Goal: Task Accomplishment & Management: Manage account settings

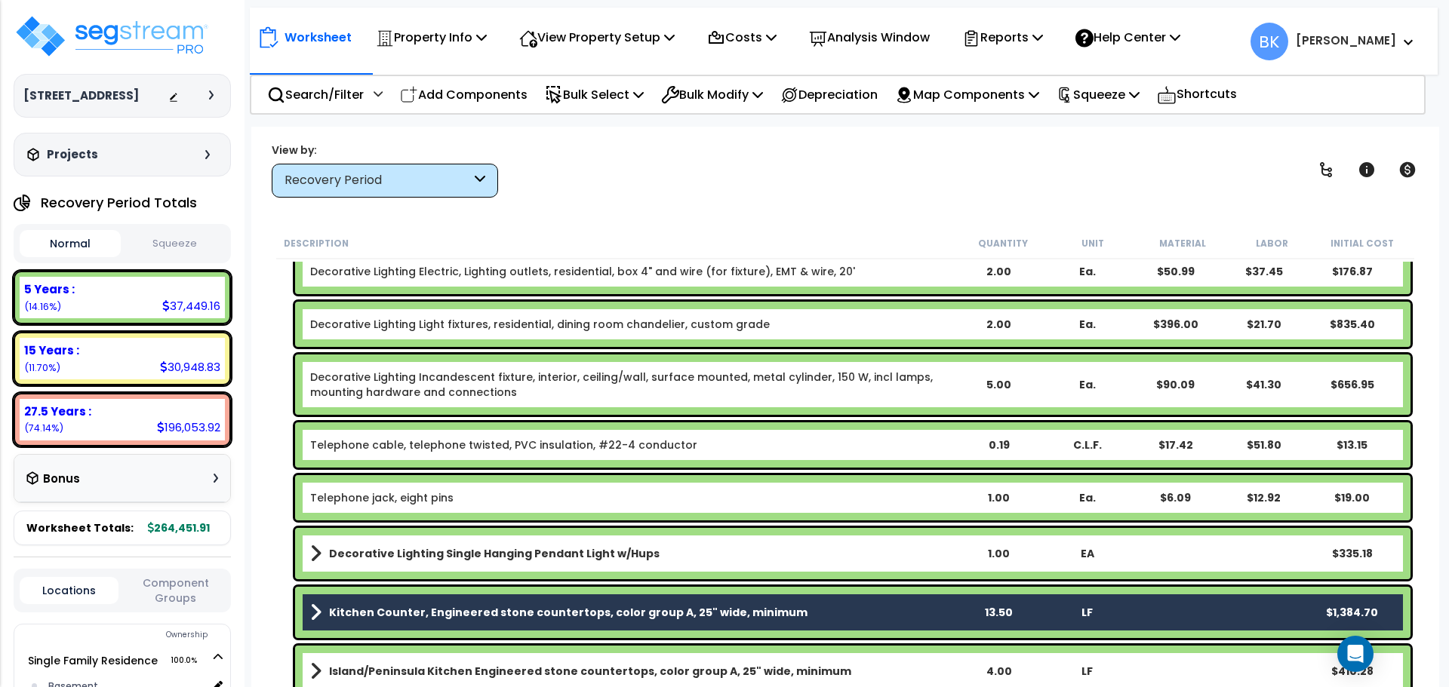
scroll to position [1390, 0]
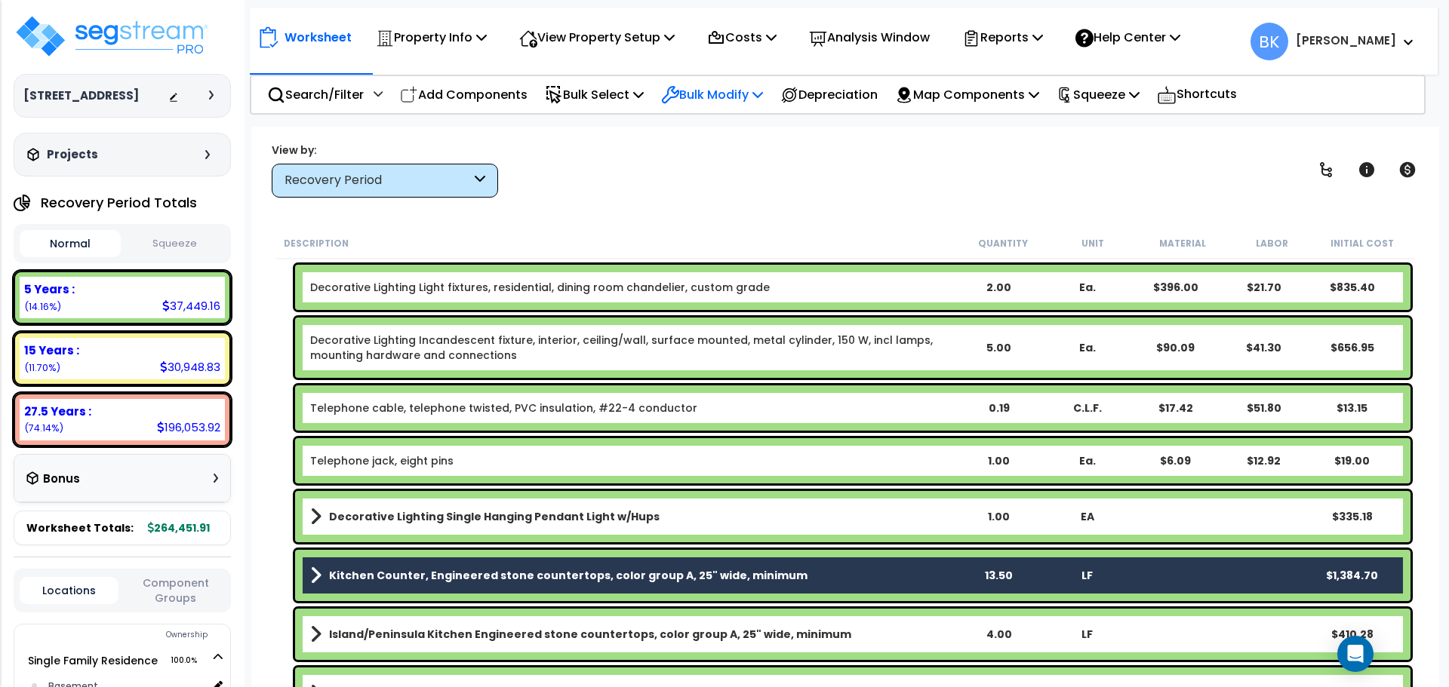
click at [722, 94] on p "Bulk Modify" at bounding box center [712, 95] width 102 height 20
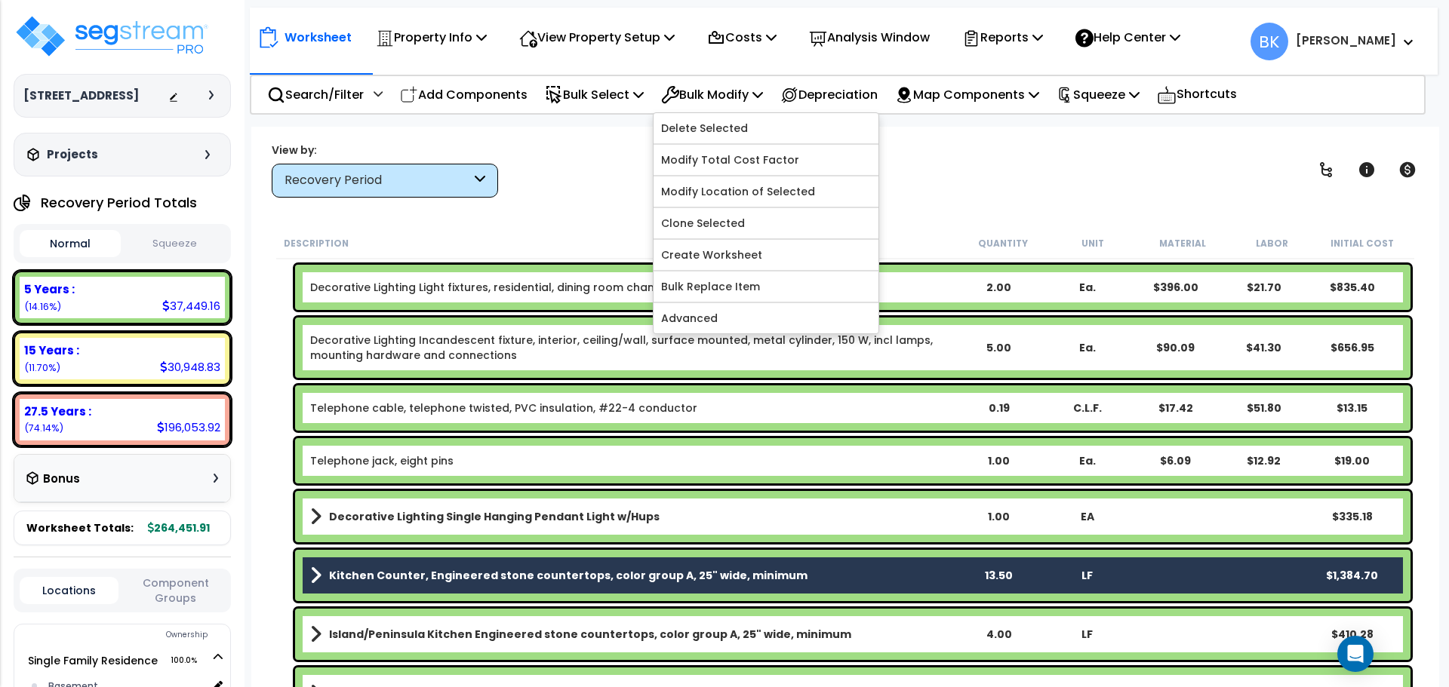
click at [585, 147] on div "View by: Recovery Period High to Low (Total Cost)" at bounding box center [844, 170] width 1157 height 56
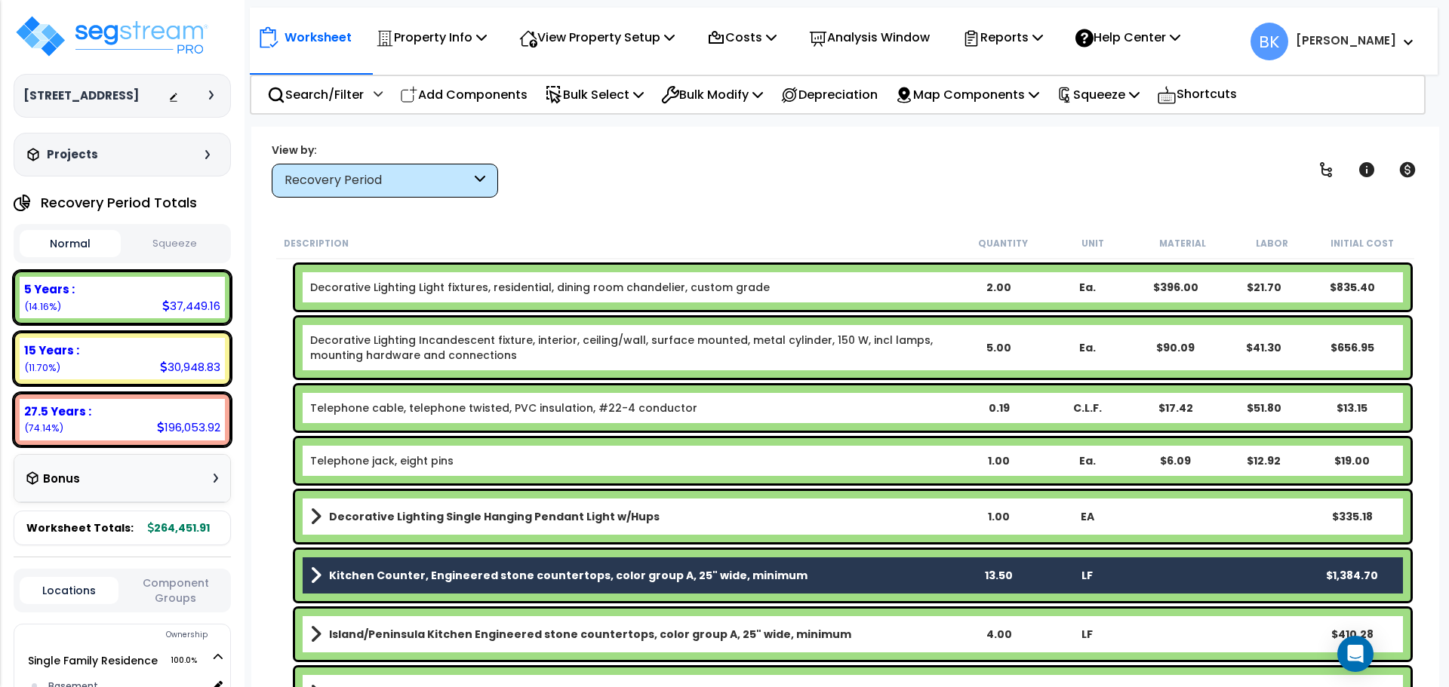
click at [407, 564] on div "Kitchen Counter, Engineered stone countertops, color group A, 25" wide, minimum…" at bounding box center [852, 575] width 1115 height 51
click at [320, 576] on span at bounding box center [315, 575] width 11 height 21
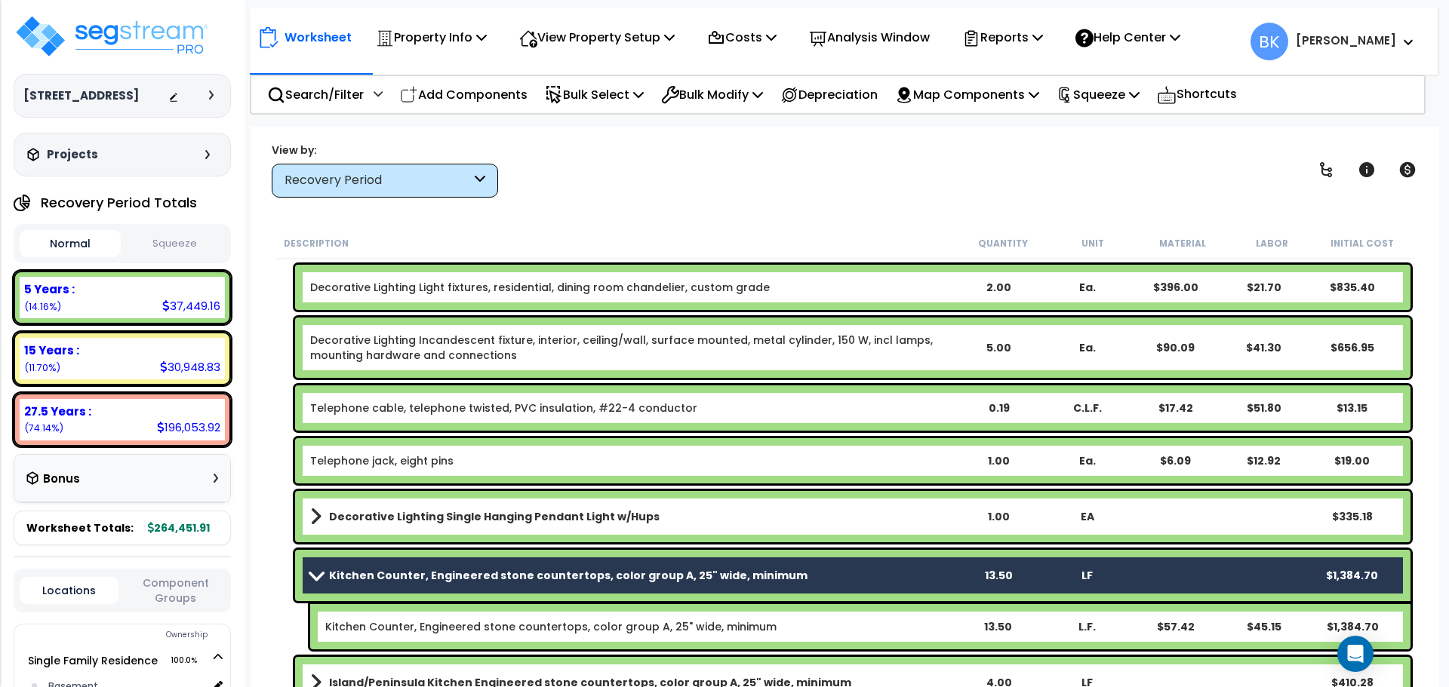
click at [388, 576] on b "Kitchen Counter, Engineered stone countertops, color group A, 25" wide, minimum" at bounding box center [568, 575] width 478 height 15
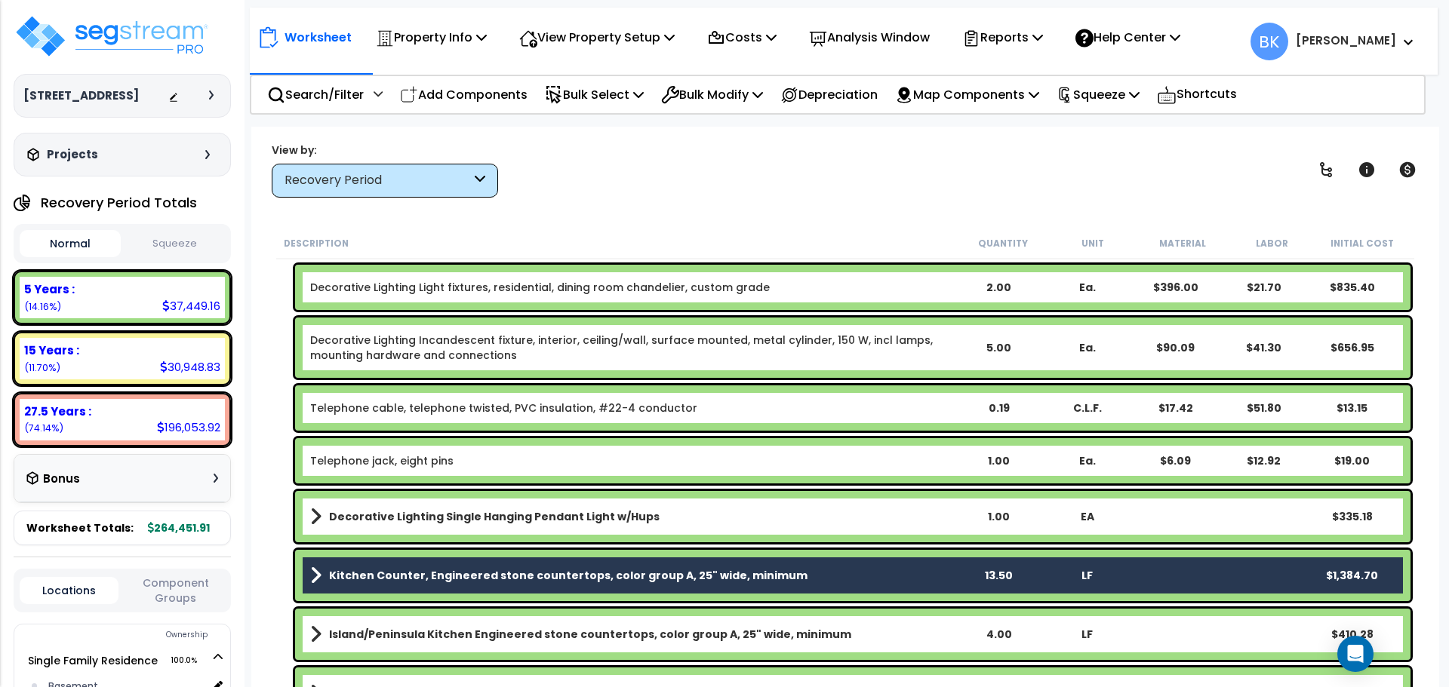
click at [344, 579] on b "Kitchen Counter, Engineered stone countertops, color group A, 25" wide, minimum" at bounding box center [568, 575] width 478 height 15
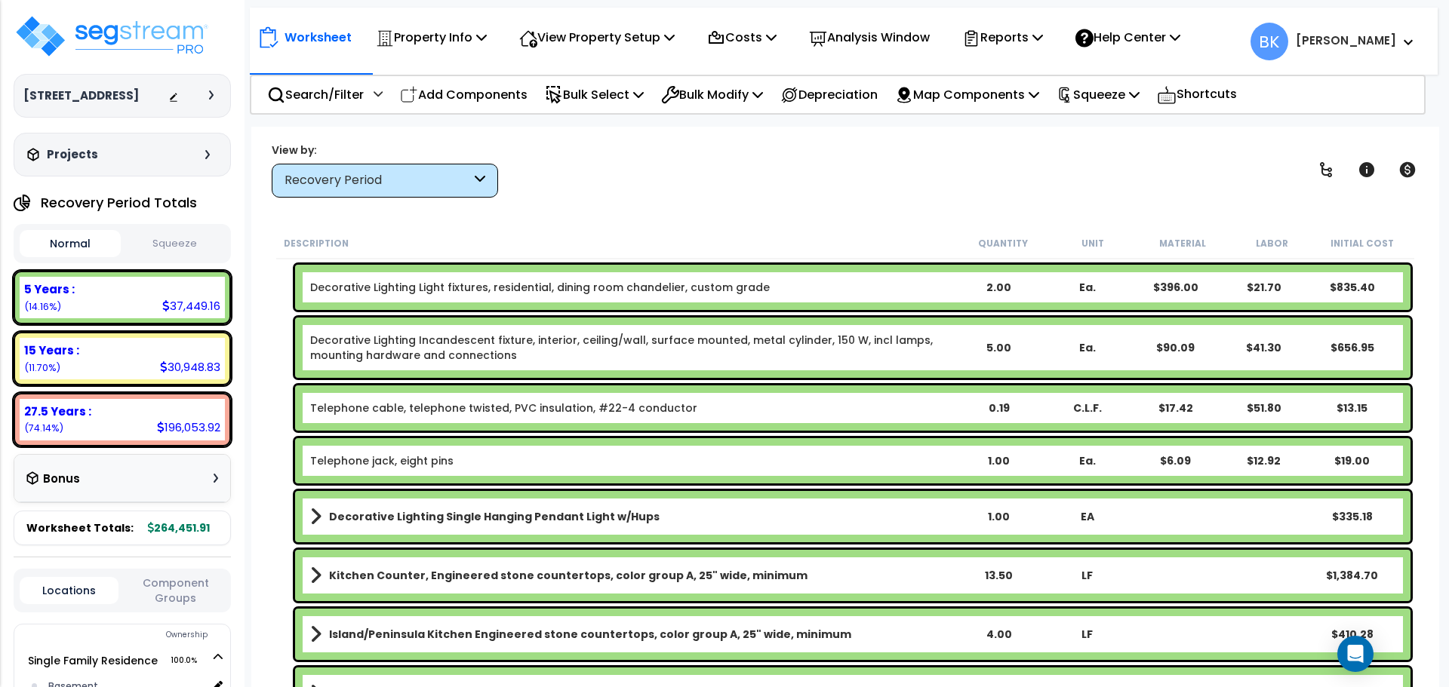
click at [352, 576] on b "Kitchen Counter, Engineered stone countertops, color group A, 25" wide, minimum" at bounding box center [568, 575] width 478 height 15
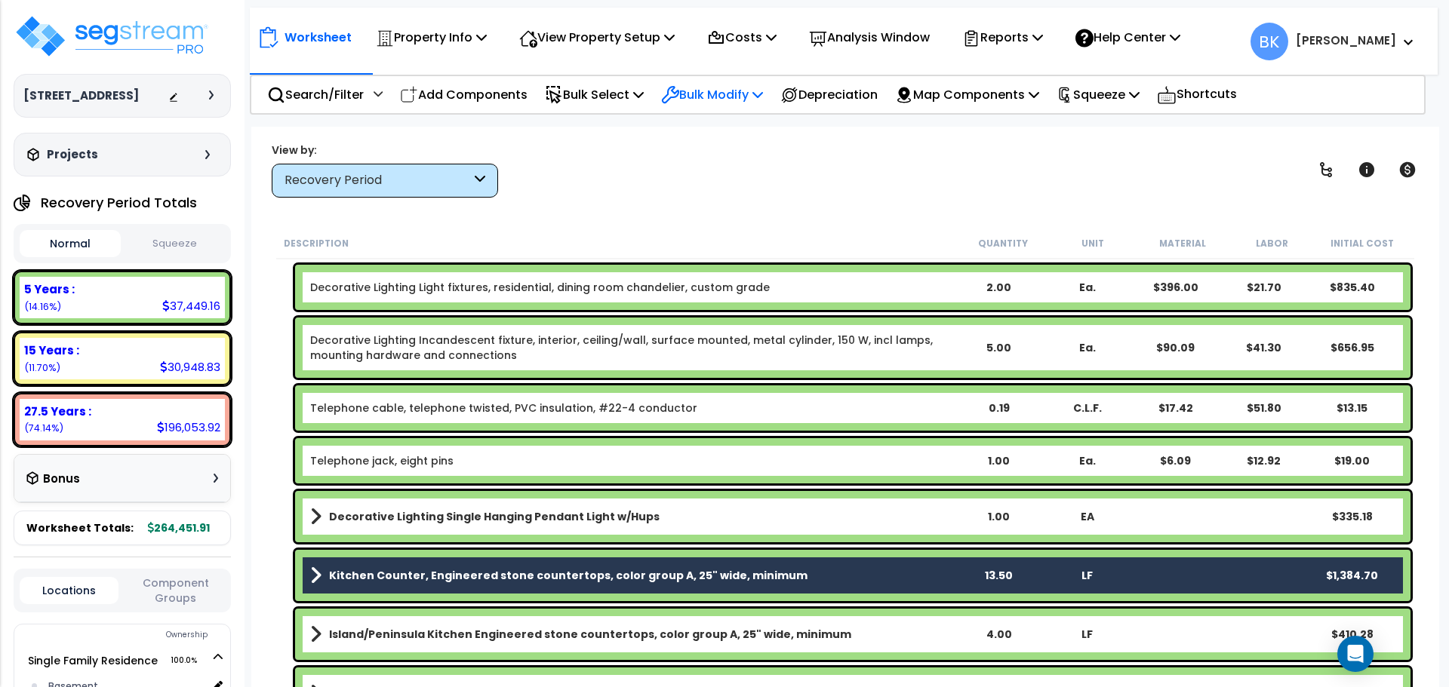
click at [729, 96] on p "Bulk Modify" at bounding box center [712, 95] width 102 height 20
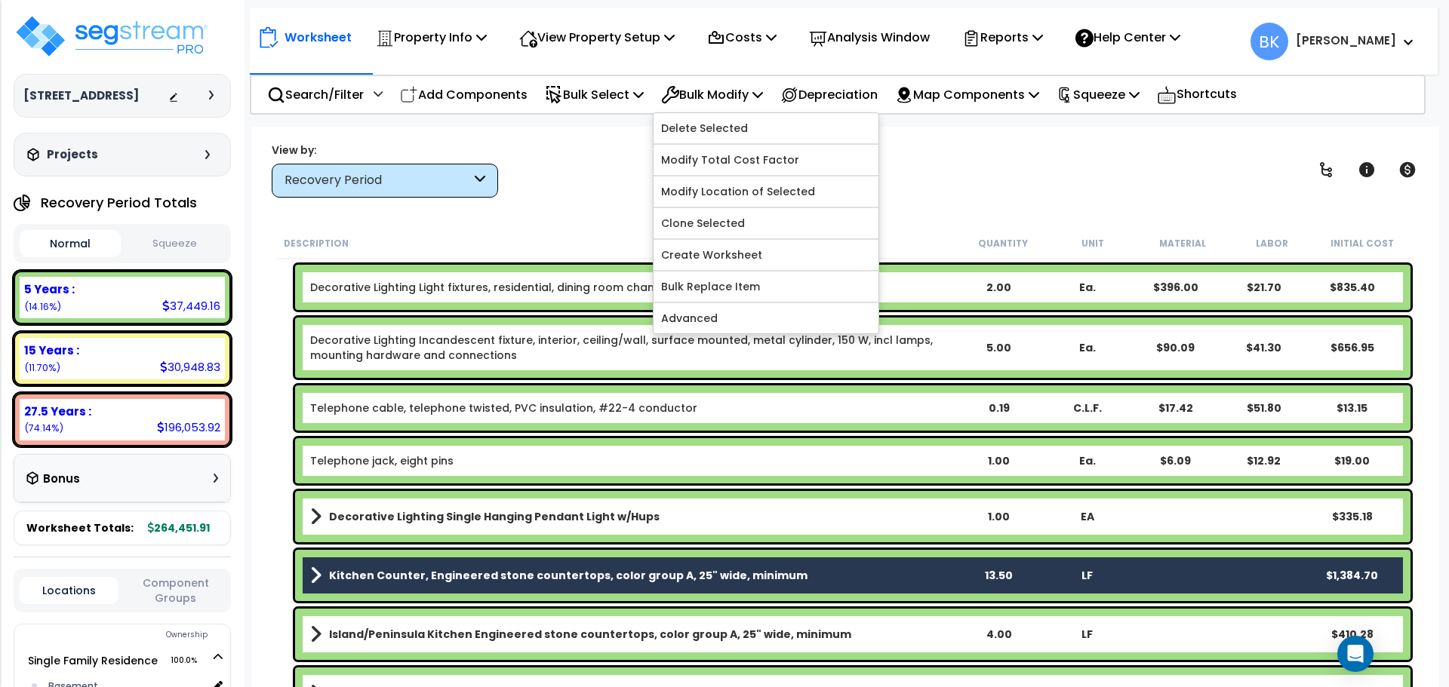
click at [615, 196] on div "View by: Recovery Period High to Low (Total Cost)" at bounding box center [844, 170] width 1157 height 56
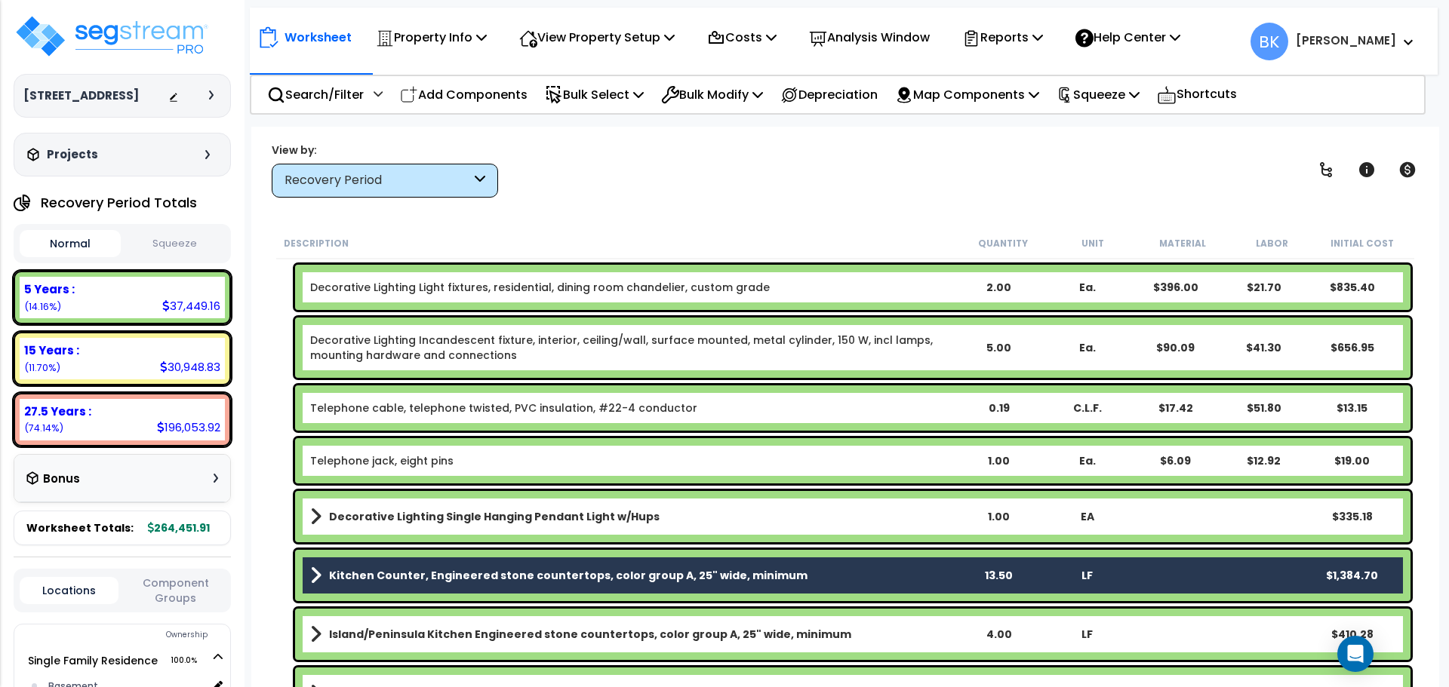
click at [411, 558] on div "Kitchen Counter, Engineered stone countertops, color group A, 25" wide, minimum…" at bounding box center [852, 575] width 1115 height 51
click at [432, 488] on div "Decorative Lighting Single Hanging Pendant Light w/Hups 1.00 EA $335.18" at bounding box center [845, 516] width 1138 height 59
click at [442, 463] on link "Telephone jack, eight pins" at bounding box center [381, 460] width 143 height 15
click at [408, 568] on b "Kitchen Counter, Engineered stone countertops, color group A, 25" wide, minimum" at bounding box center [568, 575] width 478 height 15
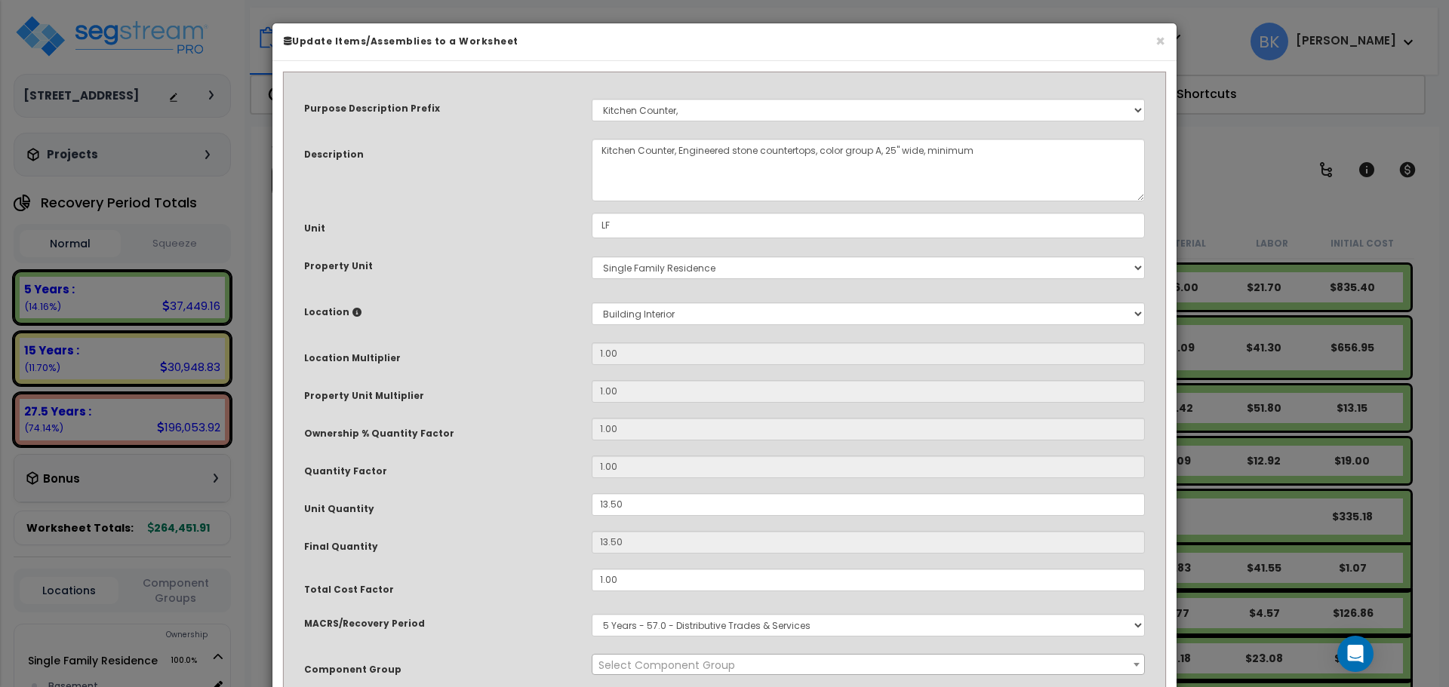
select select "39197"
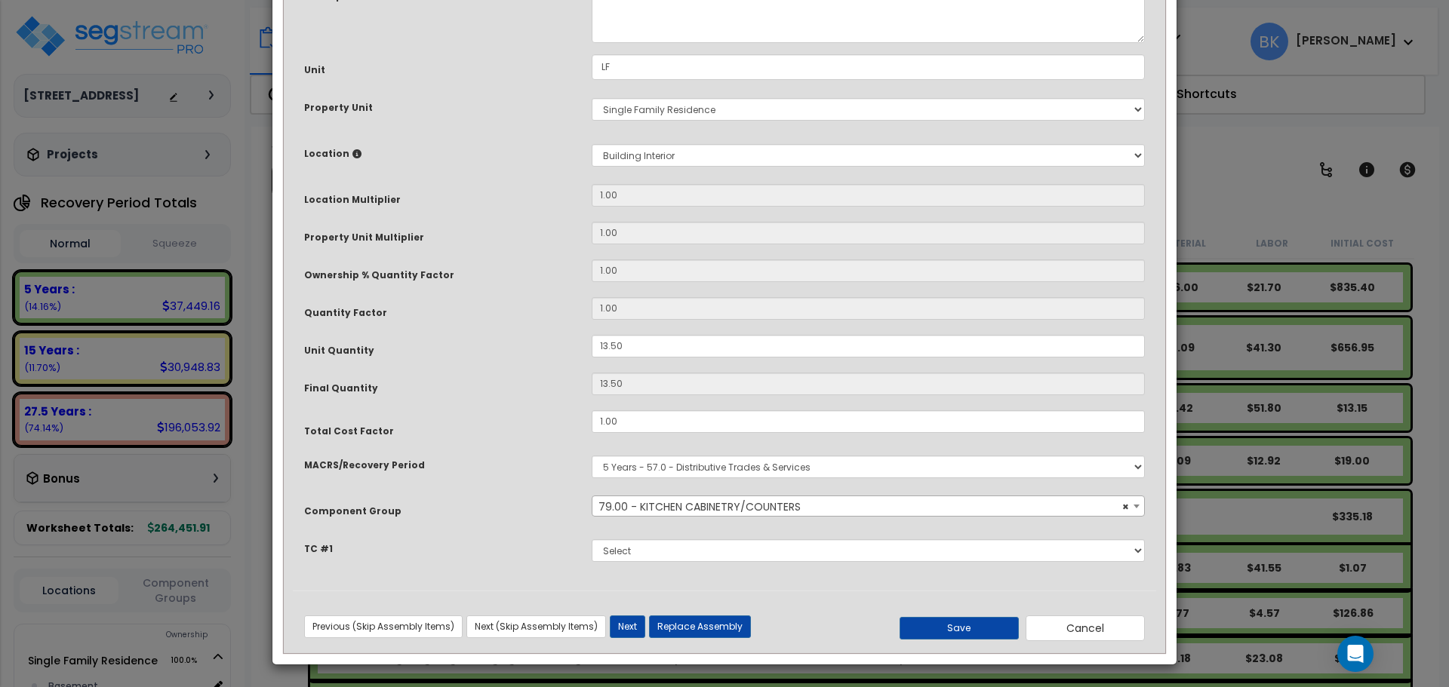
scroll to position [159, 0]
click at [672, 469] on select "Select MACRS/Recovery Period 5 Years - 57.0 - Distributive Trades & Services 5 …" at bounding box center [868, 466] width 553 height 23
select select "3669"
click at [592, 455] on select "Select MACRS/Recovery Period 5 Years - 57.0 - Distributive Trades & Services 5 …" at bounding box center [868, 466] width 553 height 23
click at [667, 505] on span "Select Component Group" at bounding box center [666, 506] width 137 height 15
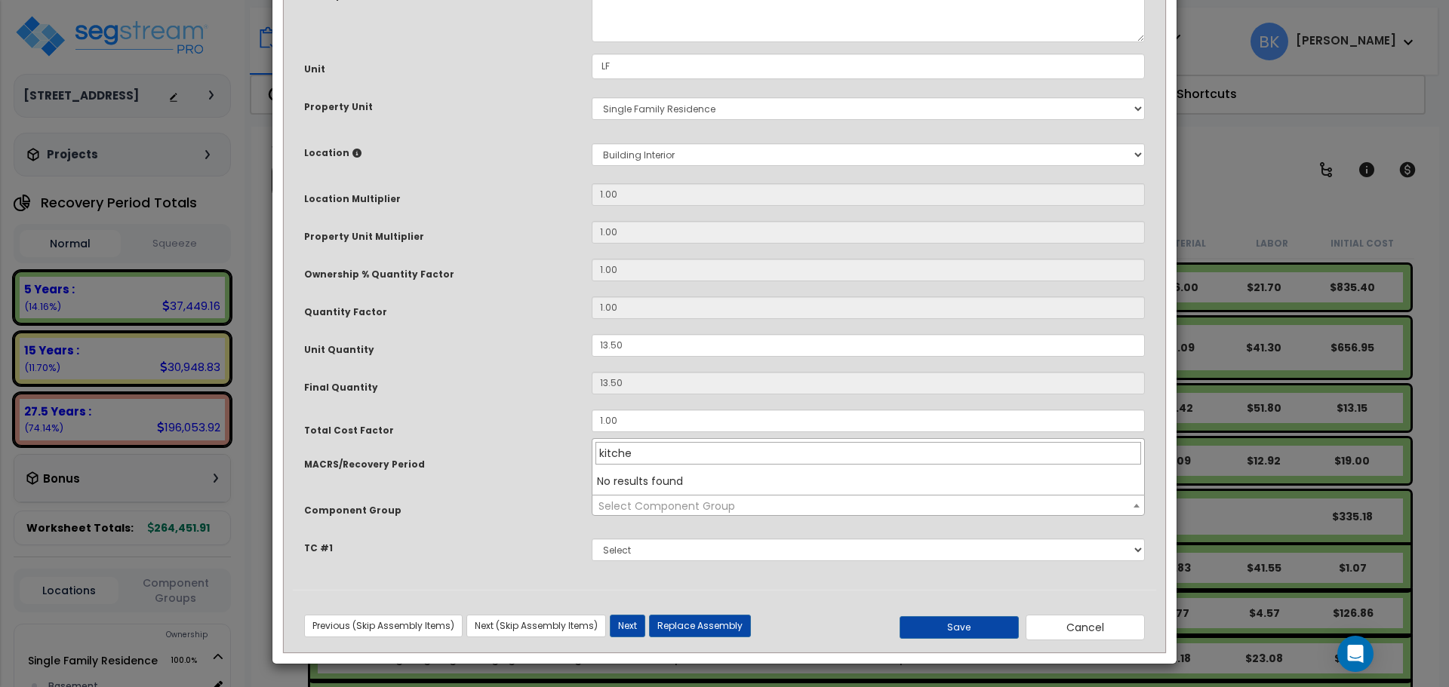
type input "kitchen"
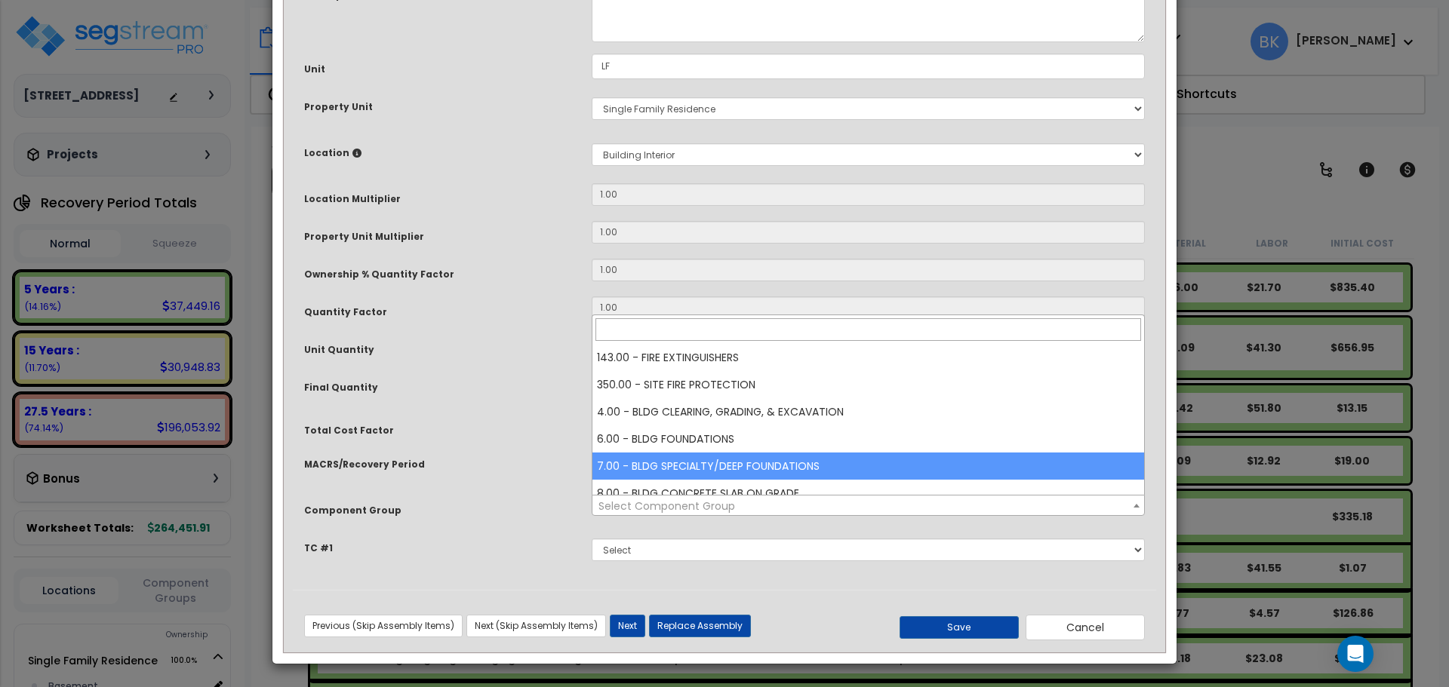
click at [493, 393] on div "Final Quantity" at bounding box center [436, 385] width 287 height 26
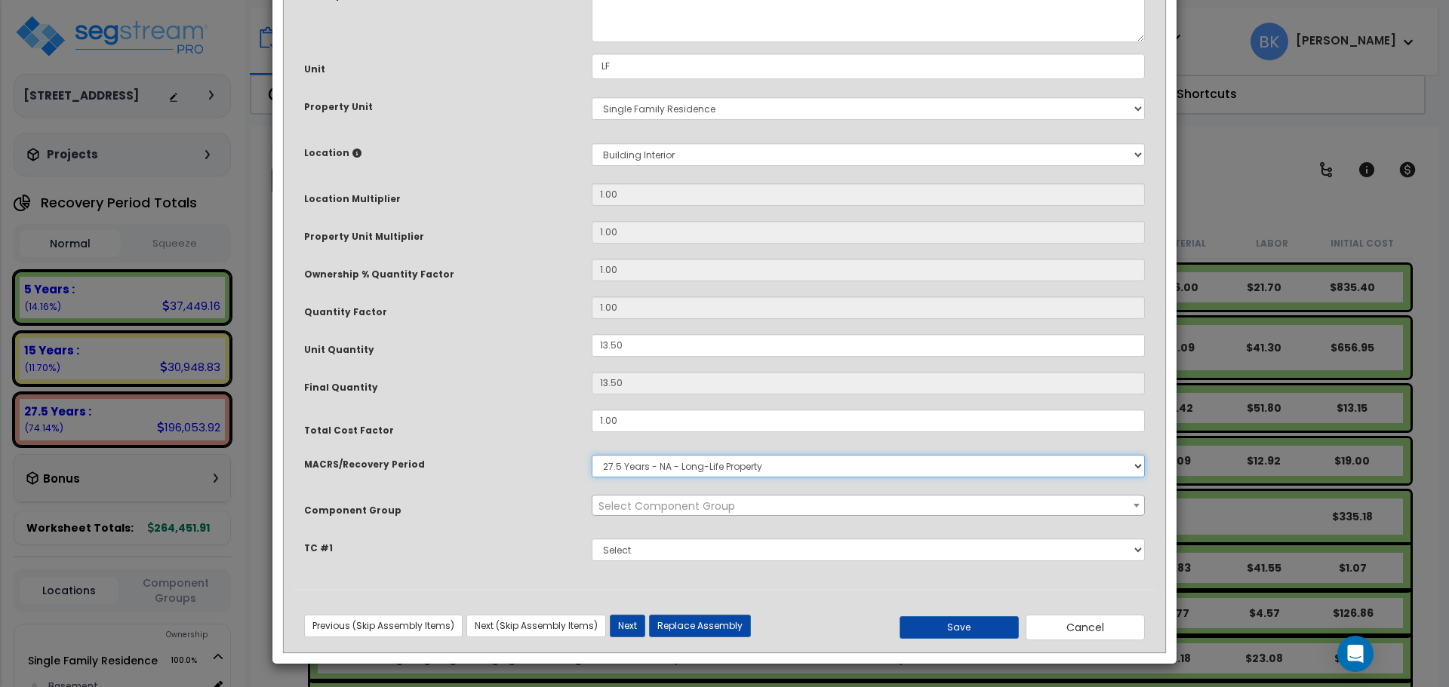
click at [621, 460] on select "Select MACRS/Recovery Period 5 Years - 57.0 - Distributive Trades & Services 5 …" at bounding box center [868, 466] width 553 height 23
select select "3667"
click at [592, 455] on select "Select MACRS/Recovery Period 5 Years - 57.0 - Distributive Trades & Services 5 …" at bounding box center [868, 466] width 553 height 23
select select "39197"
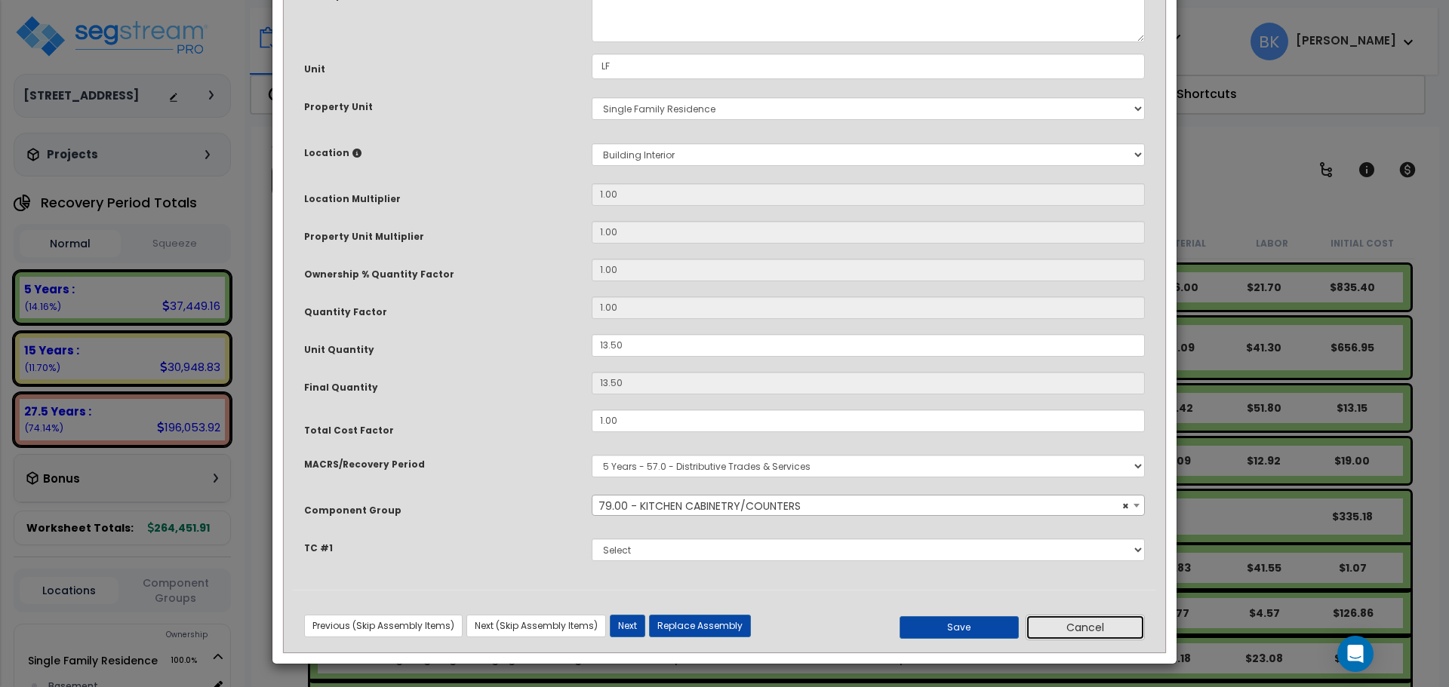
click at [1085, 631] on button "Cancel" at bounding box center [1084, 628] width 119 height 26
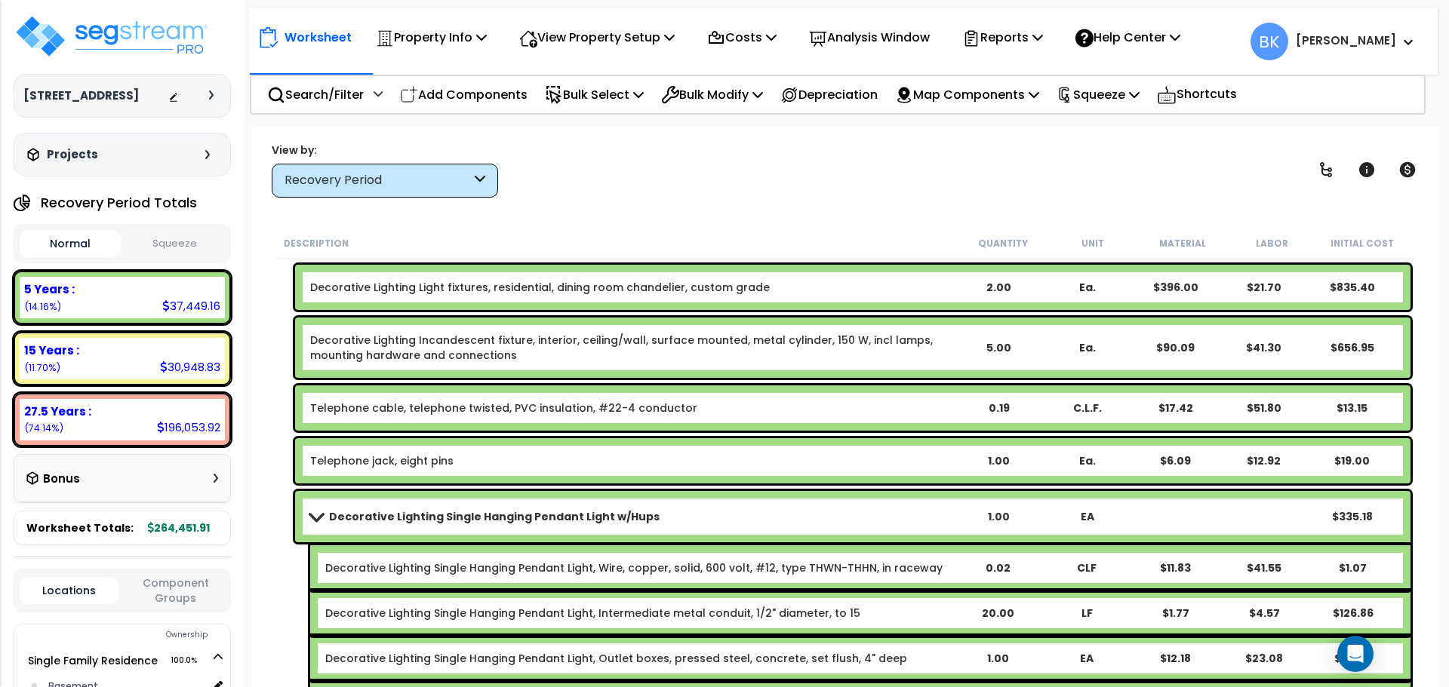
click at [327, 510] on link "Decorative Lighting Single Hanging Pendant Light w/Hups" at bounding box center [632, 516] width 644 height 21
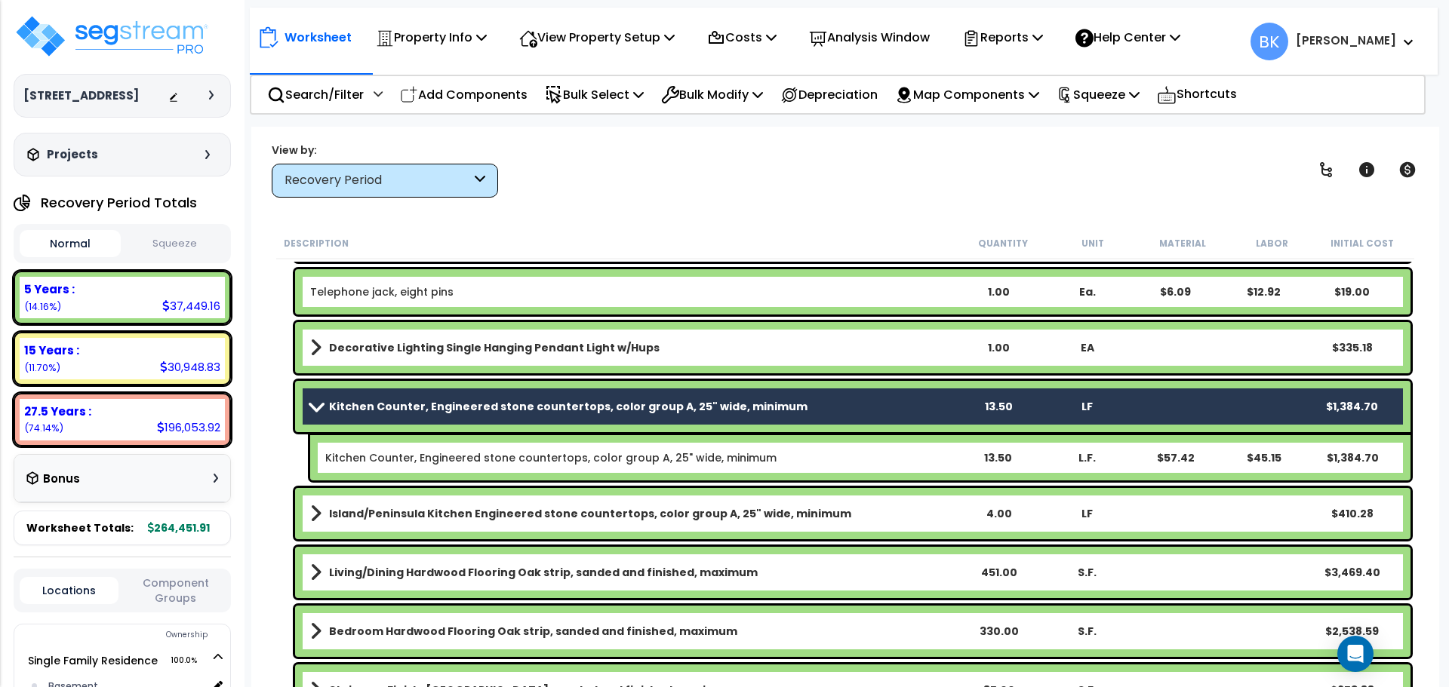
scroll to position [1541, 0]
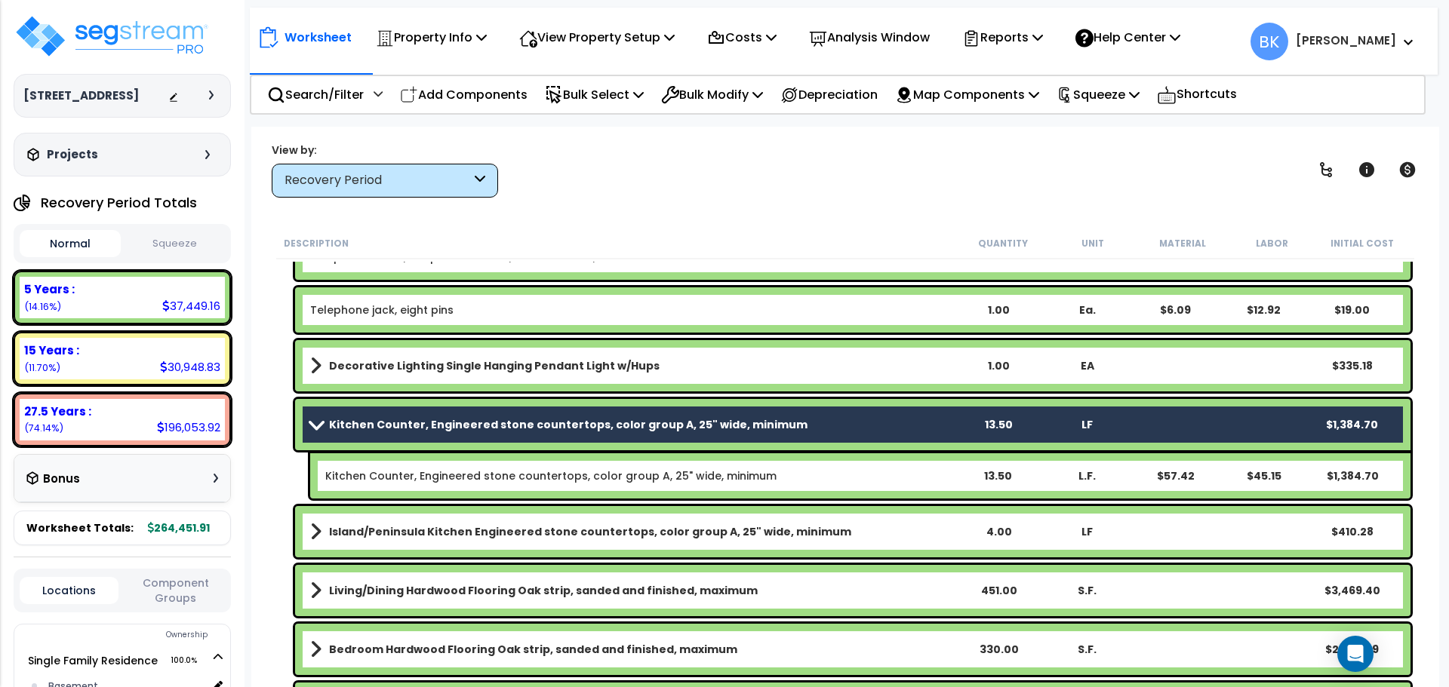
click at [318, 419] on link "Kitchen Counter, Engineered stone countertops, color group A, 25" wide, minimum" at bounding box center [632, 424] width 644 height 21
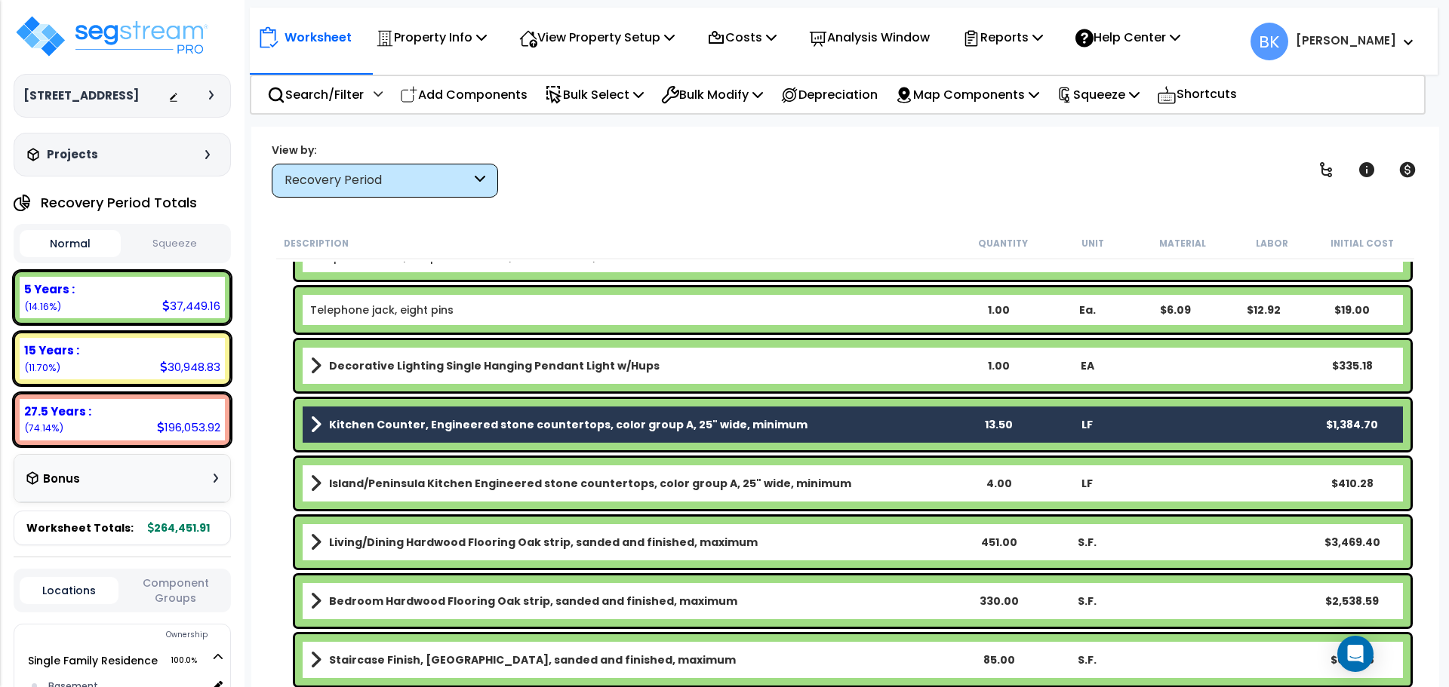
click at [281, 412] on div "Kitchen Counter, Engineered stone countertops, color group A, 25" wide, minimum…" at bounding box center [845, 424] width 1138 height 59
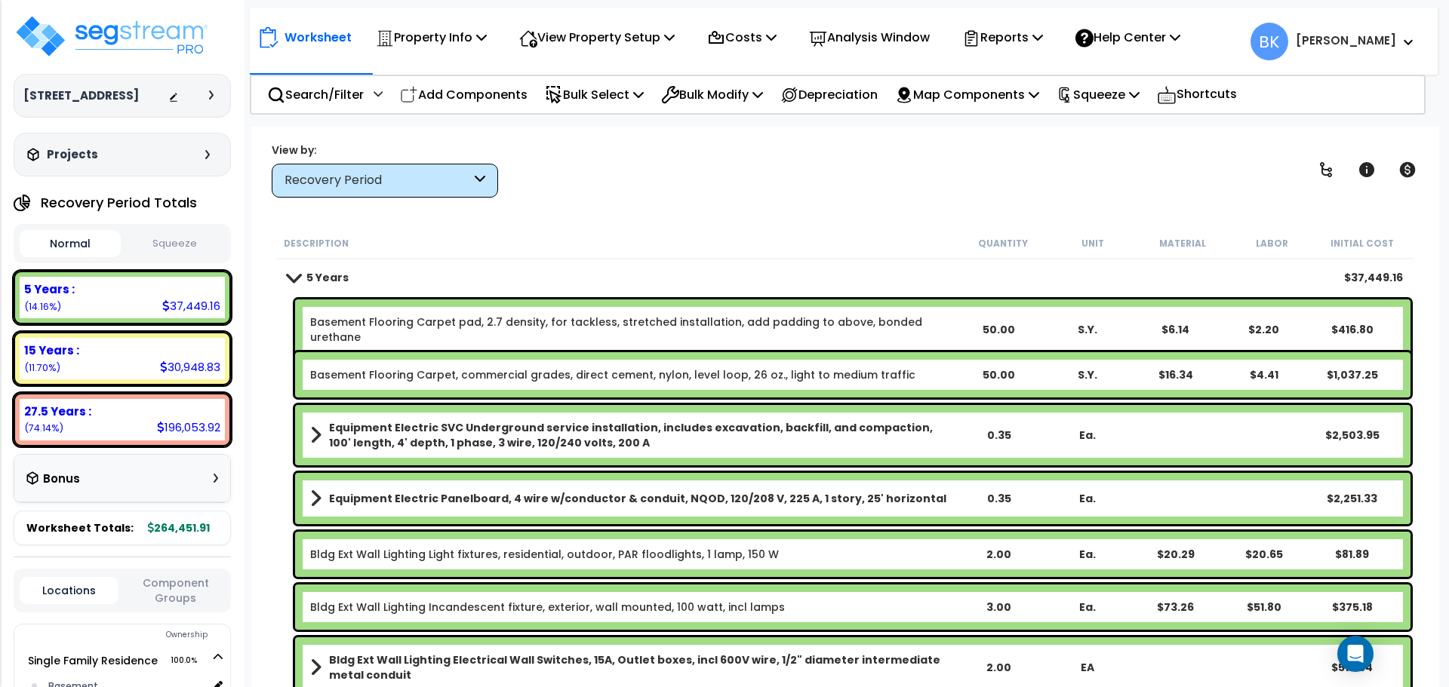
scroll to position [0, 0]
click at [183, 350] on div "15 Years :" at bounding box center [122, 351] width 196 height 16
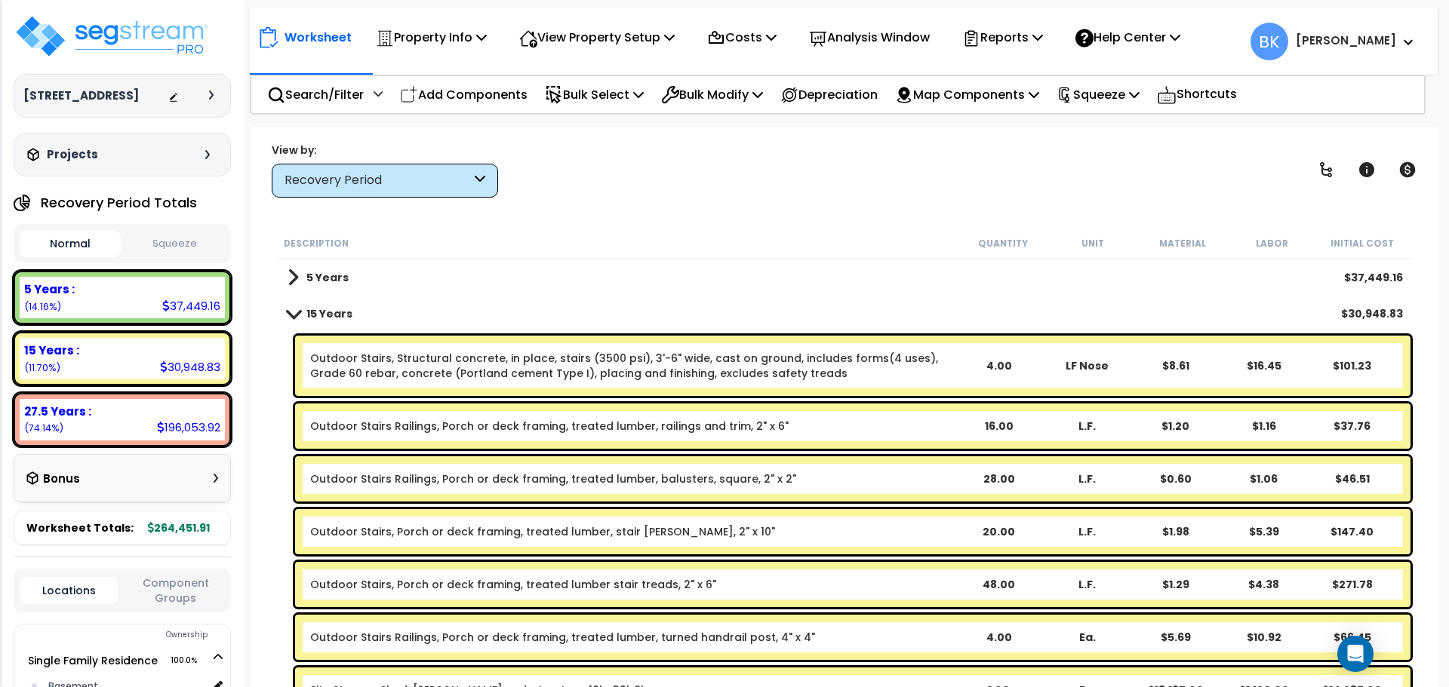
click at [296, 306] on link "15 Years" at bounding box center [319, 313] width 65 height 21
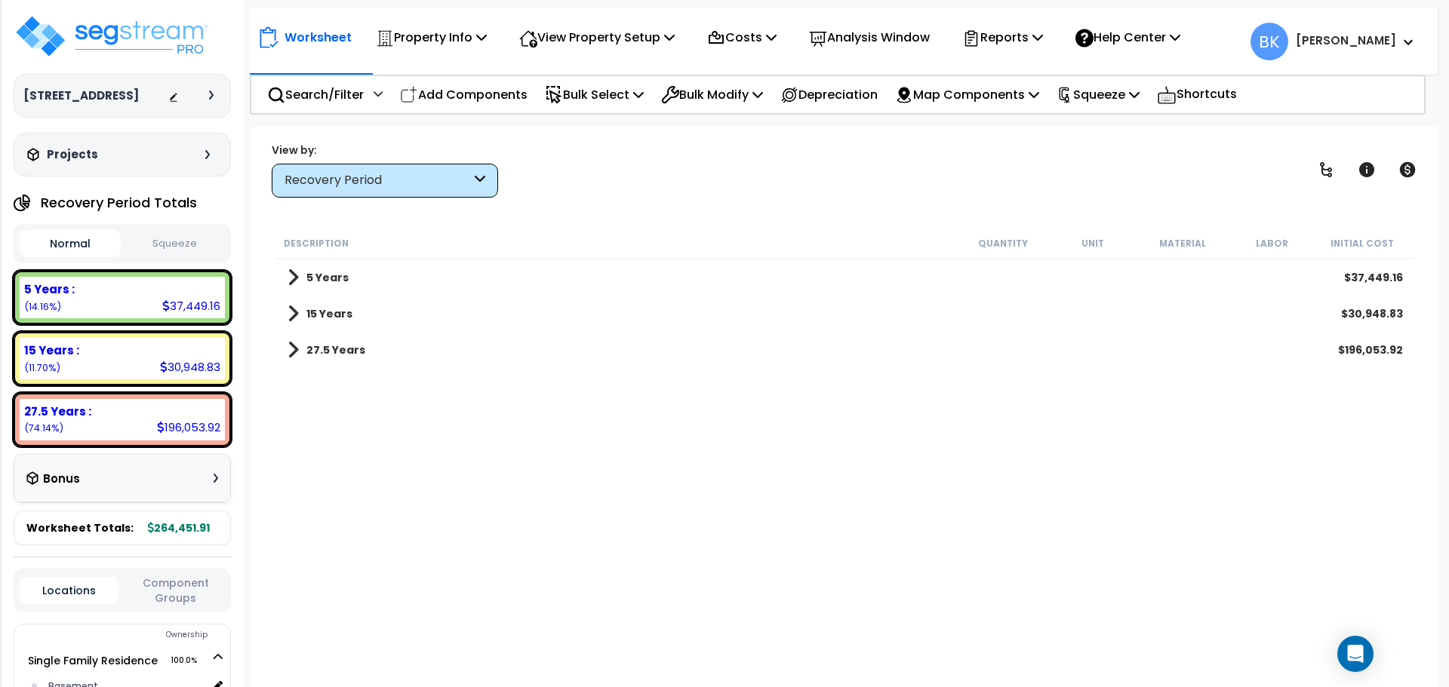
click at [299, 349] on link "27.5 Years" at bounding box center [326, 350] width 78 height 21
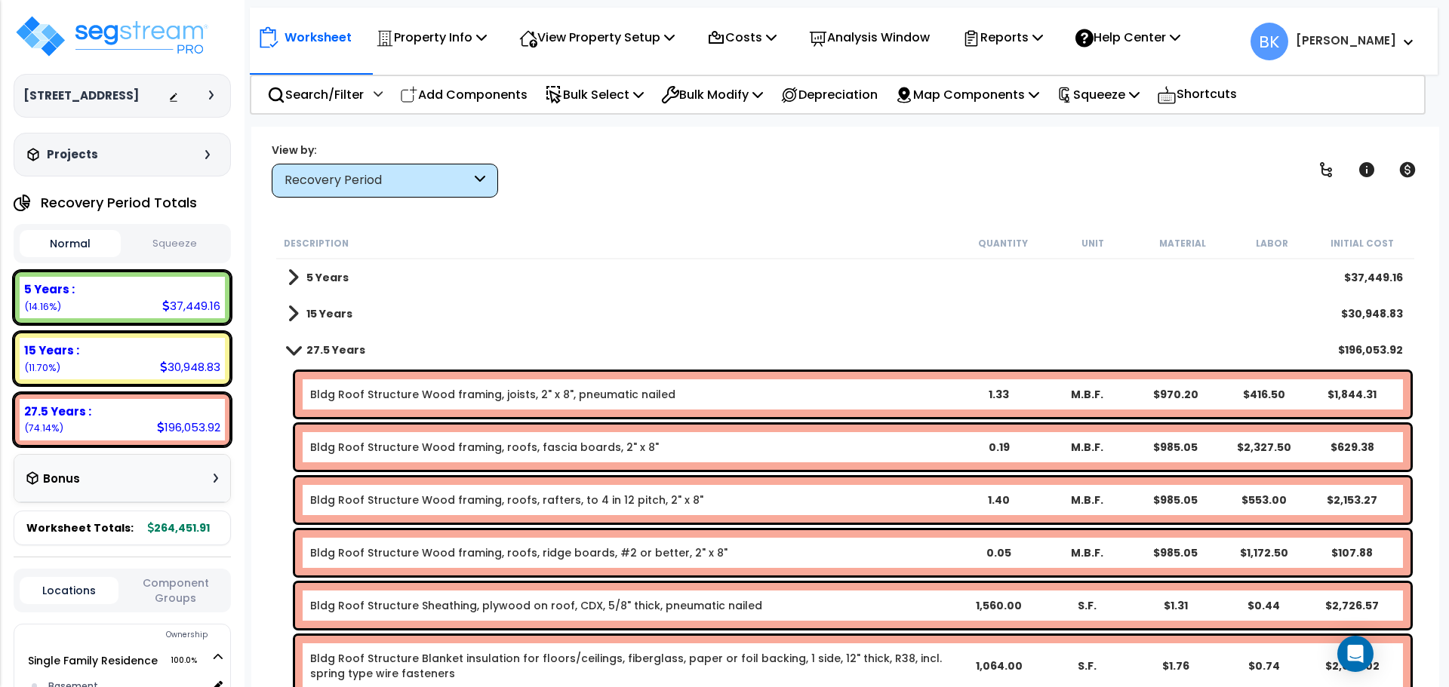
click at [299, 349] on span at bounding box center [293, 349] width 21 height 11
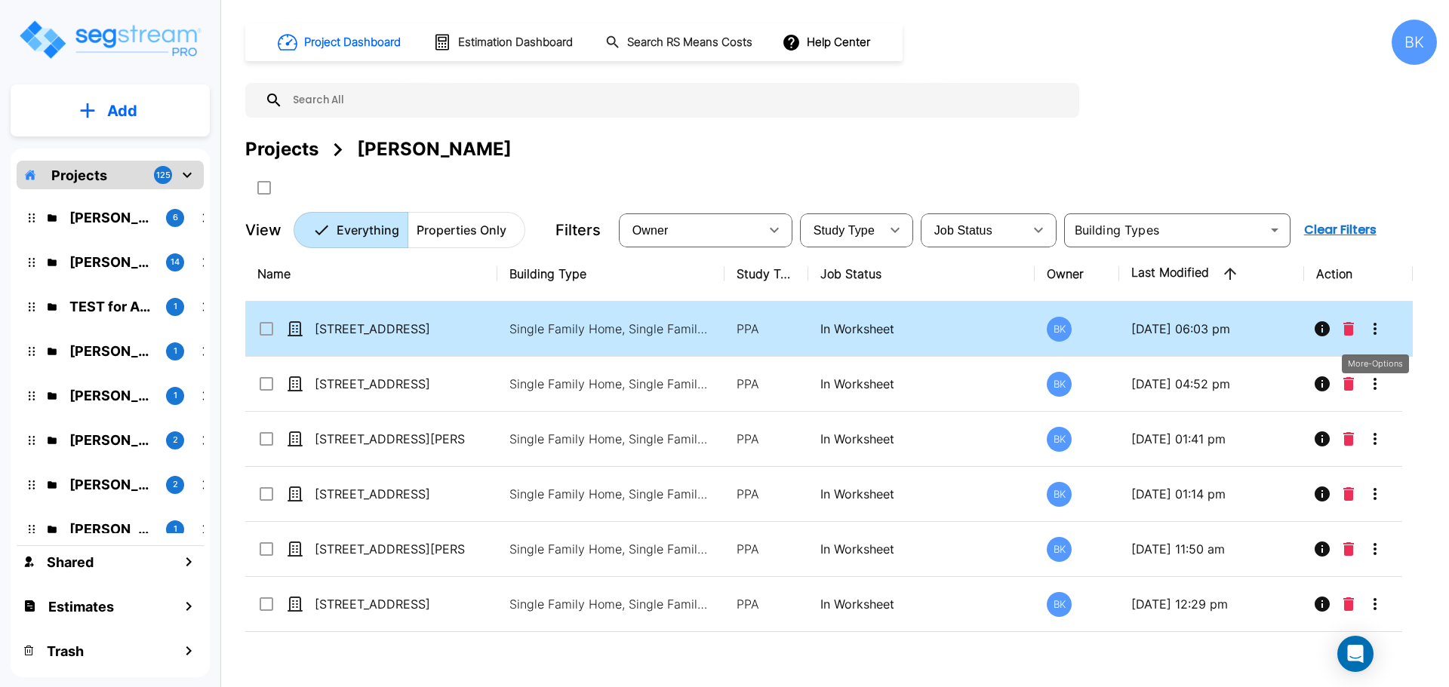
click at [1377, 332] on icon "More-Options" at bounding box center [1375, 329] width 18 height 18
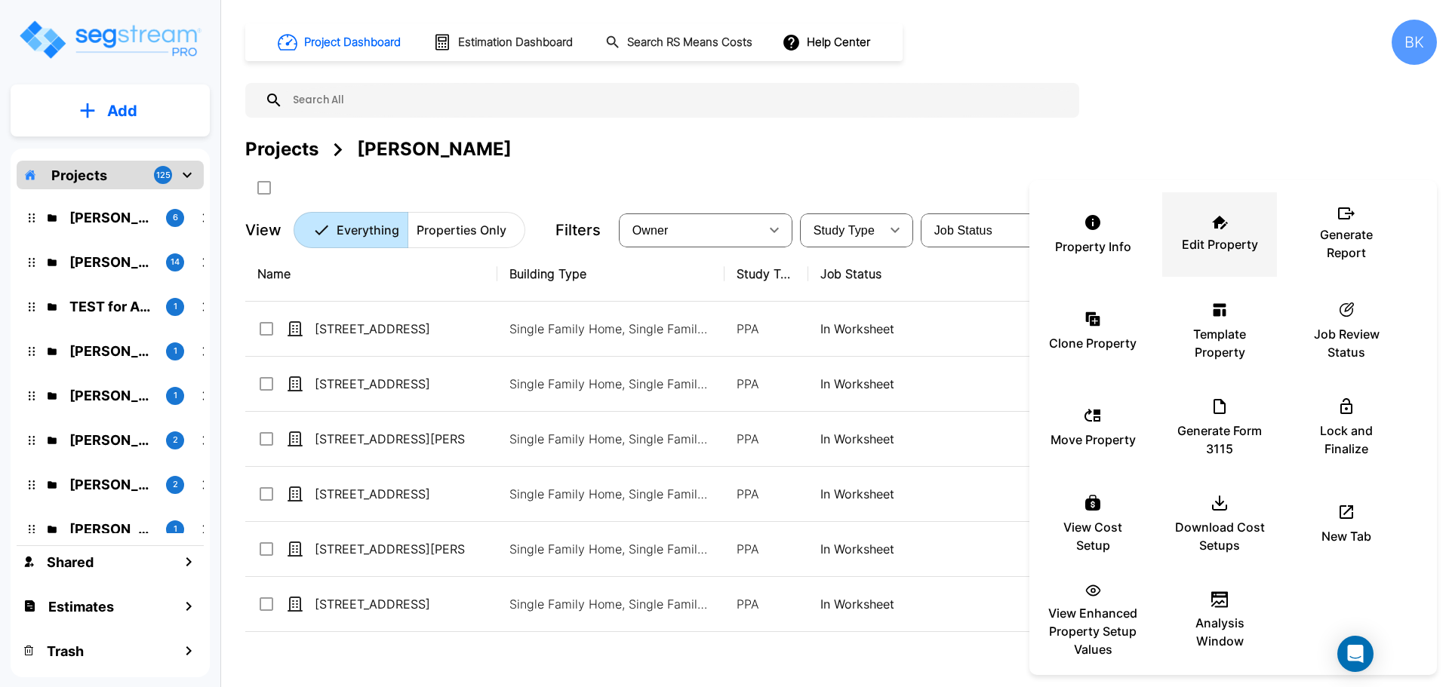
click at [1195, 229] on div "Edit Property" at bounding box center [1219, 234] width 91 height 75
click at [942, 150] on div at bounding box center [724, 343] width 1449 height 687
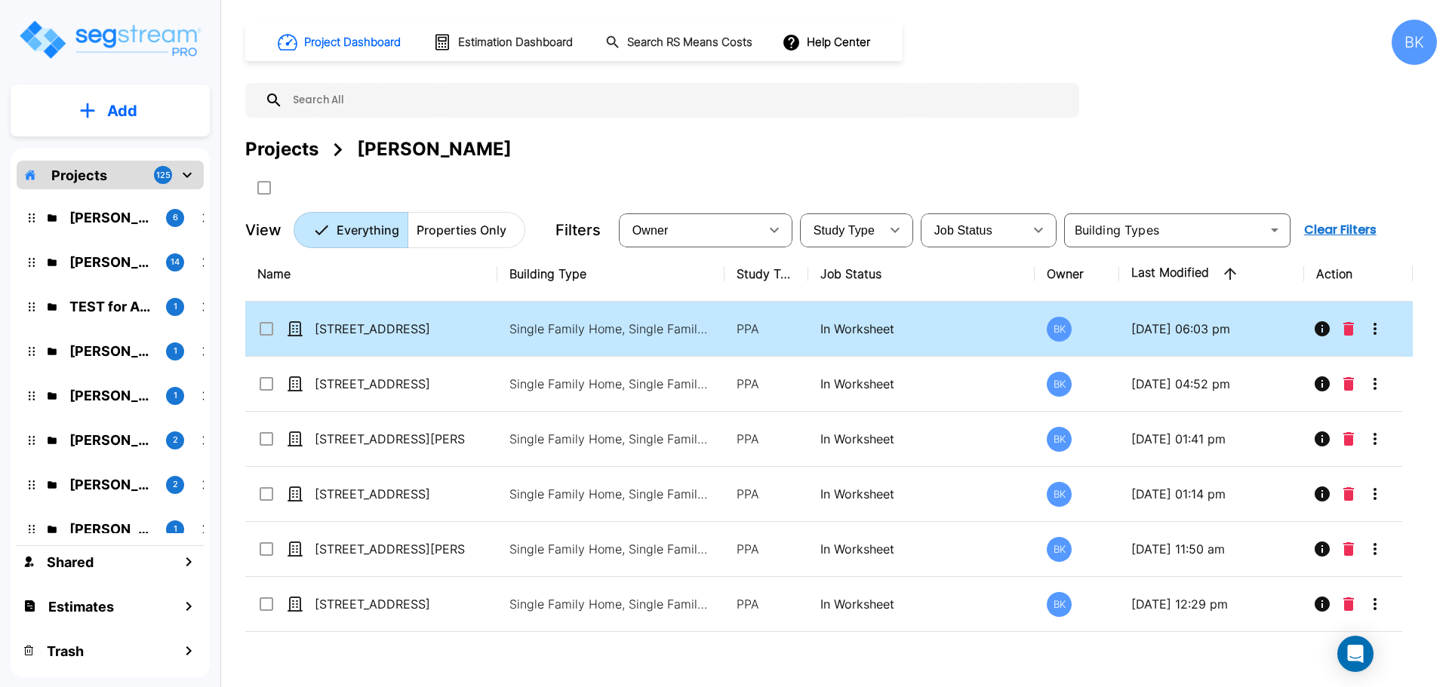
click at [1383, 324] on icon "More-Options" at bounding box center [1375, 329] width 18 height 18
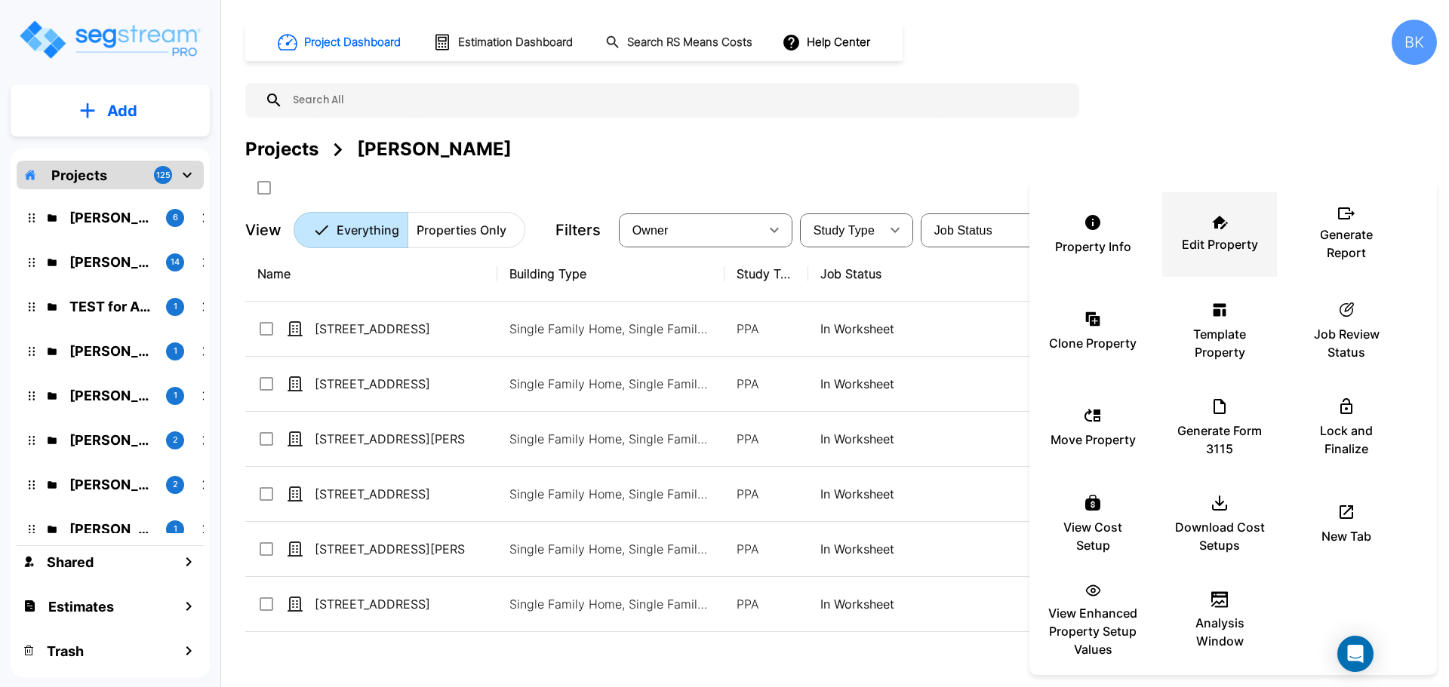
click at [1199, 235] on p "Edit Property" at bounding box center [1220, 244] width 76 height 18
click at [1223, 100] on div at bounding box center [724, 343] width 1449 height 687
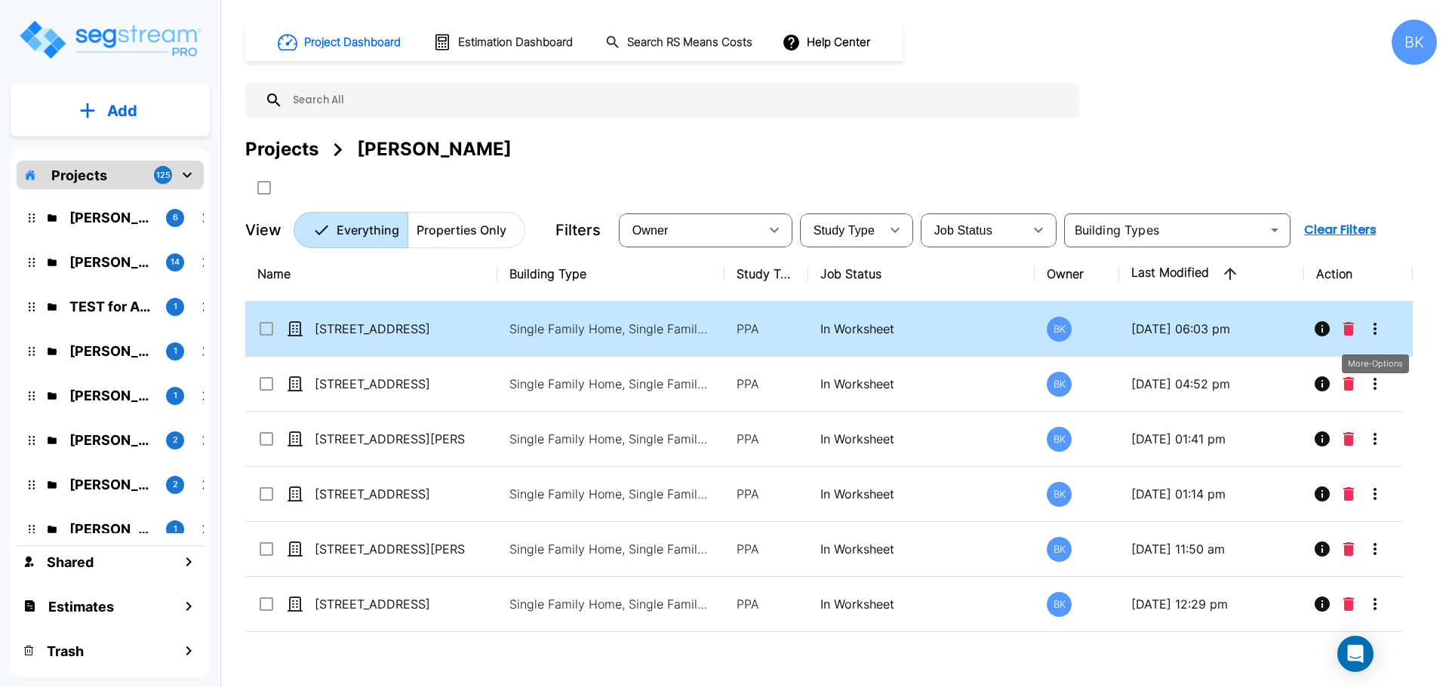
click at [1363, 329] on button "More-Options" at bounding box center [1375, 329] width 30 height 30
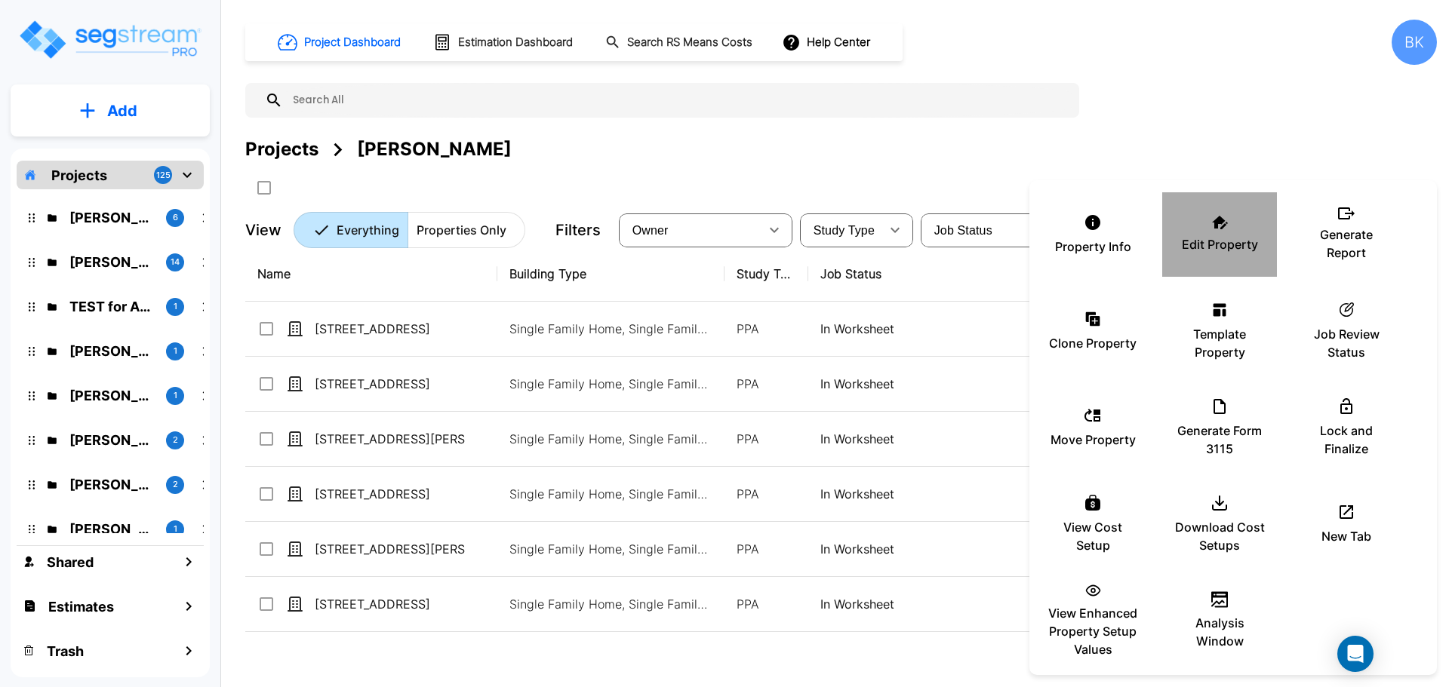
click at [1203, 242] on p "Edit Property" at bounding box center [1220, 244] width 76 height 18
click at [1212, 225] on icon at bounding box center [1220, 223] width 16 height 14
click at [1130, 127] on div at bounding box center [724, 343] width 1449 height 687
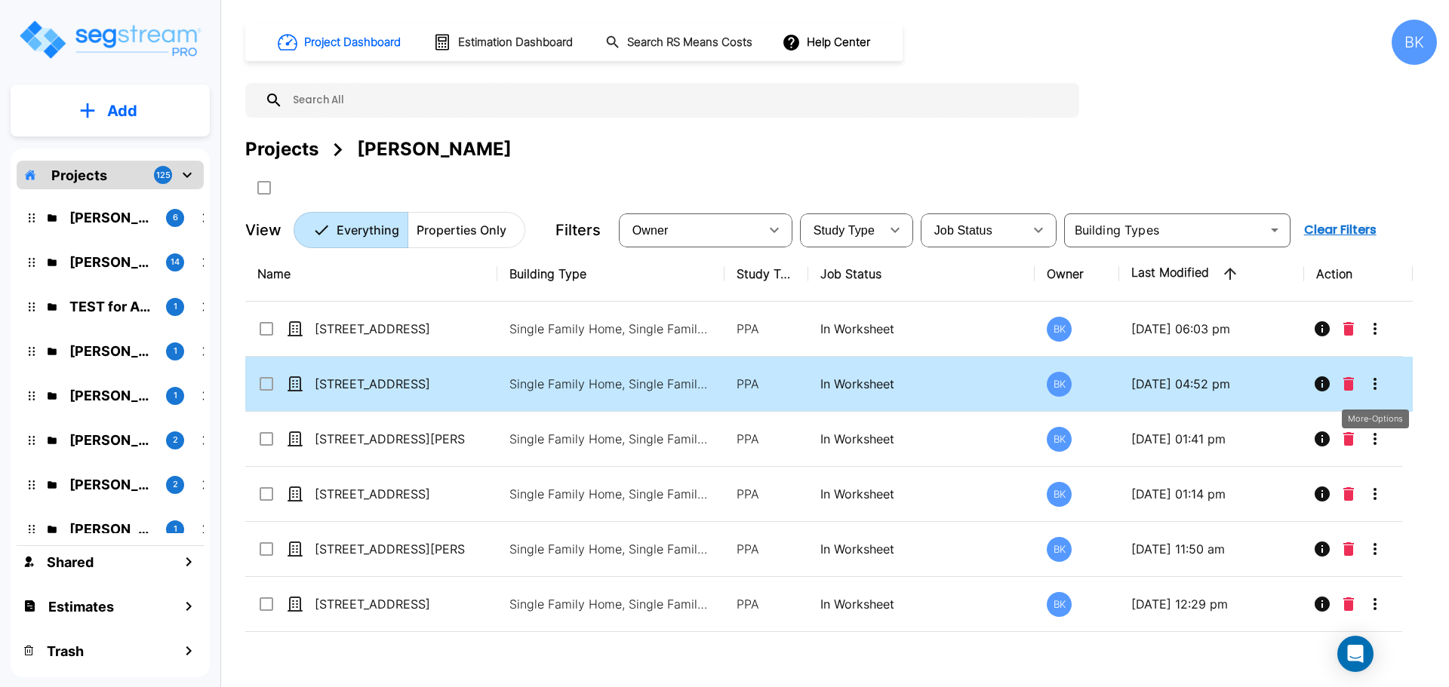
click at [1379, 386] on icon "More-Options" at bounding box center [1375, 384] width 18 height 18
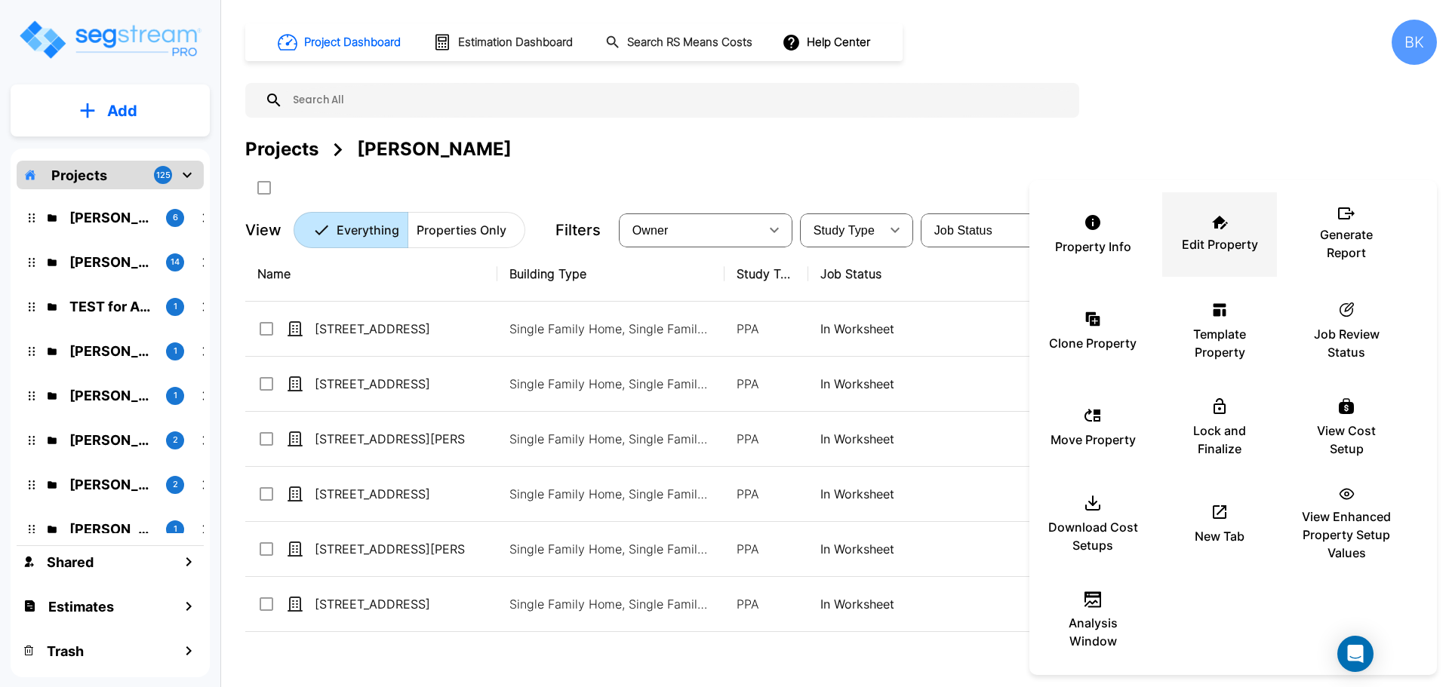
click at [1194, 227] on div "Edit Property" at bounding box center [1219, 234] width 91 height 75
click at [782, 103] on div at bounding box center [724, 343] width 1449 height 687
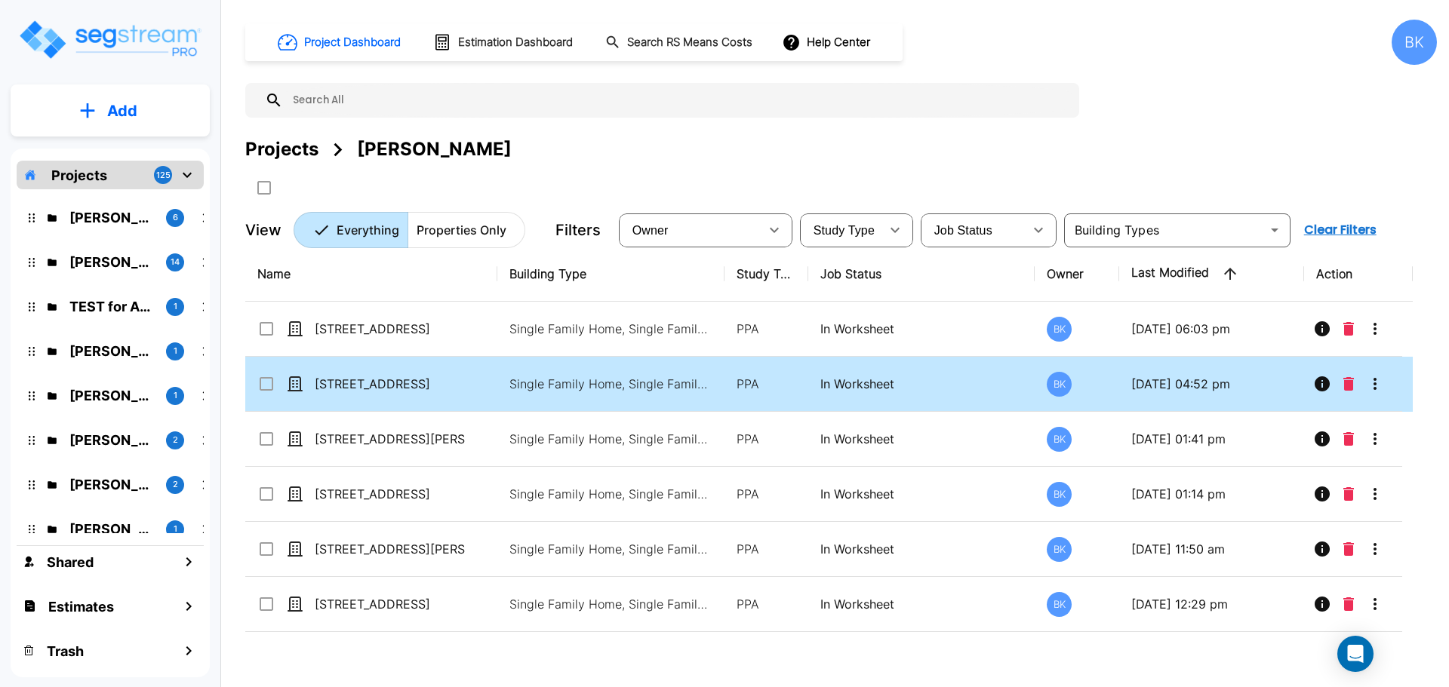
click at [1373, 386] on icon "More-Options" at bounding box center [1375, 384] width 18 height 18
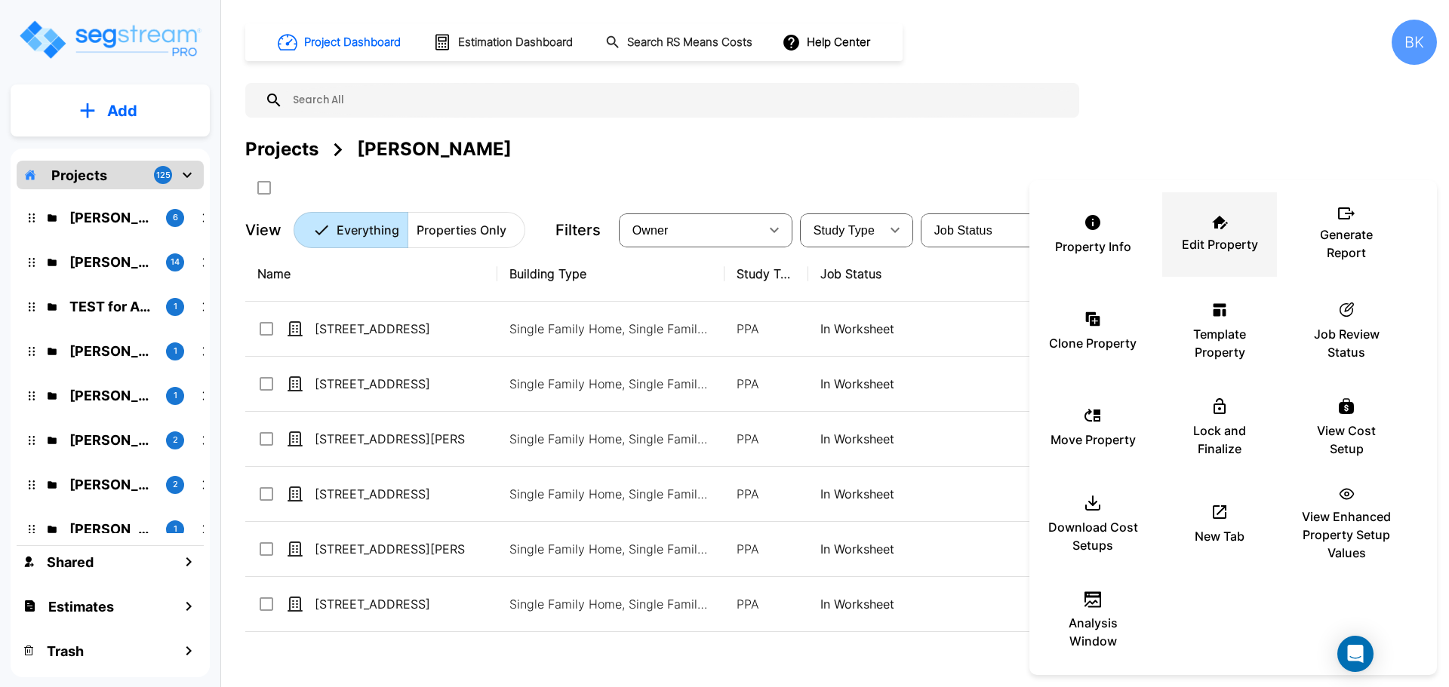
click at [1192, 241] on p "Edit Property" at bounding box center [1220, 244] width 76 height 18
click at [1233, 126] on div at bounding box center [724, 343] width 1449 height 687
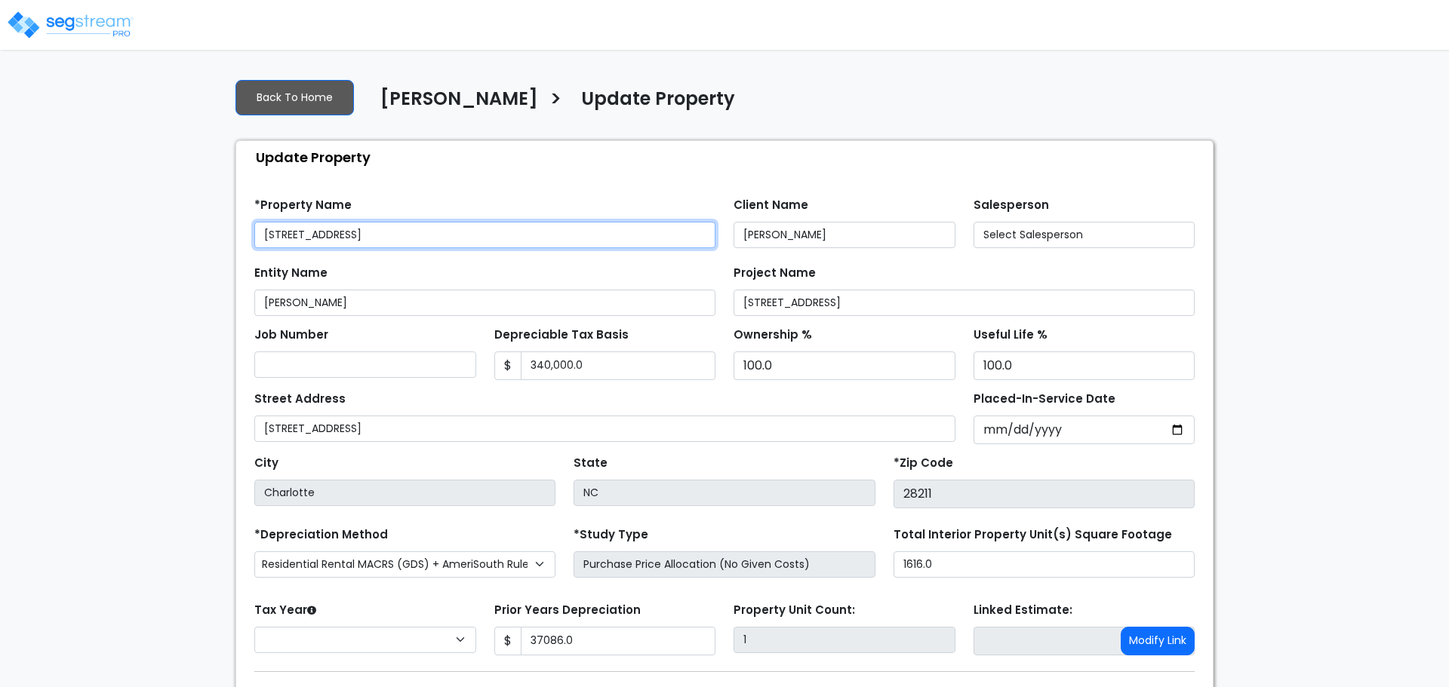
type input "37,086.0"
select select "2024"
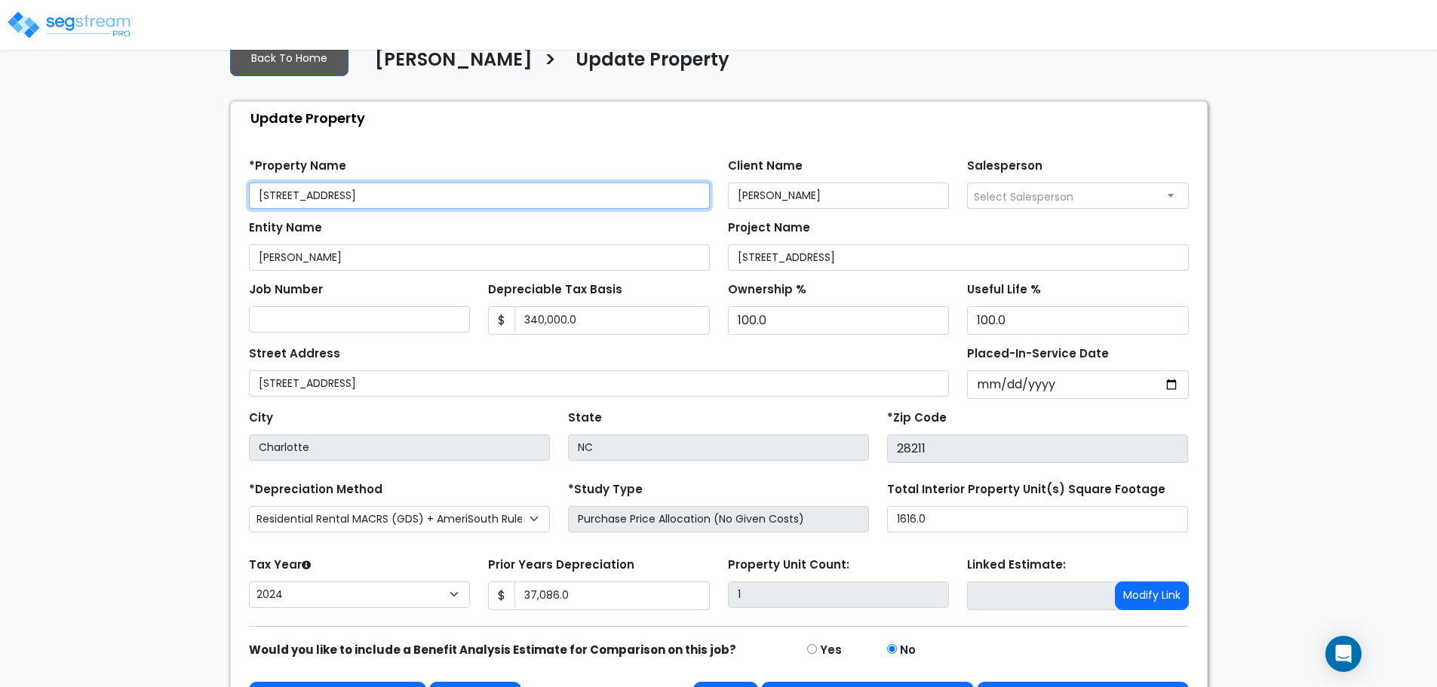
scroll to position [85, 0]
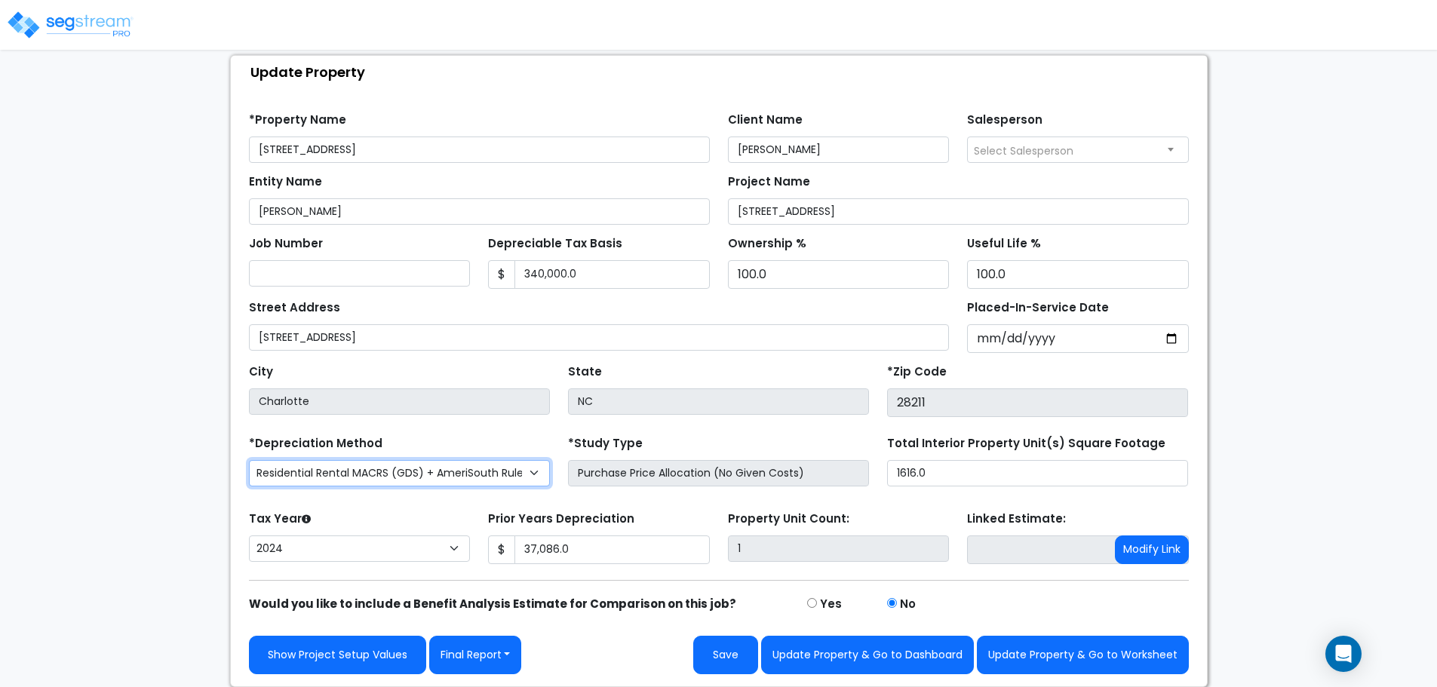
click at [460, 475] on select "Commercial MACRS (GDS) Residential Rental MACRS (GDS) + AmeriSouth Rules Commer…" at bounding box center [399, 473] width 301 height 26
select select "CRM(_51"
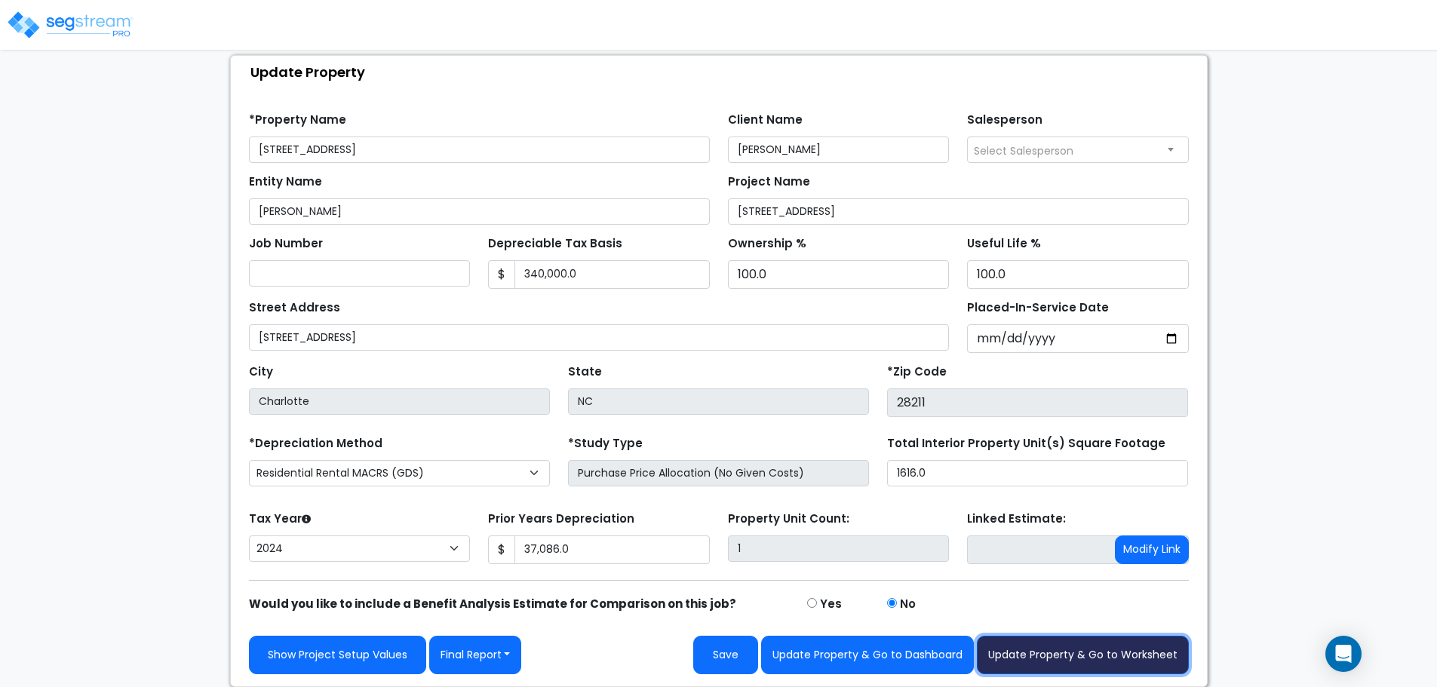
click at [1075, 662] on button "Update Property & Go to Worksheet" at bounding box center [1083, 655] width 212 height 38
type input "37086"
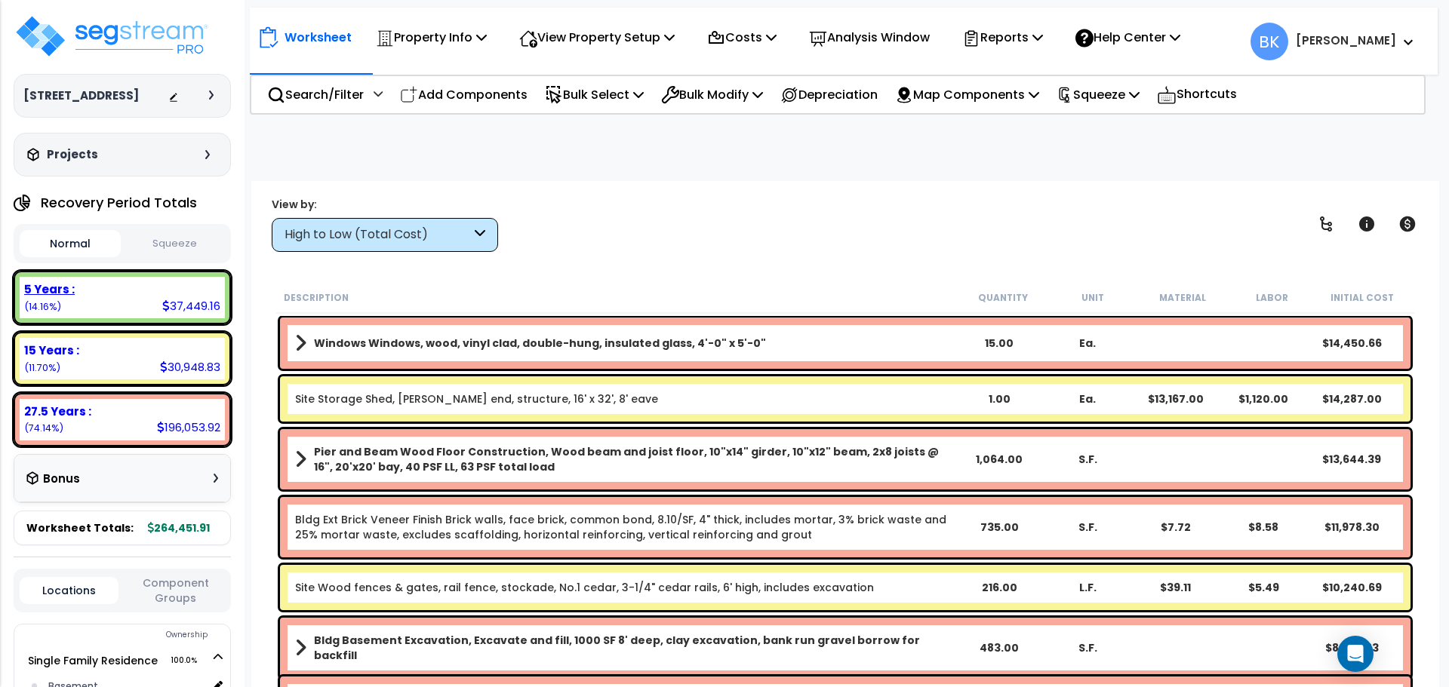
click at [136, 303] on div "5 Years : 37,449.16 (14.16%)" at bounding box center [122, 297] width 205 height 41
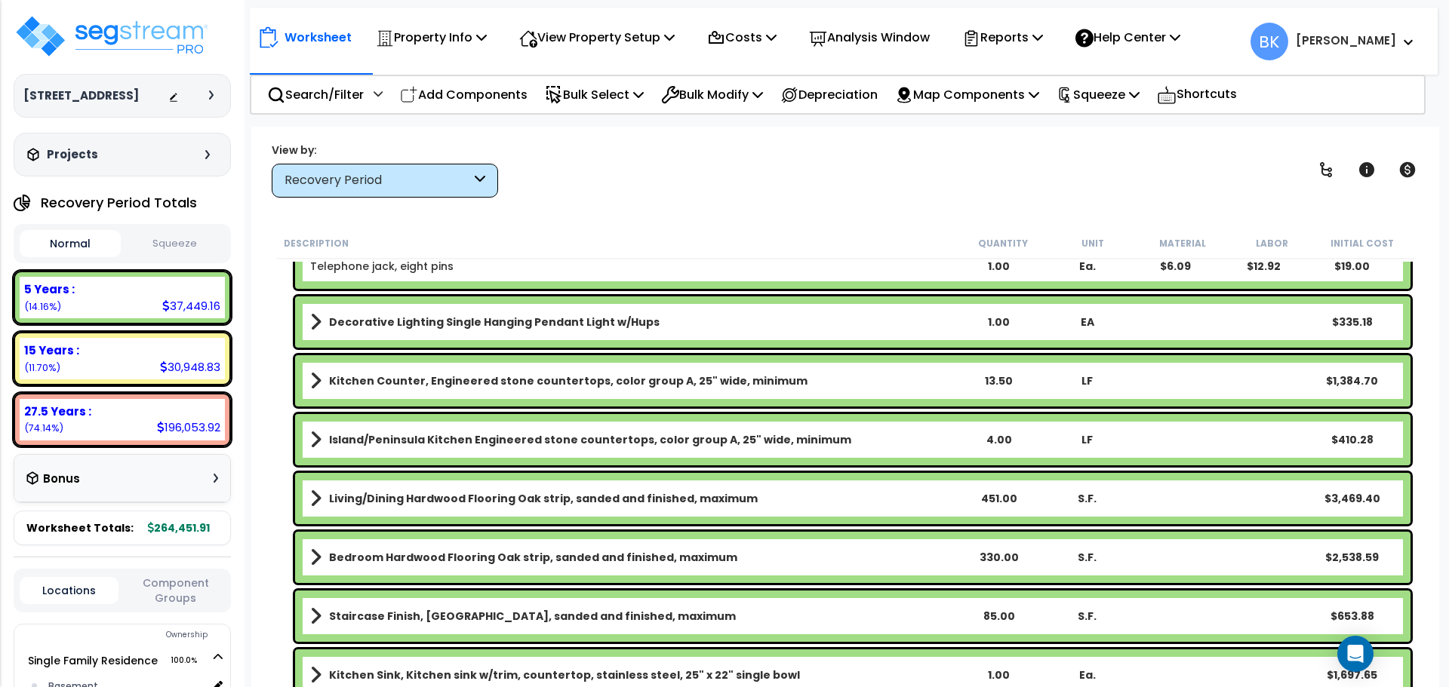
scroll to position [1509, 0]
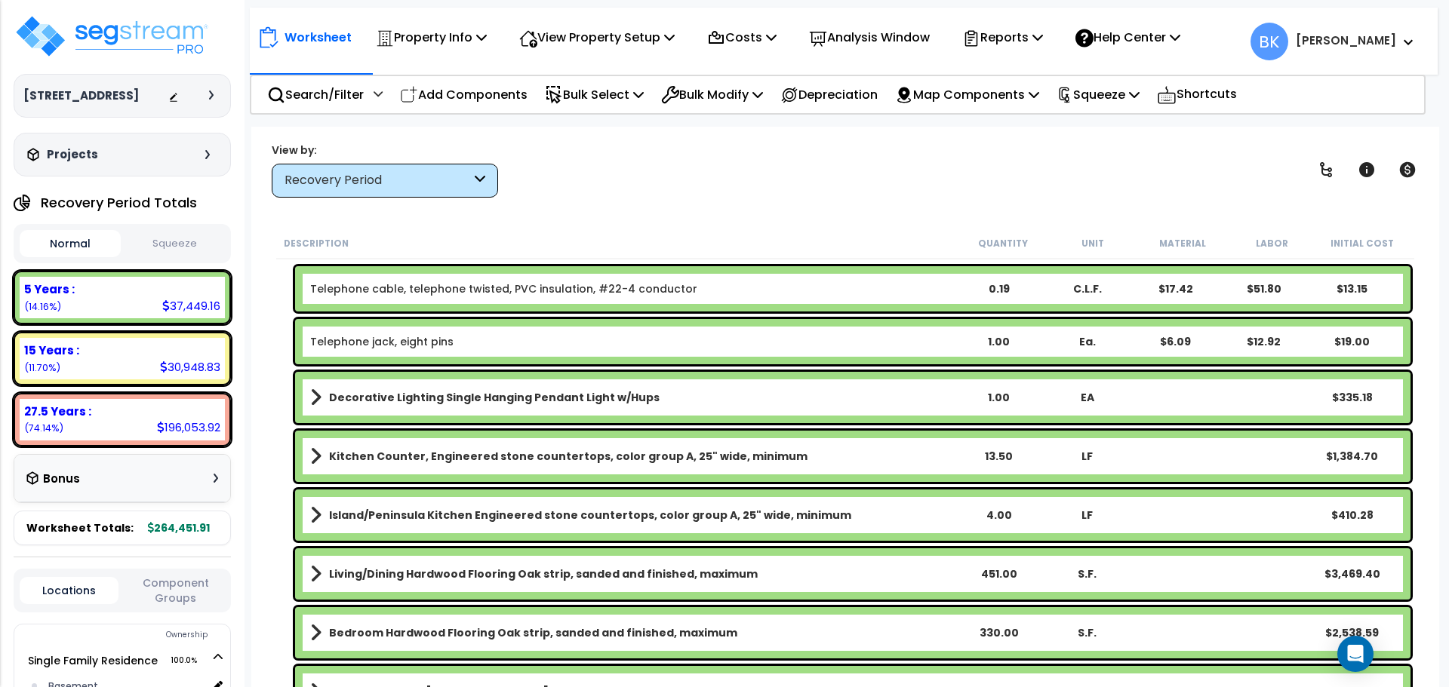
click at [404, 454] on b "Kitchen Counter, Engineered stone countertops, color group A, 25" wide, minimum" at bounding box center [568, 456] width 478 height 15
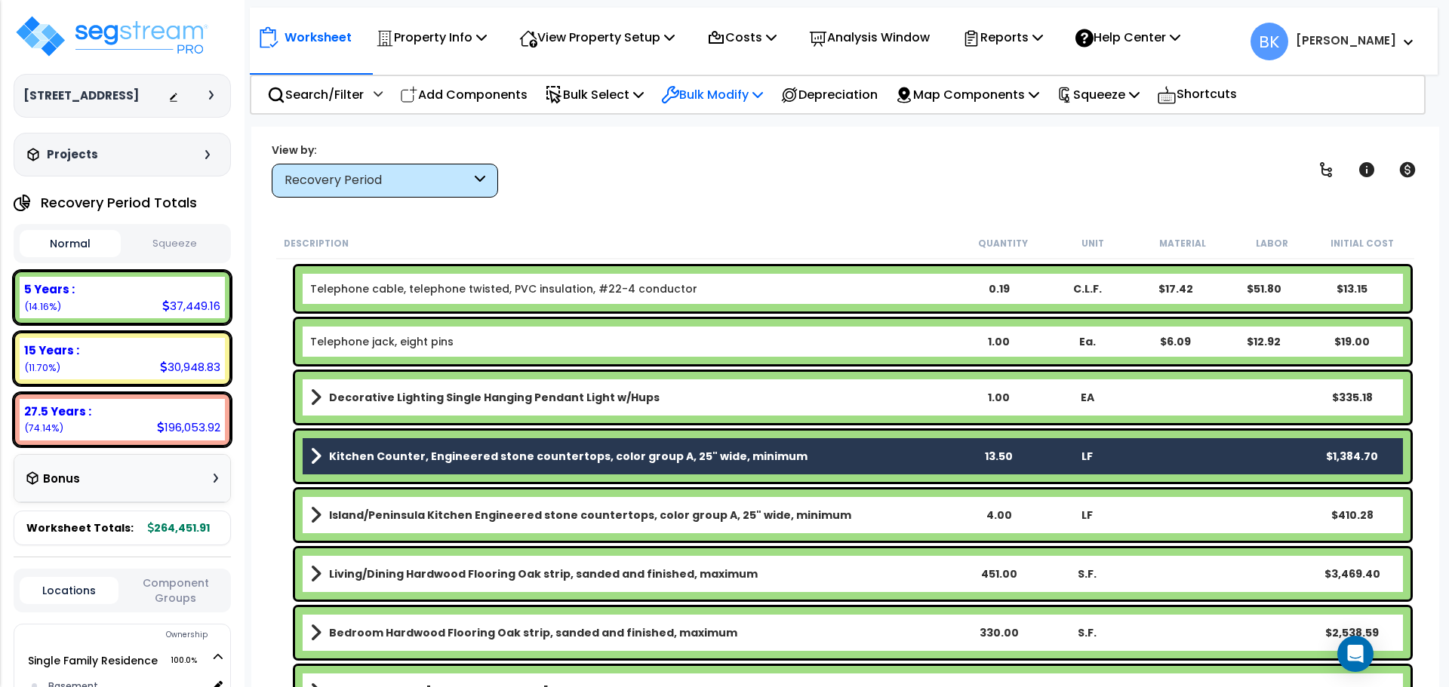
click at [706, 94] on p "Bulk Modify" at bounding box center [712, 95] width 102 height 20
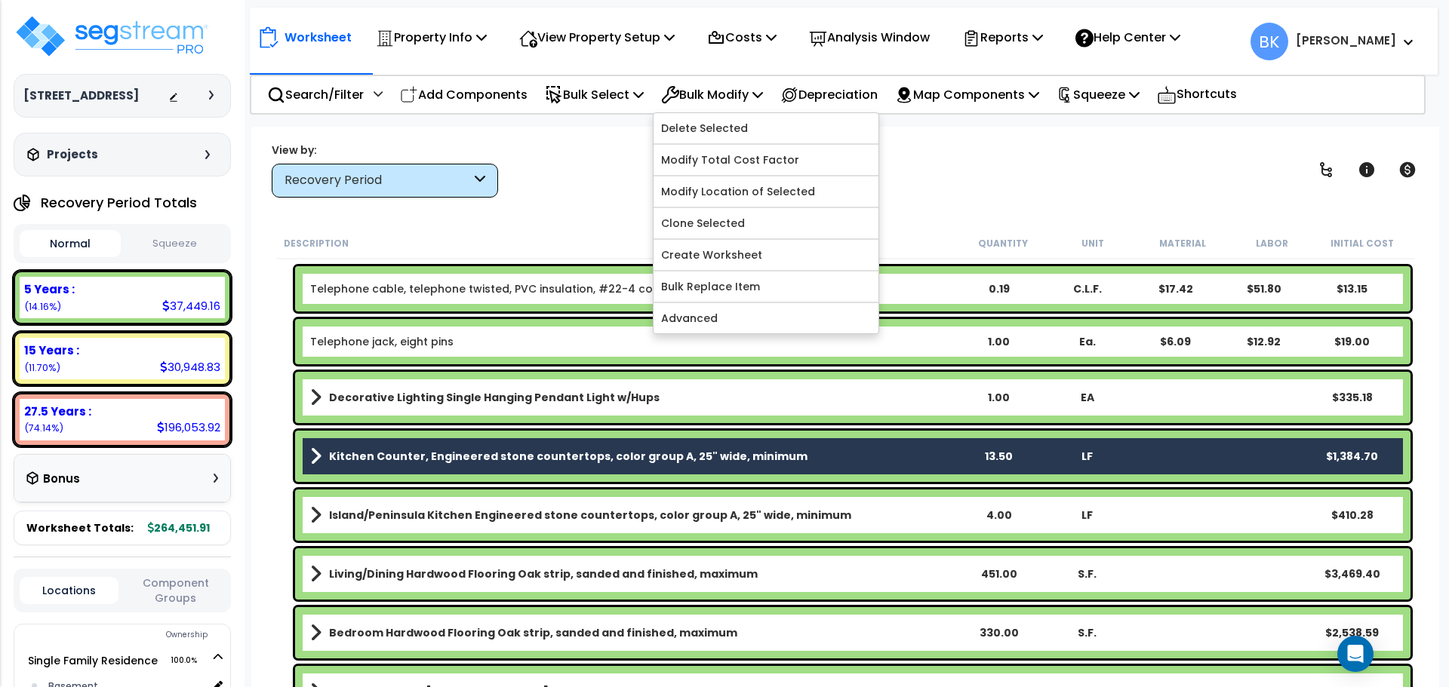
click at [618, 200] on div "Worksheet Property Info Property Setup Add Property Unit Template property Clon…" at bounding box center [845, 470] width 1188 height 687
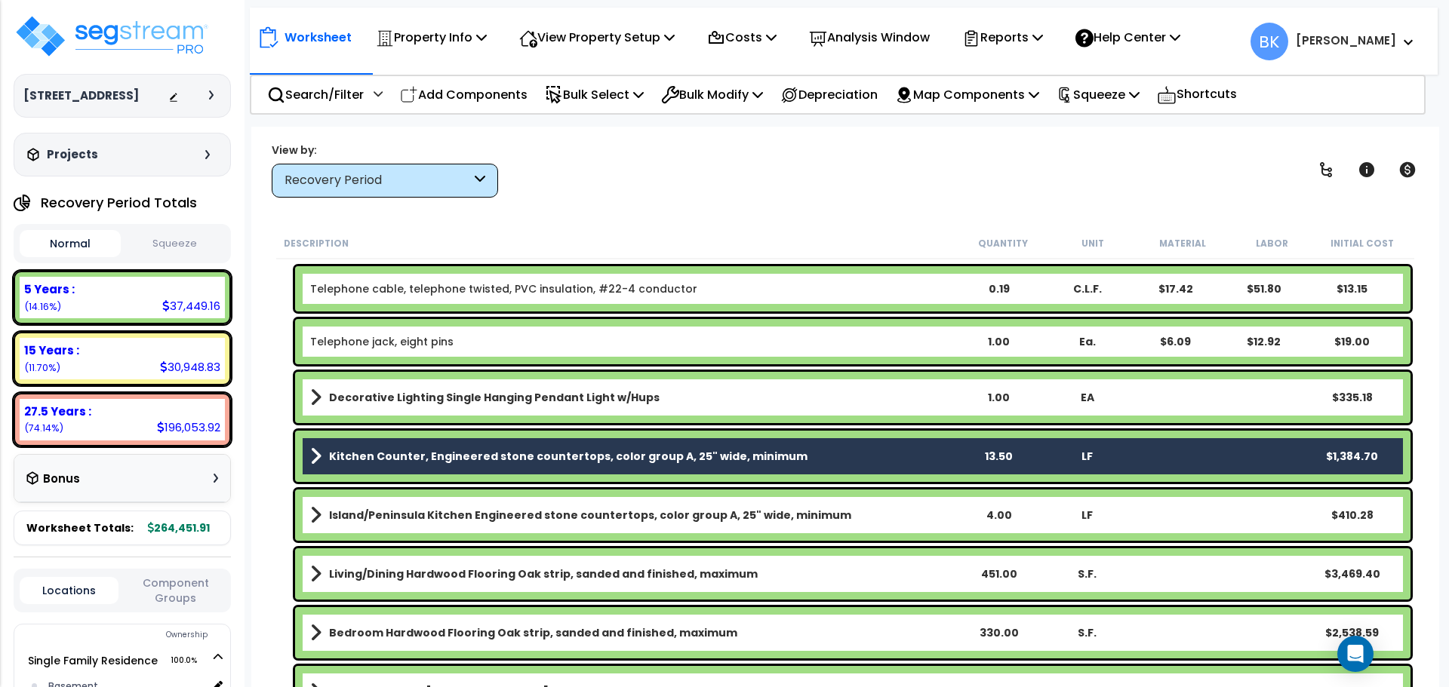
click at [497, 446] on link "Kitchen Counter, Engineered stone countertops, color group A, 25" wide, minimum" at bounding box center [632, 456] width 644 height 21
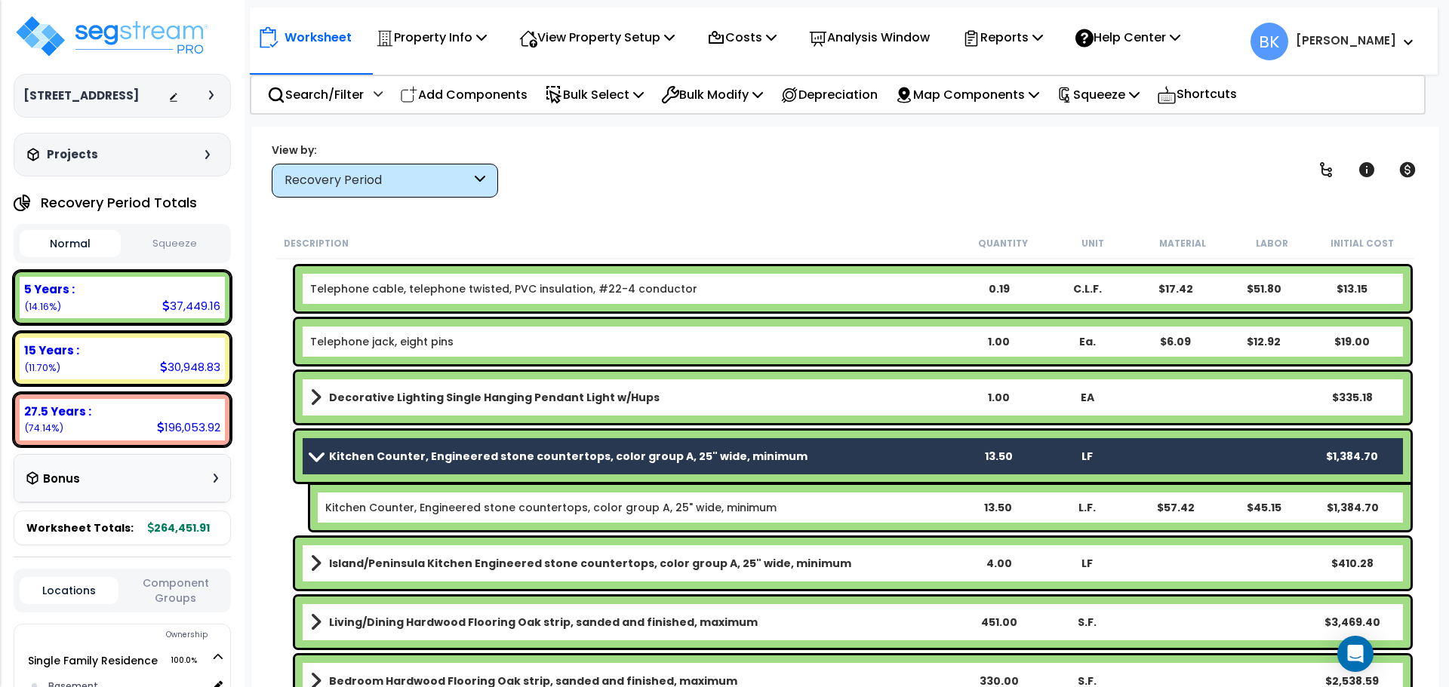
click at [497, 446] on link "Kitchen Counter, Engineered stone countertops, color group A, 25" wide, minimum" at bounding box center [632, 456] width 644 height 21
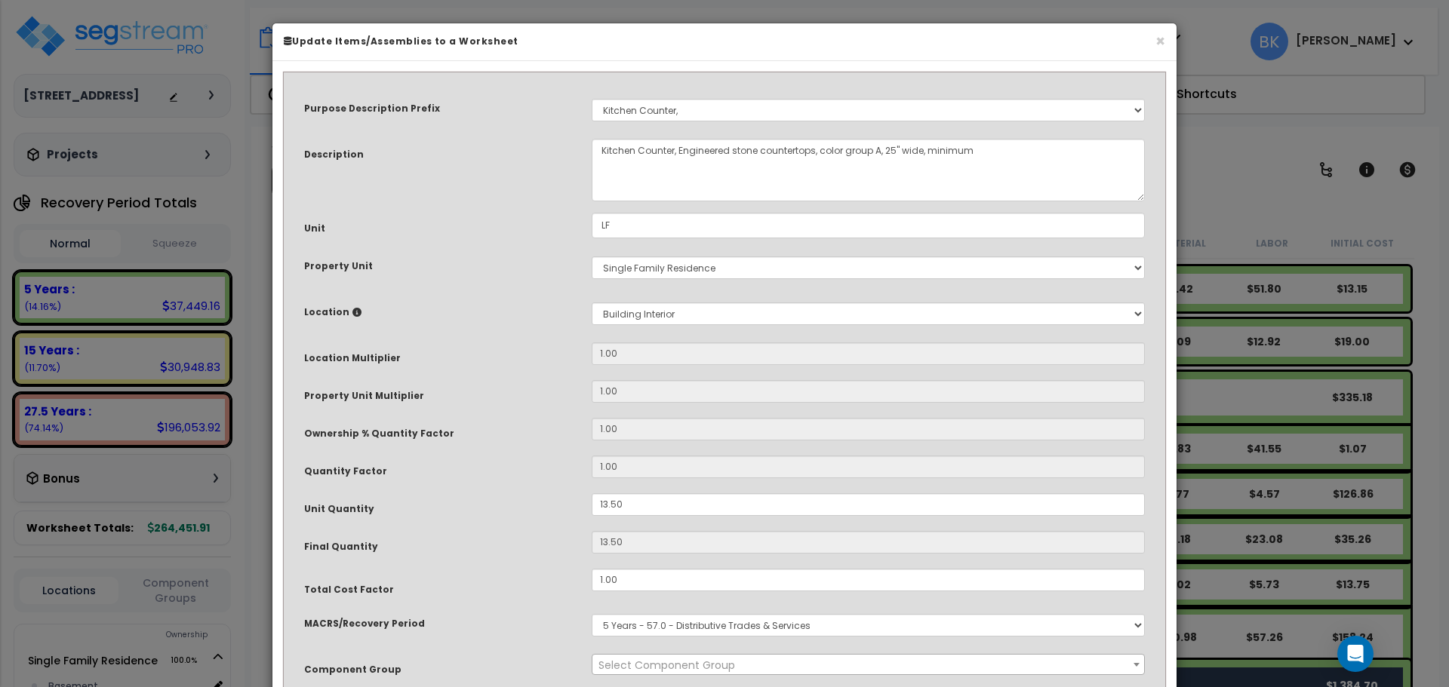
select select "39197"
click at [1158, 41] on button "×" at bounding box center [1160, 41] width 10 height 16
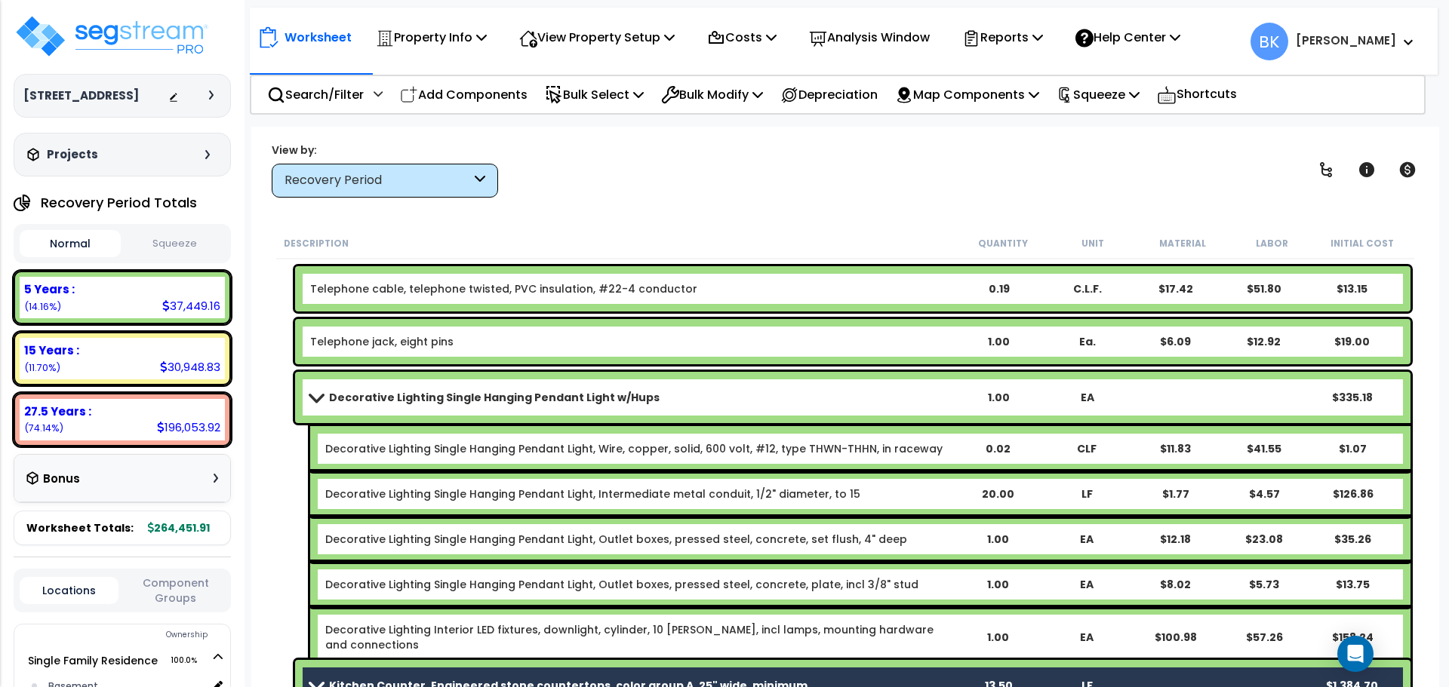
click at [368, 184] on div "Recovery Period" at bounding box center [377, 180] width 186 height 17
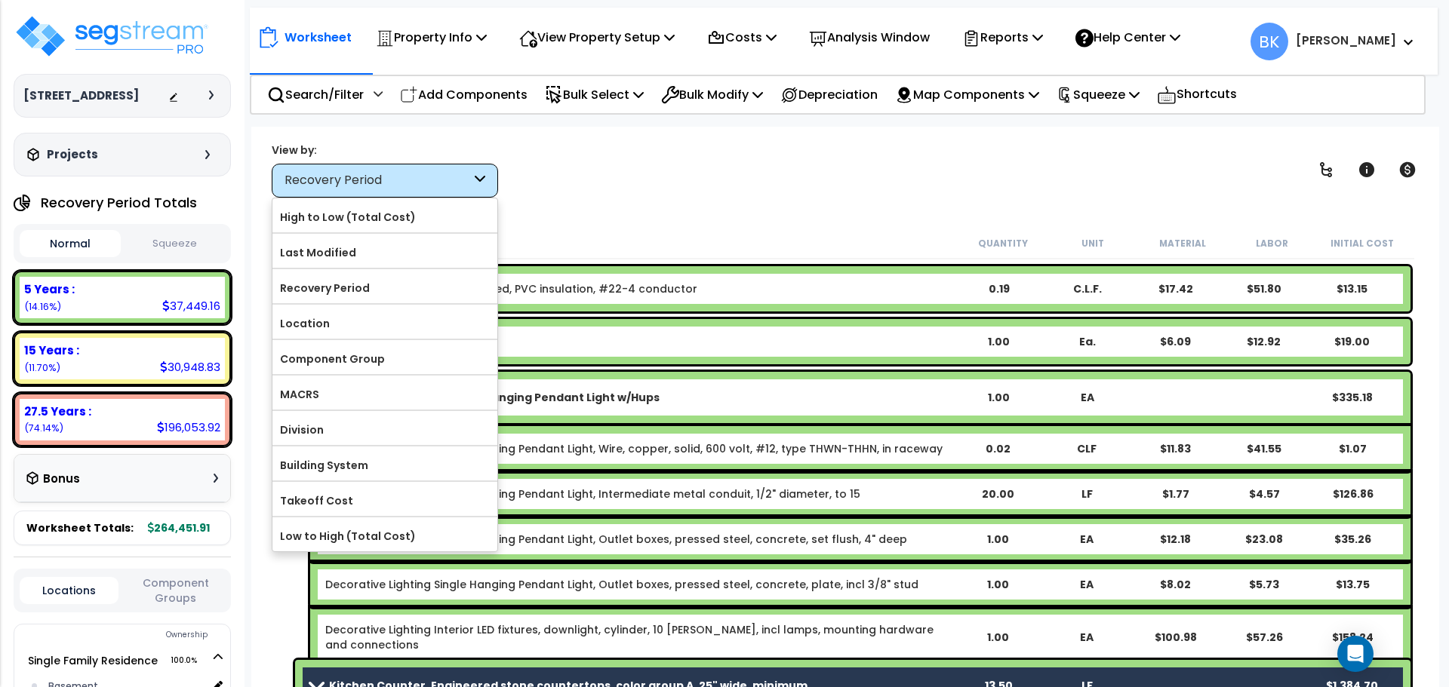
click at [704, 186] on div "View by: Recovery Period High to Low (Total Cost)" at bounding box center [844, 170] width 1157 height 56
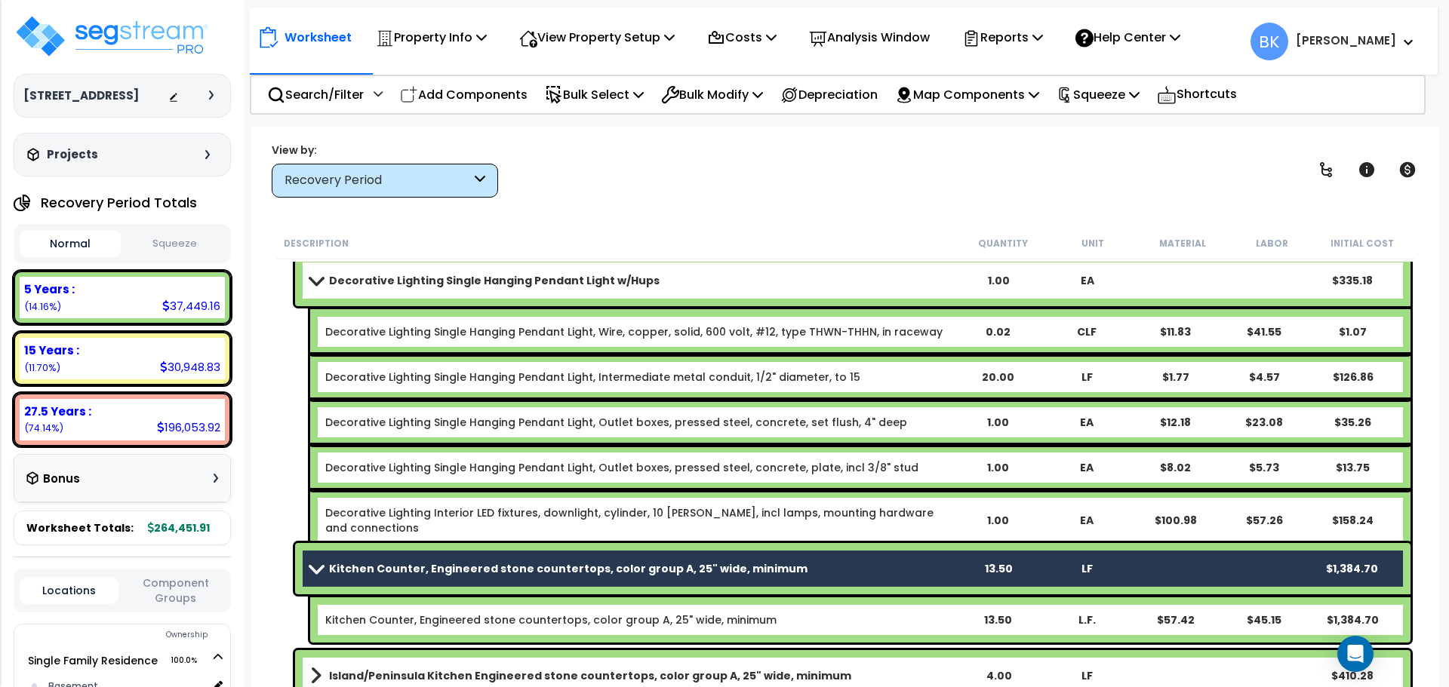
scroll to position [1660, 0]
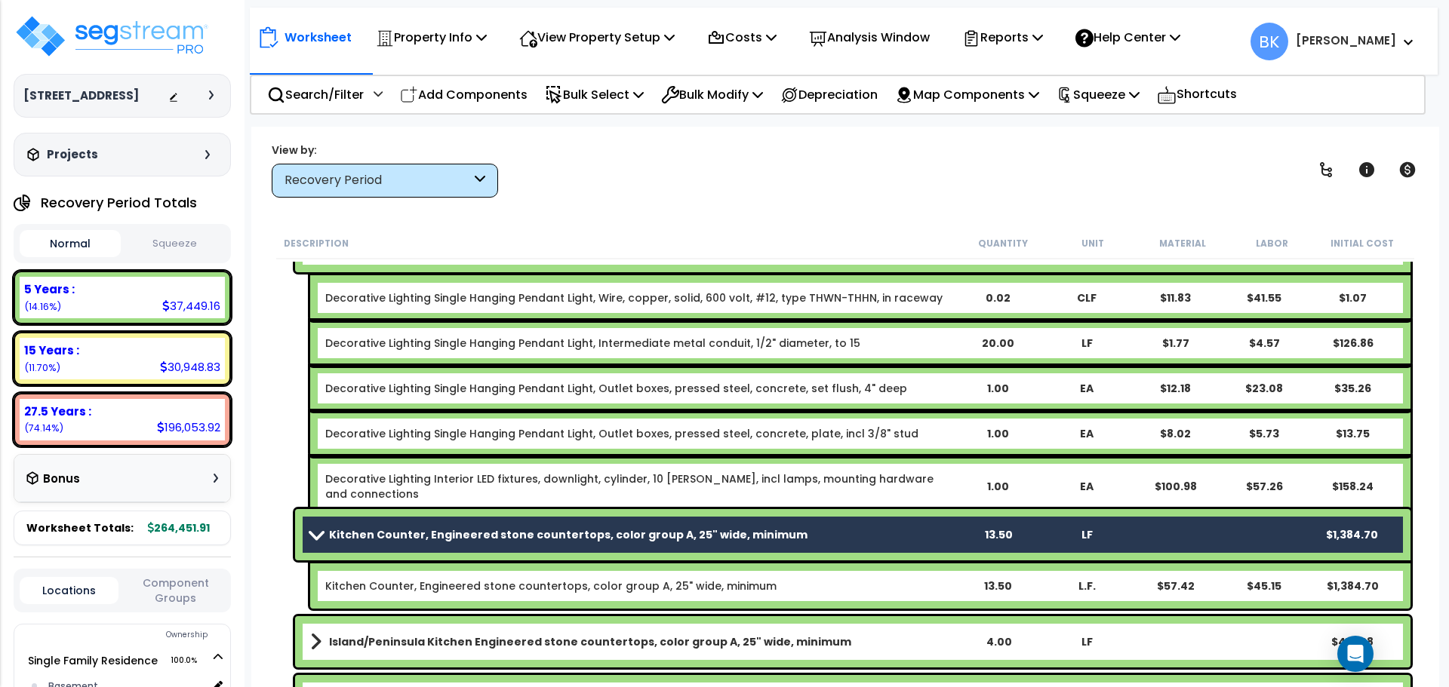
drag, startPoint x: 533, startPoint y: 533, endPoint x: 450, endPoint y: 536, distance: 83.1
click at [450, 536] on b "Kitchen Counter, Engineered stone countertops, color group A, 25" wide, minimum" at bounding box center [568, 534] width 478 height 15
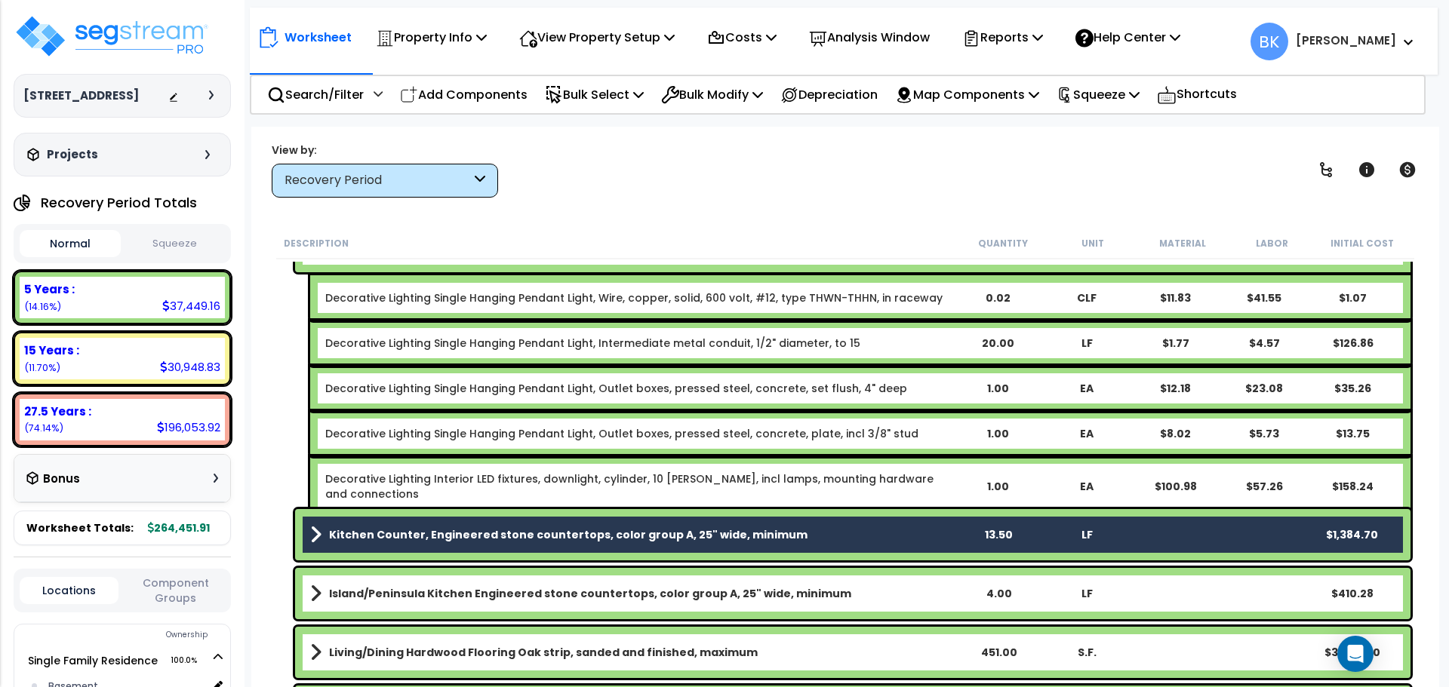
click at [450, 536] on b "Kitchen Counter, Engineered stone countertops, color group A, 25" wide, minimum" at bounding box center [568, 534] width 478 height 15
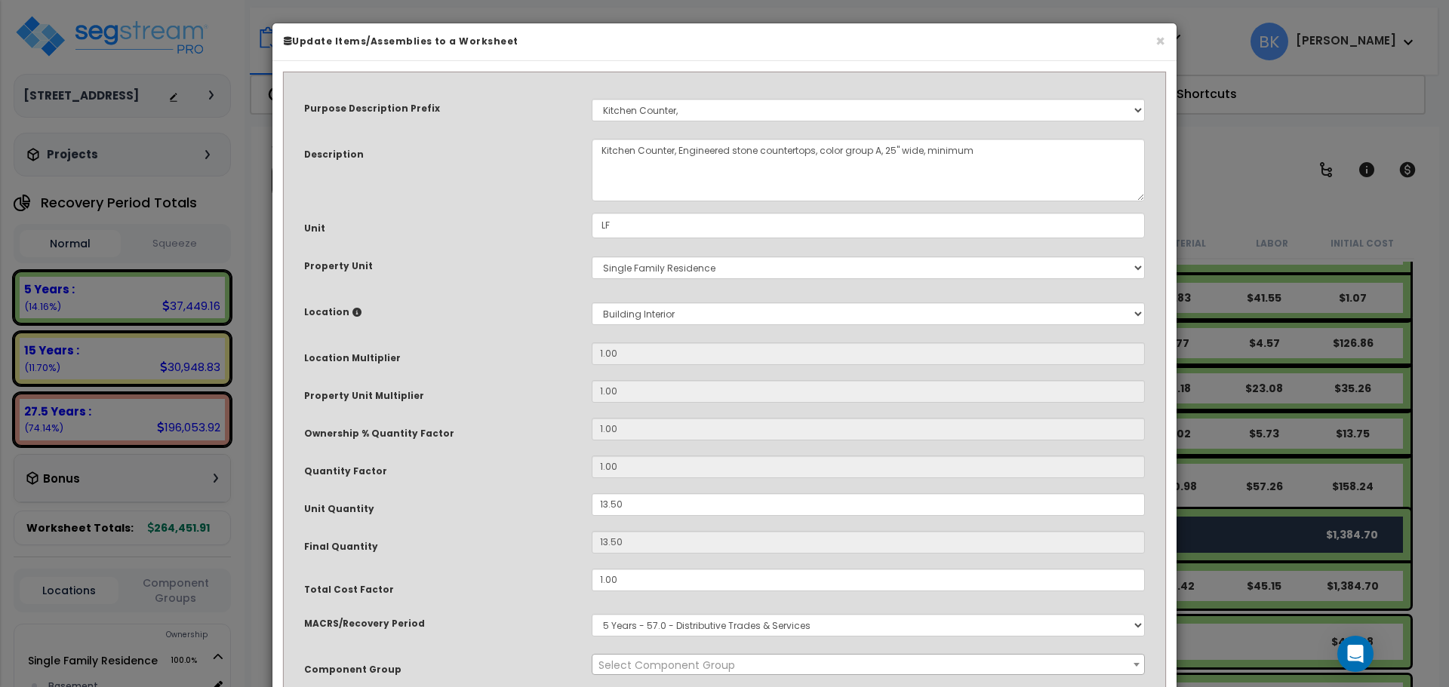
select select "39197"
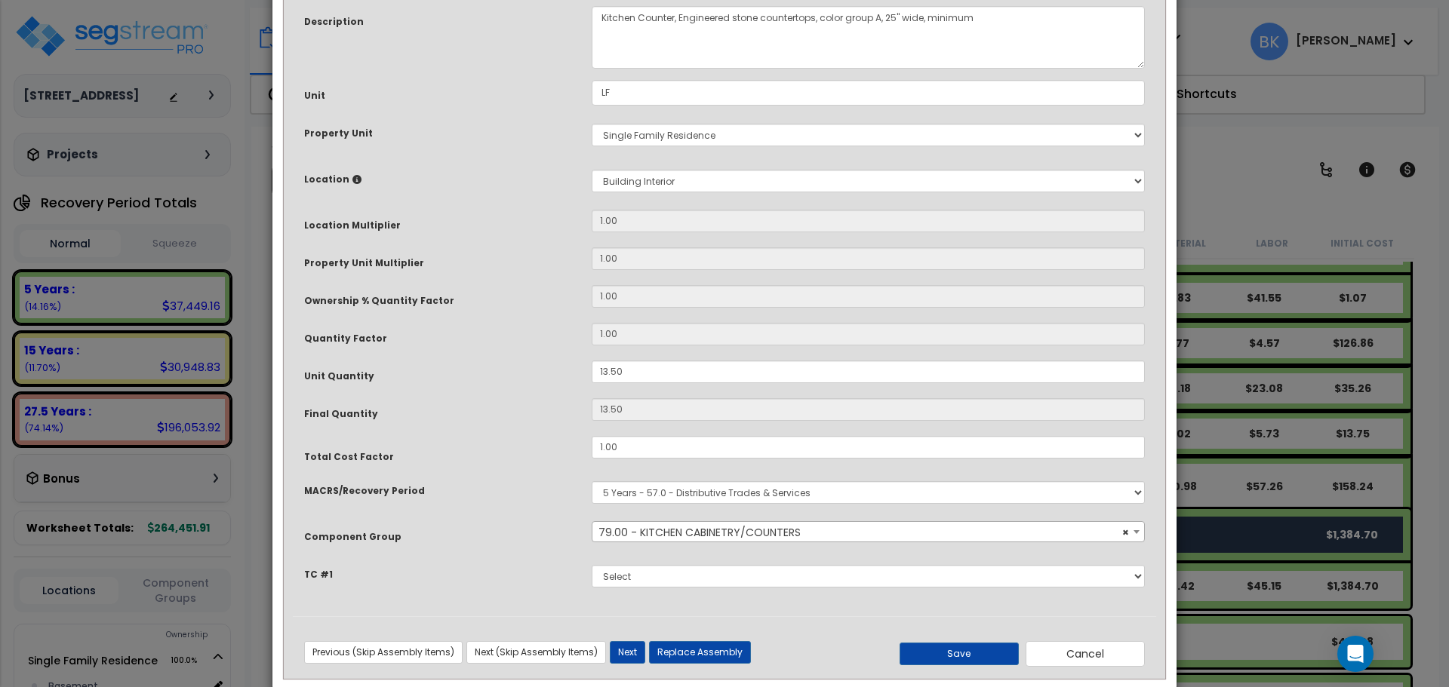
scroll to position [151, 0]
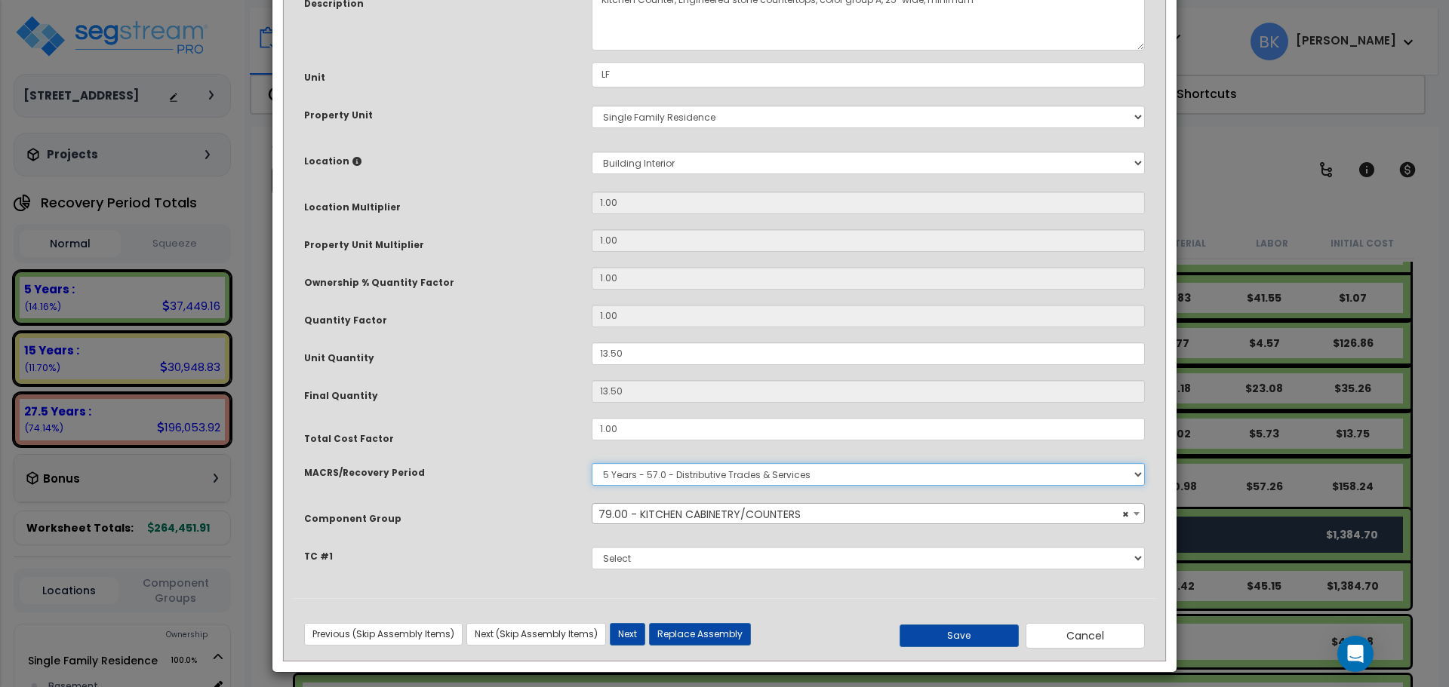
click at [684, 479] on select "Select MACRS/Recovery Period 5 Years - 57.0 - Distributive Trades & Services 5 …" at bounding box center [868, 474] width 553 height 23
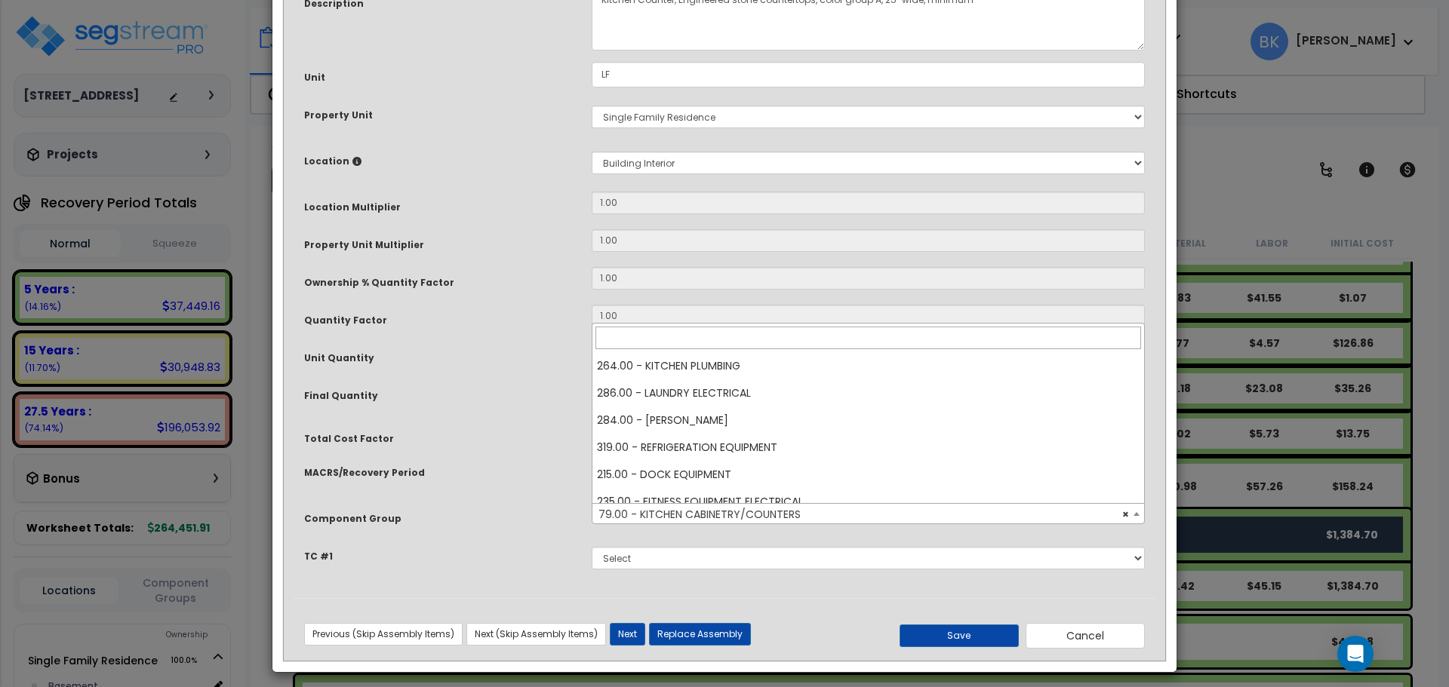
click at [674, 514] on span "× 79.00 - KITCHEN CABINETRY/COUNTERS" at bounding box center [868, 514] width 552 height 21
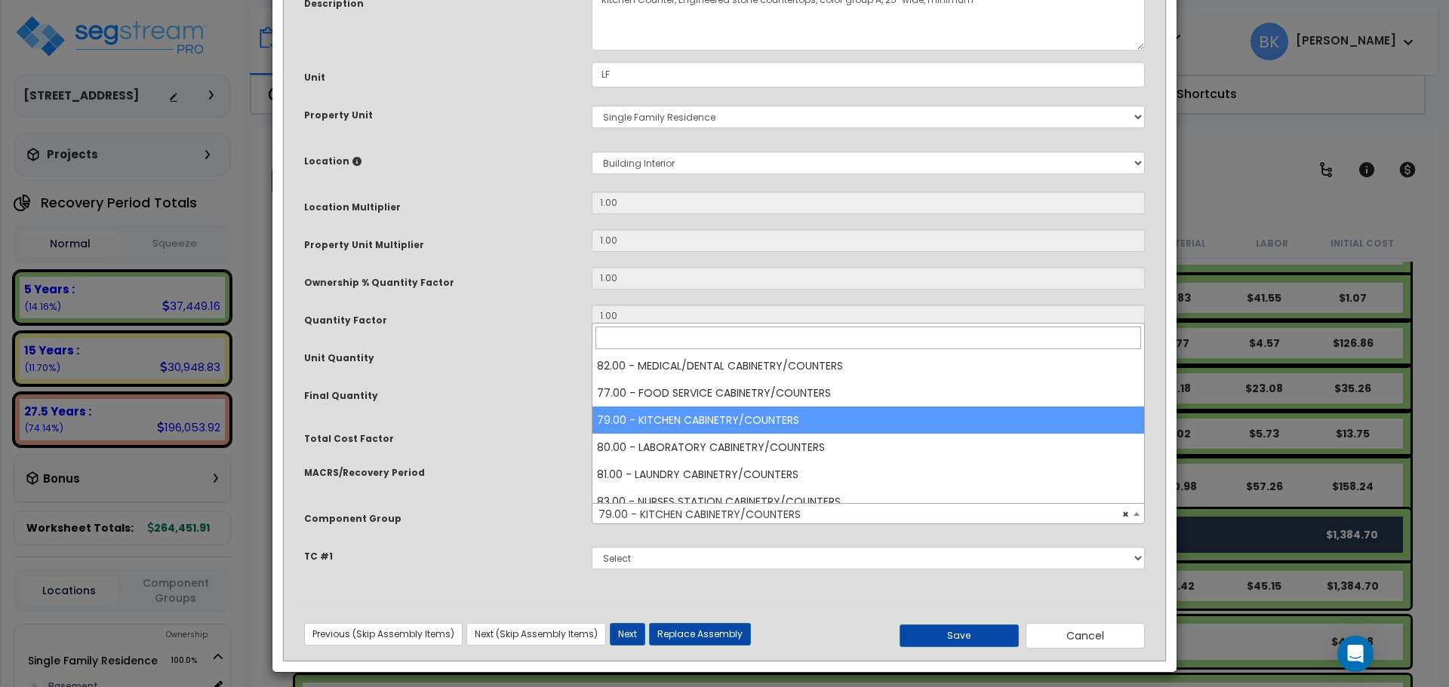
click at [674, 514] on span "× 79.00 - KITCHEN CABINETRY/COUNTERS" at bounding box center [868, 514] width 552 height 21
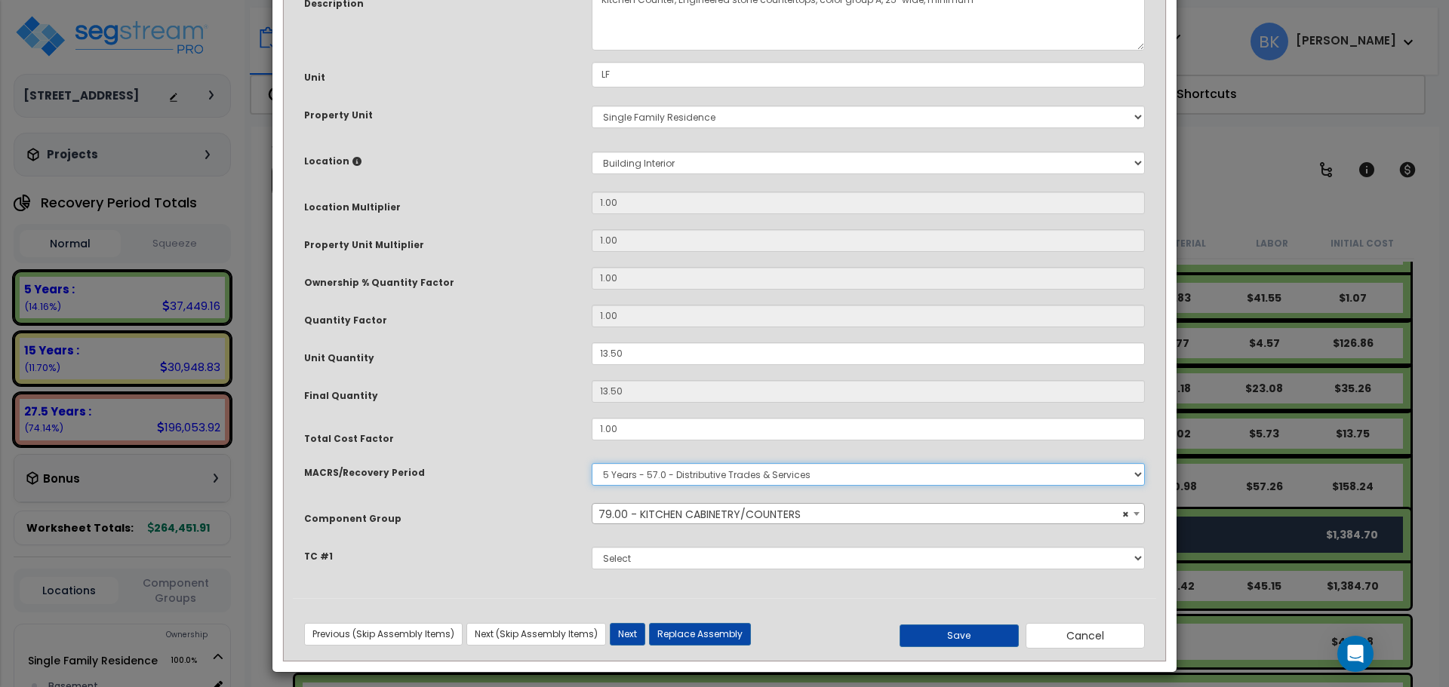
click at [696, 472] on select "Select MACRS/Recovery Period 5 Years - 57.0 - Distributive Trades & Services 5 …" at bounding box center [868, 474] width 553 height 23
select select "3669"
click at [592, 463] on select "Select MACRS/Recovery Period 5 Years - 57.0 - Distributive Trades & Services 5 …" at bounding box center [868, 474] width 553 height 23
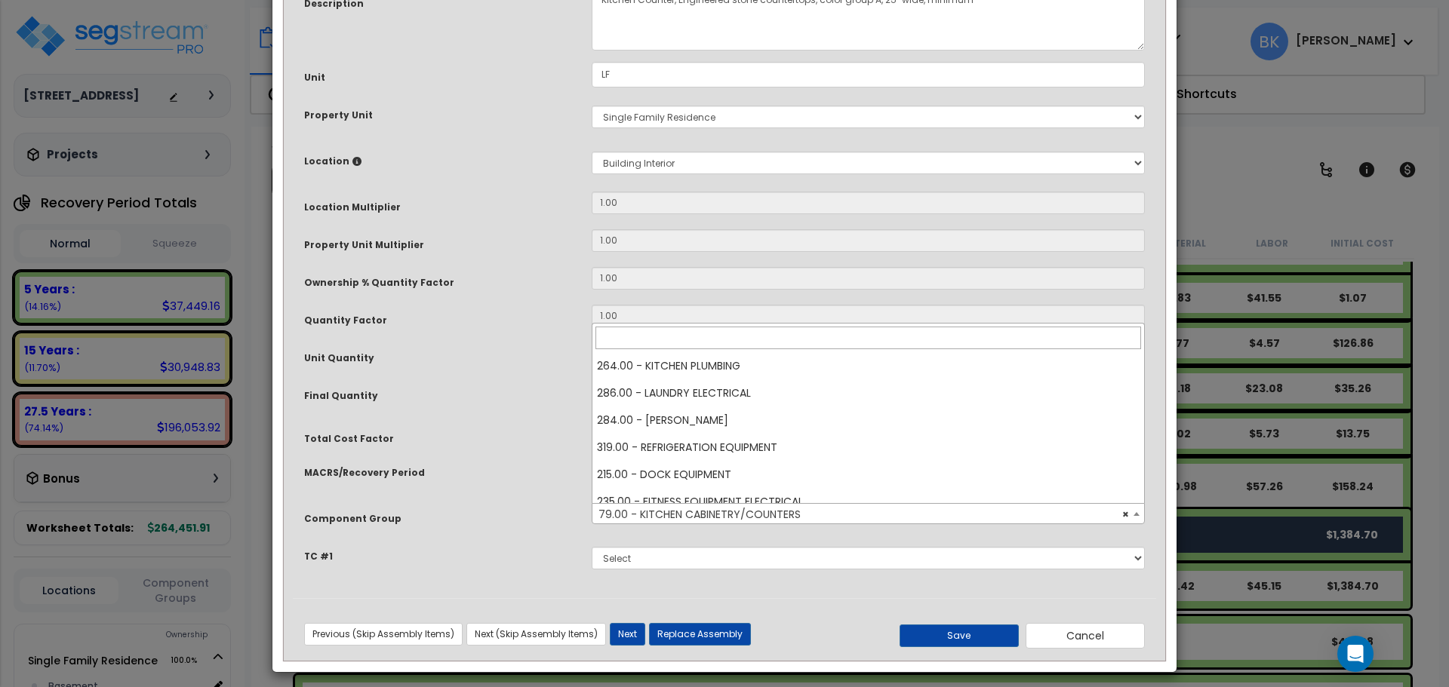
click at [668, 515] on span "× 79.00 - KITCHEN CABINETRY/COUNTERS" at bounding box center [868, 514] width 552 height 21
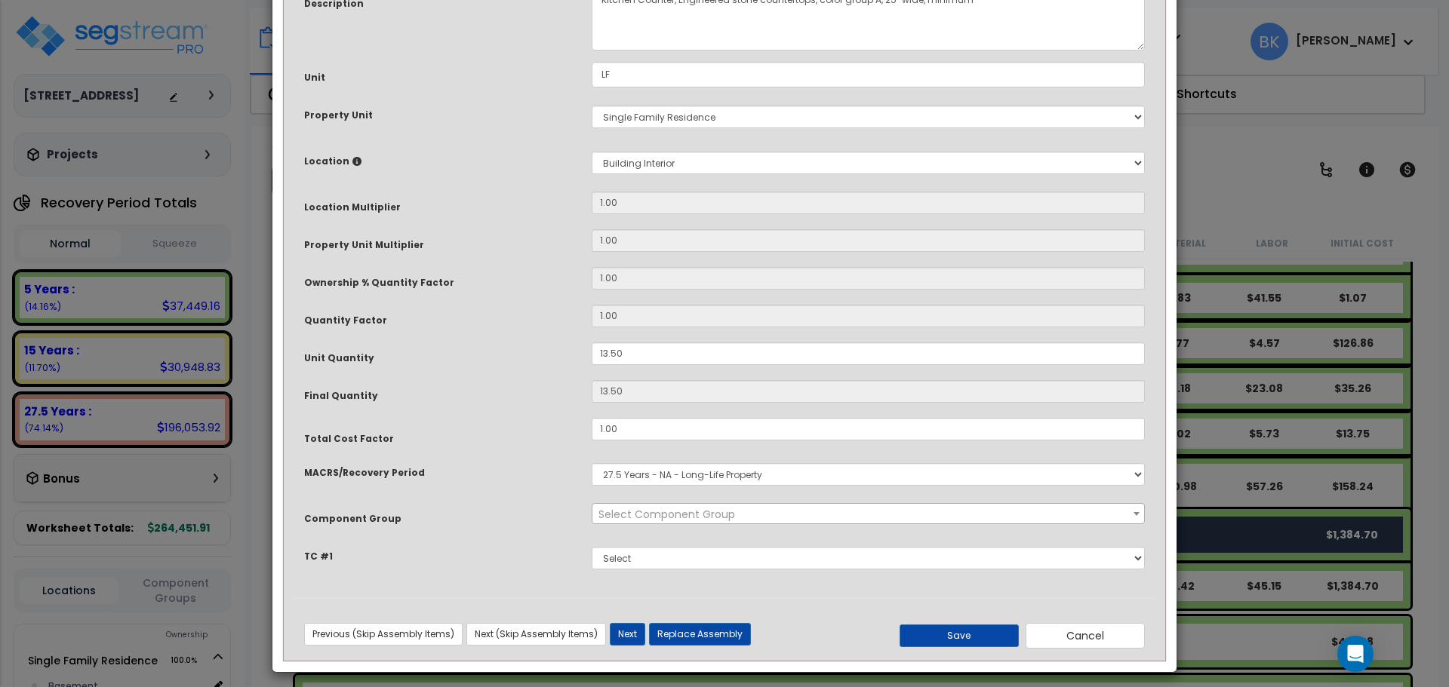
click at [675, 515] on span "Select Component Group" at bounding box center [666, 514] width 137 height 15
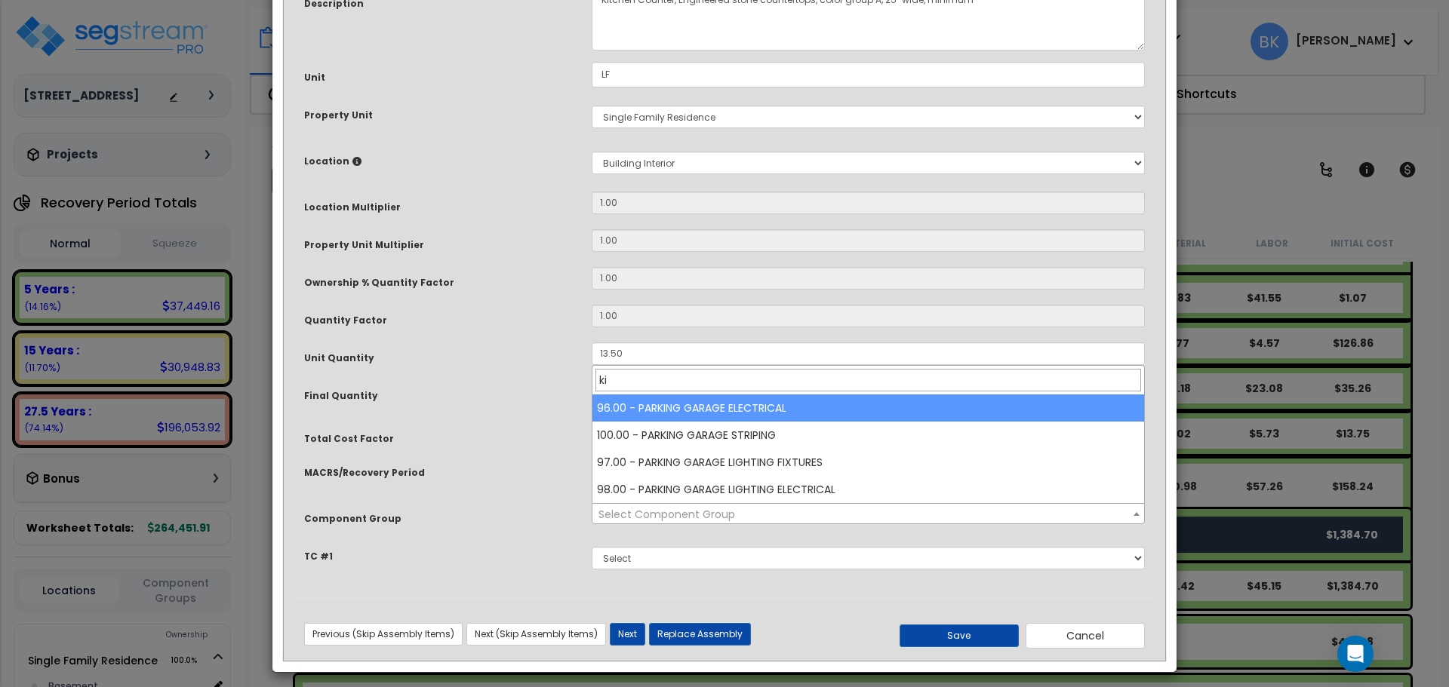
type input "k"
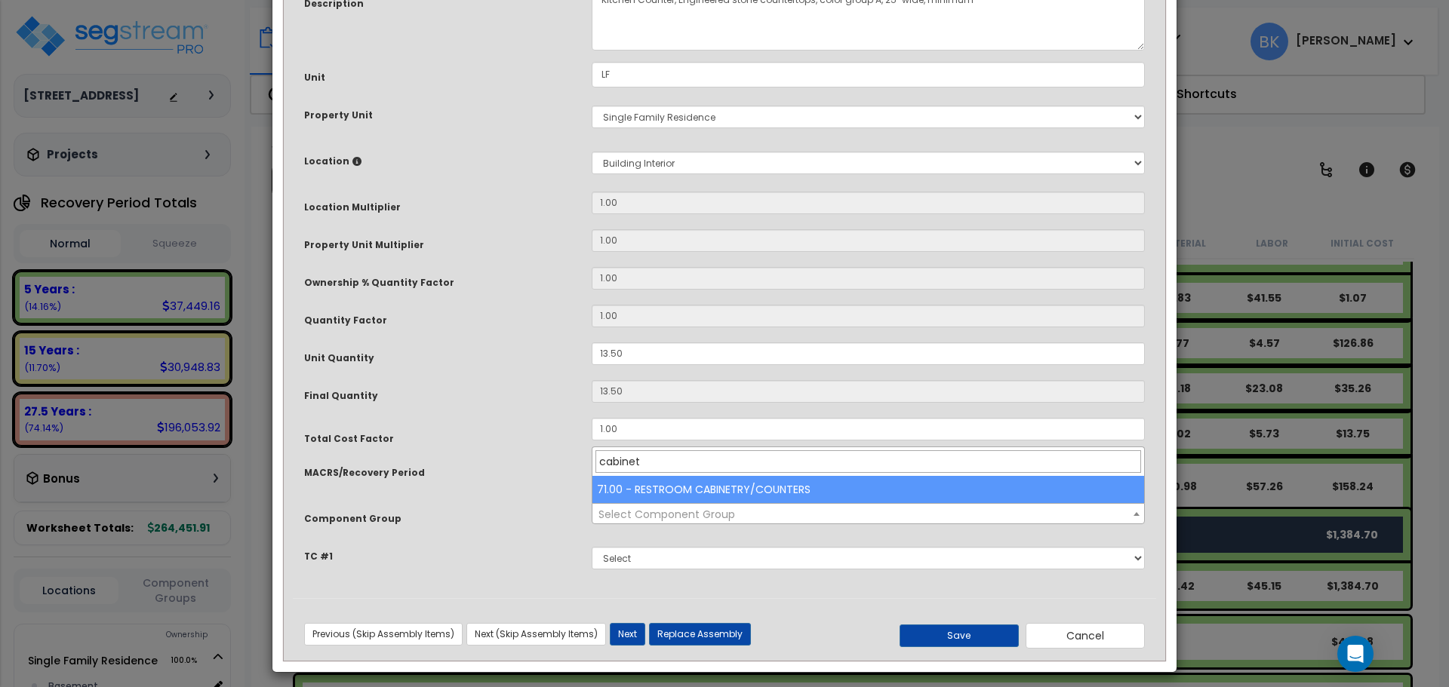
type input "cabinets"
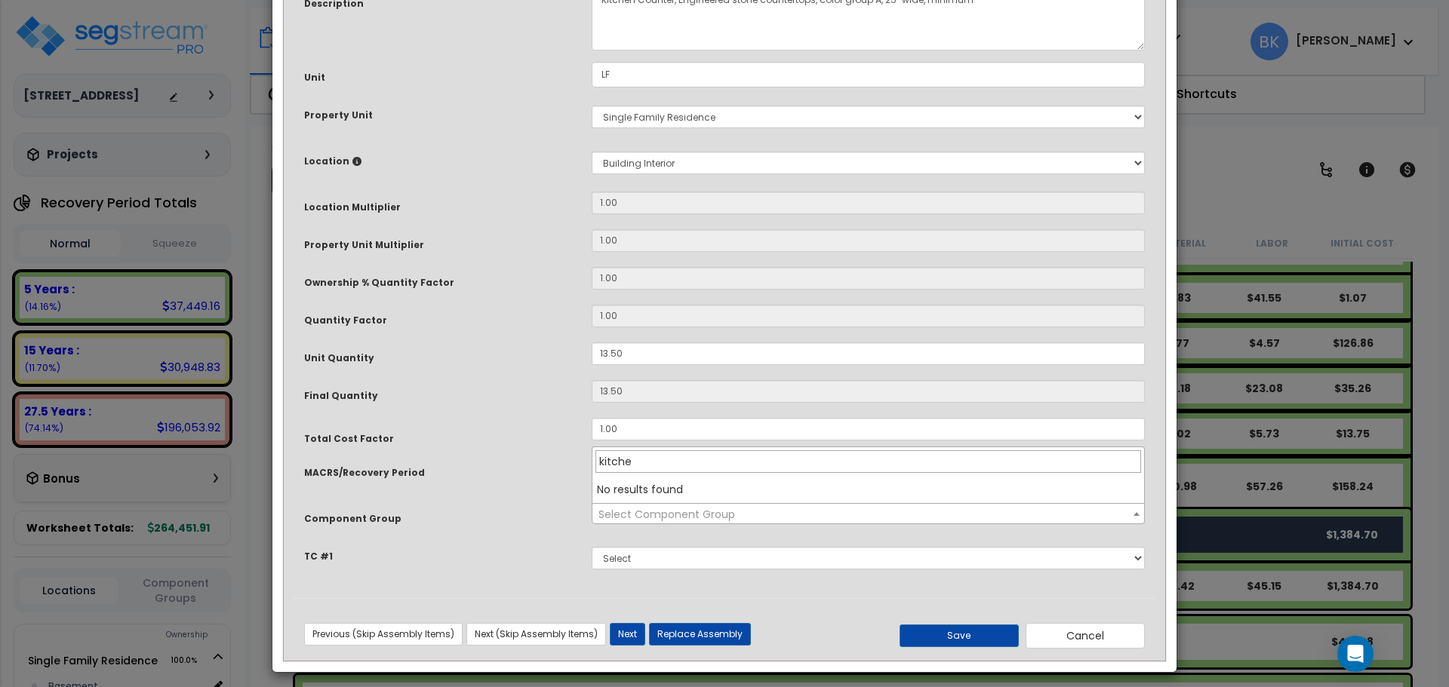
type input "kitchen"
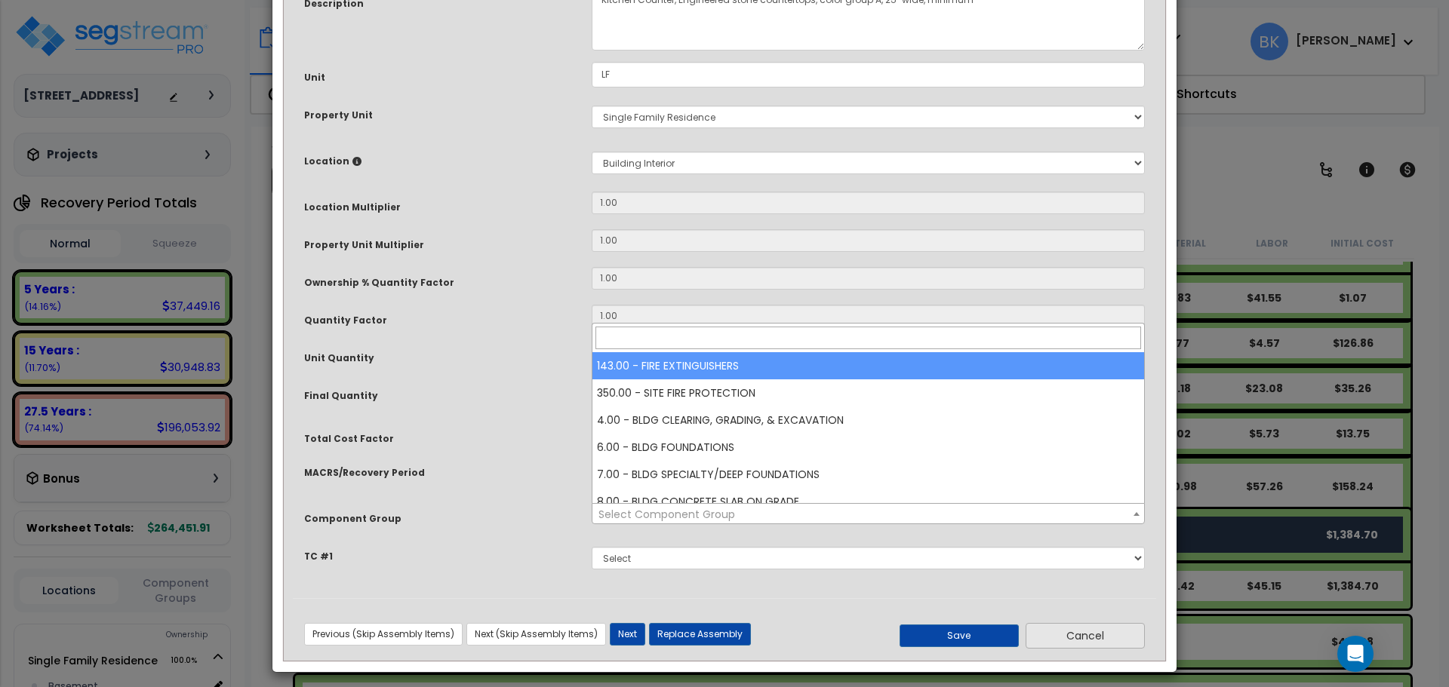
click at [1047, 632] on button "Cancel" at bounding box center [1084, 636] width 119 height 26
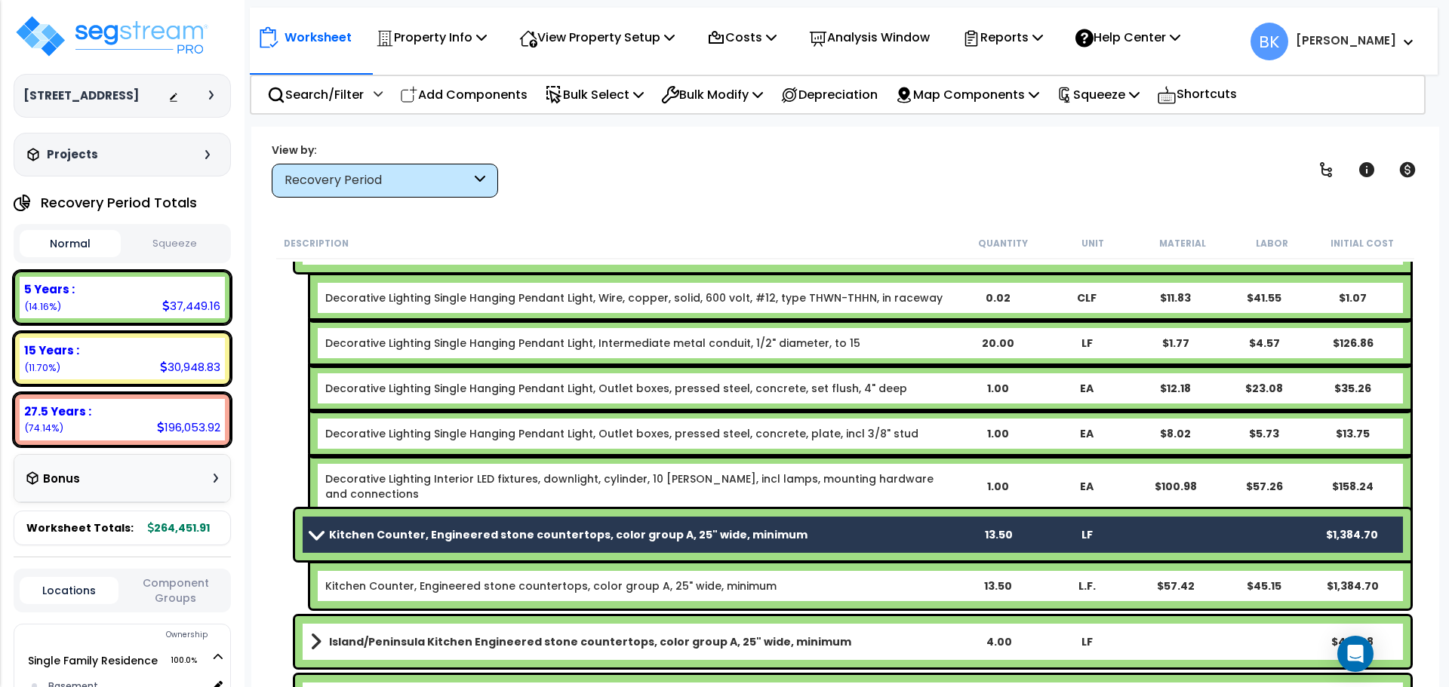
click at [323, 530] on span at bounding box center [316, 534] width 21 height 11
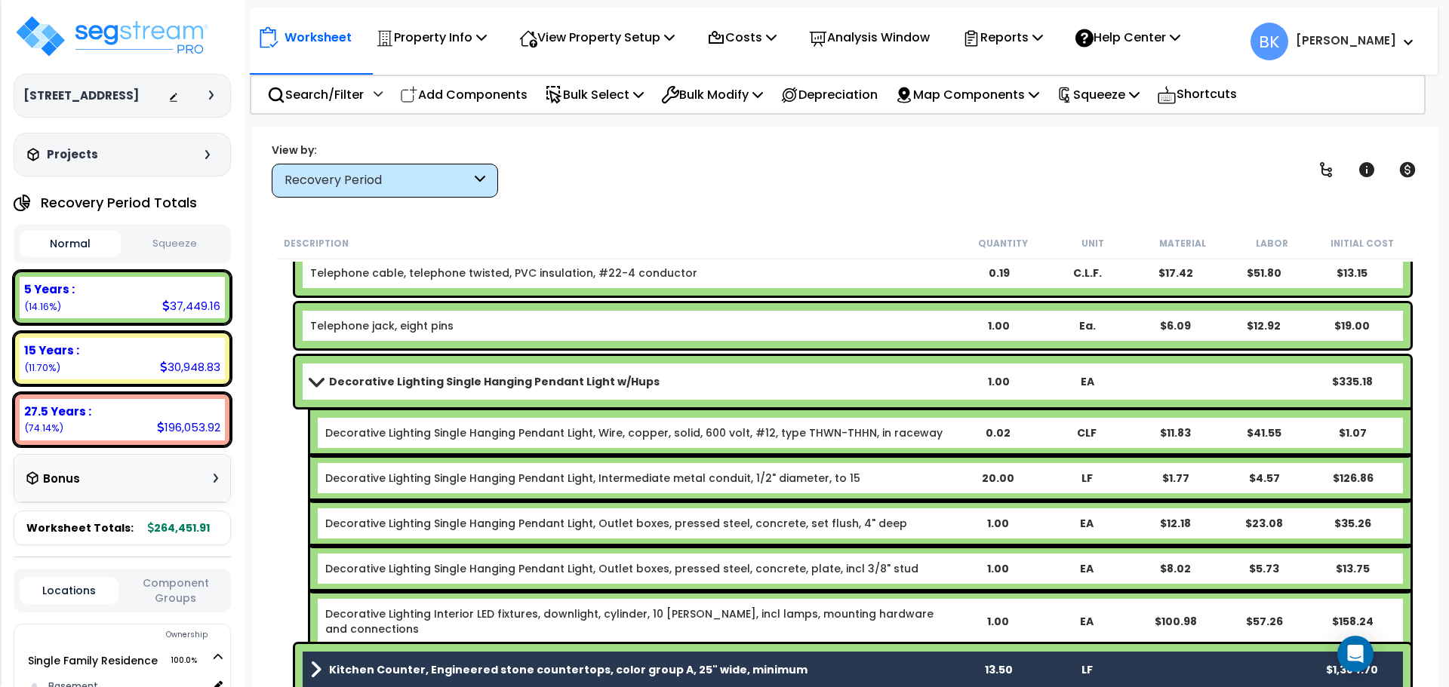
scroll to position [1509, 0]
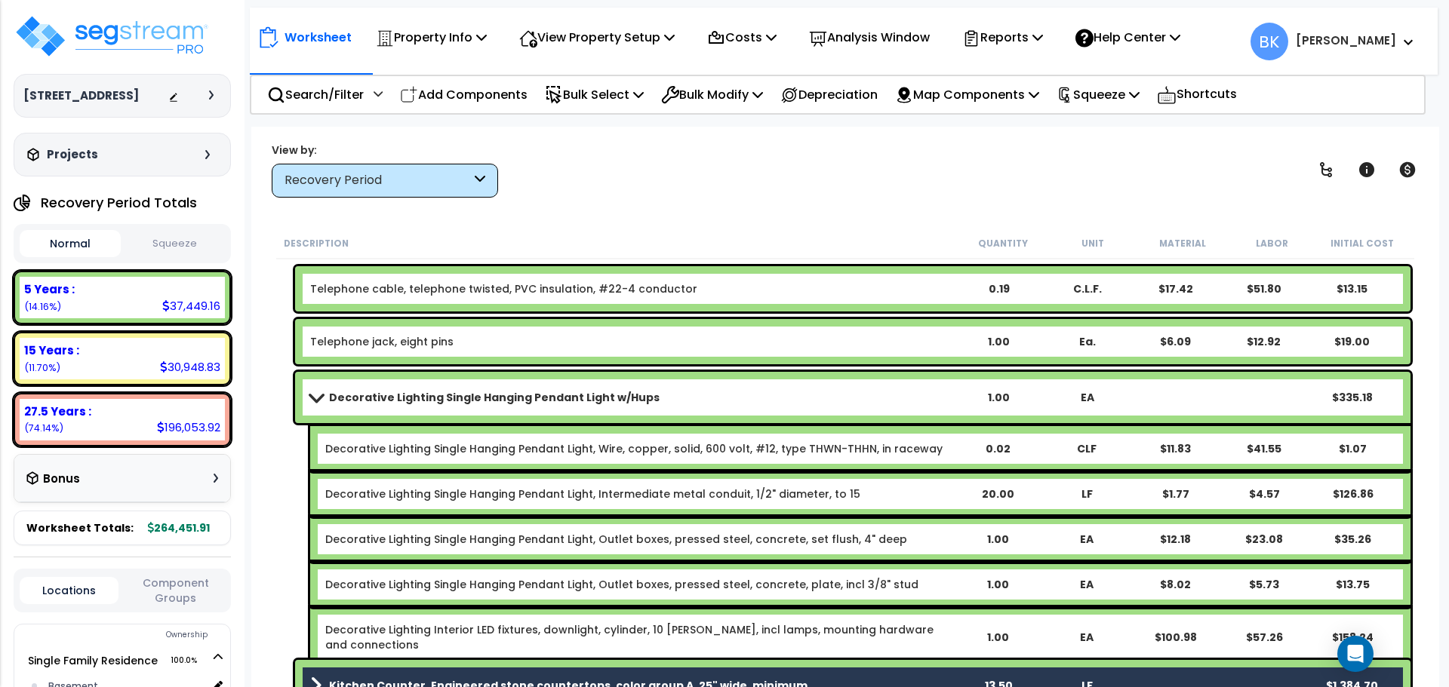
click at [303, 396] on div "Decorative Lighting Single Hanging Pendant Light w/Hups 1.00 EA $335.18" at bounding box center [852, 397] width 1115 height 51
click at [322, 397] on span at bounding box center [316, 397] width 21 height 11
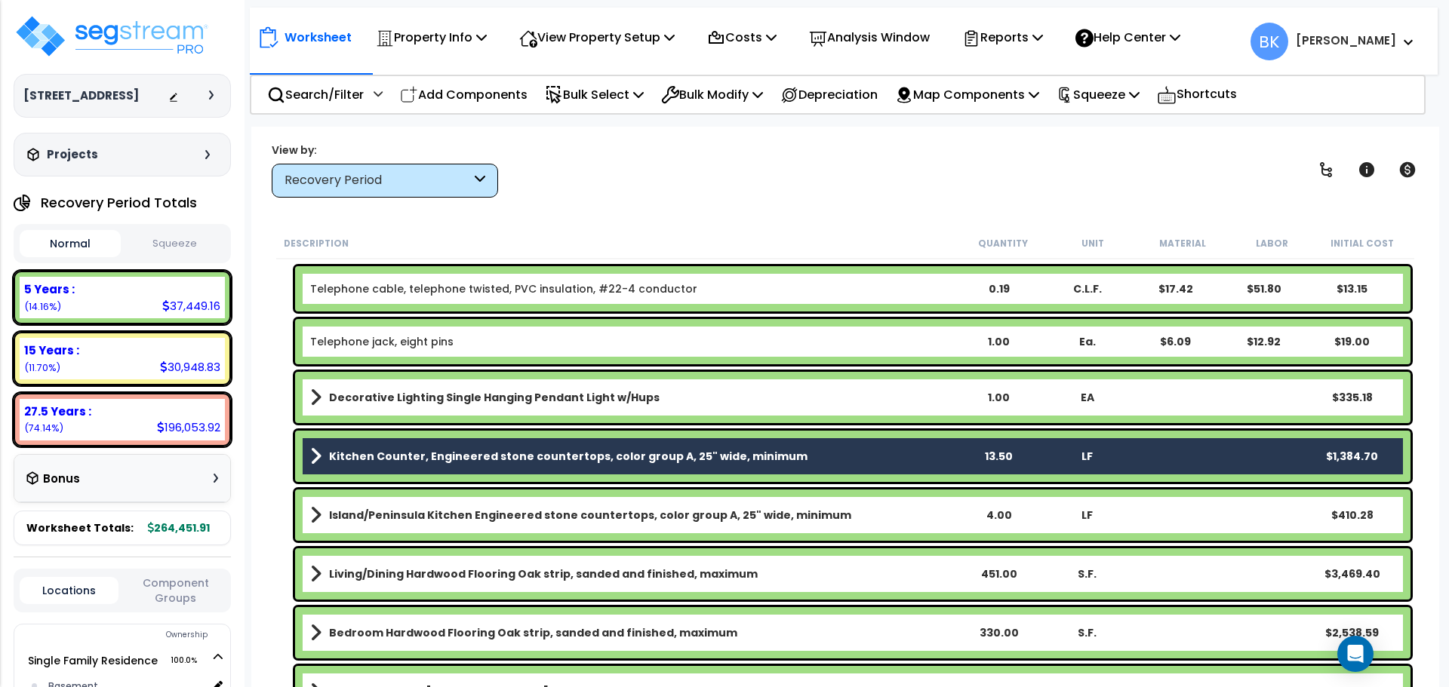
click at [290, 436] on div "Kitchen Counter, Engineered stone countertops, color group A, 25" wide, minimum…" at bounding box center [845, 456] width 1138 height 59
click at [341, 456] on b "Kitchen Counter, Engineered stone countertops, color group A, 25" wide, minimum" at bounding box center [568, 456] width 478 height 15
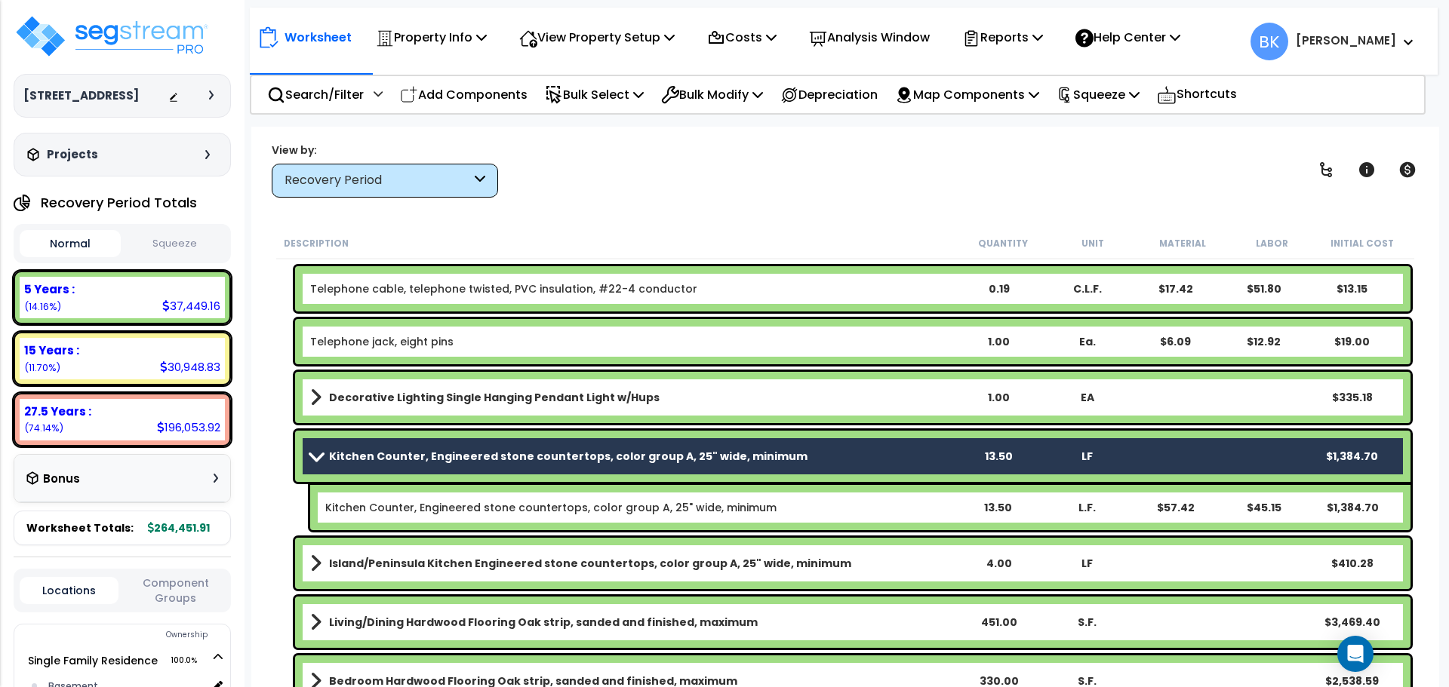
click at [286, 451] on div "Kitchen Counter, Engineered stone countertops, color group A, 25" wide, minimum…" at bounding box center [845, 480] width 1138 height 107
click at [344, 453] on b "Kitchen Counter, Engineered stone countertops, color group A, 25" wide, minimum" at bounding box center [568, 456] width 478 height 15
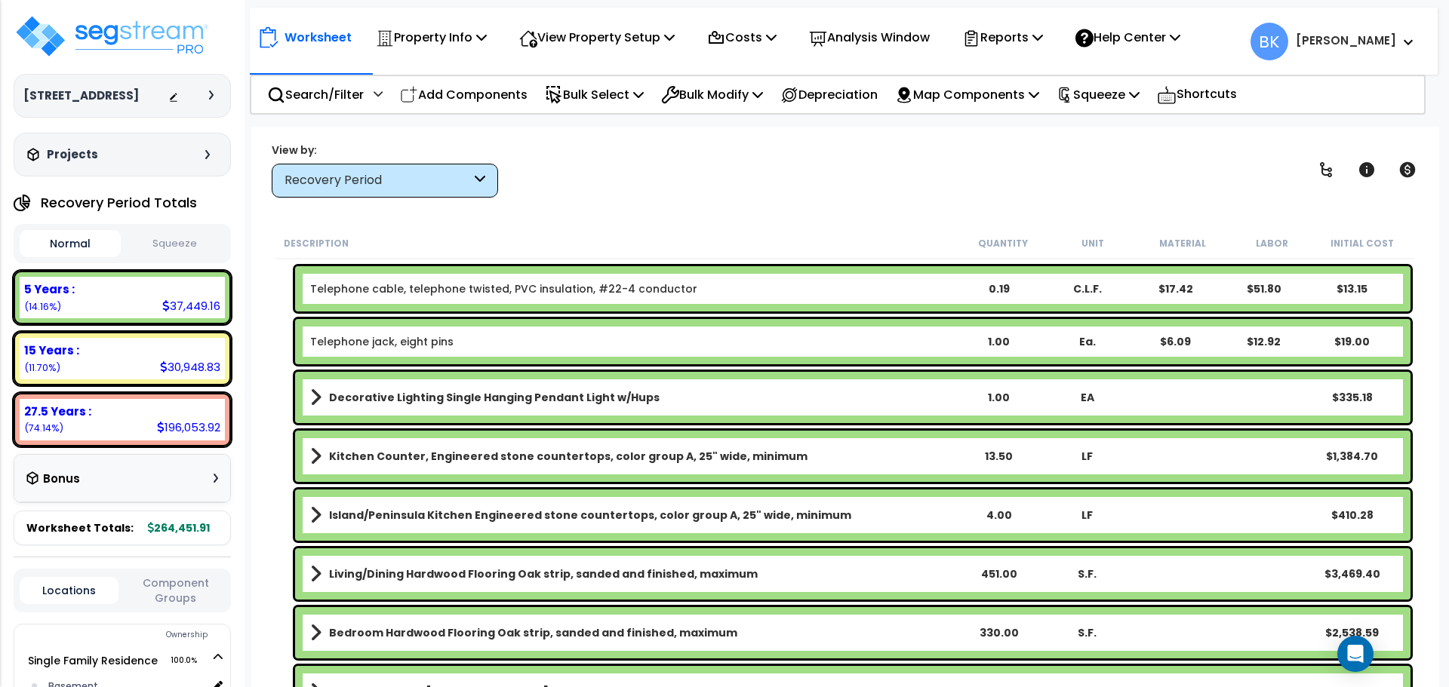
click at [290, 432] on div "Kitchen Counter, Engineered stone countertops, color group A, 25" wide, minimum…" at bounding box center [845, 456] width 1138 height 59
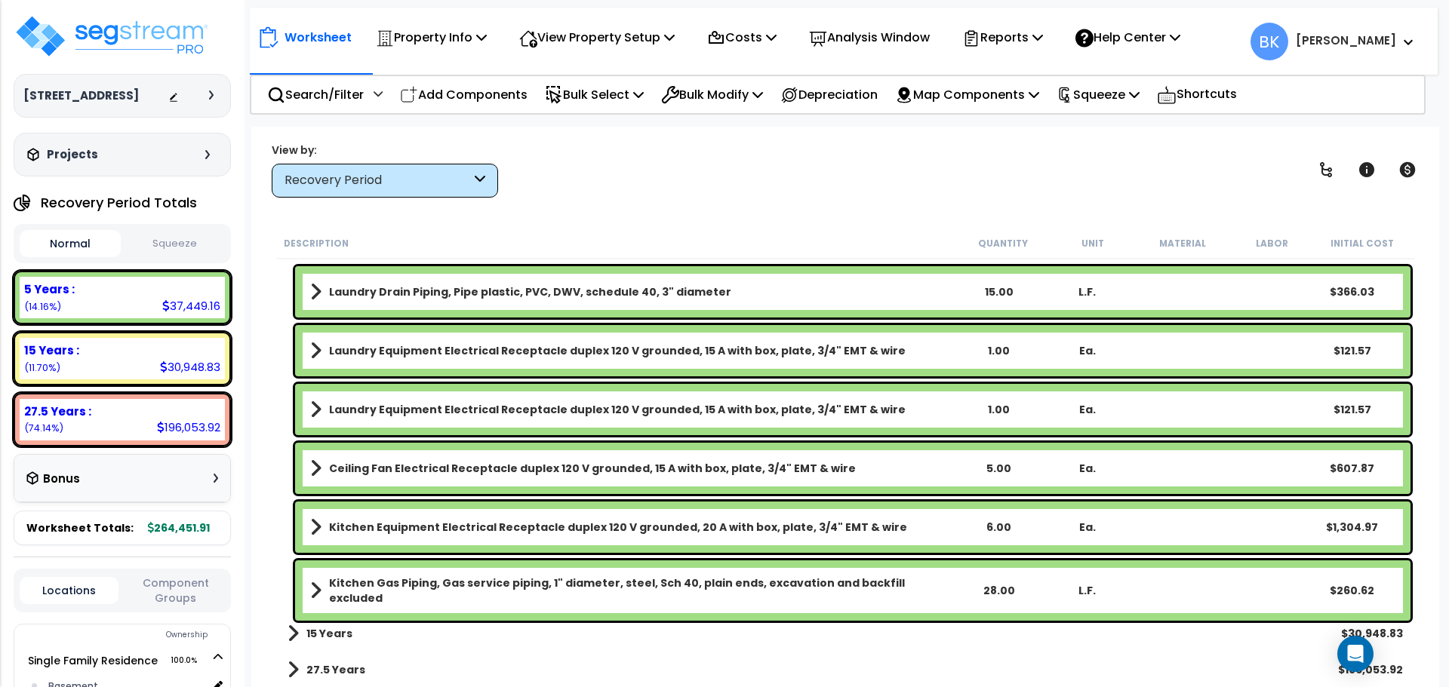
scroll to position [66, 0]
click at [678, 158] on div "View by: Recovery Period High to Low (Total Cost)" at bounding box center [844, 170] width 1157 height 56
click at [628, 171] on div "View by: Recovery Period High to Low (Total Cost)" at bounding box center [844, 170] width 1157 height 56
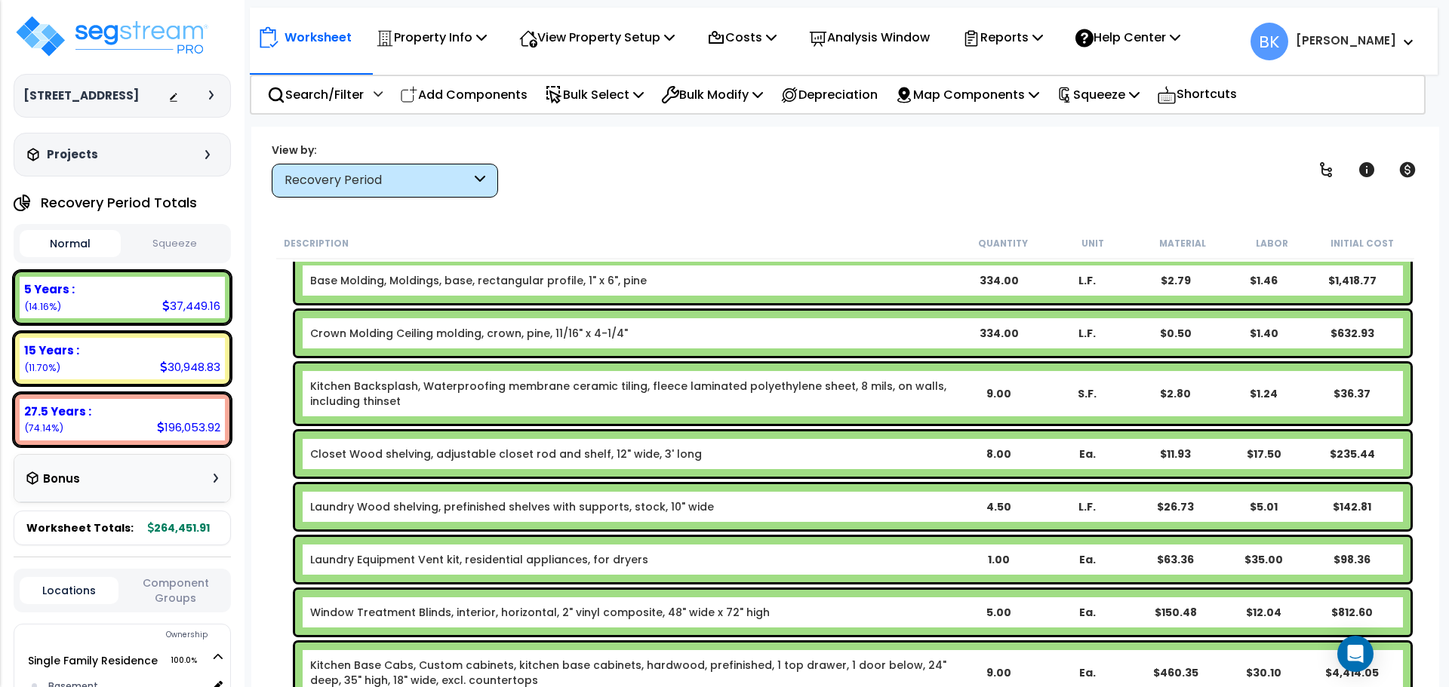
scroll to position [528, 0]
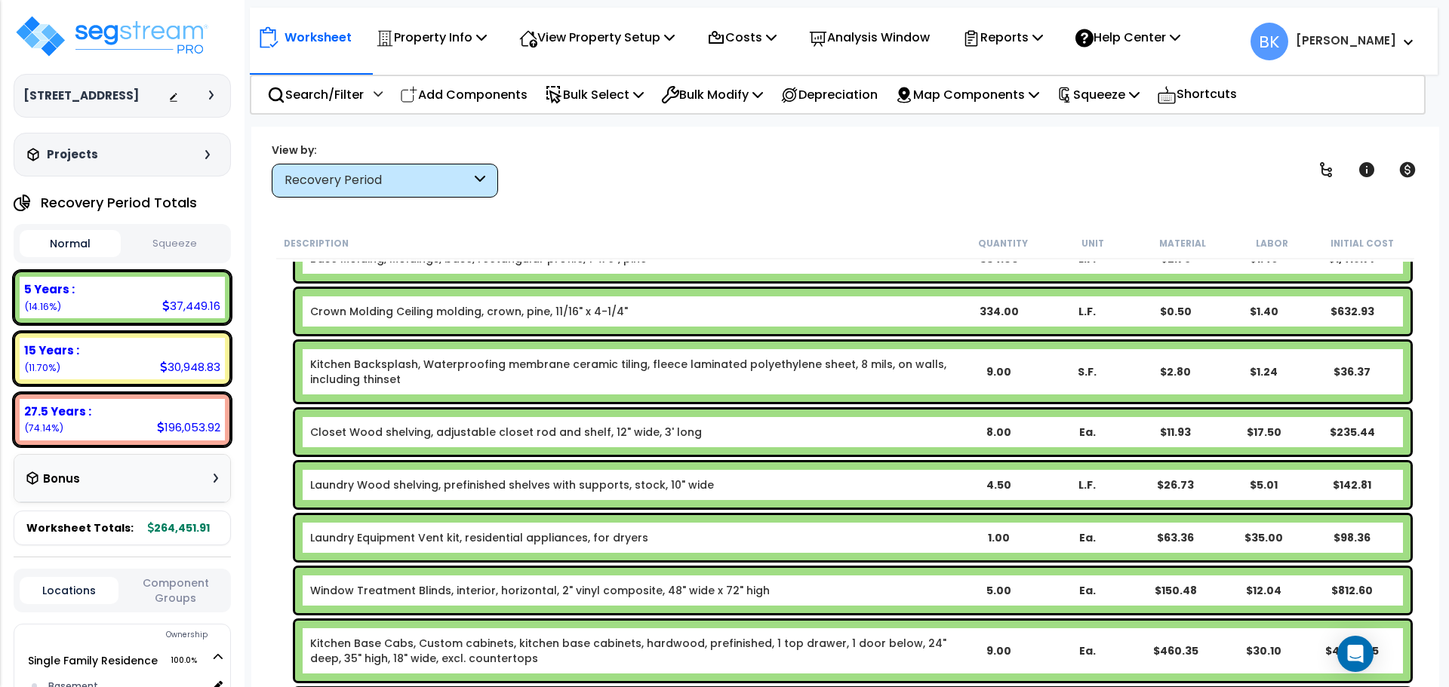
click at [436, 375] on link "Kitchen Backsplash, Waterproofing membrane ceramic tiling, fleece laminated pol…" at bounding box center [632, 372] width 644 height 30
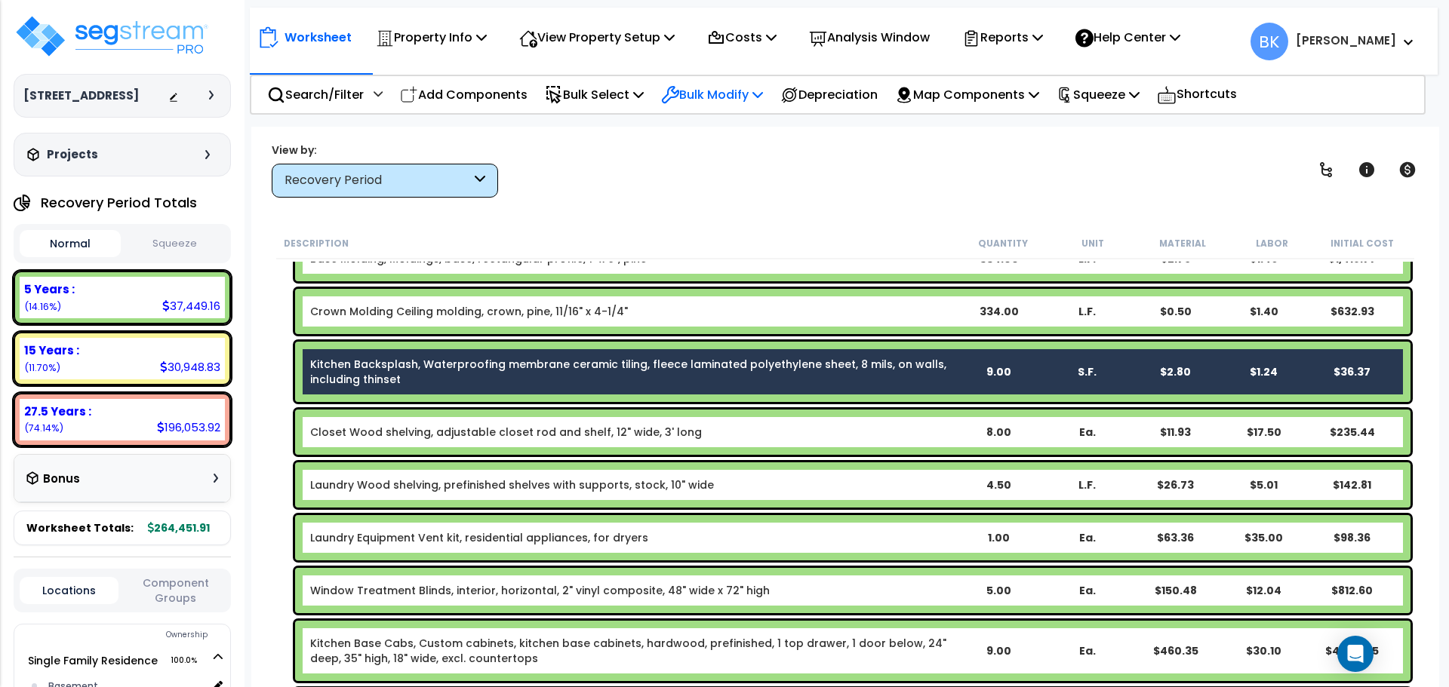
click at [723, 94] on p "Bulk Modify" at bounding box center [712, 95] width 102 height 20
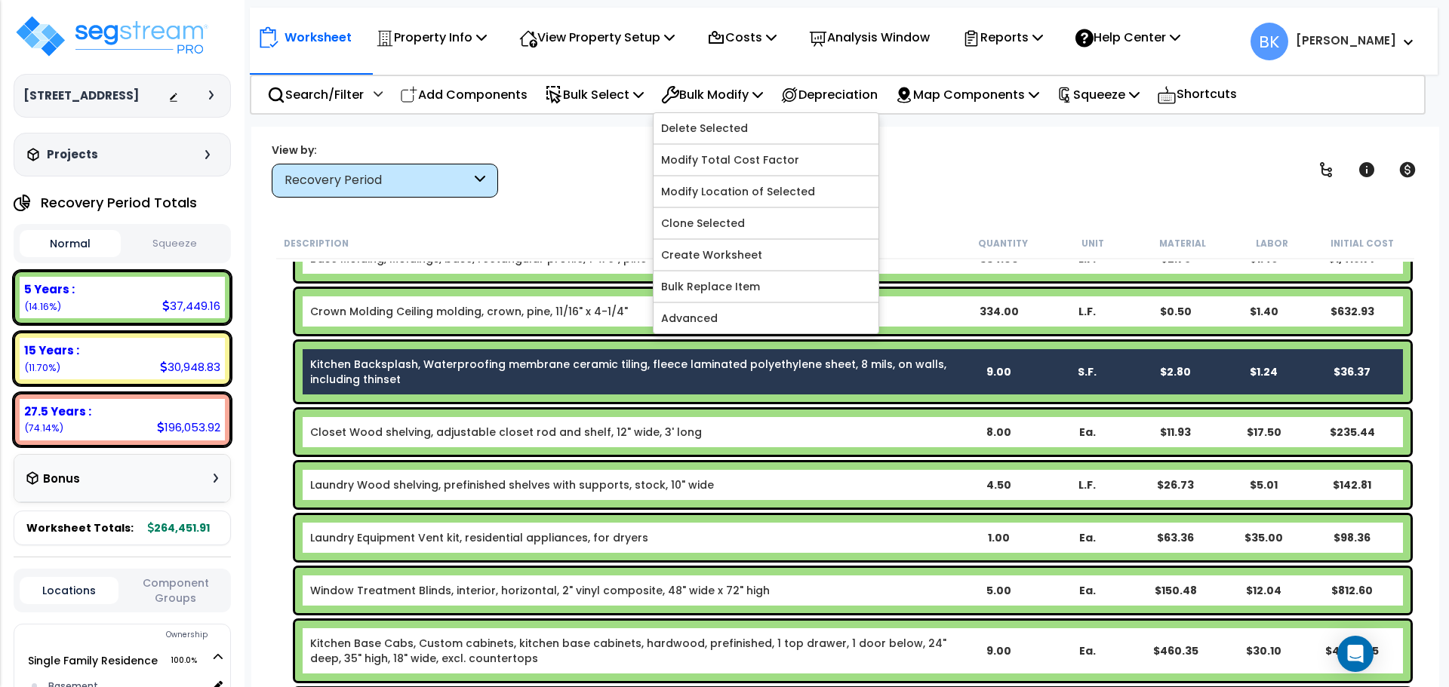
click at [608, 170] on div "View by: Recovery Period High to Low (Total Cost)" at bounding box center [844, 170] width 1157 height 56
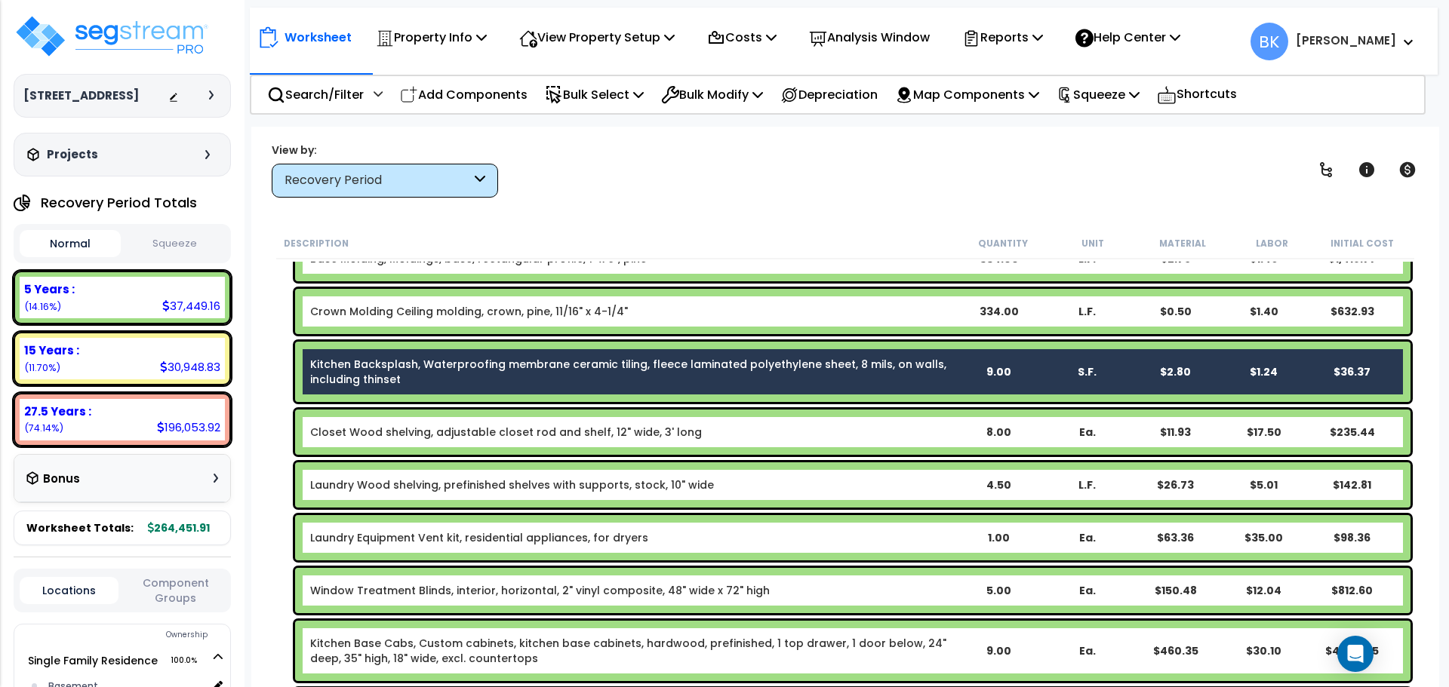
click at [455, 375] on link "Kitchen Backsplash, Waterproofing membrane ceramic tiling, fleece laminated pol…" at bounding box center [632, 372] width 644 height 30
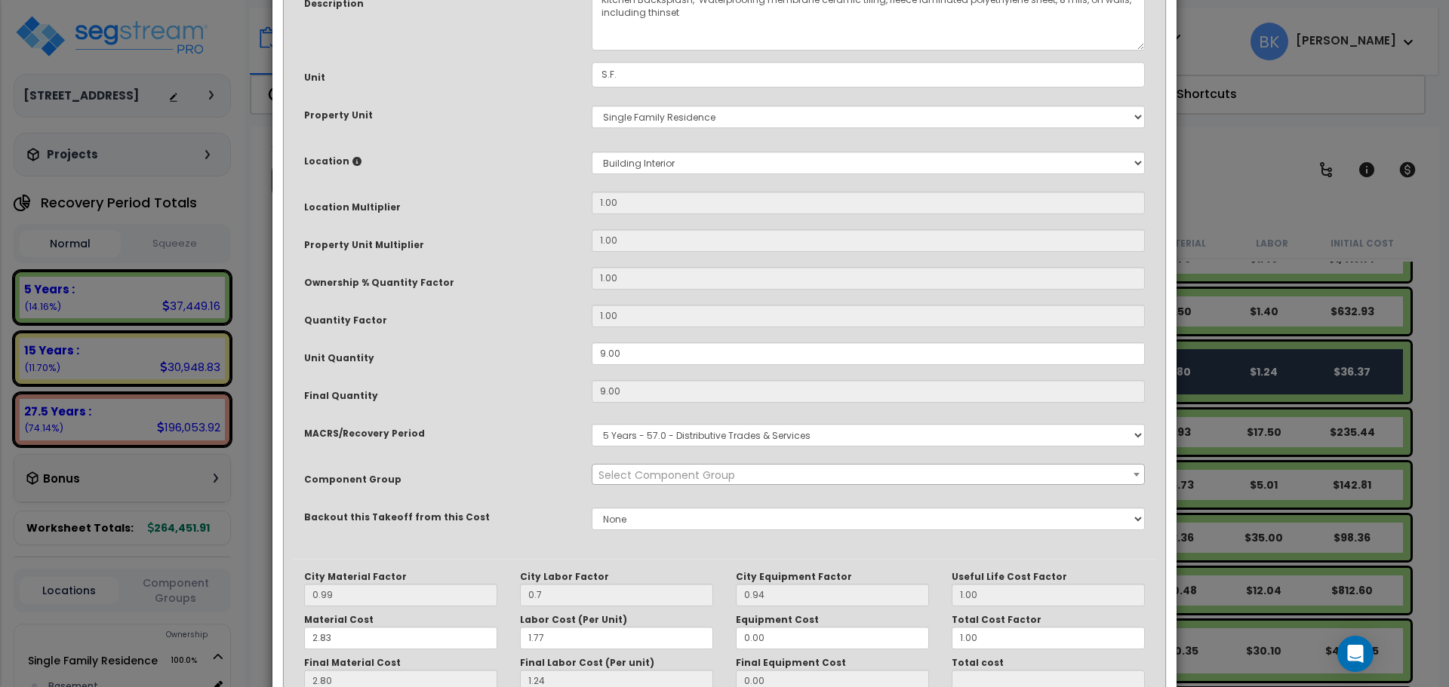
scroll to position [0, 0]
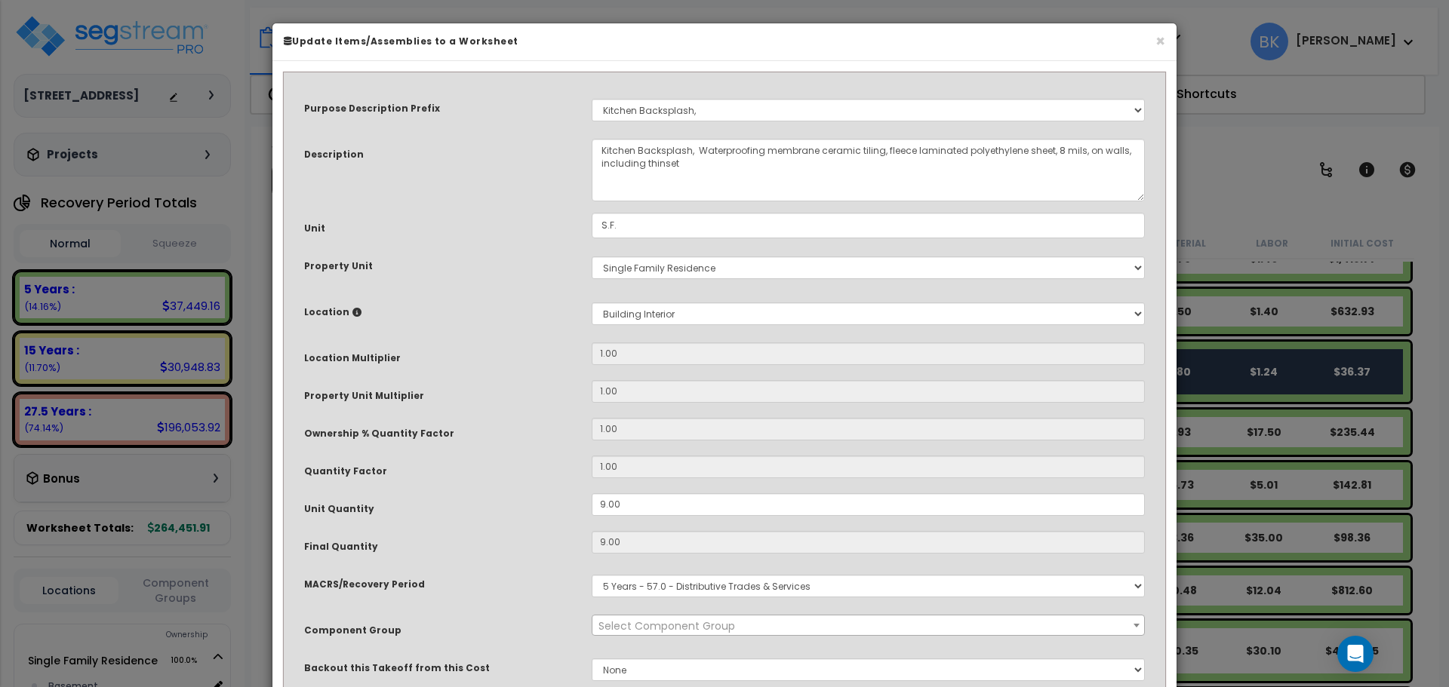
select select "39197"
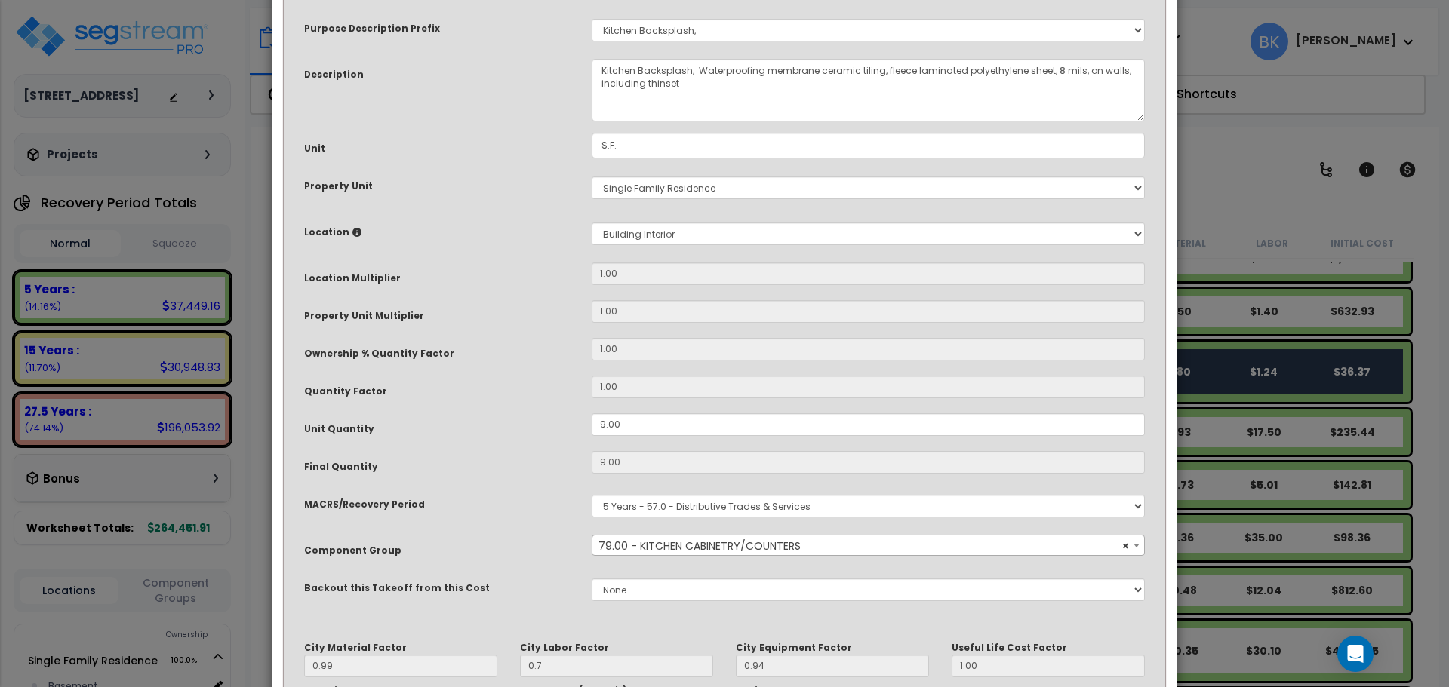
scroll to position [226, 0]
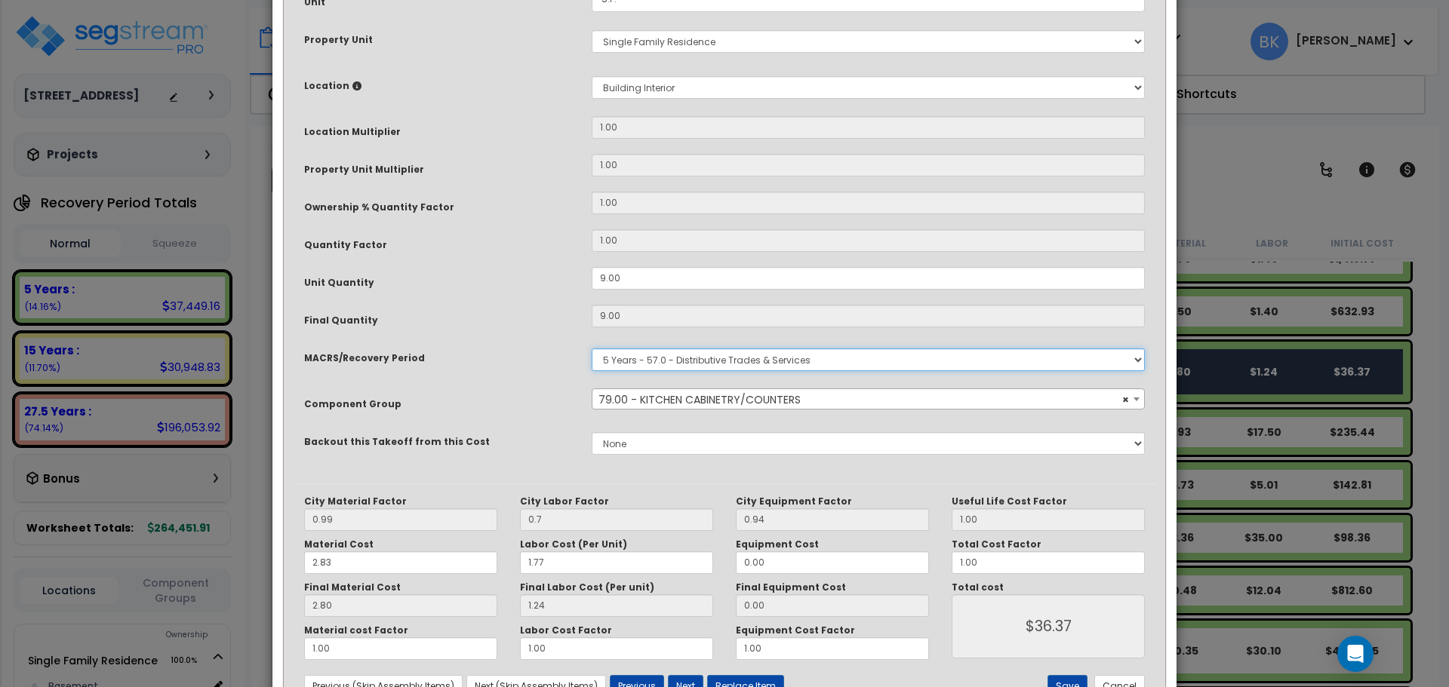
click at [655, 368] on select "Select MACRS/Recovery Period 5 Years - 57.0 - Distributive Trades & Services 5 …" at bounding box center [868, 360] width 553 height 23
select select "3669"
click at [592, 349] on select "Select MACRS/Recovery Period 5 Years - 57.0 - Distributive Trades & Services 5 …" at bounding box center [868, 360] width 553 height 23
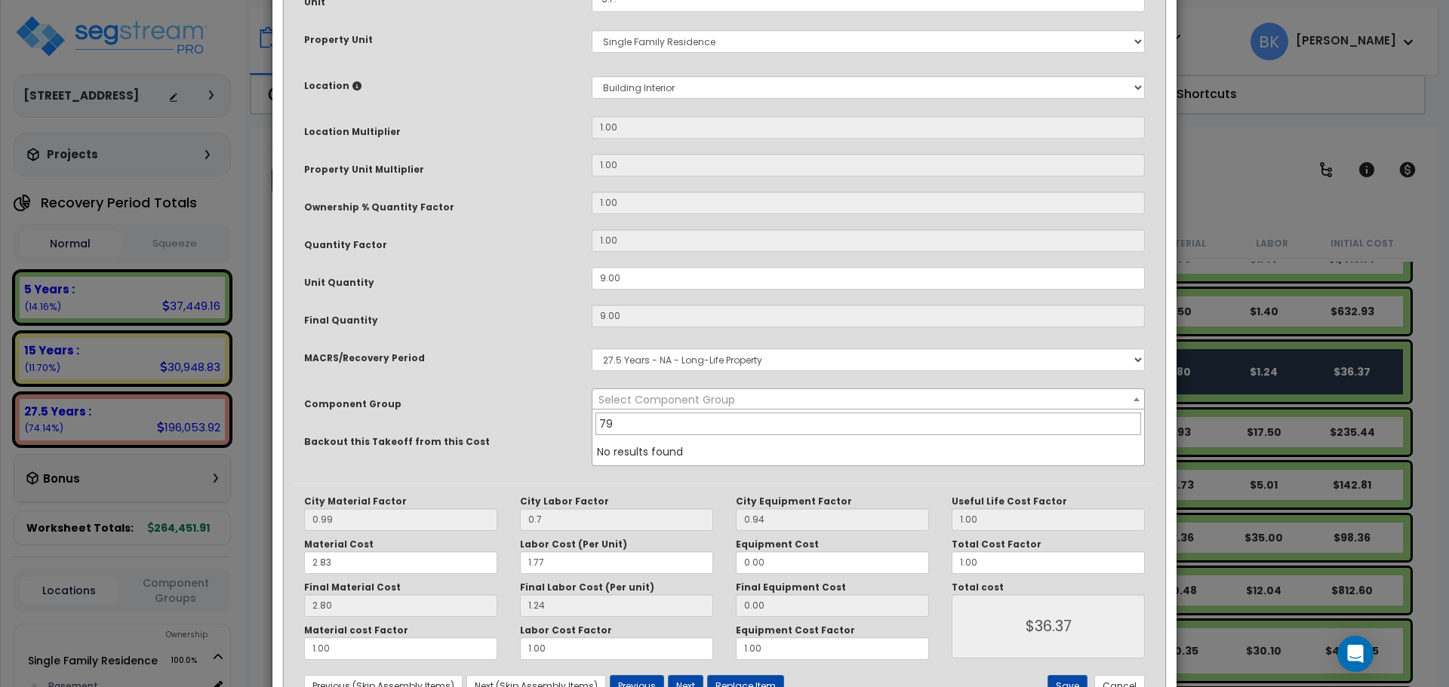
type input "7"
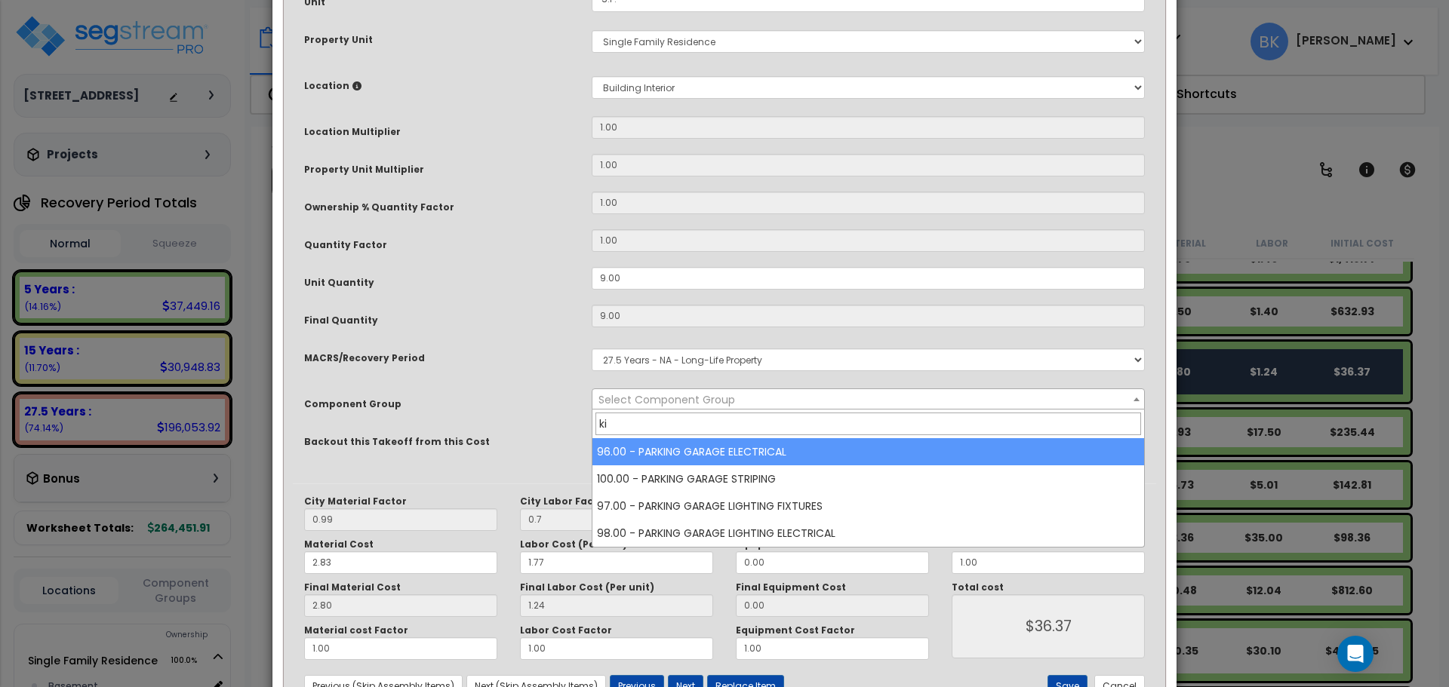
type input "k"
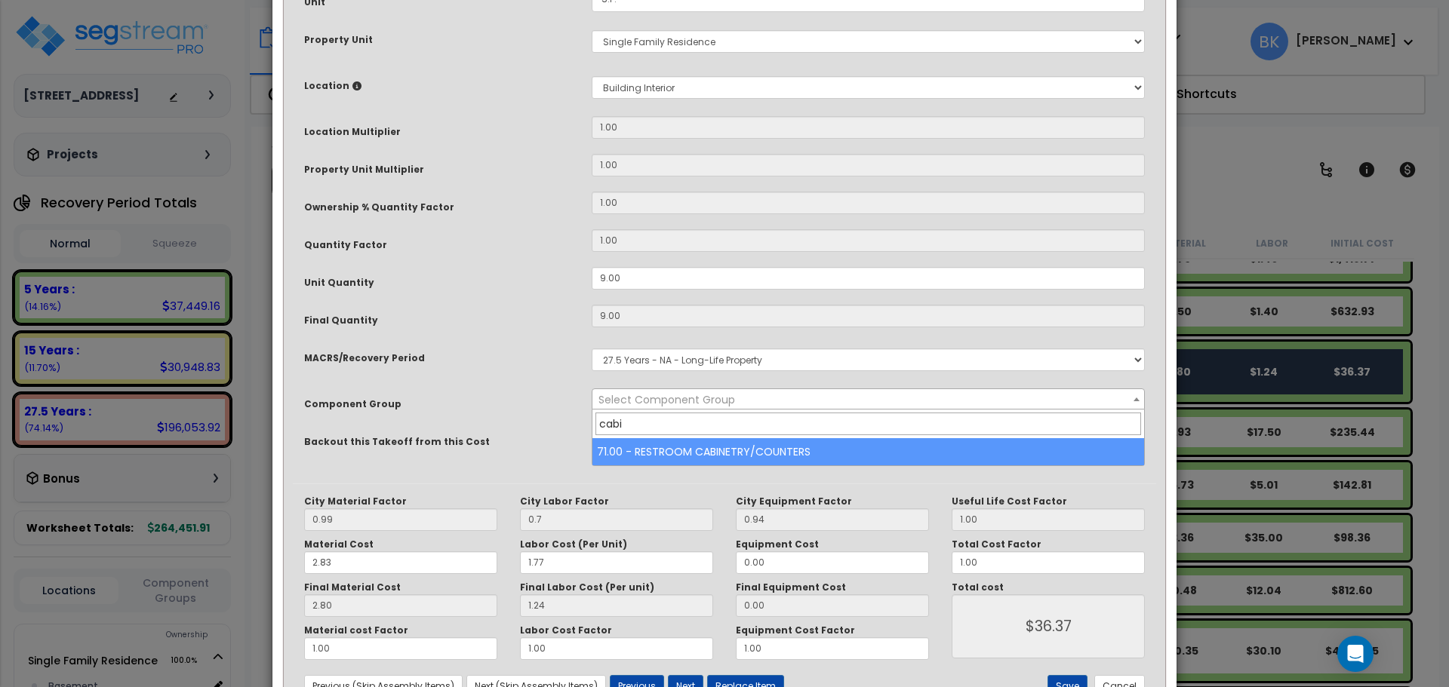
type input "cabin"
click at [1113, 681] on button "Cancel" at bounding box center [1119, 686] width 51 height 23
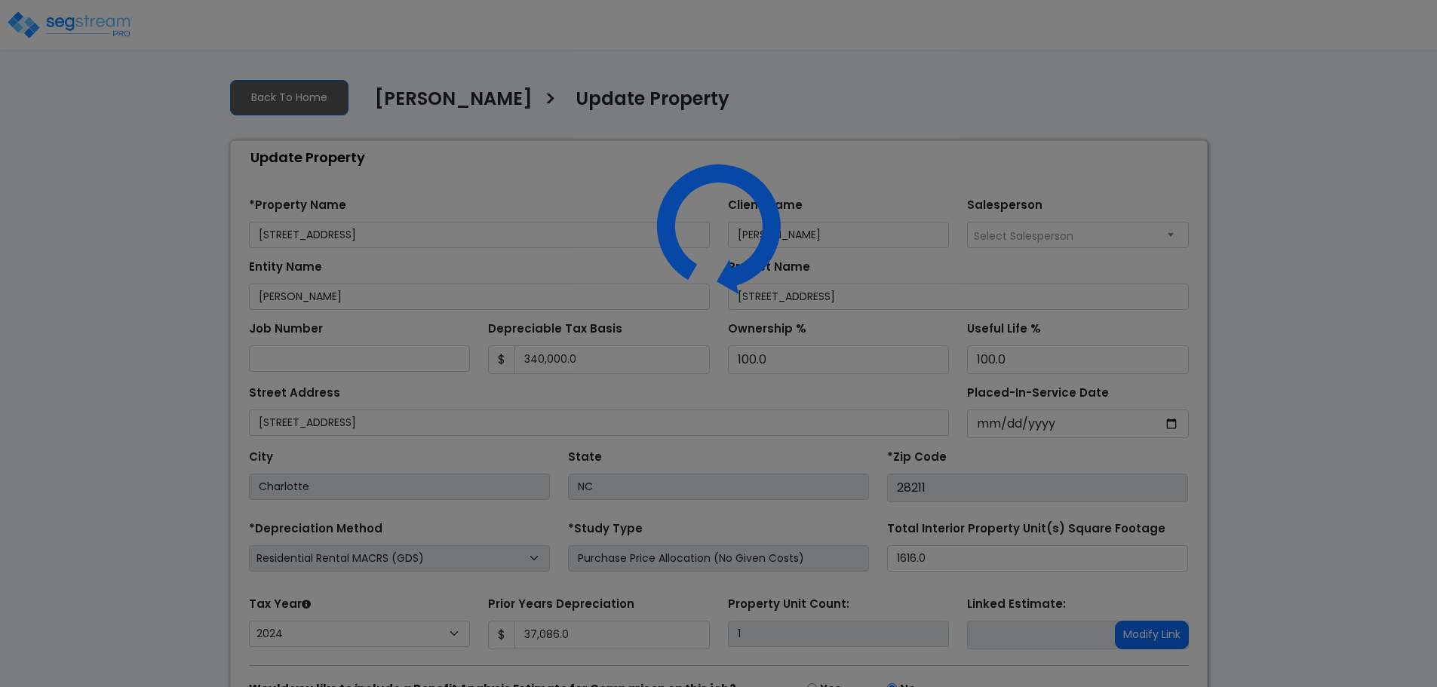
select select "2024"
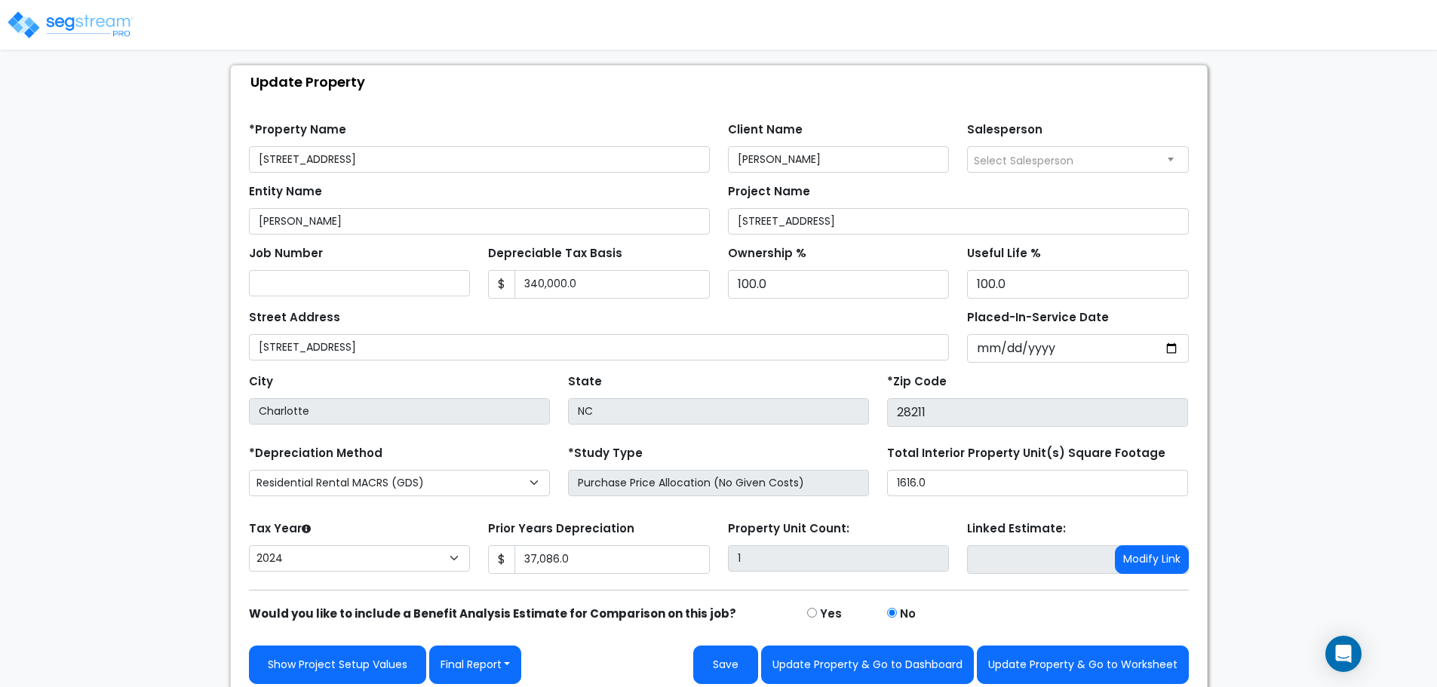
scroll to position [85, 0]
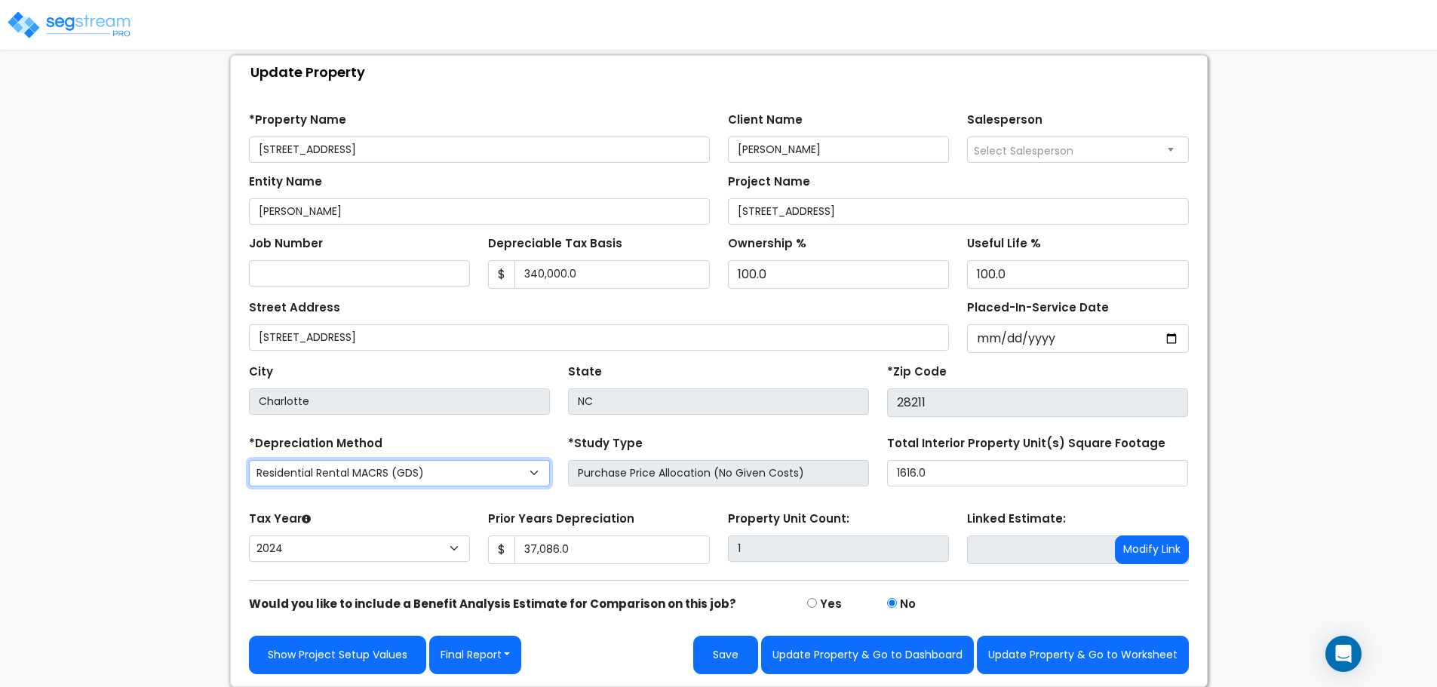
click at [405, 478] on select "Commercial MACRS (GDS) Residential Rental MACRS (GDS) + AmeriSouth Rules Commer…" at bounding box center [399, 473] width 301 height 26
select select "RRM(+AR_1"
click at [451, 476] on select "Commercial MACRS (GDS) Residential Rental MACRS (GDS) + AmeriSouth Rules Commer…" at bounding box center [399, 473] width 301 height 26
click at [249, 460] on select "Commercial MACRS (GDS) Residential Rental MACRS (GDS) + AmeriSouth Rules Commer…" at bounding box center [399, 473] width 301 height 26
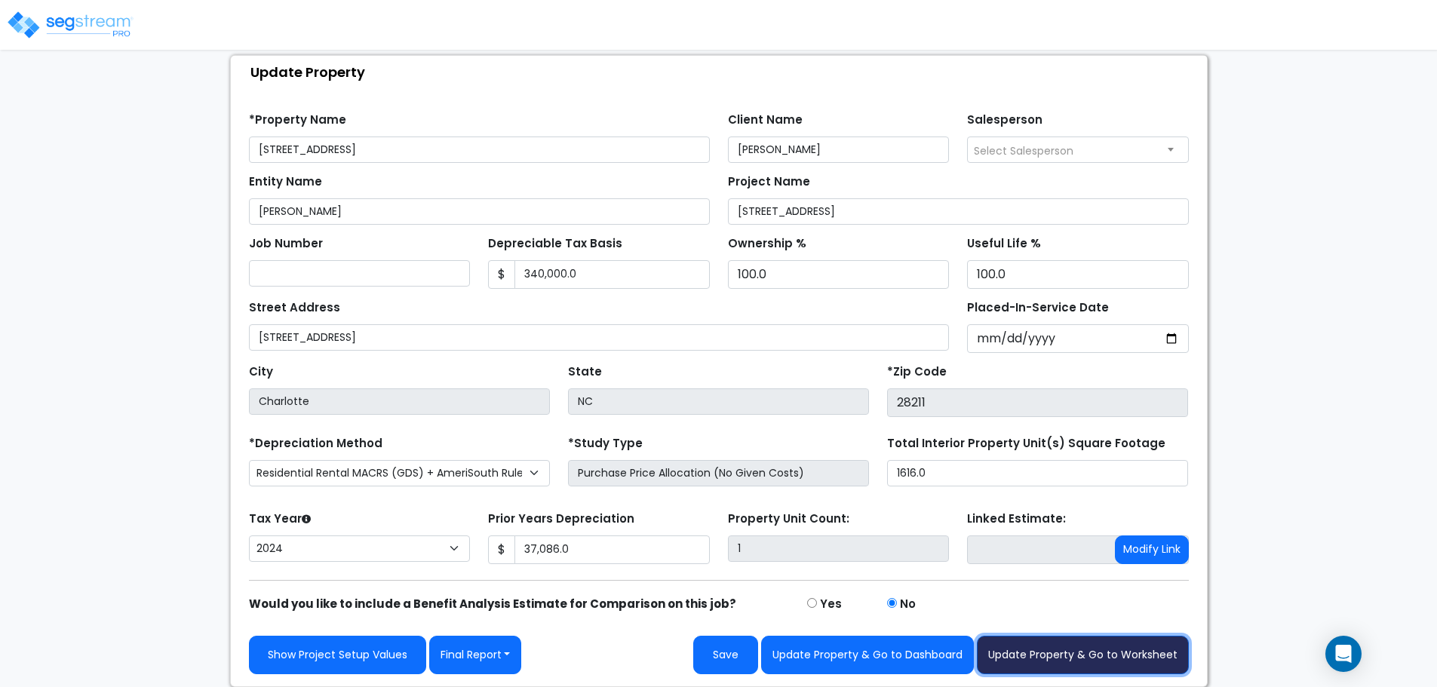
click at [1072, 650] on button "Update Property & Go to Worksheet" at bounding box center [1083, 655] width 212 height 38
type input "37086"
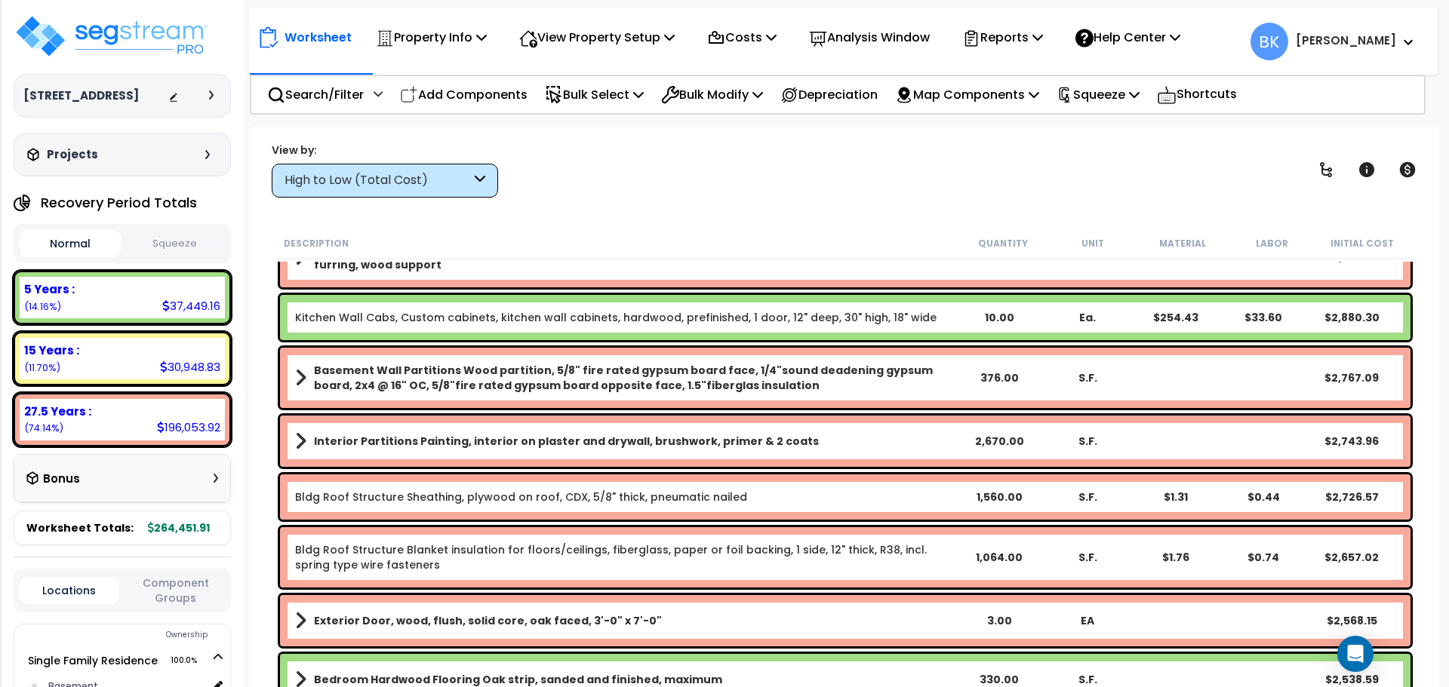
scroll to position [981, 0]
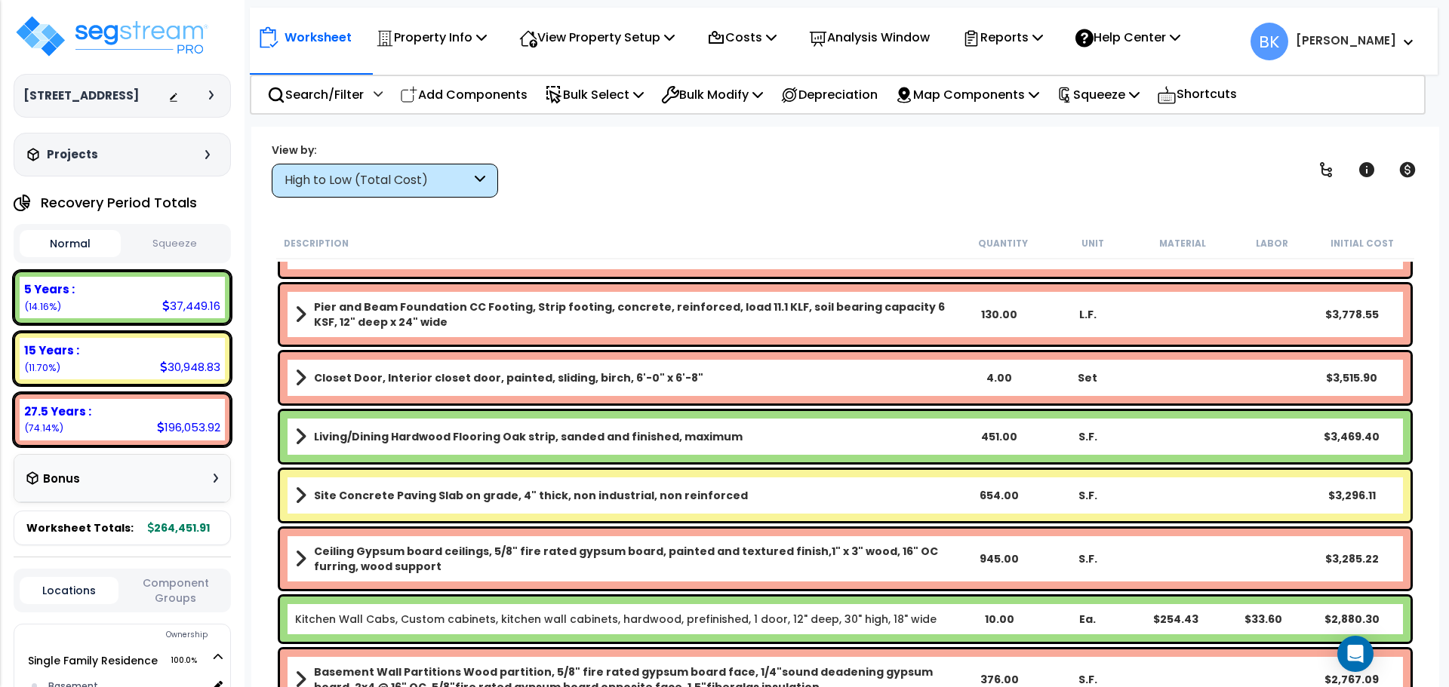
click at [419, 186] on div "High to Low (Total Cost)" at bounding box center [377, 180] width 186 height 17
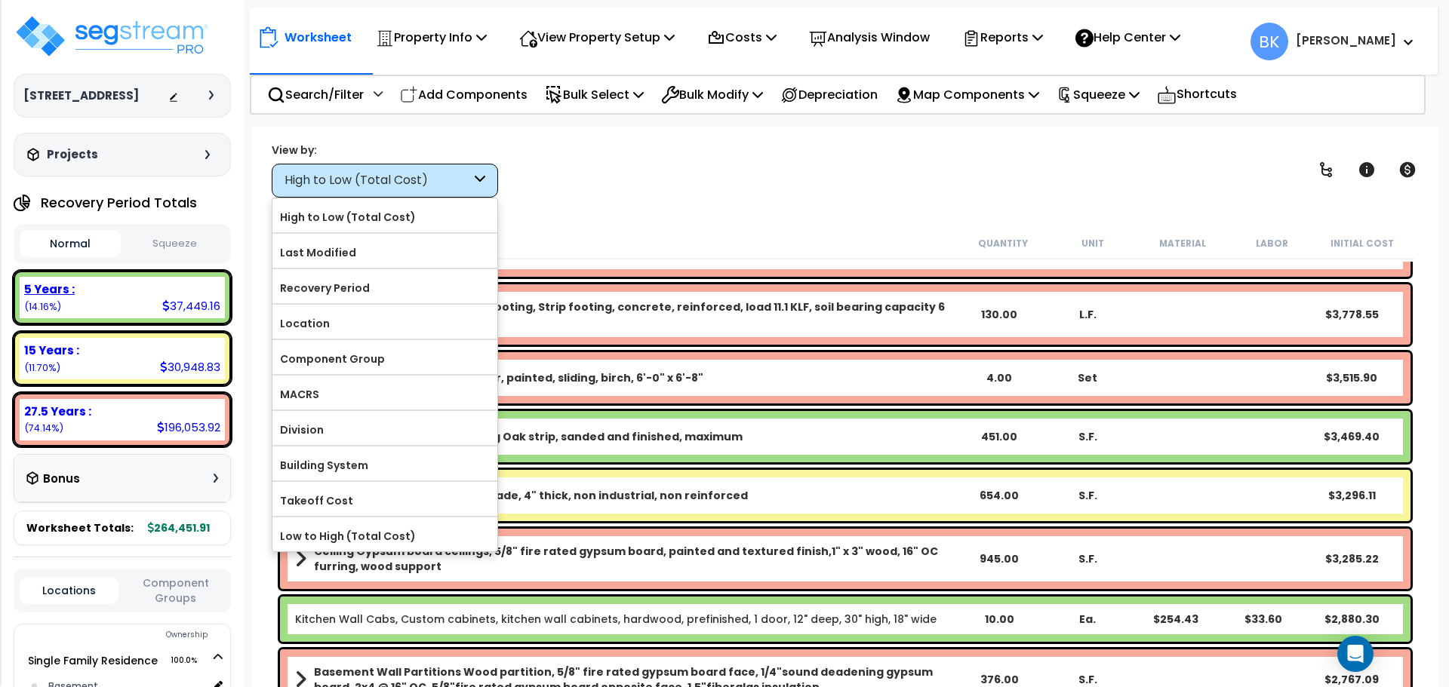
click at [98, 302] on div "5 Years : 37,449.16 (14.16%)" at bounding box center [122, 297] width 205 height 41
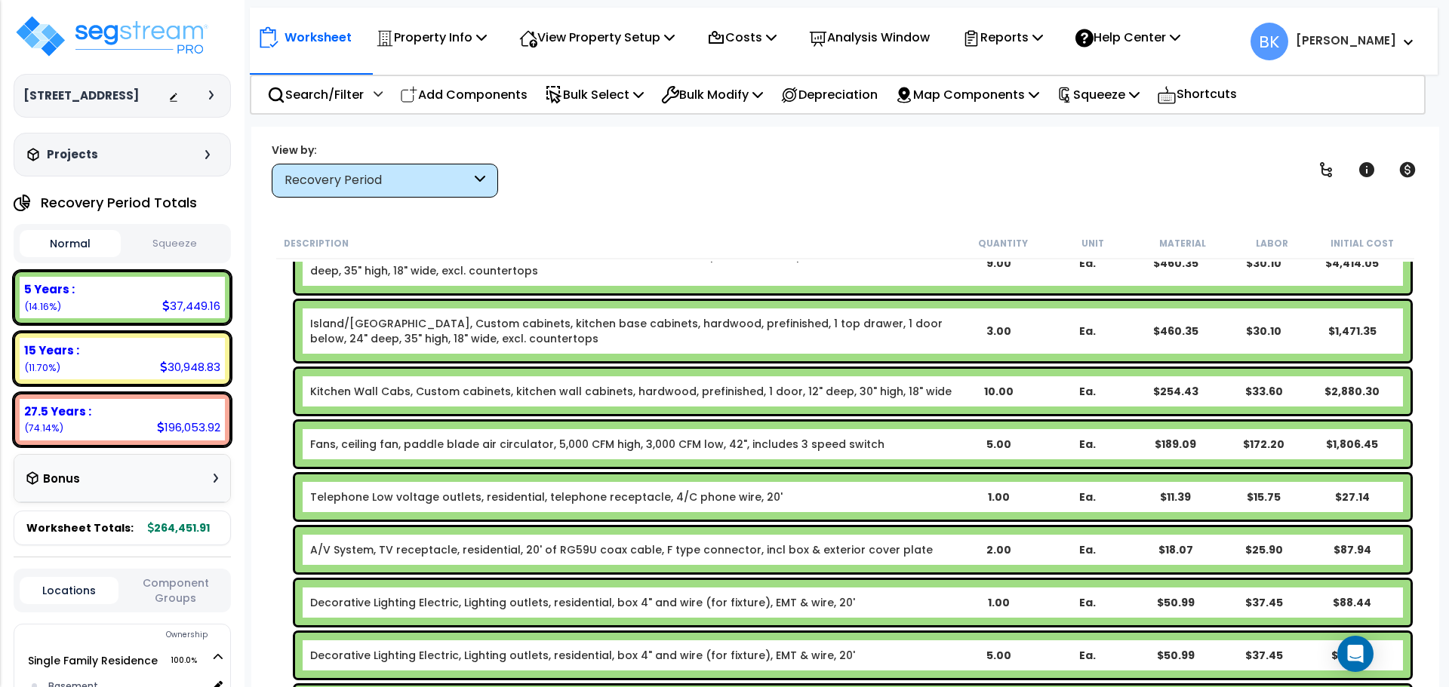
scroll to position [0, 0]
click at [429, 392] on link "Kitchen Wall Cabs, Custom cabinets, kitchen wall cabinets, hardwood, prefinishe…" at bounding box center [630, 391] width 641 height 15
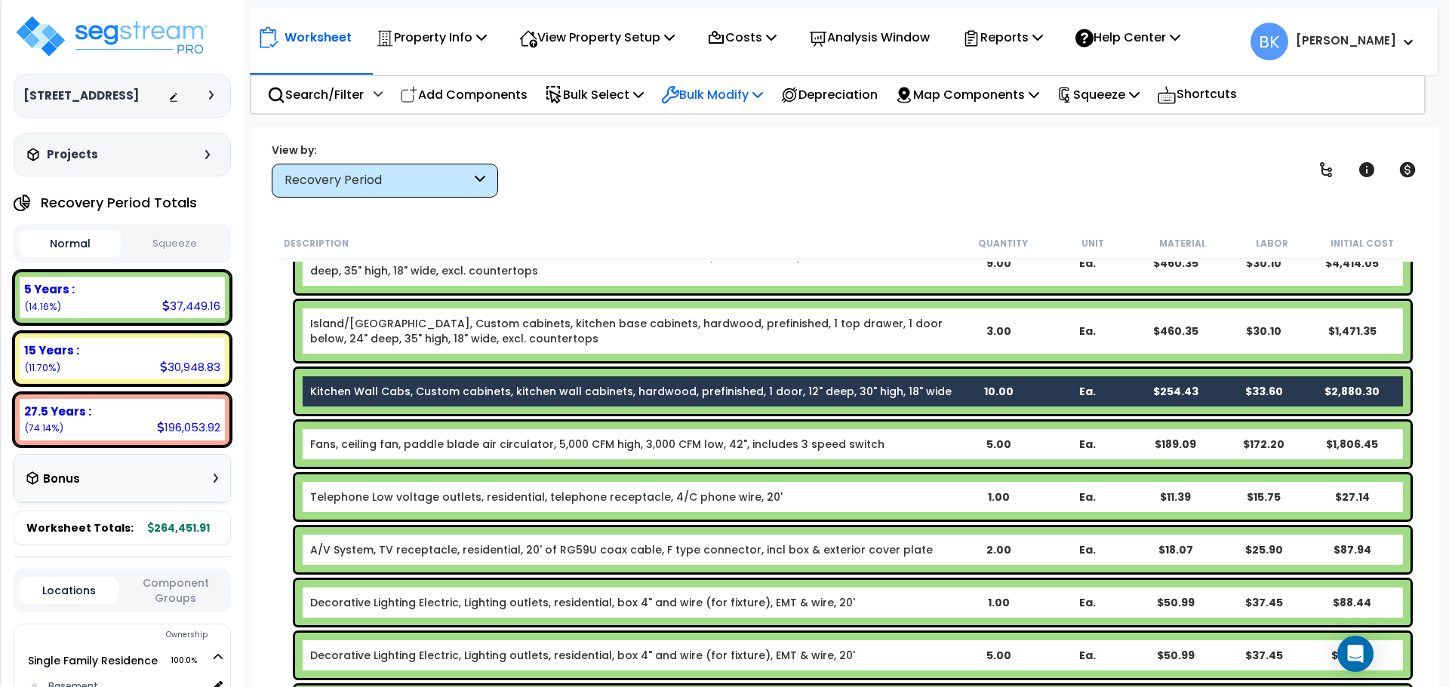
click at [742, 95] on p "Bulk Modify" at bounding box center [712, 95] width 102 height 20
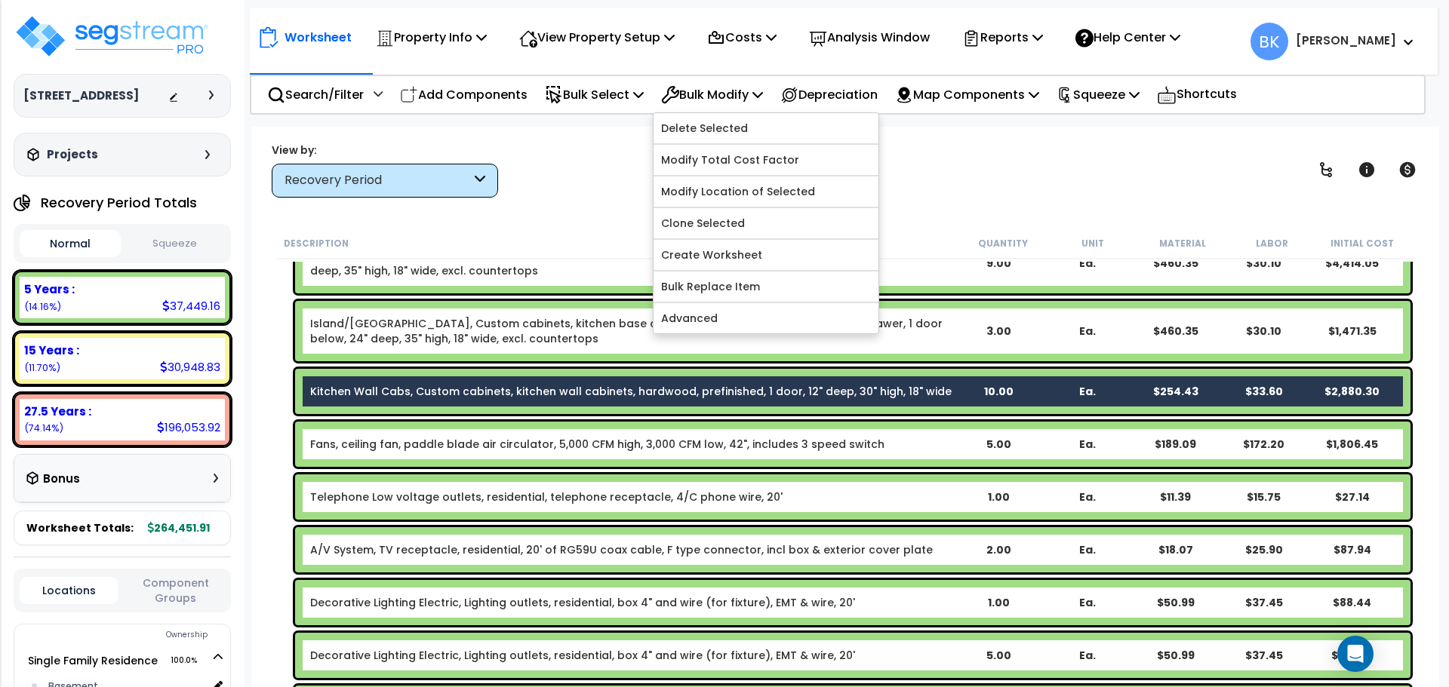
click at [958, 179] on div "View by: Recovery Period High to Low (Total Cost)" at bounding box center [844, 170] width 1157 height 56
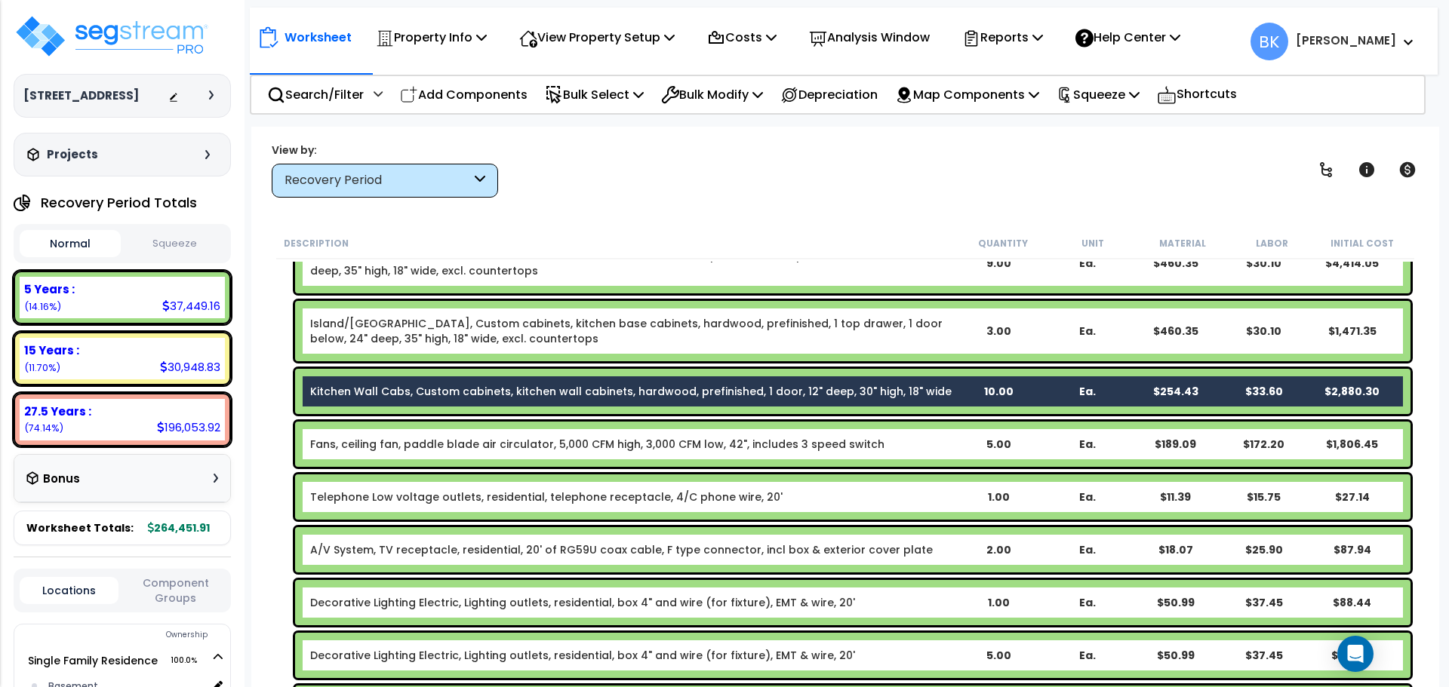
click at [640, 392] on link "Kitchen Wall Cabs, Custom cabinets, kitchen wall cabinets, hardwood, prefinishe…" at bounding box center [630, 391] width 641 height 15
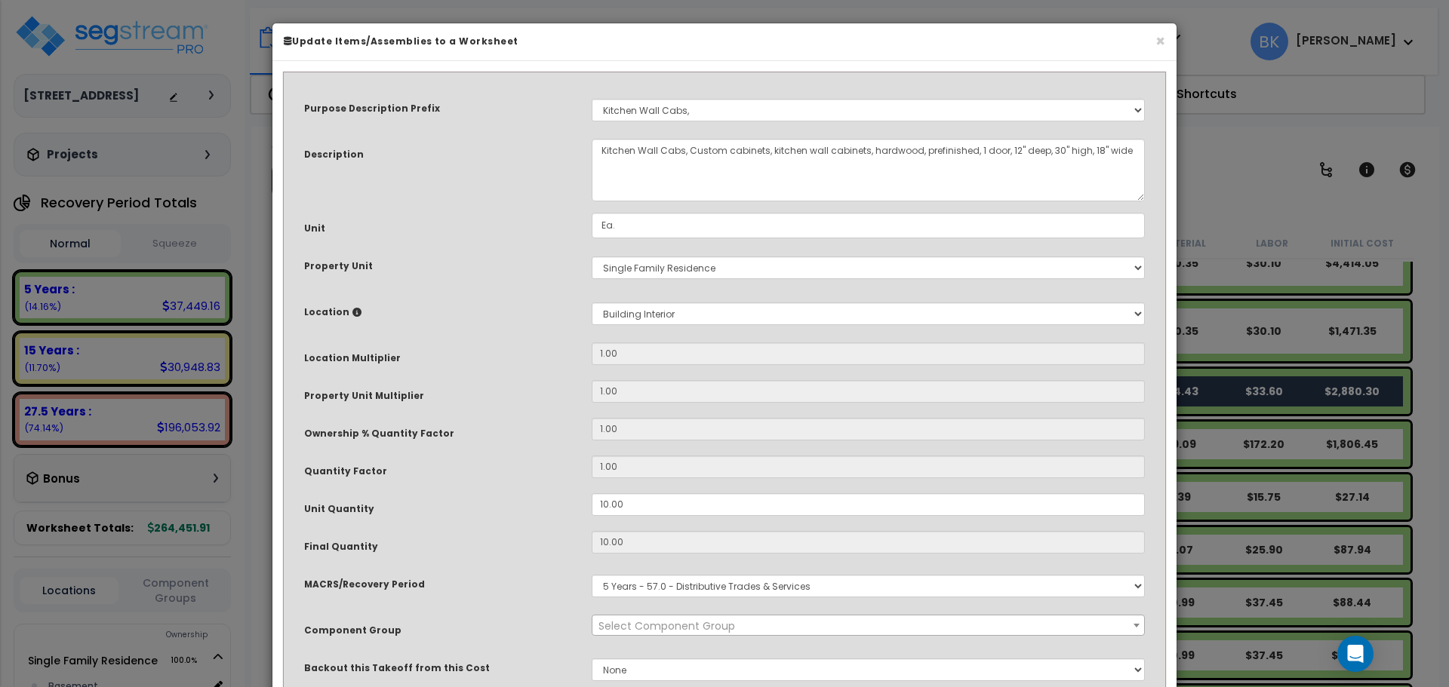
scroll to position [66, 0]
select select "39197"
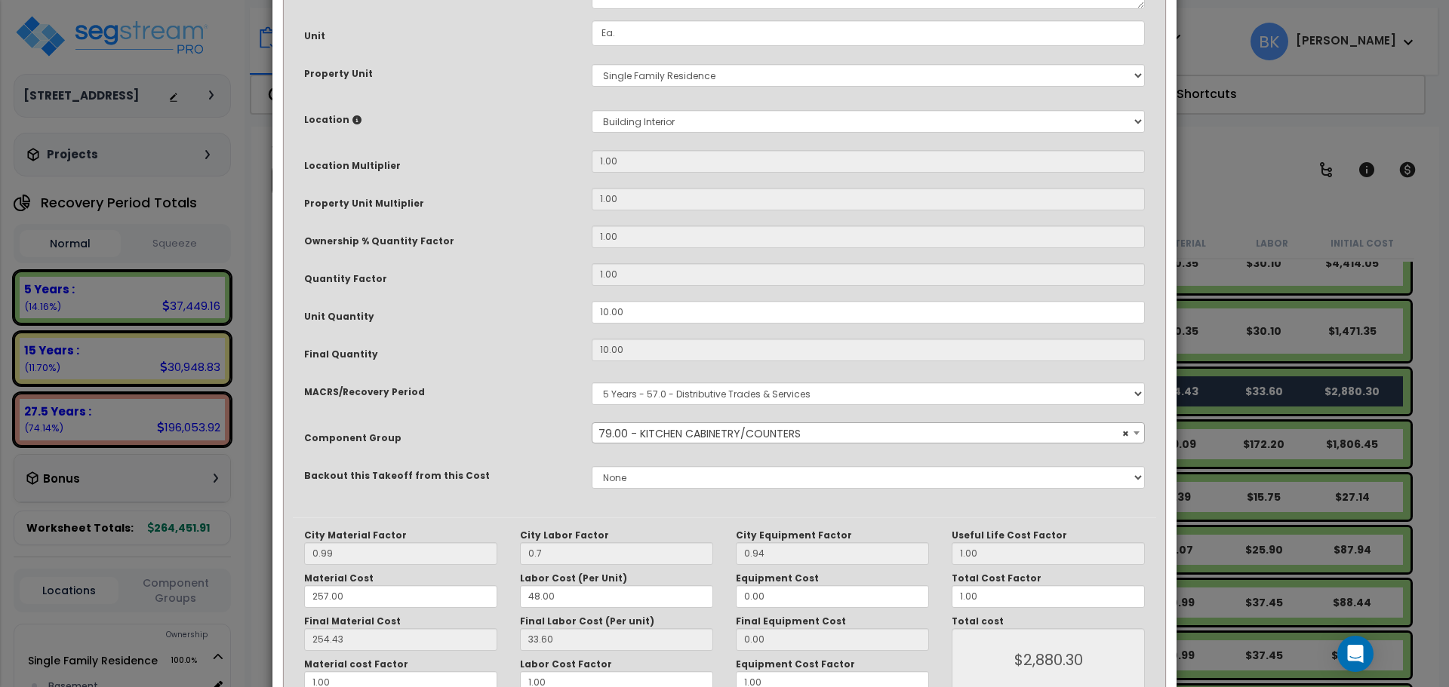
scroll to position [284, 0]
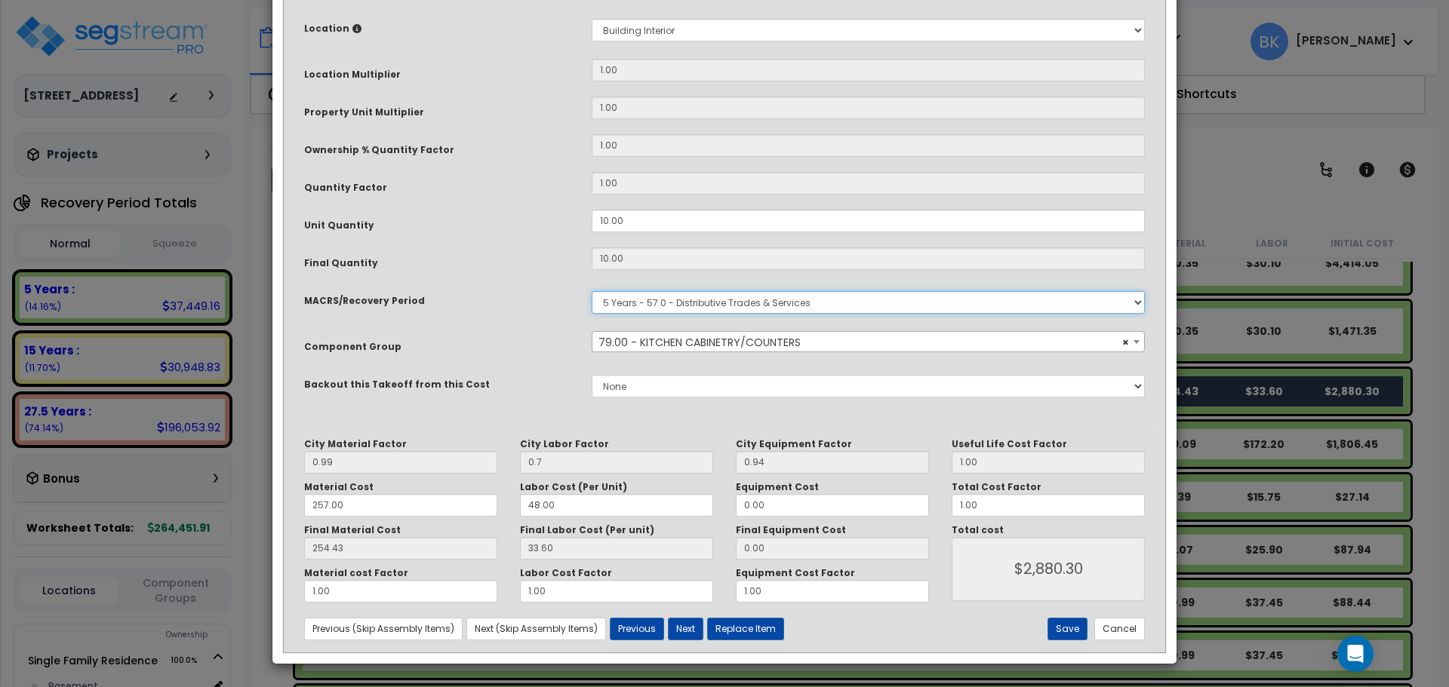
click at [738, 308] on select "Select MACRS/Recovery Period 5 Years - 57.0 - Distributive Trades & Services 5 …" at bounding box center [868, 302] width 553 height 23
select select "3669"
click at [592, 291] on select "Select MACRS/Recovery Period 5 Years - 57.0 - Distributive Trades & Services 5 …" at bounding box center [868, 302] width 553 height 23
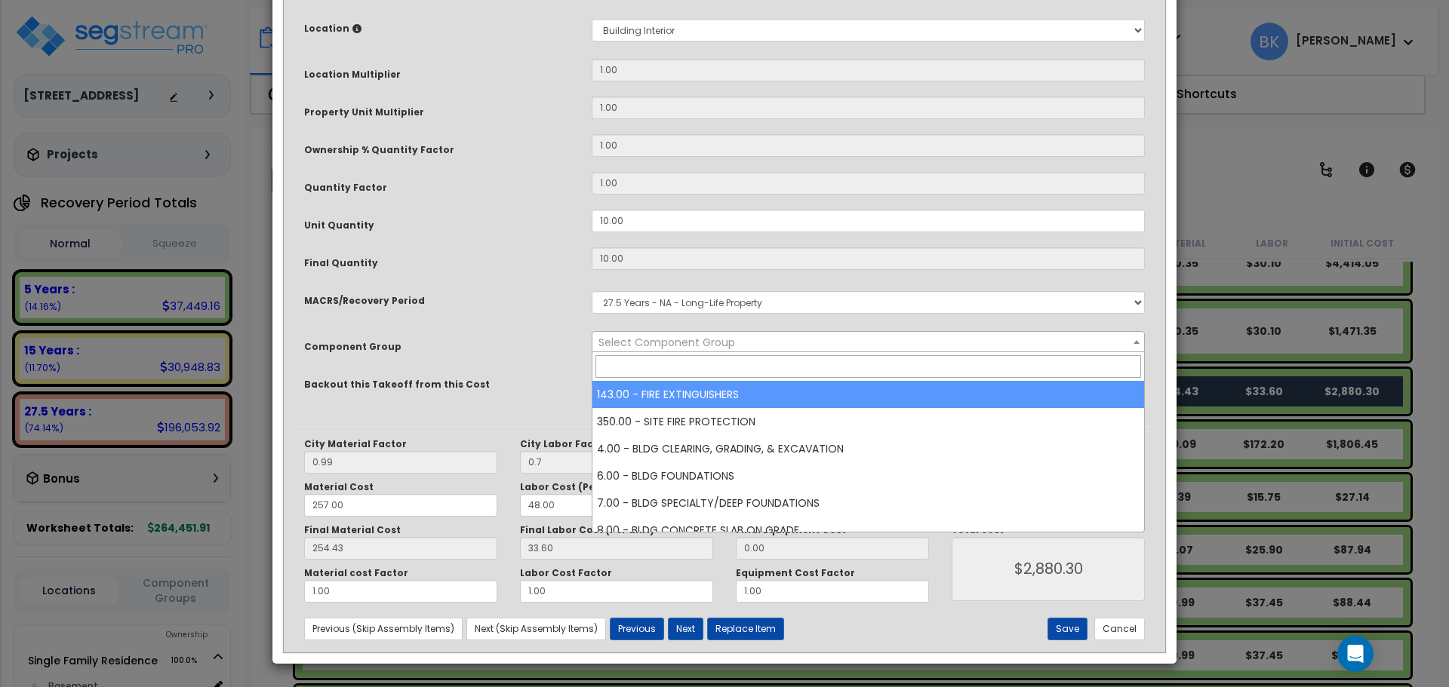
type input "i"
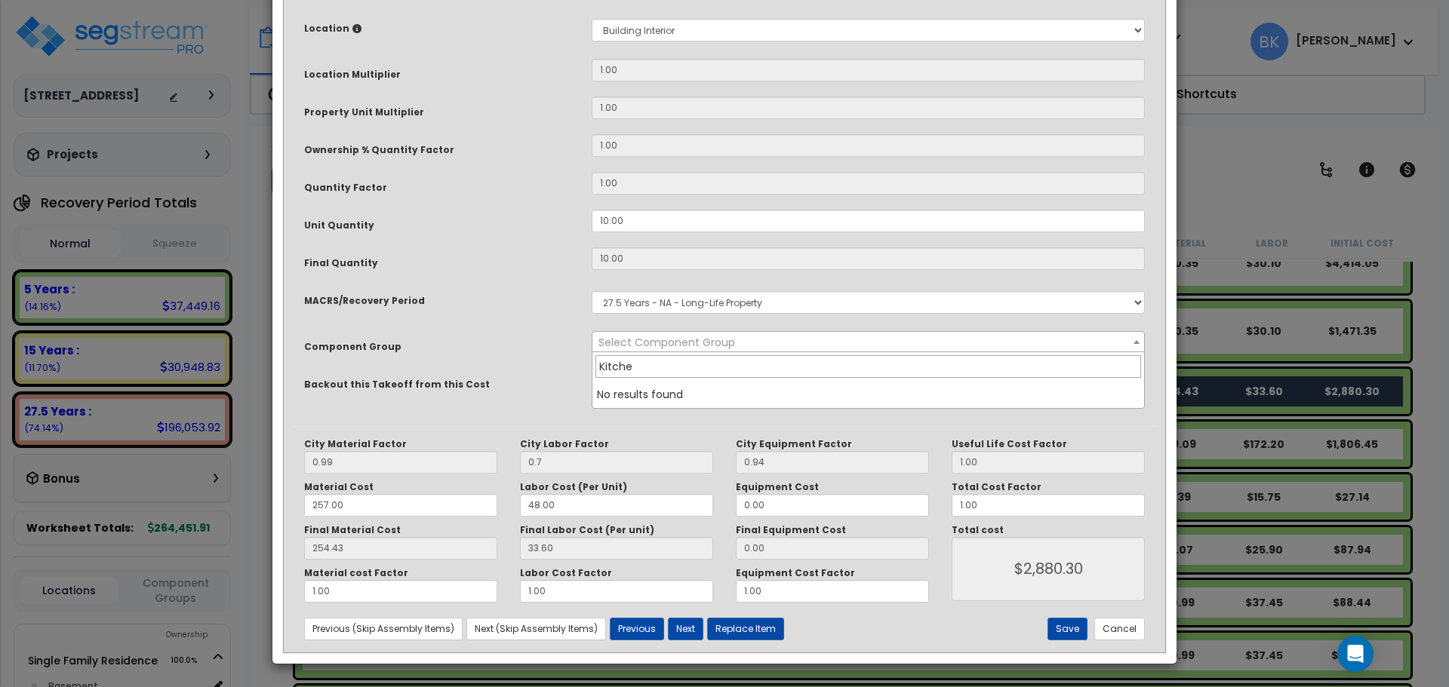
type input "Kitchen"
type input "79"
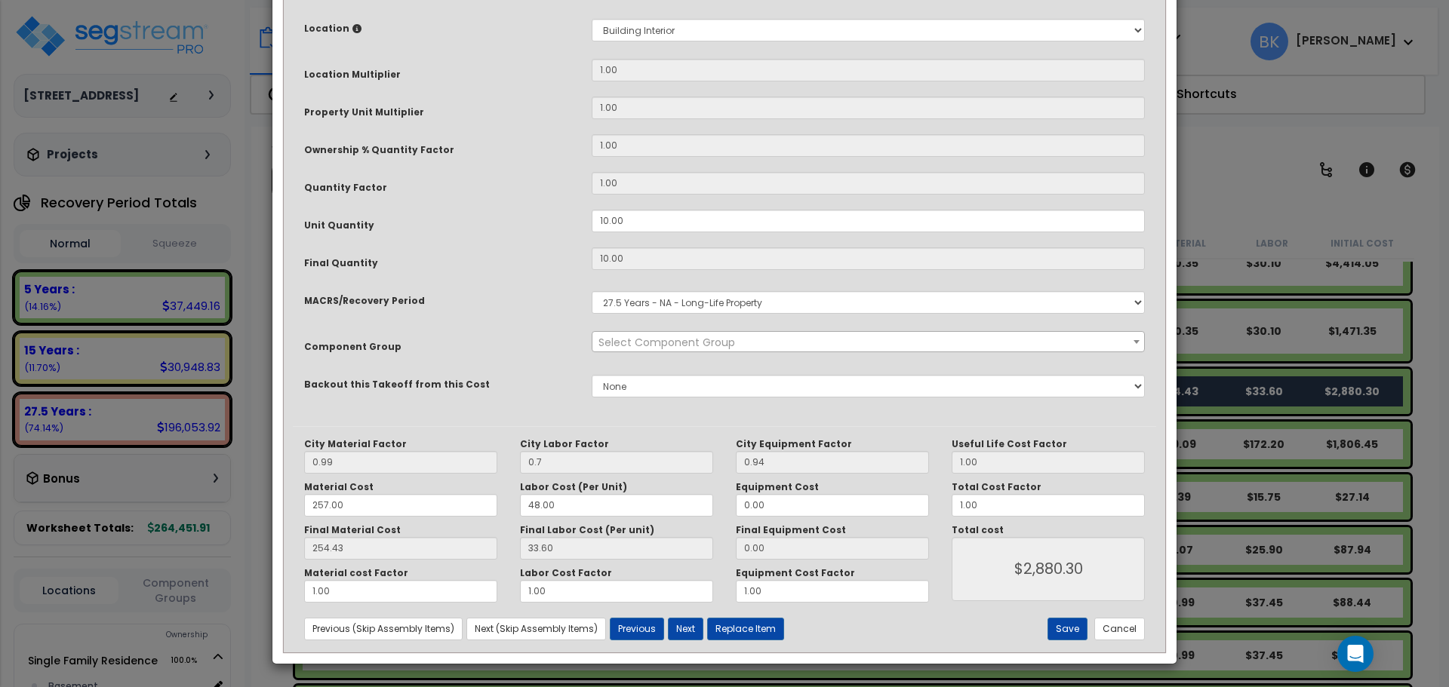
click at [516, 342] on div "Component Group" at bounding box center [436, 344] width 287 height 26
click at [630, 339] on span "Select Component Group" at bounding box center [666, 342] width 137 height 15
click at [637, 340] on span "Select Component Group" at bounding box center [666, 342] width 137 height 15
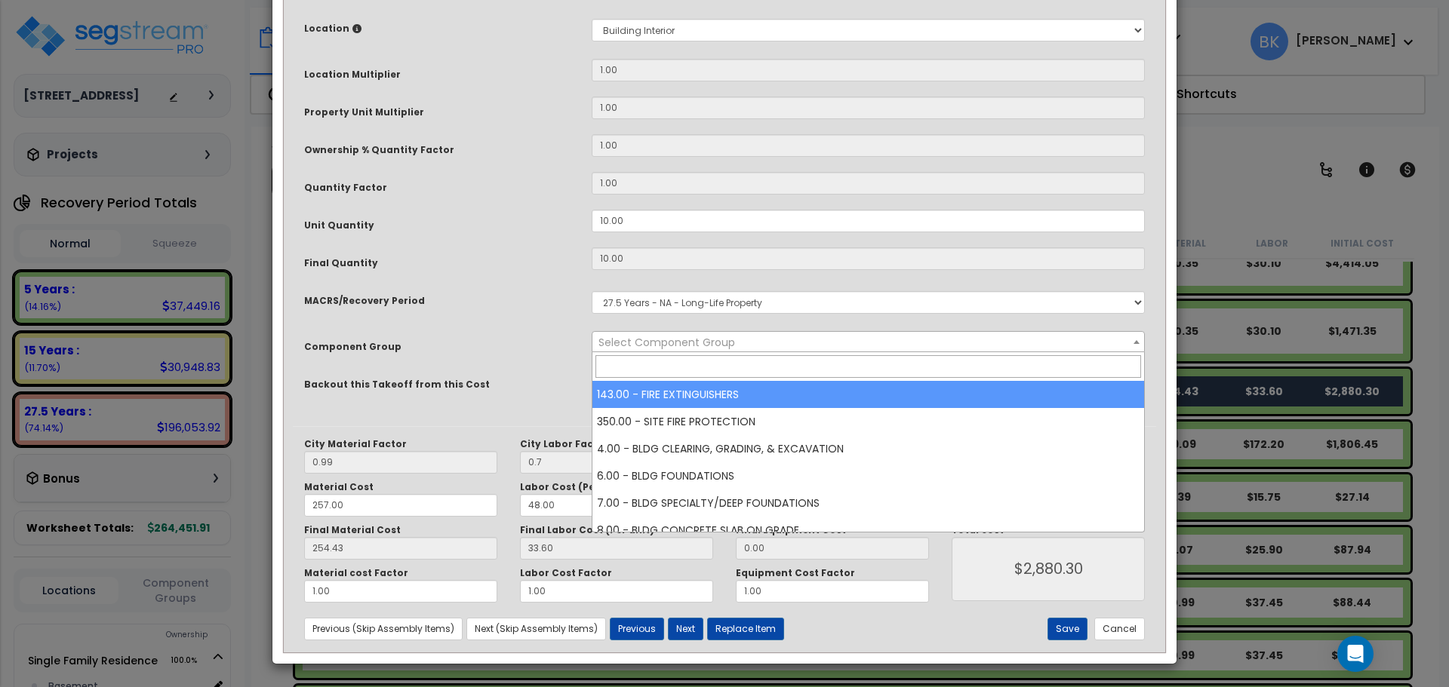
click at [614, 344] on span "Select Component Group" at bounding box center [666, 342] width 137 height 15
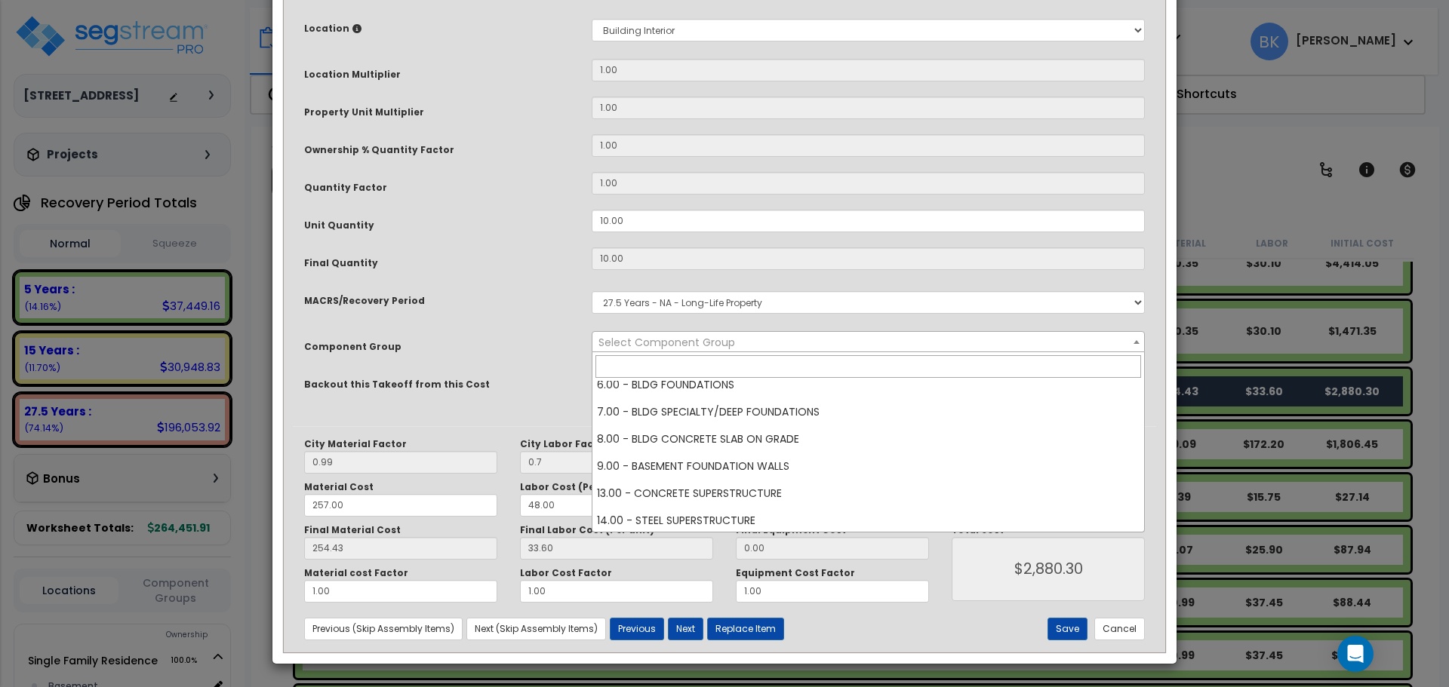
scroll to position [151, 0]
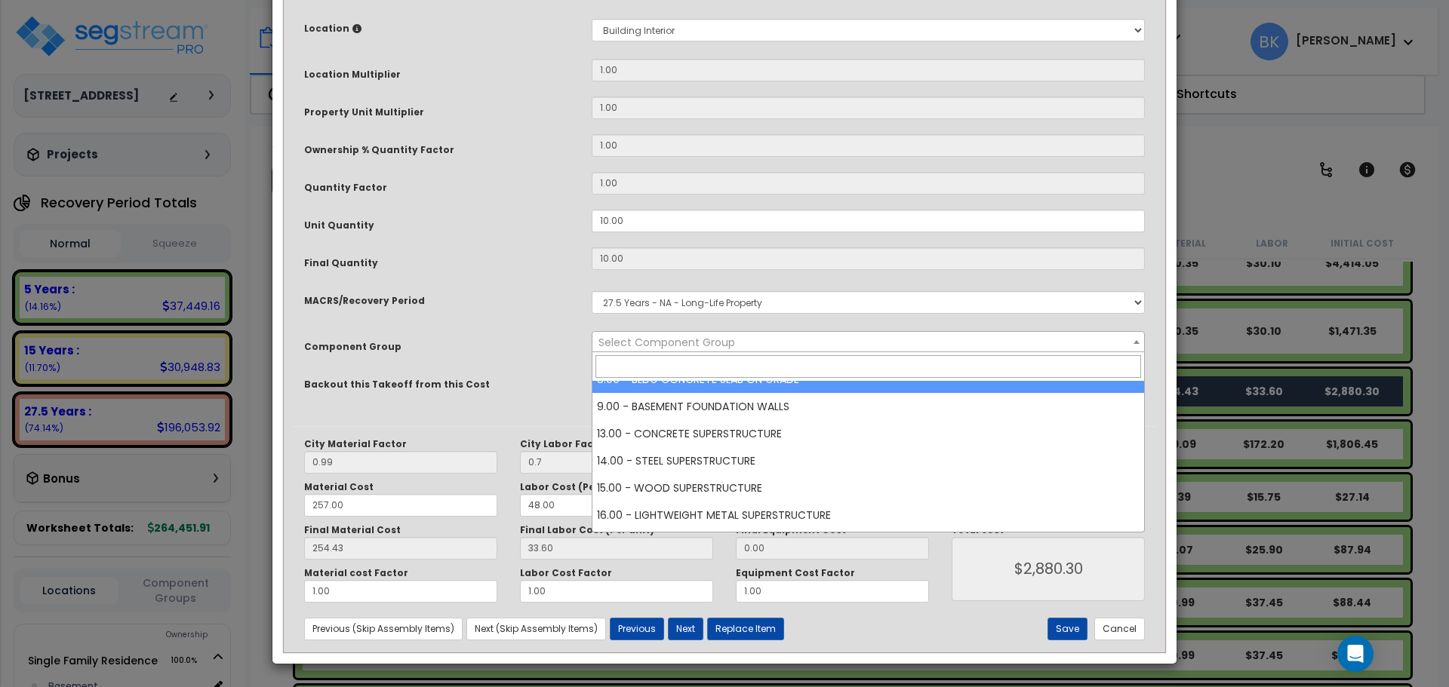
click at [560, 342] on div "Component Group" at bounding box center [436, 344] width 287 height 26
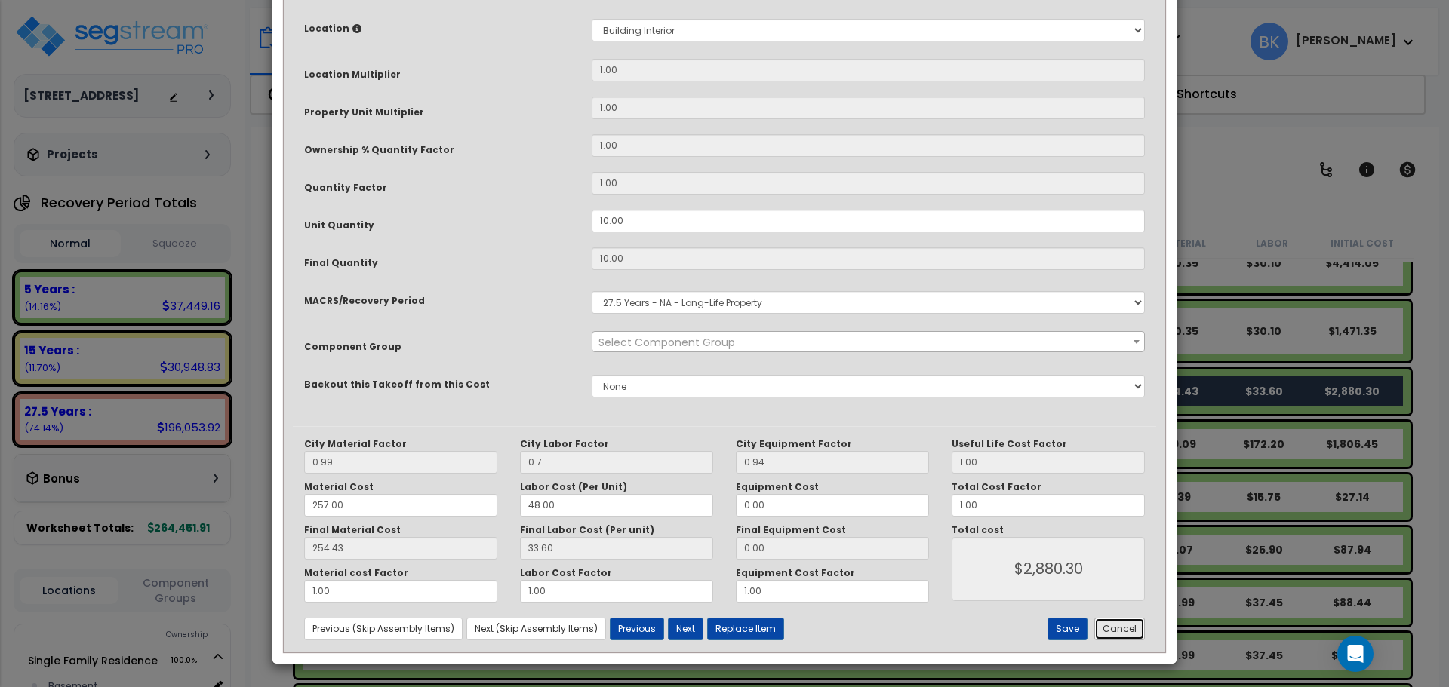
click at [1128, 629] on button "Cancel" at bounding box center [1119, 629] width 51 height 23
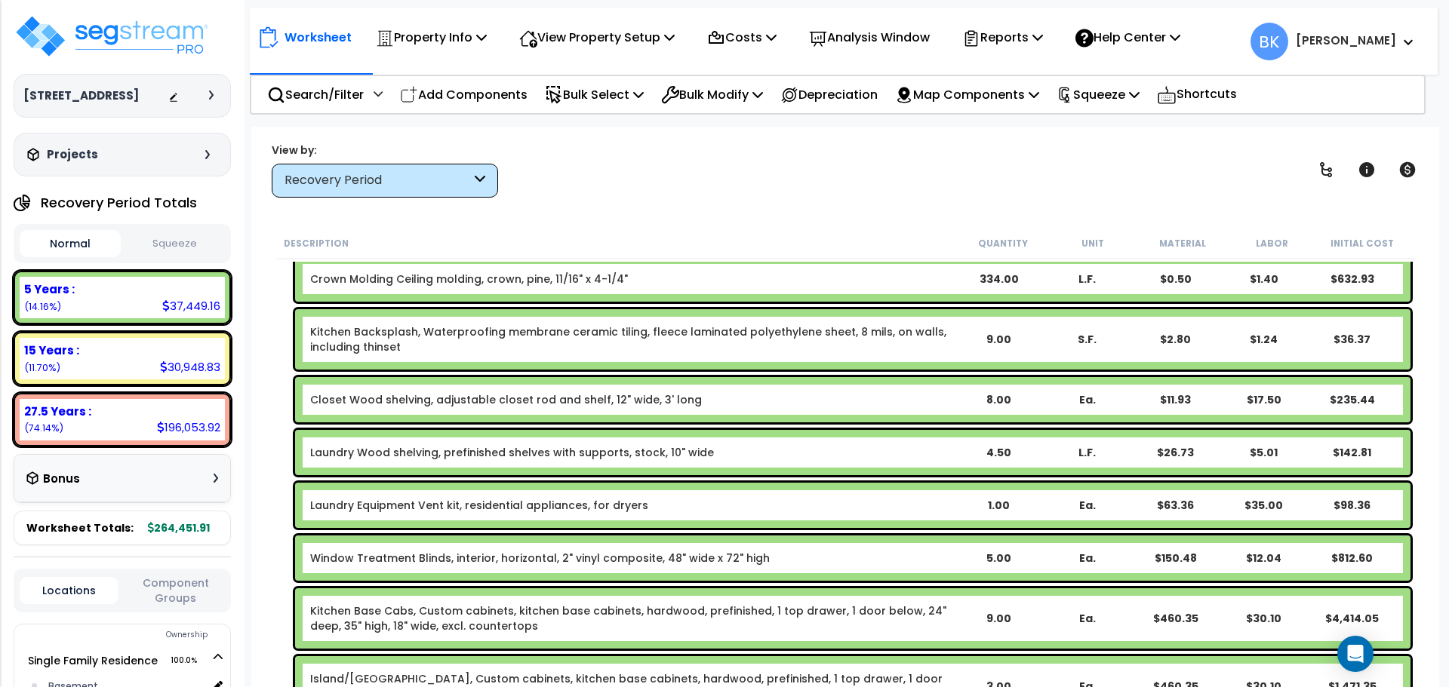
scroll to position [604, 0]
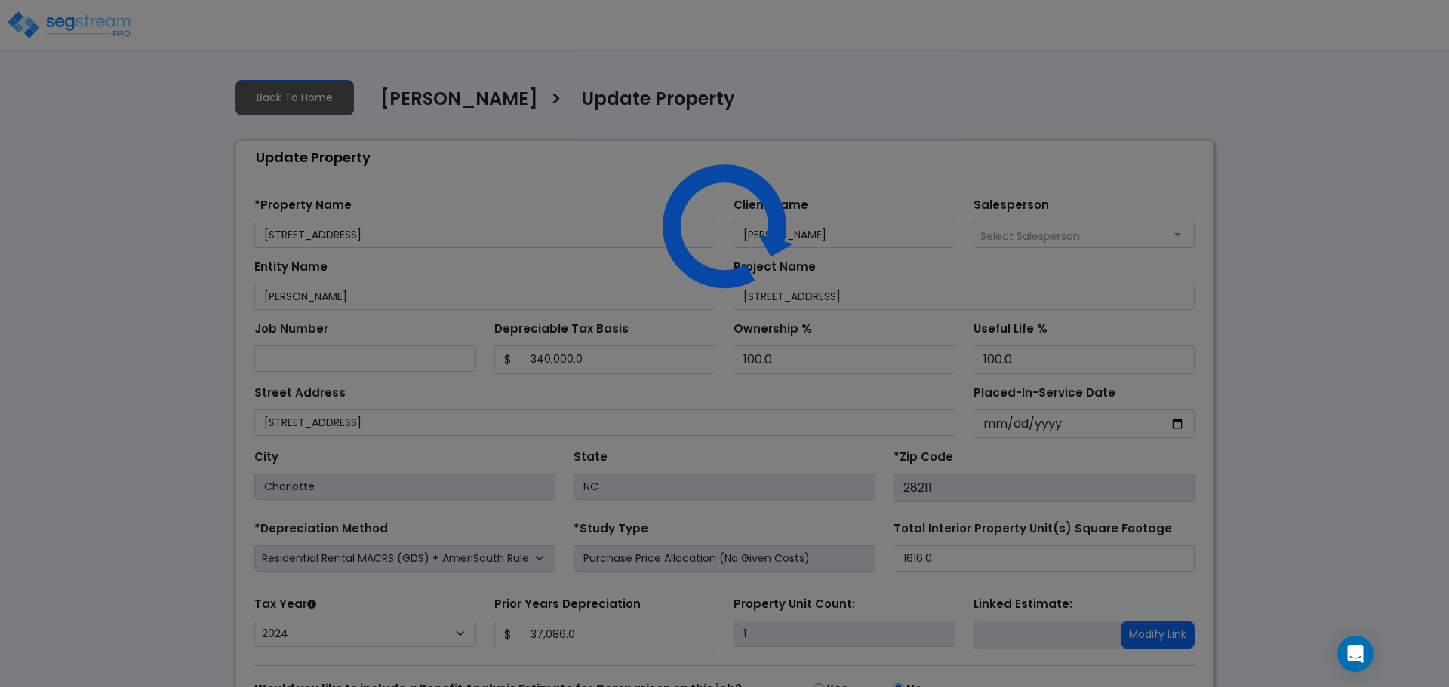
select select "2024"
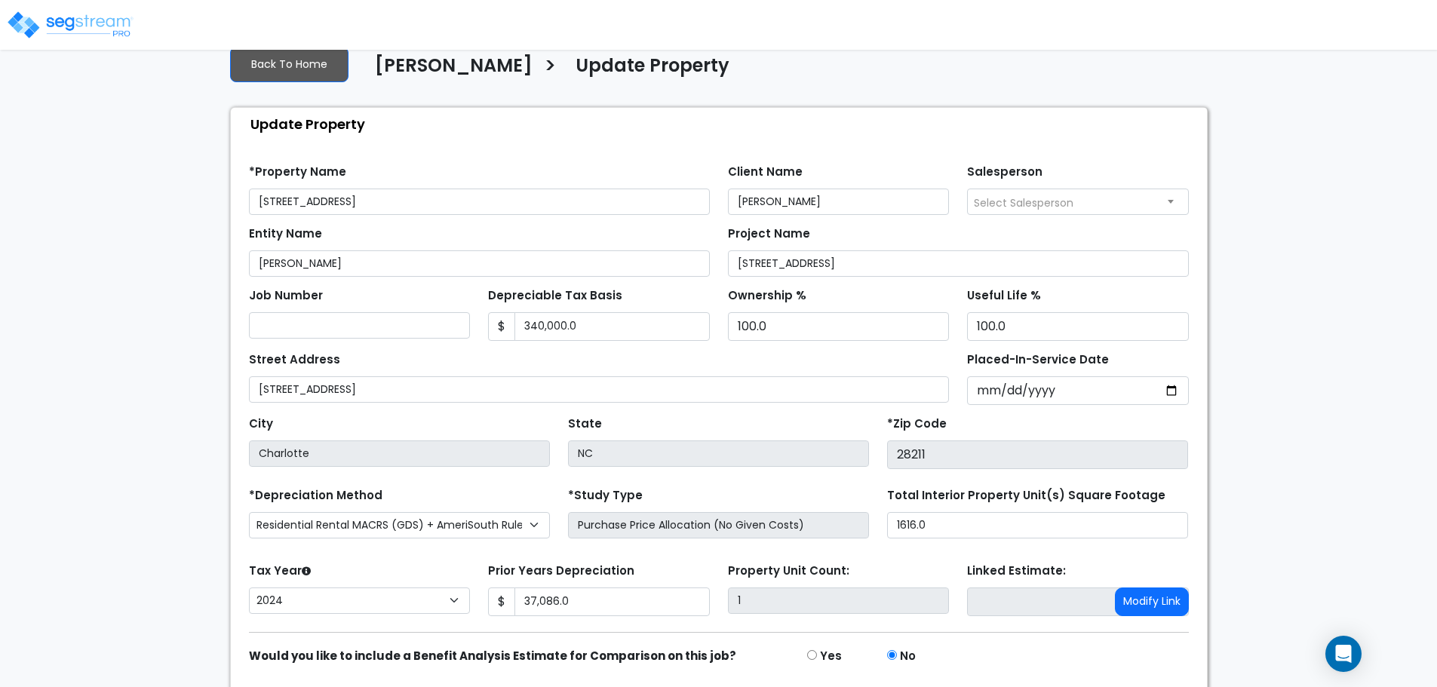
scroll to position [85, 0]
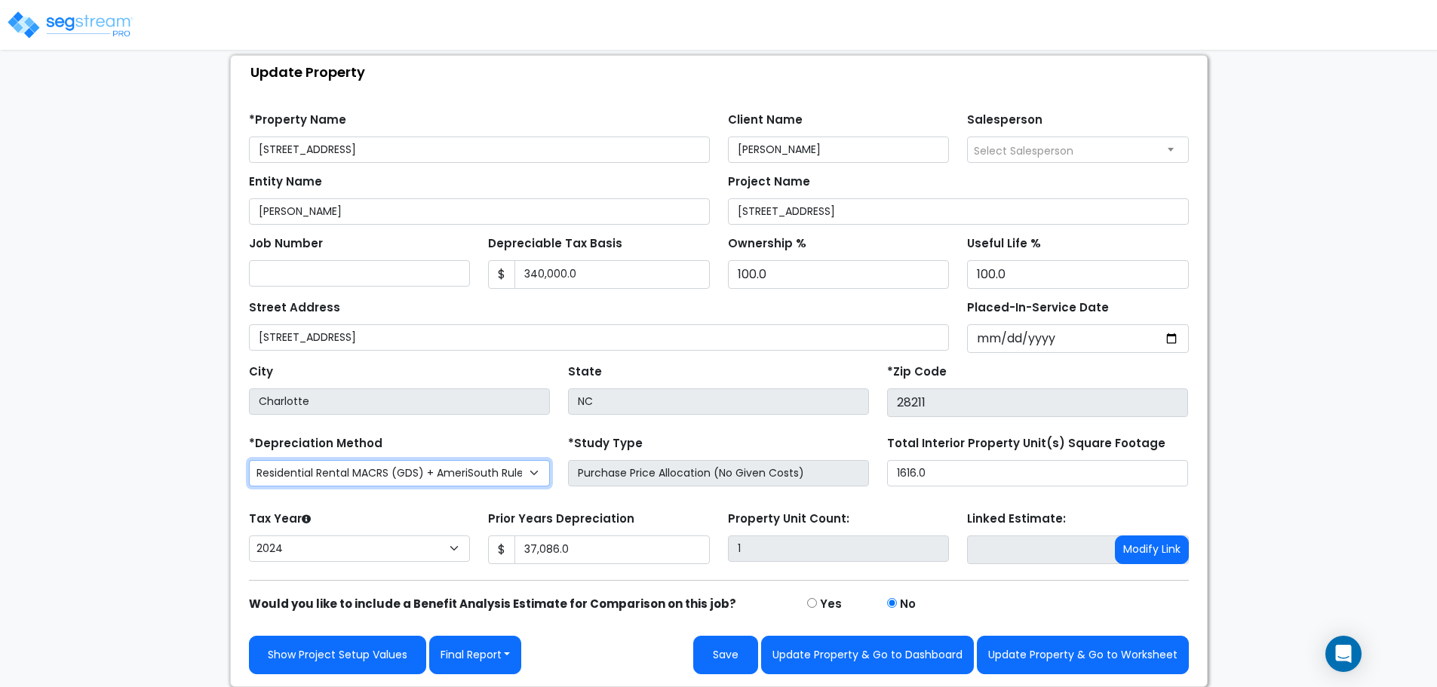
click at [445, 460] on select "Commercial MACRS (GDS) Residential Rental MACRS (GDS) + AmeriSouth Rules Commer…" at bounding box center [399, 473] width 301 height 26
select select "CM(_101"
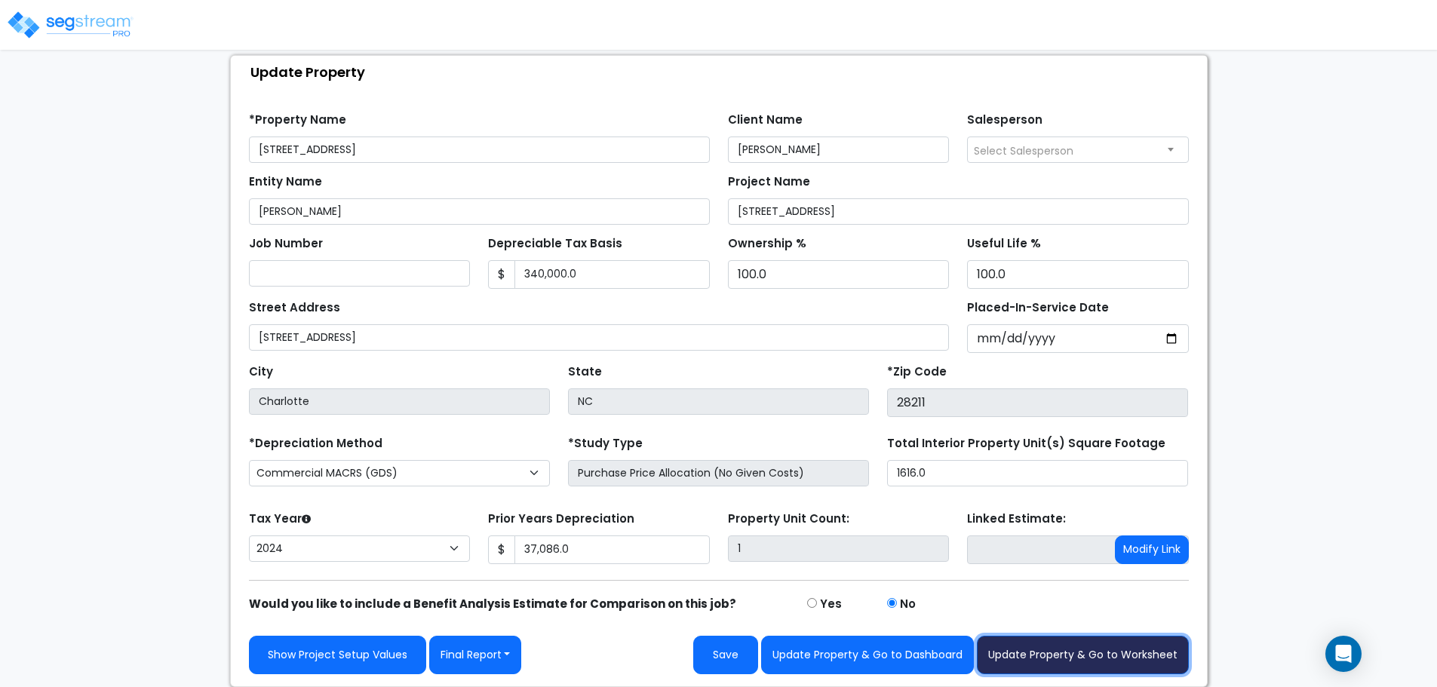
click at [1133, 652] on button "Update Property & Go to Worksheet" at bounding box center [1083, 655] width 212 height 38
type input "37086"
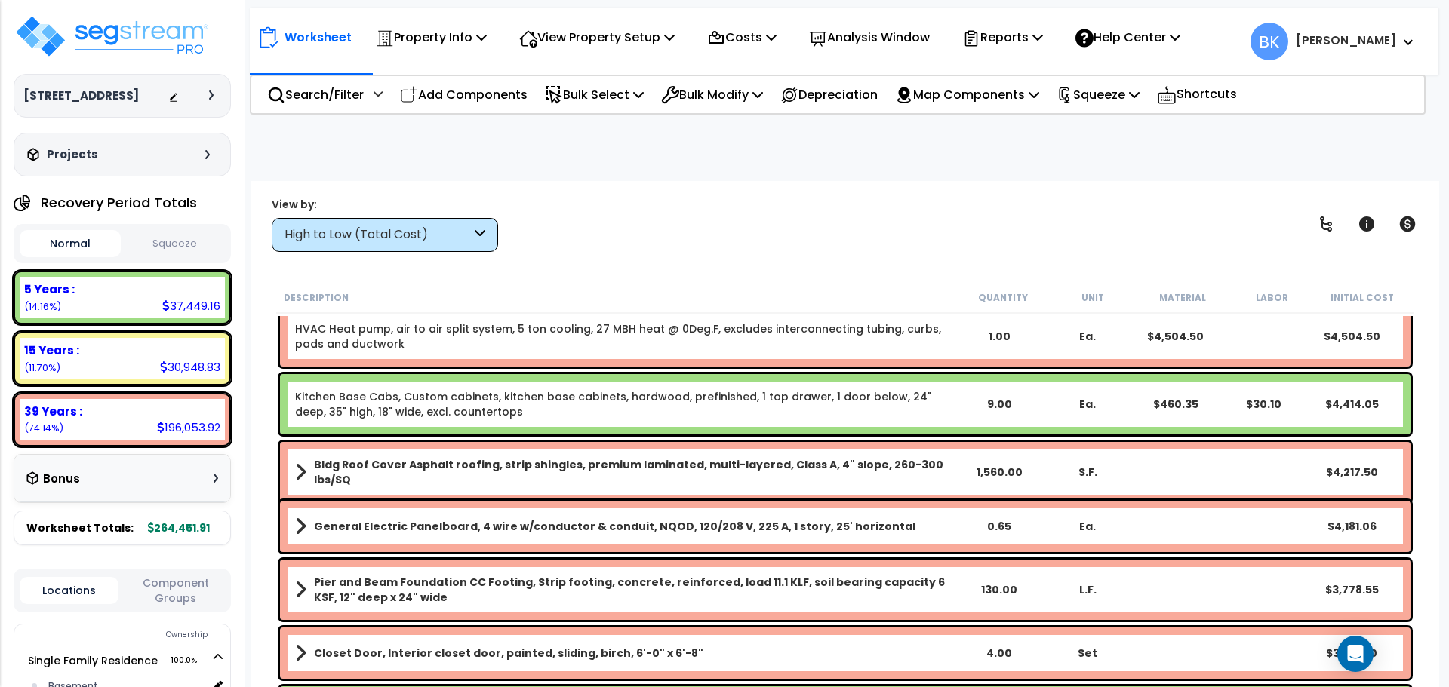
scroll to position [755, 0]
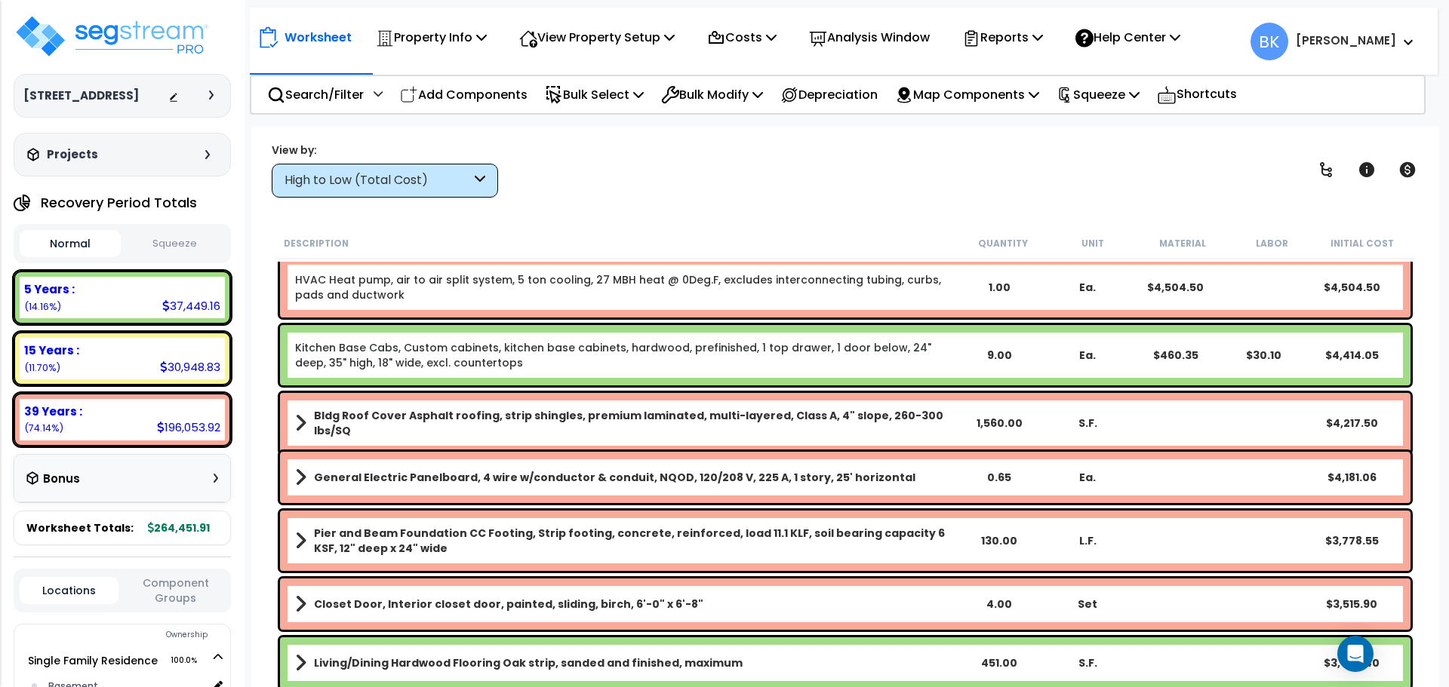
click at [593, 345] on link "Kitchen Base Cabs, Custom cabinets, kitchen base cabinets, hardwood, prefinishe…" at bounding box center [625, 355] width 660 height 30
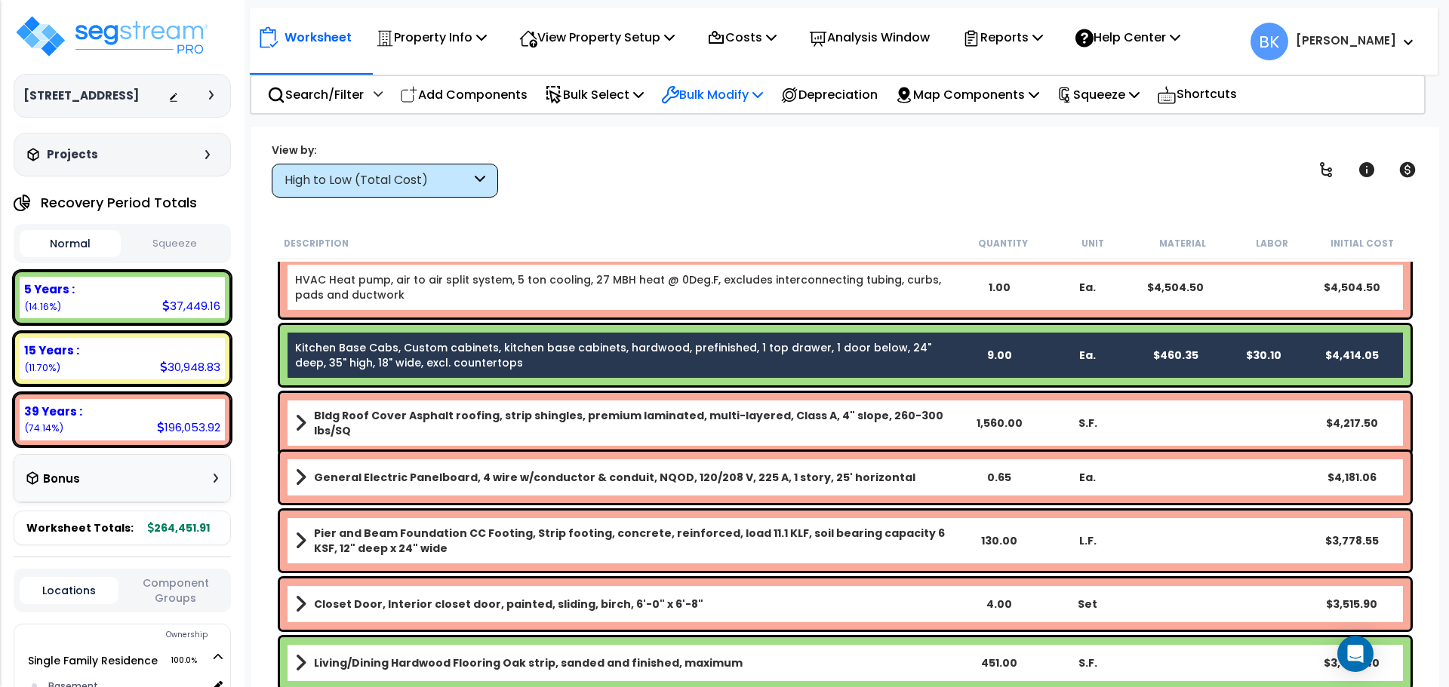
click at [720, 96] on p "Bulk Modify" at bounding box center [712, 95] width 102 height 20
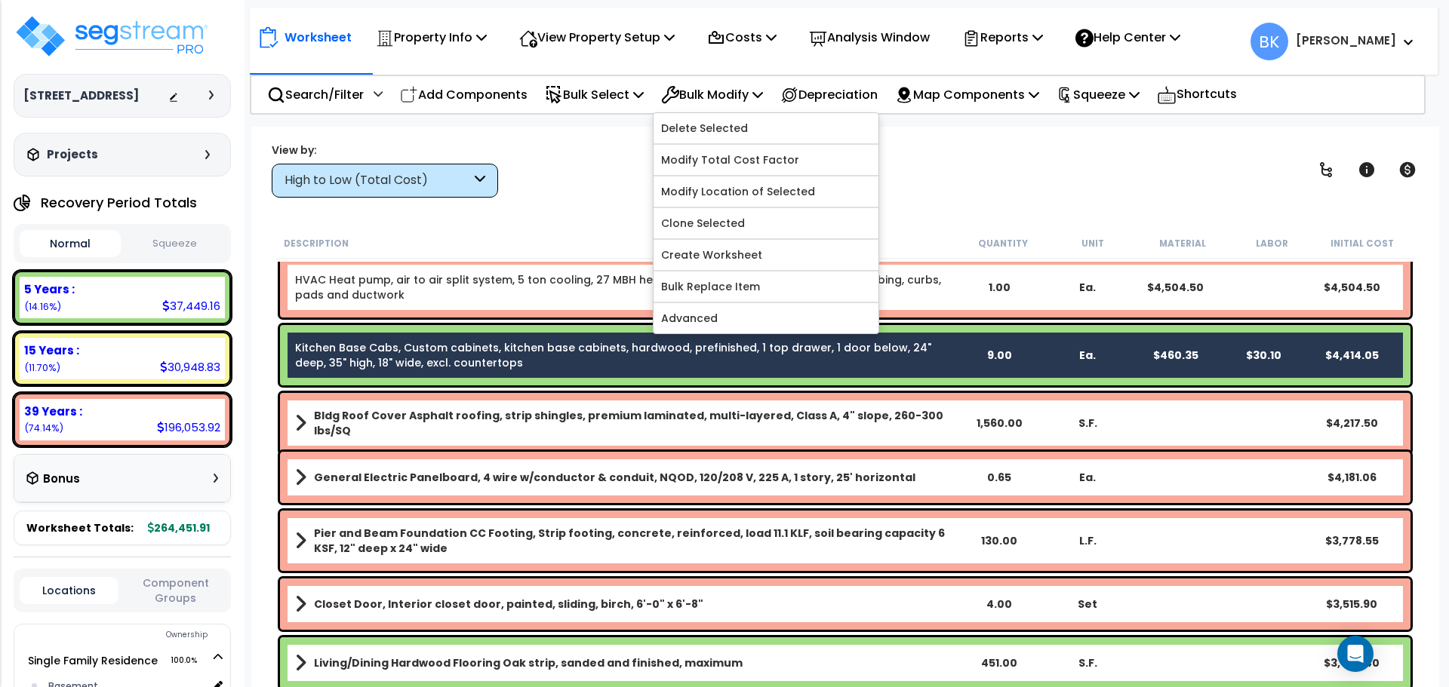
click at [596, 183] on div "View by: High to Low (Total Cost) High to Low (Total Cost)" at bounding box center [844, 170] width 1157 height 56
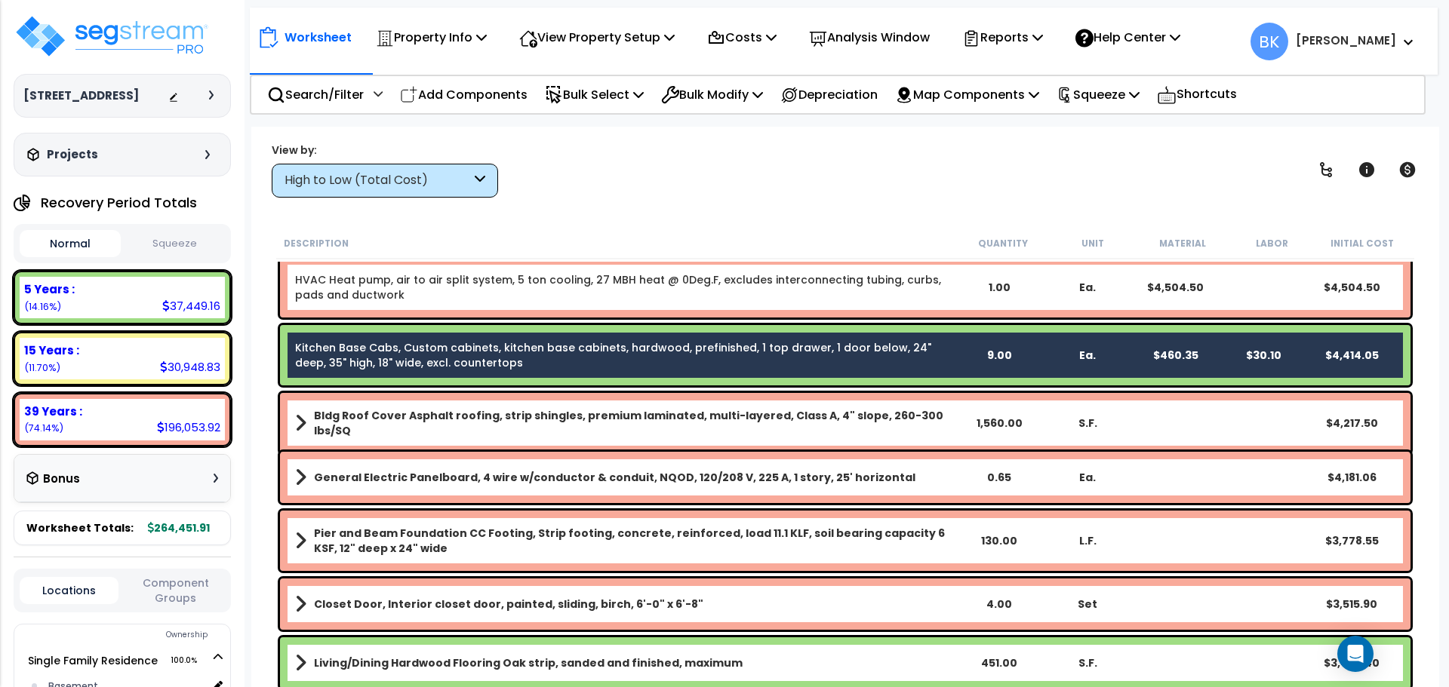
click at [565, 349] on link "Kitchen Base Cabs, Custom cabinets, kitchen base cabinets, hardwood, prefinishe…" at bounding box center [625, 355] width 660 height 30
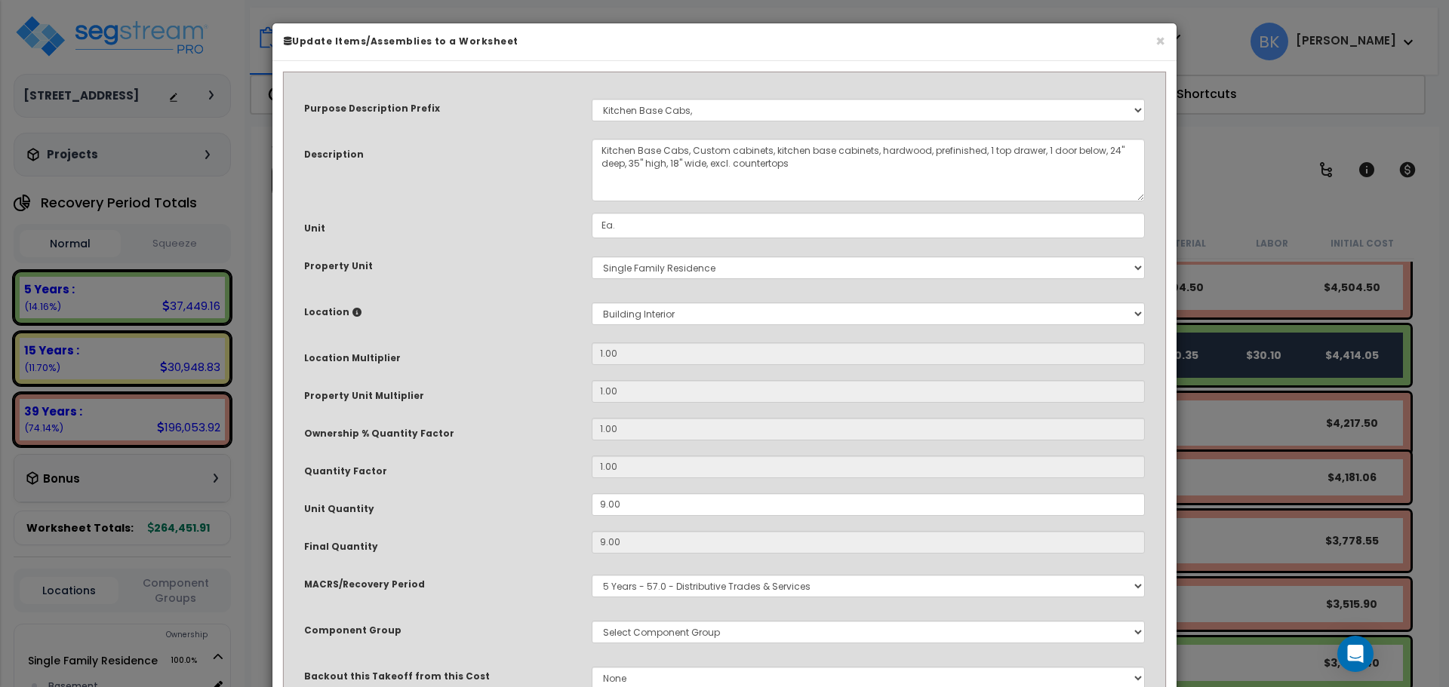
scroll to position [66, 0]
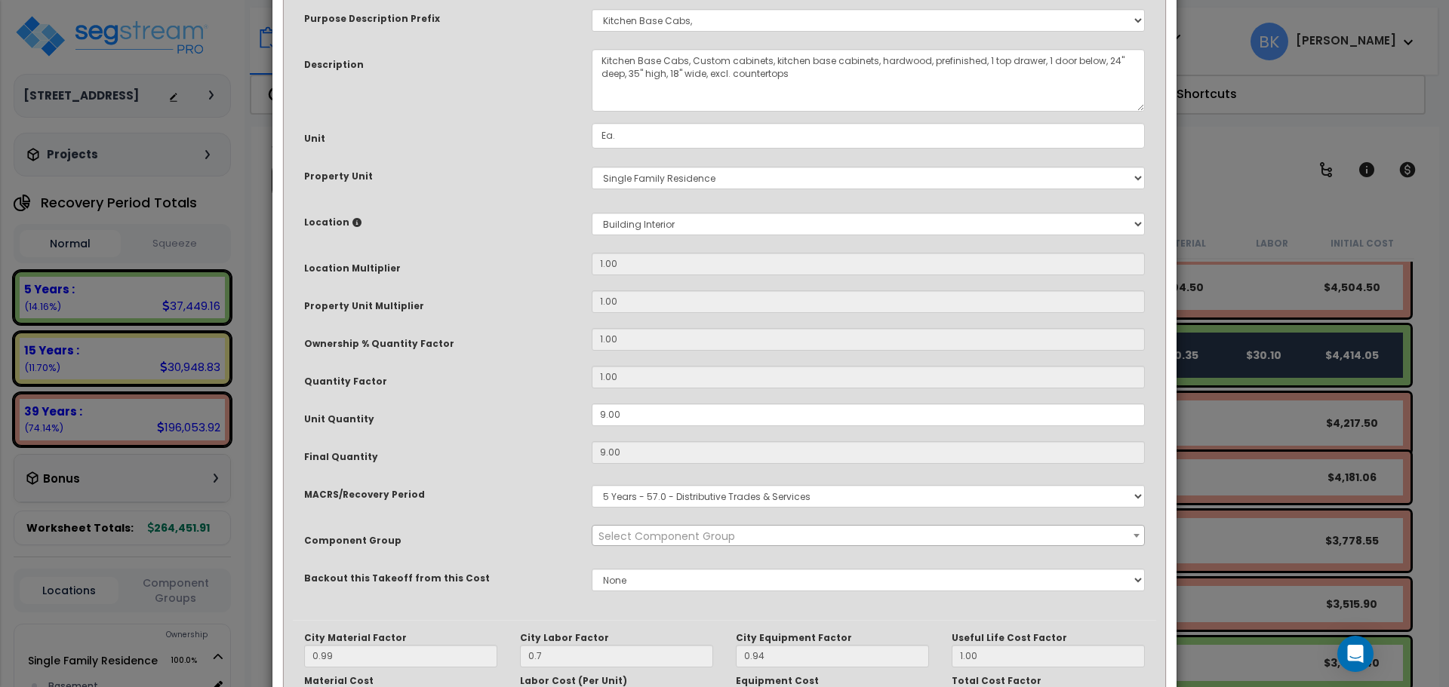
select select "39197"
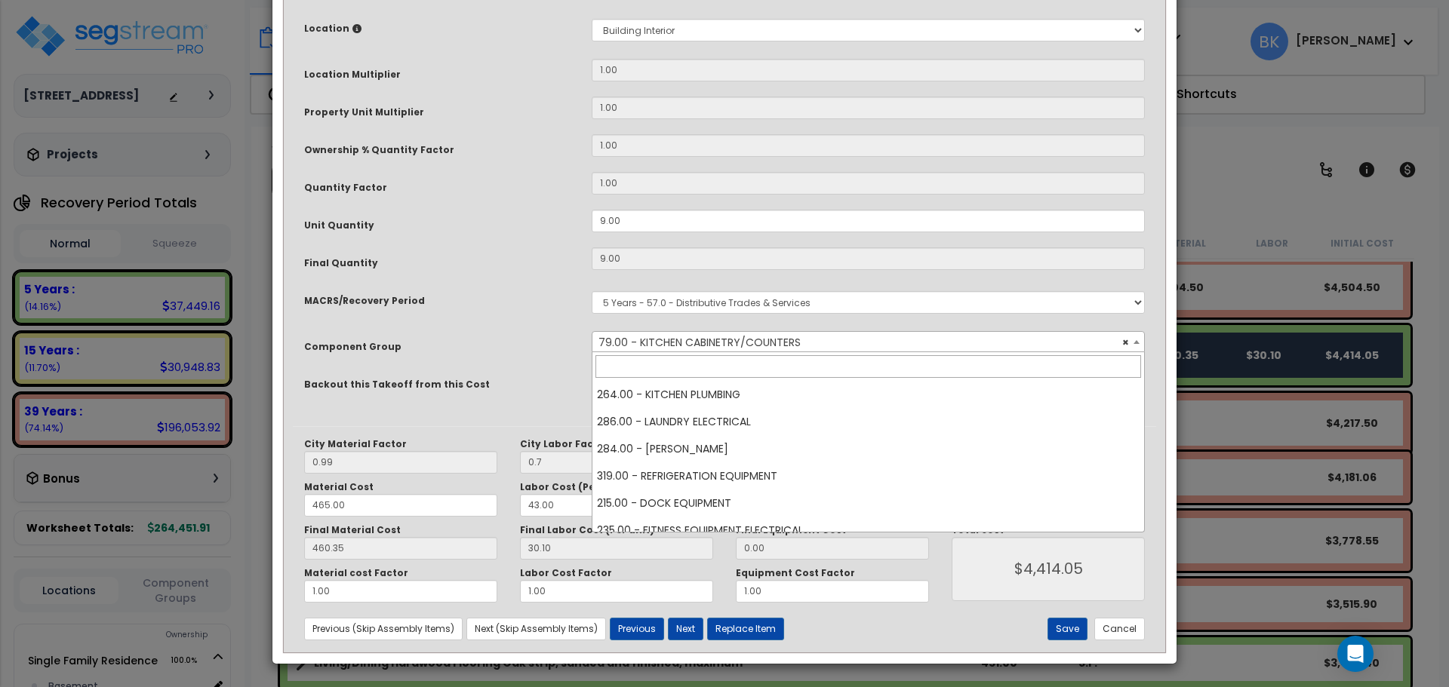
click at [659, 341] on span "× 79.00 - KITCHEN CABINETRY/COUNTERS" at bounding box center [868, 342] width 552 height 21
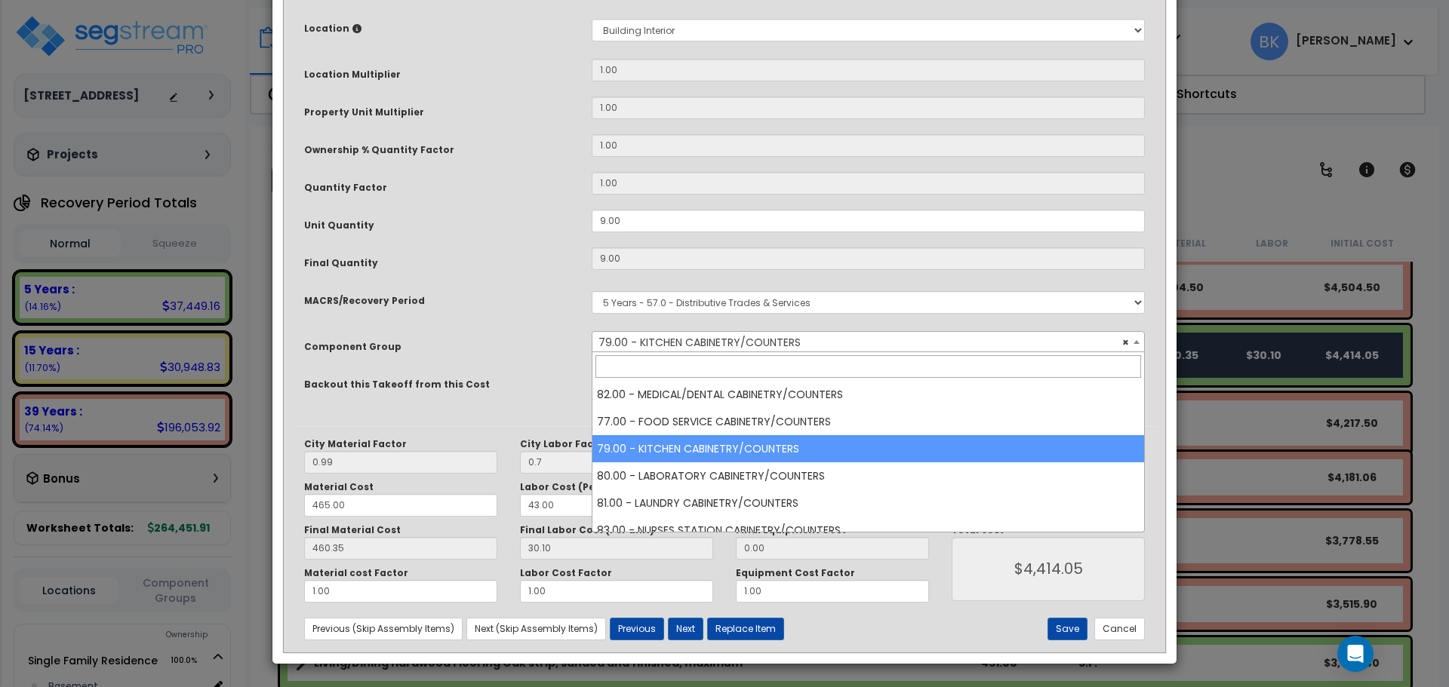
click at [691, 297] on select "Select MACRS/Recovery Period 5 Years - 57.0 - Distributive Trades & Services 5 …" at bounding box center [868, 302] width 553 height 23
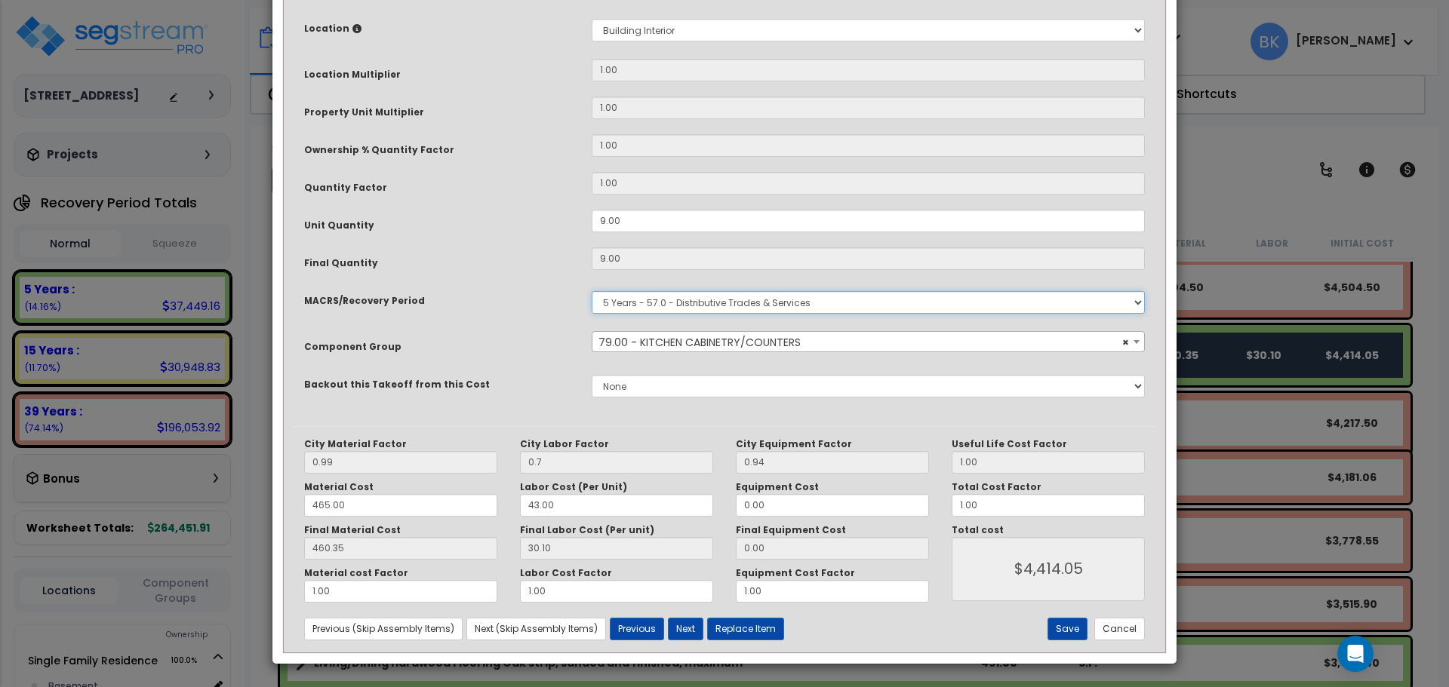
click at [683, 308] on select "Select MACRS/Recovery Period 5 Years - 57.0 - Distributive Trades & Services 5 …" at bounding box center [868, 302] width 553 height 23
select select "3669"
click at [592, 291] on select "Select MACRS/Recovery Period 5 Years - 57.0 - Distributive Trades & Services 5 …" at bounding box center [868, 302] width 553 height 23
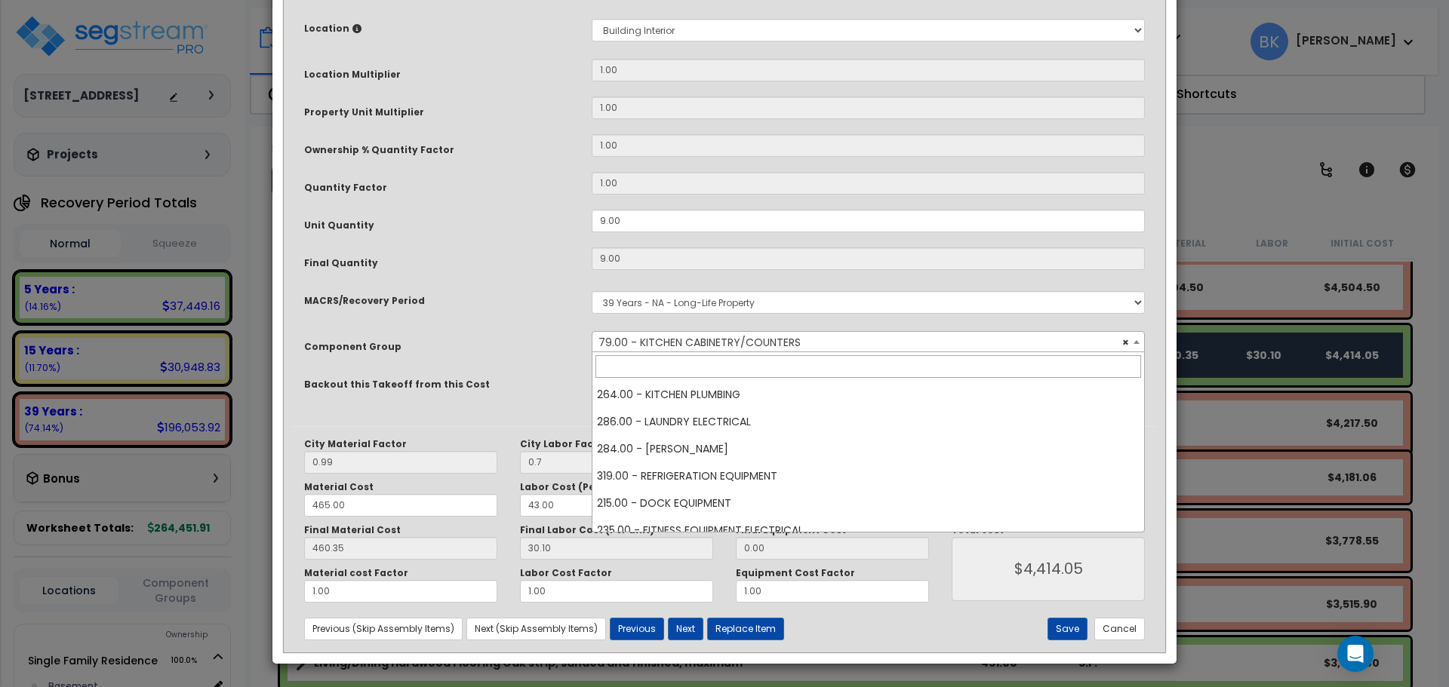
click at [658, 340] on span "× 79.00 - KITCHEN CABINETRY/COUNTERS" at bounding box center [868, 342] width 552 height 21
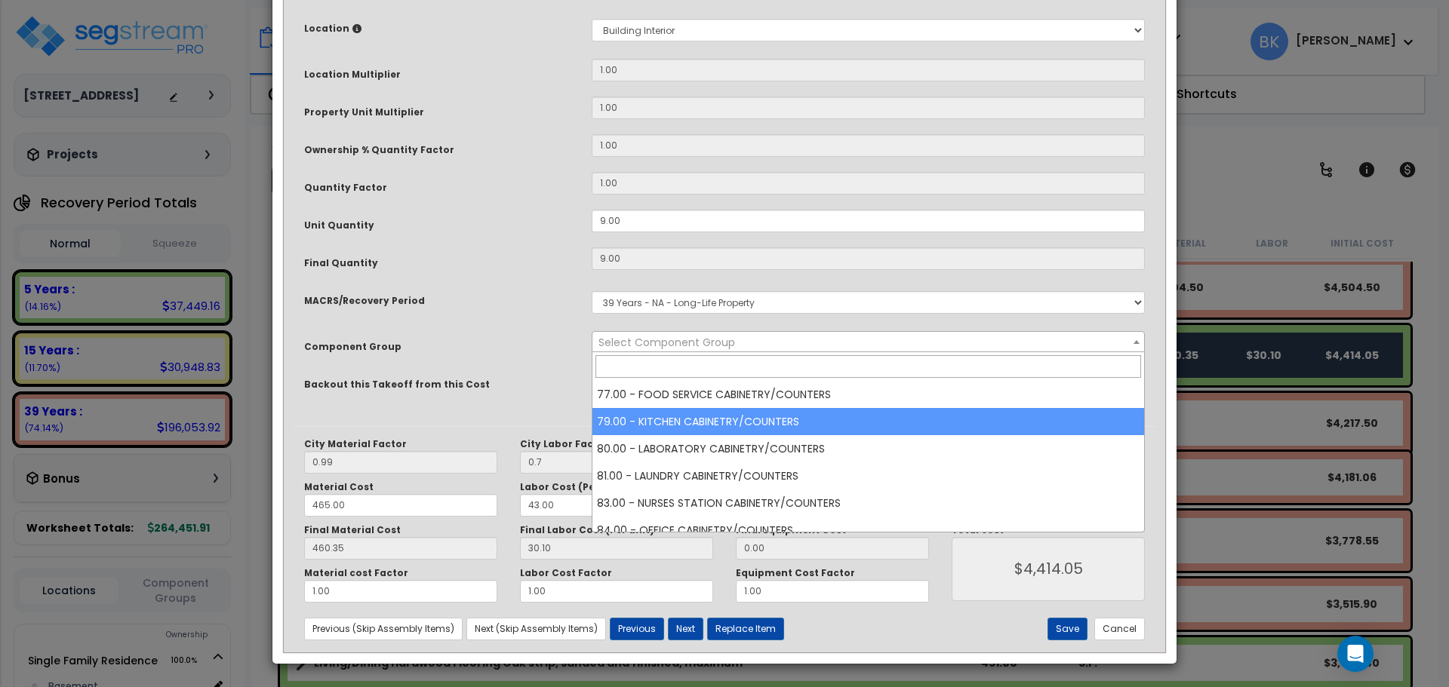
click at [675, 362] on input "search" at bounding box center [868, 366] width 546 height 23
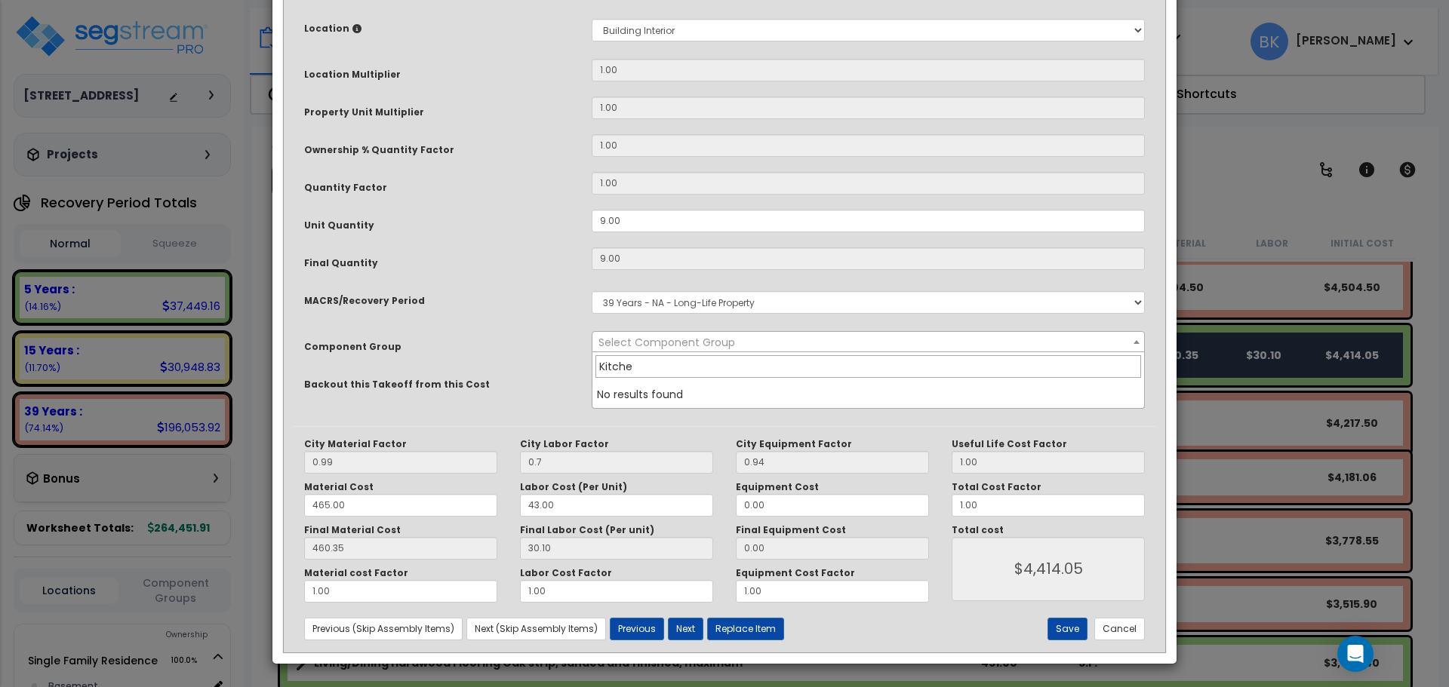
type input "Kitchen"
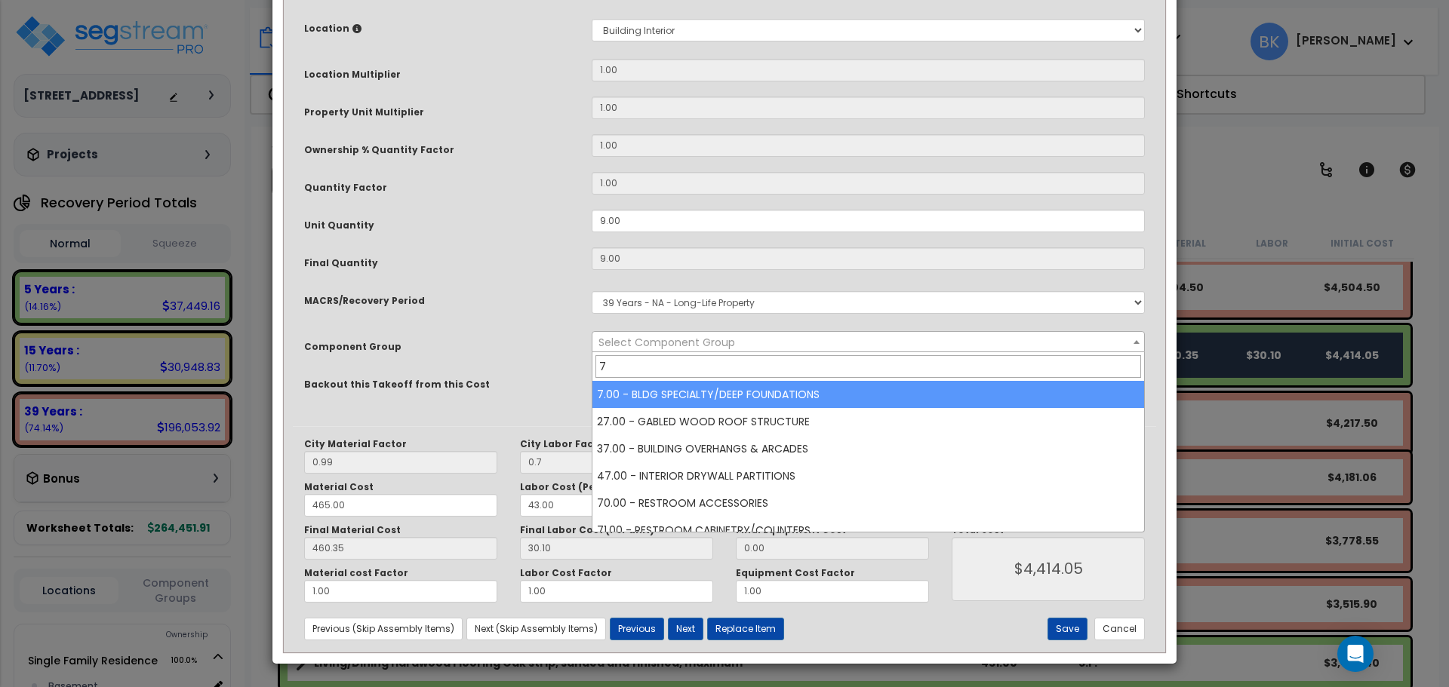
type input "79"
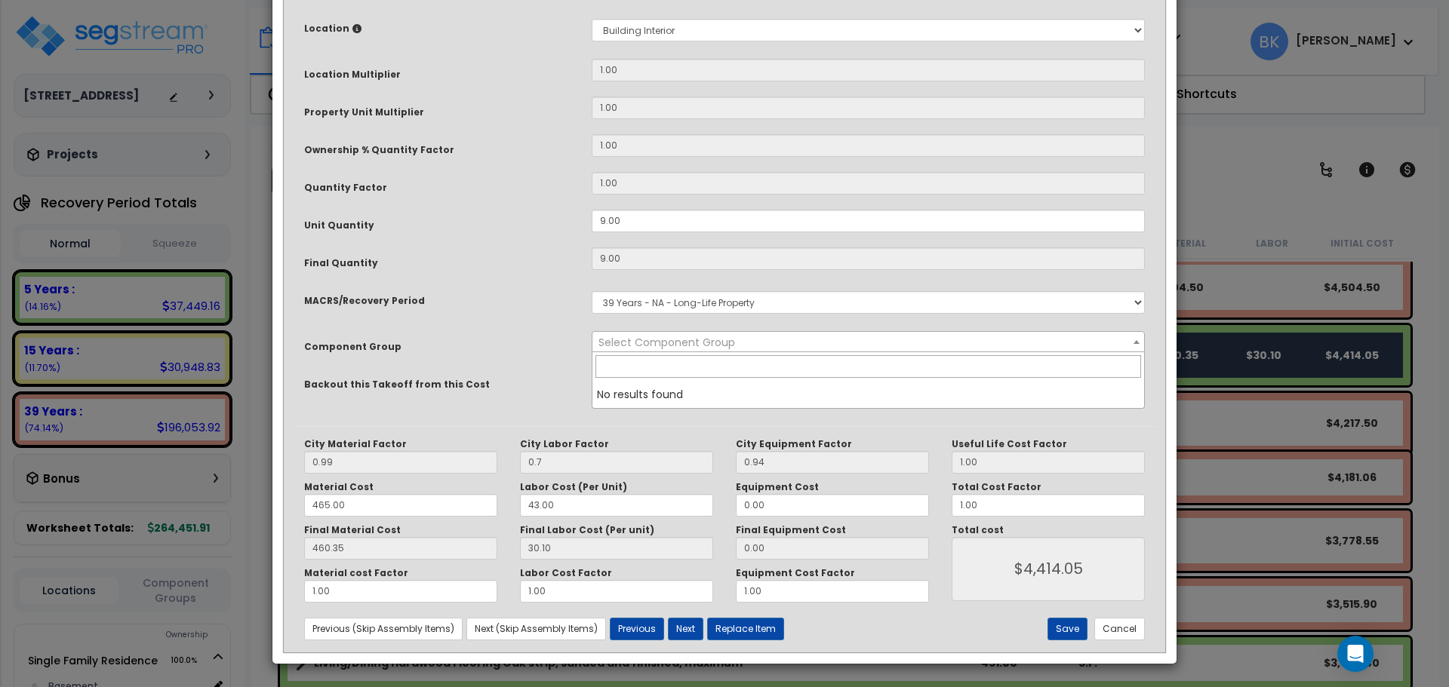
click at [573, 338] on div "Component Group" at bounding box center [436, 344] width 287 height 26
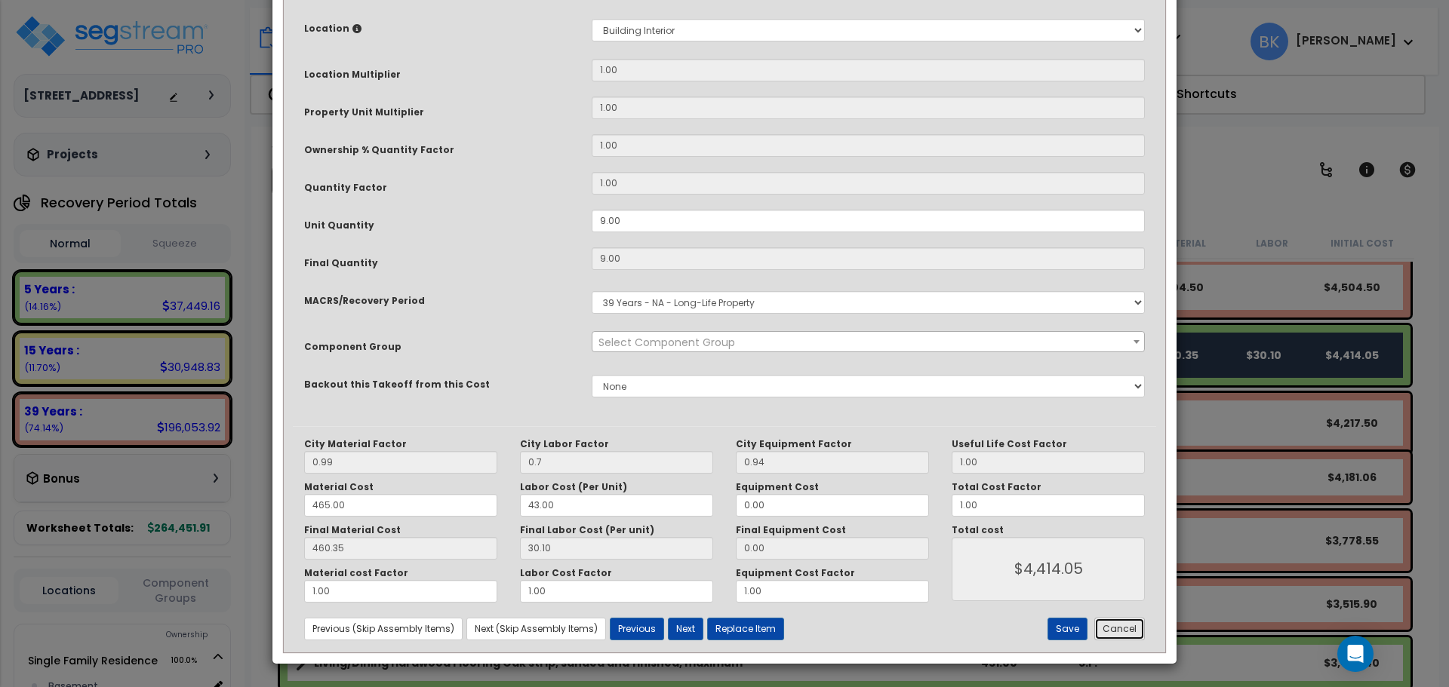
click at [1126, 633] on button "Cancel" at bounding box center [1119, 629] width 51 height 23
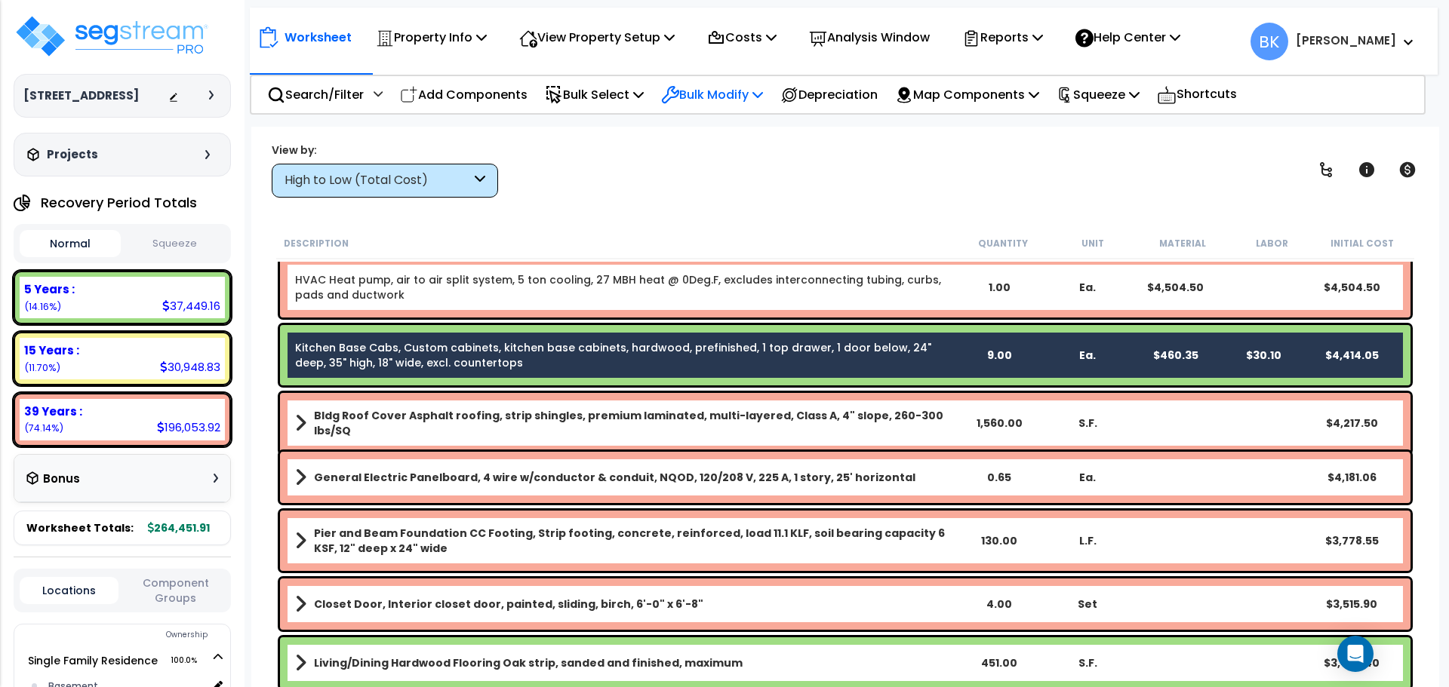
click at [748, 108] on div "Search/Filter Additional Search / Filter Add Components Bulk Select Select By..…" at bounding box center [838, 95] width 1176 height 40
click at [730, 95] on p "Bulk Modify" at bounding box center [712, 95] width 102 height 20
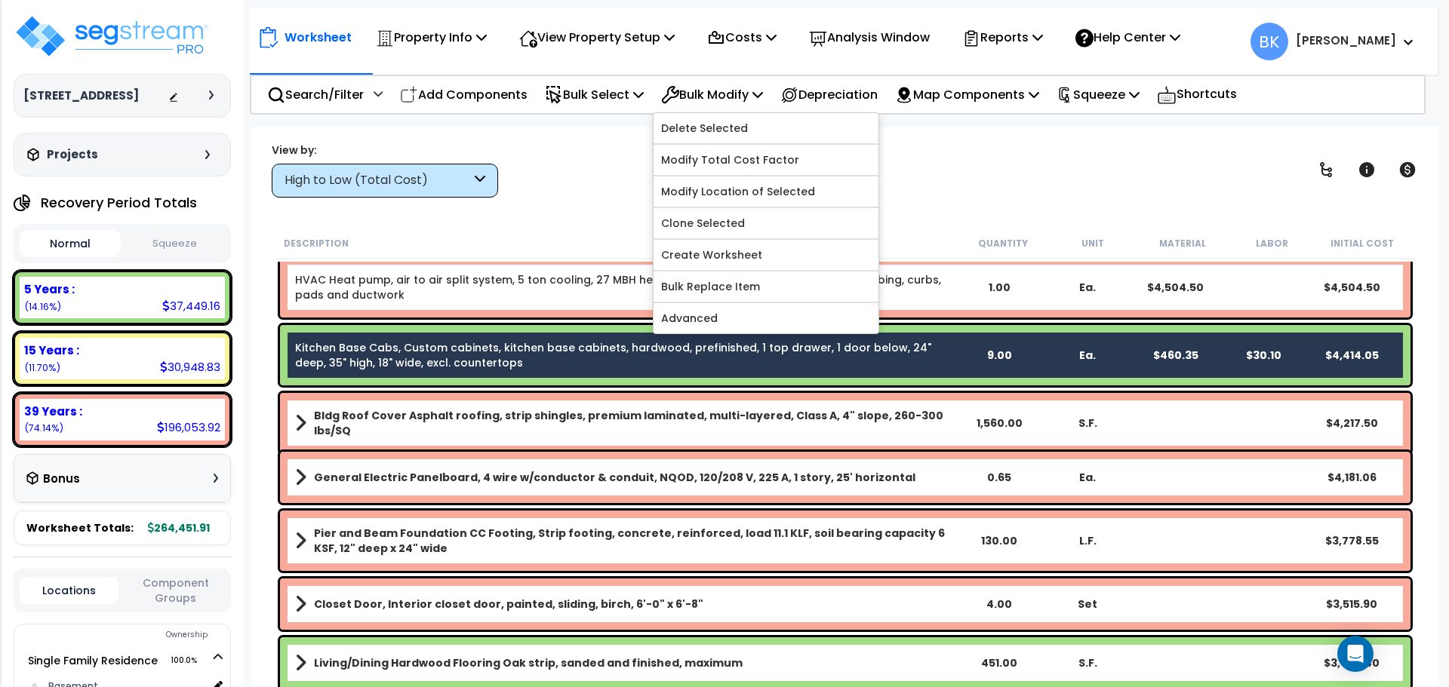
click at [557, 185] on div "View by: High to Low (Total Cost) High to Low (Total Cost)" at bounding box center [844, 170] width 1157 height 56
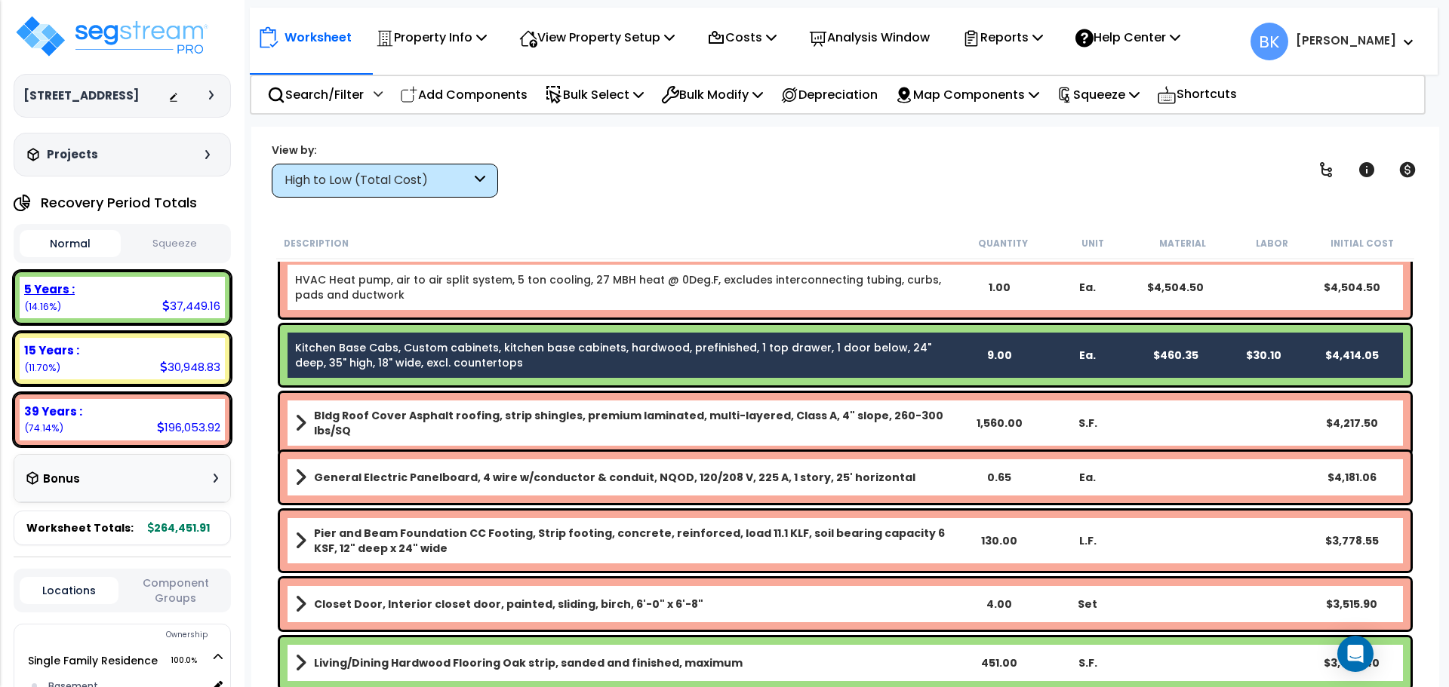
click at [128, 298] on div "5 Years : 37,449.16 (14.16%)" at bounding box center [122, 297] width 205 height 41
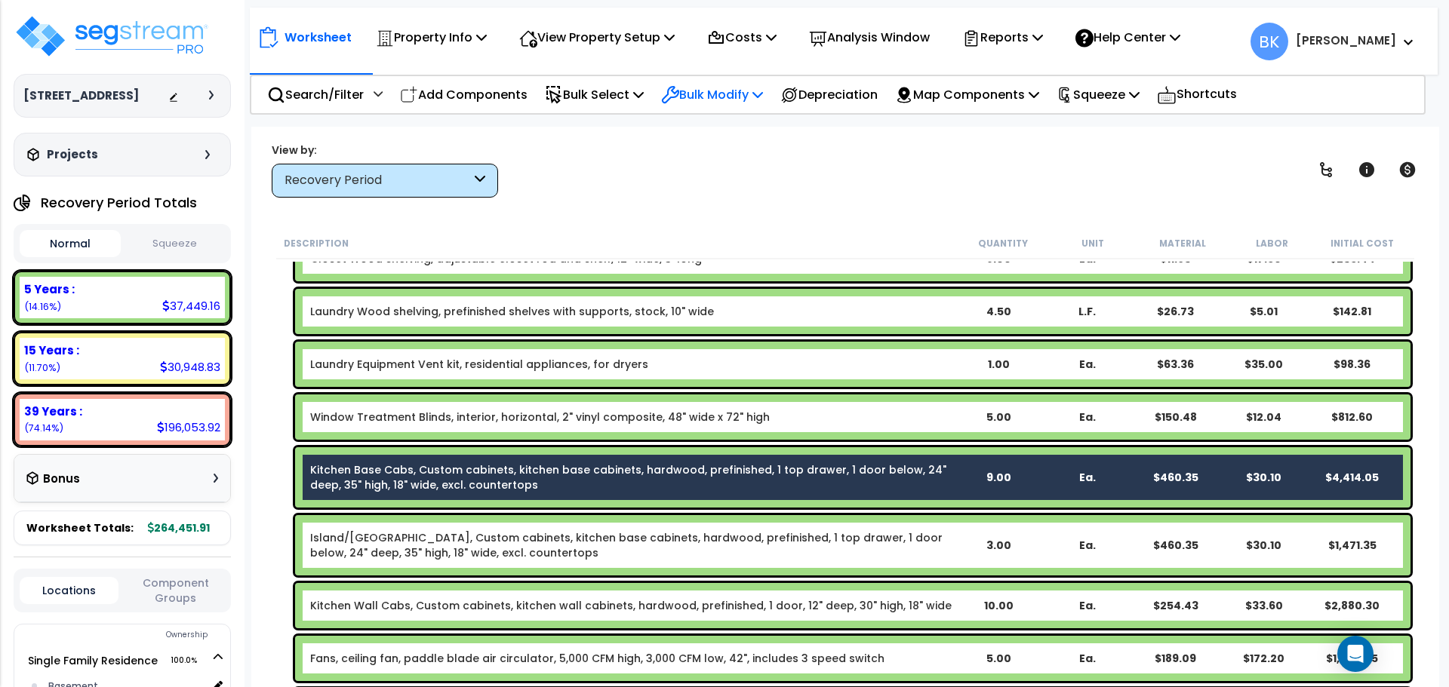
click at [731, 102] on p "Bulk Modify" at bounding box center [712, 95] width 102 height 20
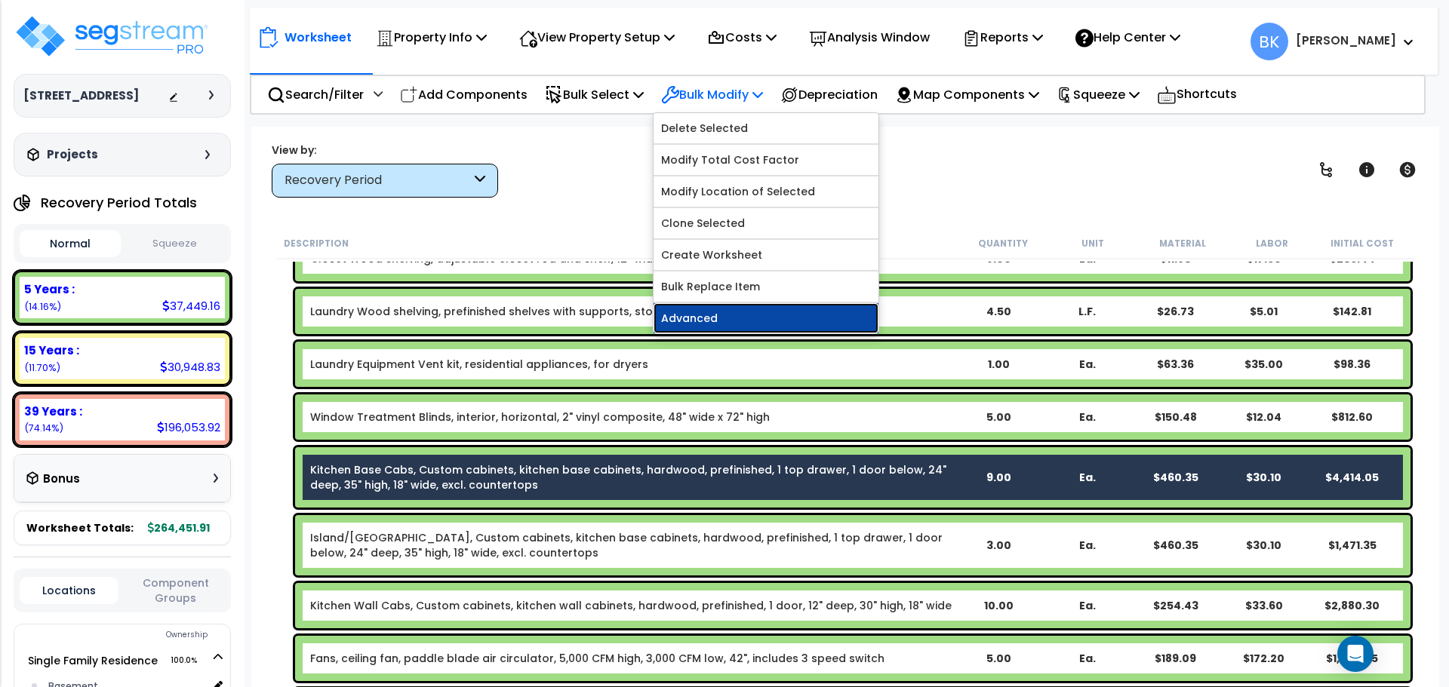
click at [743, 319] on link "Advanced" at bounding box center [765, 318] width 225 height 30
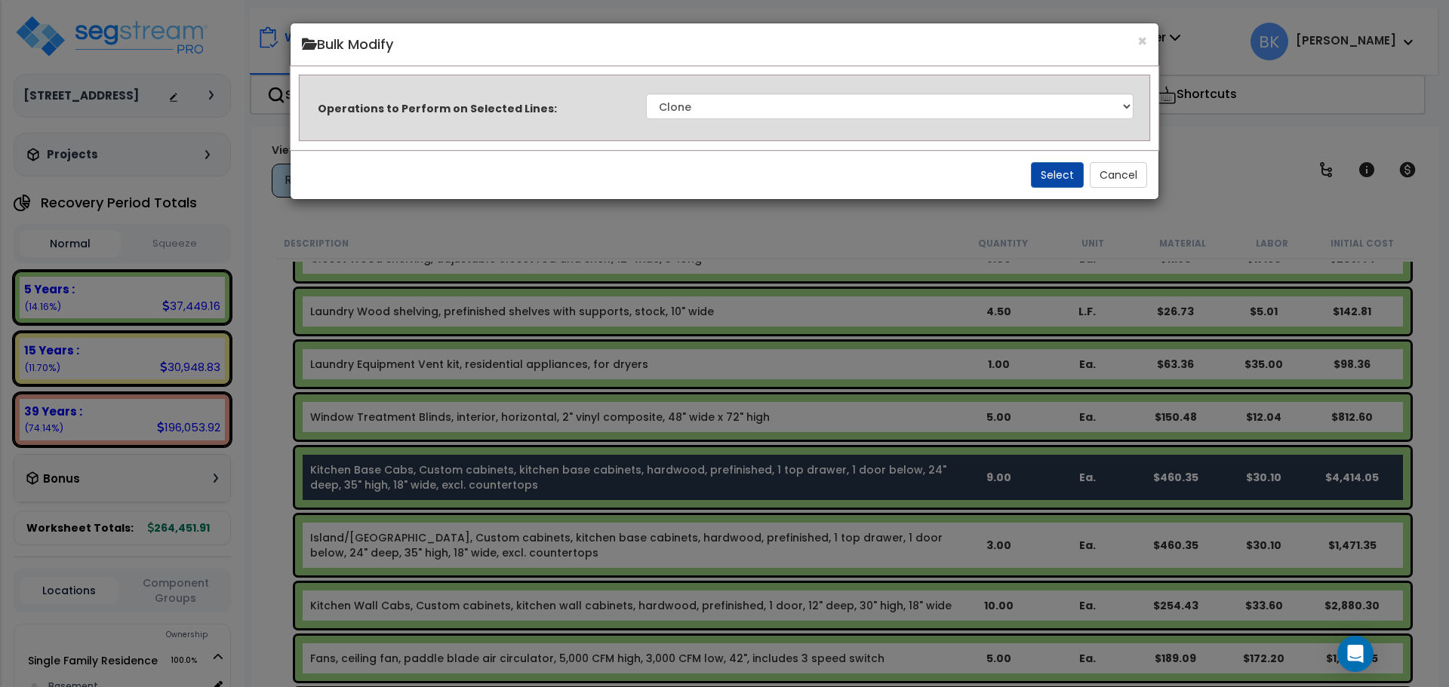
click at [731, 121] on div "Operations to Perform on Selected Lines: Clone Delete Delete Zero Quantities Mo…" at bounding box center [724, 107] width 854 height 44
click at [726, 110] on select "Clone Delete Delete Zero Quantities Modify Component Group Modify Recovery Peri…" at bounding box center [889, 107] width 487 height 26
select select "modifyRecoveryPeriod"
click at [646, 94] on select "Clone Delete Delete Zero Quantities Modify Component Group Modify Recovery Peri…" at bounding box center [889, 107] width 487 height 26
click at [1052, 175] on button "Select" at bounding box center [1057, 175] width 53 height 26
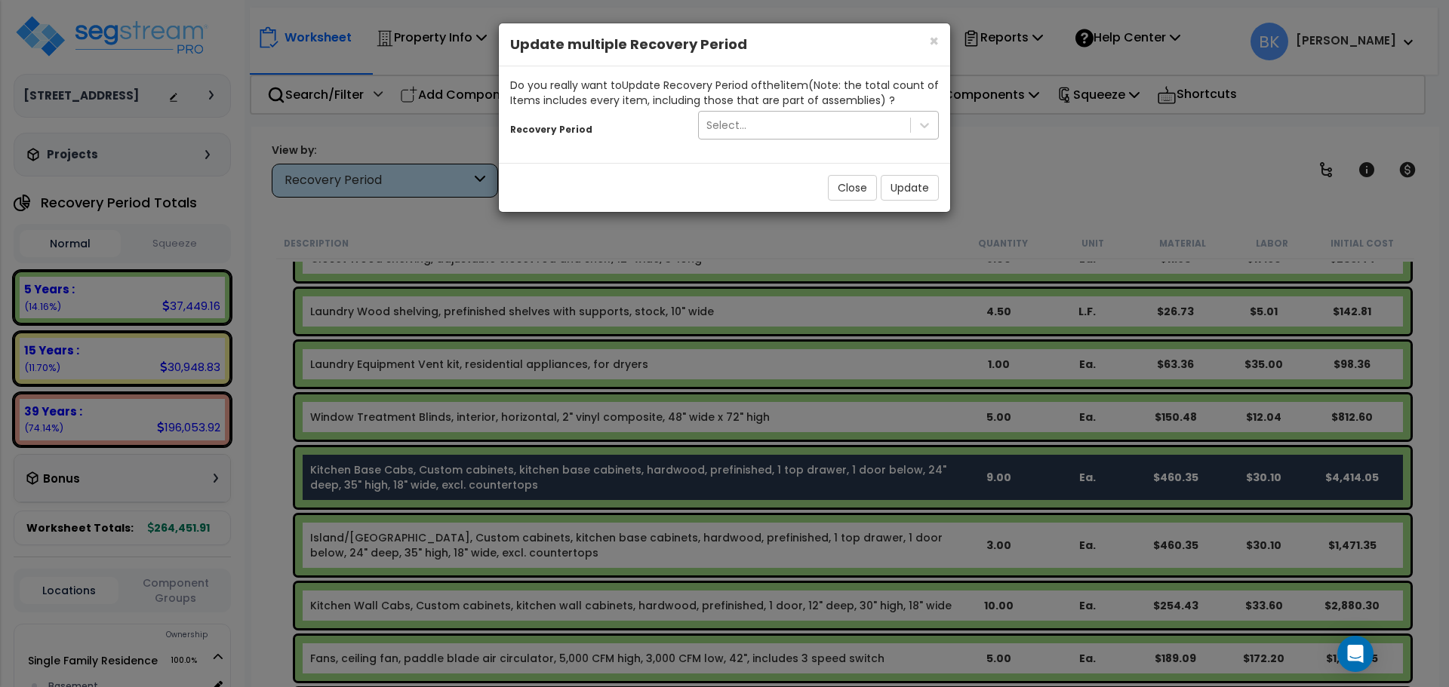
click at [790, 126] on div "Select..." at bounding box center [804, 125] width 211 height 24
click at [917, 46] on h4 "Update multiple Recovery Period" at bounding box center [724, 45] width 429 height 20
click at [930, 39] on span "×" at bounding box center [934, 41] width 10 height 22
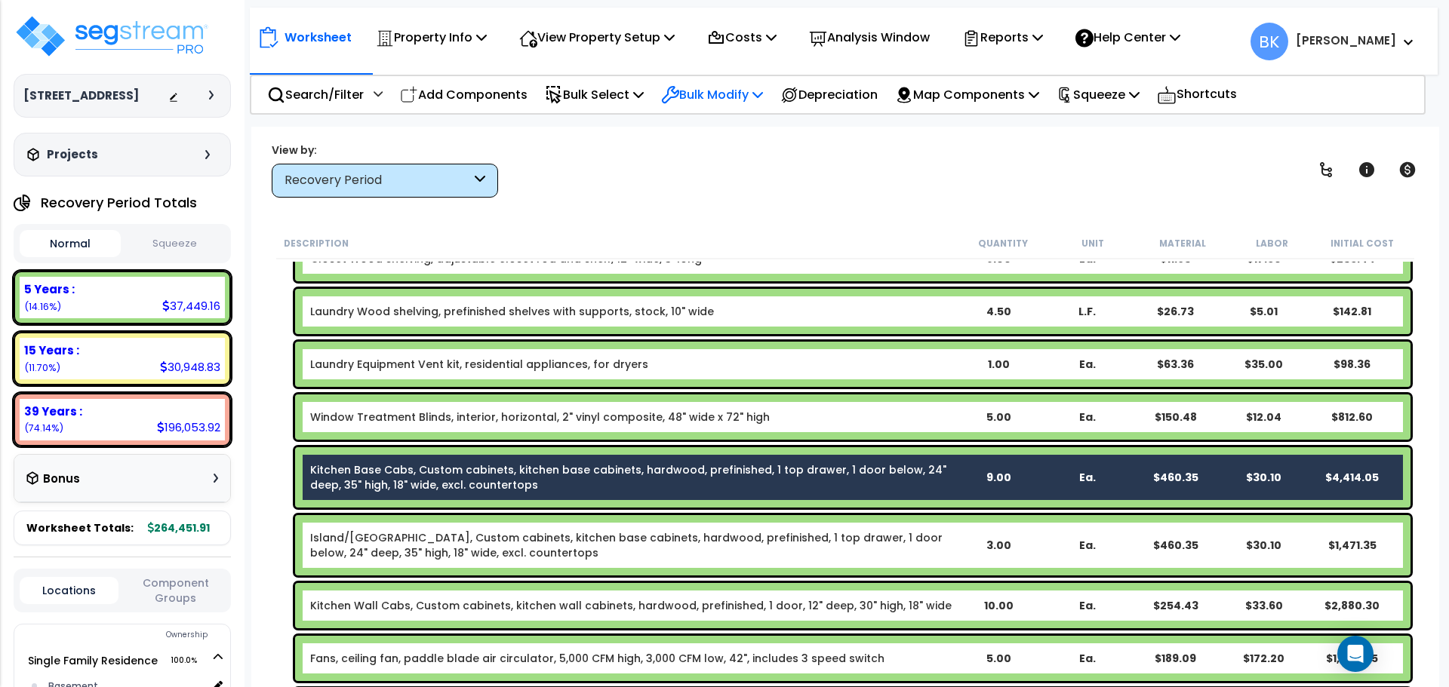
click at [750, 85] on p "Bulk Modify" at bounding box center [712, 95] width 102 height 20
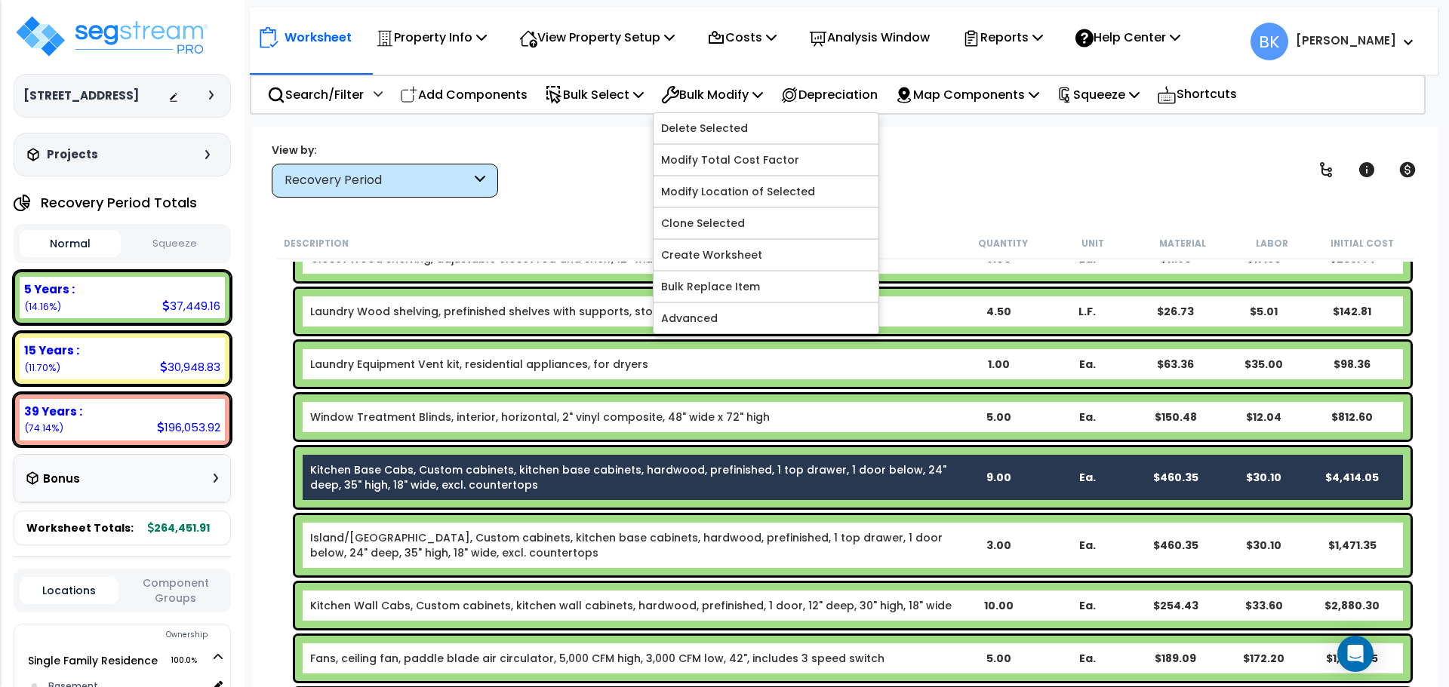
click at [1021, 172] on div "View by: Recovery Period High to Low (Total Cost)" at bounding box center [844, 170] width 1157 height 56
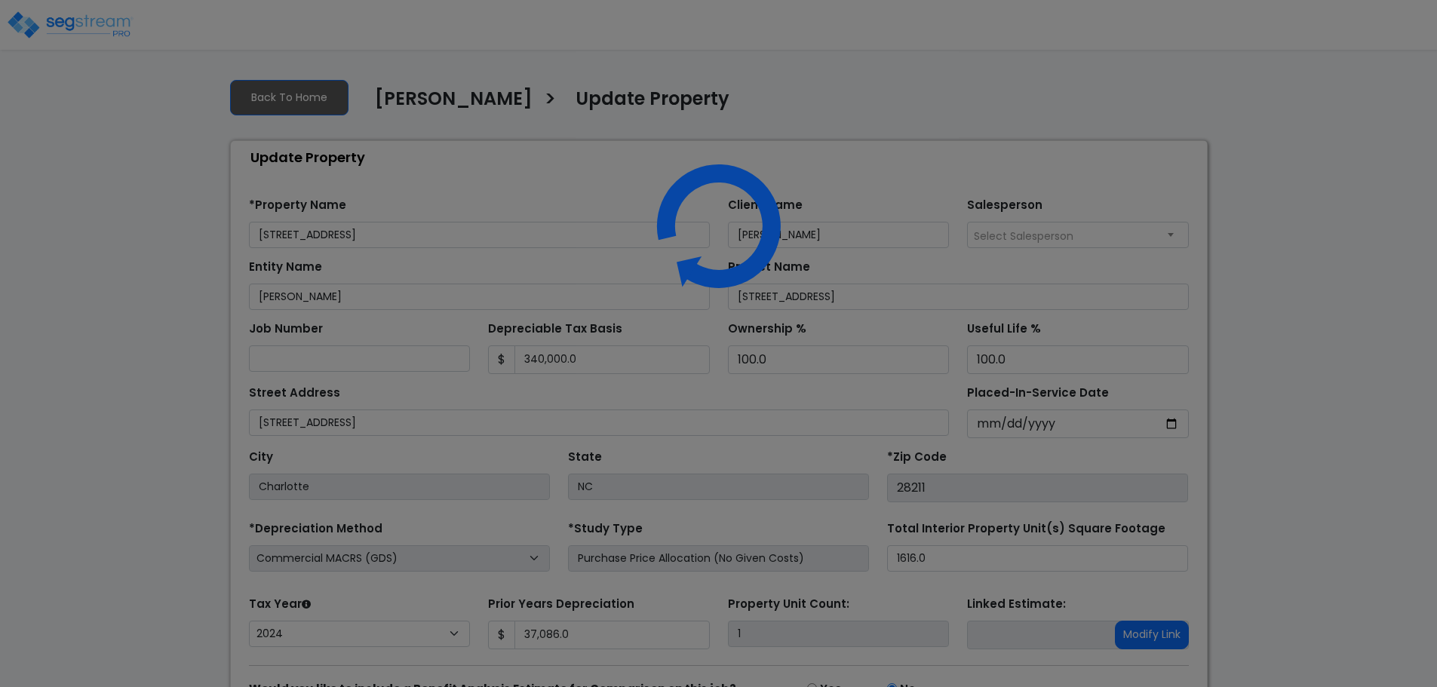
select select "2024"
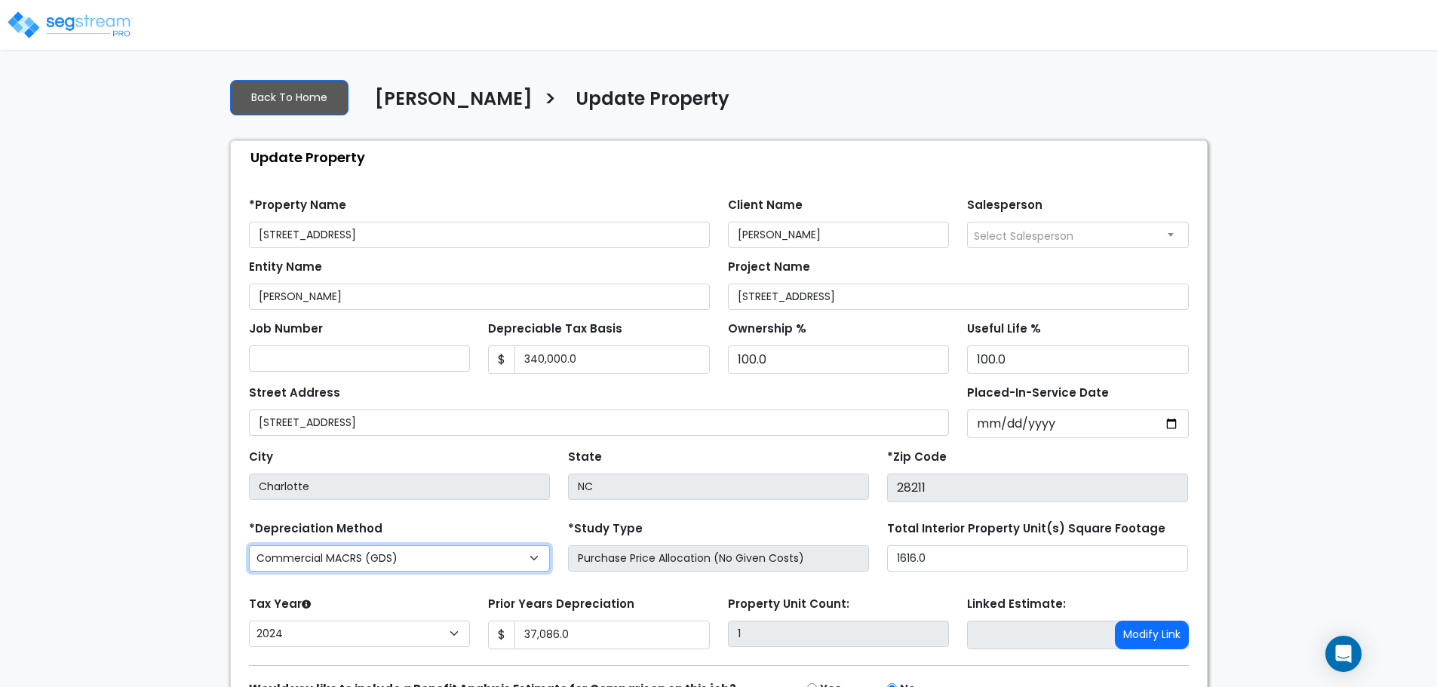
click at [406, 559] on select "Commercial MACRS (GDS) Residential Rental MACRS (GDS) + AmeriSouth Rules Commer…" at bounding box center [399, 559] width 301 height 26
select select "RRM(+AR_1"
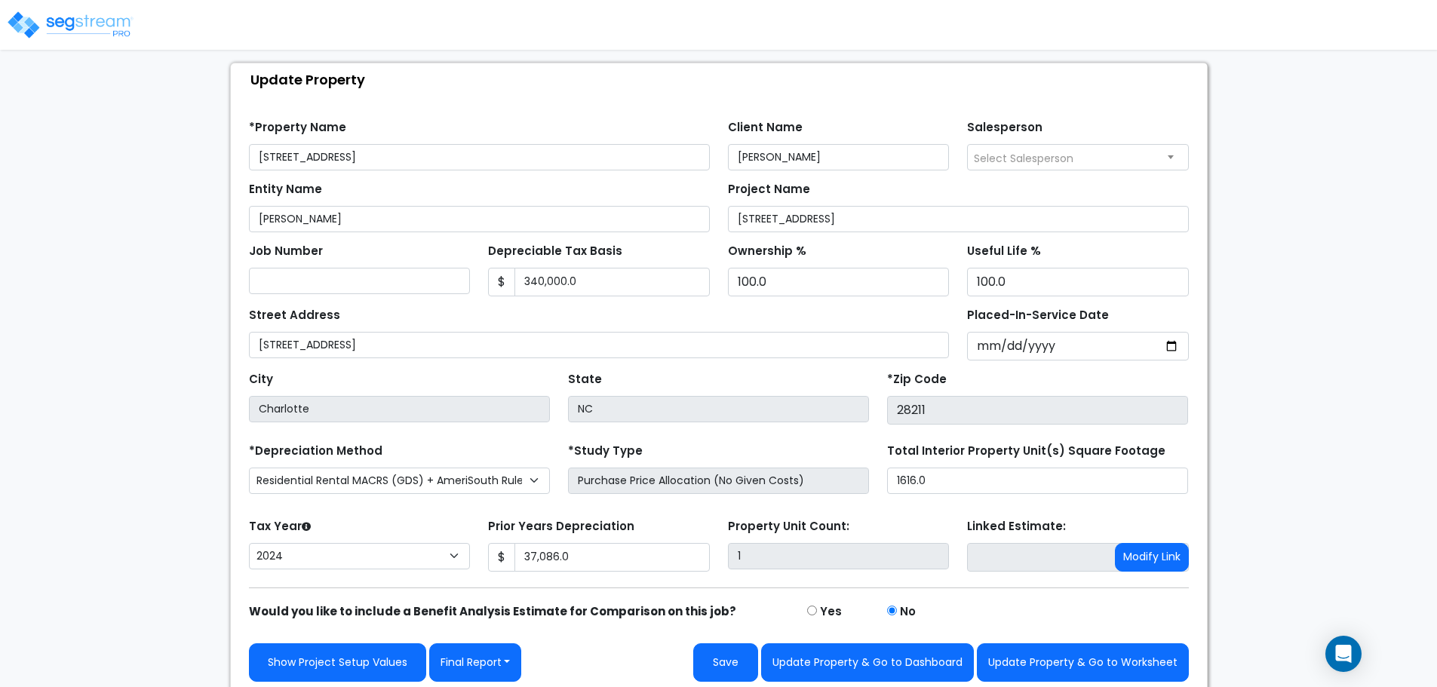
scroll to position [85, 0]
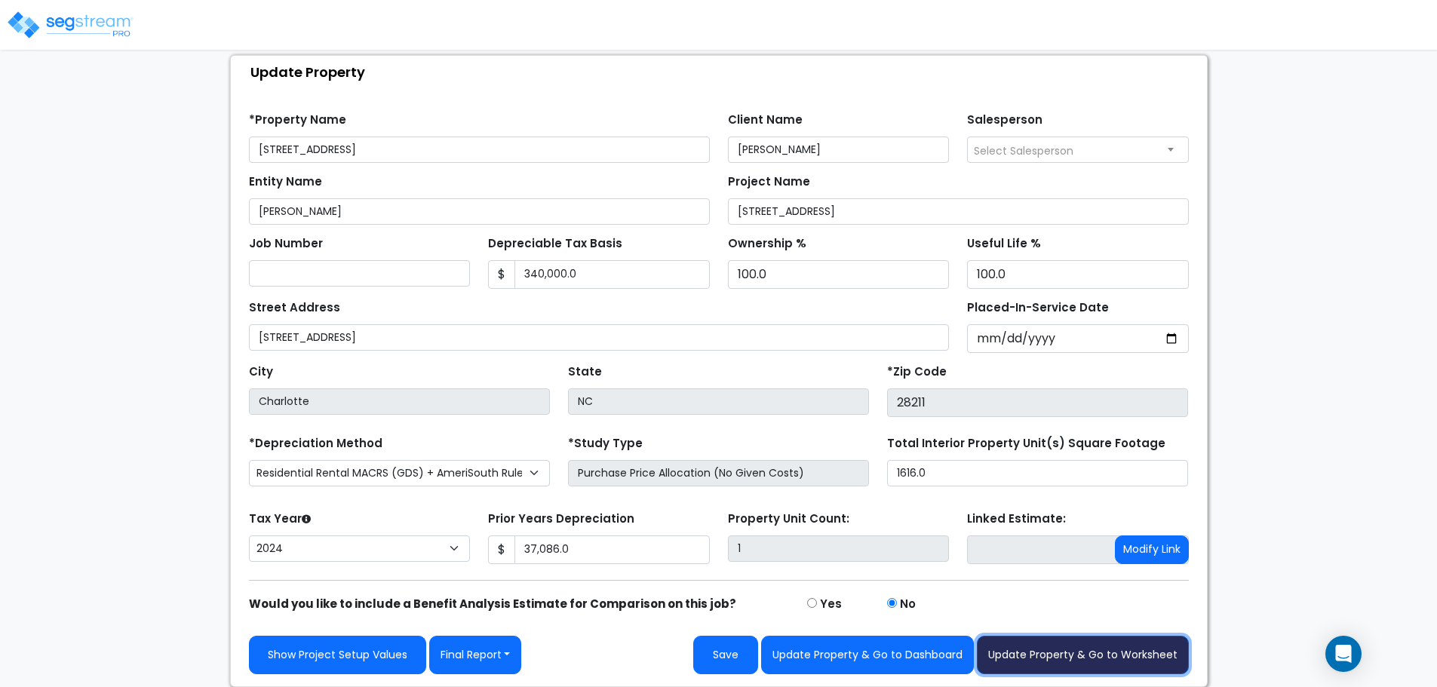
click at [1054, 661] on button "Update Property & Go to Worksheet" at bounding box center [1083, 655] width 212 height 38
type input "37086"
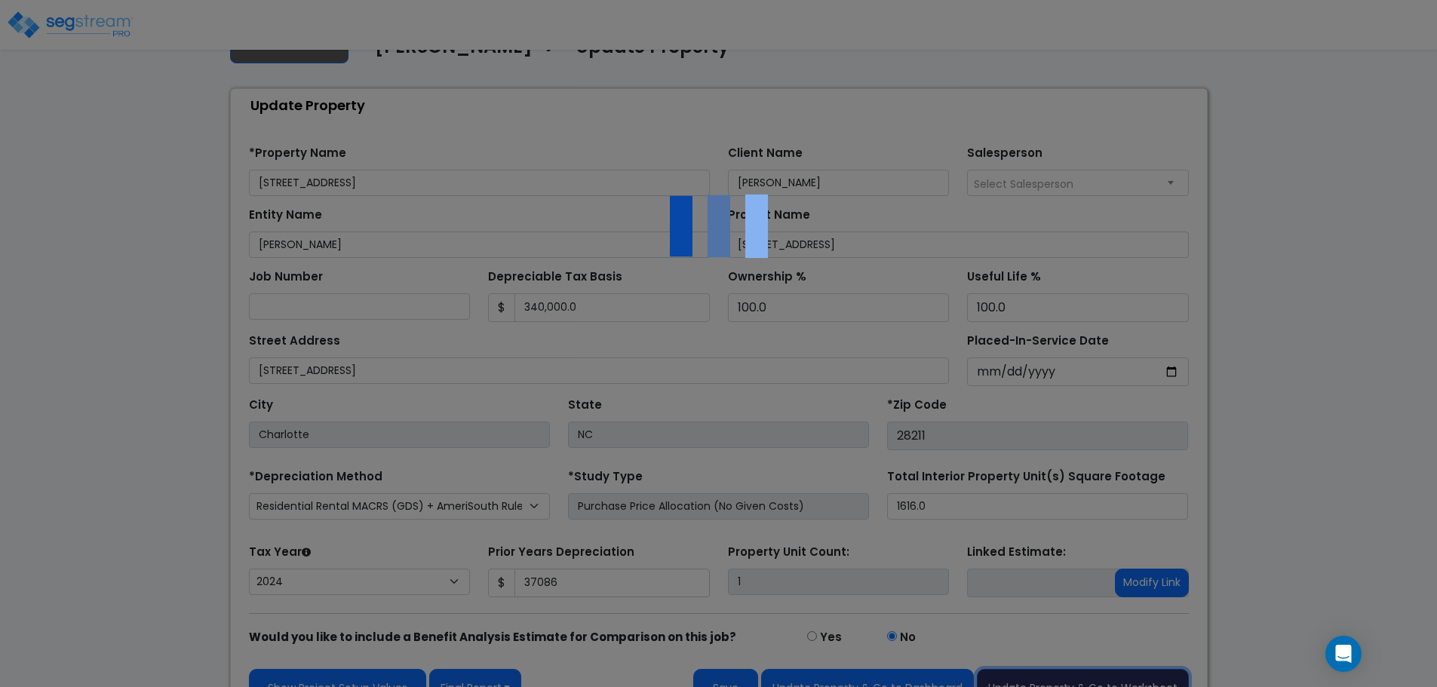
scroll to position [6, 0]
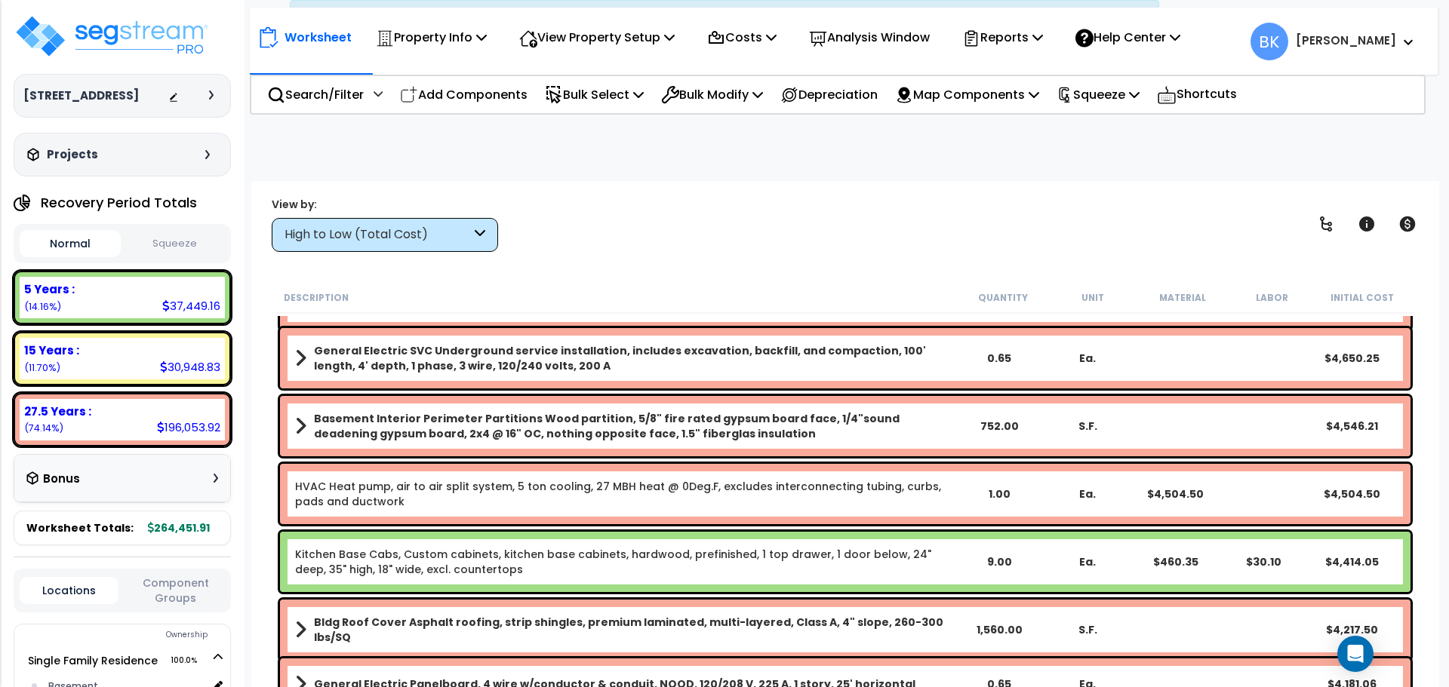
scroll to position [604, 0]
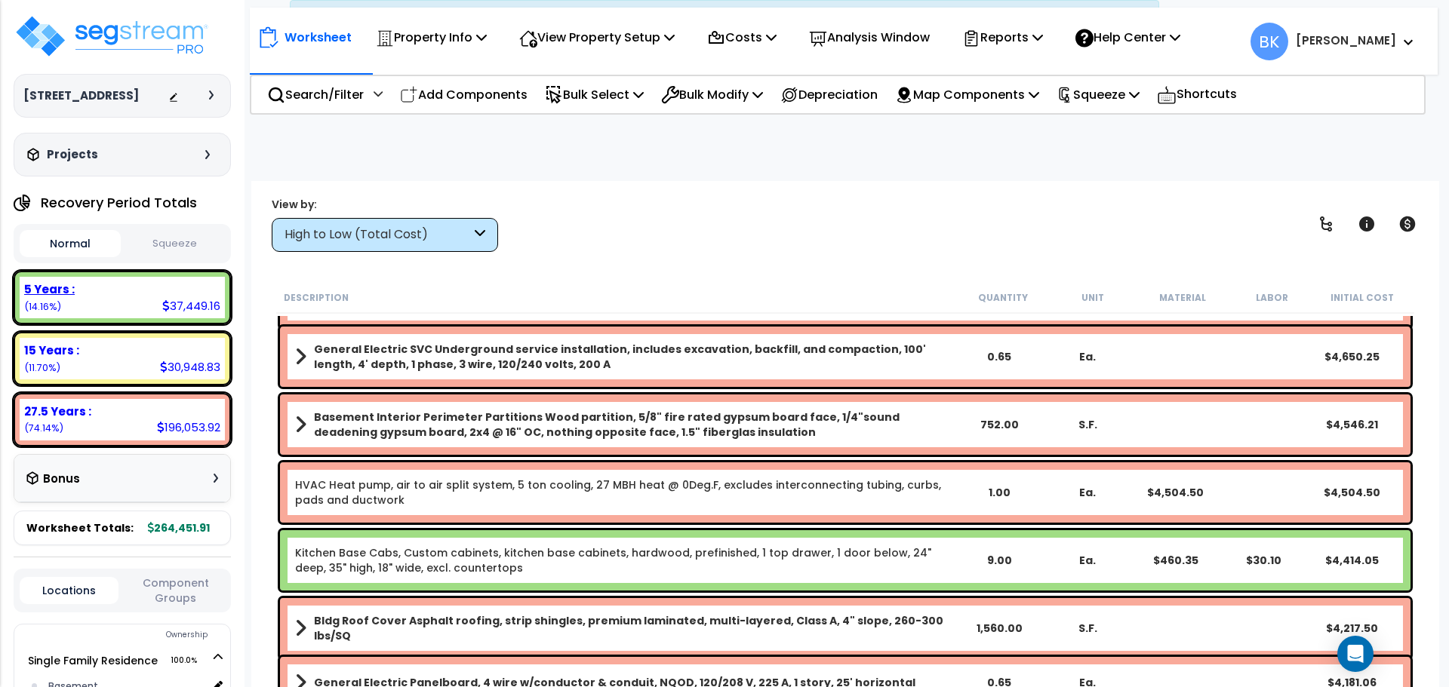
click at [66, 297] on b "5 Years :" at bounding box center [49, 289] width 51 height 16
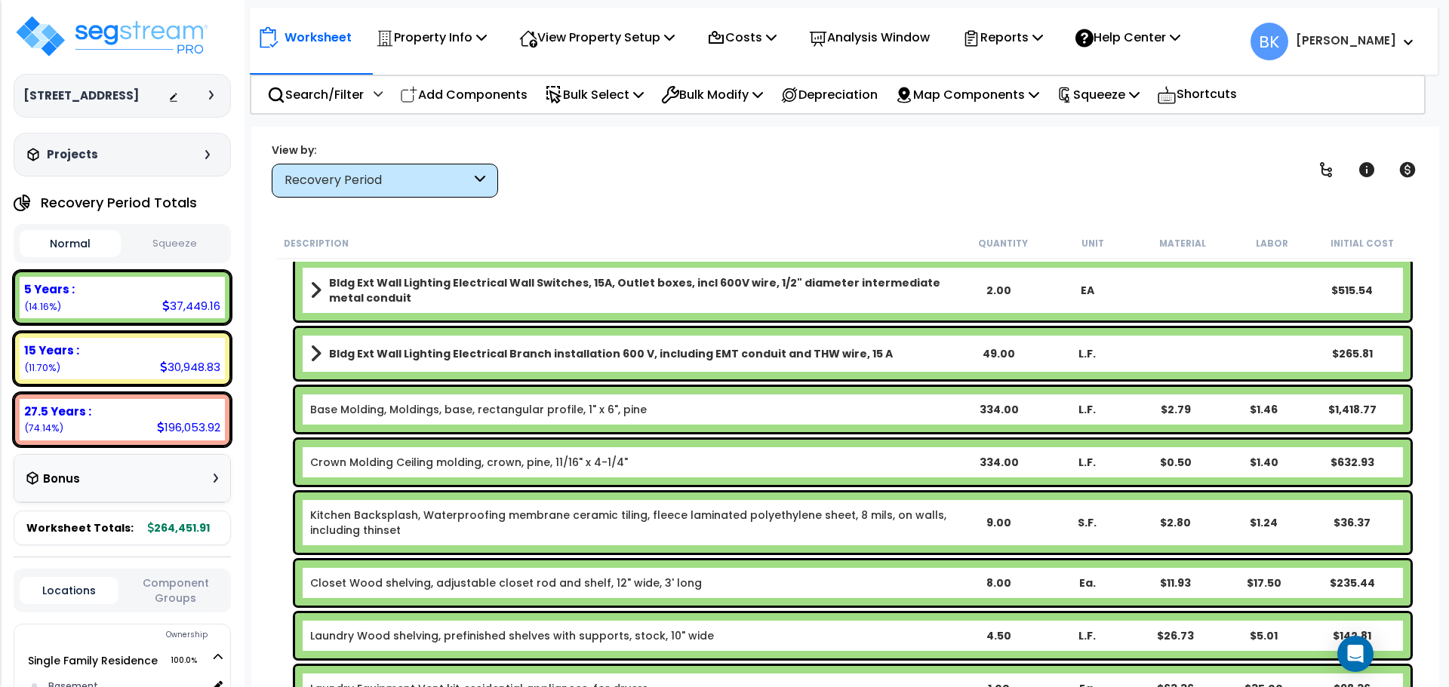
scroll to position [453, 0]
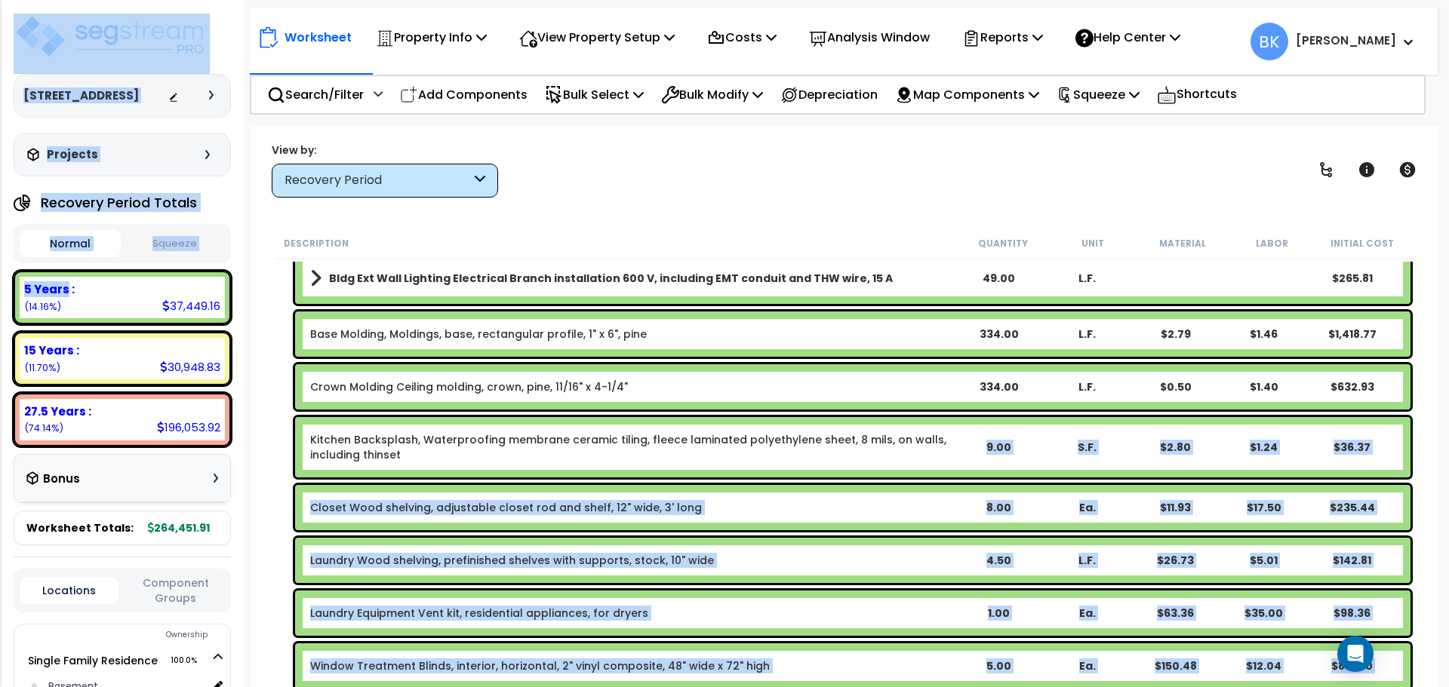
click at [457, 450] on link "Kitchen Backsplash, Waterproofing membrane ceramic tiling, fleece laminated pol…" at bounding box center [632, 447] width 644 height 30
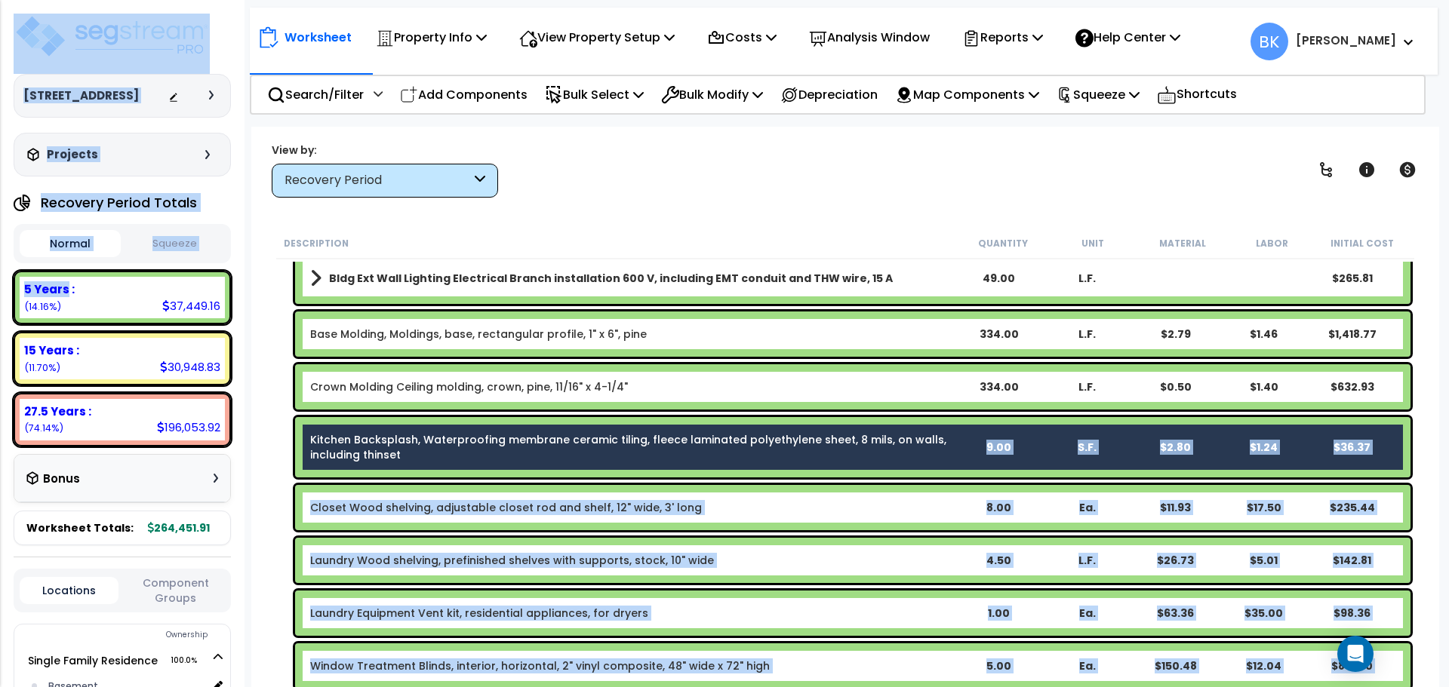
click at [518, 453] on link "Kitchen Backsplash, Waterproofing membrane ceramic tiling, fleece laminated pol…" at bounding box center [632, 447] width 644 height 30
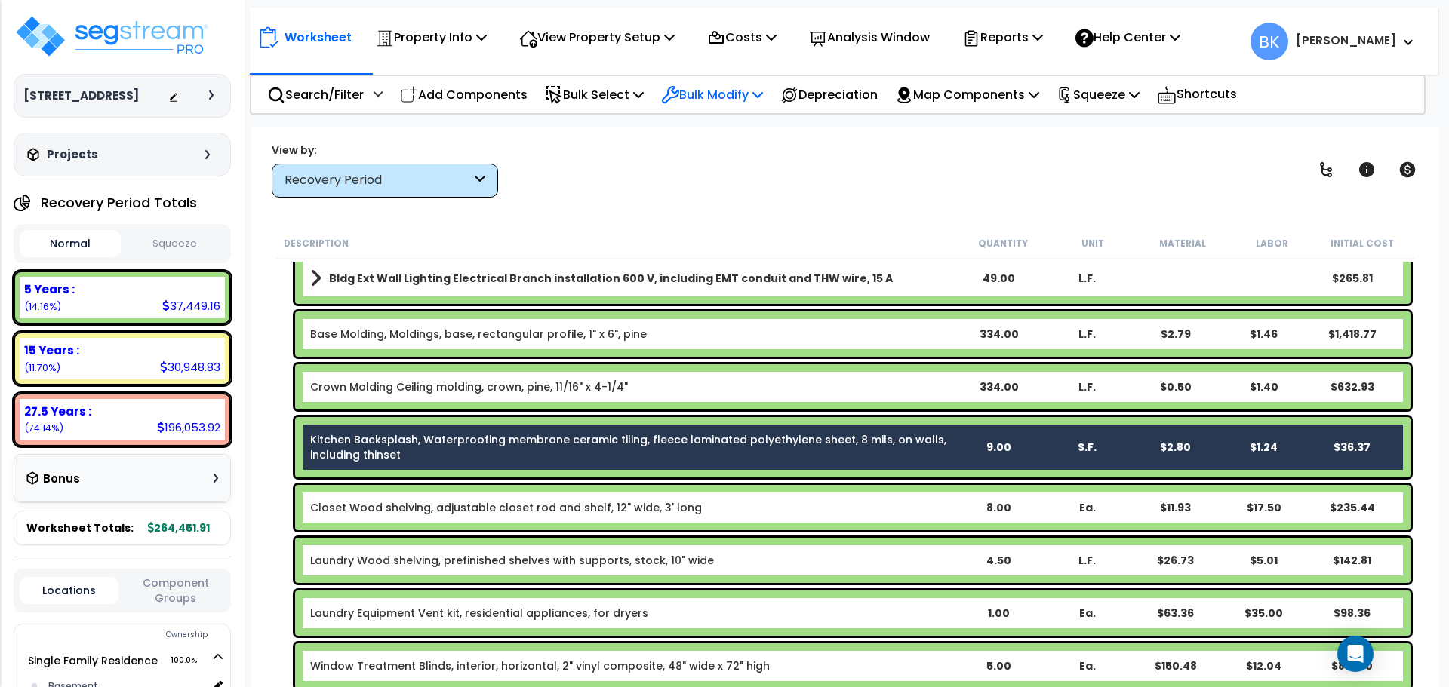
click at [745, 86] on p "Bulk Modify" at bounding box center [712, 95] width 102 height 20
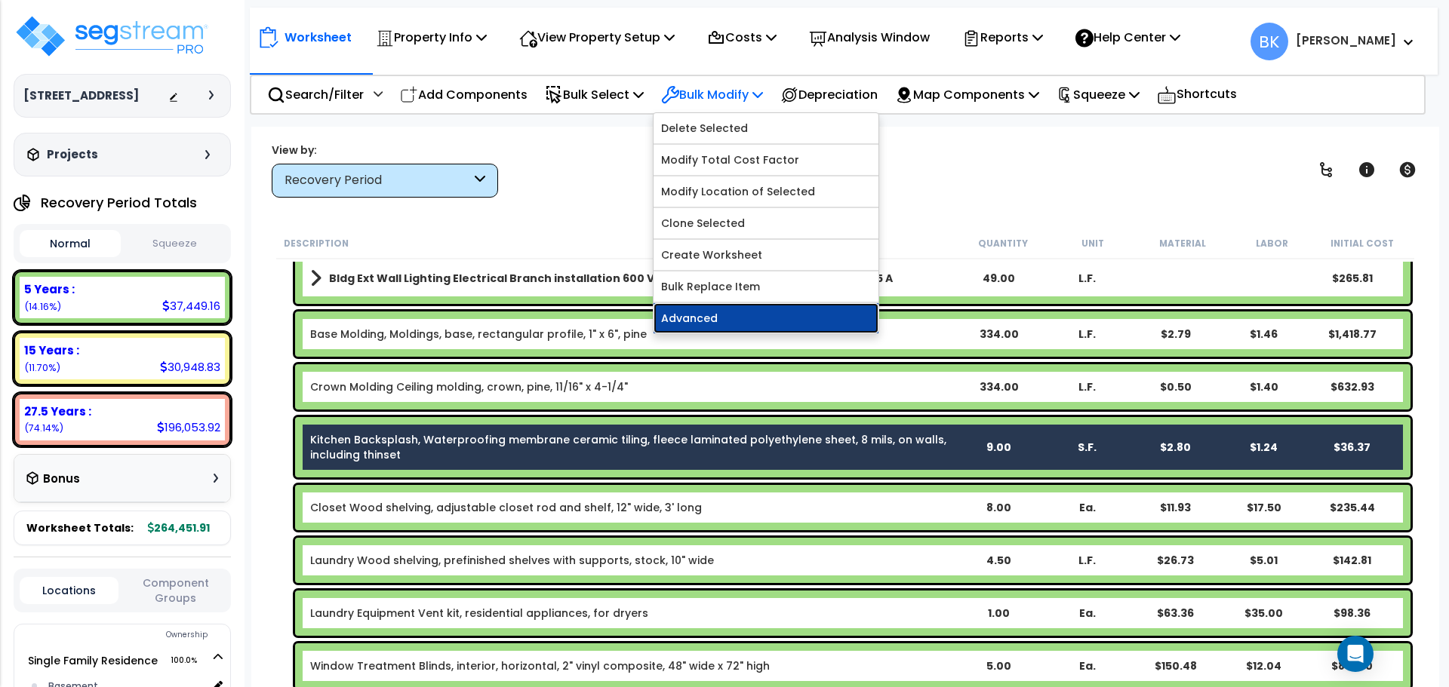
click at [736, 315] on link "Advanced" at bounding box center [765, 318] width 225 height 30
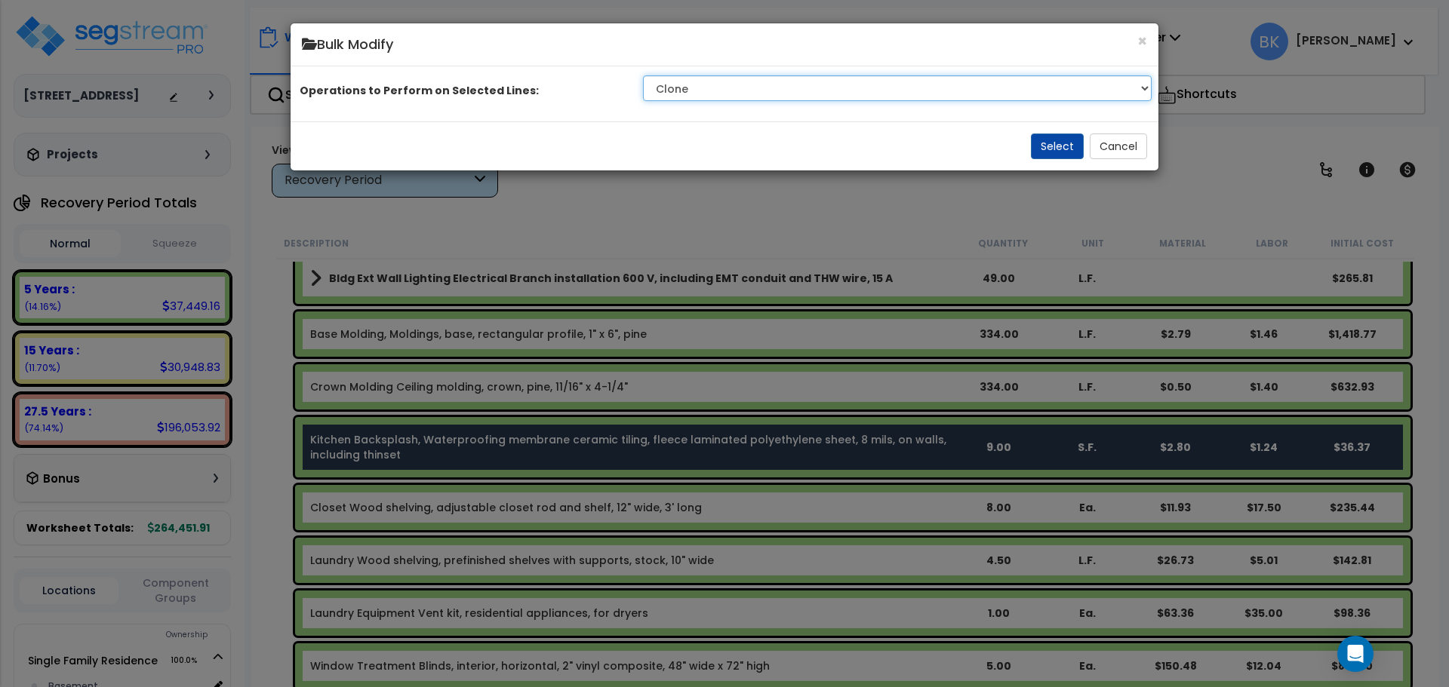
click at [727, 101] on select "Clone Delete Delete Zero Quantities Modify Component Group Modify Recovery Peri…" at bounding box center [897, 88] width 509 height 26
select select "modifyRecoveryPeriod"
click at [645, 93] on select "Clone Delete Delete Zero Quantities Modify Component Group Modify Recovery Peri…" at bounding box center [897, 88] width 509 height 26
click at [1053, 159] on button "Select" at bounding box center [1057, 147] width 53 height 26
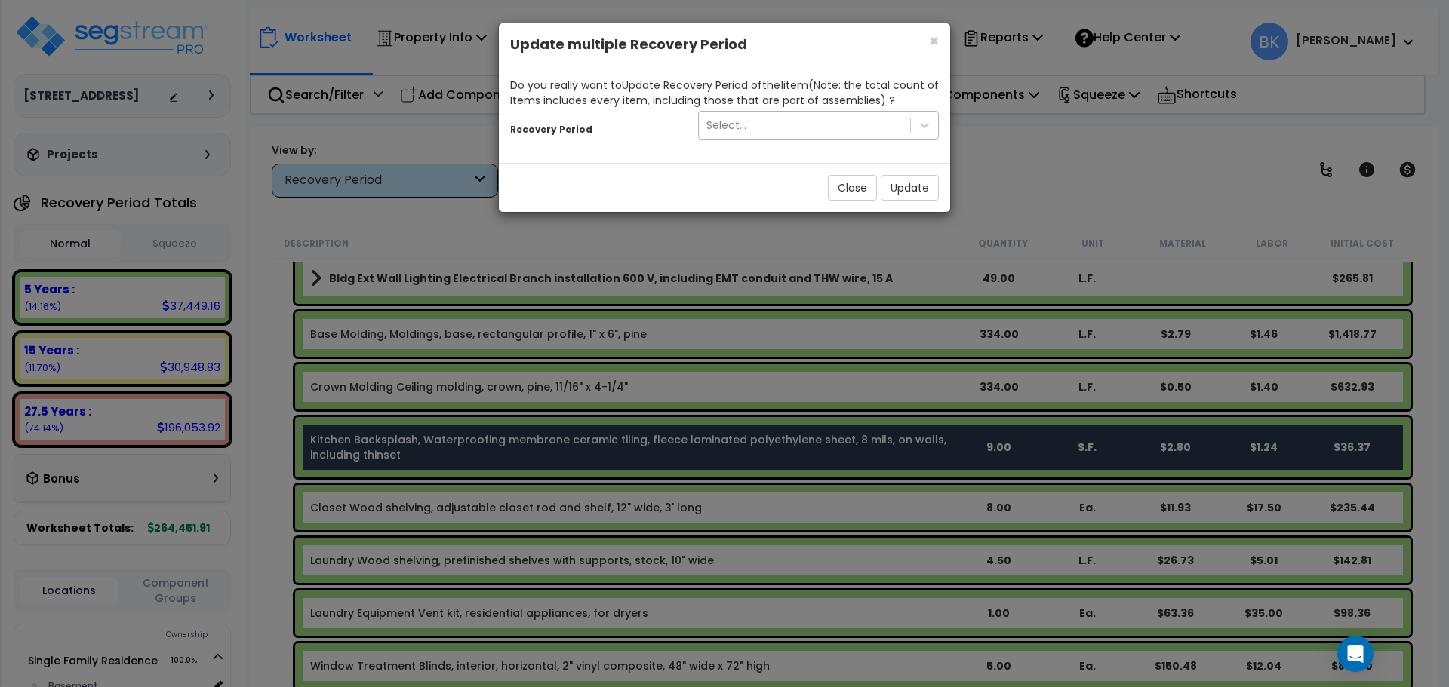
click at [781, 127] on div "Select..." at bounding box center [804, 125] width 211 height 24
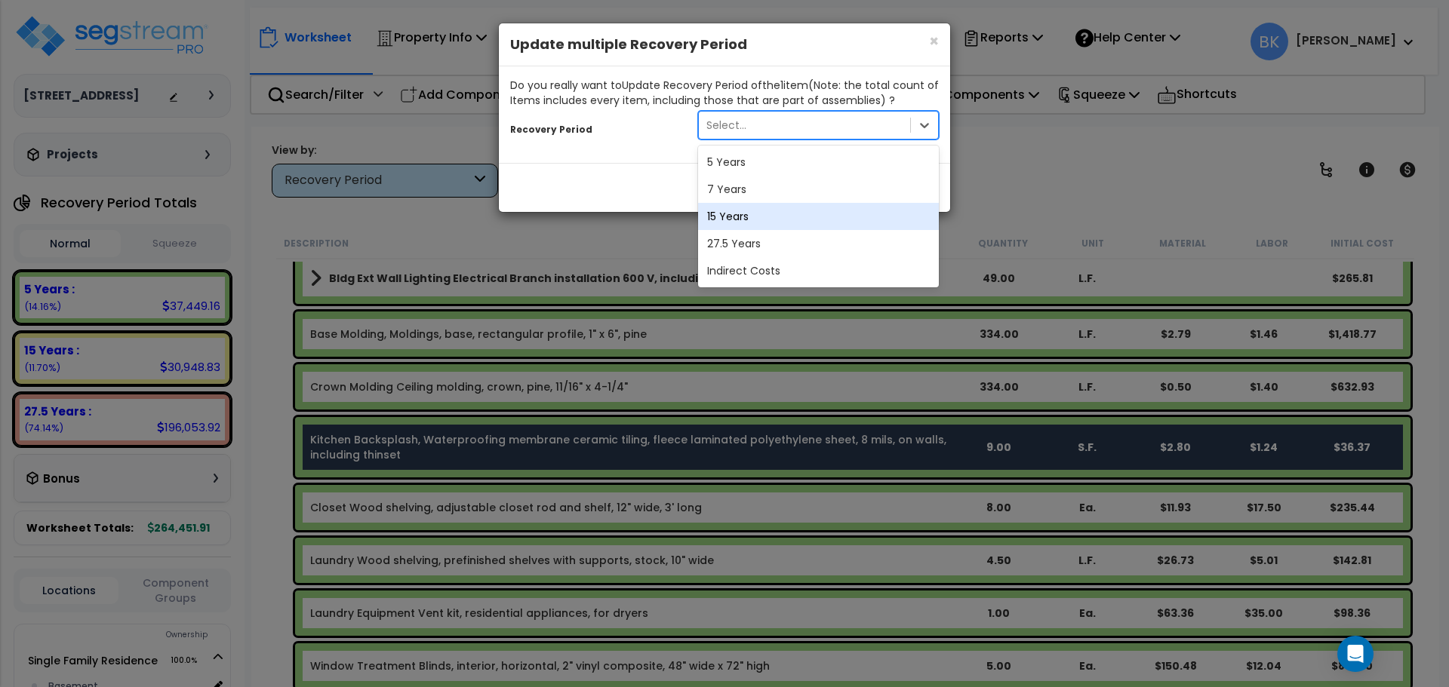
click at [760, 217] on div "15 Years" at bounding box center [818, 216] width 241 height 27
click at [799, 118] on div "15 Years" at bounding box center [791, 125] width 184 height 24
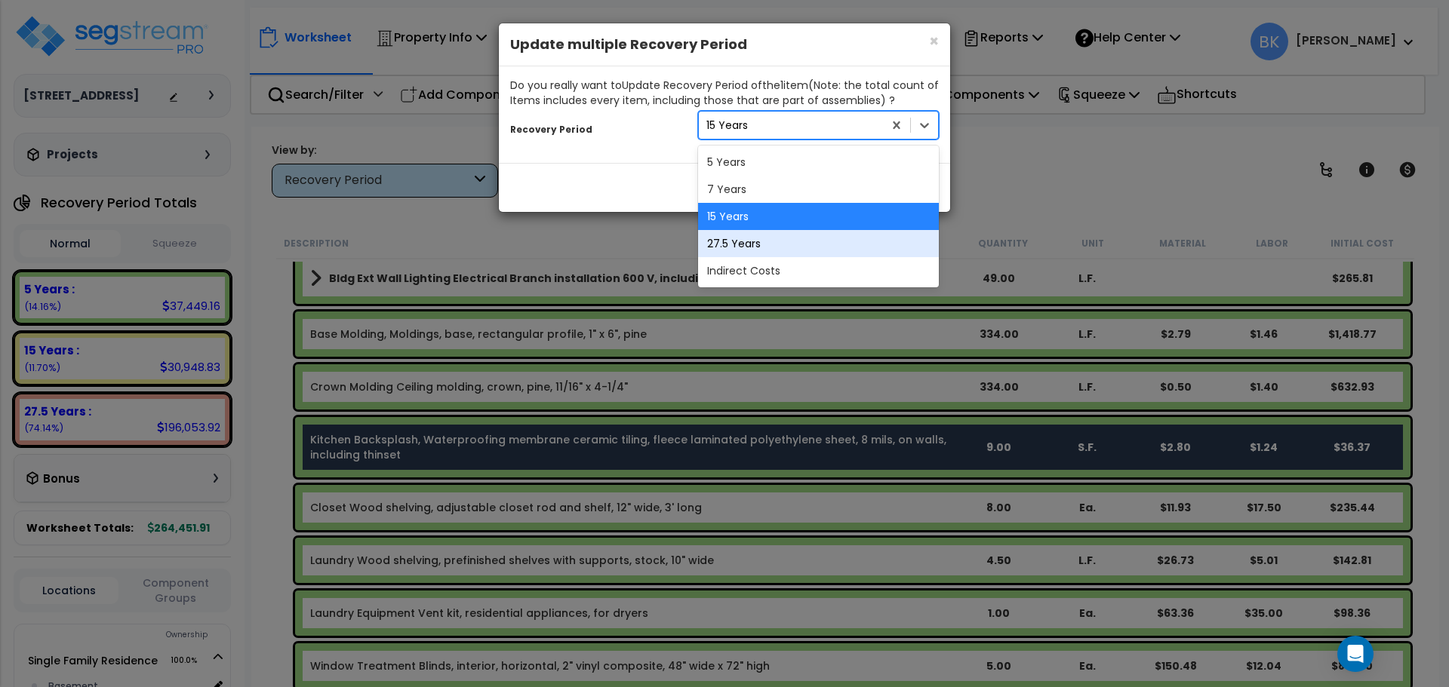
click at [771, 247] on div "27.5 Years" at bounding box center [818, 243] width 241 height 27
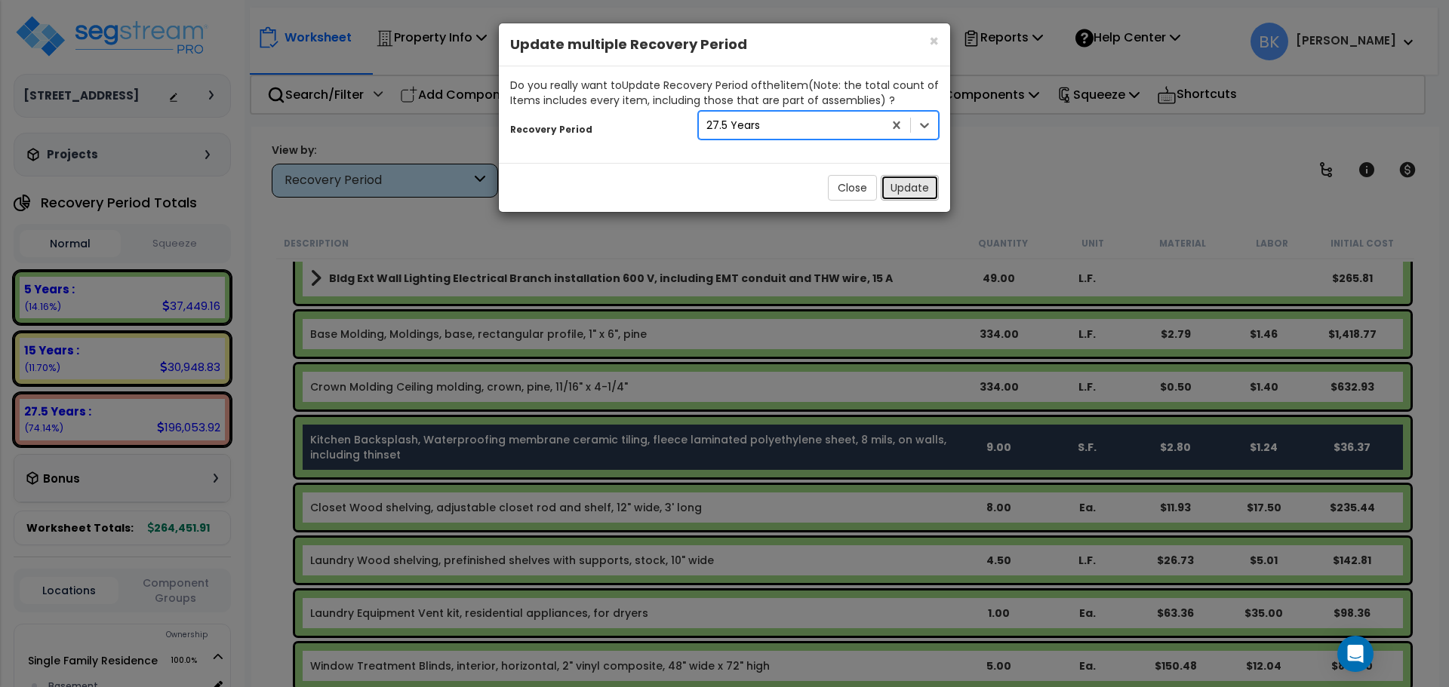
click at [905, 190] on button "Update" at bounding box center [910, 188] width 58 height 26
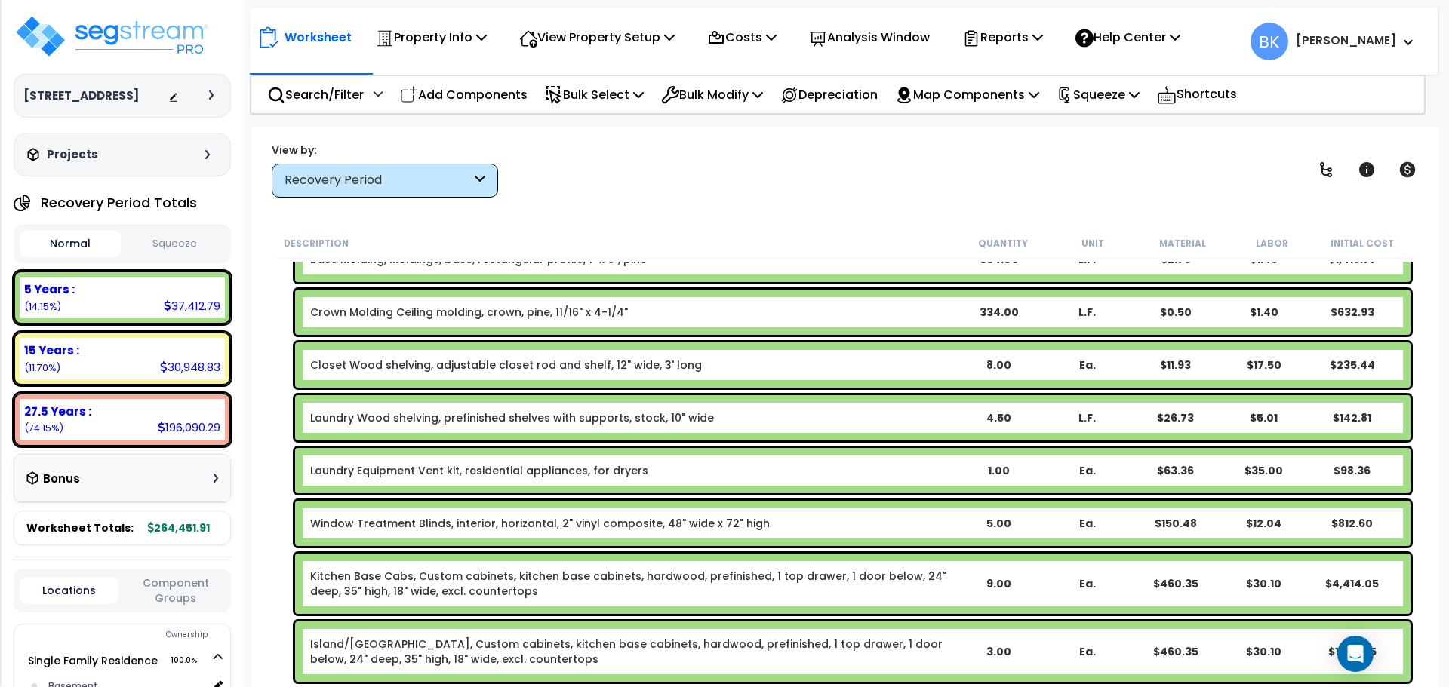
scroll to position [528, 0]
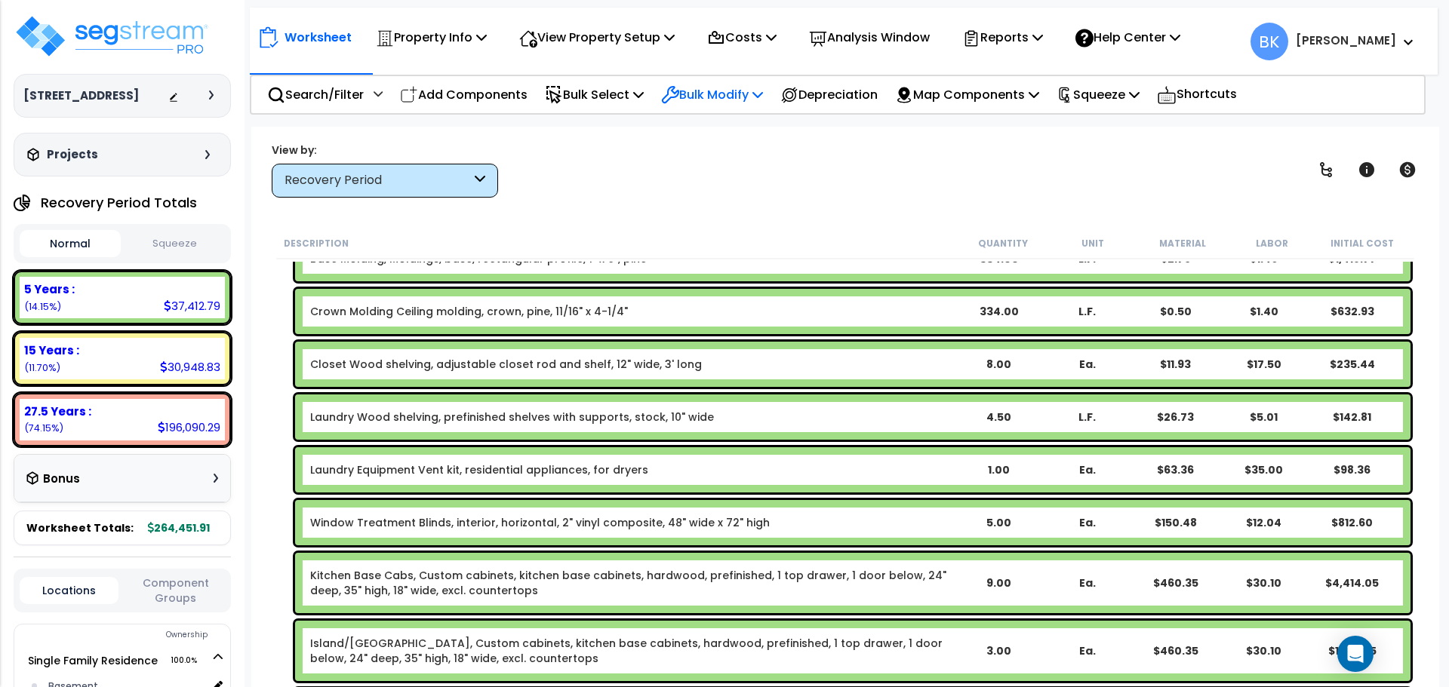
click at [763, 93] on icon at bounding box center [757, 94] width 11 height 12
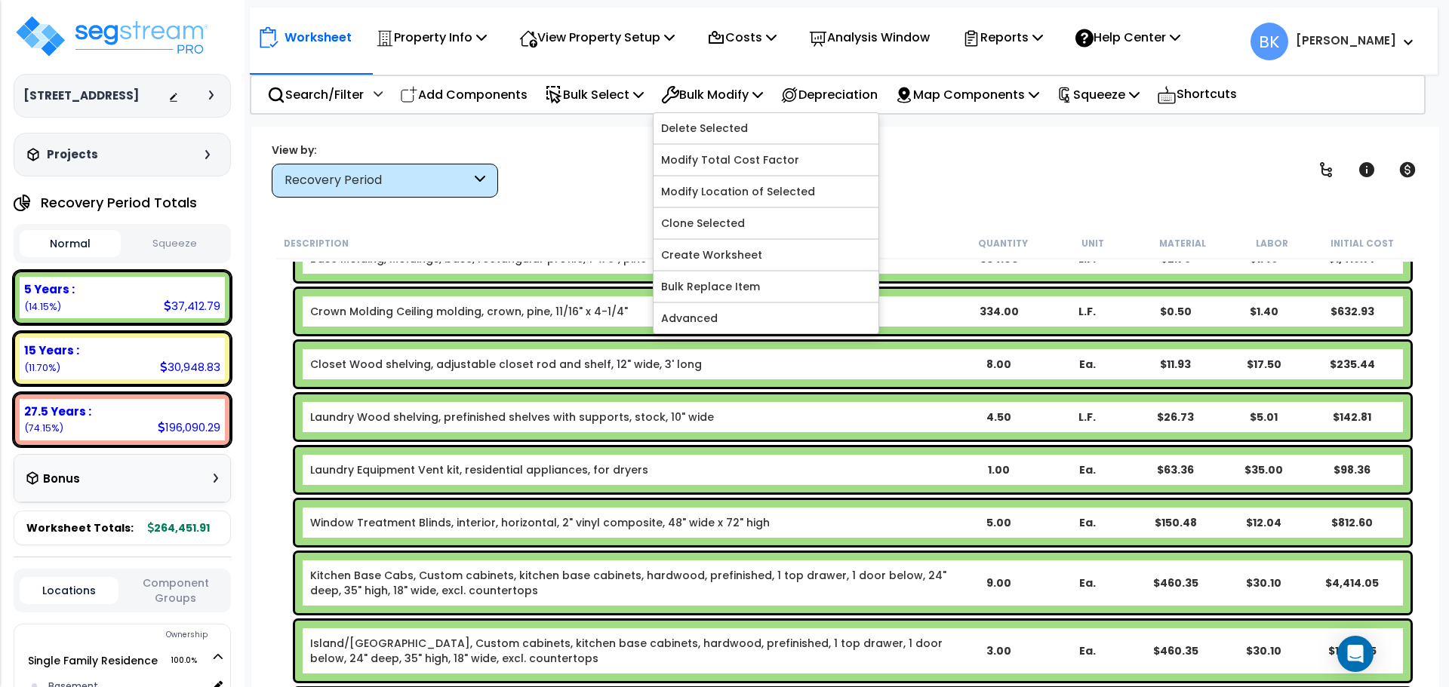
click at [911, 195] on div "View by: Recovery Period High to Low (Total Cost)" at bounding box center [844, 170] width 1157 height 56
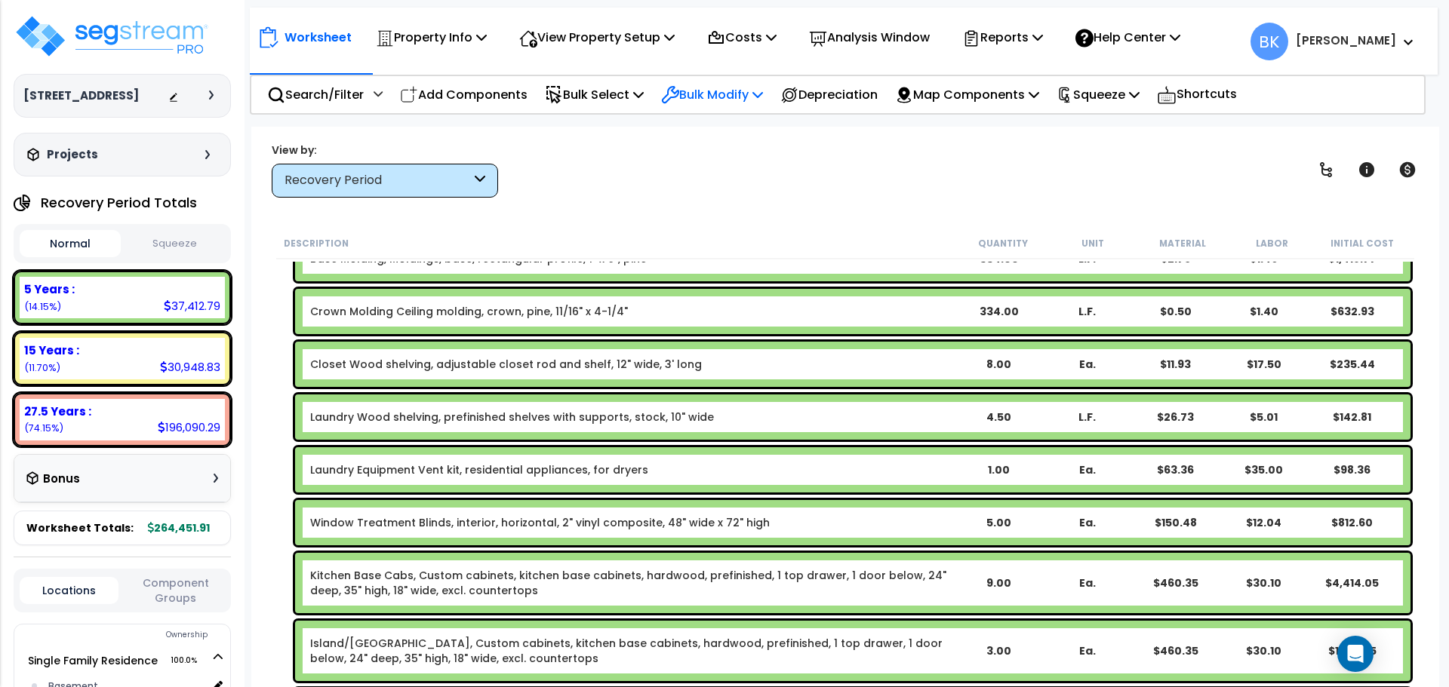
click at [727, 103] on p "Bulk Modify" at bounding box center [712, 95] width 102 height 20
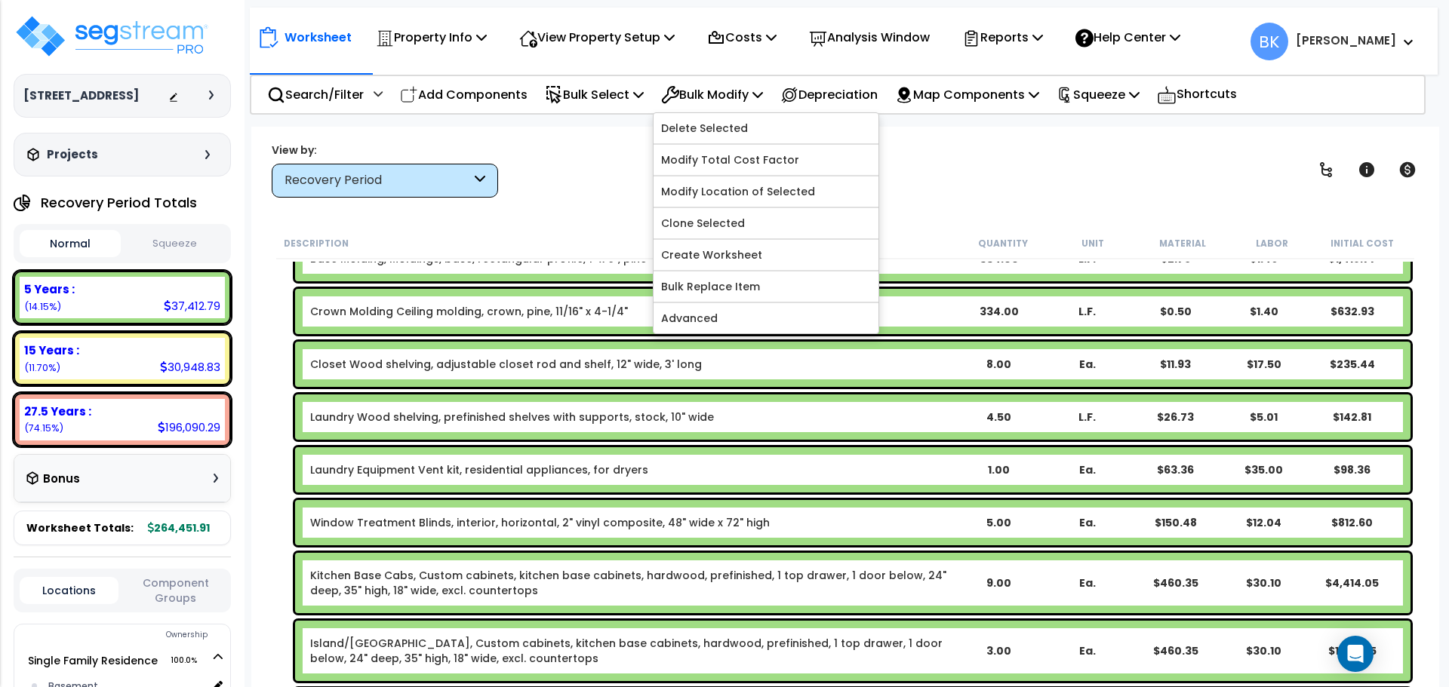
click at [1061, 156] on div "View by: Recovery Period High to Low (Total Cost)" at bounding box center [844, 170] width 1157 height 56
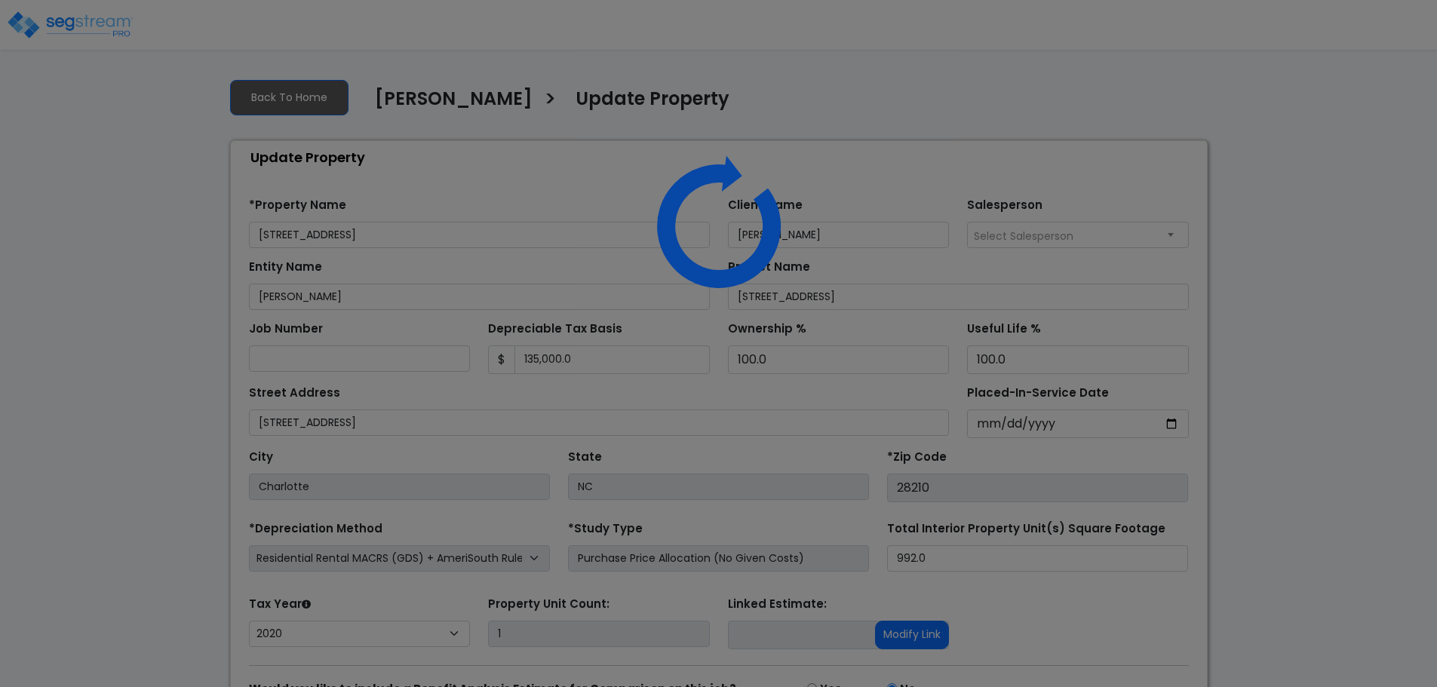
select select "2020"
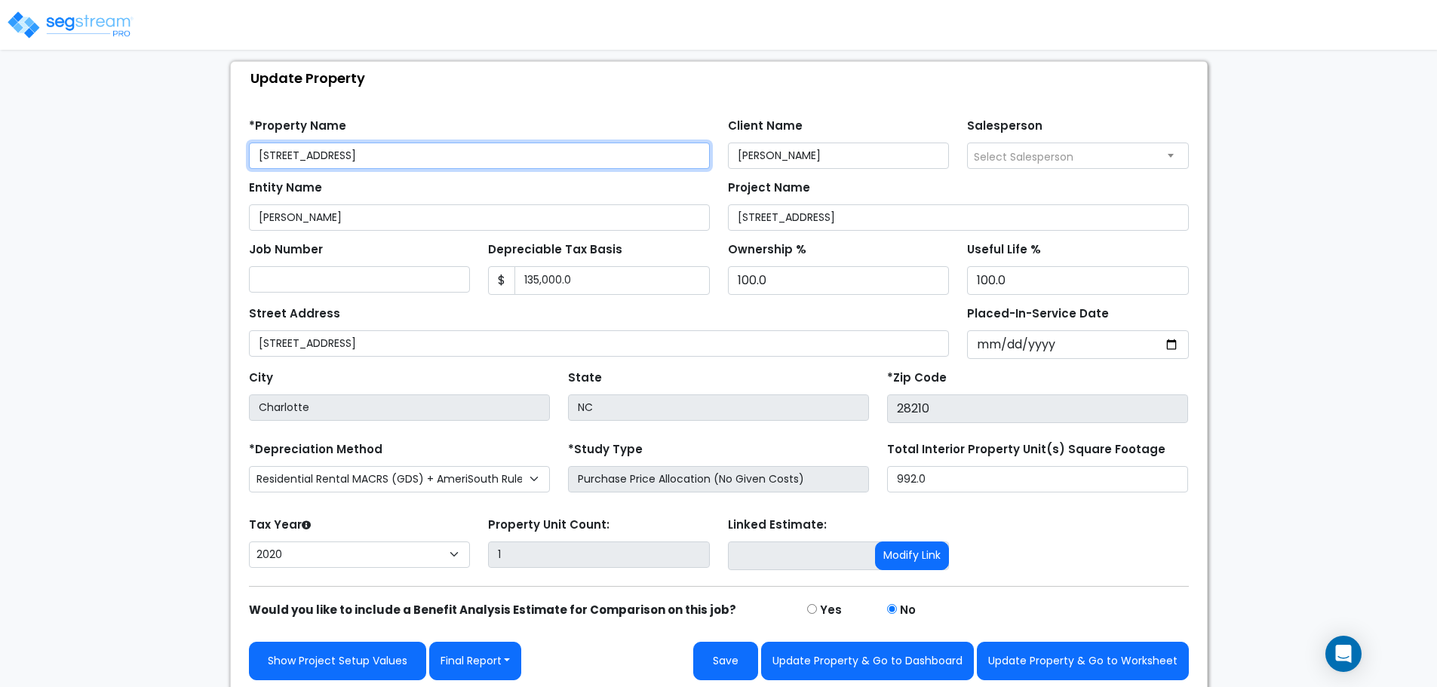
scroll to position [85, 0]
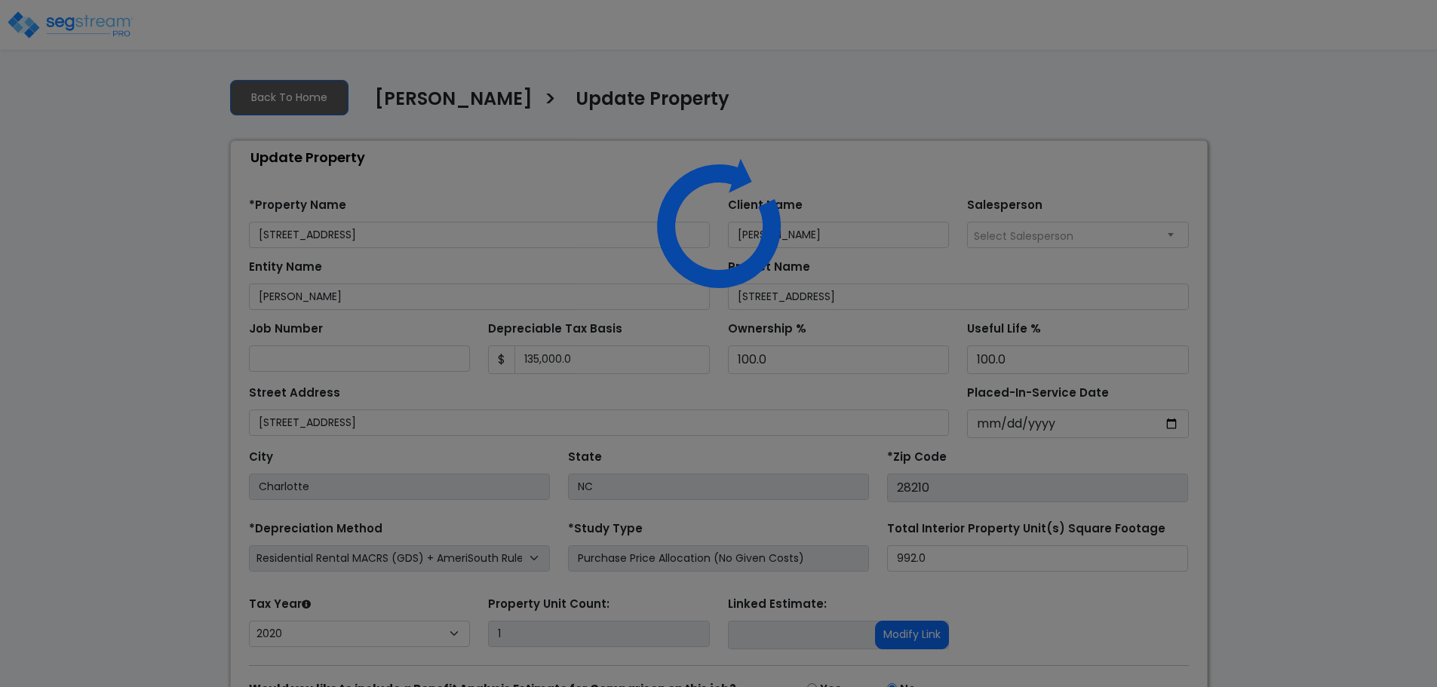
select select "2020"
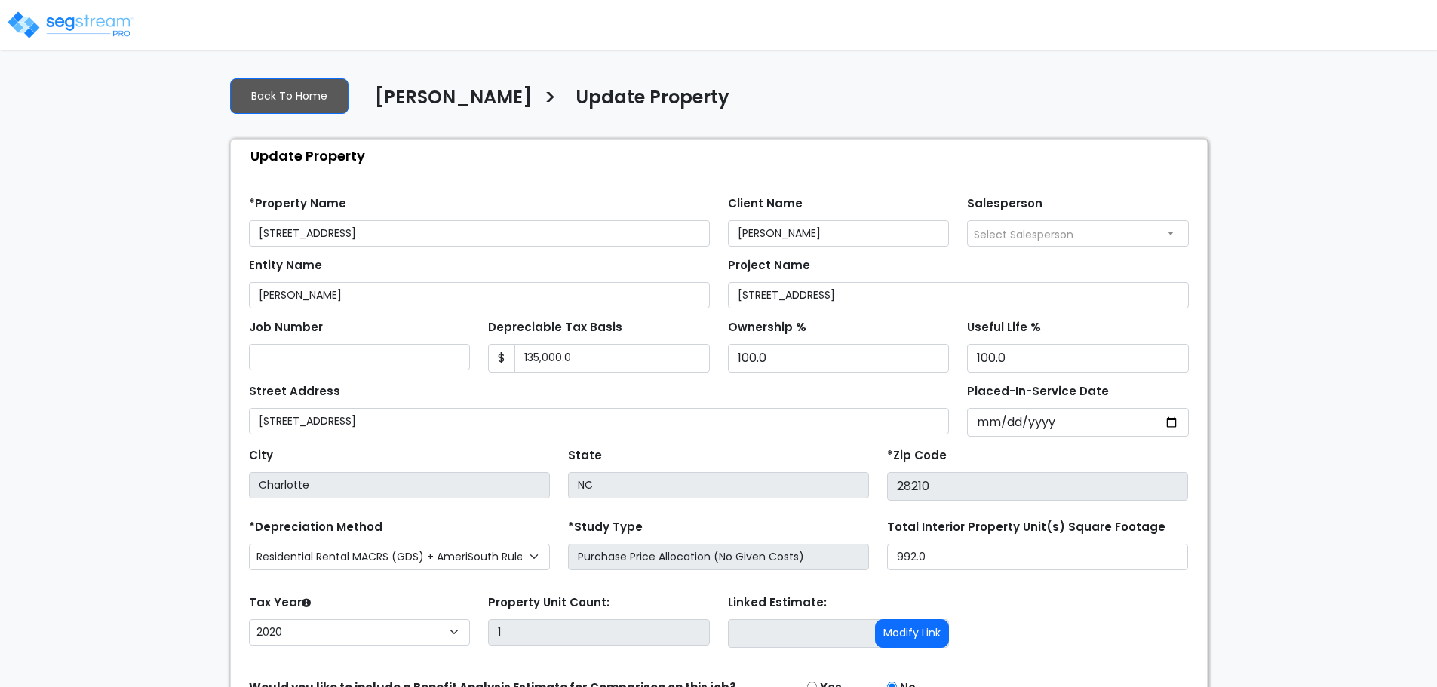
scroll to position [85, 0]
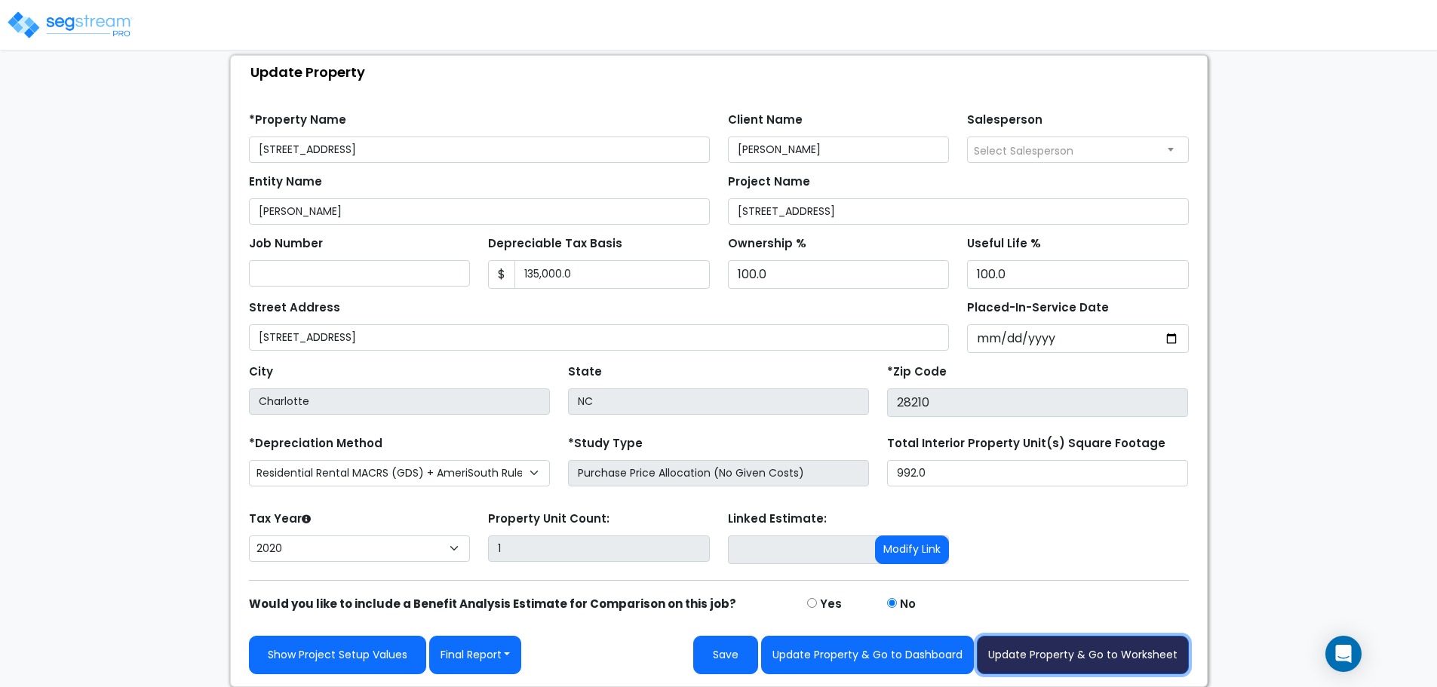
click at [1074, 642] on button "Update Property & Go to Worksheet" at bounding box center [1083, 655] width 212 height 38
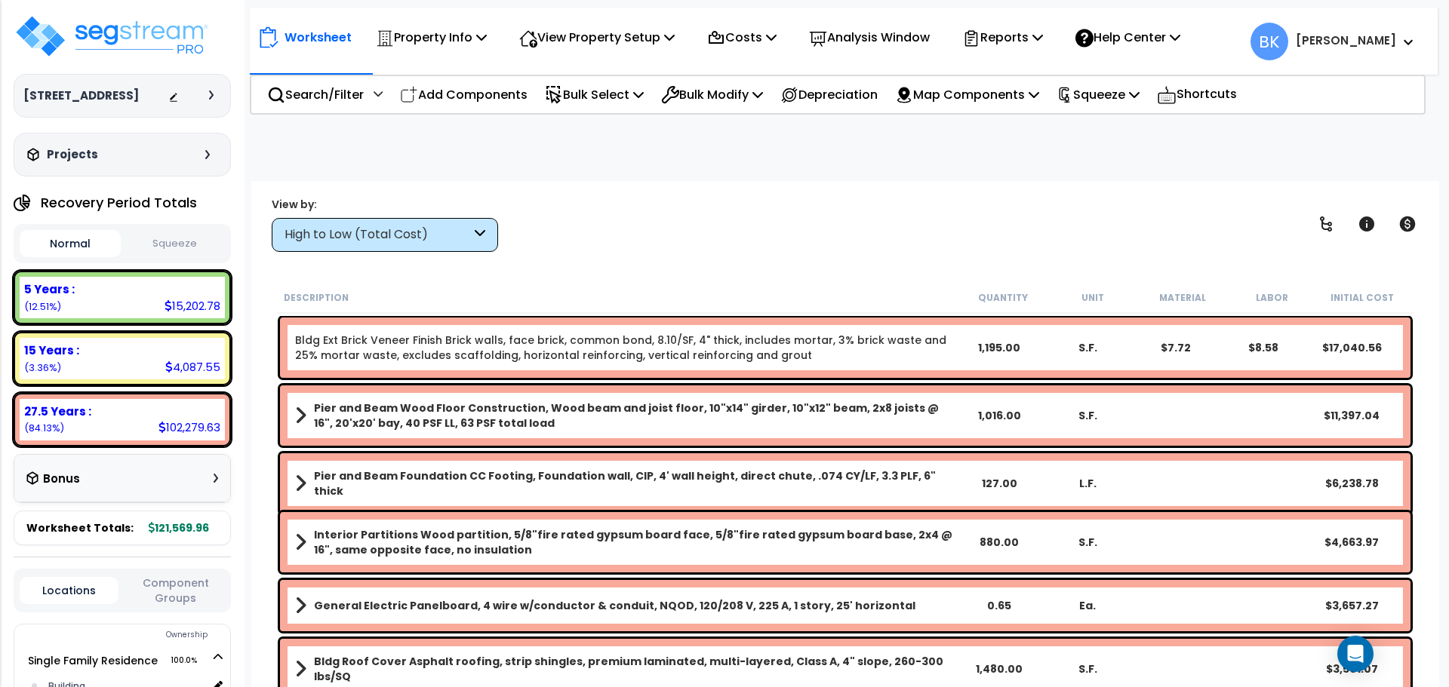
scroll to position [66, 0]
click at [103, 287] on div "5 Years :" at bounding box center [122, 289] width 196 height 16
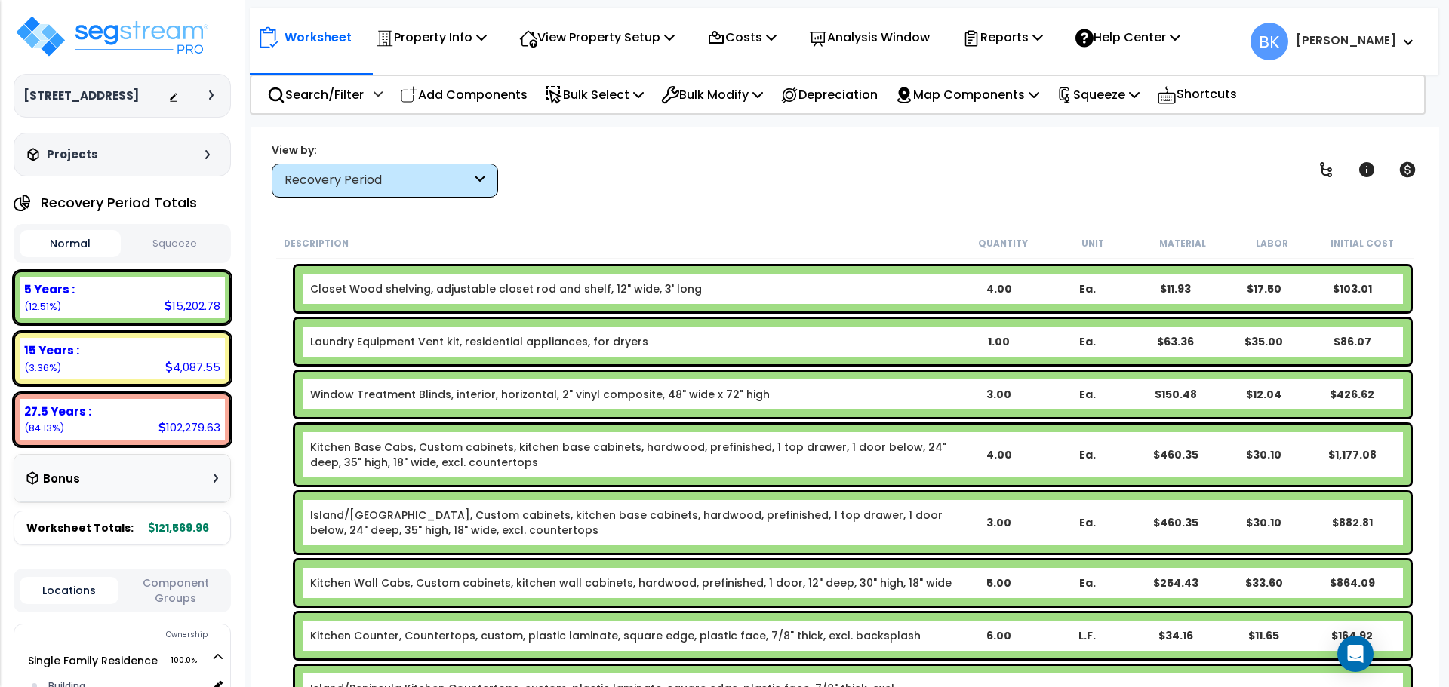
scroll to position [679, 0]
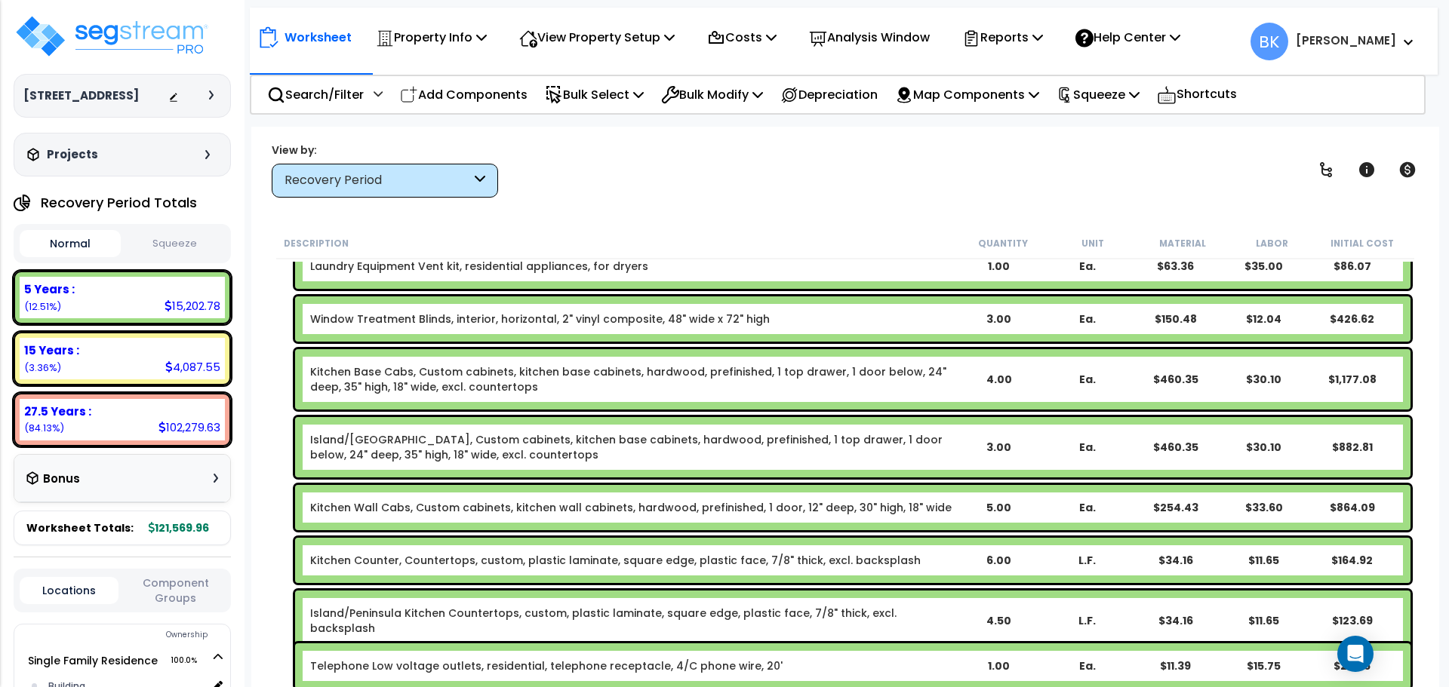
click at [380, 386] on link "Kitchen Base Cabs, Custom cabinets, kitchen base cabinets, hardwood, prefinishe…" at bounding box center [632, 379] width 644 height 30
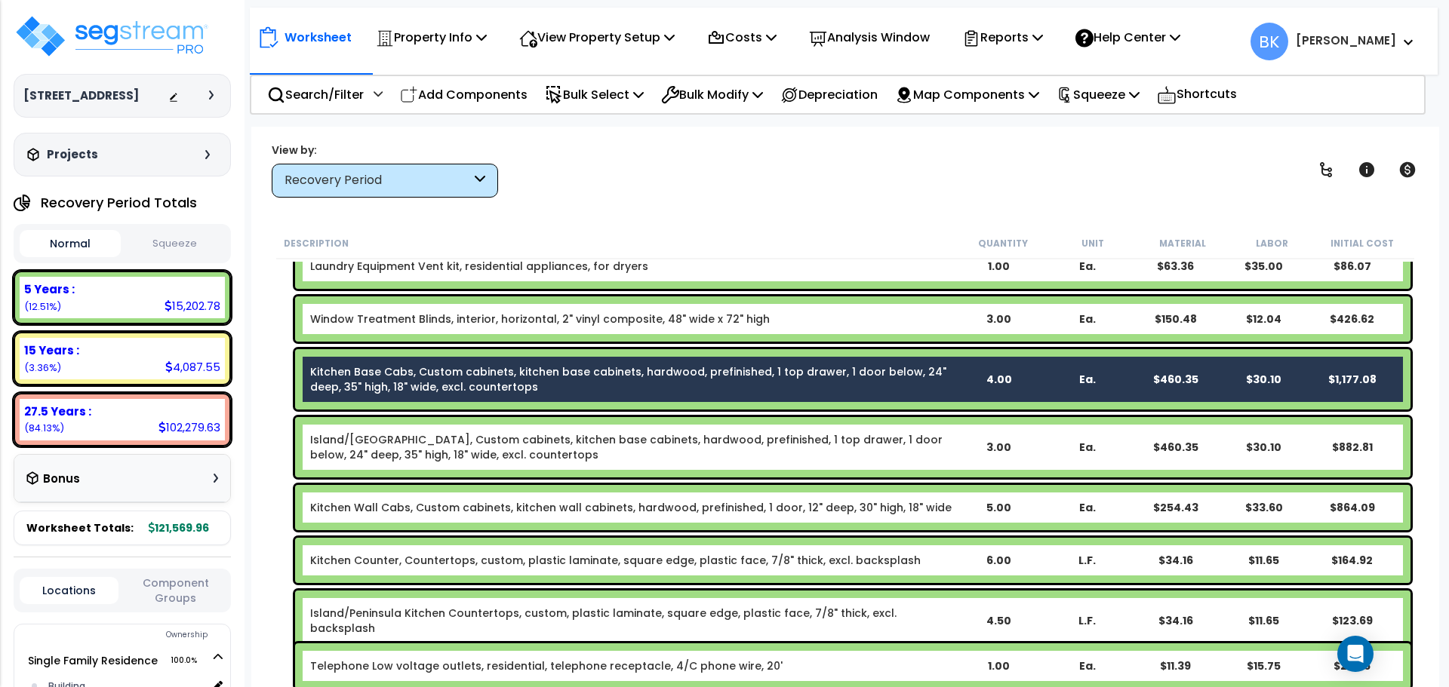
click at [370, 444] on link "Island/[GEOGRAPHIC_DATA], Custom cabinets, kitchen base cabinets, hardwood, pre…" at bounding box center [632, 447] width 644 height 30
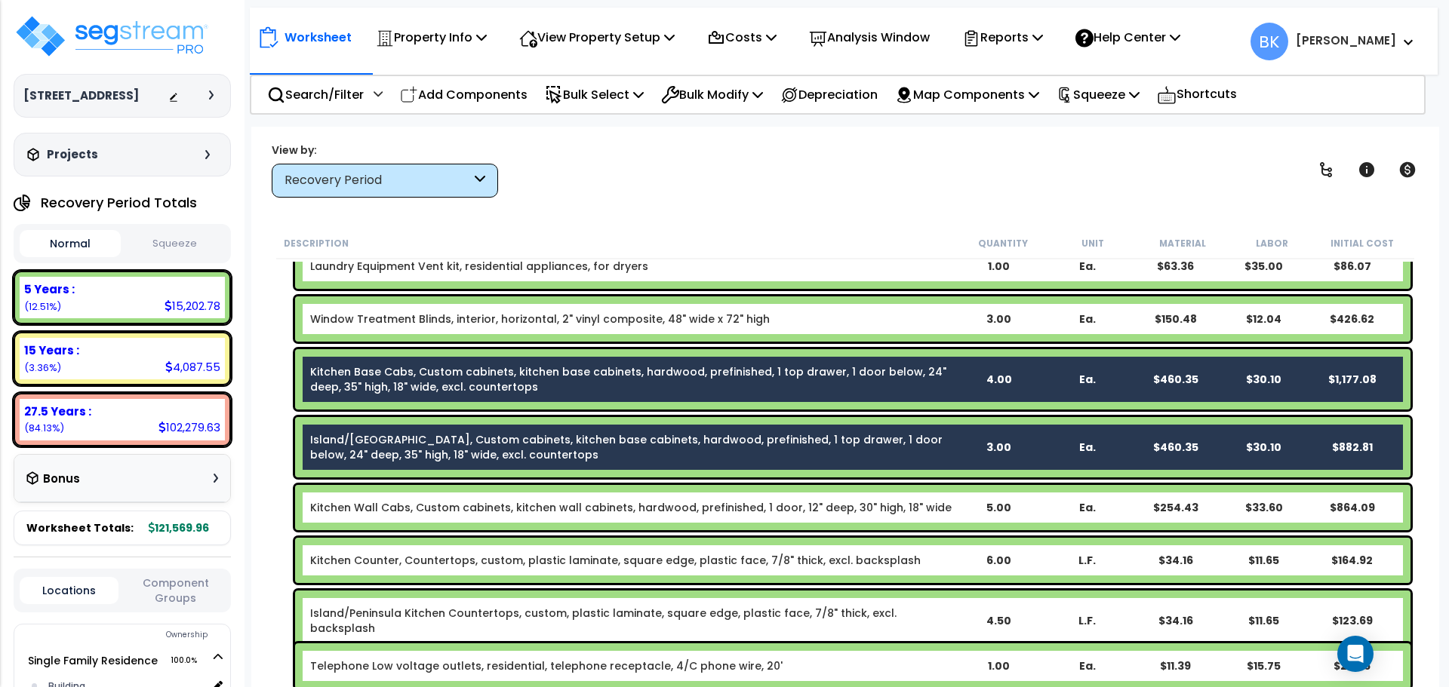
click at [392, 505] on link "Kitchen Wall Cabs, Custom cabinets, kitchen wall cabinets, hardwood, prefinishe…" at bounding box center [630, 507] width 641 height 15
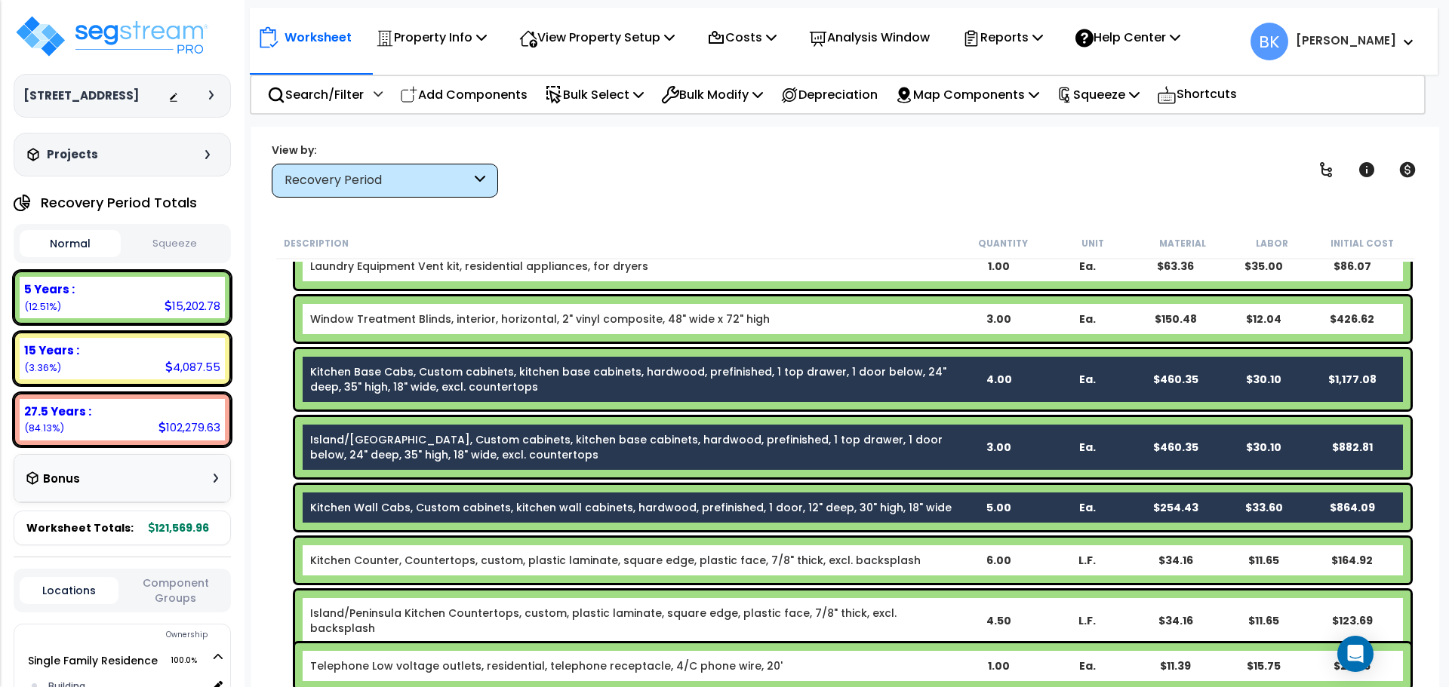
click at [396, 556] on link "Kitchen Counter, Countertops, custom, plastic laminate, square edge, plastic fa…" at bounding box center [615, 560] width 610 height 15
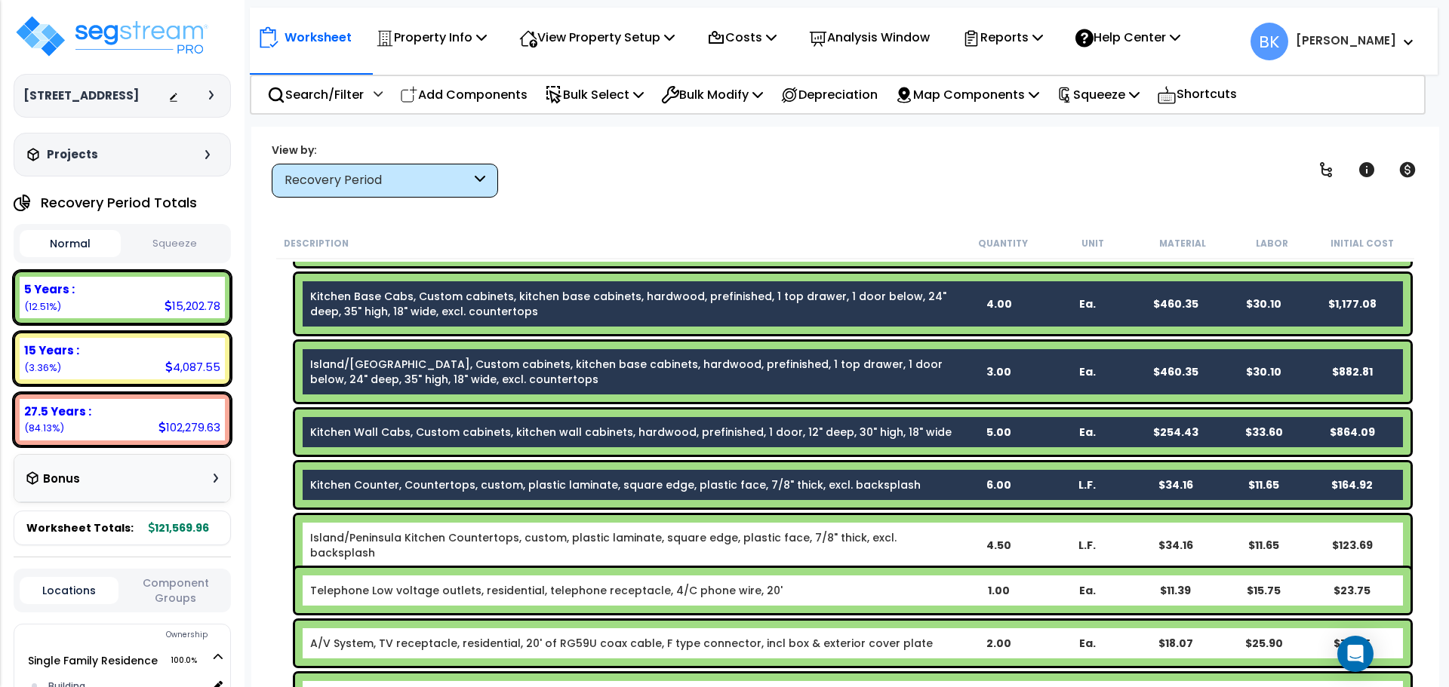
click at [386, 538] on link "Island/Peninsula Kitchen Countertops, custom, plastic laminate, square edge, pl…" at bounding box center [632, 545] width 644 height 30
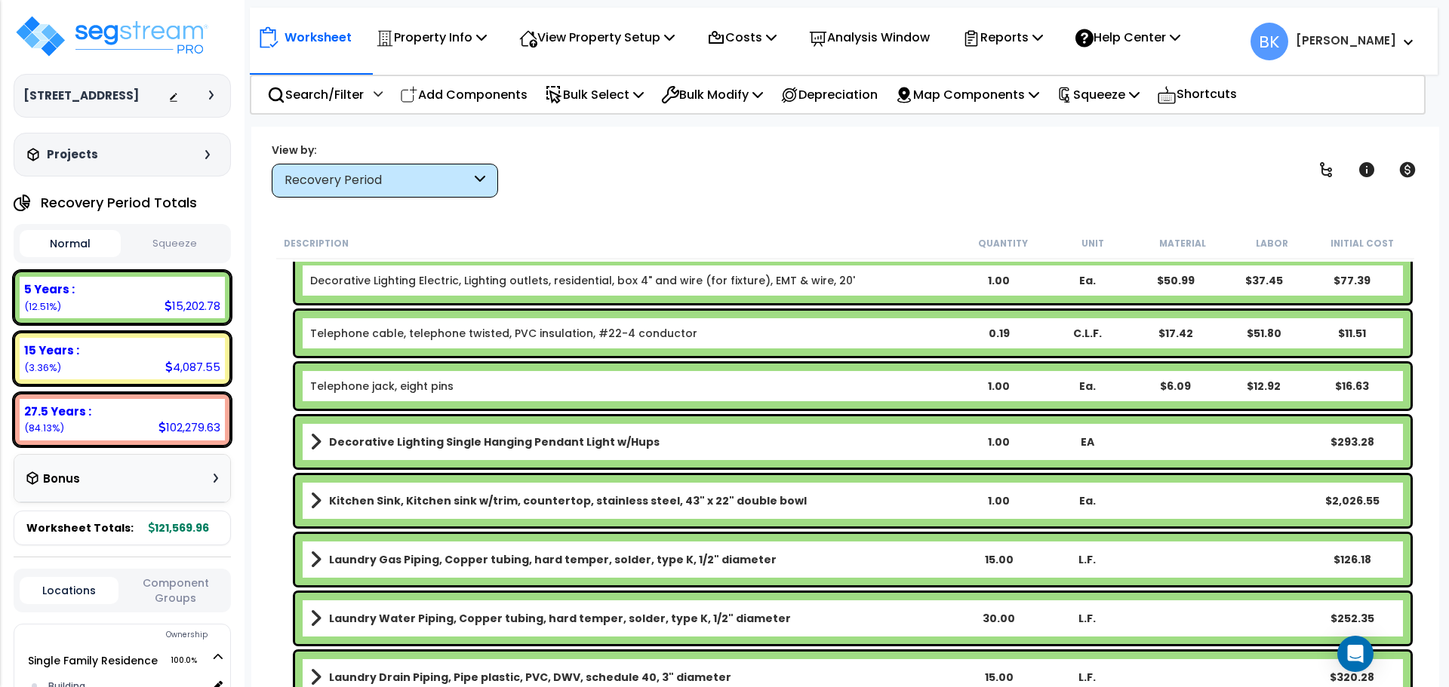
scroll to position [1207, 0]
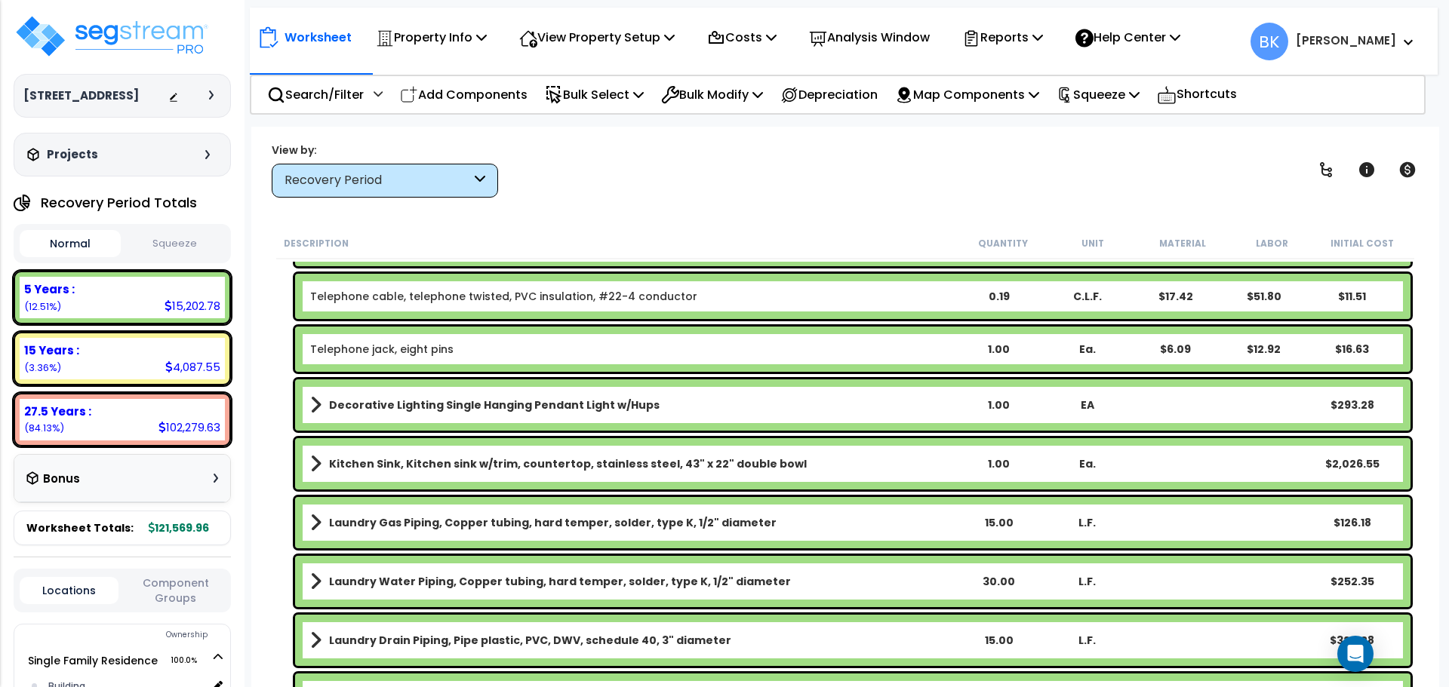
click at [378, 475] on div "Kitchen Sink, Kitchen sink w/trim, countertop, stainless steel, 43" x 22" doubl…" at bounding box center [852, 463] width 1115 height 51
click at [361, 462] on b "Kitchen Sink, Kitchen sink w/trim, countertop, stainless steel, 43" x 22" doubl…" at bounding box center [568, 463] width 478 height 15
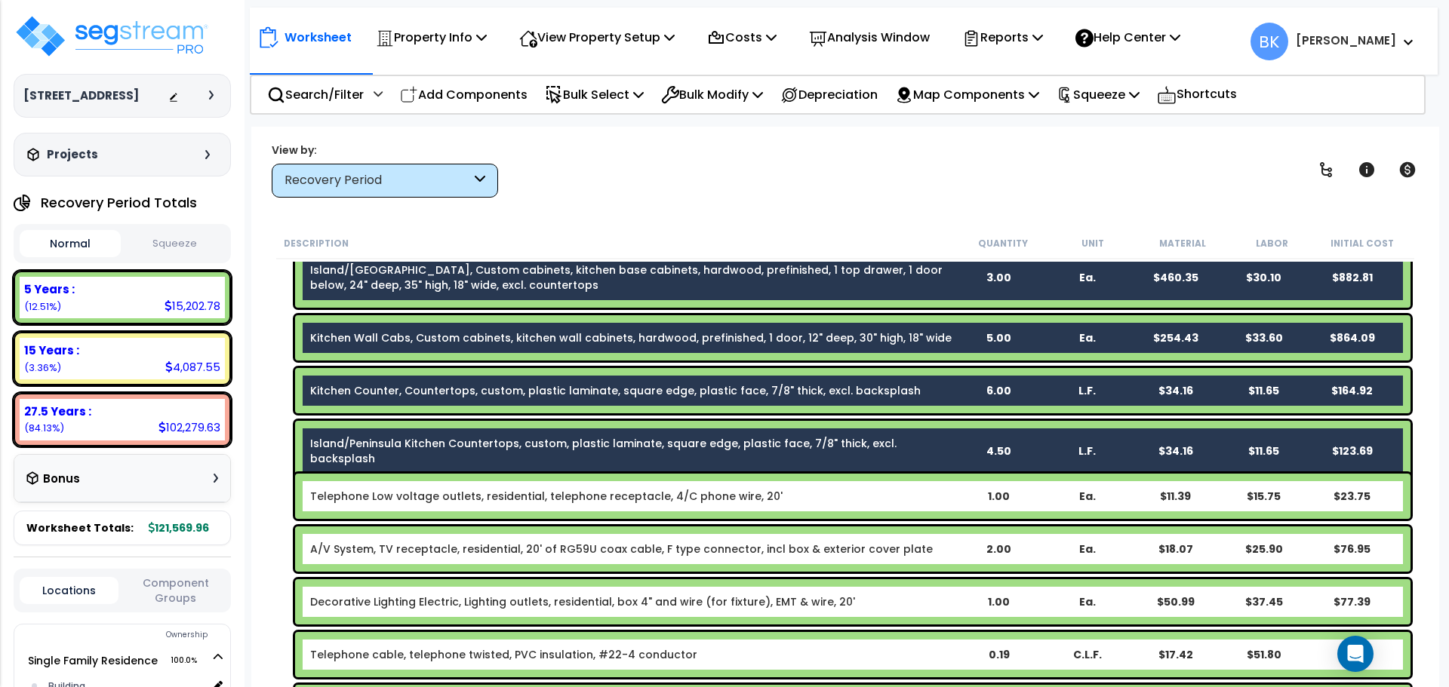
scroll to position [848, 0]
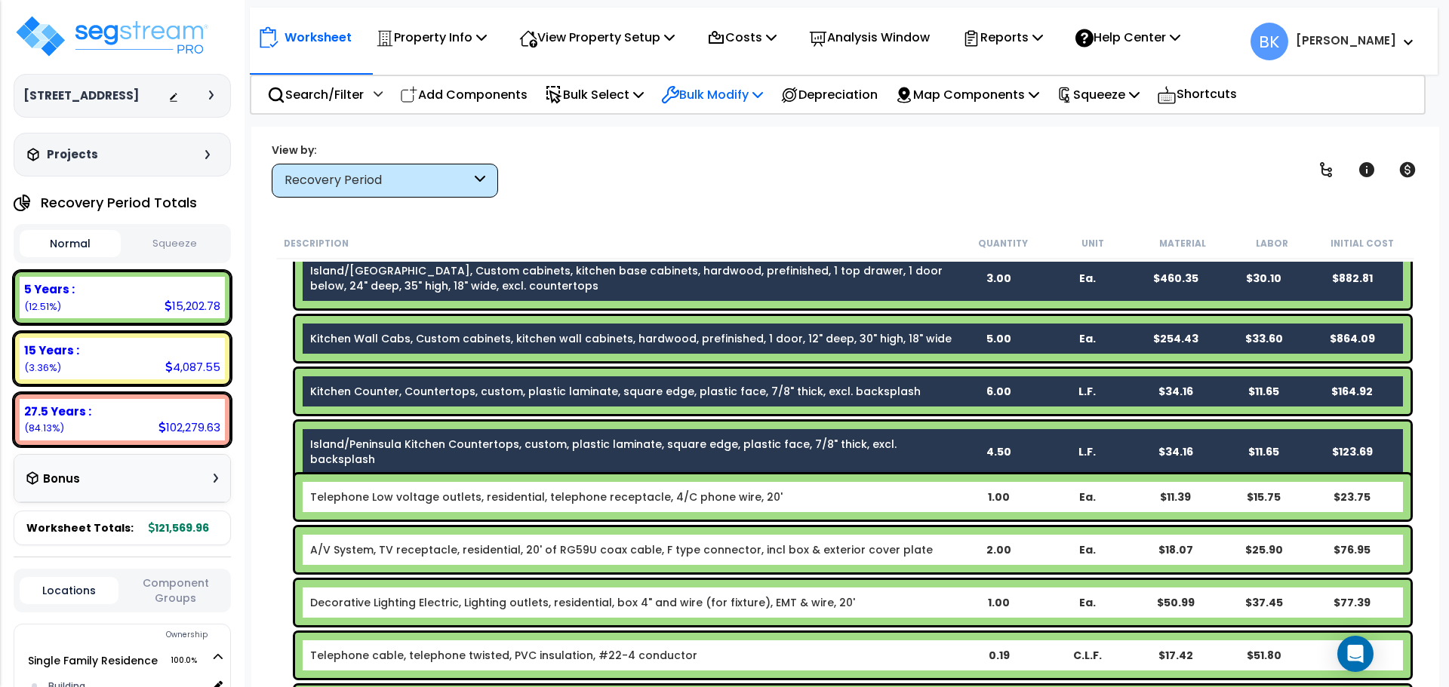
click at [723, 105] on div "Bulk Modify" at bounding box center [712, 94] width 102 height 35
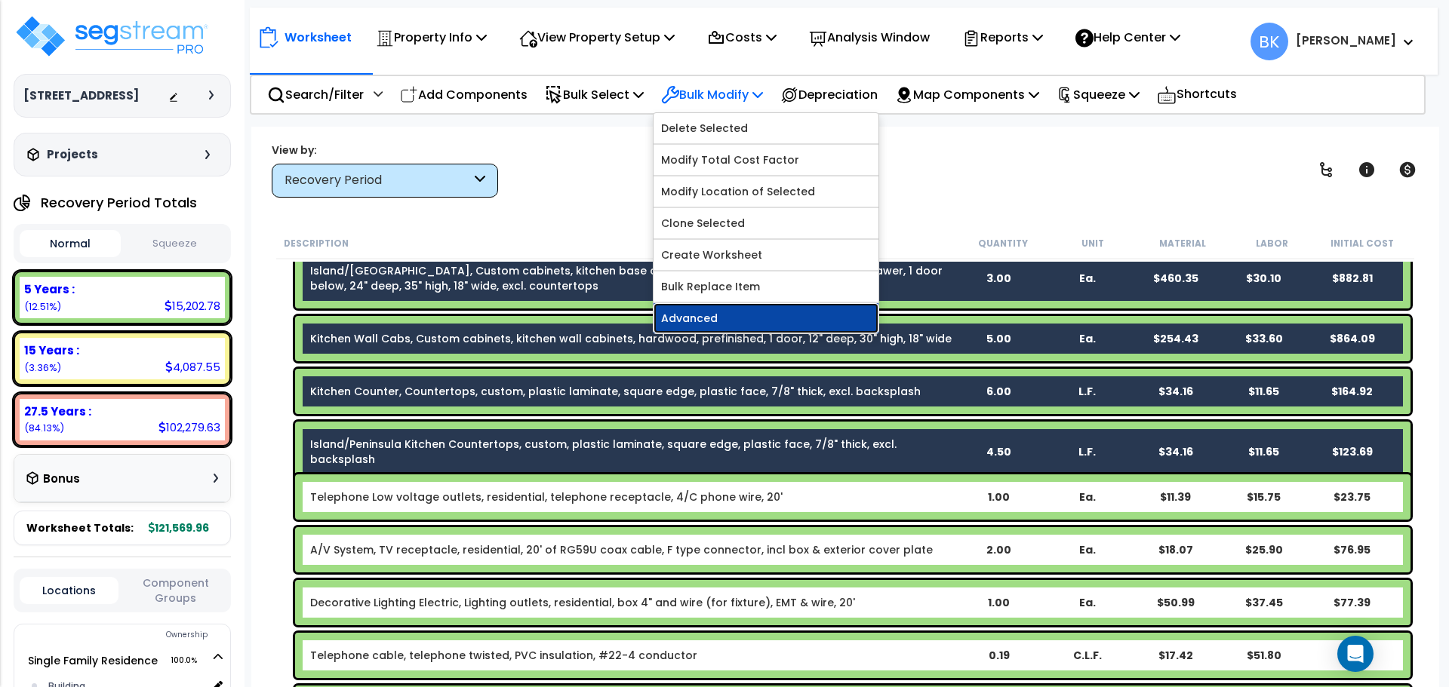
click at [722, 310] on link "Advanced" at bounding box center [765, 318] width 225 height 30
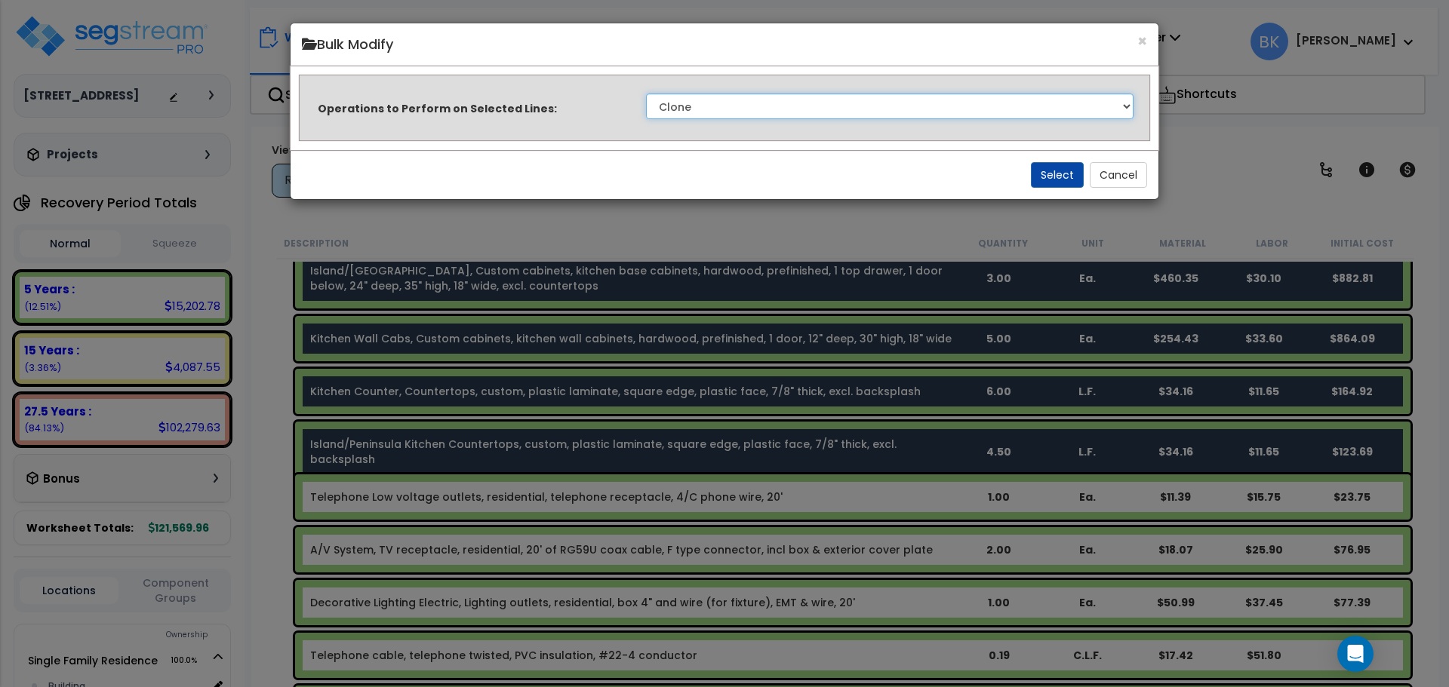
click at [776, 111] on select "Clone Delete Delete Zero Quantities Modify Component Group Modify Recovery Peri…" at bounding box center [889, 107] width 487 height 26
select select "modifyRecoveryPeriod"
click at [646, 94] on select "Clone Delete Delete Zero Quantities Modify Component Group Modify Recovery Peri…" at bounding box center [889, 107] width 487 height 26
click at [1053, 177] on button "Select" at bounding box center [1057, 175] width 53 height 26
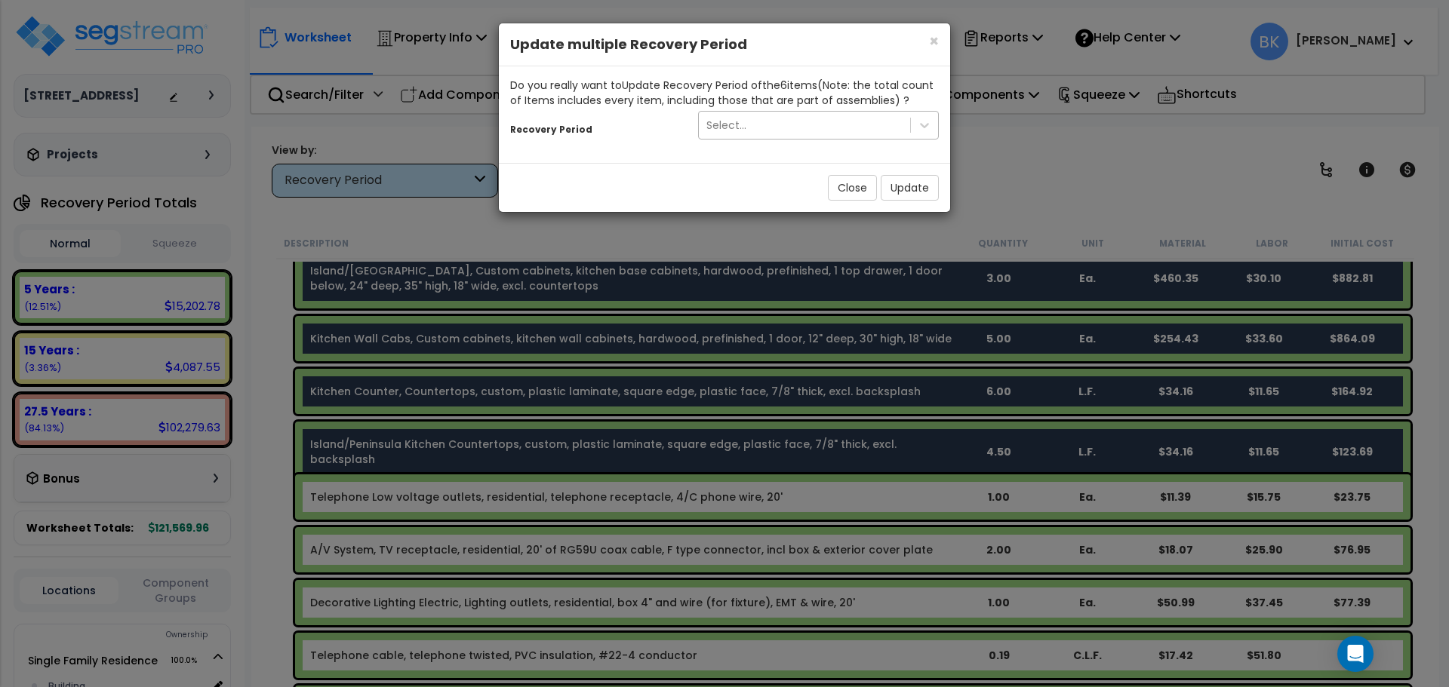
click at [802, 131] on div "Select..." at bounding box center [804, 125] width 211 height 24
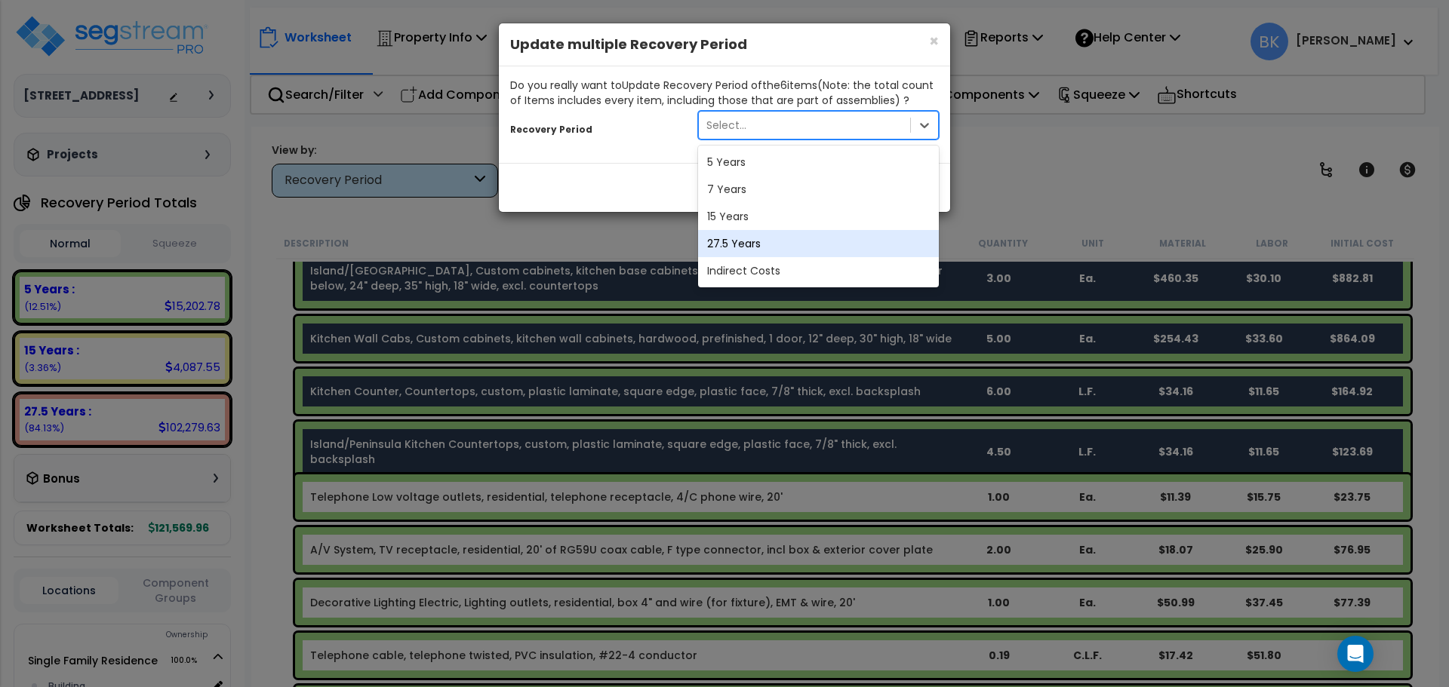
click at [742, 243] on div "27.5 Years" at bounding box center [818, 243] width 241 height 27
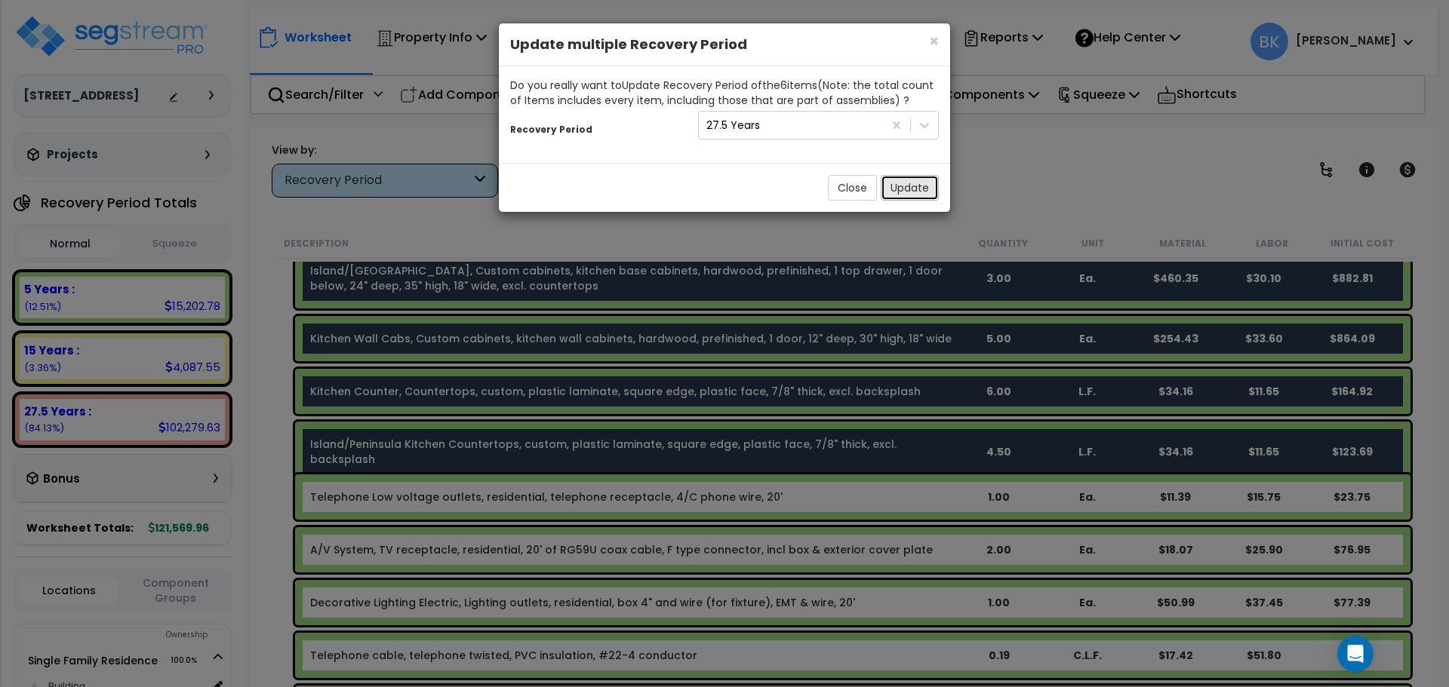
click at [904, 187] on button "Update" at bounding box center [910, 188] width 58 height 26
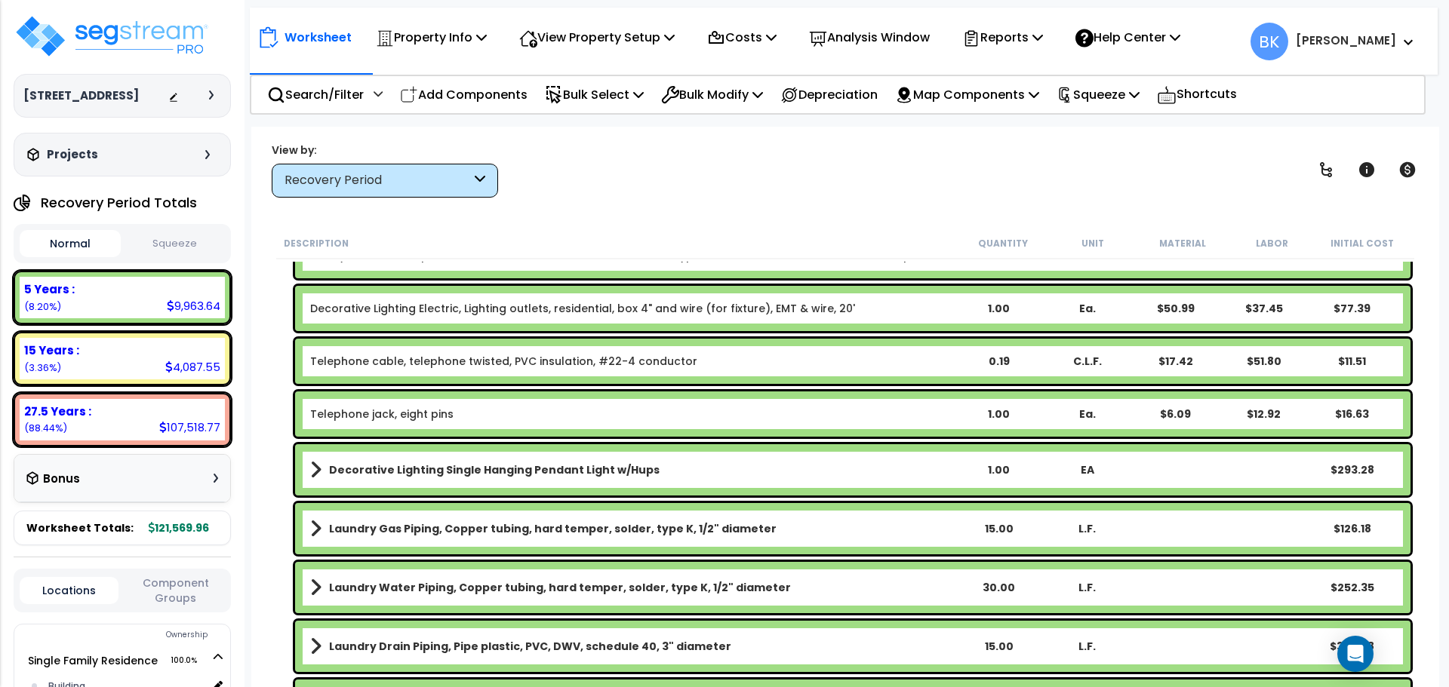
click at [613, 207] on div "Worksheet Property Info Property Setup Add Property Unit Template property Clon…" at bounding box center [845, 470] width 1188 height 687
click at [141, 362] on div "15 Years : 4,087.55 (3.36%)" at bounding box center [122, 358] width 205 height 41
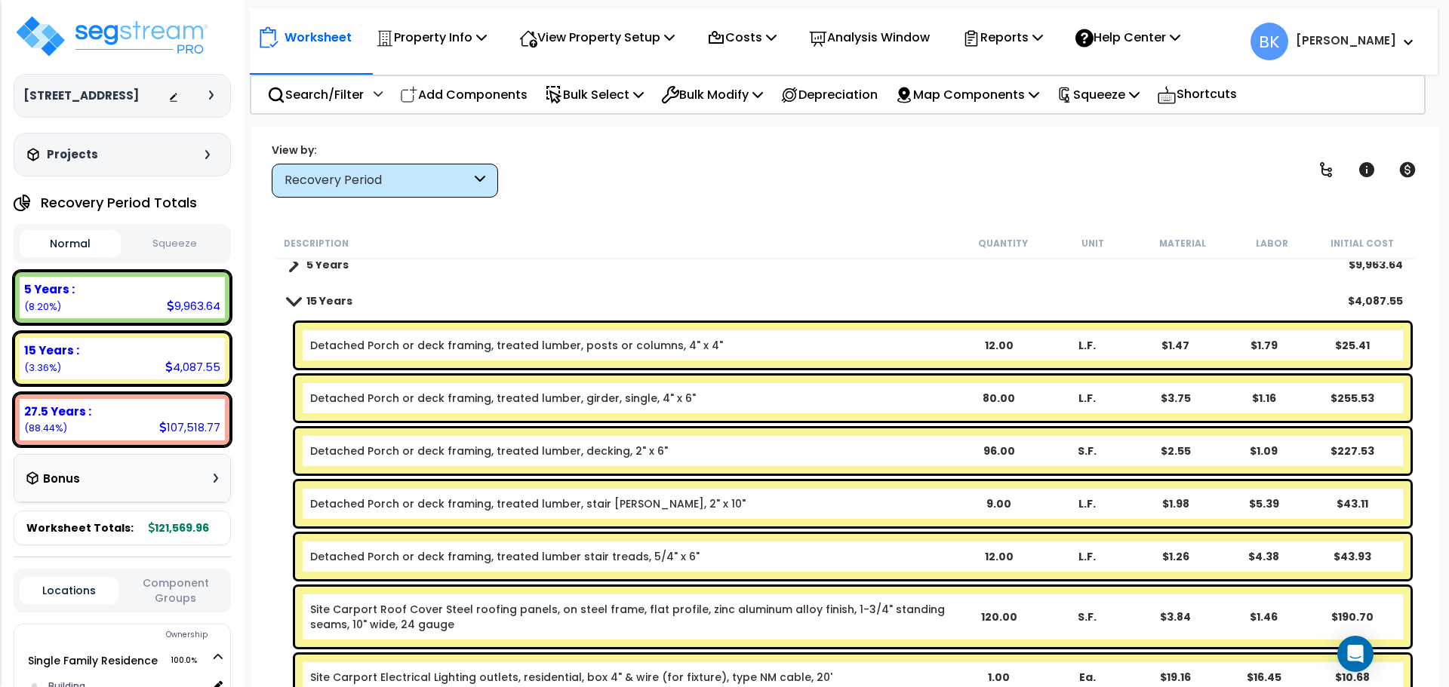
scroll to position [0, 0]
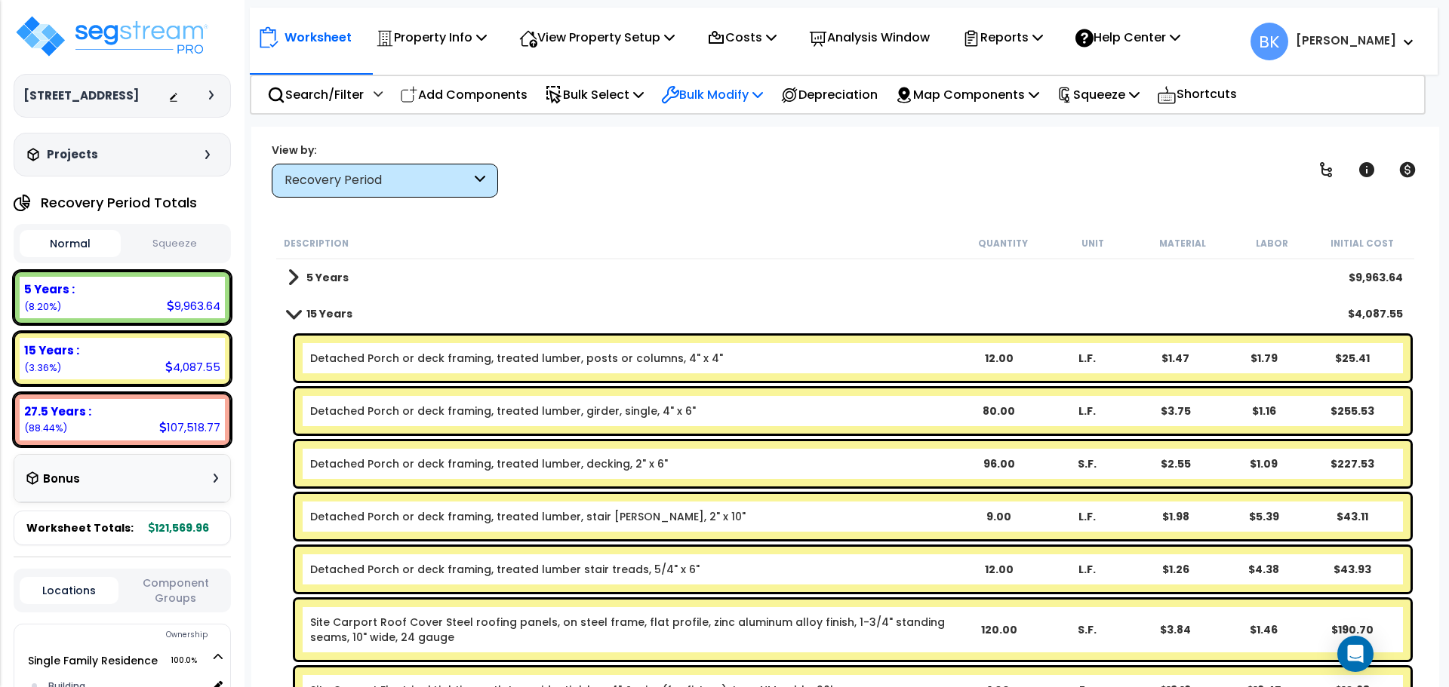
click at [715, 91] on p "Bulk Modify" at bounding box center [712, 95] width 102 height 20
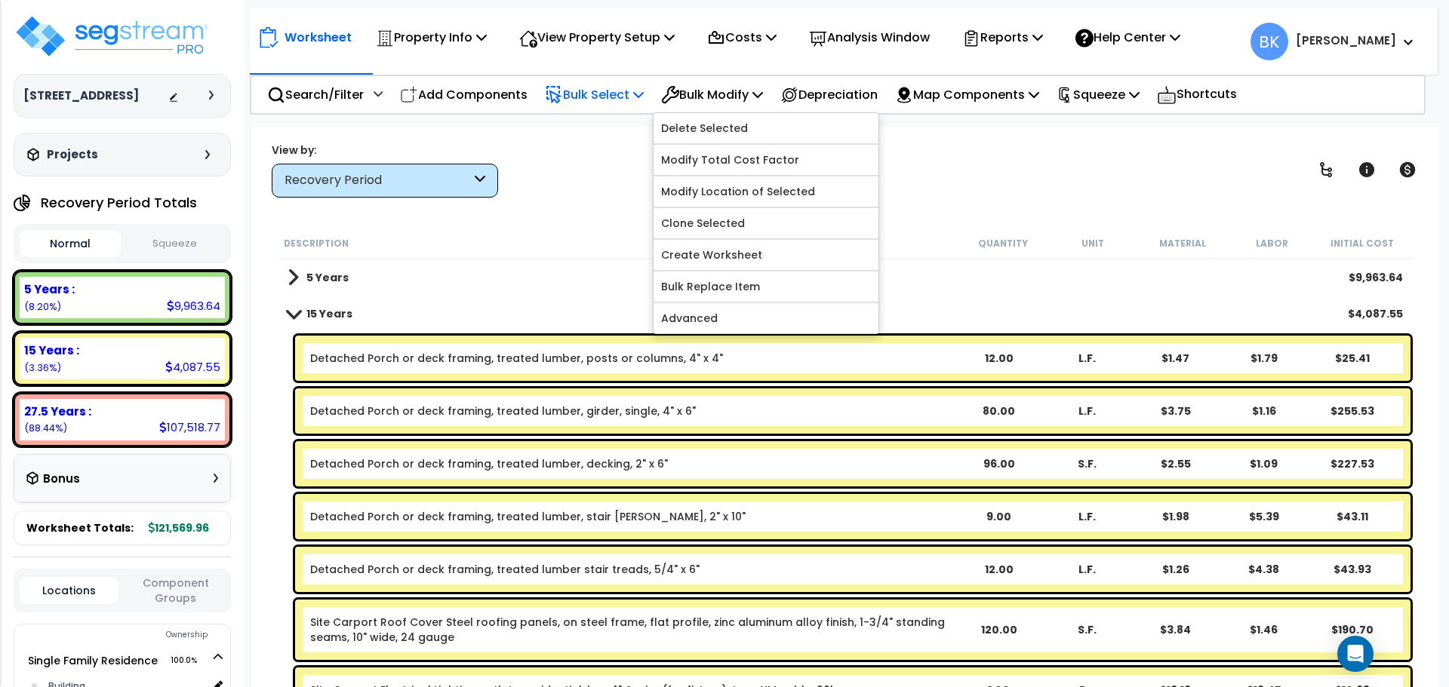
click at [619, 94] on p "Bulk Select" at bounding box center [594, 95] width 99 height 20
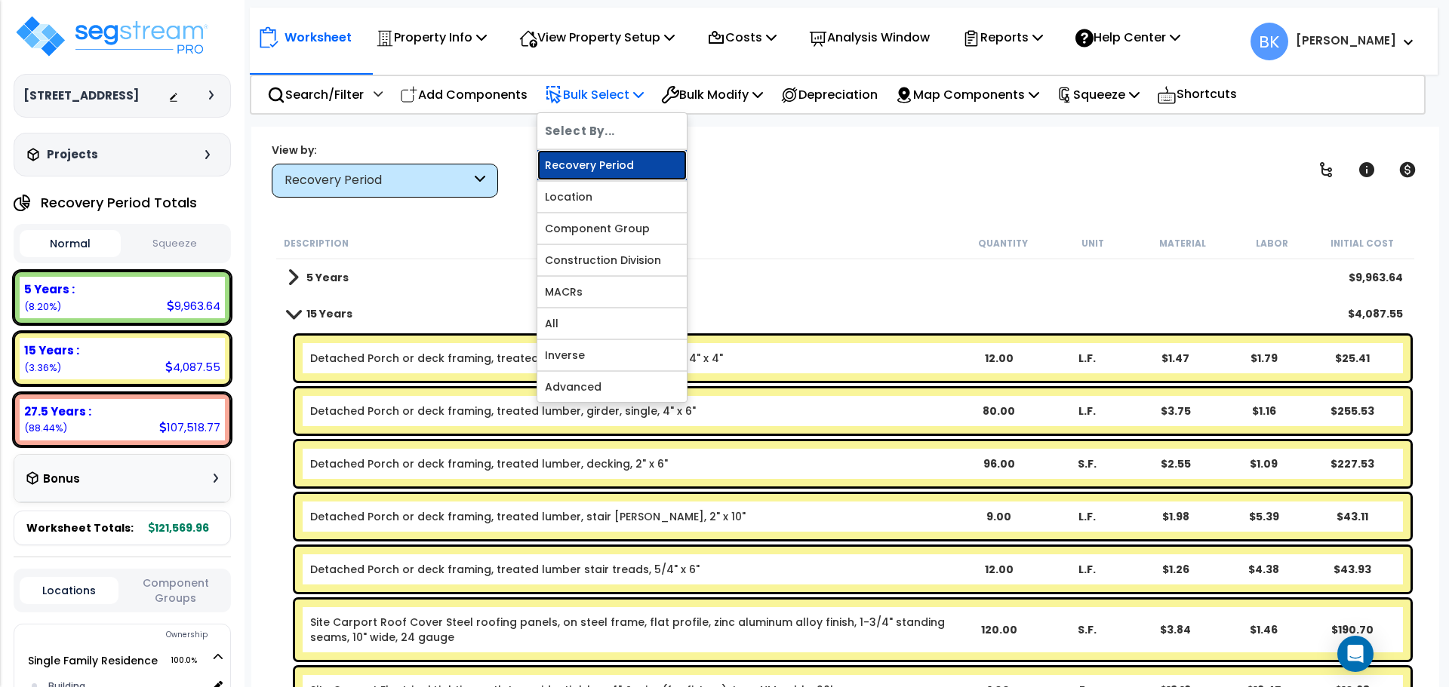
click at [624, 162] on link "Recovery Period" at bounding box center [611, 165] width 149 height 30
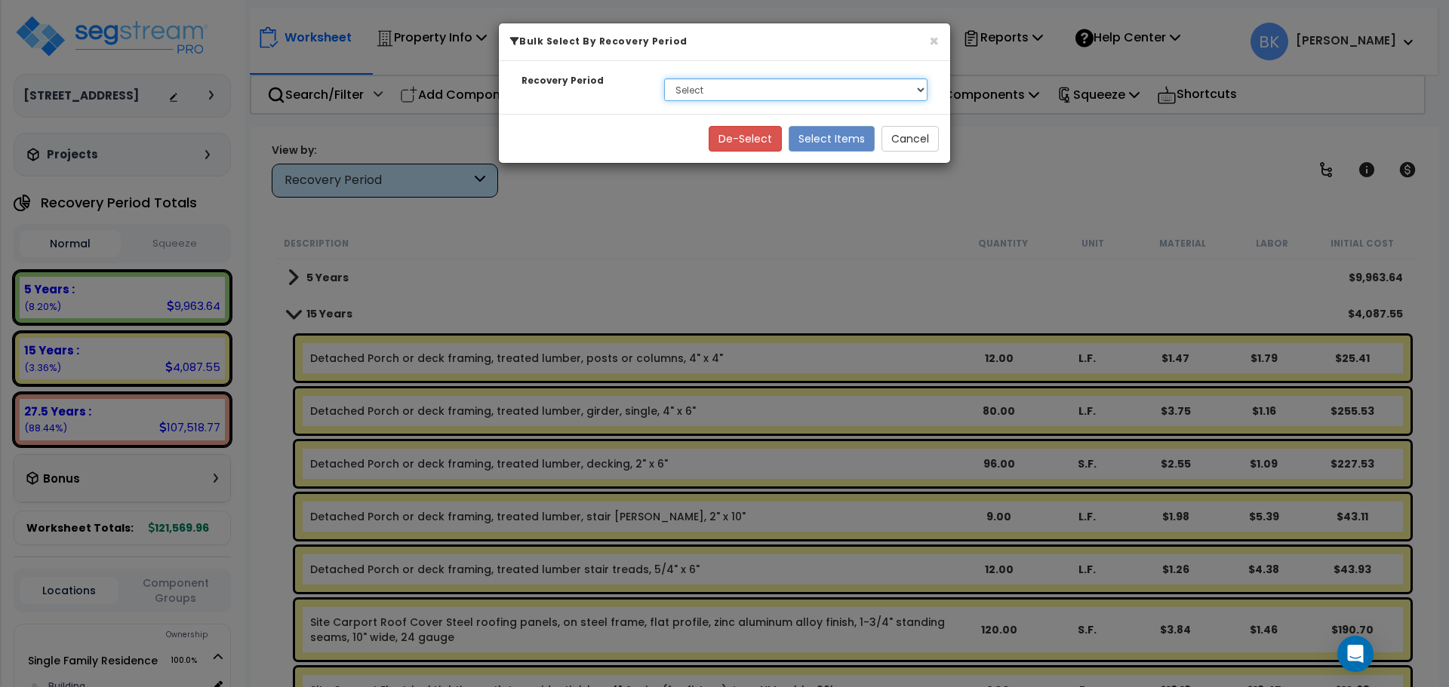
click at [721, 87] on select "Select 5 Years 15 Years 27.5 Years" at bounding box center [795, 89] width 263 height 23
select select "15Y"
click at [664, 78] on select "Select 5 Years 15 Years 27.5 Years" at bounding box center [795, 89] width 263 height 23
click at [841, 136] on button "Select Items" at bounding box center [831, 139] width 86 height 26
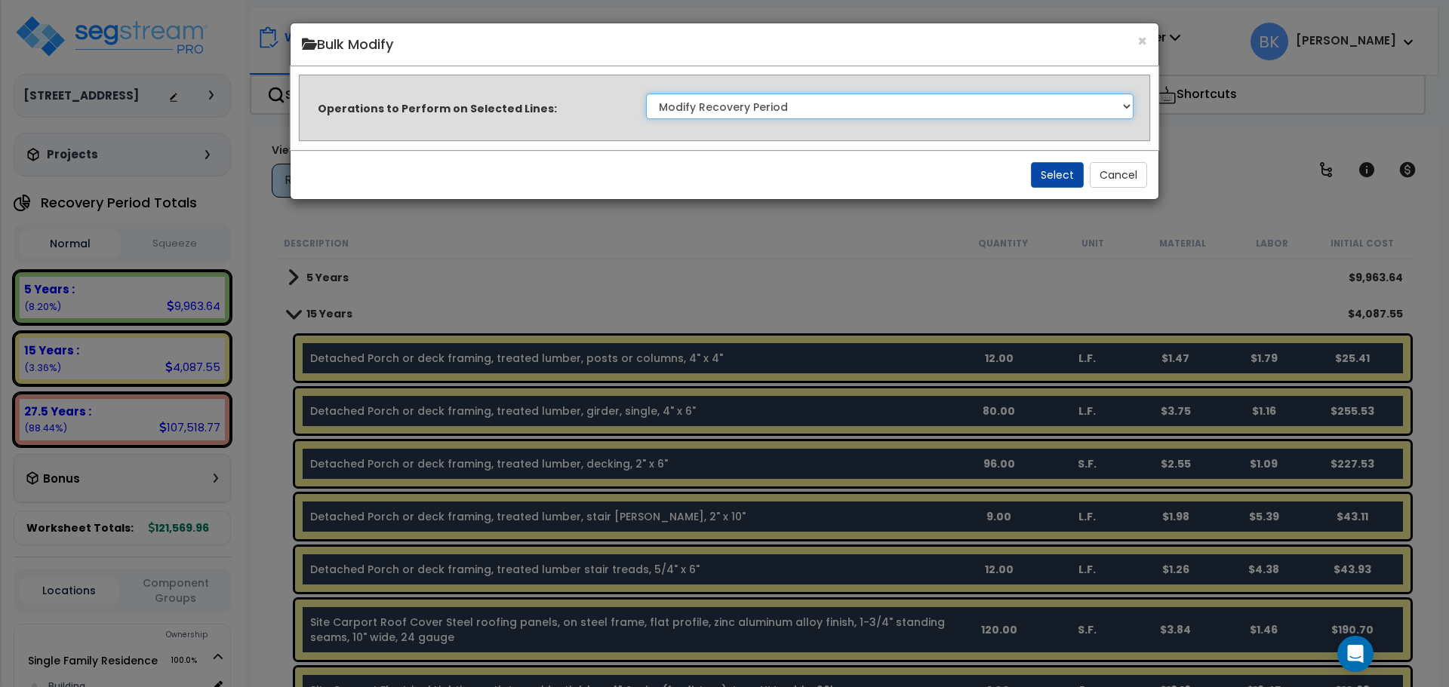
click at [927, 106] on select "Clone Delete Delete Zero Quantities Modify Component Group Modify Recovery Peri…" at bounding box center [889, 107] width 487 height 26
select select "modifyTotalCostFactor"
click at [646, 94] on select "Clone Delete Delete Zero Quantities Modify Component Group Modify Recovery Peri…" at bounding box center [889, 107] width 487 height 26
click at [1043, 173] on button "Select" at bounding box center [1057, 175] width 53 height 26
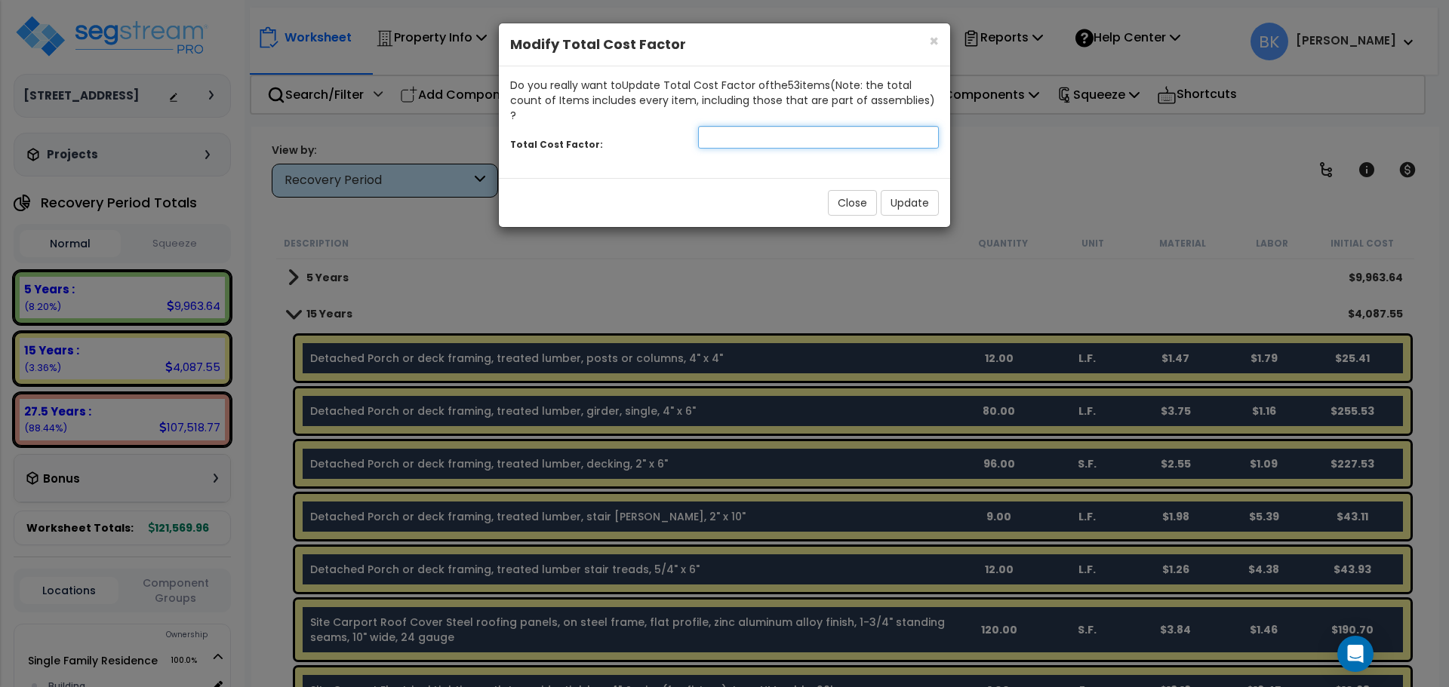
click at [722, 126] on input "number" at bounding box center [818, 137] width 241 height 23
type input "0.7"
click at [912, 192] on button "Update" at bounding box center [910, 203] width 58 height 26
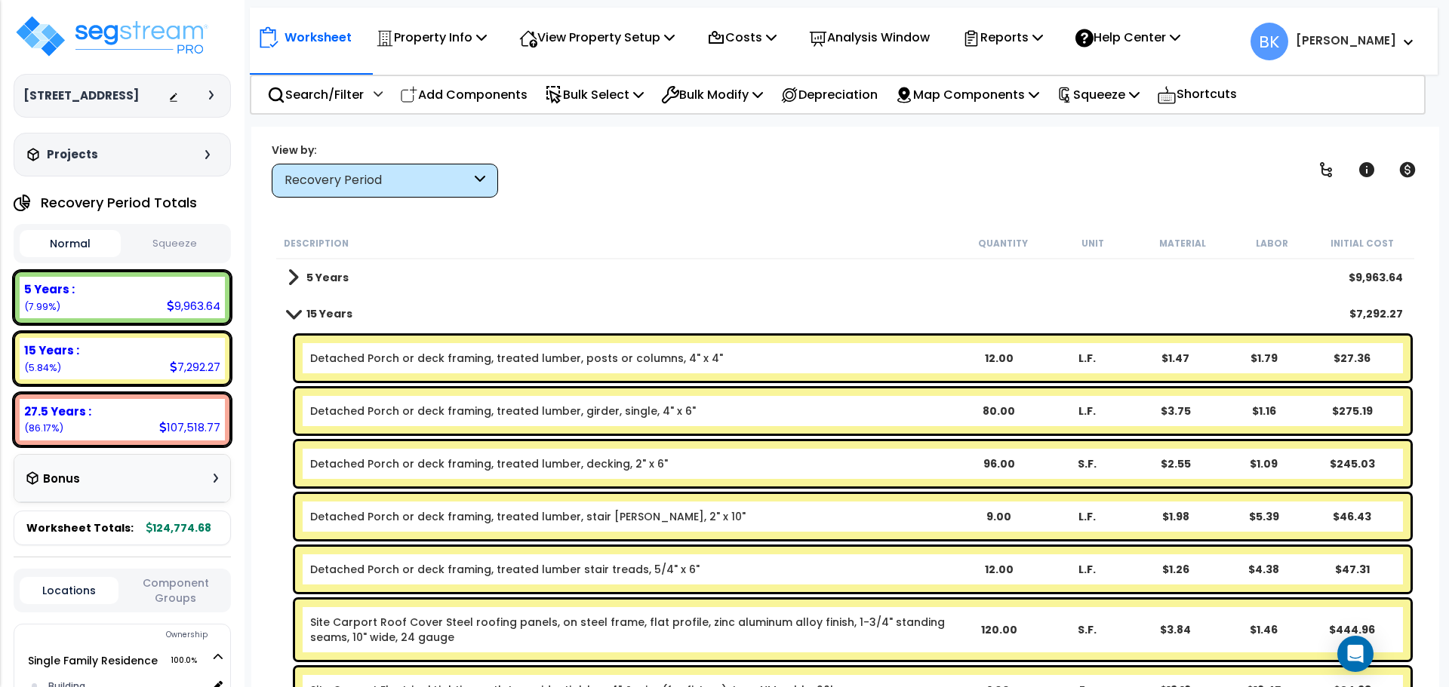
click at [306, 312] on b "15 Years" at bounding box center [329, 313] width 46 height 15
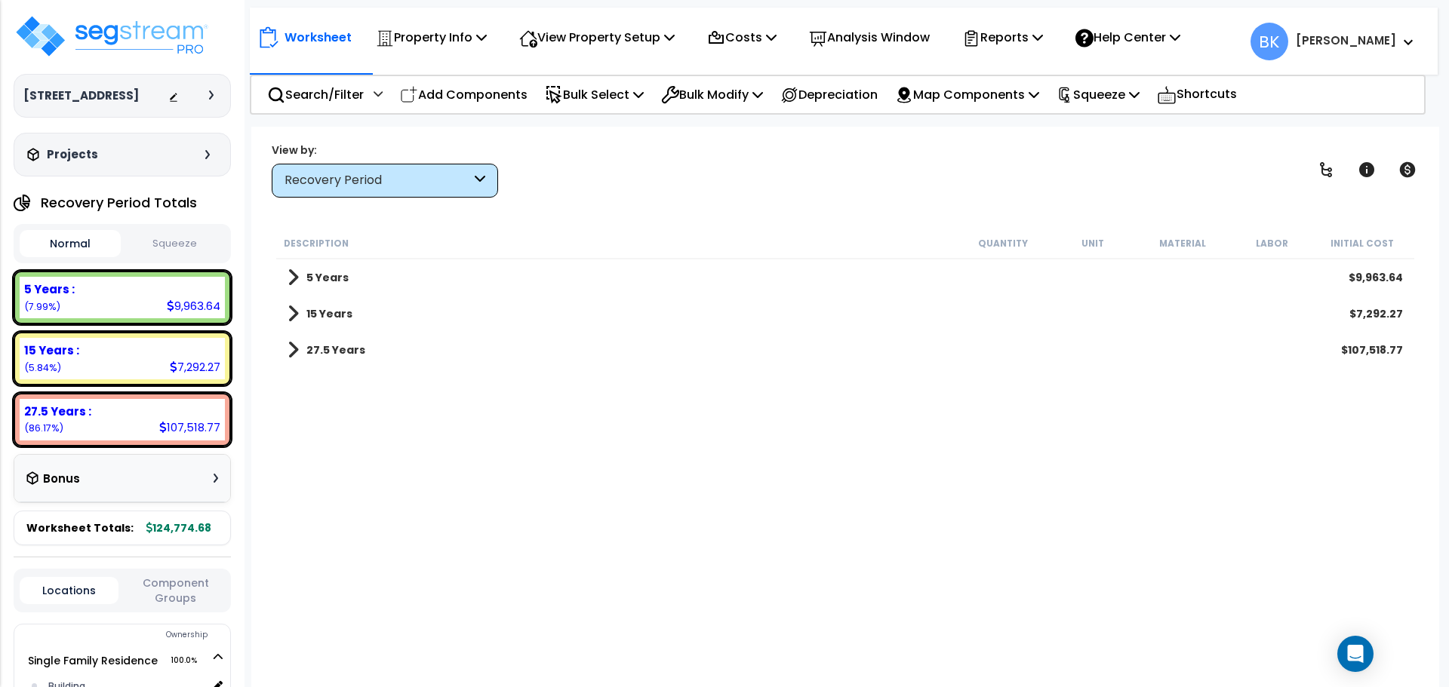
click at [297, 284] on span at bounding box center [292, 277] width 11 height 21
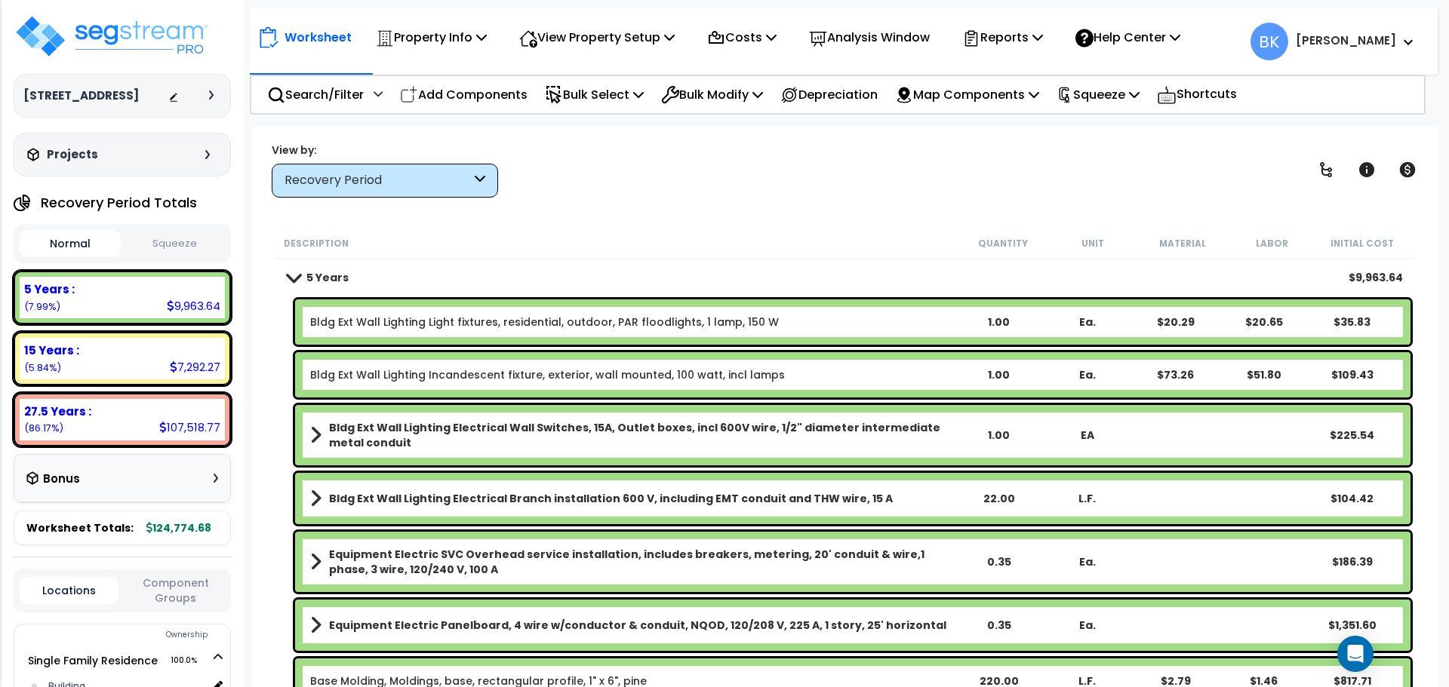
click at [423, 319] on link "Bldg Ext Wall Lighting Light fixtures, residential, outdoor, PAR floodlights, 1…" at bounding box center [544, 322] width 469 height 15
click at [136, 287] on div "5 Years :" at bounding box center [122, 289] width 196 height 16
click at [696, 88] on p "Bulk Modify" at bounding box center [712, 95] width 102 height 20
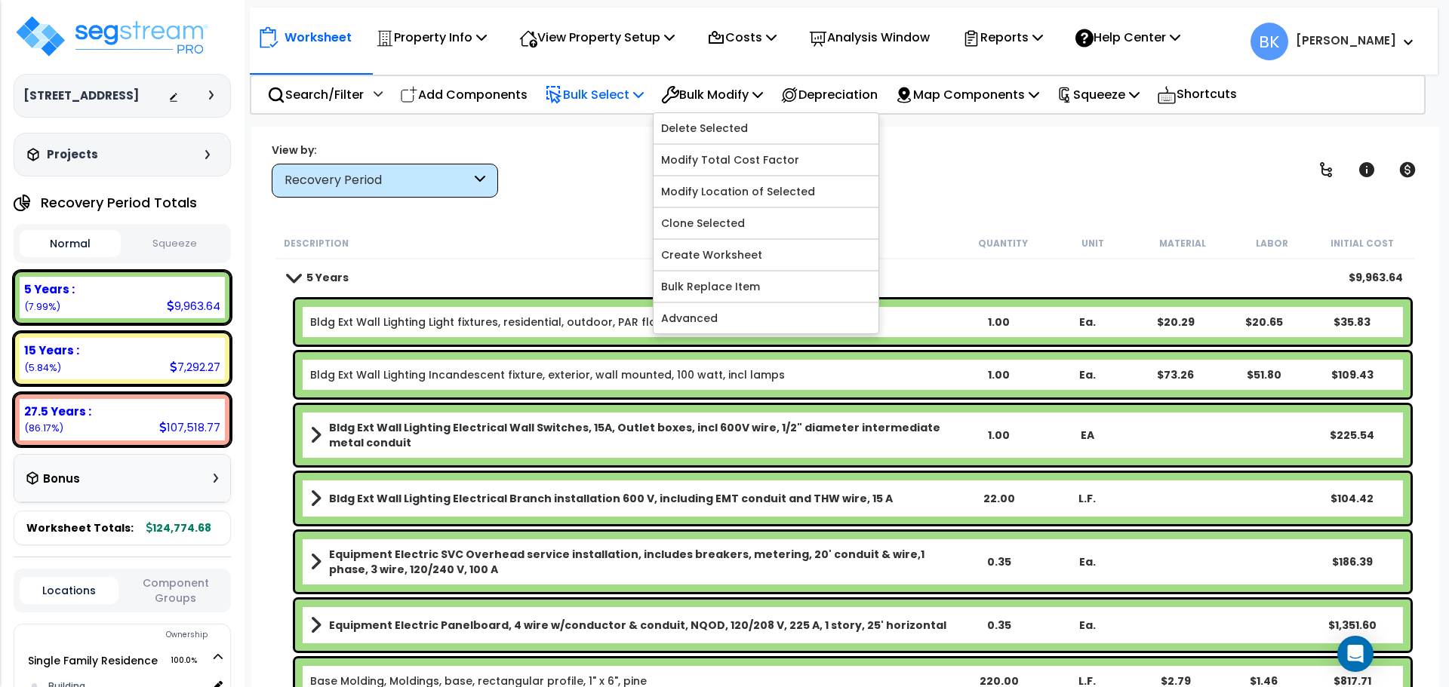
click at [629, 98] on p "Bulk Select" at bounding box center [594, 95] width 99 height 20
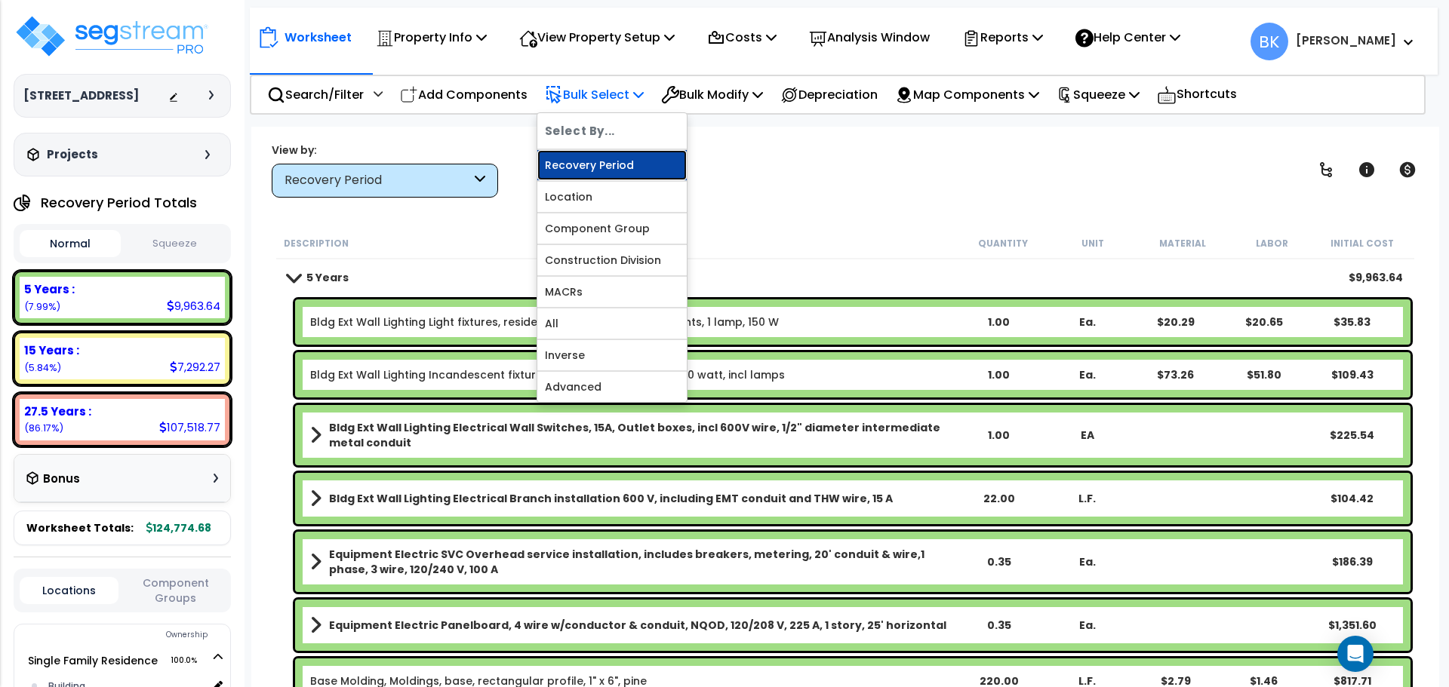
click at [614, 164] on link "Recovery Period" at bounding box center [611, 165] width 149 height 30
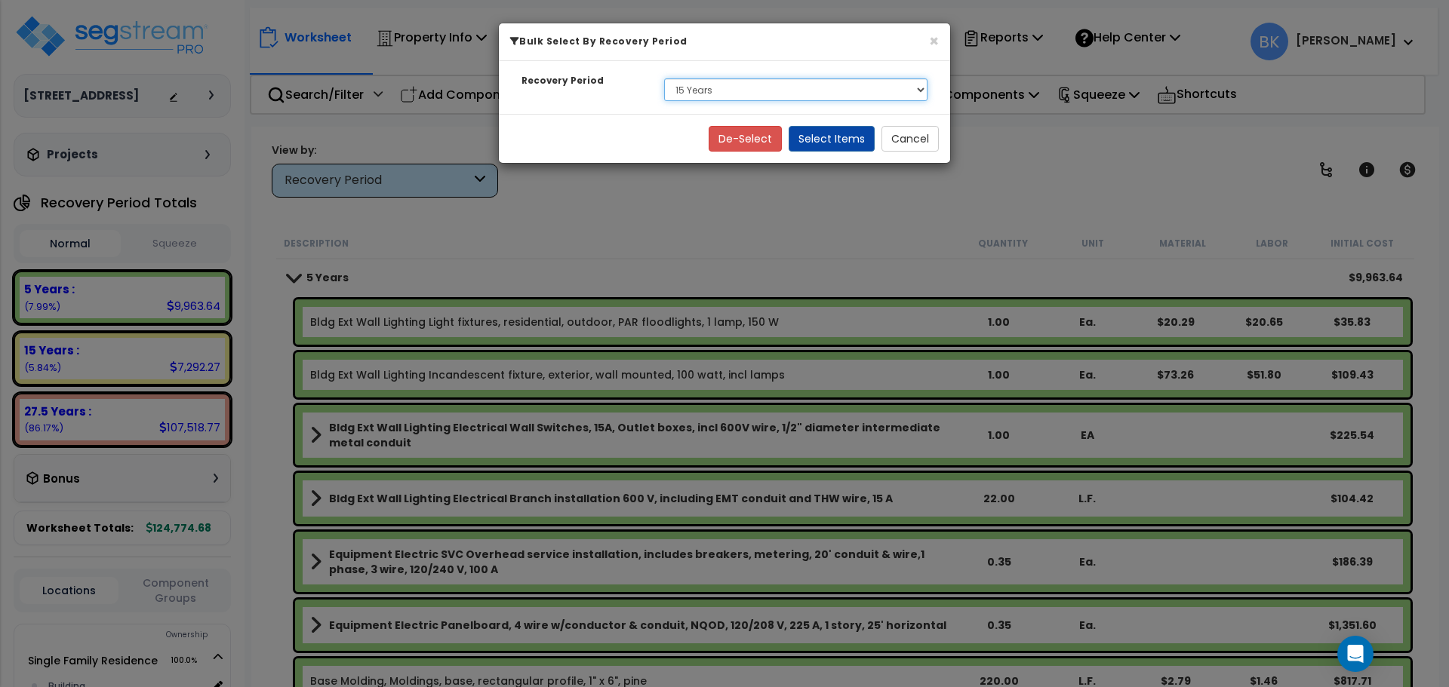
click at [739, 94] on select "Select 5 Years 15 Years 27.5 Years" at bounding box center [795, 89] width 263 height 23
select select "5Y"
click at [664, 78] on select "Select 5 Years 15 Years 27.5 Years" at bounding box center [795, 89] width 263 height 23
click at [816, 137] on button "Select Items" at bounding box center [831, 139] width 86 height 26
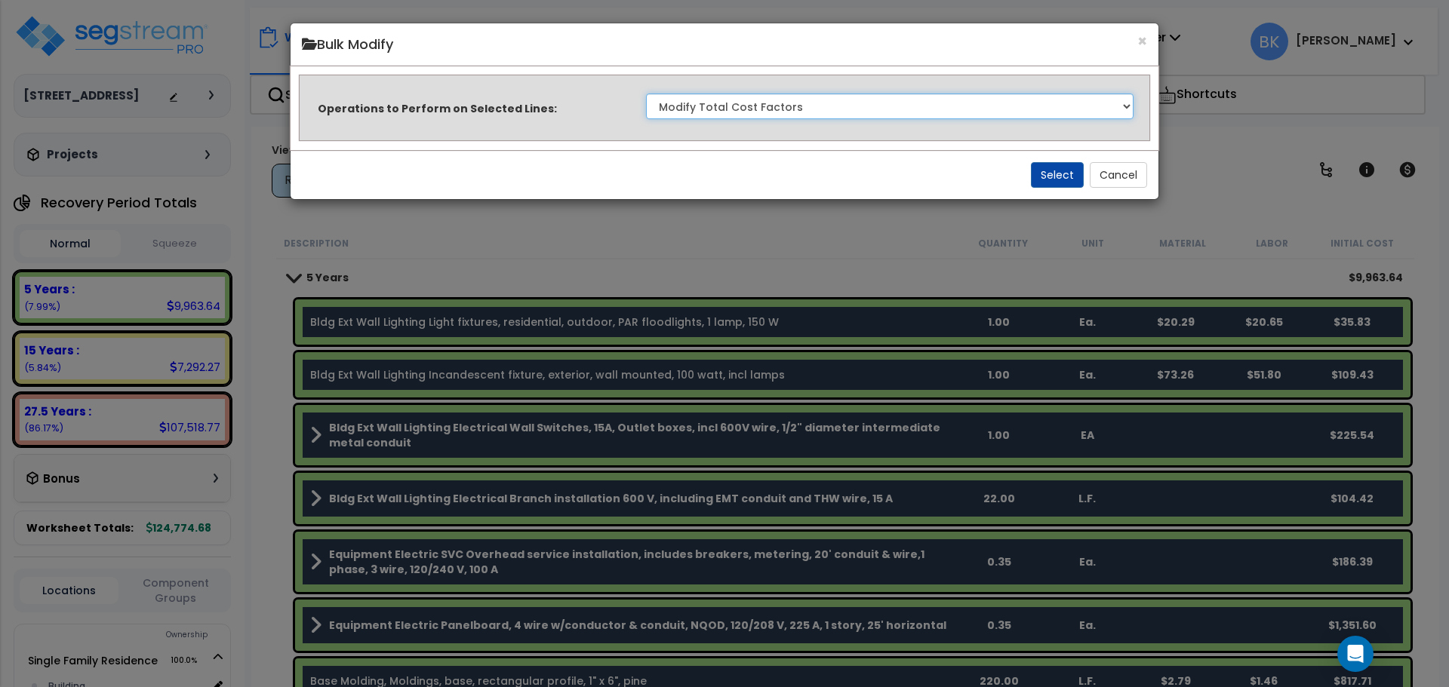
click at [793, 103] on select "Clone Delete Delete Zero Quantities Modify Component Group Modify Recovery Peri…" at bounding box center [889, 107] width 487 height 26
click at [646, 94] on select "Clone Delete Delete Zero Quantities Modify Component Group Modify Recovery Peri…" at bounding box center [889, 107] width 487 height 26
click at [1040, 172] on button "Select" at bounding box center [1057, 175] width 53 height 26
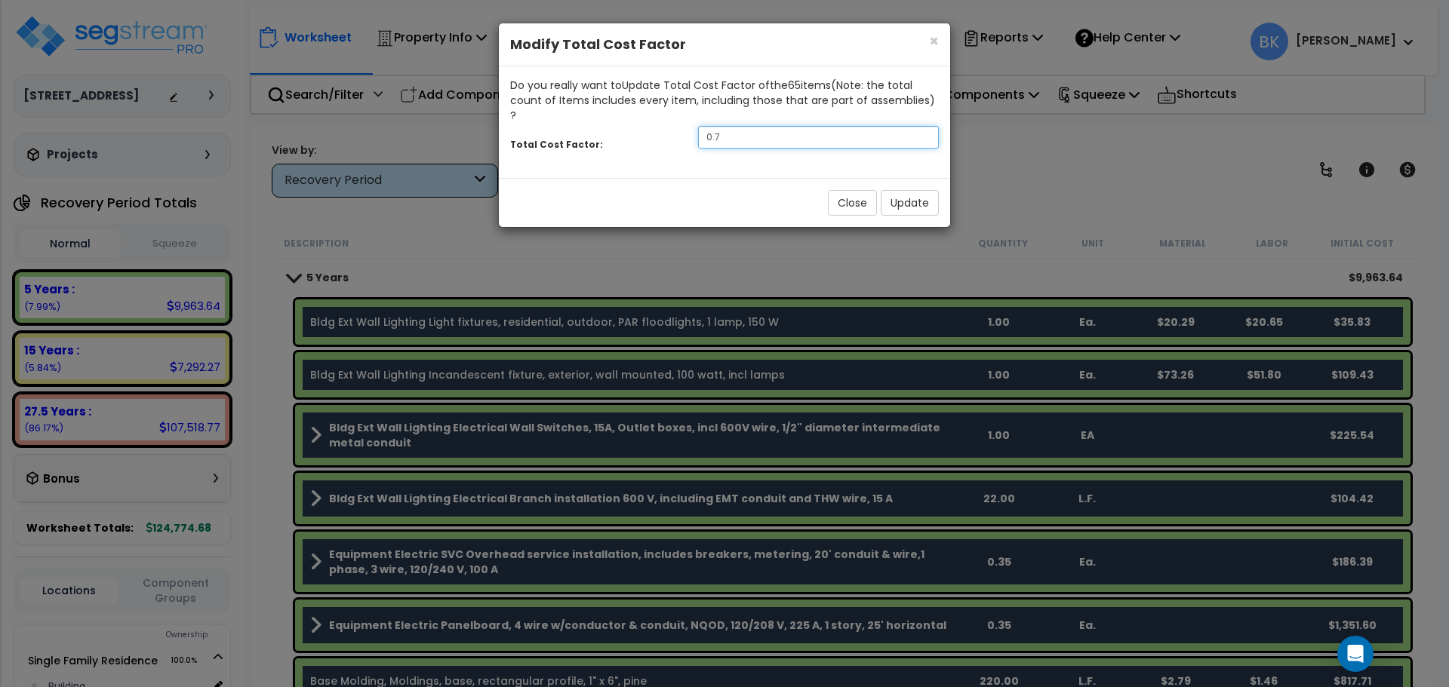
click at [788, 126] on input "0.7" at bounding box center [818, 137] width 241 height 23
type input "0.875"
click at [906, 190] on button "Update" at bounding box center [910, 203] width 58 height 26
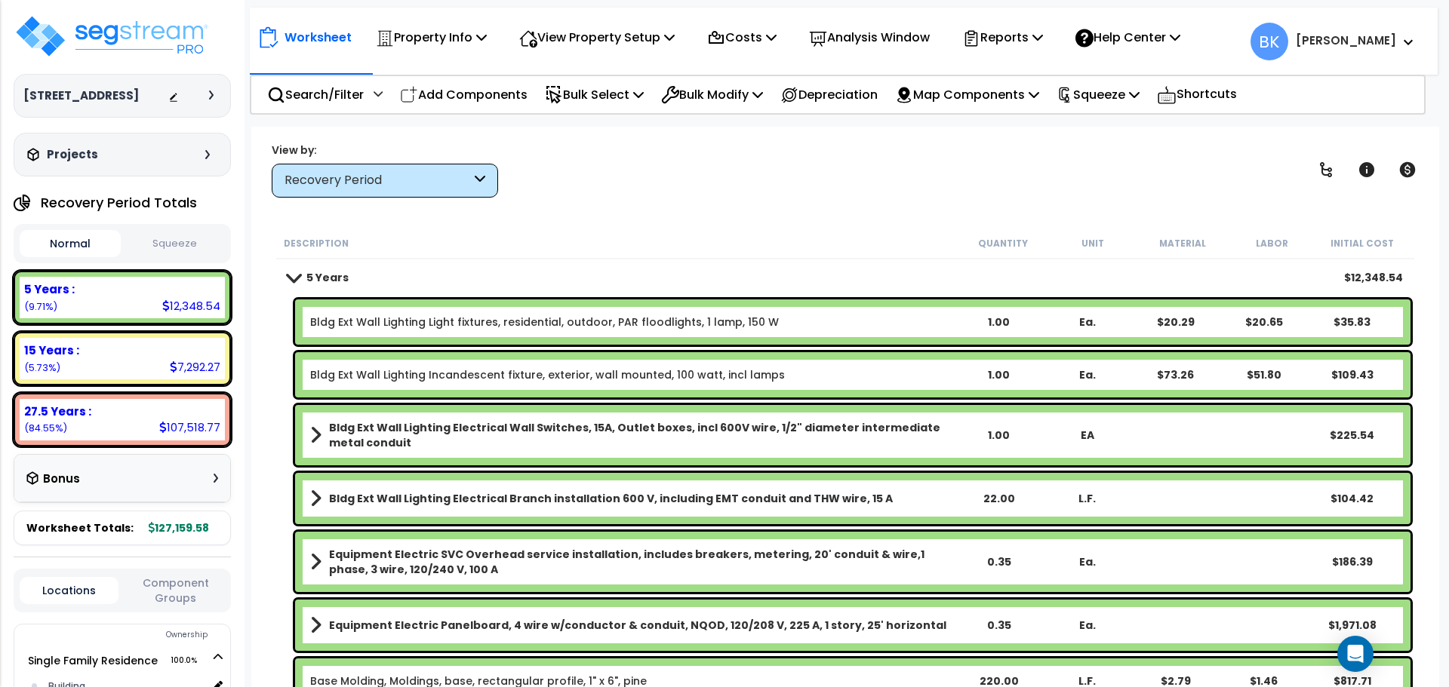
click at [300, 278] on span at bounding box center [293, 277] width 21 height 11
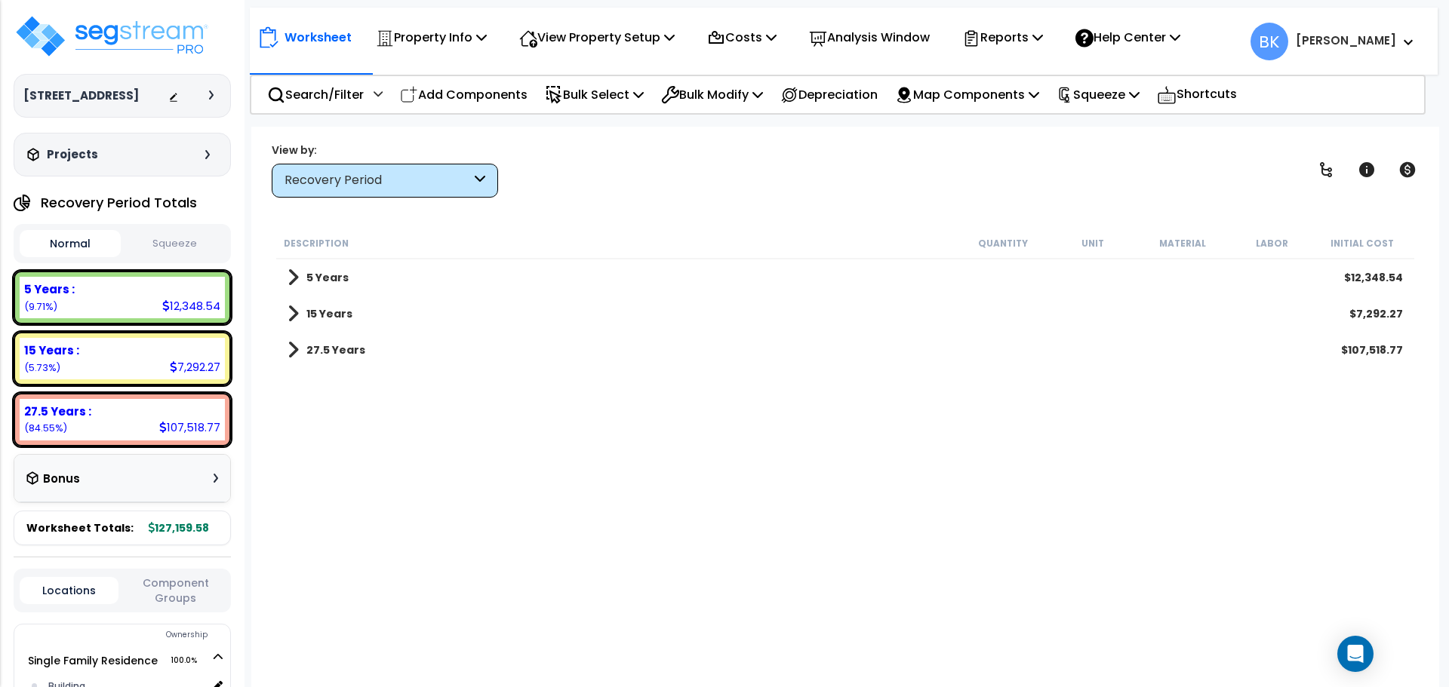
click at [353, 480] on div "Description Quantity Unit Material Labor Initial Cost 5 Years $12,348.54 15 Yea…" at bounding box center [845, 458] width 1142 height 460
click at [284, 315] on div "15 Years $7,292.27" at bounding box center [845, 314] width 1130 height 36
click at [305, 312] on link "15 Years" at bounding box center [319, 313] width 65 height 21
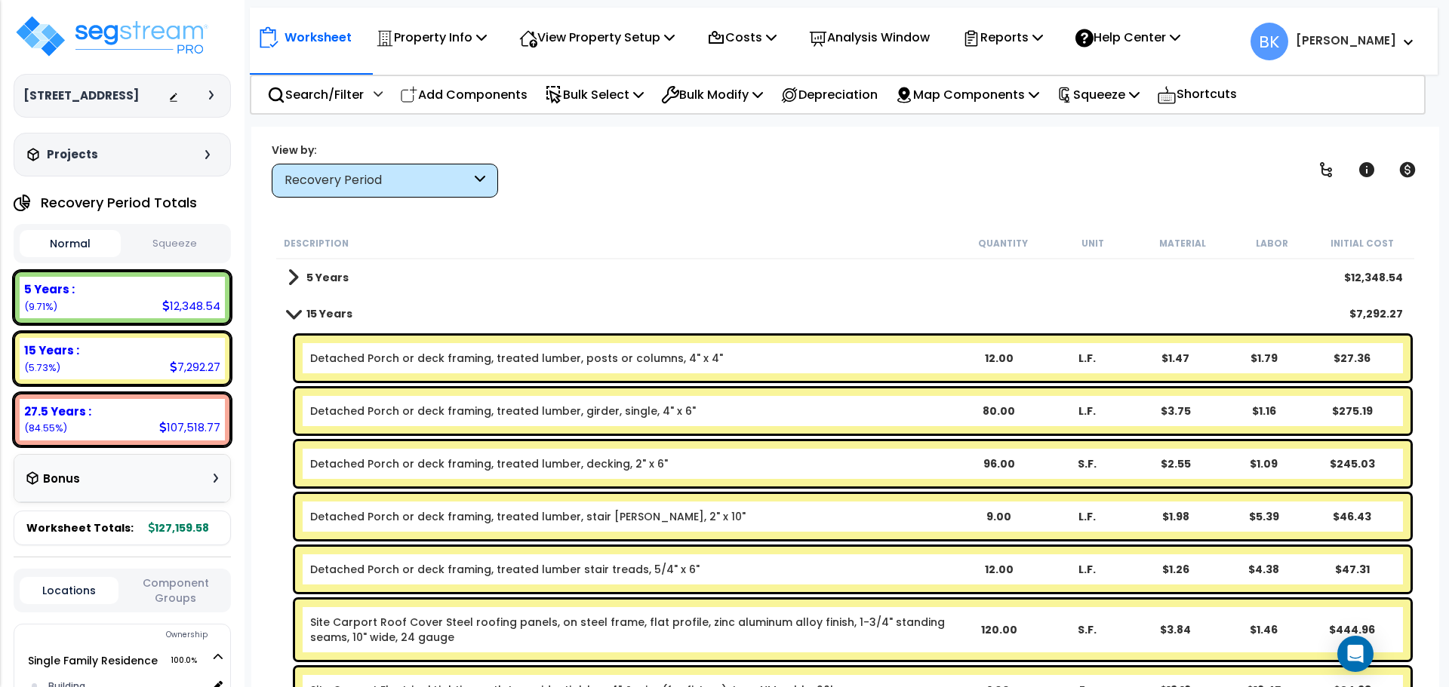
click at [298, 314] on span at bounding box center [293, 313] width 21 height 11
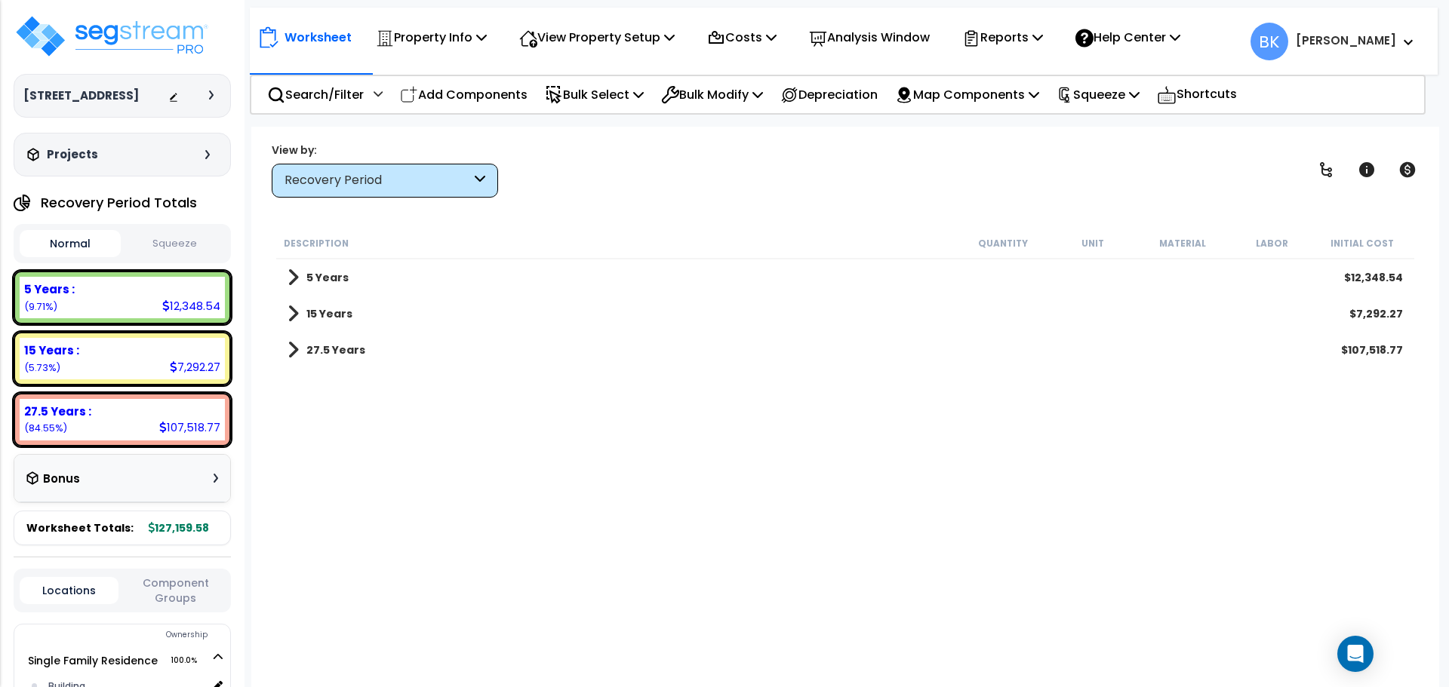
scroll to position [66, 0]
click at [84, 354] on div "15 Years :" at bounding box center [122, 351] width 196 height 16
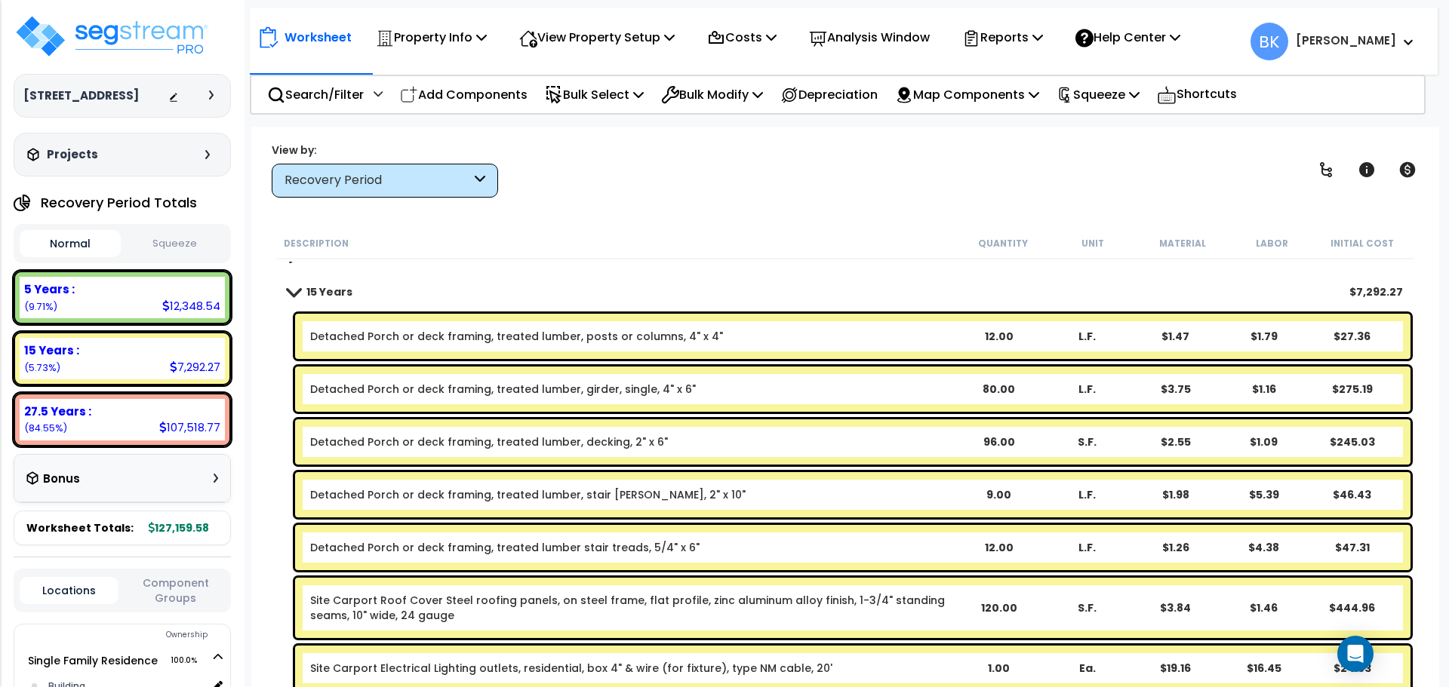
scroll to position [0, 0]
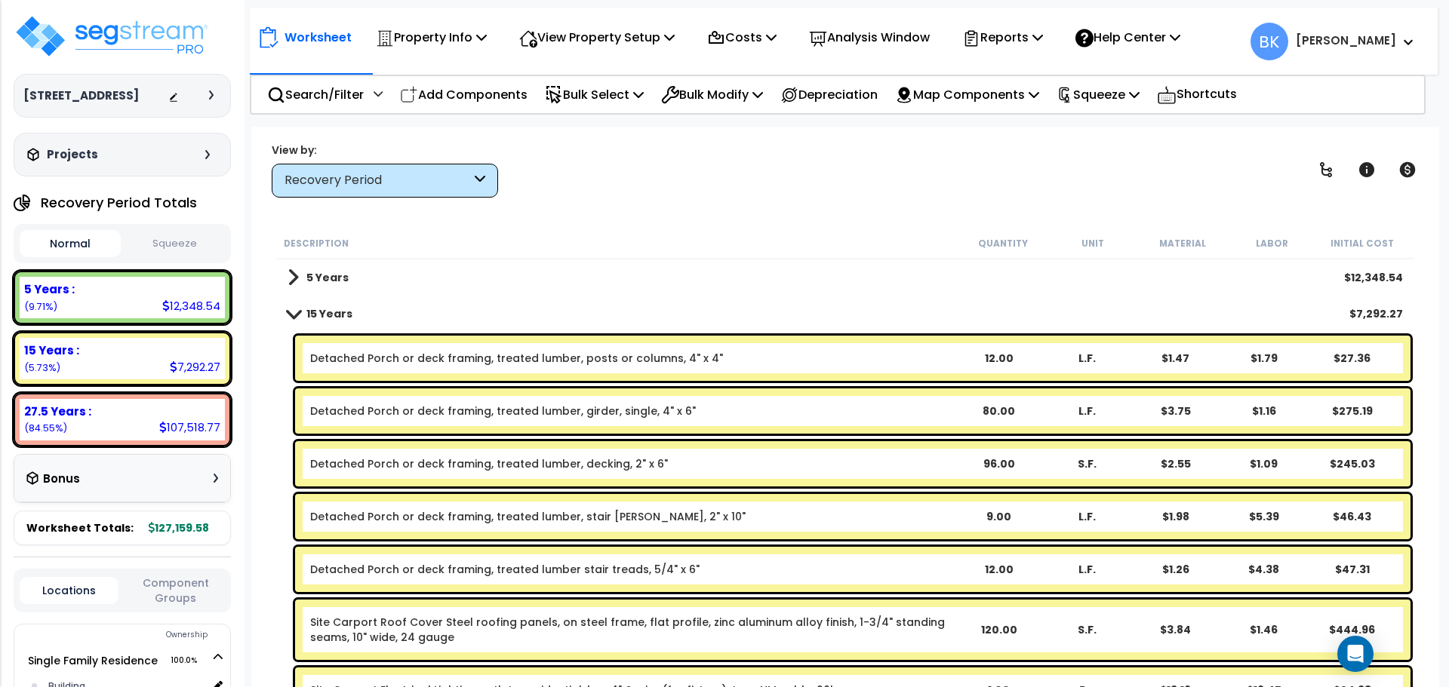
click at [388, 360] on link "Detached Porch or deck framing, treated lumber, posts or columns, 4" x 4"" at bounding box center [516, 358] width 413 height 15
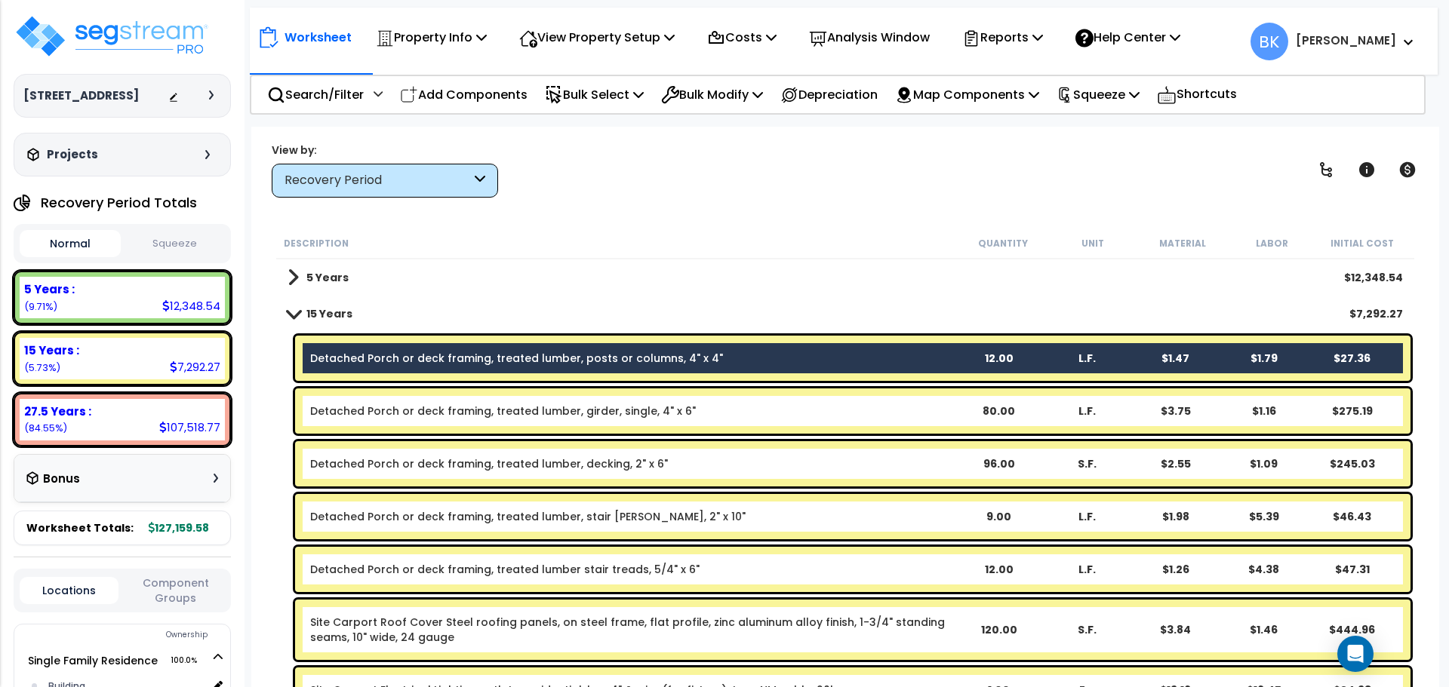
click at [386, 362] on link "Detached Porch or deck framing, treated lumber, posts or columns, 4" x 4"" at bounding box center [516, 358] width 413 height 15
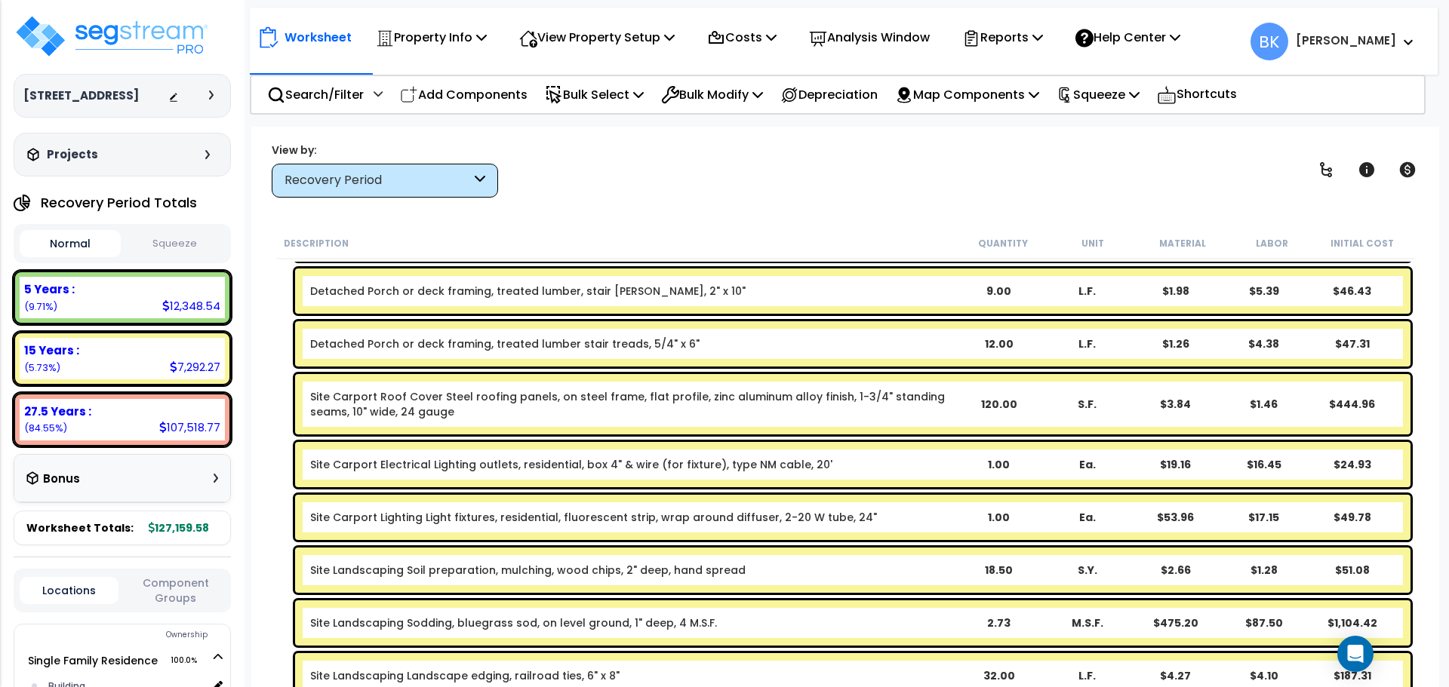
scroll to position [226, 0]
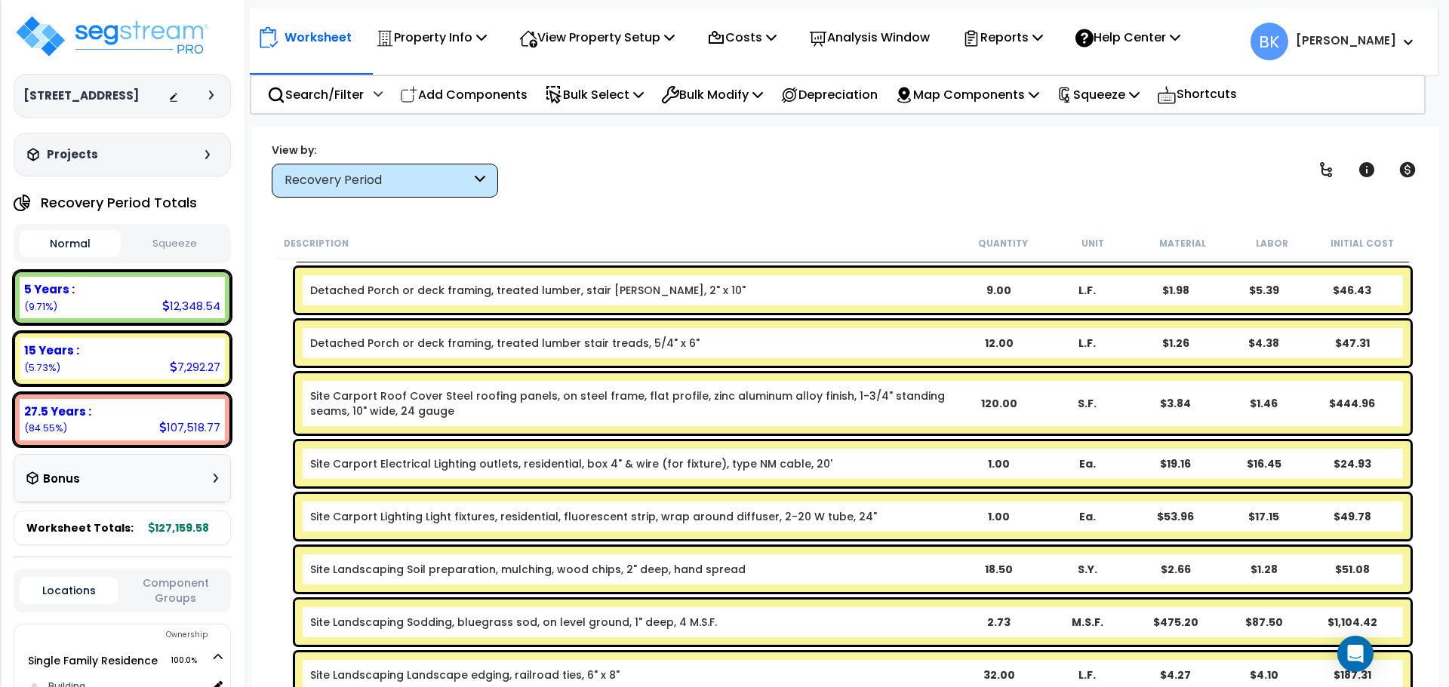
click at [397, 416] on link "Site Carport Roof Cover Steel roofing panels, on steel frame, flat profile, zin…" at bounding box center [632, 404] width 644 height 30
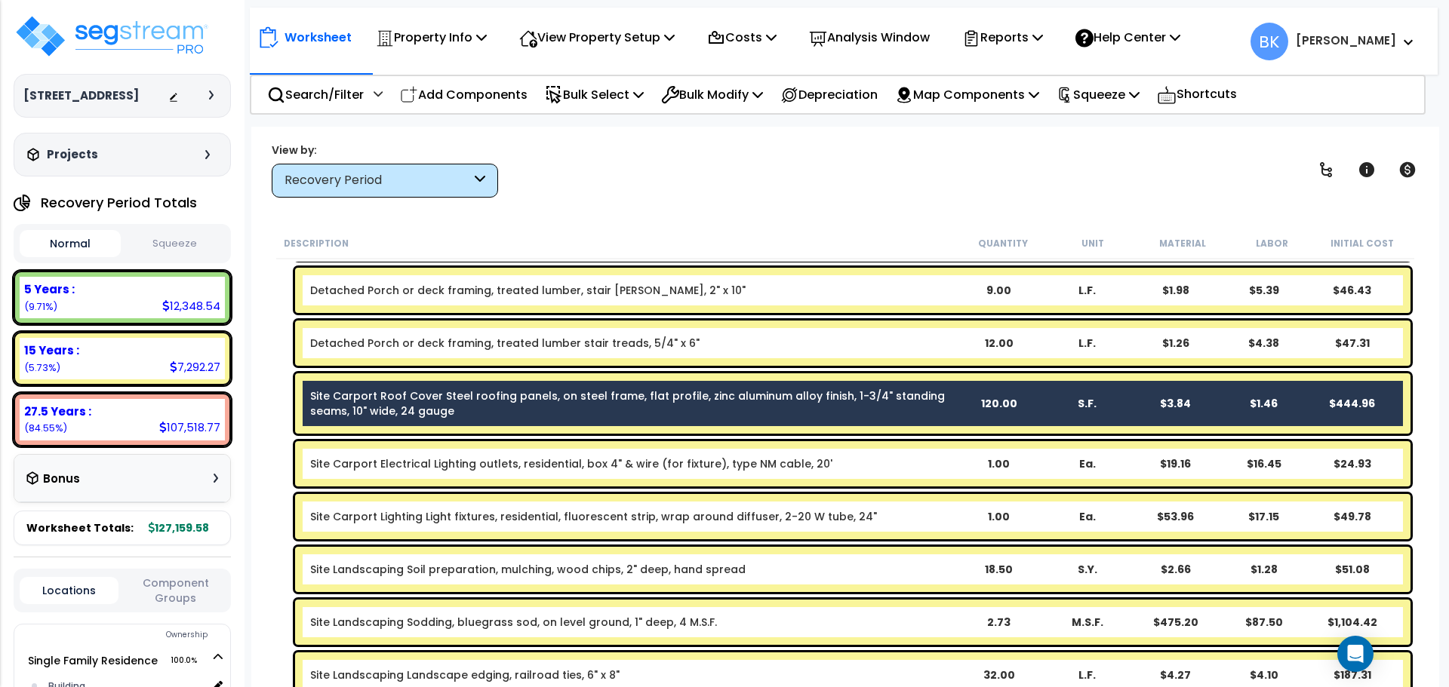
click at [389, 457] on link "Site Carport Electrical Lighting outlets, residential, box 4" & wire (for fixtu…" at bounding box center [571, 463] width 522 height 15
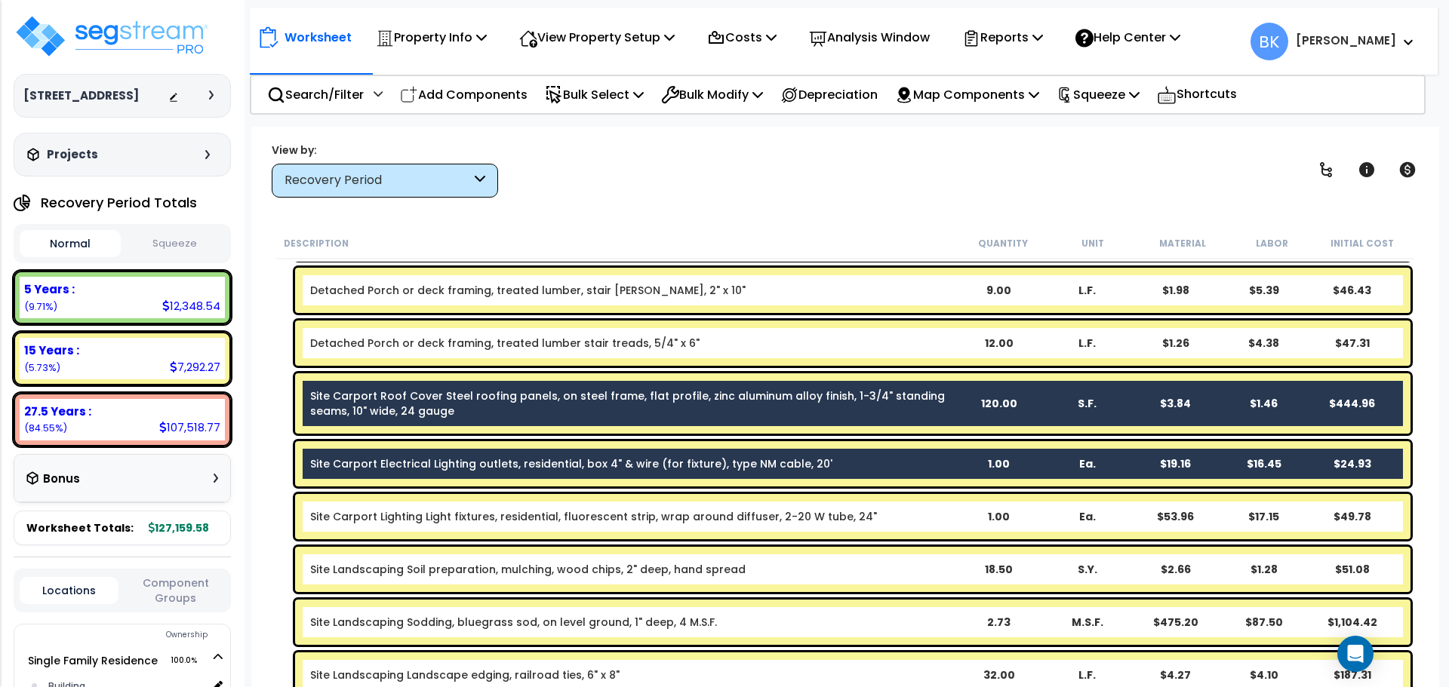
click at [388, 501] on div "Site Carport Lighting Light fixtures, residential, fluorescent strip, wrap arou…" at bounding box center [852, 516] width 1115 height 45
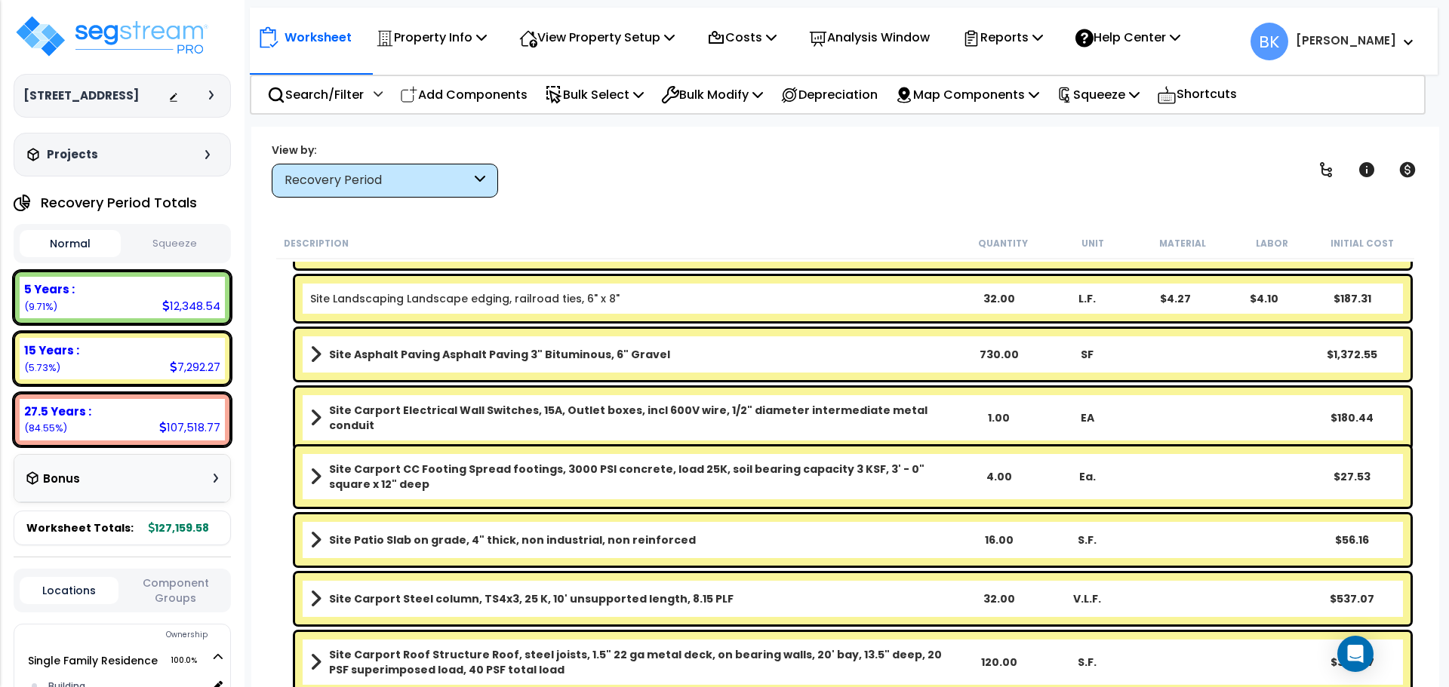
scroll to position [604, 0]
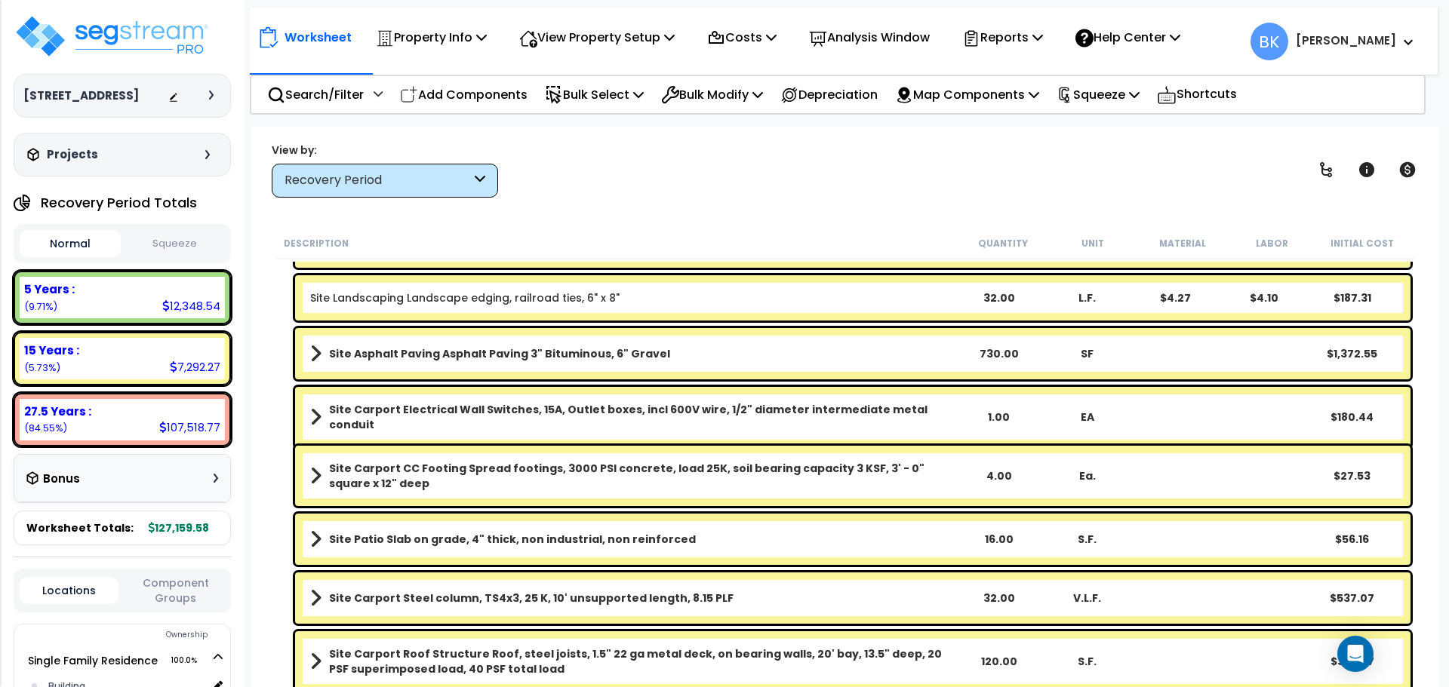
click at [402, 472] on b "Site Carport CC Footing Spread footings, 3000 PSI concrete, load 25K, soil bear…" at bounding box center [641, 476] width 625 height 30
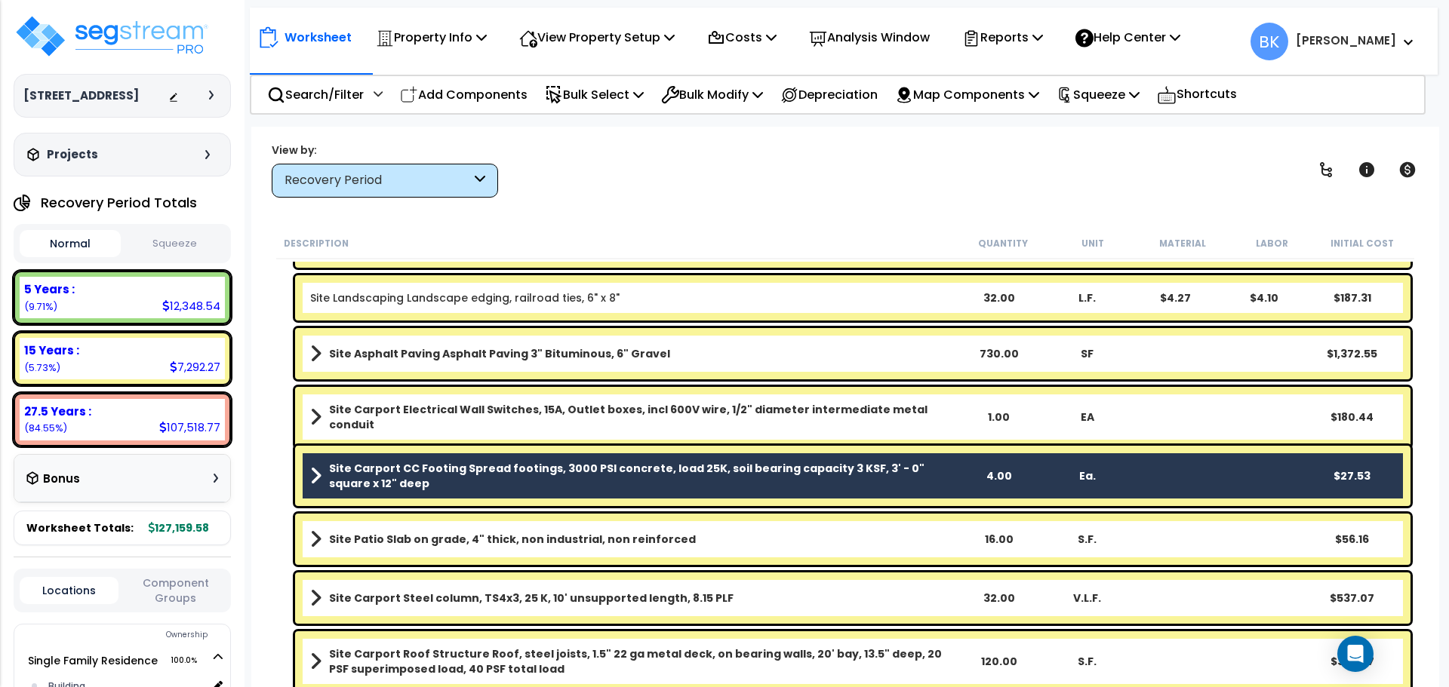
click at [413, 426] on div "Site Carport Electrical Wall Switches, 15A, Outlet boxes, incl 600V wire, 1/2" …" at bounding box center [852, 417] width 1115 height 60
click at [416, 414] on b "Site Carport Electrical Wall Switches, 15A, Outlet boxes, incl 600V wire, 1/2" …" at bounding box center [641, 417] width 625 height 30
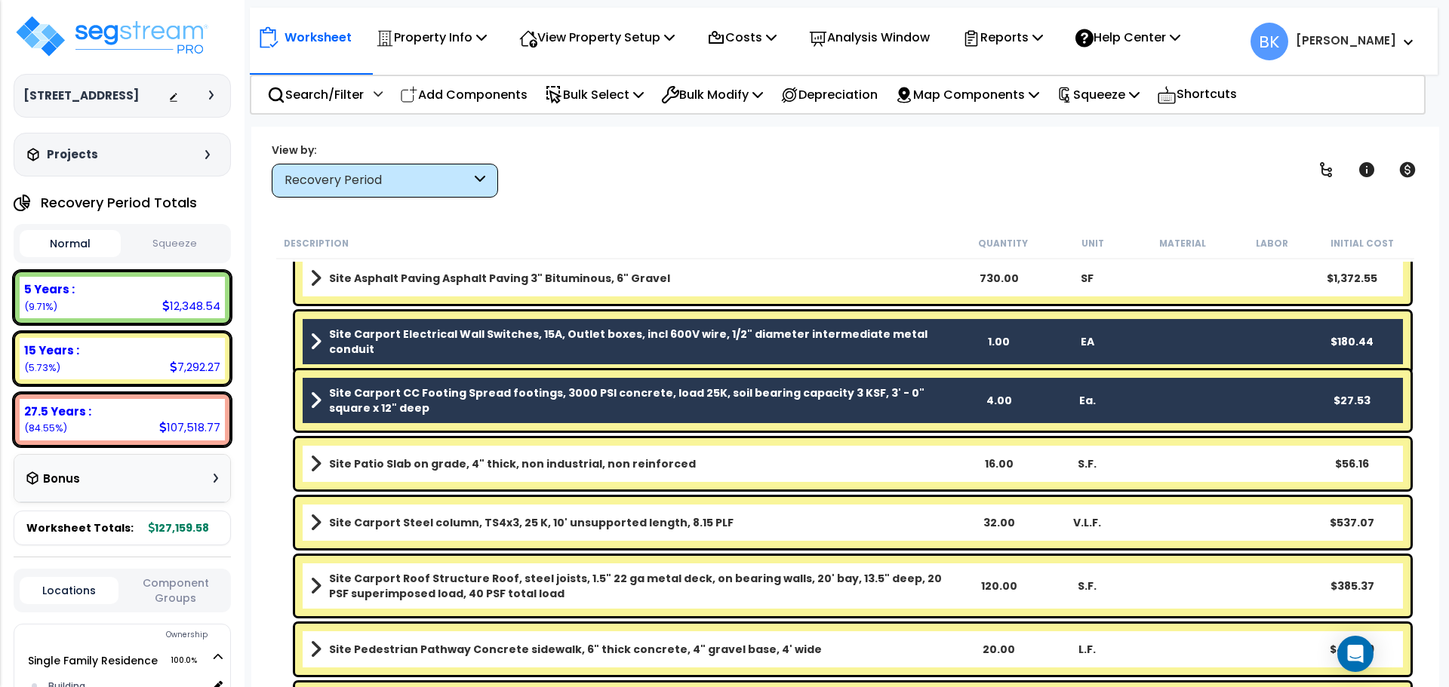
click at [420, 525] on b "Site Carport Steel column, TS4x3, 25 K, 10' unsupported length, 8.15 PLF" at bounding box center [531, 522] width 404 height 15
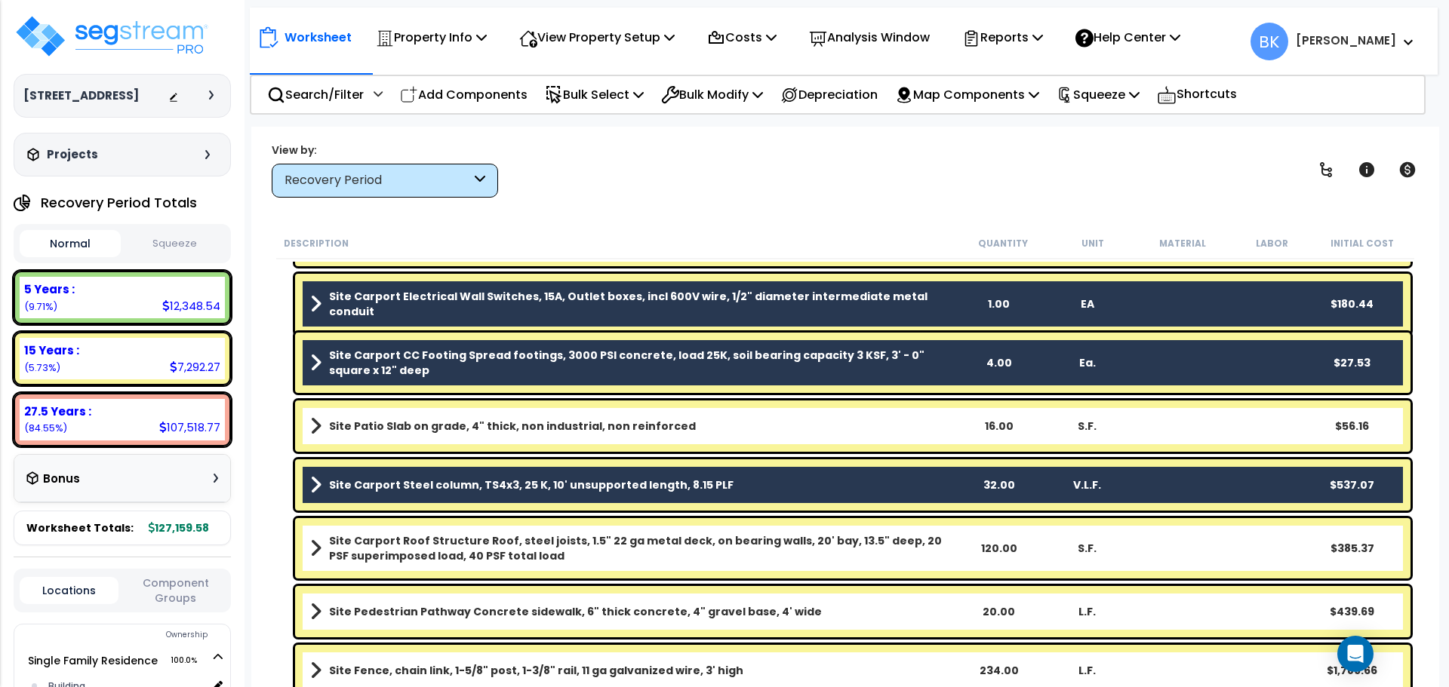
scroll to position [755, 0]
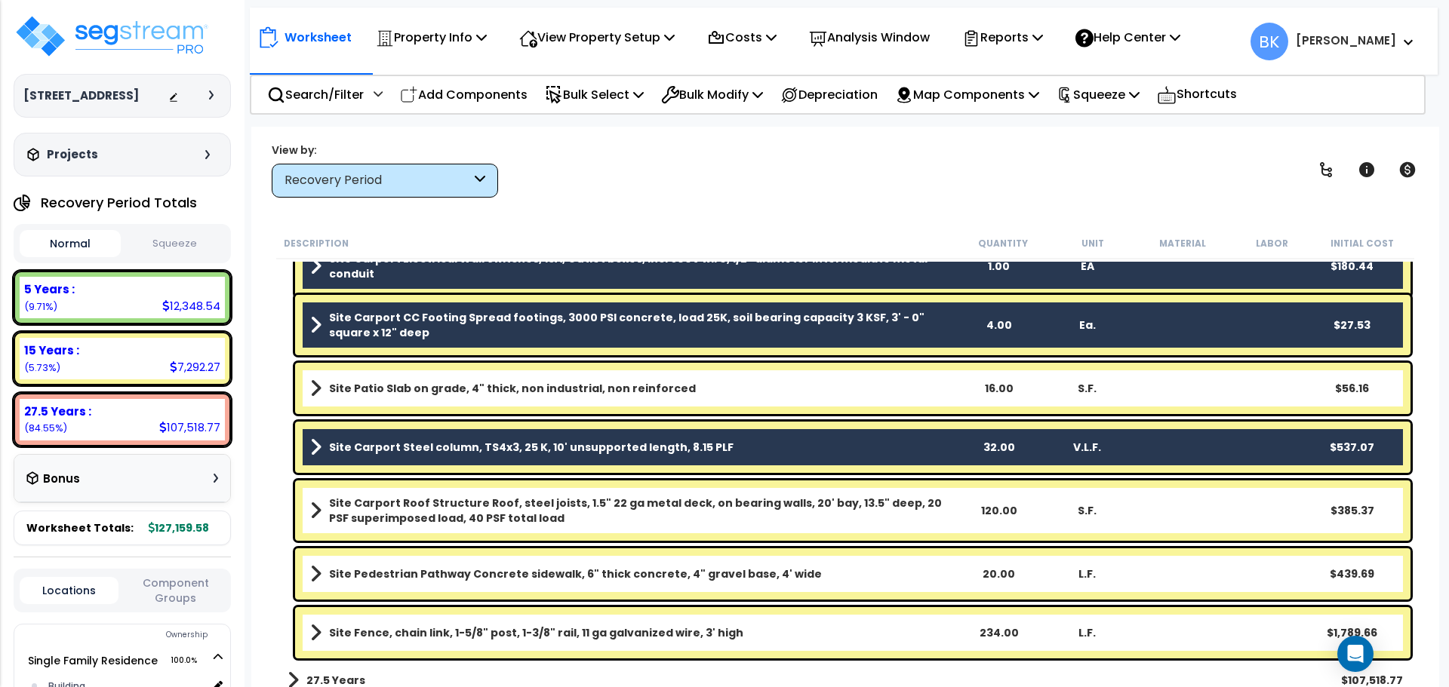
click at [418, 513] on b "Site Carport Roof Structure Roof, steel joists, 1.5" 22 ga metal deck, on beari…" at bounding box center [641, 511] width 625 height 30
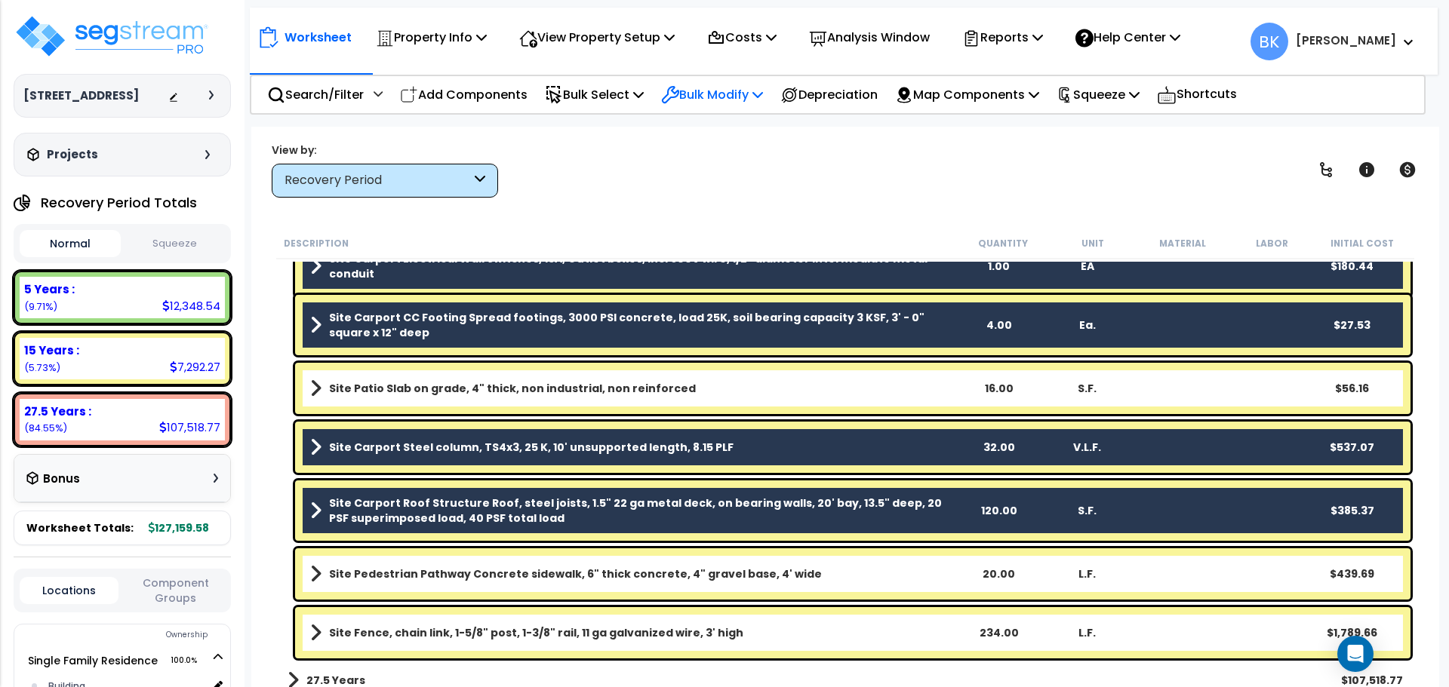
click at [753, 97] on p "Bulk Modify" at bounding box center [712, 95] width 102 height 20
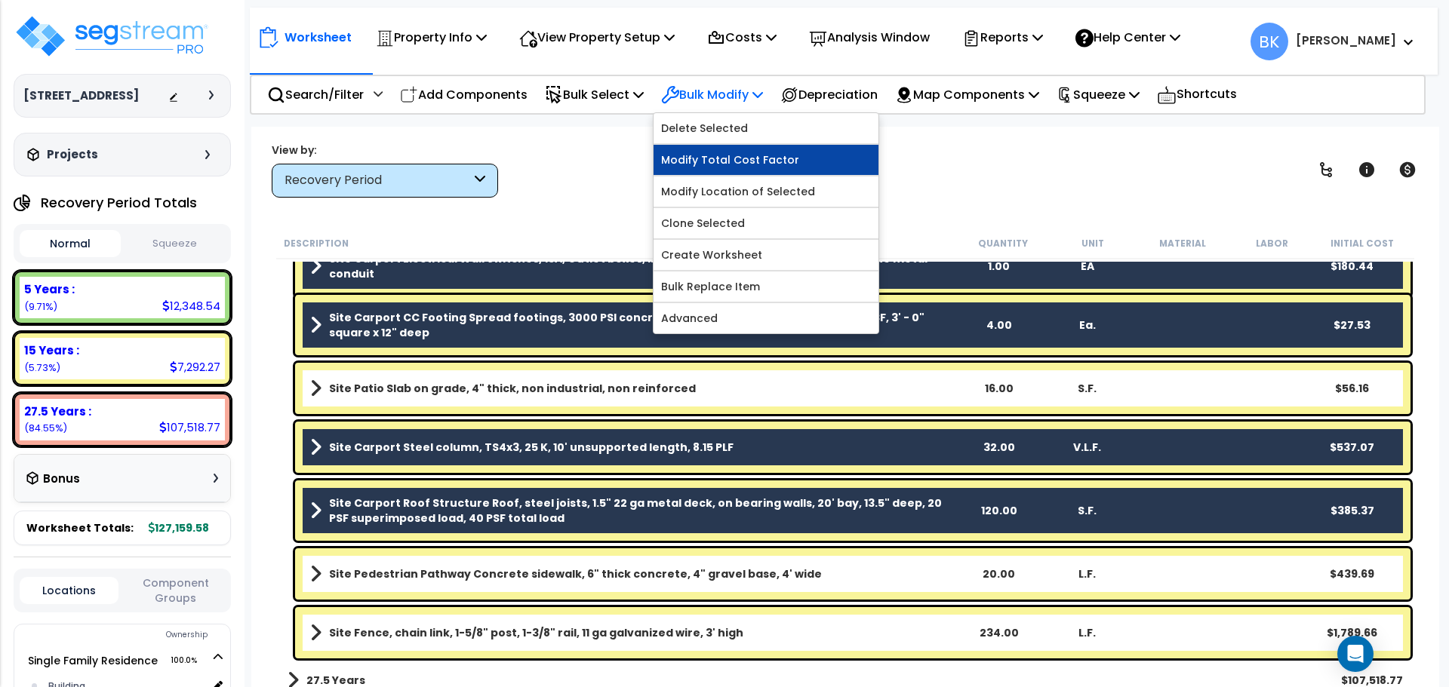
click at [755, 158] on link "Modify Total Cost Factor" at bounding box center [765, 160] width 225 height 30
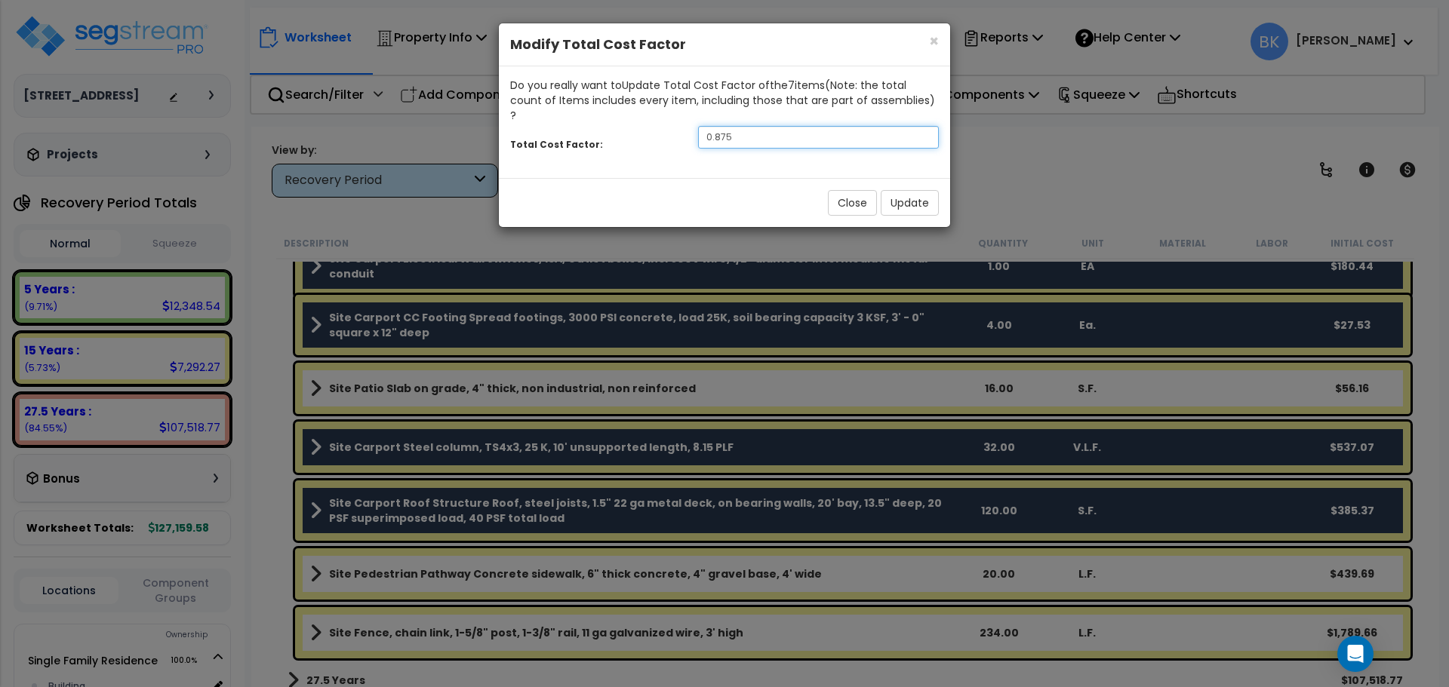
click at [745, 126] on input "0.875" at bounding box center [818, 137] width 241 height 23
type input "0.4"
click at [917, 190] on button "Update" at bounding box center [910, 203] width 58 height 26
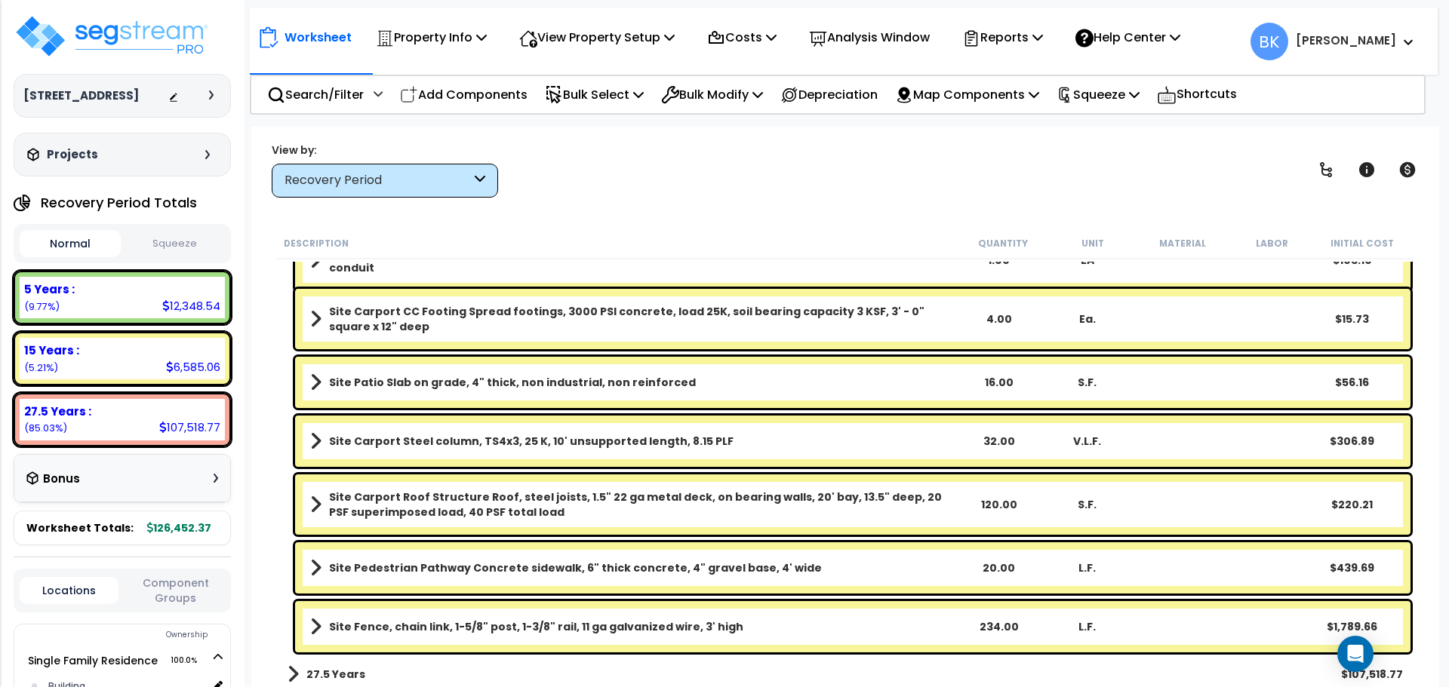
scroll to position [765, 0]
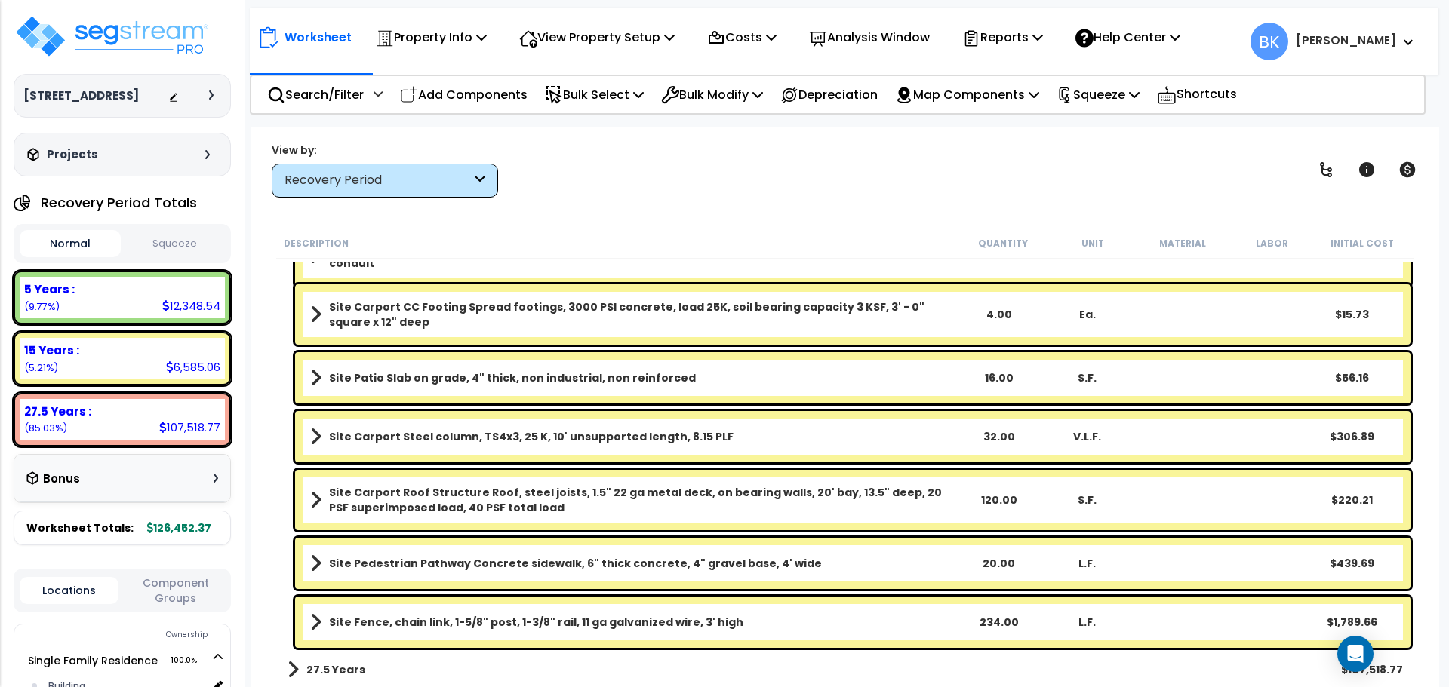
click at [401, 565] on b "Site Pedestrian Pathway Concrete sidewalk, 6" thick concrete, 4" gravel base, 4…" at bounding box center [575, 563] width 493 height 15
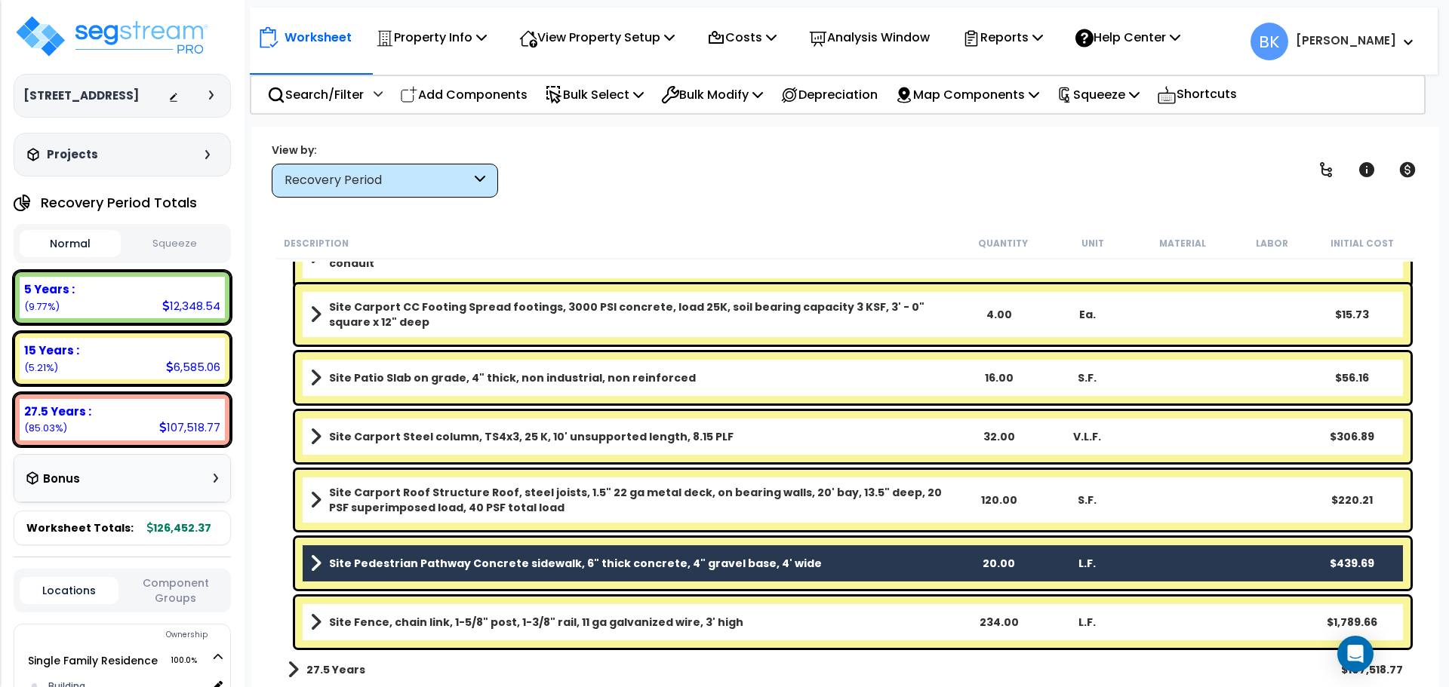
click at [461, 615] on b "Site Fence, chain link, 1-5/8" post, 1-3/8" rail, 11 ga galvanized wire, 3' high" at bounding box center [536, 622] width 414 height 15
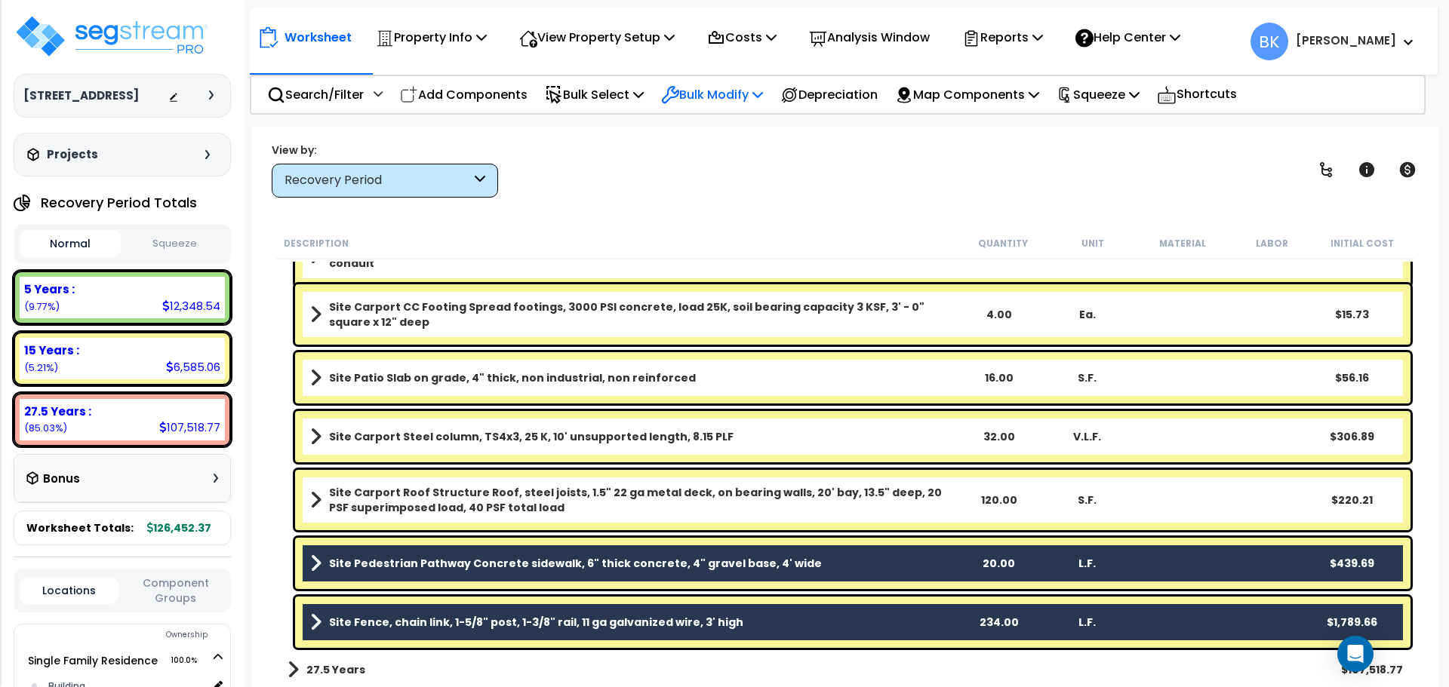
click at [708, 91] on p "Bulk Modify" at bounding box center [712, 95] width 102 height 20
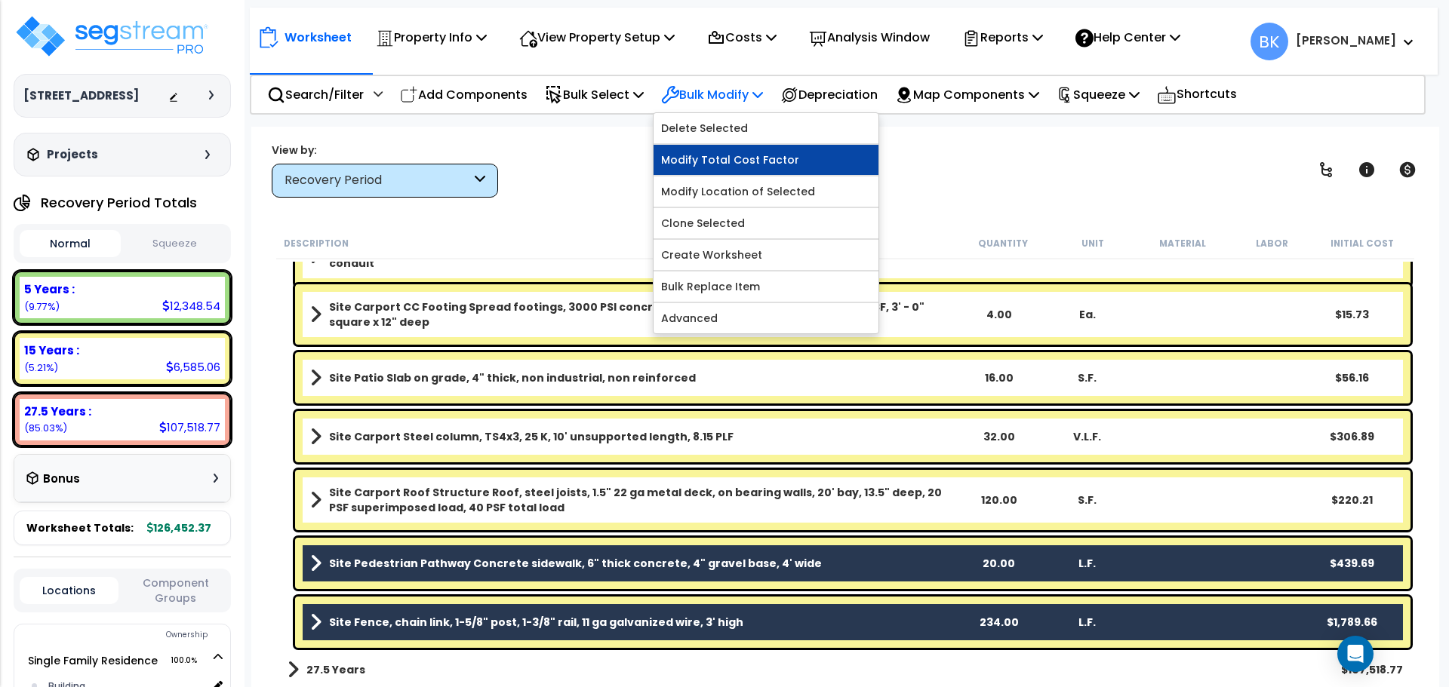
click at [742, 156] on link "Modify Total Cost Factor" at bounding box center [765, 160] width 225 height 30
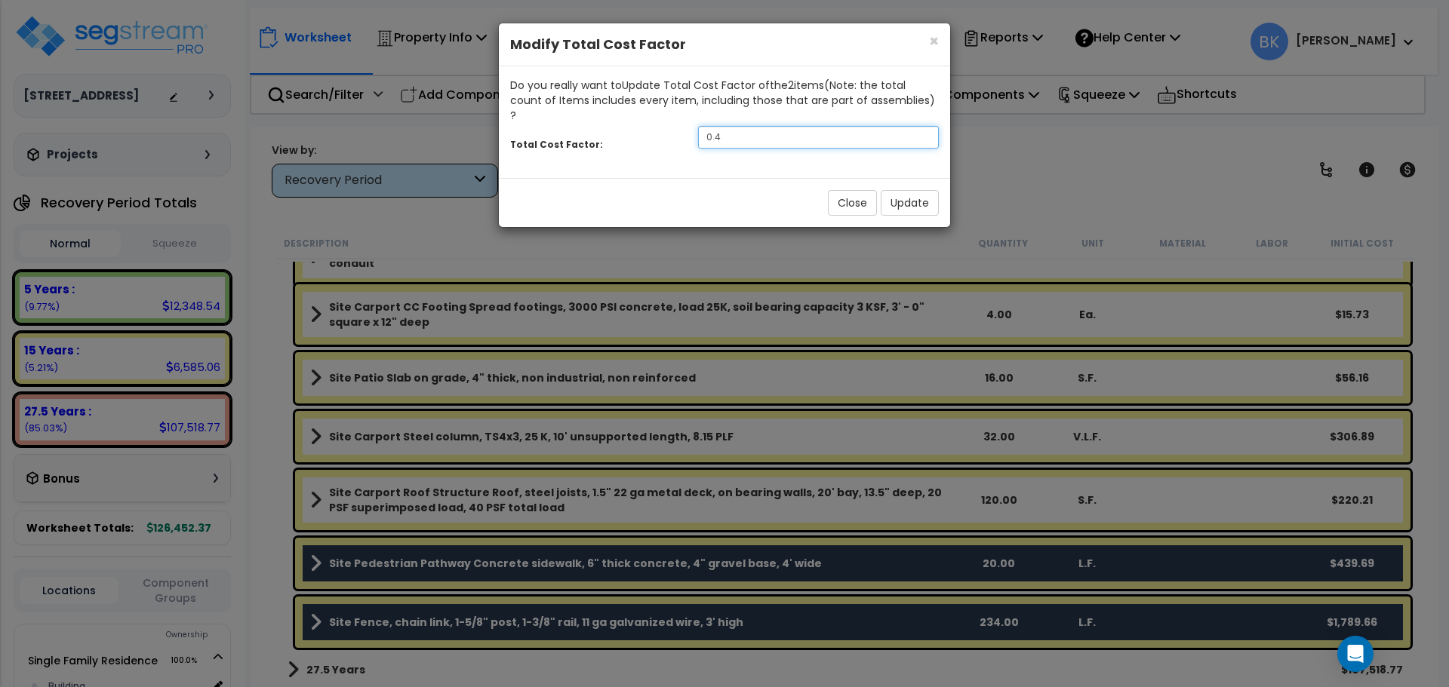
click at [762, 126] on input "0.4" at bounding box center [818, 137] width 241 height 23
type input "0.5"
click at [886, 190] on button "Update" at bounding box center [910, 203] width 58 height 26
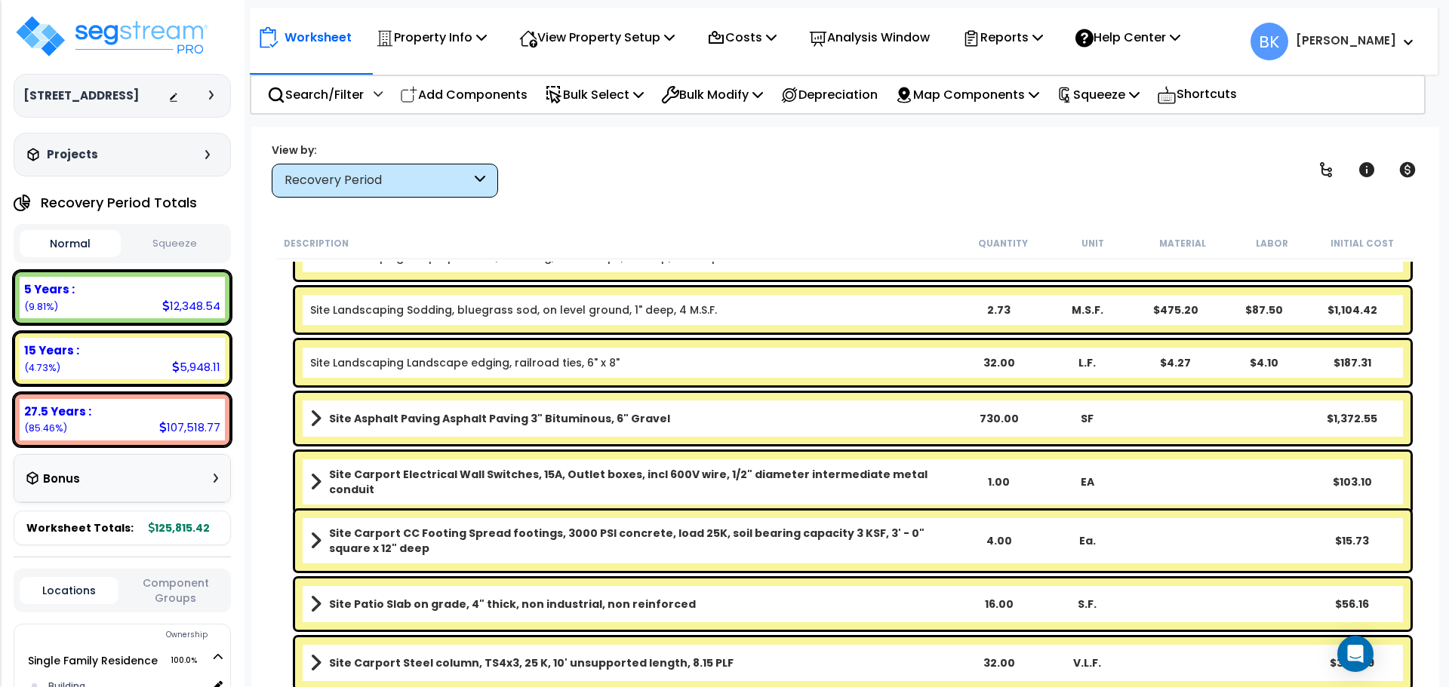
scroll to position [463, 0]
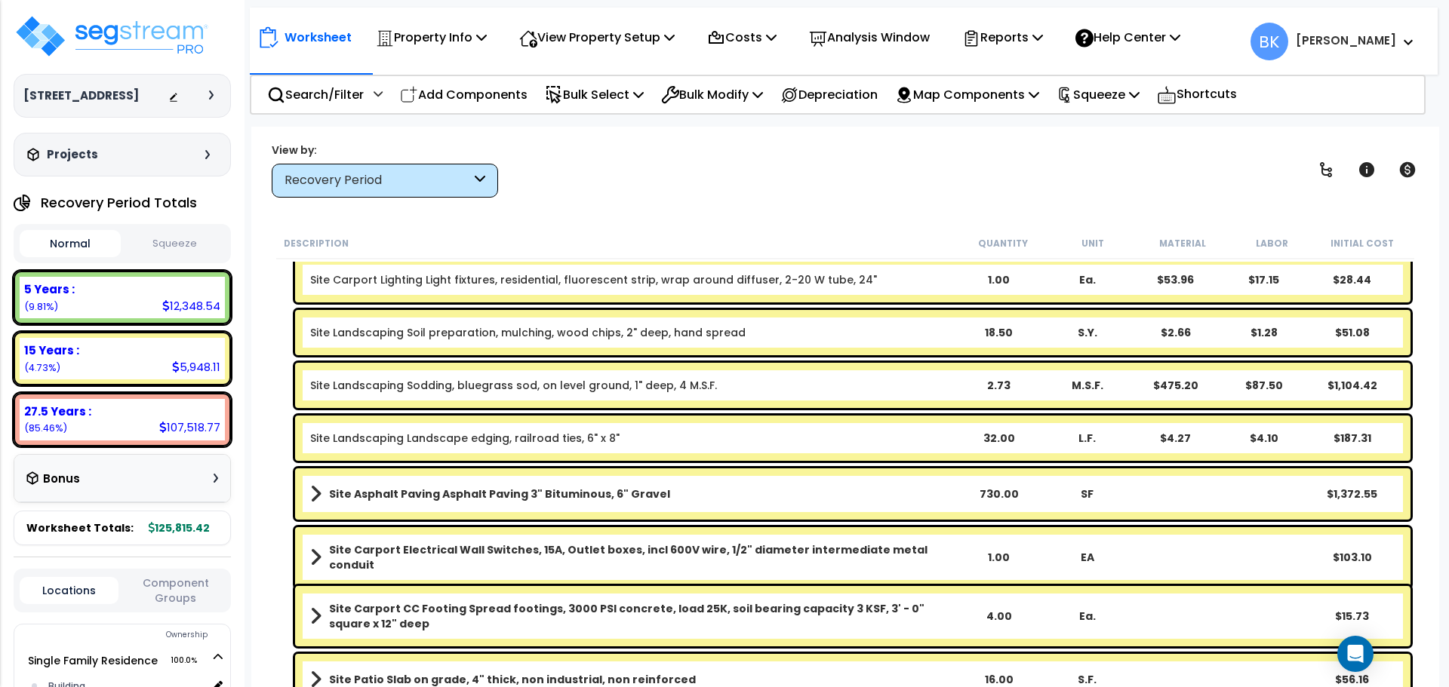
click at [543, 496] on b "Site Asphalt Paving Asphalt Paving 3" Bituminous, 6" Gravel" at bounding box center [499, 494] width 341 height 15
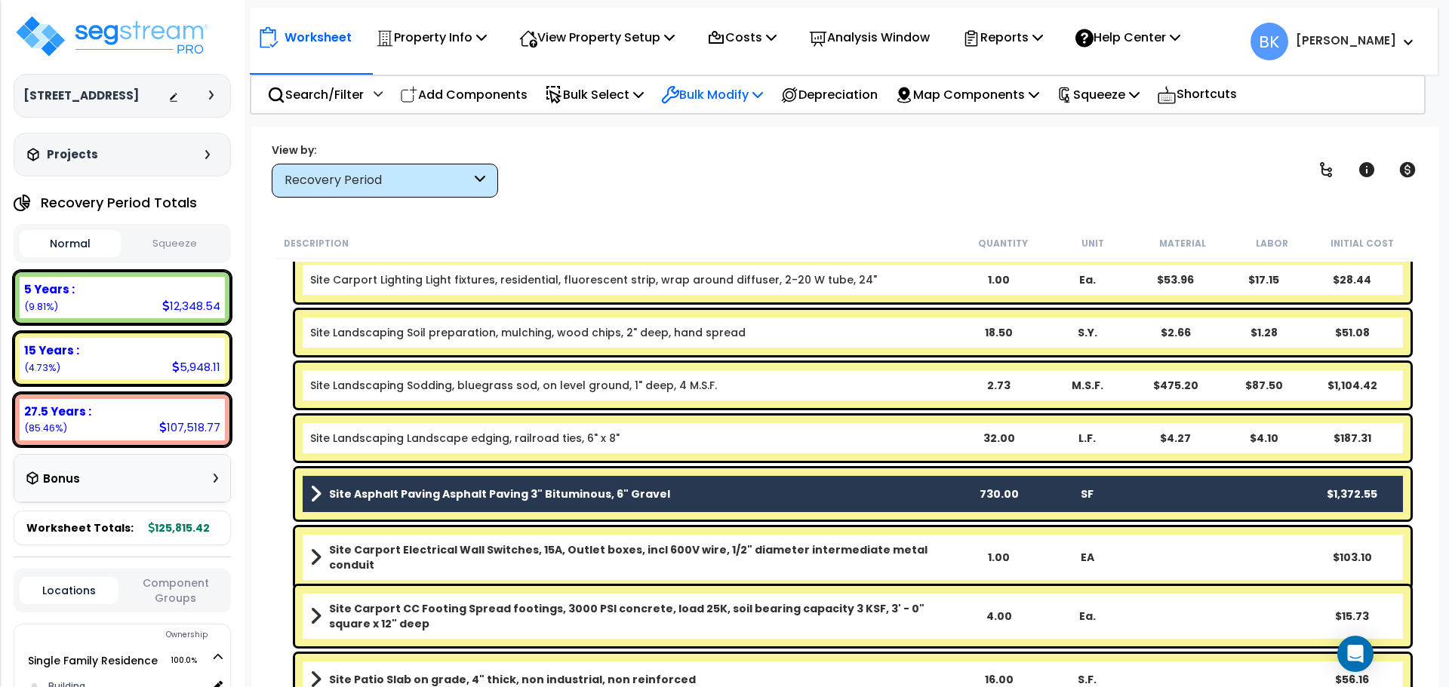
click at [735, 95] on p "Bulk Modify" at bounding box center [712, 95] width 102 height 20
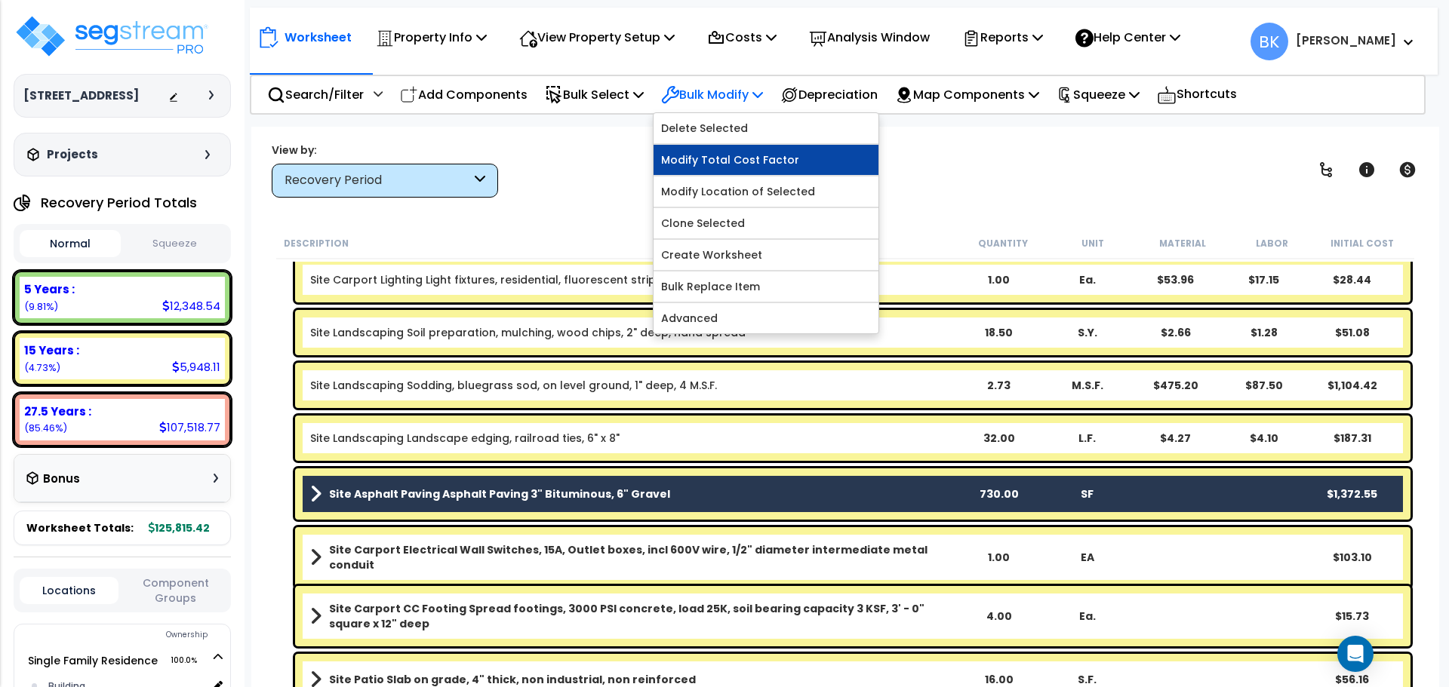
click at [754, 163] on link "Modify Total Cost Factor" at bounding box center [765, 160] width 225 height 30
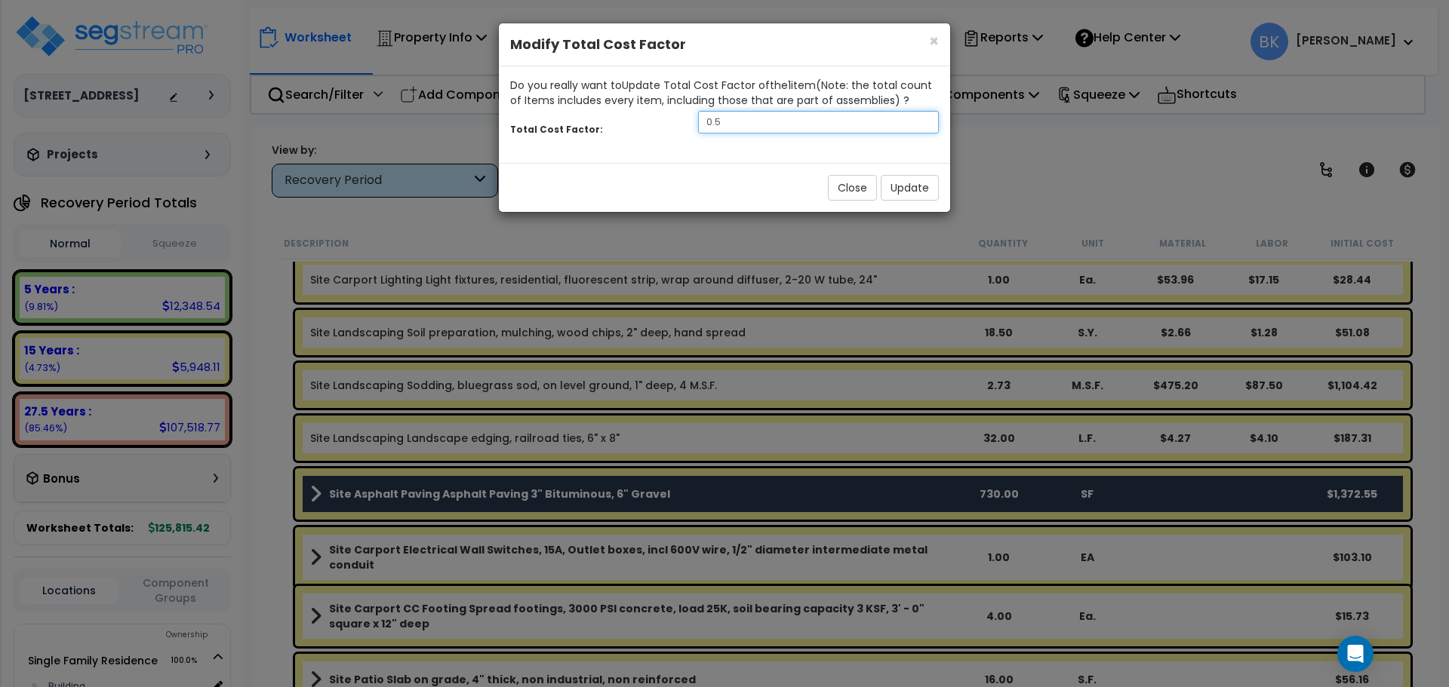
click at [761, 123] on input "0.5" at bounding box center [818, 122] width 241 height 23
click at [904, 186] on button "Update" at bounding box center [910, 188] width 58 height 26
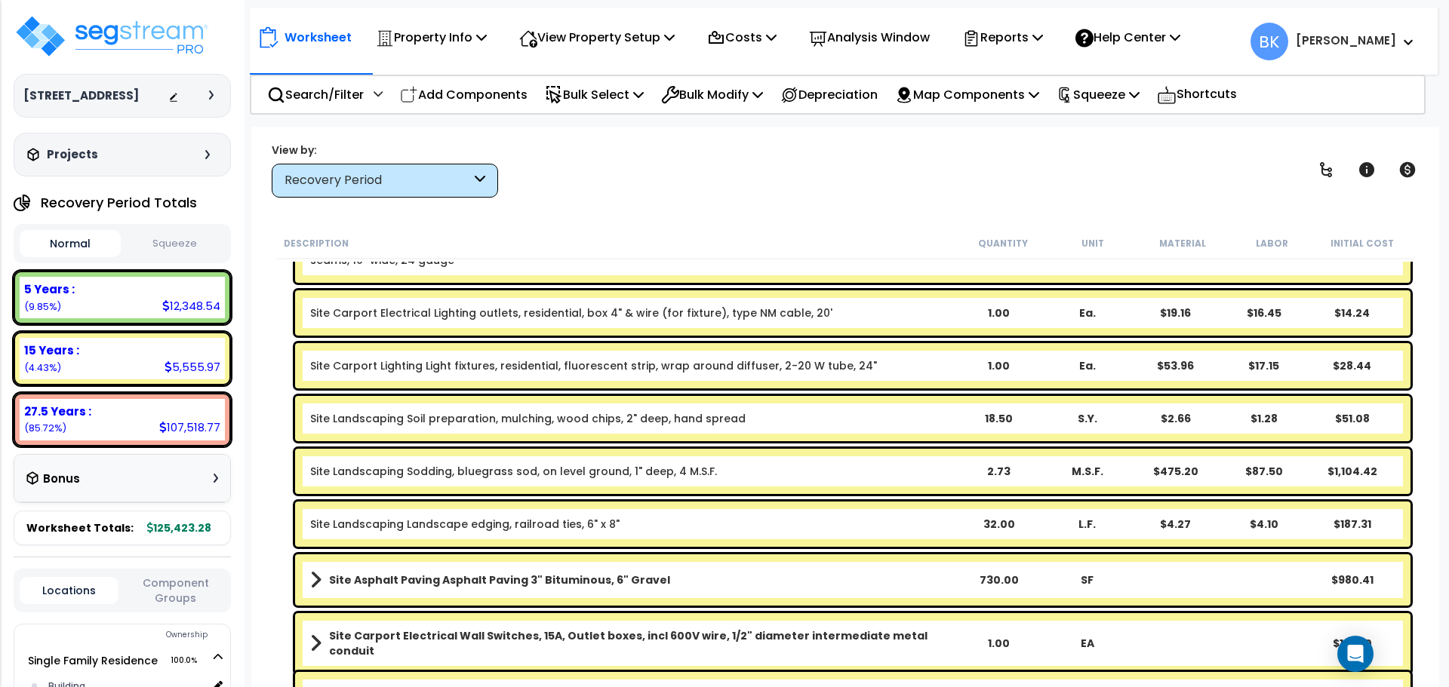
scroll to position [453, 0]
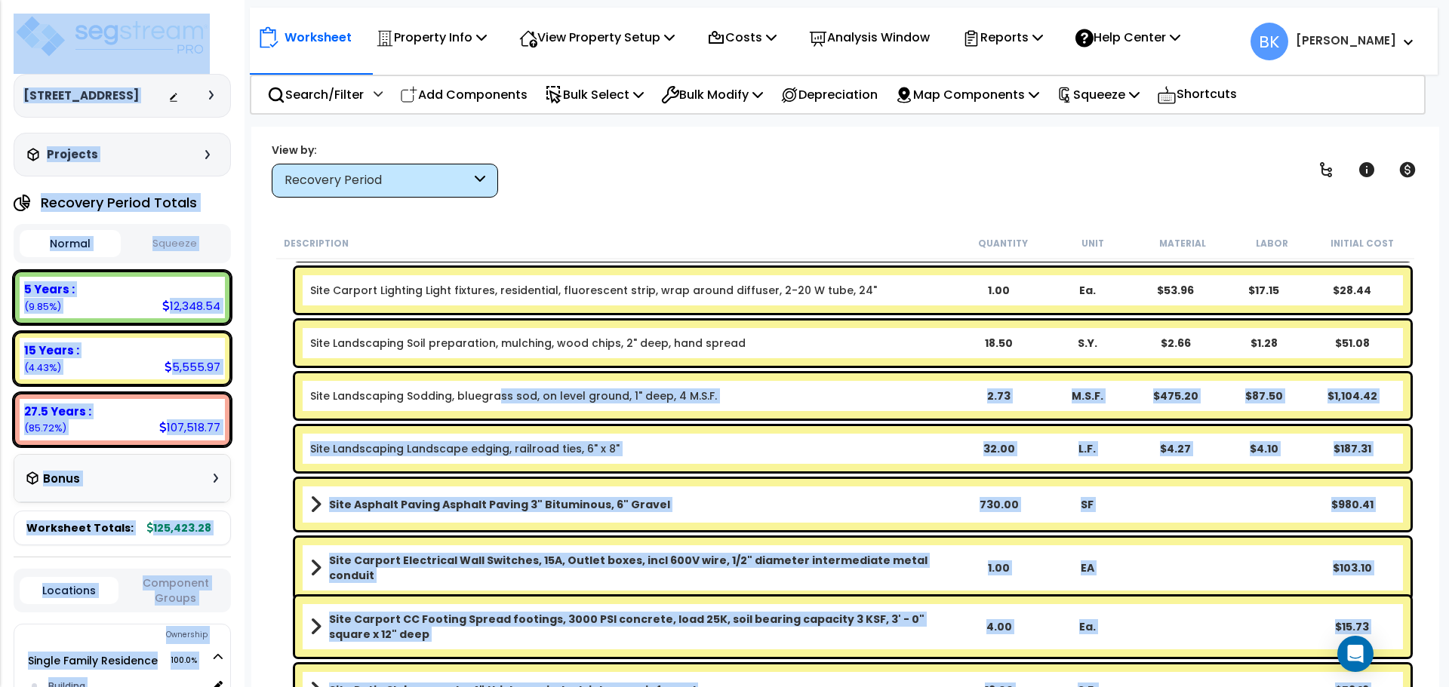
click at [494, 400] on link "Site Landscaping Sodding, bluegrass sod, on level ground, 1" deep, 4 M.S.F." at bounding box center [513, 396] width 407 height 15
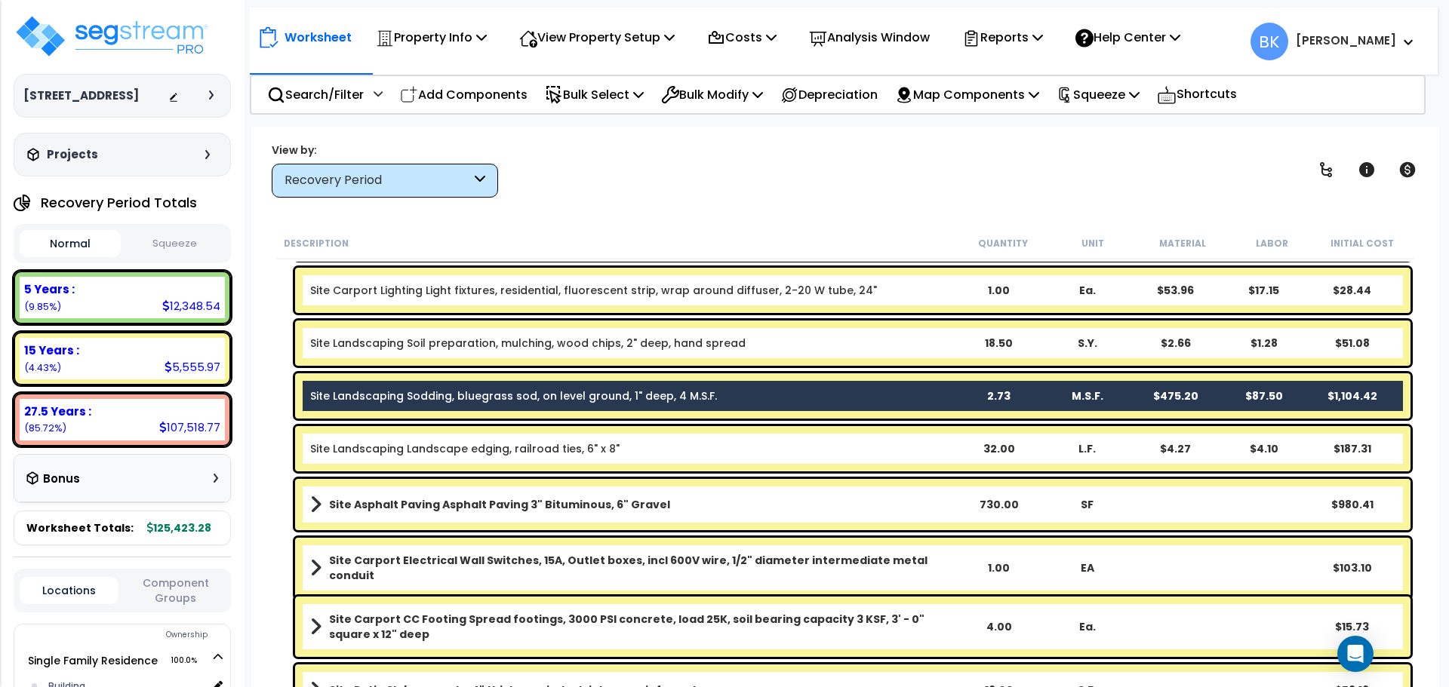
click at [271, 408] on div "Description Quantity Unit Material Labor Initial Cost Detached Porch or deck fr…" at bounding box center [844, 458] width 1157 height 460
click at [662, 89] on div "Bulk Modify Delete Selected Modify Total Cost Factor Modify Location of Selecte…" at bounding box center [712, 94] width 118 height 35
click at [706, 90] on p "Bulk Modify" at bounding box center [712, 95] width 102 height 20
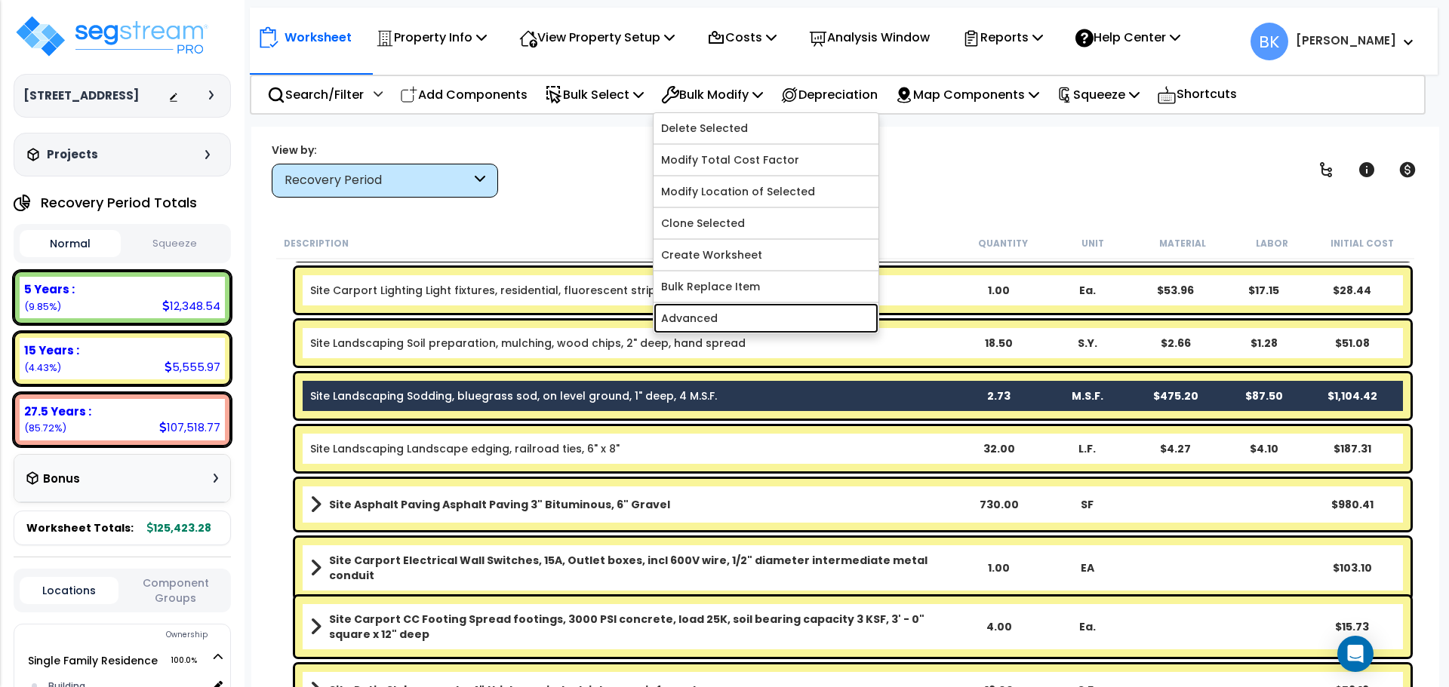
click at [717, 311] on link "Advanced" at bounding box center [765, 318] width 225 height 30
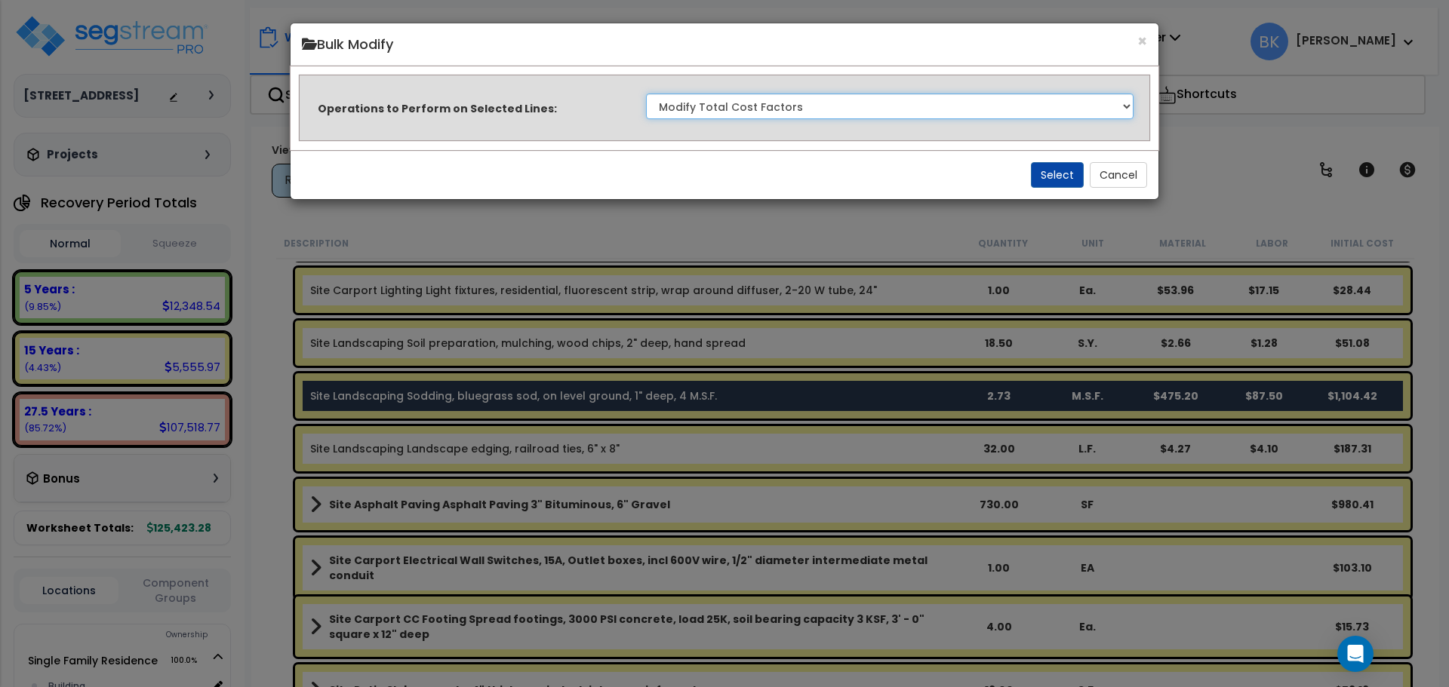
click at [767, 103] on select "Clone Delete Delete Zero Quantities Modify Component Group Modify Recovery Peri…" at bounding box center [889, 107] width 487 height 26
click at [646, 94] on select "Clone Delete Delete Zero Quantities Modify Component Group Modify Recovery Peri…" at bounding box center [889, 107] width 487 height 26
click at [885, 100] on select "Clone Delete Delete Zero Quantities Modify Component Group Modify Recovery Peri…" at bounding box center [889, 107] width 487 height 26
select select "modifyTotalCostFactor"
click at [646, 94] on select "Clone Delete Delete Zero Quantities Modify Component Group Modify Recovery Peri…" at bounding box center [889, 107] width 487 height 26
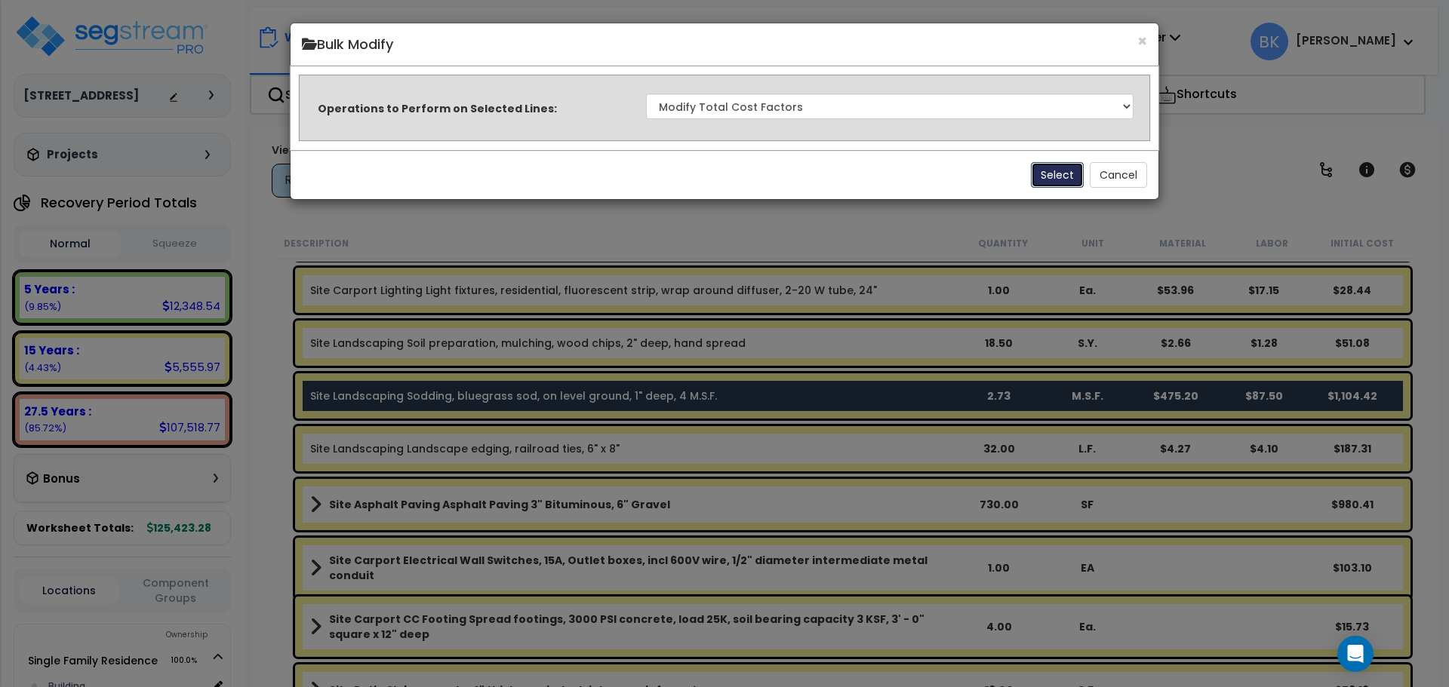
click at [1057, 170] on button "Select" at bounding box center [1057, 175] width 53 height 26
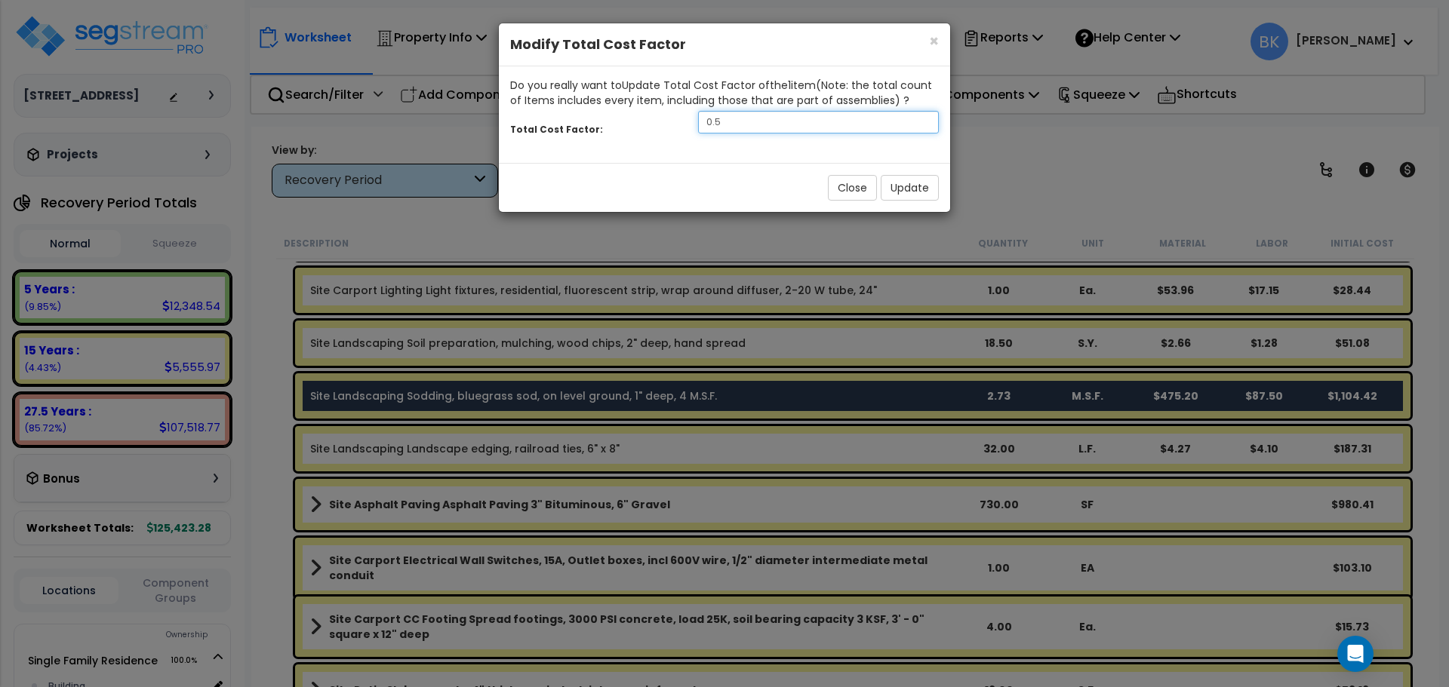
click at [758, 125] on input "0.5" at bounding box center [818, 122] width 241 height 23
click at [887, 180] on button "Update" at bounding box center [910, 188] width 58 height 26
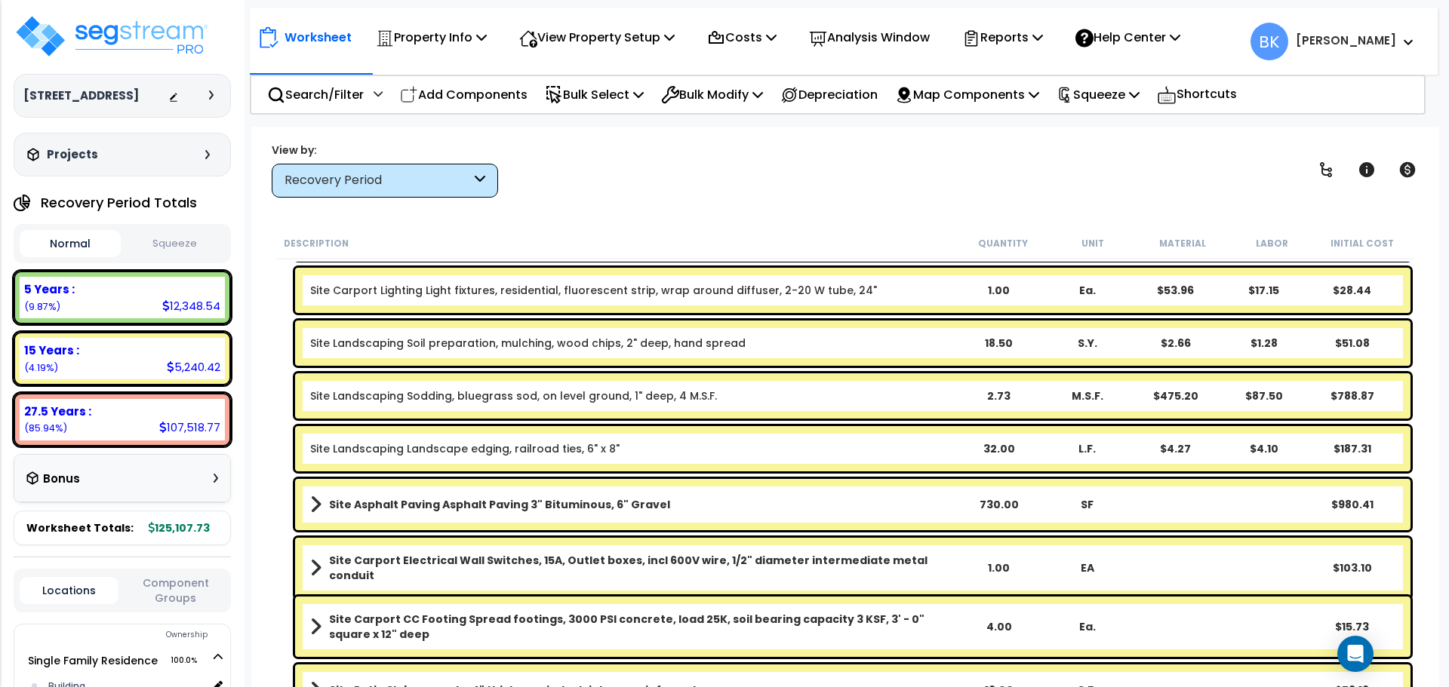
click at [457, 400] on link "Site Landscaping Sodding, bluegrass sod, on level ground, 1" deep, 4 M.S.F." at bounding box center [513, 396] width 407 height 15
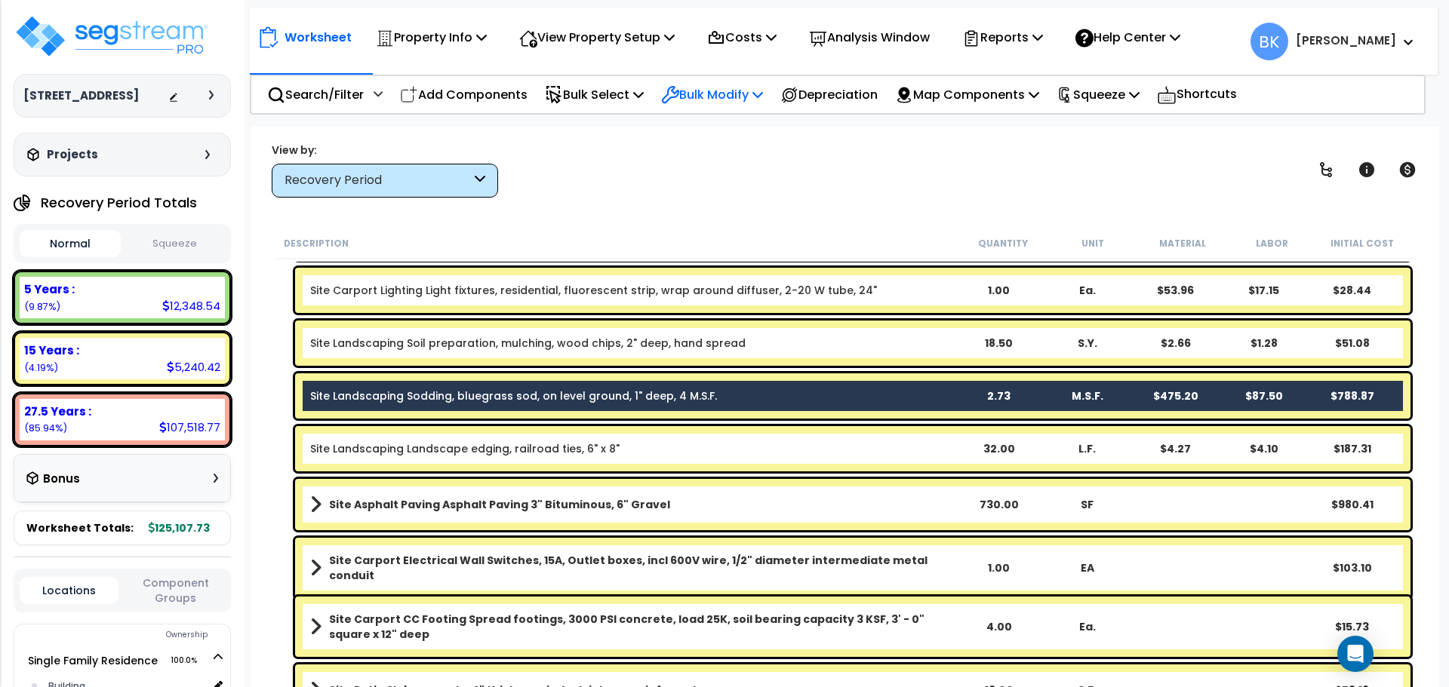
click at [712, 94] on p "Bulk Modify" at bounding box center [712, 95] width 102 height 20
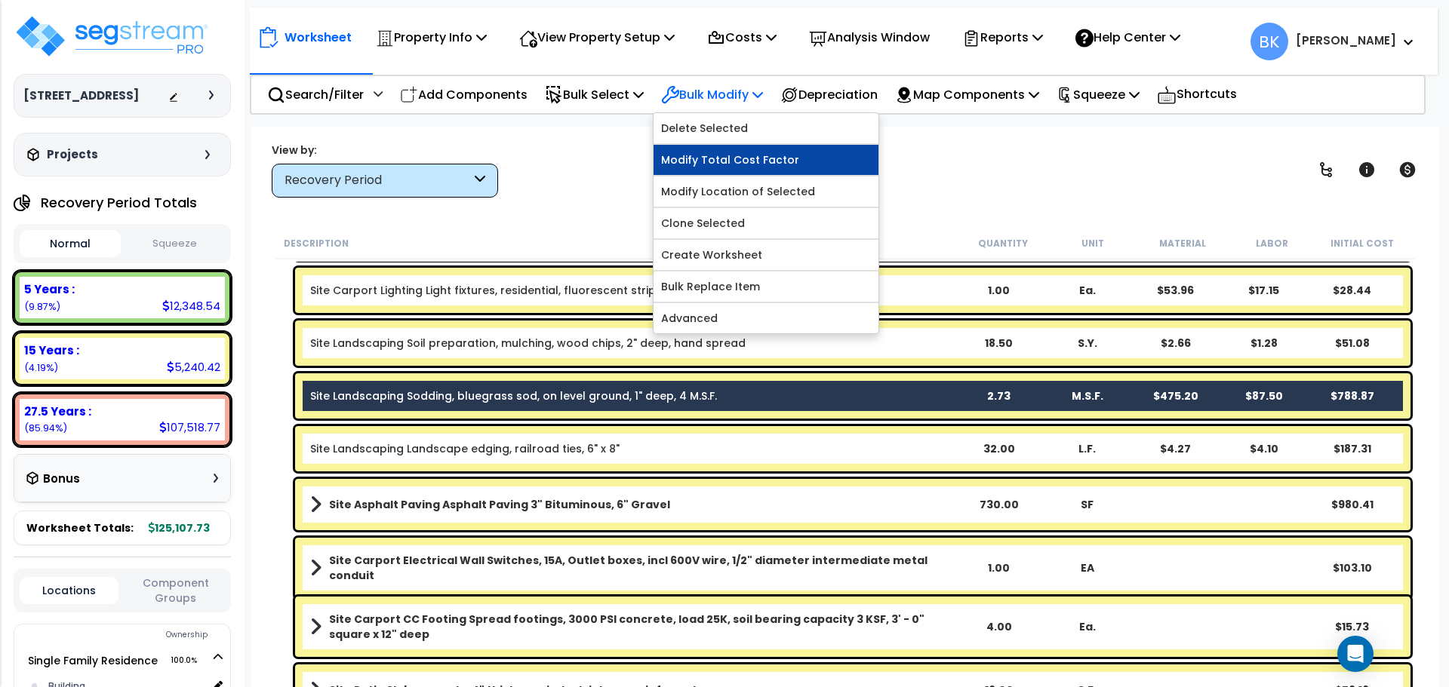
click at [742, 162] on link "Modify Total Cost Factor" at bounding box center [765, 160] width 225 height 30
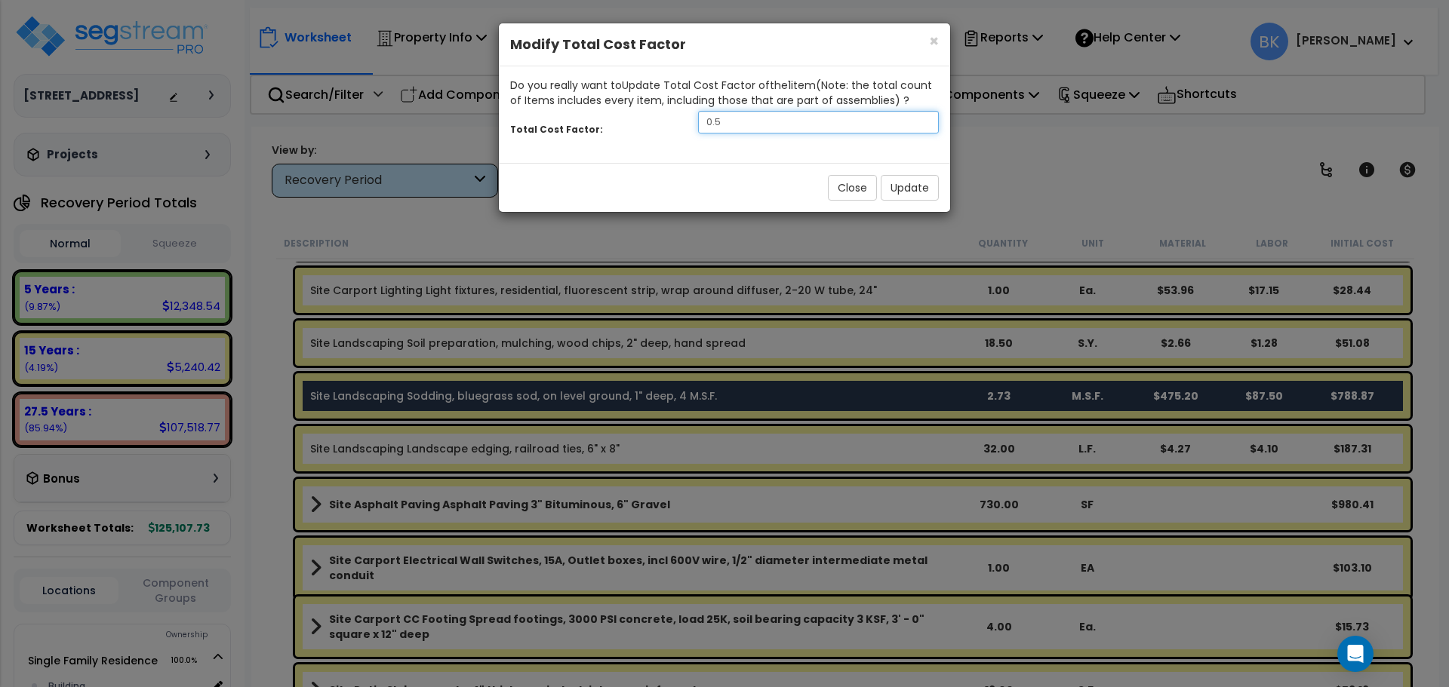
click at [763, 131] on input "0.5" at bounding box center [818, 122] width 241 height 23
type input "0.4"
click at [895, 180] on button "Update" at bounding box center [910, 188] width 58 height 26
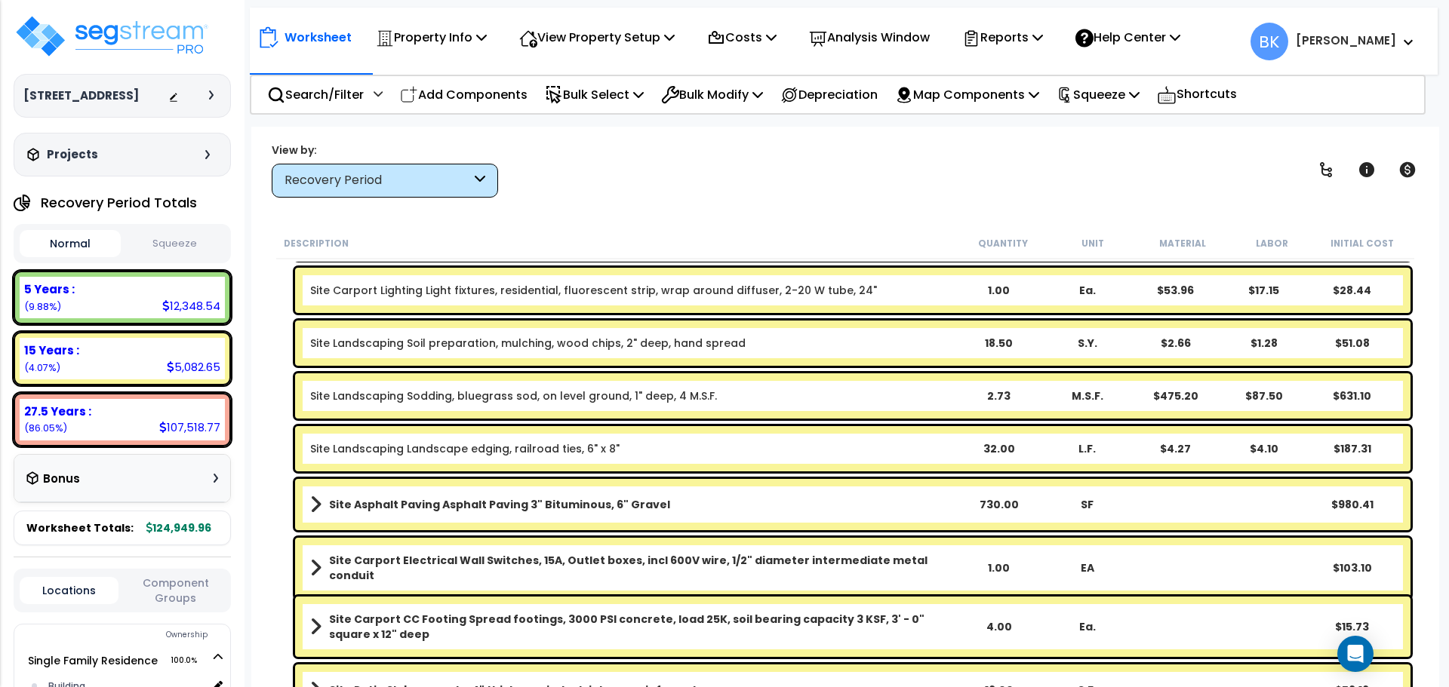
click at [294, 363] on div "Site Landscaping Soil preparation, mulching, wood chips, 2" deep, hand spread 1…" at bounding box center [845, 343] width 1138 height 53
click at [273, 363] on div "Description Quantity Unit Material Labor Initial Cost Detached Porch or deck fr…" at bounding box center [844, 458] width 1157 height 460
click at [254, 342] on div "Worksheet Property Info Property Setup Add Property Unit Template property Clon…" at bounding box center [845, 470] width 1188 height 687
click at [262, 277] on div "Worksheet Property Info Property Setup Add Property Unit Template property Clon…" at bounding box center [845, 470] width 1188 height 687
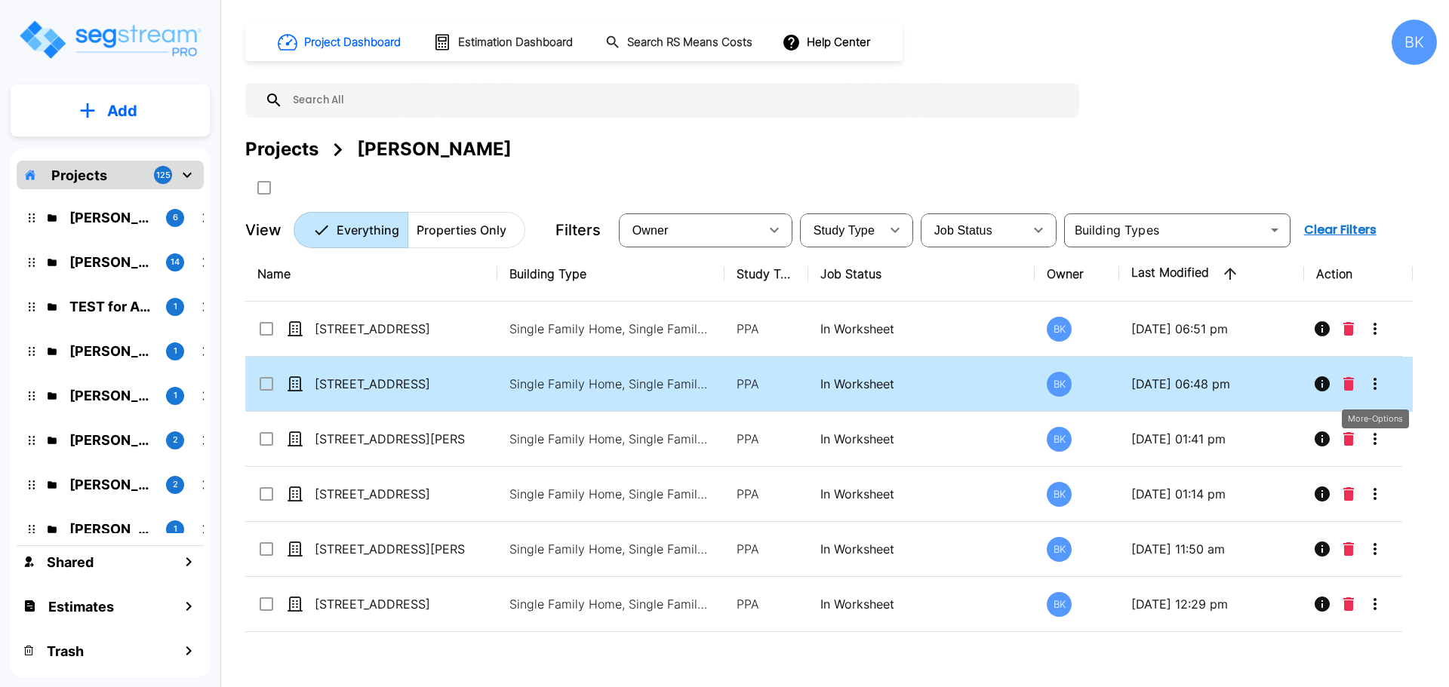
click at [1371, 382] on icon "More-Options" at bounding box center [1375, 384] width 18 height 18
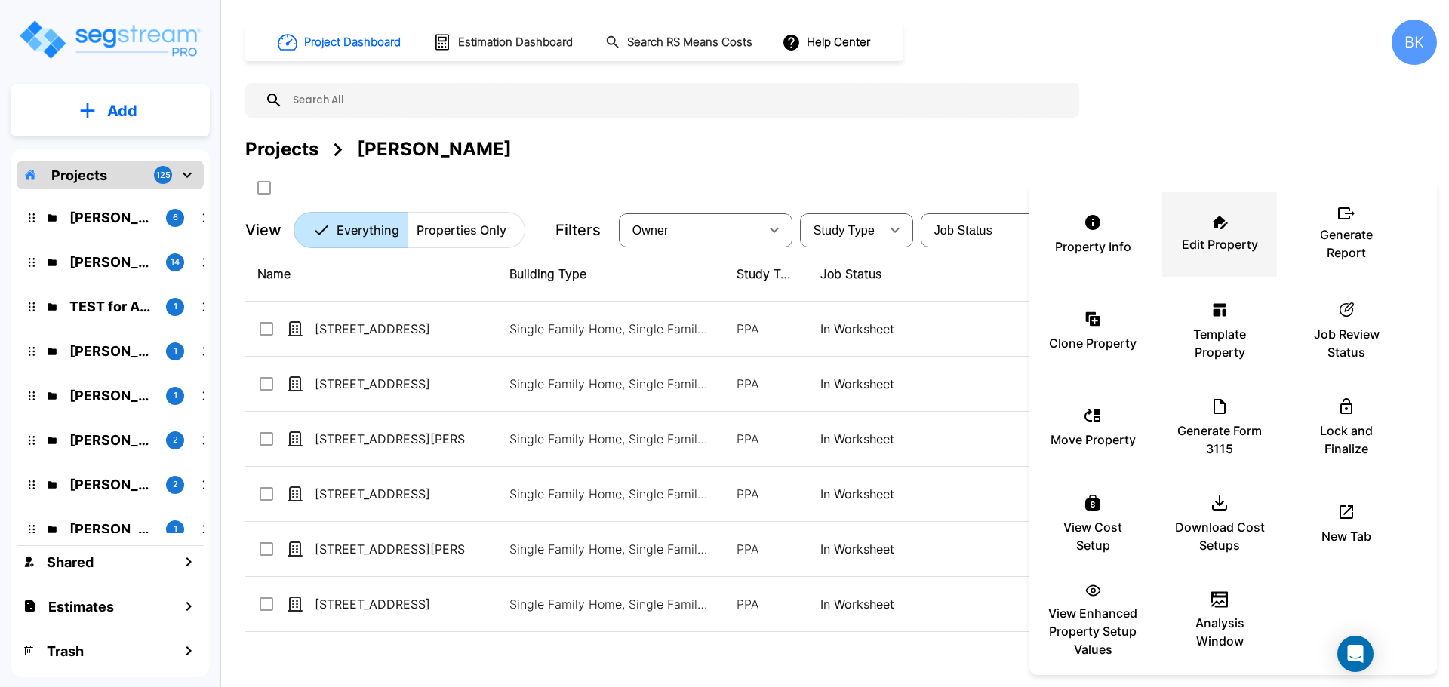
click at [1214, 234] on div "Edit Property" at bounding box center [1219, 234] width 91 height 75
click at [1123, 136] on div at bounding box center [724, 343] width 1449 height 687
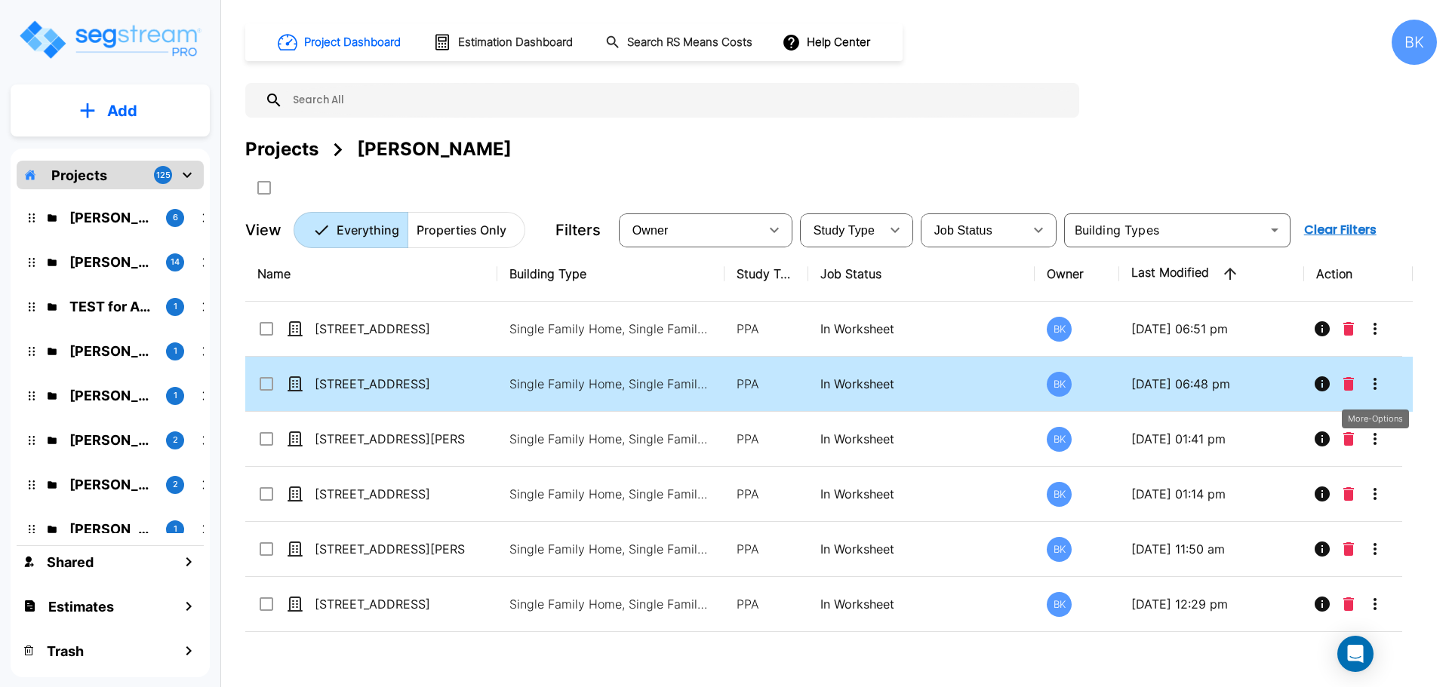
click at [1371, 378] on icon "More-Options" at bounding box center [1375, 384] width 18 height 18
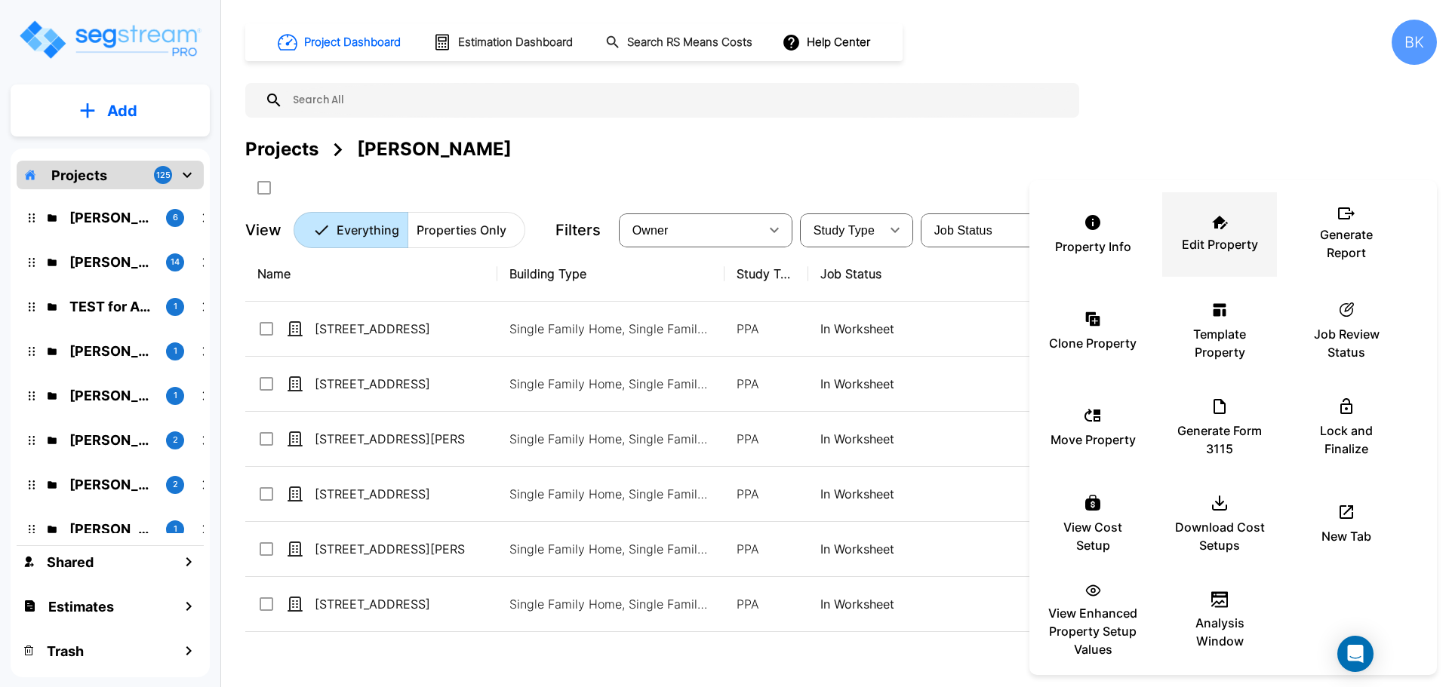
click at [1200, 232] on div "Edit Property" at bounding box center [1219, 234] width 91 height 75
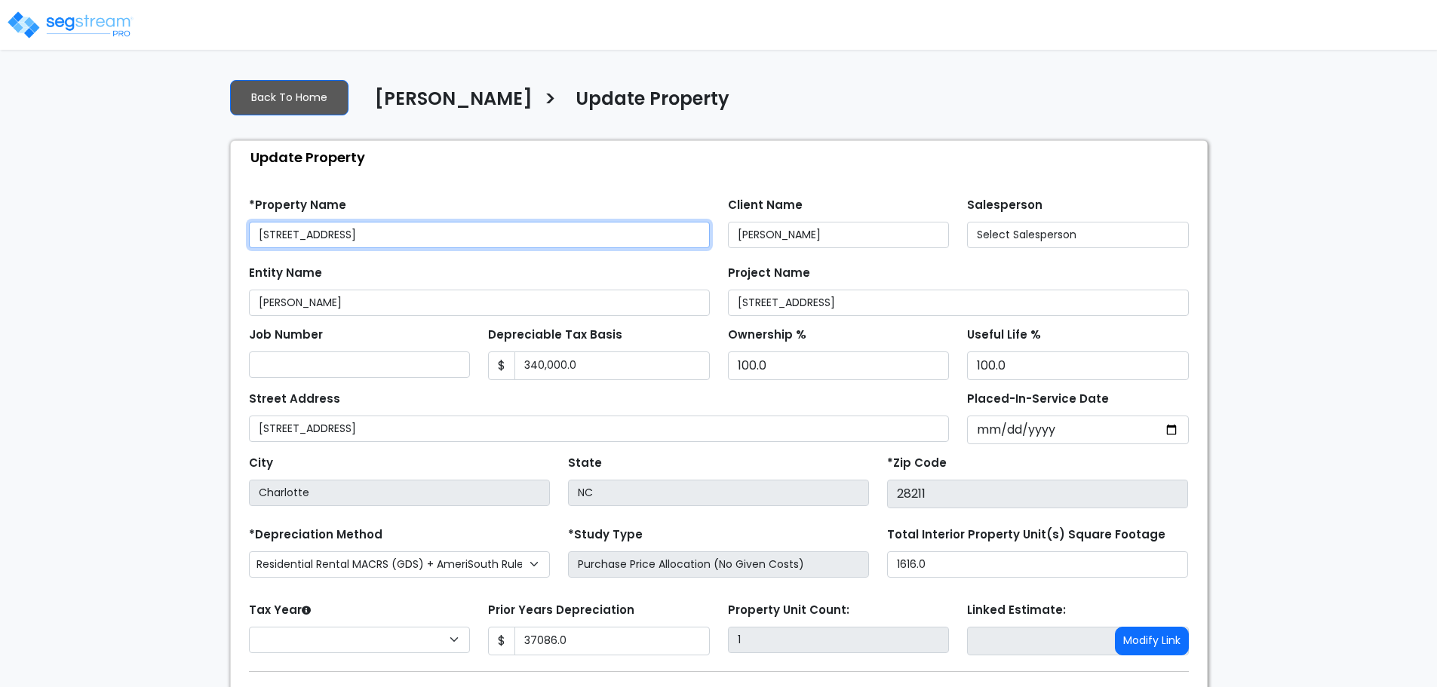
type input "37,086.0"
select select "2024"
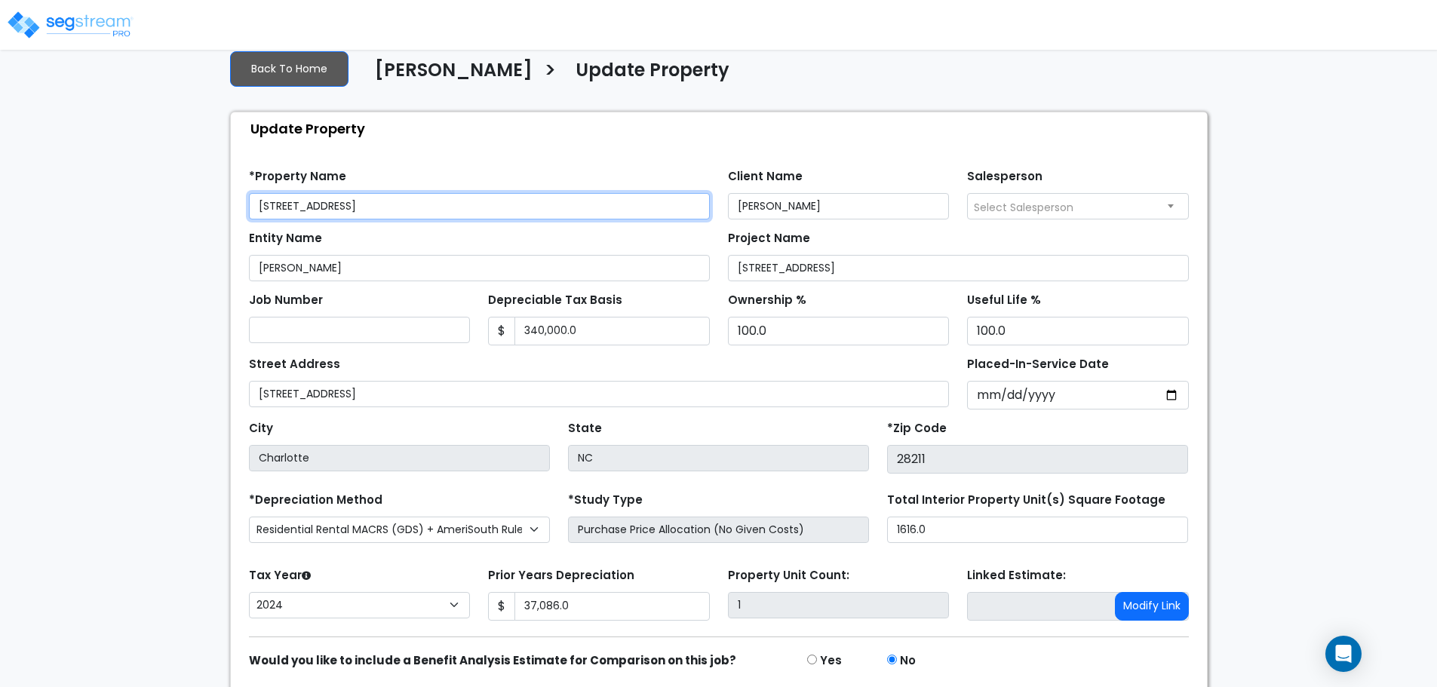
scroll to position [85, 0]
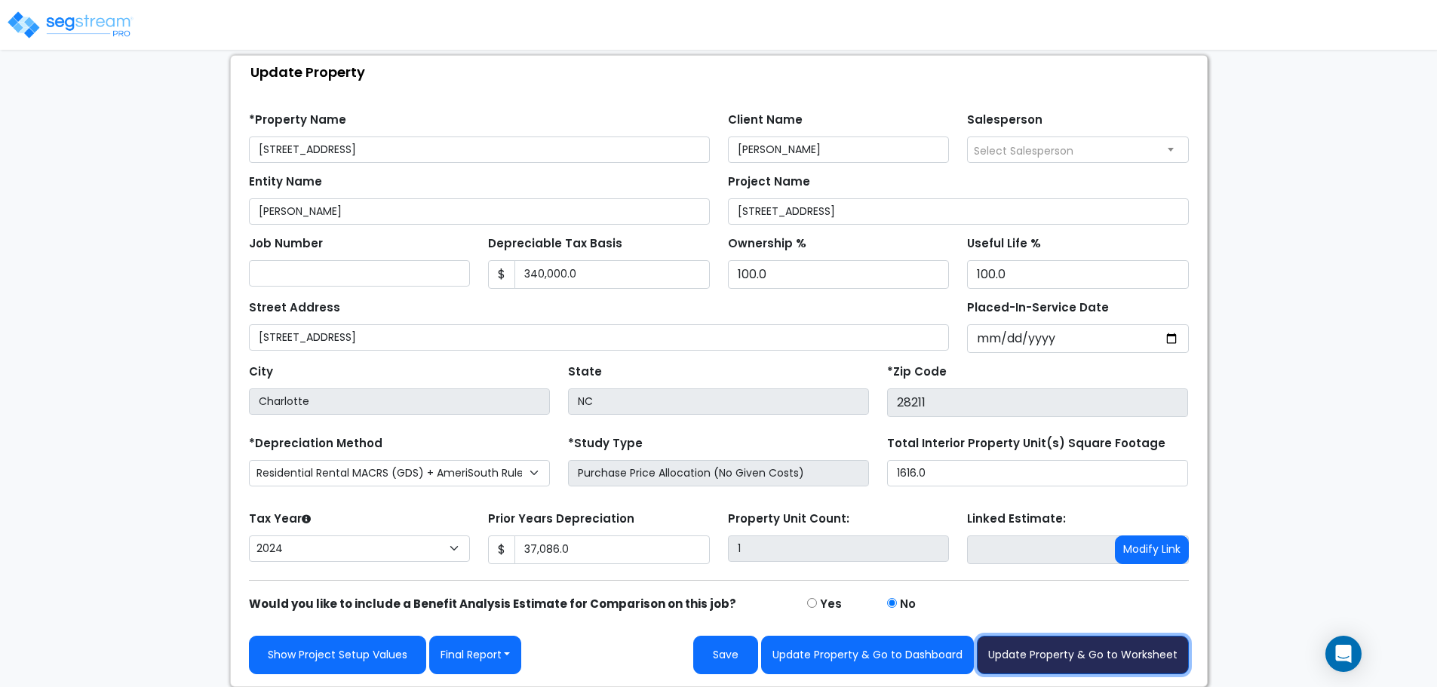
click at [1075, 641] on button "Update Property & Go to Worksheet" at bounding box center [1083, 655] width 212 height 38
type input "37086"
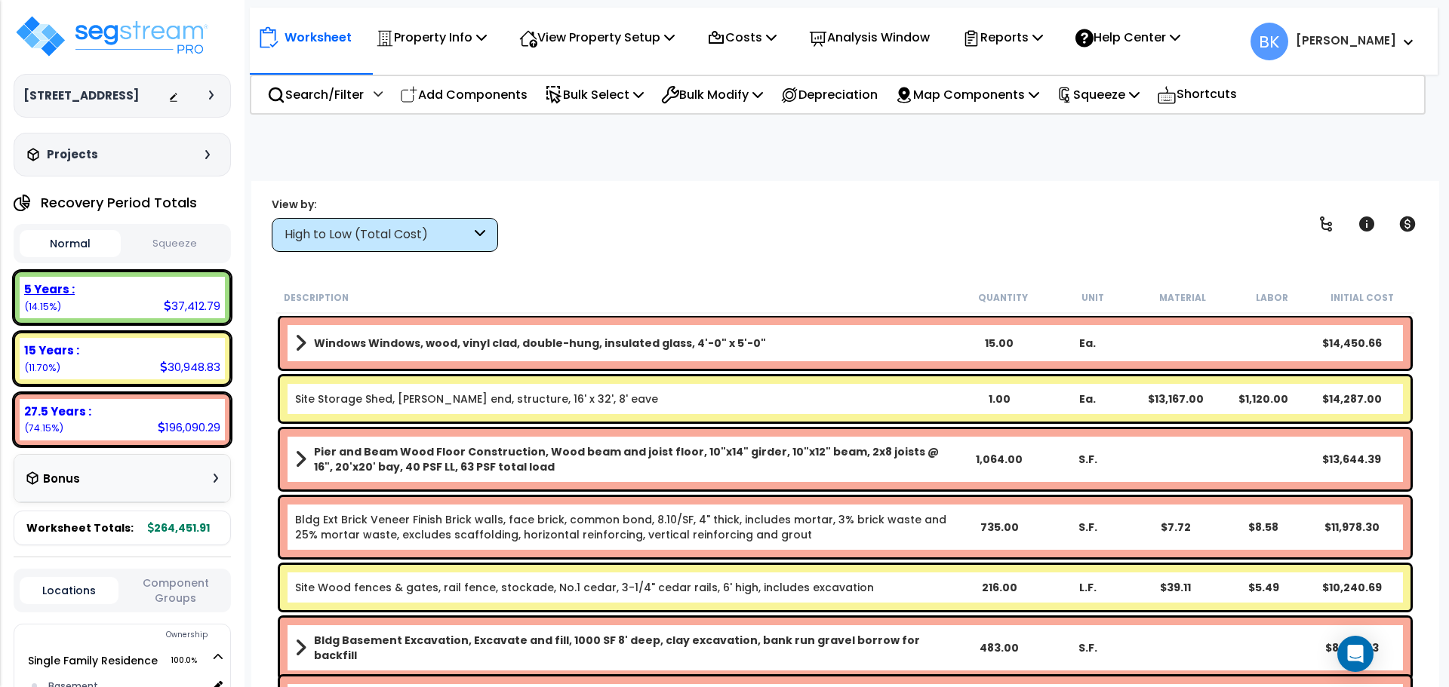
click at [115, 300] on div "5 Years : 37,412.79 (14.15%)" at bounding box center [122, 297] width 205 height 41
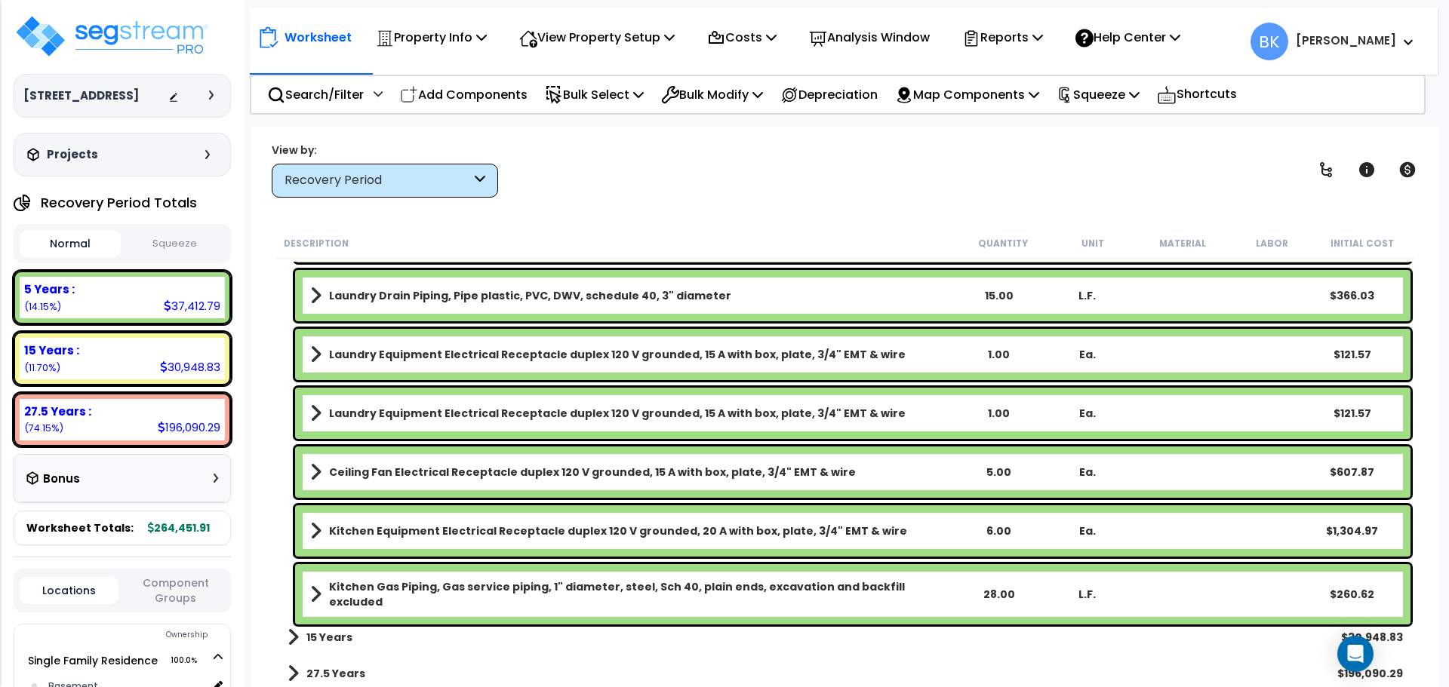
scroll to position [2076, 0]
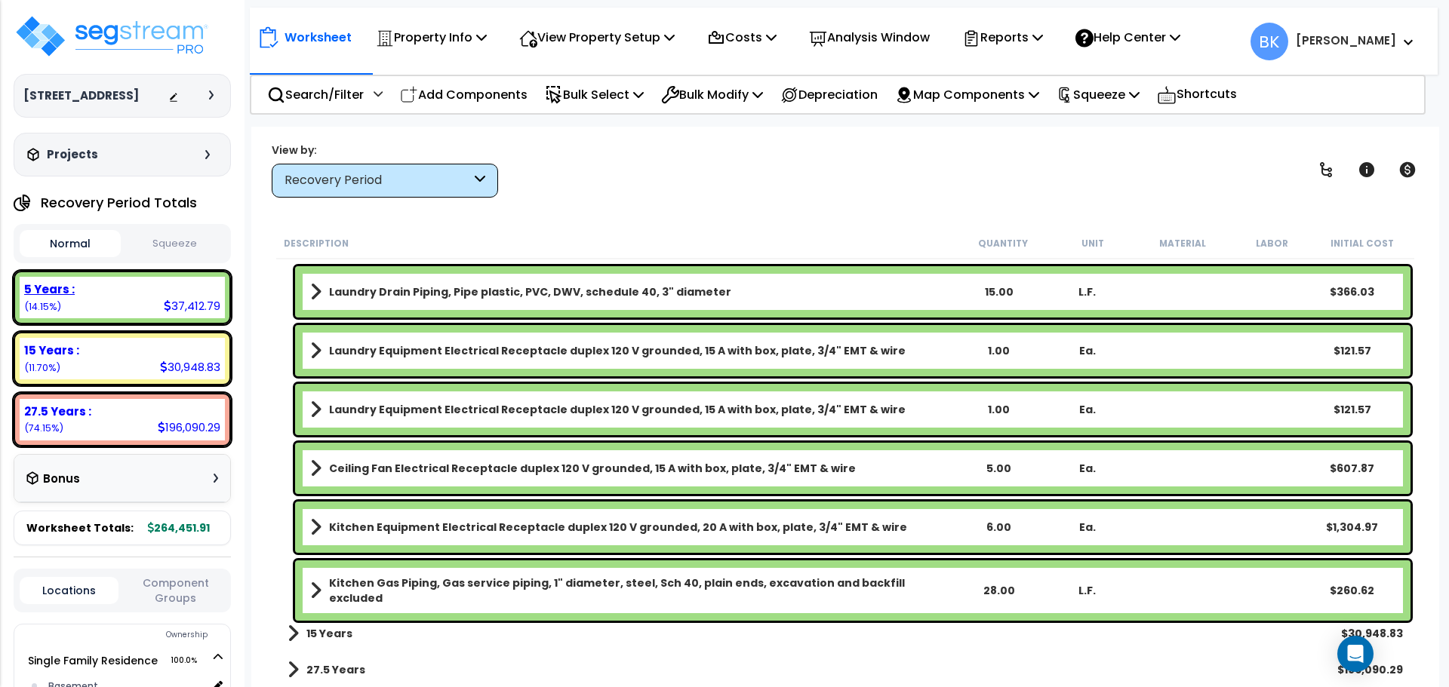
click at [112, 290] on div "5 Years :" at bounding box center [122, 289] width 196 height 16
click at [608, 92] on p "Bulk Select" at bounding box center [594, 95] width 99 height 20
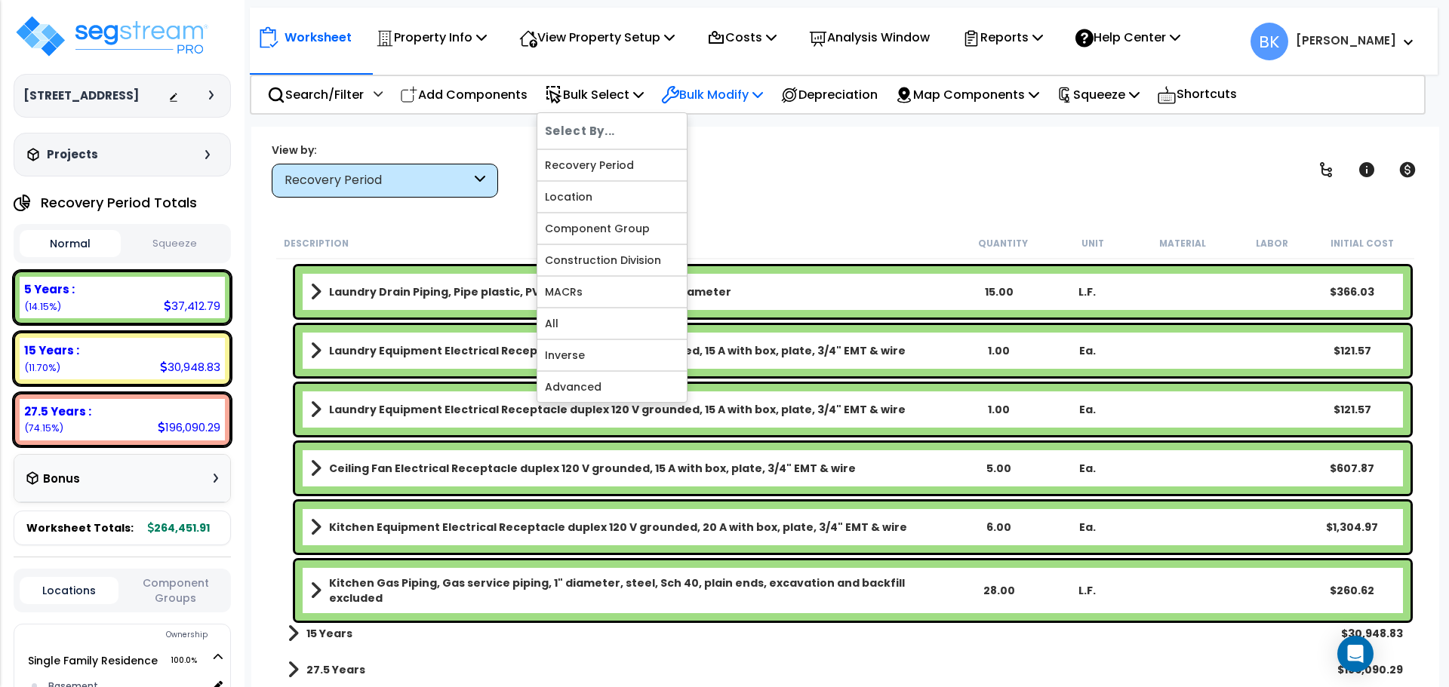
click at [702, 93] on p "Bulk Modify" at bounding box center [712, 95] width 102 height 20
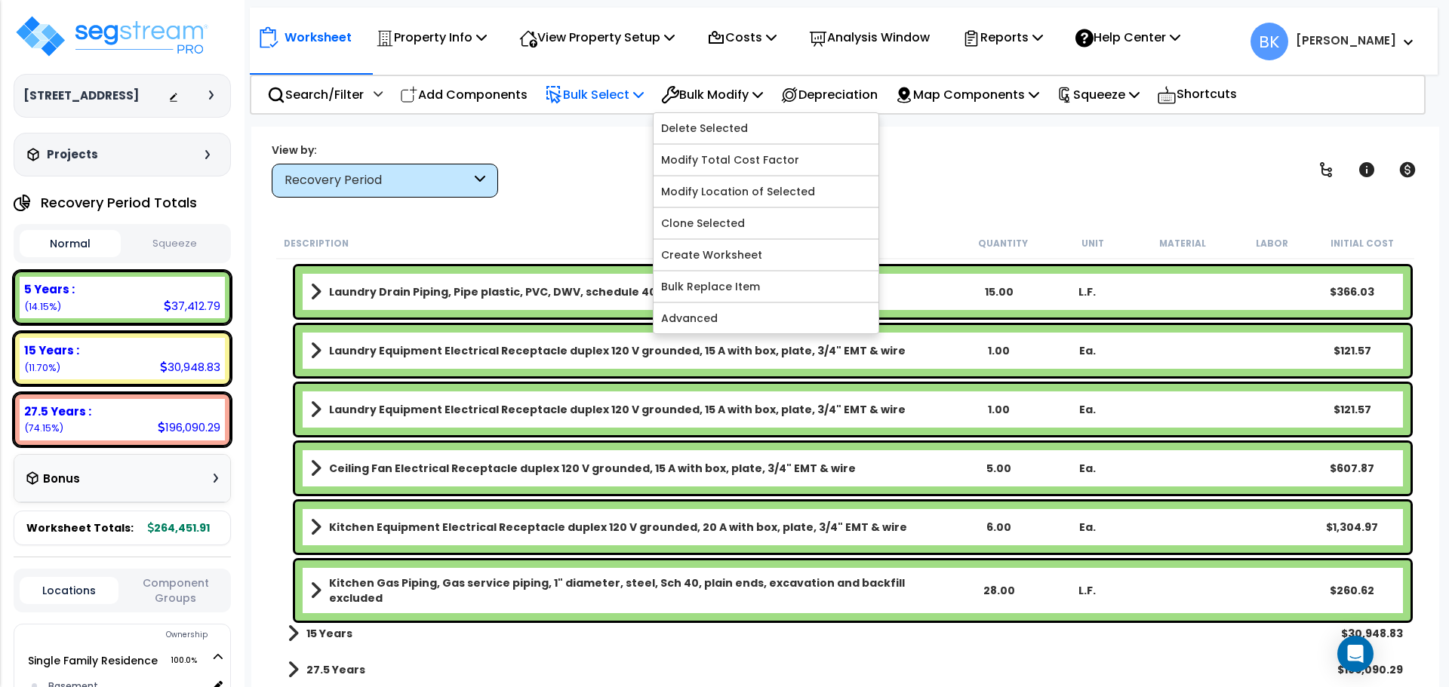
click at [590, 94] on p "Bulk Select" at bounding box center [594, 95] width 99 height 20
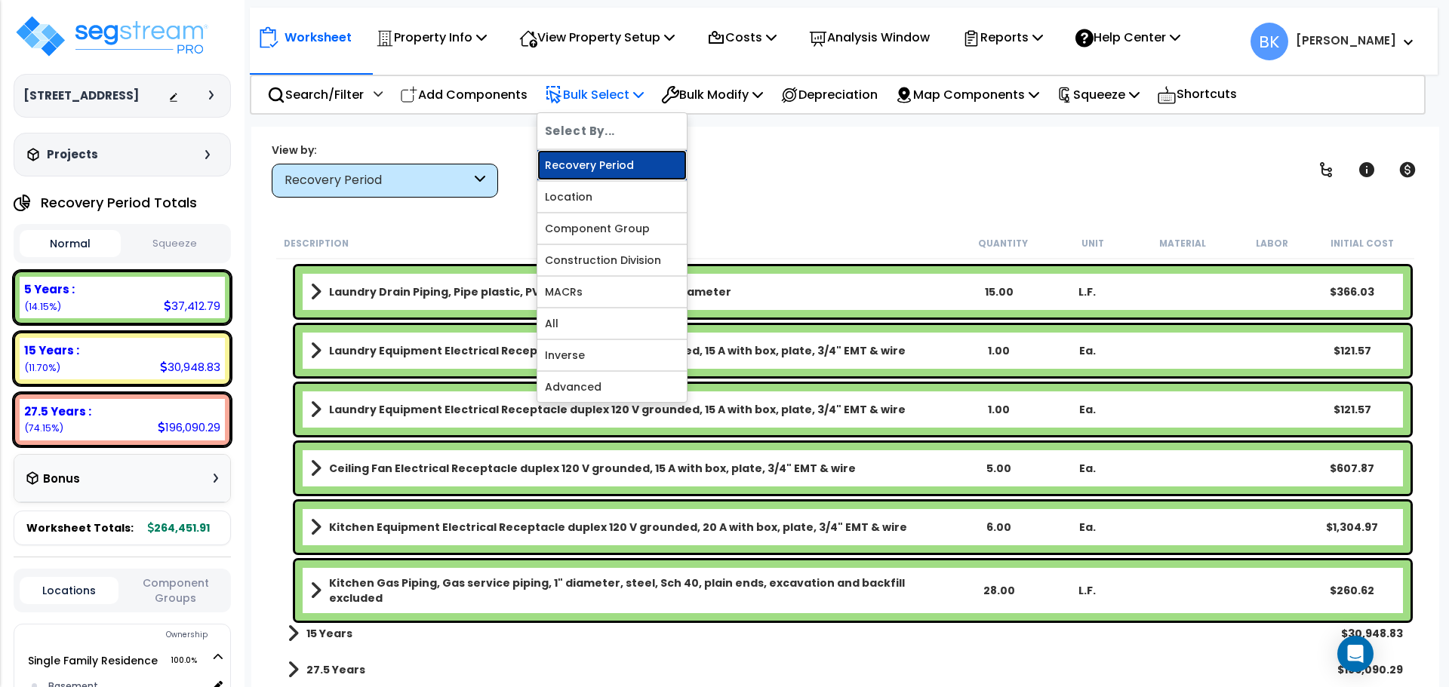
click at [596, 161] on link "Recovery Period" at bounding box center [611, 165] width 149 height 30
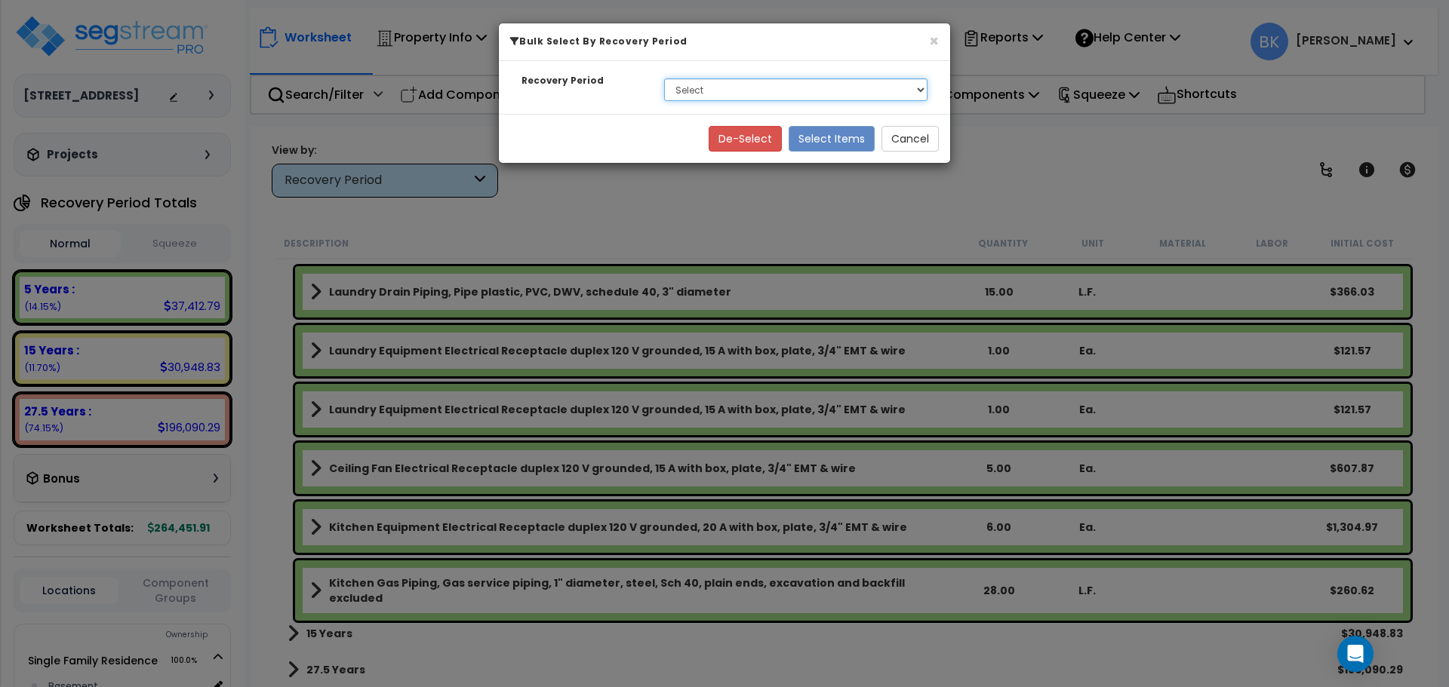
click at [727, 85] on select "Select 5 Years 15 Years 27.5 Years" at bounding box center [795, 89] width 263 height 23
select select "5Y"
click at [664, 78] on select "Select 5 Years 15 Years 27.5 Years" at bounding box center [795, 89] width 263 height 23
click at [831, 138] on button "Select Items" at bounding box center [831, 139] width 86 height 26
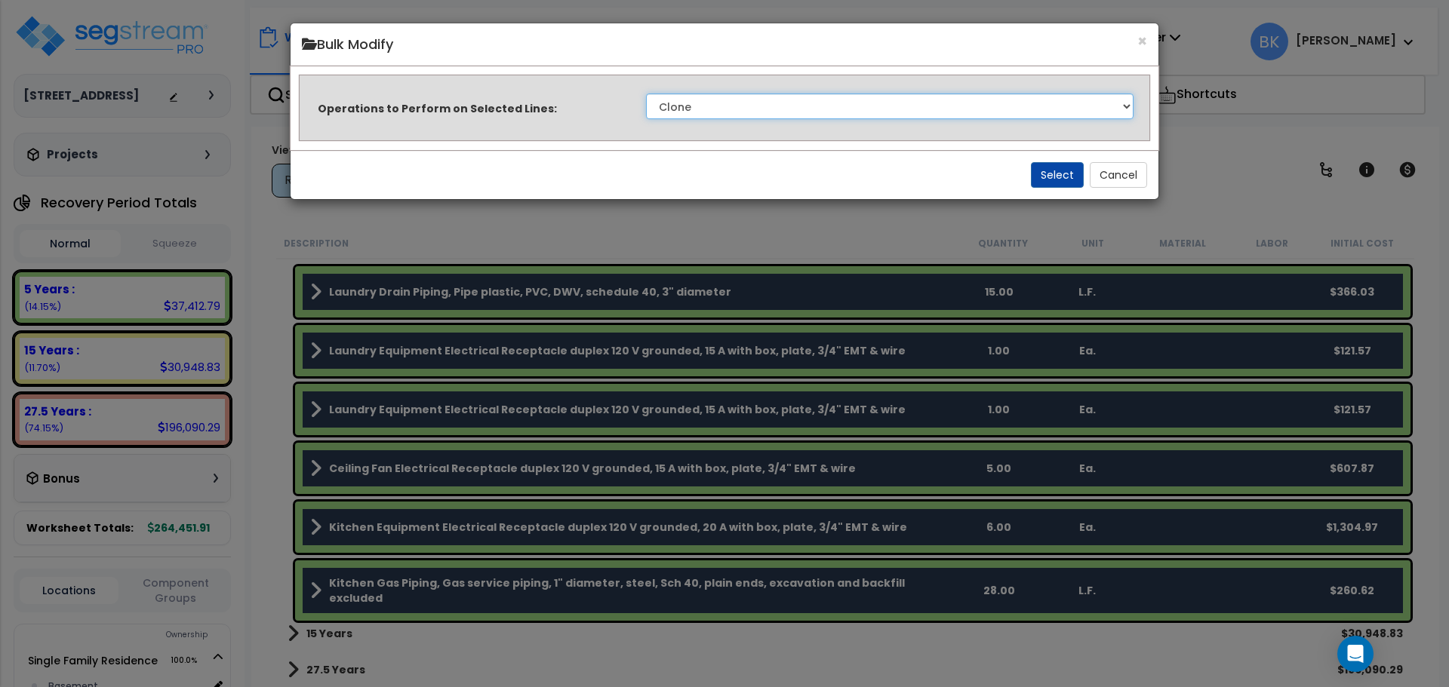
click at [726, 109] on select "Clone Delete Delete Zero Quantities Modify Component Group Modify Recovery Peri…" at bounding box center [889, 107] width 487 height 26
select select "modifyTotalCostFactor"
click at [646, 94] on select "Clone Delete Delete Zero Quantities Modify Component Group Modify Recovery Peri…" at bounding box center [889, 107] width 487 height 26
click at [1054, 177] on button "Select" at bounding box center [1057, 175] width 53 height 26
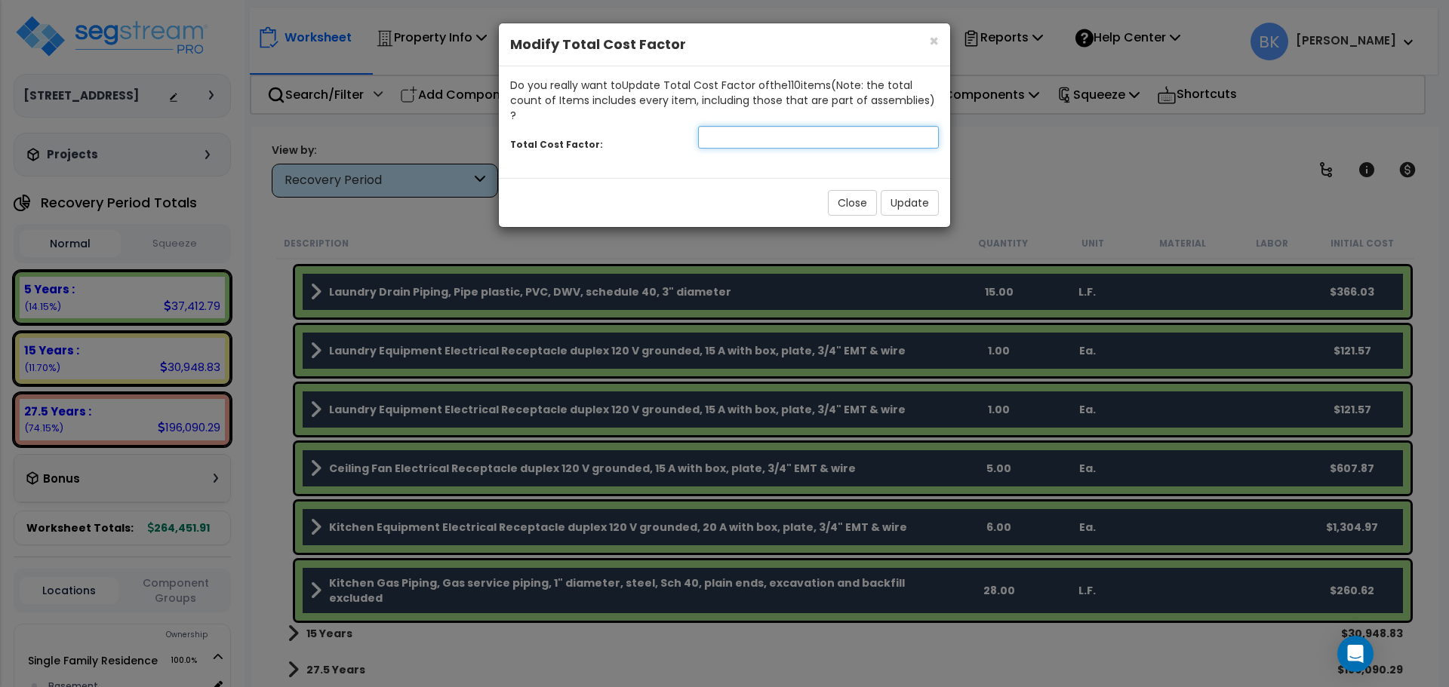
click at [782, 126] on input "number" at bounding box center [818, 137] width 241 height 23
type input "0.875"
click at [912, 190] on button "Update" at bounding box center [910, 203] width 58 height 26
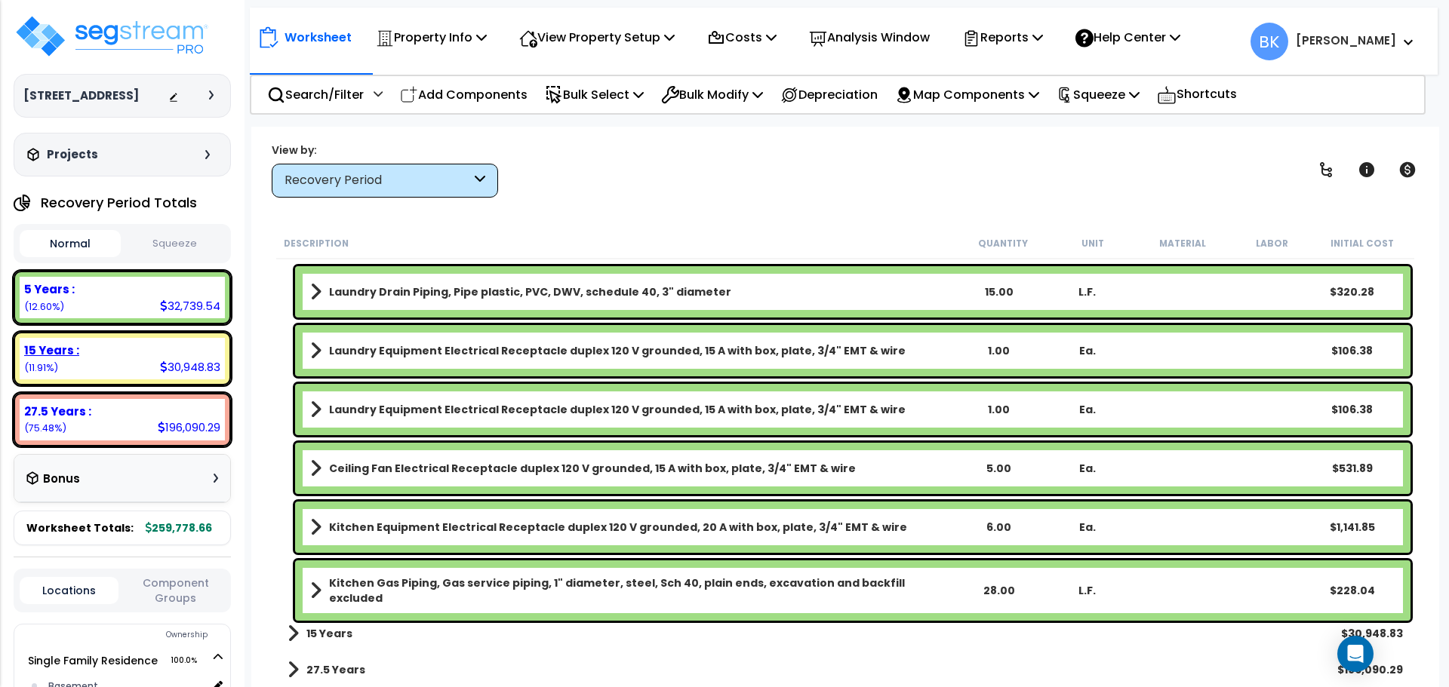
click at [100, 361] on div "15 Years : 30,948.83 (11.91%)" at bounding box center [122, 358] width 205 height 41
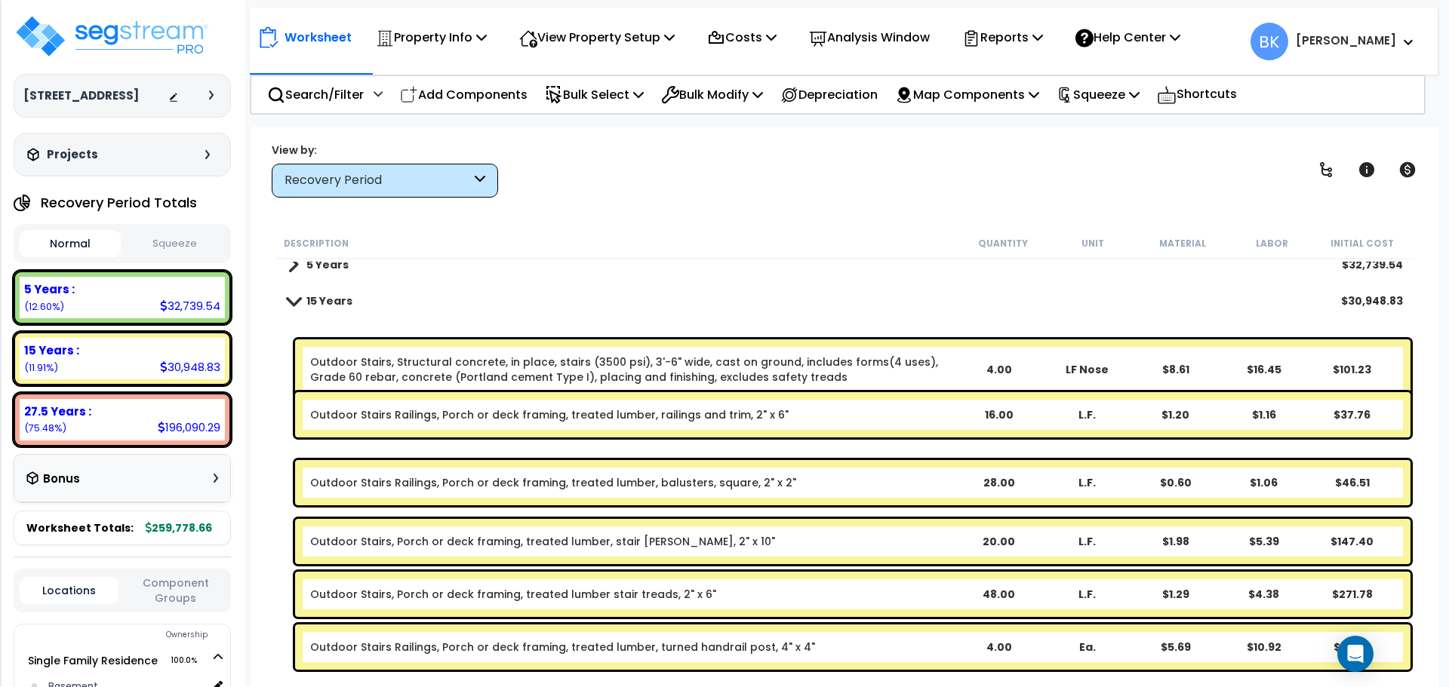
scroll to position [0, 0]
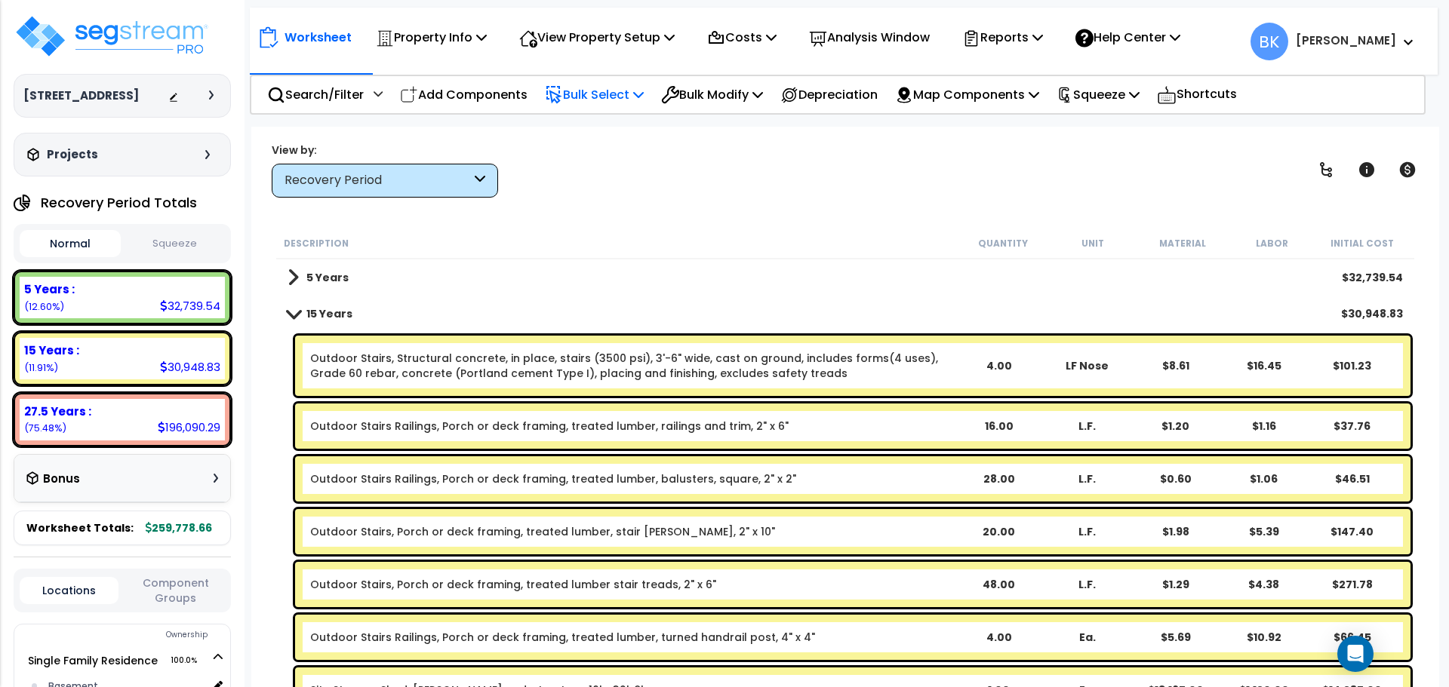
click at [631, 88] on p "Bulk Select" at bounding box center [594, 95] width 99 height 20
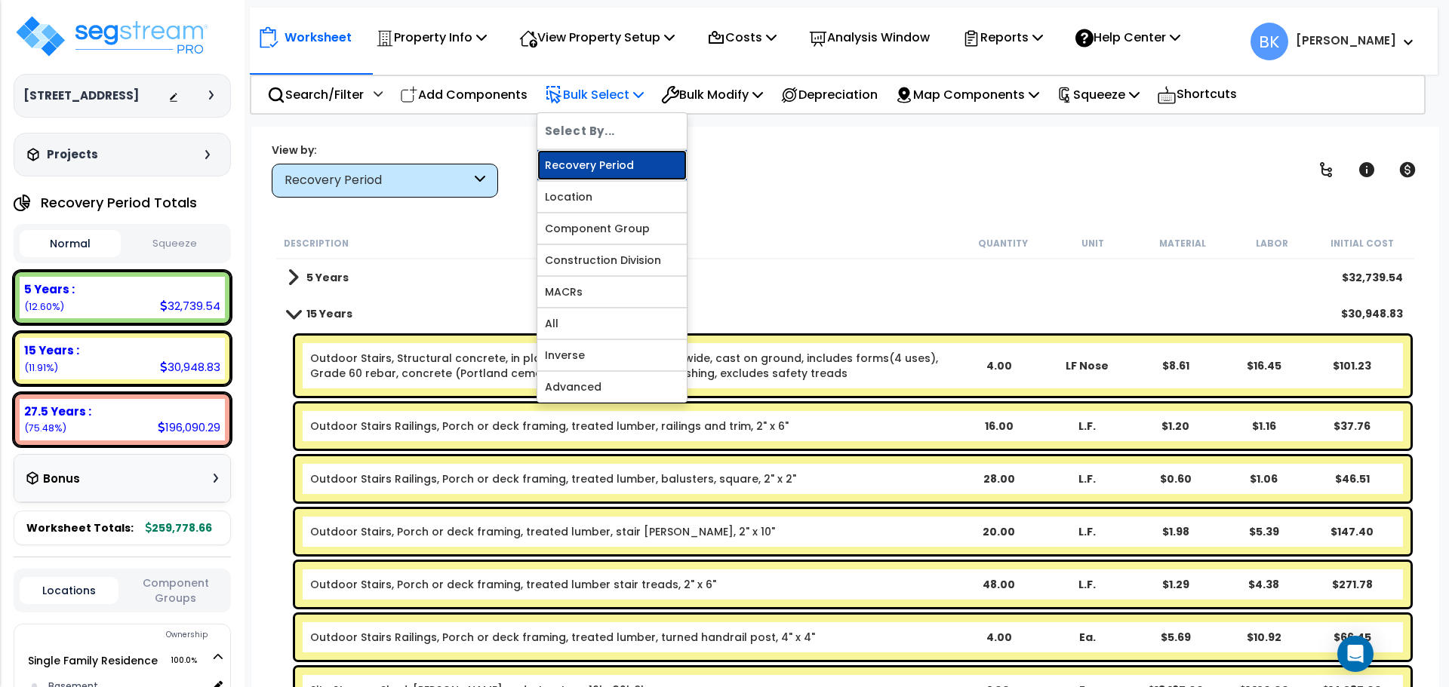
click at [587, 162] on link "Recovery Period" at bounding box center [611, 165] width 149 height 30
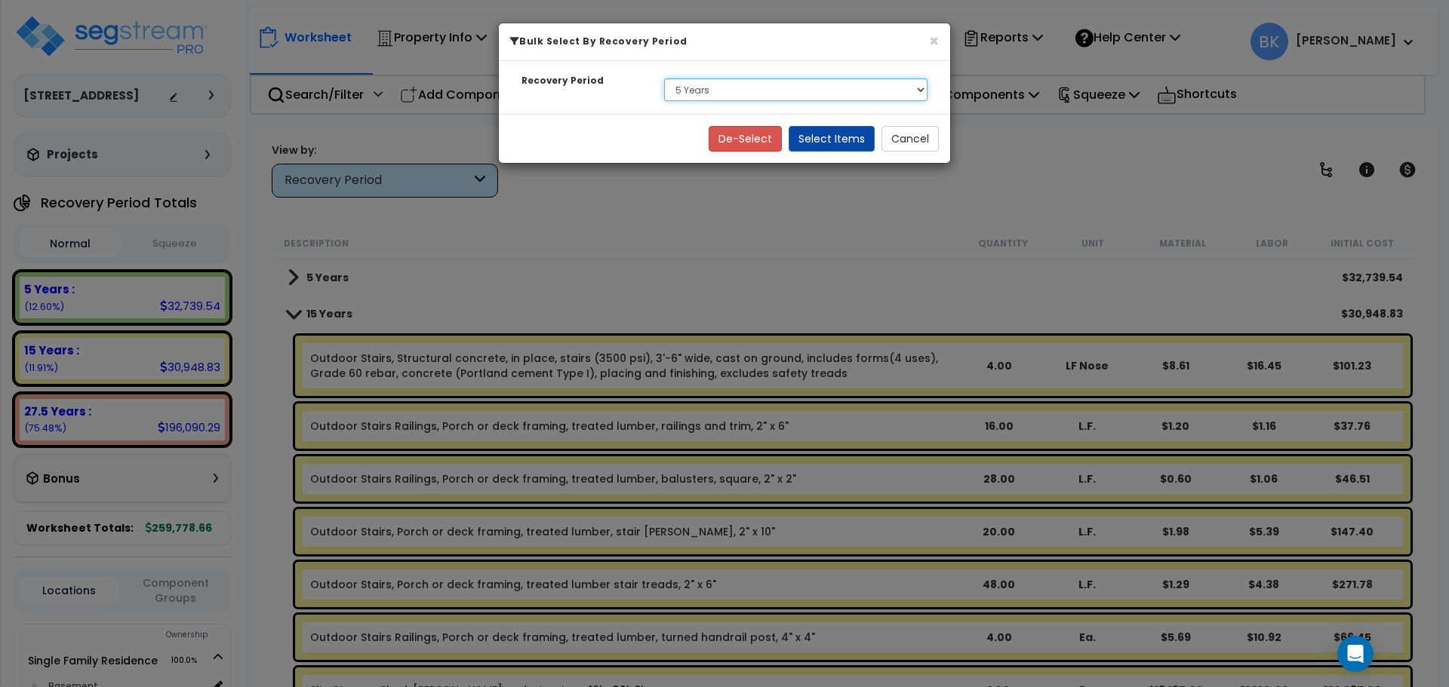
click at [712, 89] on select "Select 5 Years 15 Years 27.5 Years" at bounding box center [795, 89] width 263 height 23
click at [734, 93] on select "Select 5 Years 15 Years 27.5 Years" at bounding box center [795, 89] width 263 height 23
click at [664, 78] on select "Select 5 Years 15 Years 27.5 Years" at bounding box center [795, 89] width 263 height 23
click at [755, 87] on select "Select 5 Years 15 Years 27.5 Years" at bounding box center [795, 89] width 263 height 23
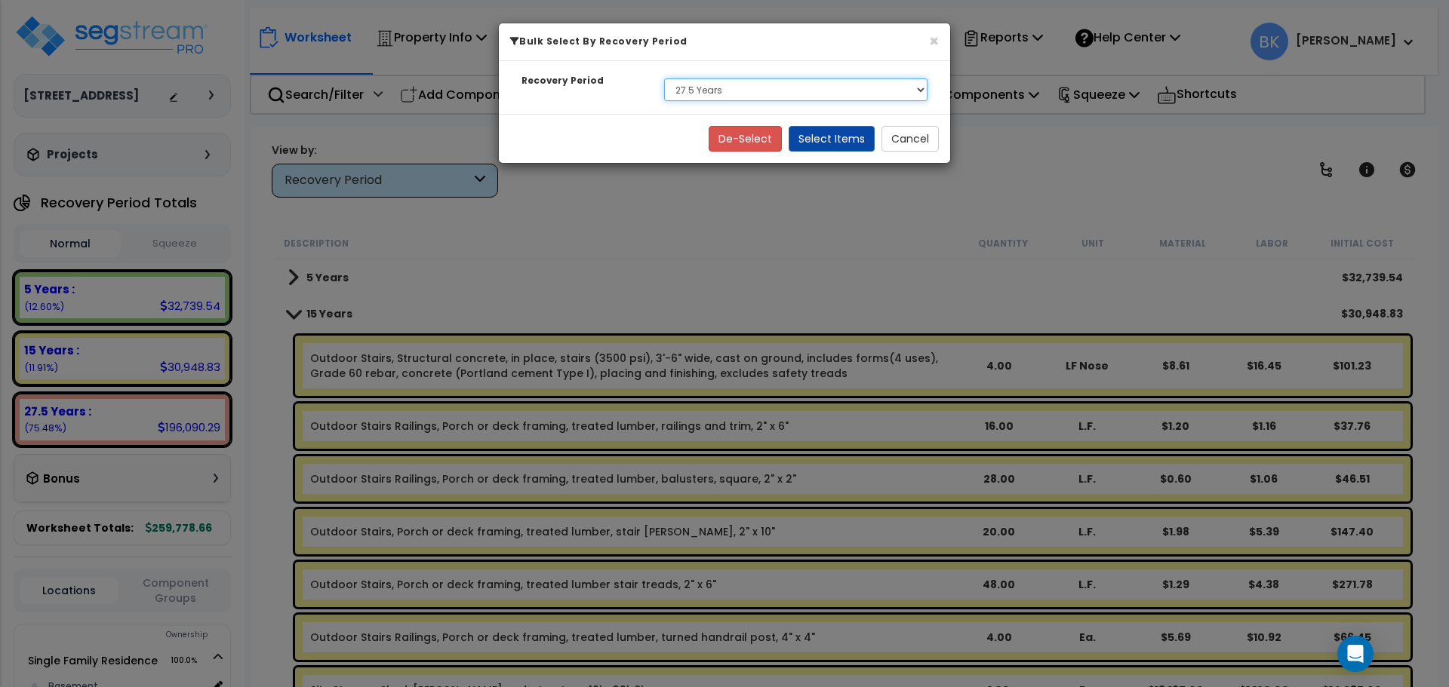
click at [664, 78] on select "Select 5 Years 15 Years 27.5 Years" at bounding box center [795, 89] width 263 height 23
click at [850, 131] on button "Select Items" at bounding box center [831, 139] width 86 height 26
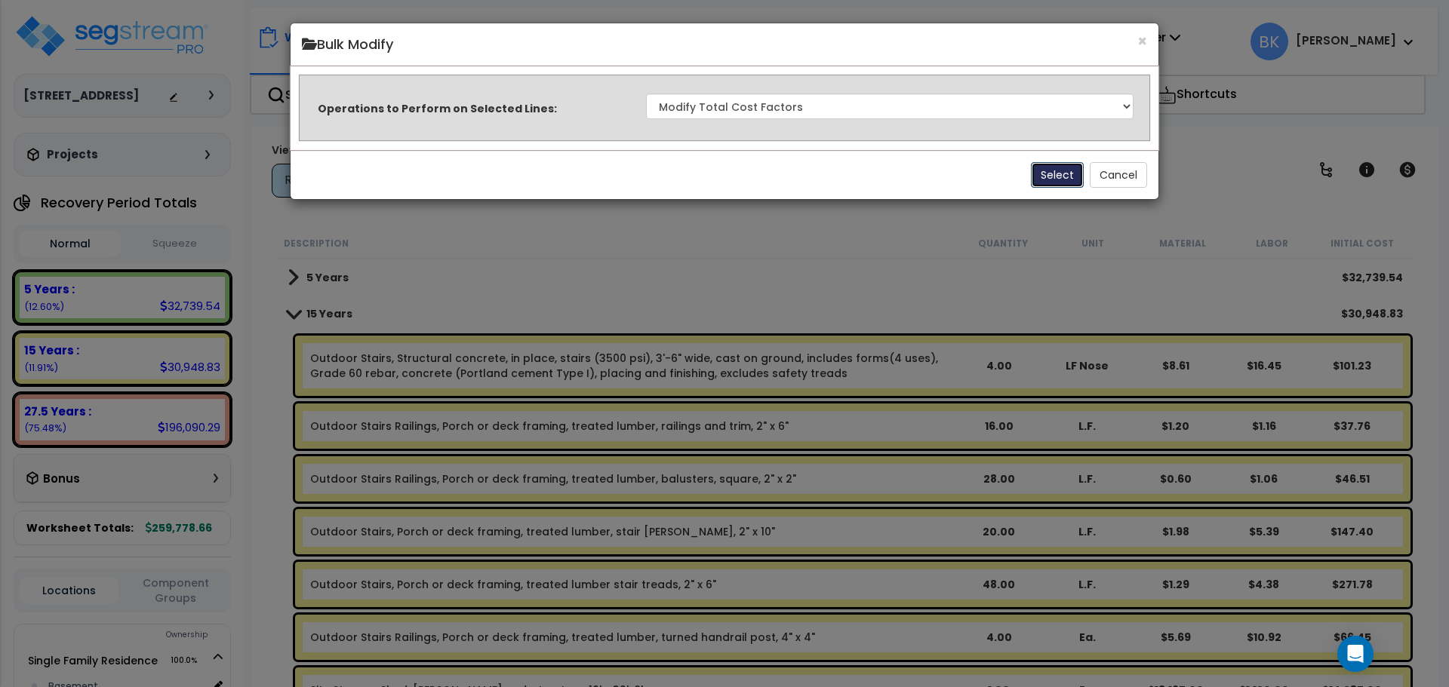
click at [1040, 176] on button "Select" at bounding box center [1057, 175] width 53 height 26
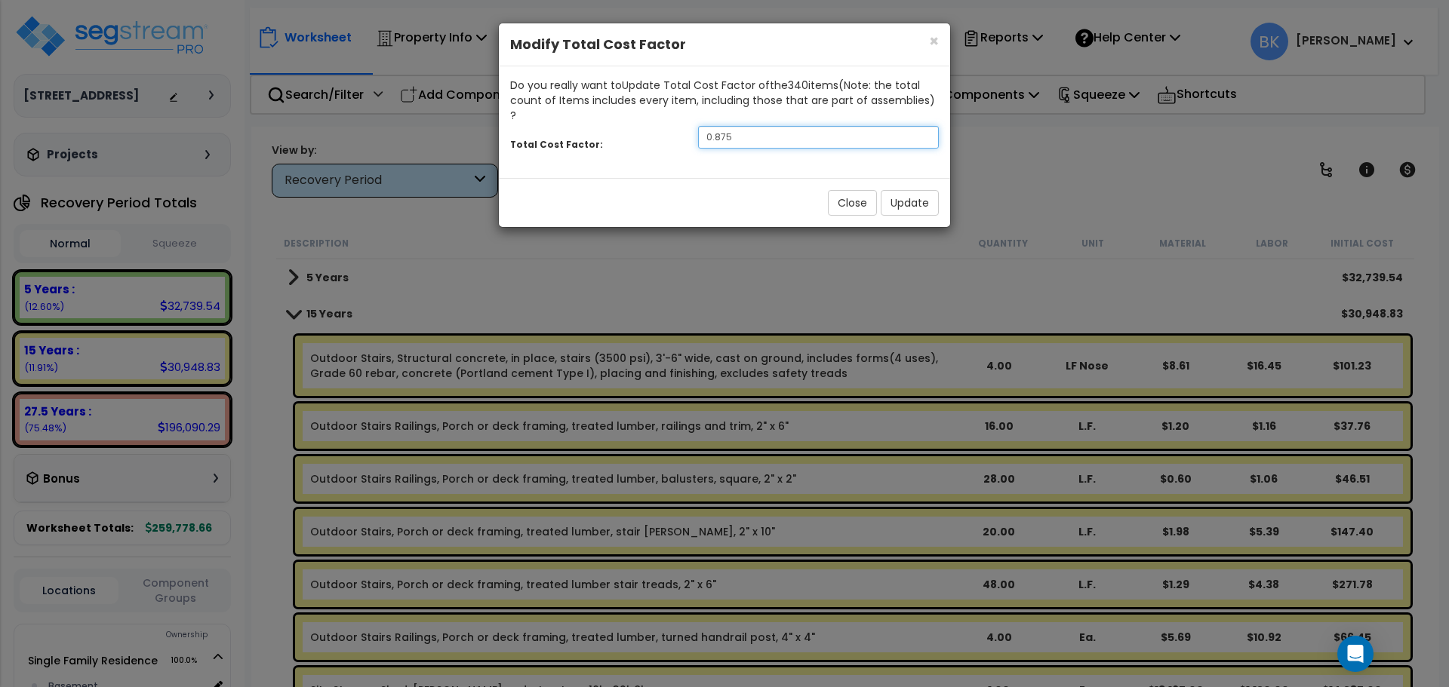
click at [748, 126] on input "0.875" at bounding box center [818, 137] width 241 height 23
click at [921, 190] on button "Update" at bounding box center [910, 203] width 58 height 26
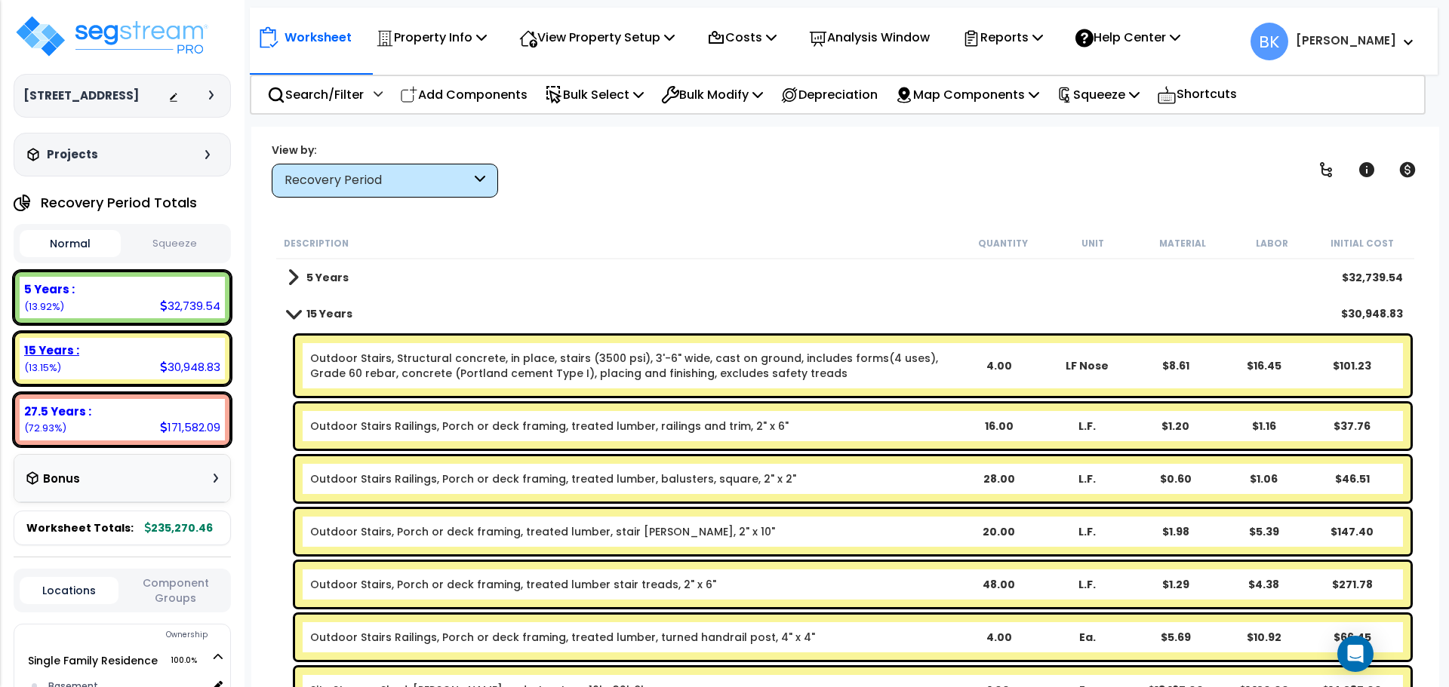
click at [164, 359] on div "30,948.83" at bounding box center [190, 367] width 60 height 16
click at [595, 100] on p "Bulk Select" at bounding box center [594, 95] width 99 height 20
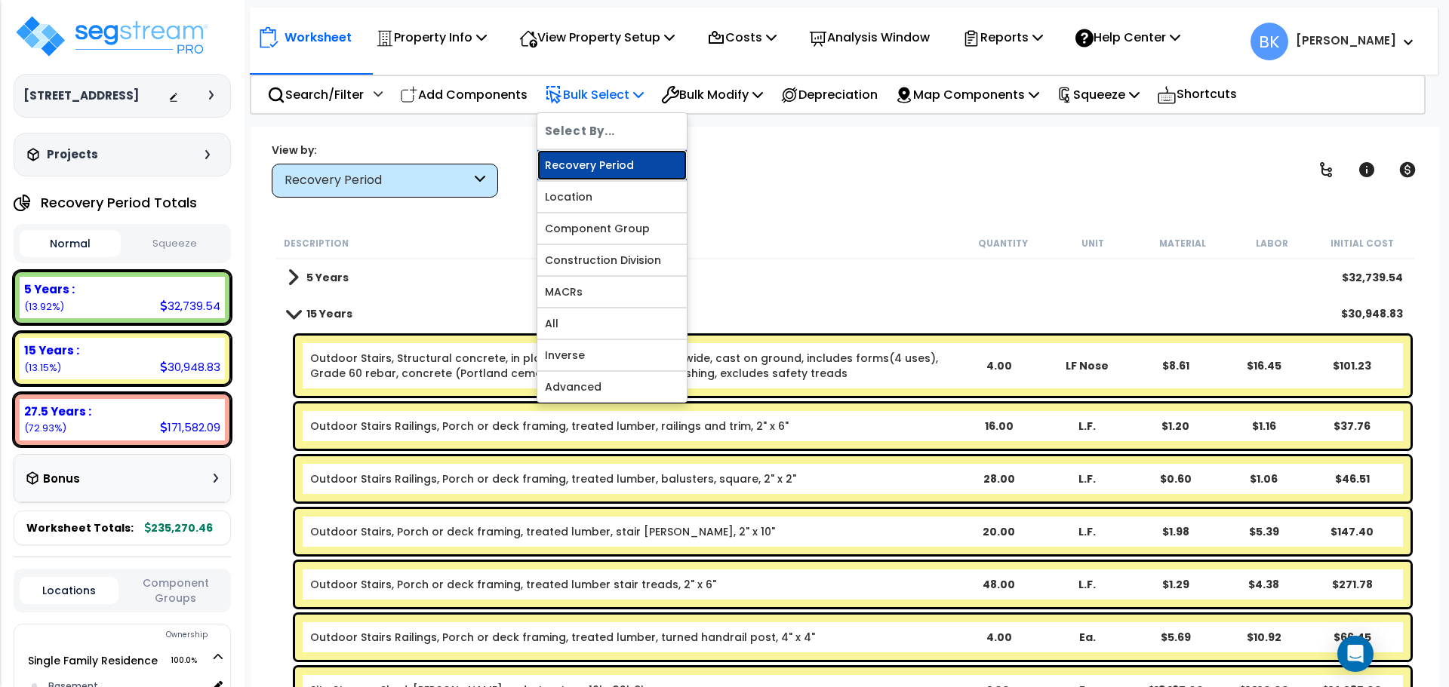
click at [606, 158] on link "Recovery Period" at bounding box center [611, 165] width 149 height 30
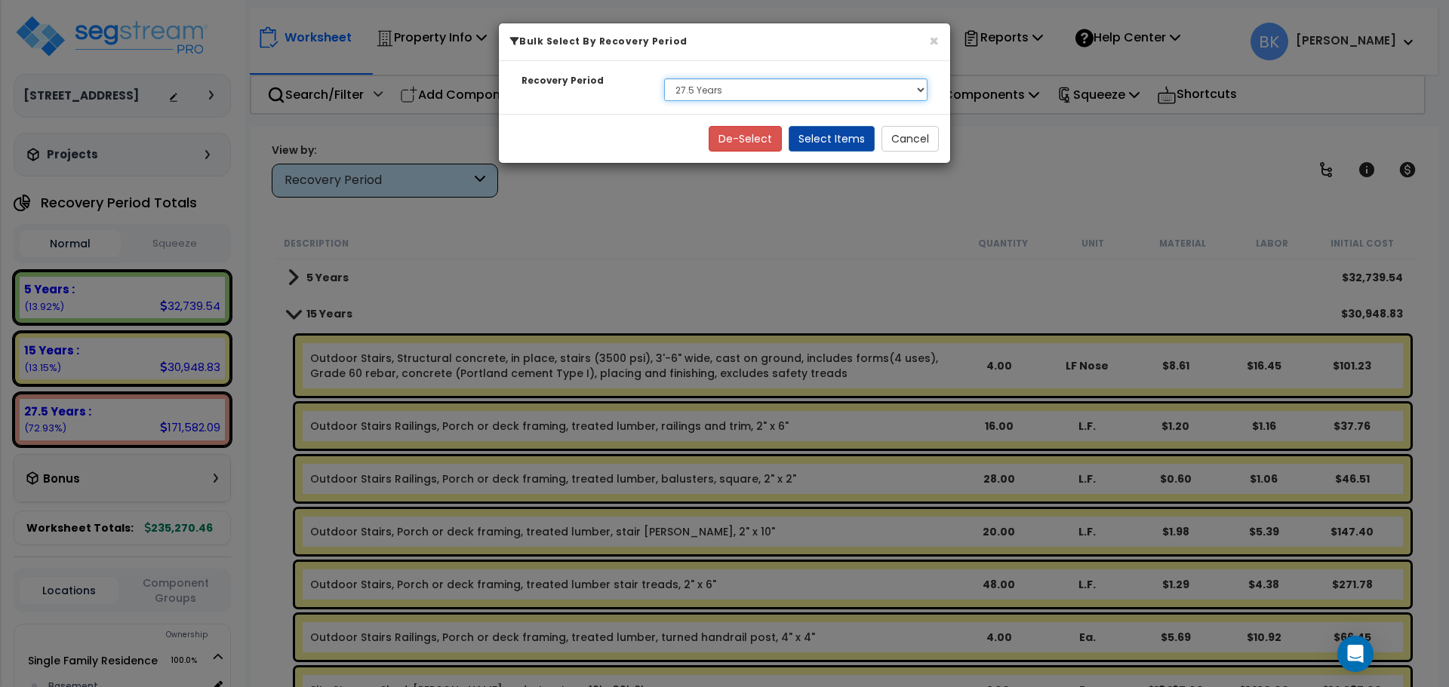
click at [758, 94] on select "Select 5 Years 15 Years 27.5 Years" at bounding box center [795, 89] width 263 height 23
select select "15Y"
click at [664, 78] on select "Select 5 Years 15 Years 27.5 Years" at bounding box center [795, 89] width 263 height 23
click at [828, 134] on button "Select Items" at bounding box center [831, 139] width 86 height 26
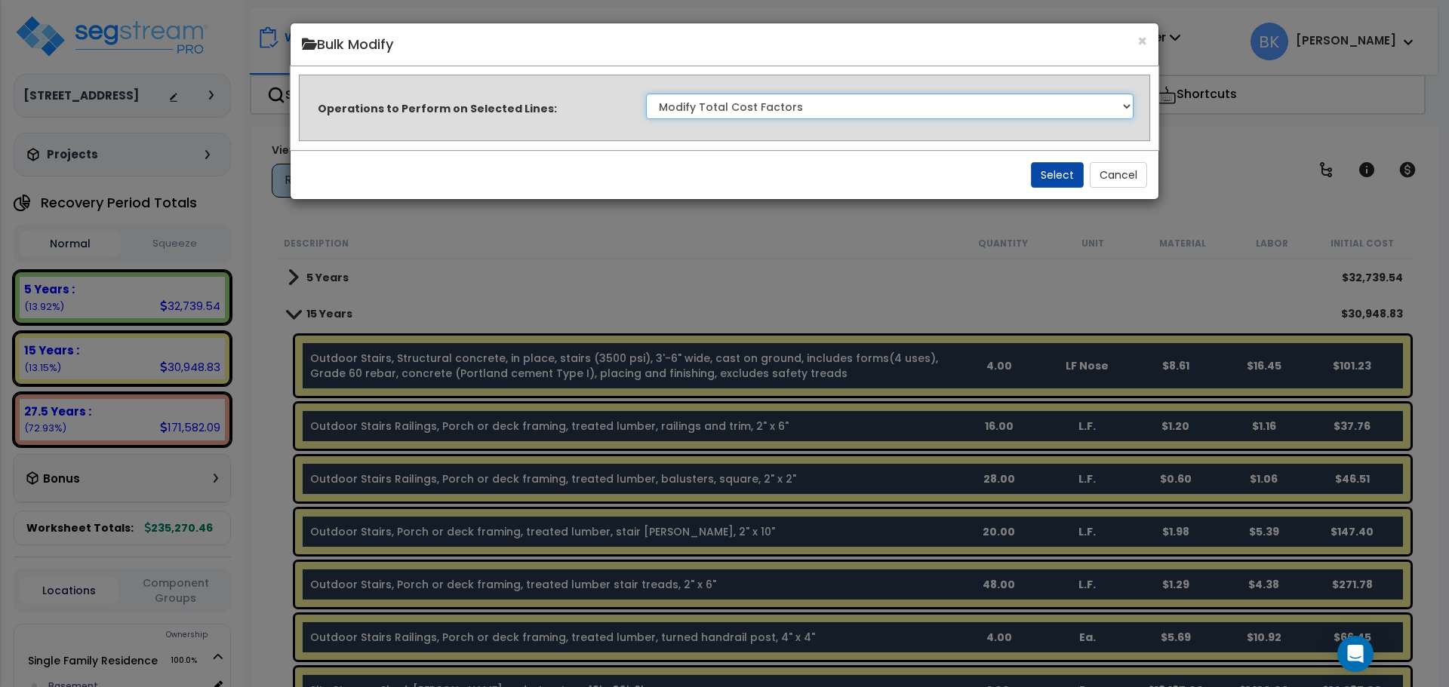
click at [745, 106] on select "Clone Delete Delete Zero Quantities Modify Component Group Modify Recovery Peri…" at bounding box center [889, 107] width 487 height 26
click at [646, 94] on select "Clone Delete Delete Zero Quantities Modify Component Group Modify Recovery Peri…" at bounding box center [889, 107] width 487 height 26
click at [1064, 174] on button "Select" at bounding box center [1057, 175] width 53 height 26
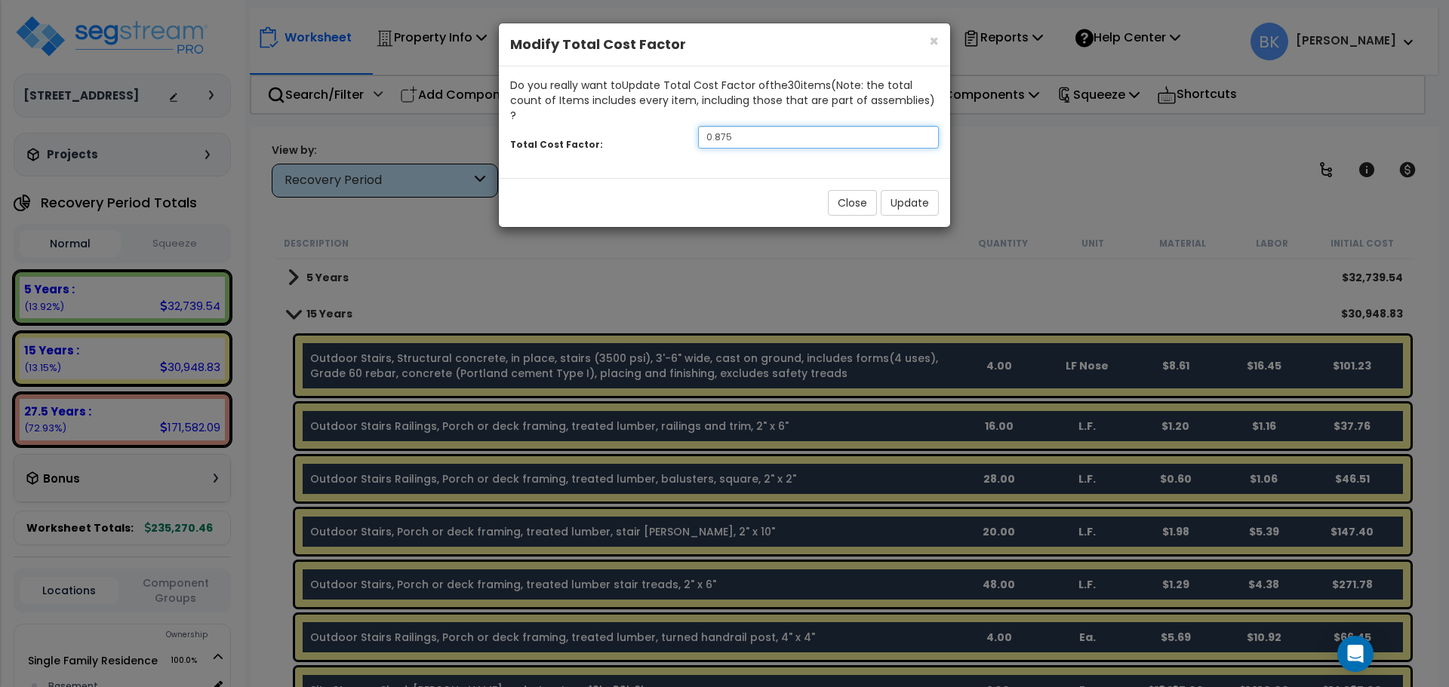
click at [791, 126] on input "0.875" at bounding box center [818, 137] width 241 height 23
type input "0.7"
click at [900, 190] on button "Update" at bounding box center [910, 203] width 58 height 26
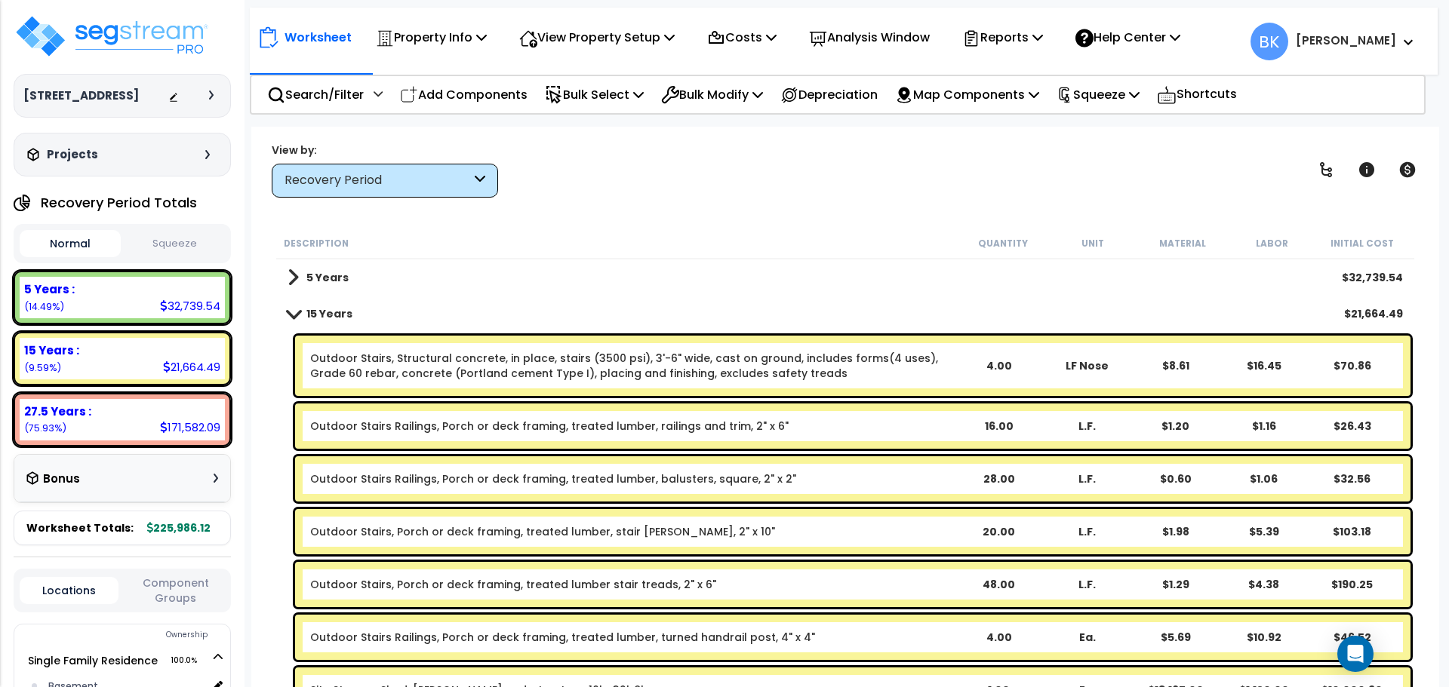
click at [298, 315] on span at bounding box center [293, 313] width 21 height 11
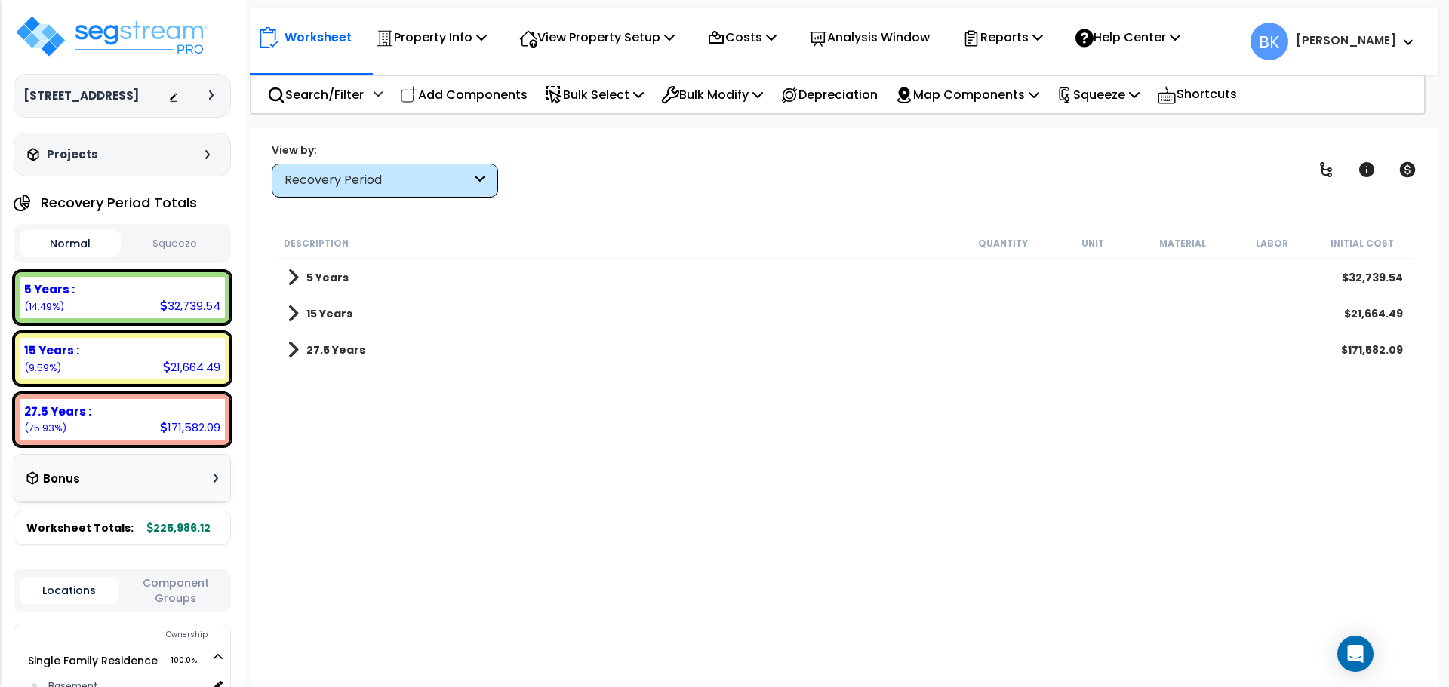
click at [295, 315] on span at bounding box center [292, 313] width 11 height 21
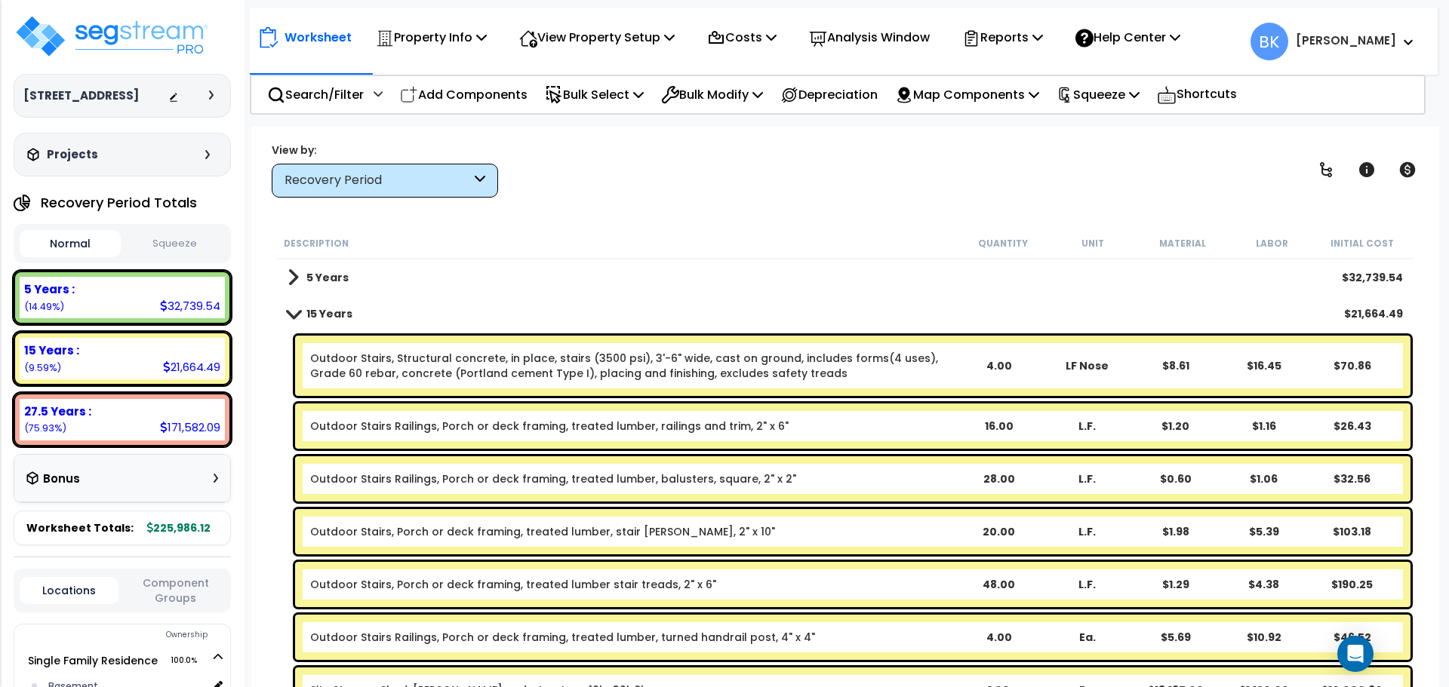
click at [298, 275] on link "5 Years" at bounding box center [317, 277] width 61 height 21
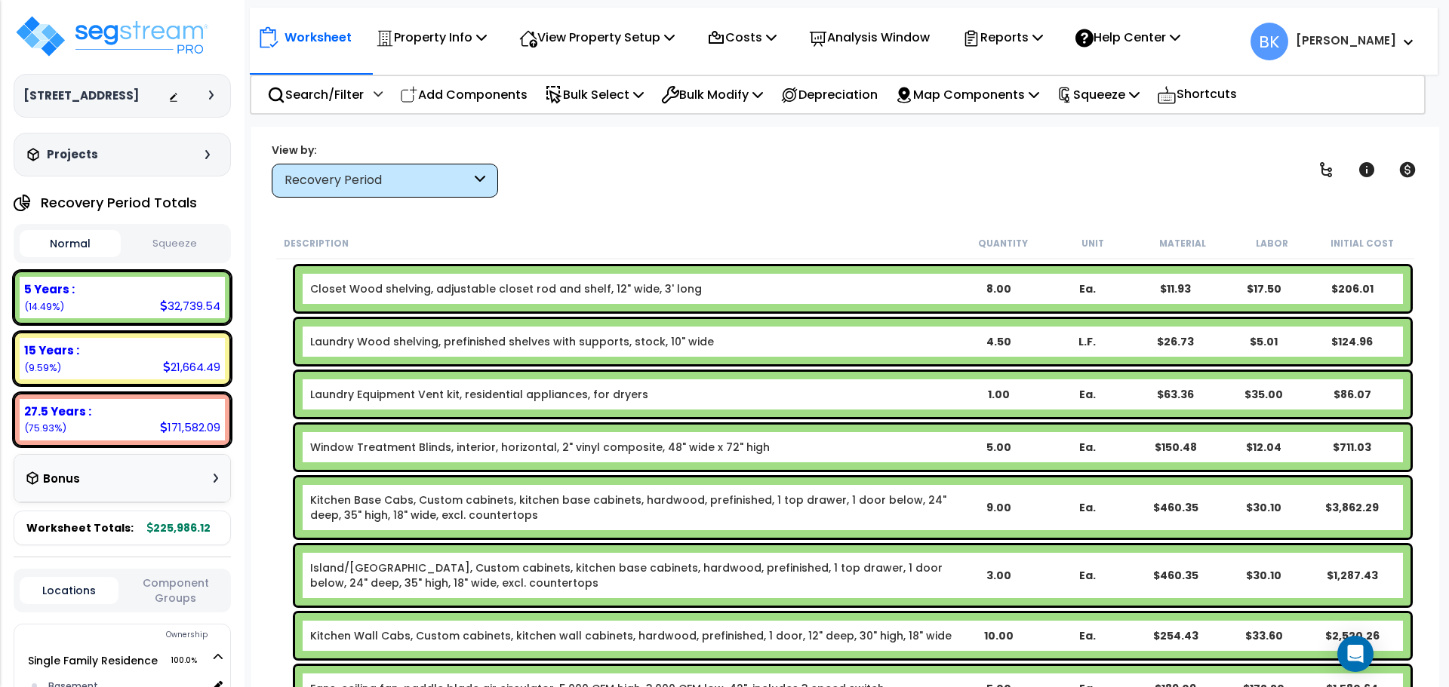
scroll to position [679, 0]
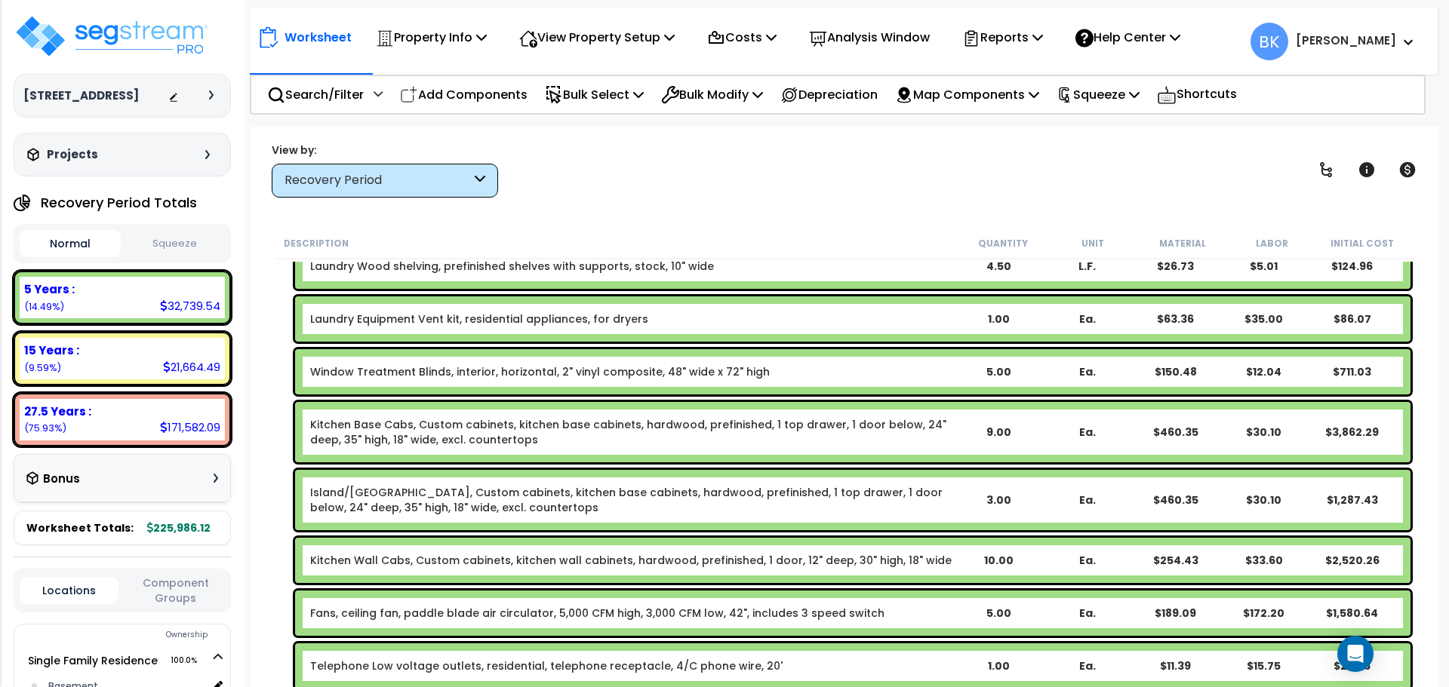
click at [429, 429] on link "Kitchen Base Cabs, Custom cabinets, kitchen base cabinets, hardwood, prefinishe…" at bounding box center [632, 432] width 644 height 30
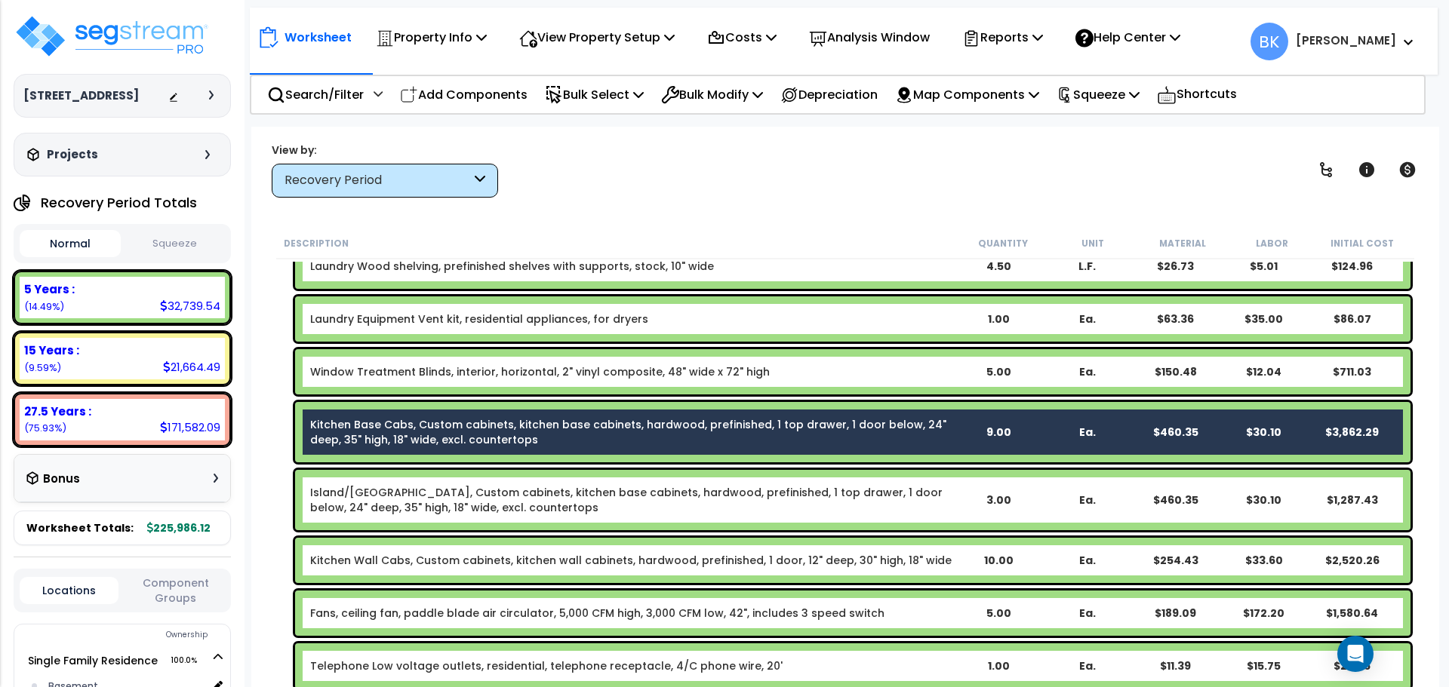
click at [419, 500] on link "Island/[GEOGRAPHIC_DATA], Custom cabinets, kitchen base cabinets, hardwood, pre…" at bounding box center [632, 500] width 644 height 30
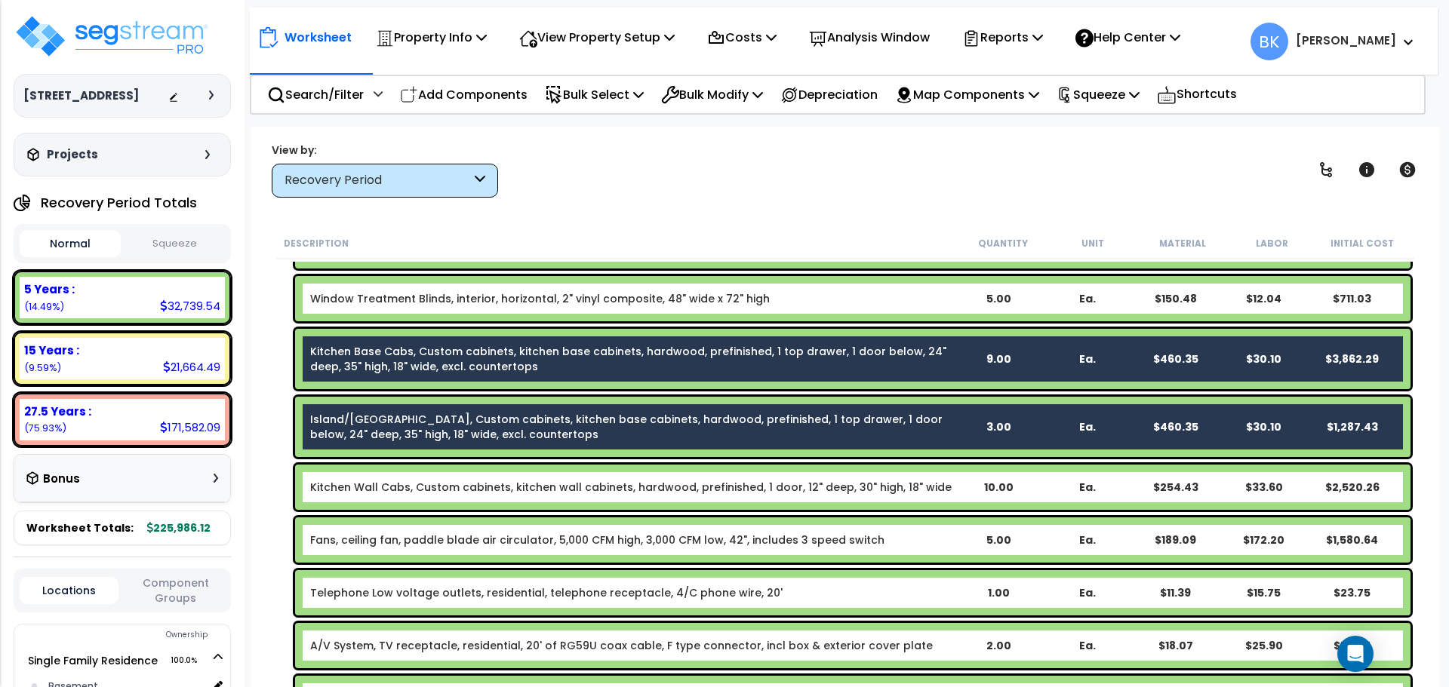
scroll to position [755, 0]
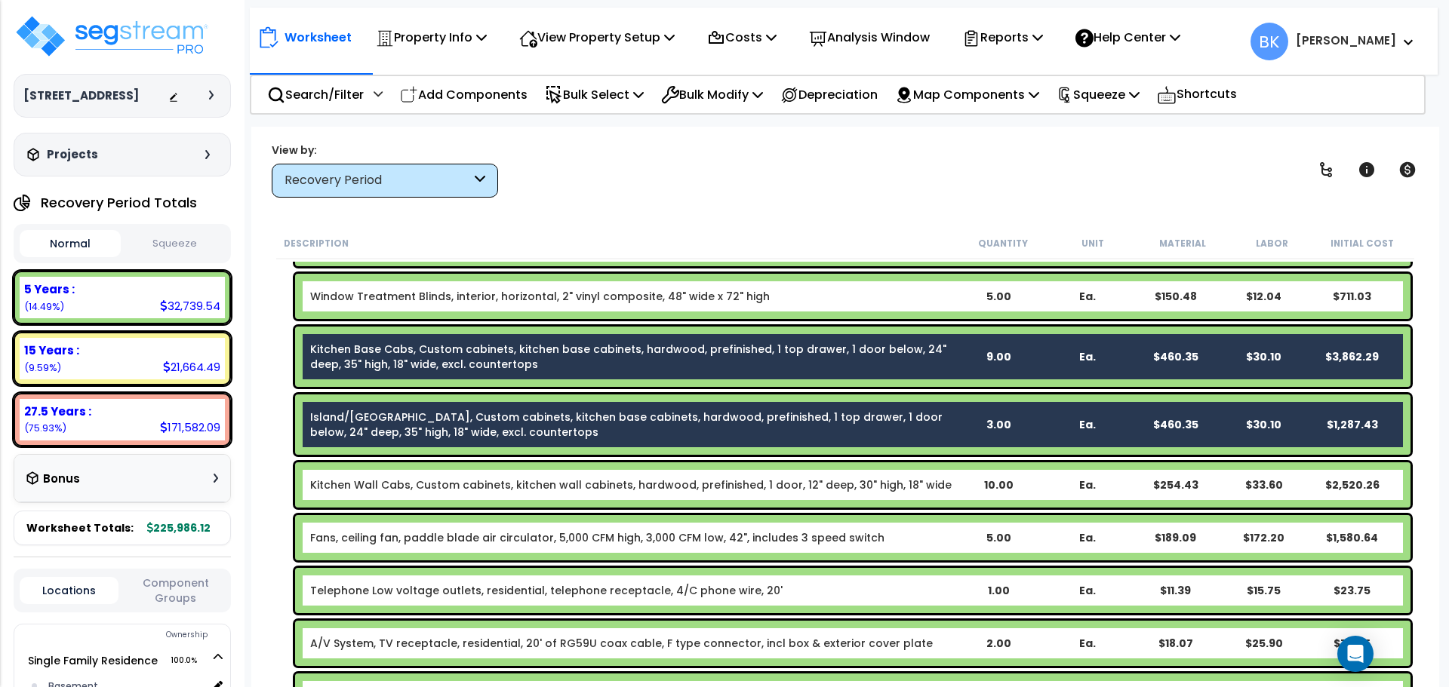
click at [395, 481] on link "Kitchen Wall Cabs, Custom cabinets, kitchen wall cabinets, hardwood, prefinishe…" at bounding box center [630, 485] width 641 height 15
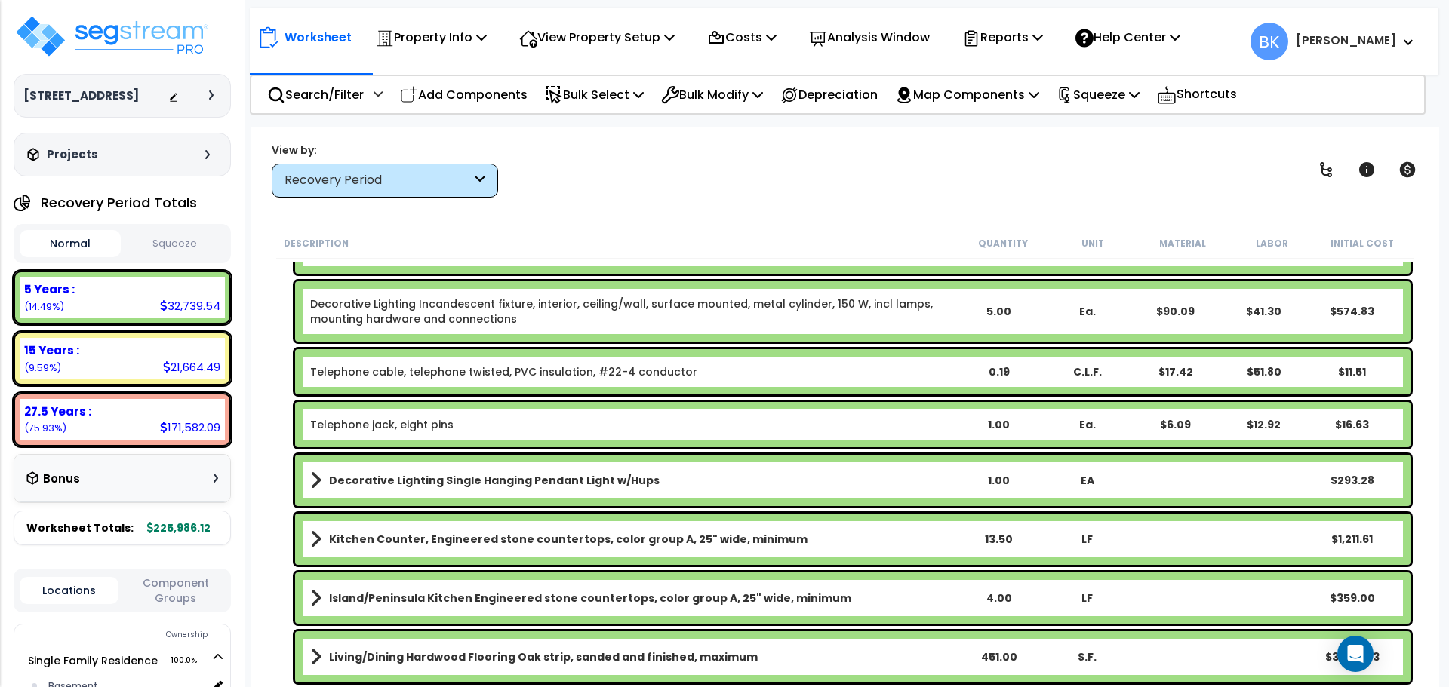
scroll to position [1434, 0]
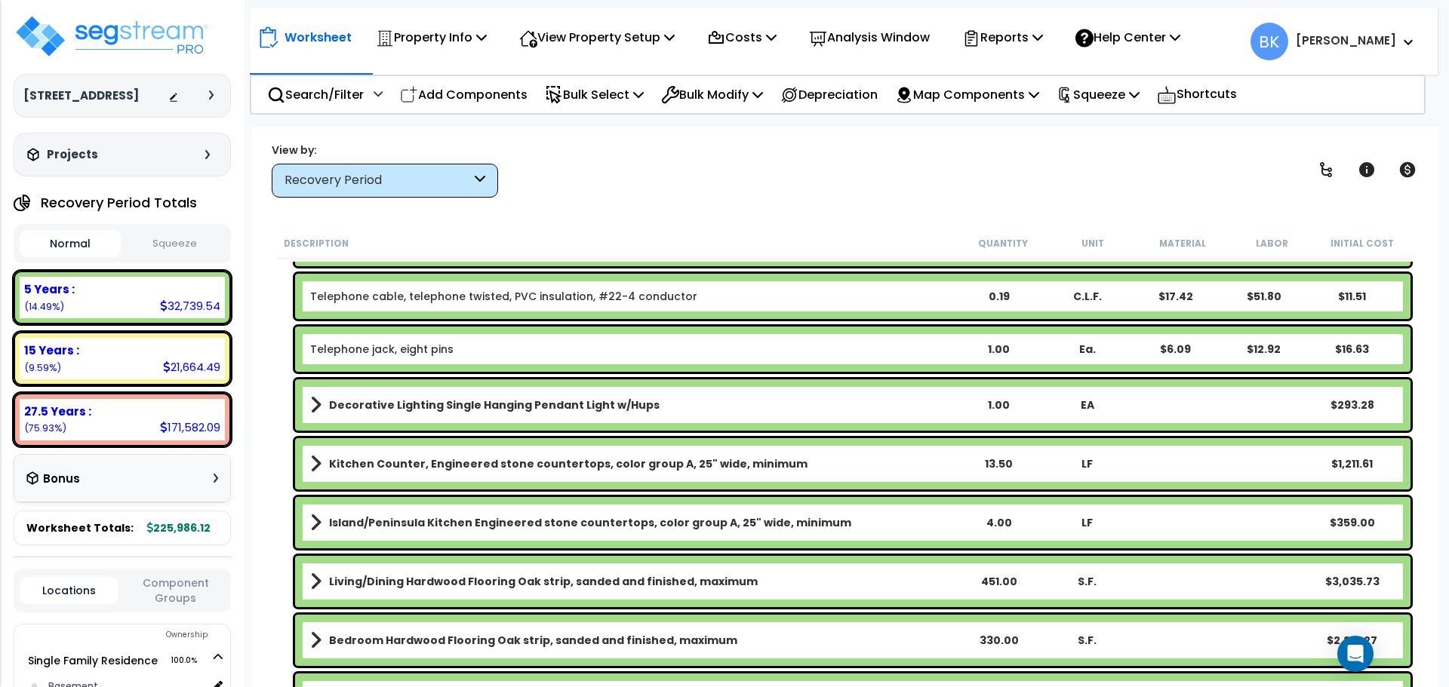
click at [420, 468] on b "Kitchen Counter, Engineered stone countertops, color group A, 25" wide, minimum" at bounding box center [568, 463] width 478 height 15
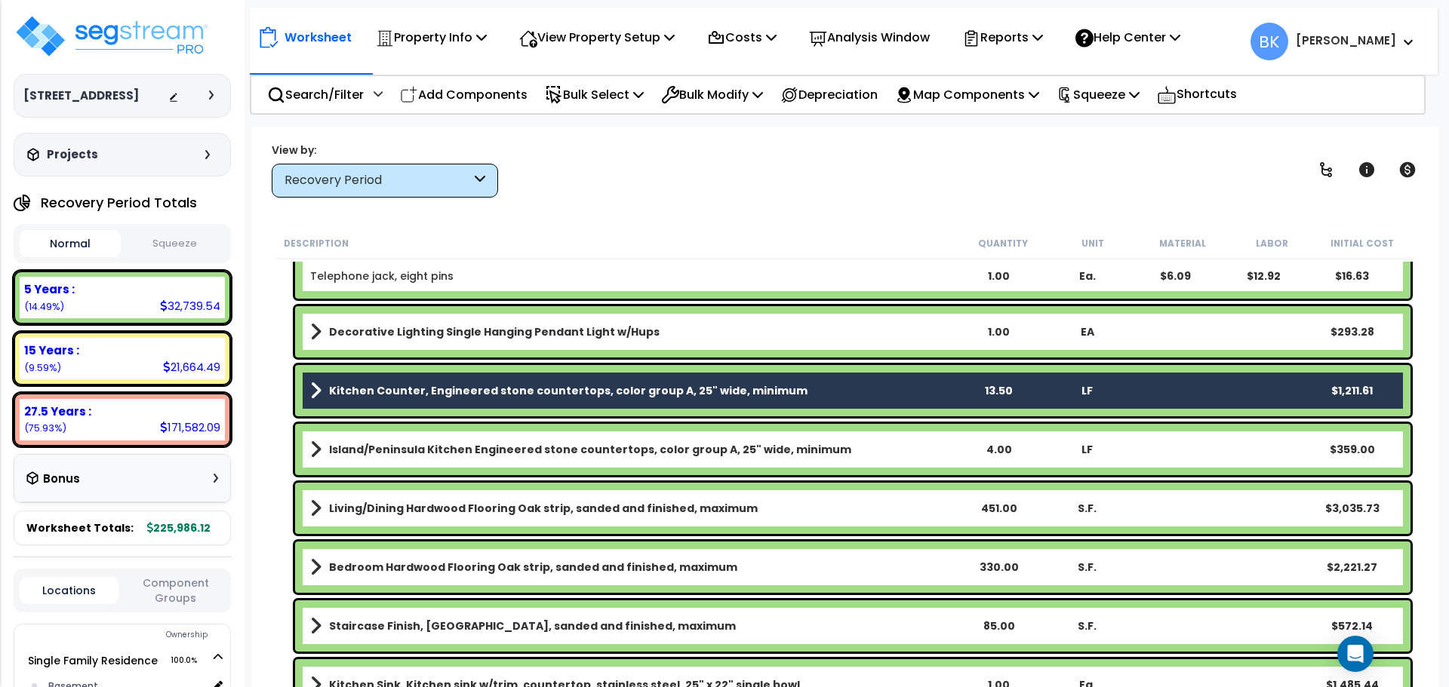
scroll to position [1509, 0]
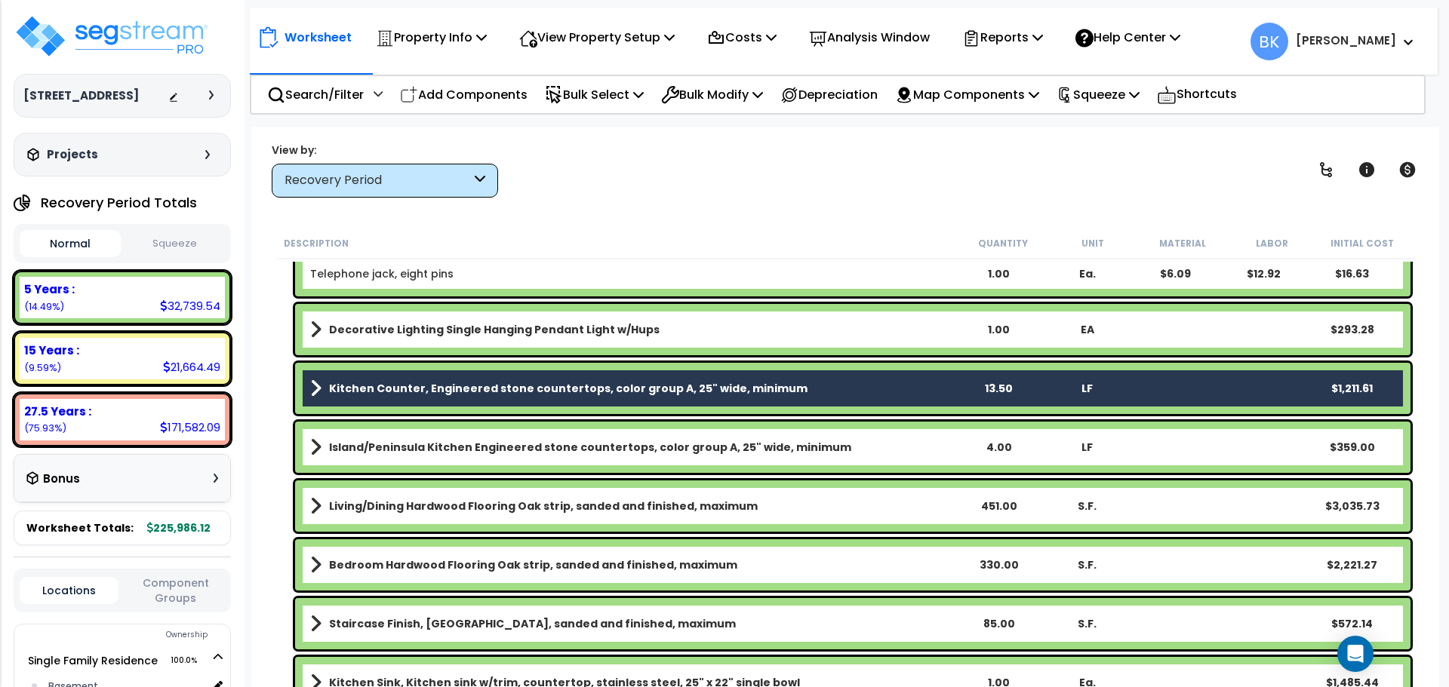
click at [394, 444] on b "Island/Peninsula Kitchen Engineered stone countertops, color group A, 25" wide,…" at bounding box center [590, 447] width 522 height 15
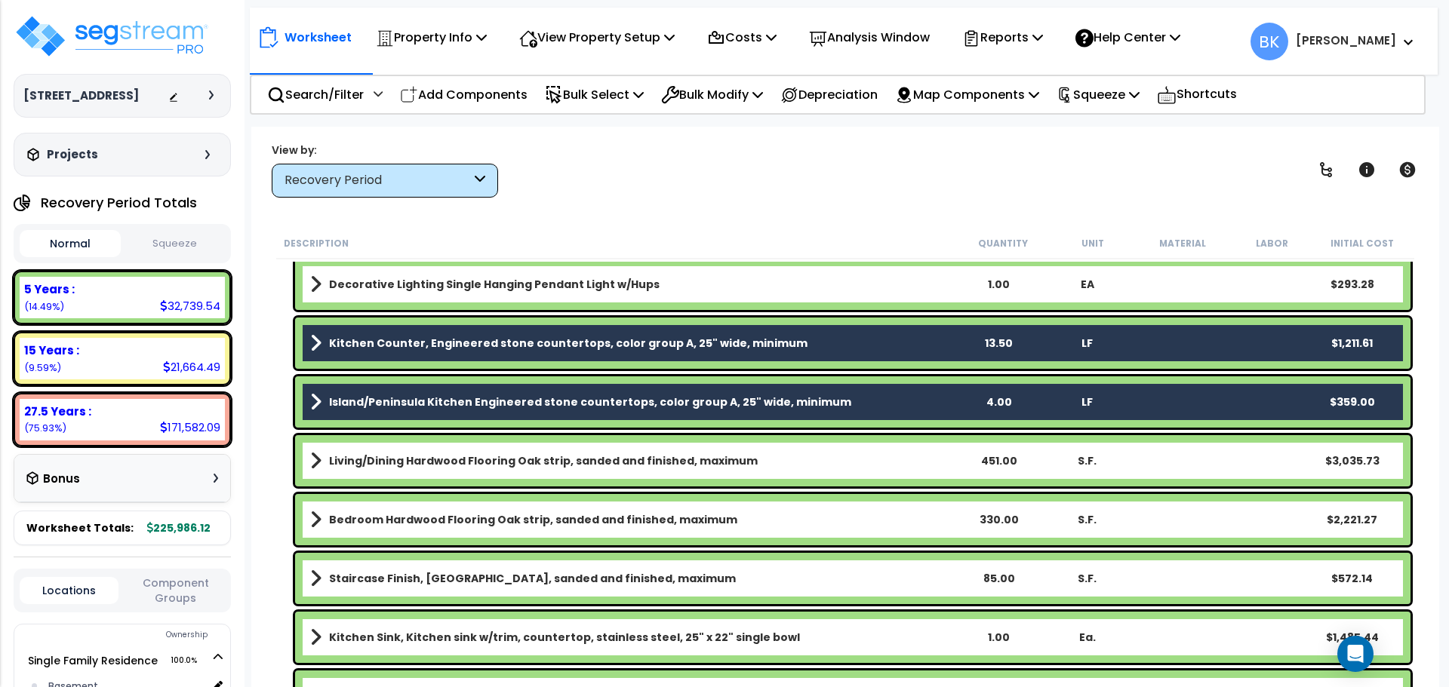
scroll to position [1660, 0]
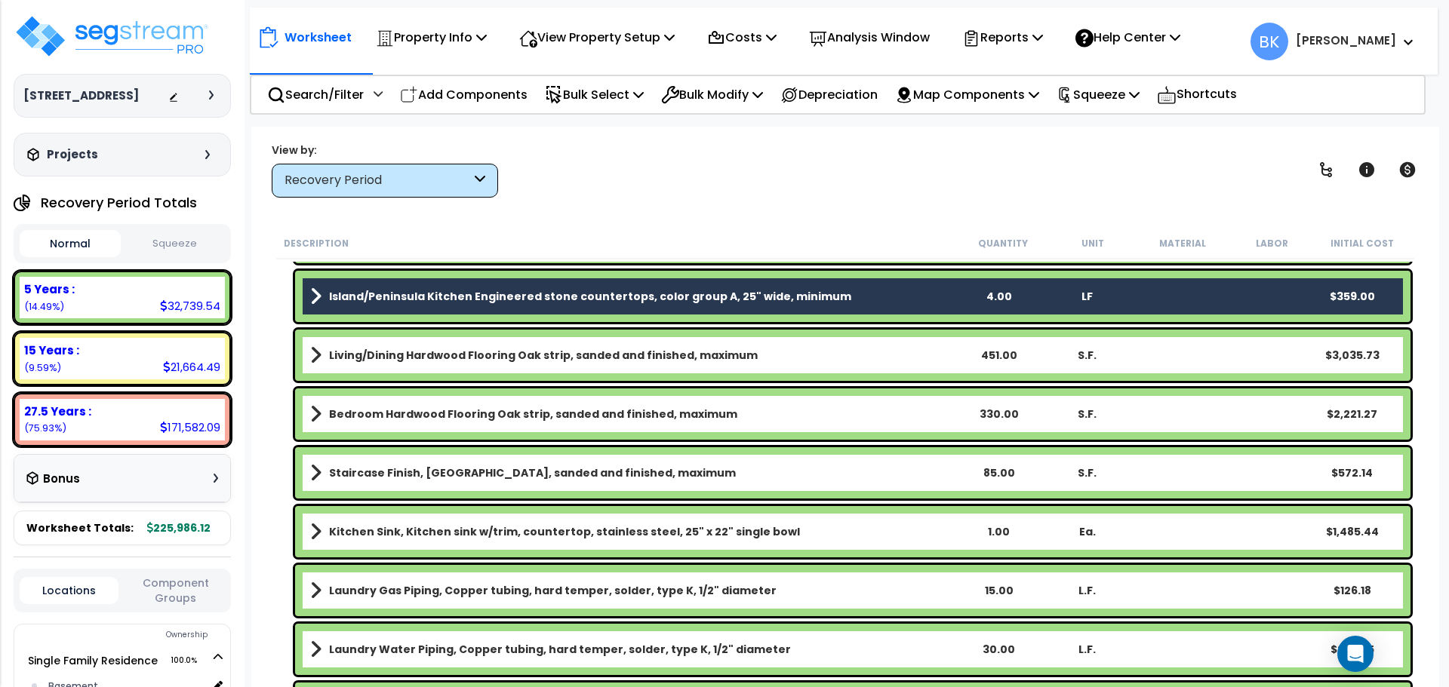
click at [441, 531] on b "Kitchen Sink, Kitchen sink w/trim, countertop, stainless steel, 25" x 22" singl…" at bounding box center [564, 531] width 471 height 15
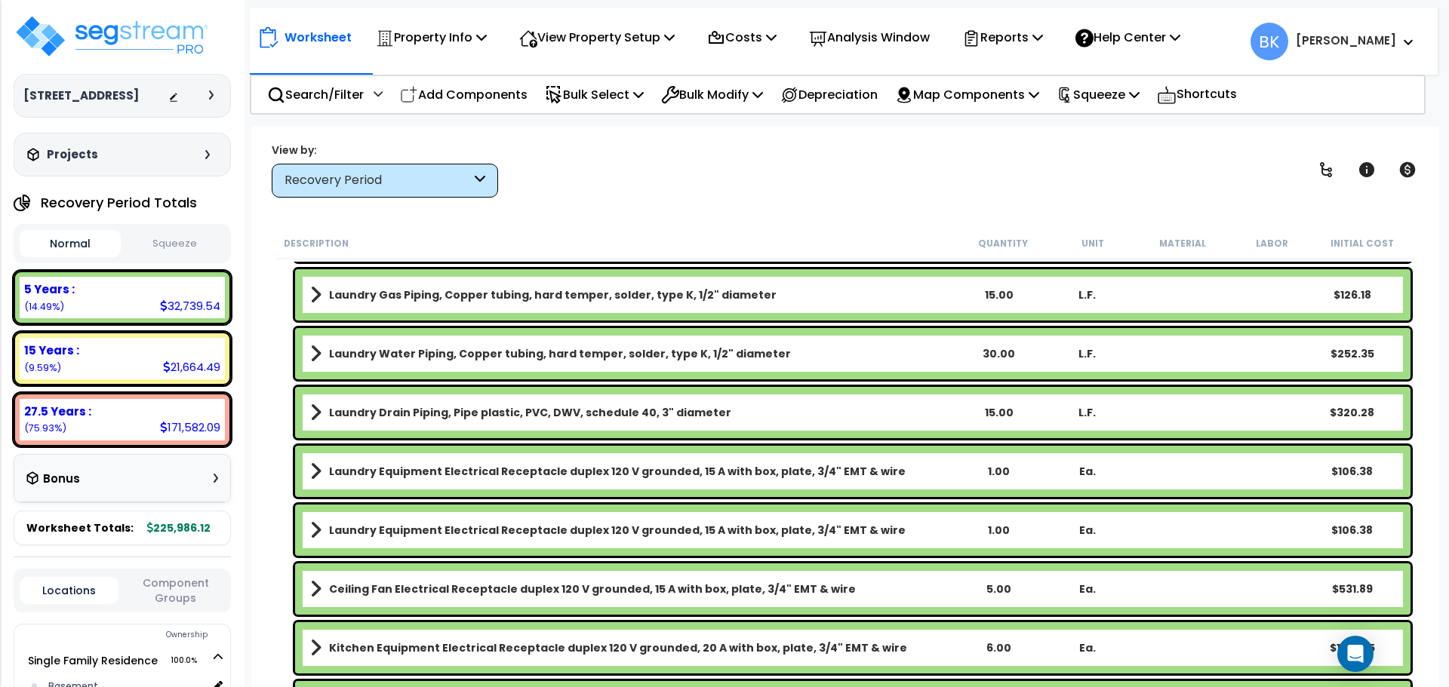
scroll to position [2037, 0]
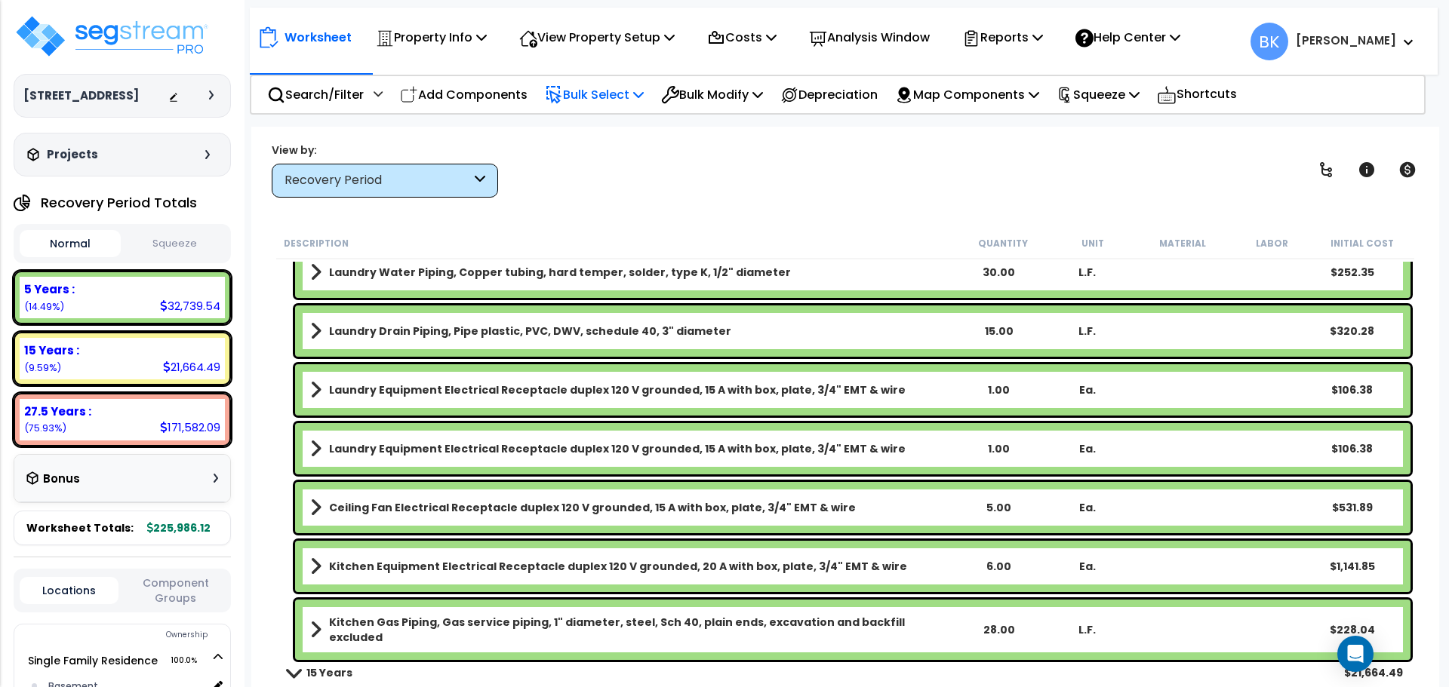
click at [636, 98] on p "Bulk Select" at bounding box center [594, 95] width 99 height 20
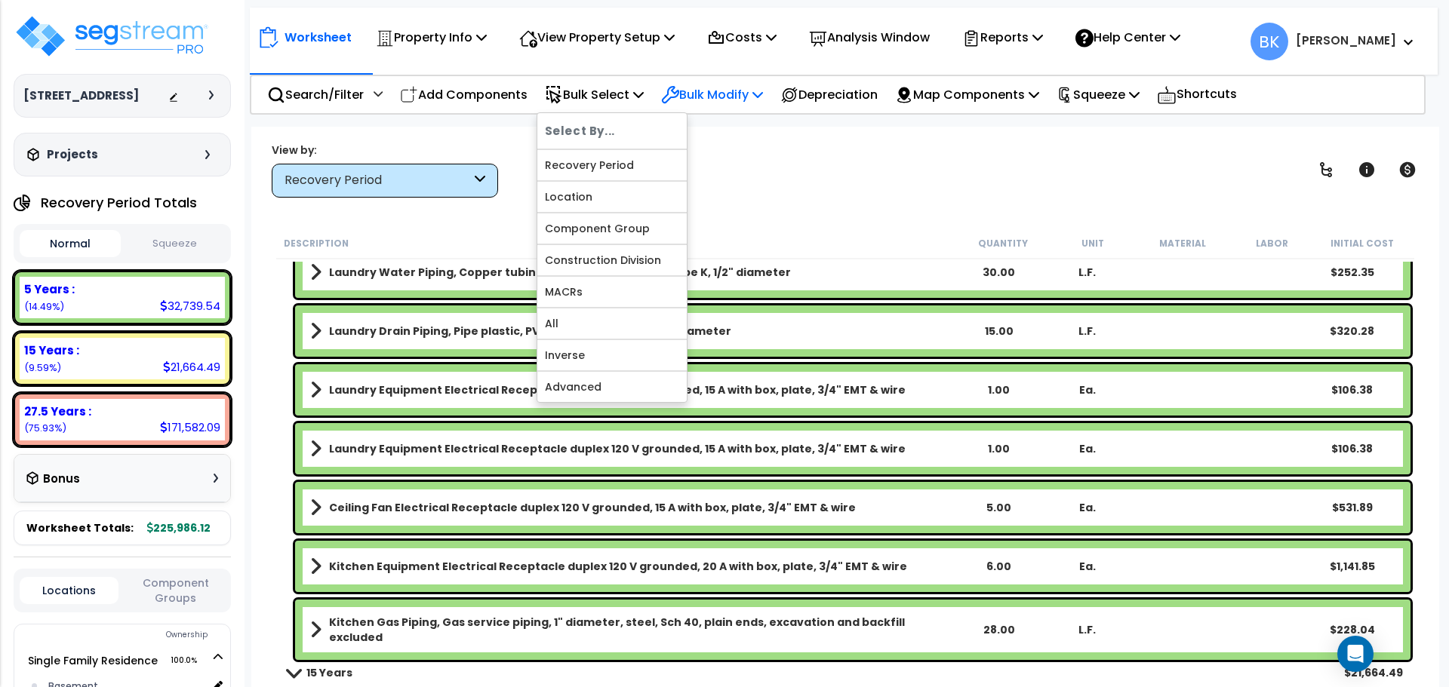
click at [703, 94] on p "Bulk Modify" at bounding box center [712, 95] width 102 height 20
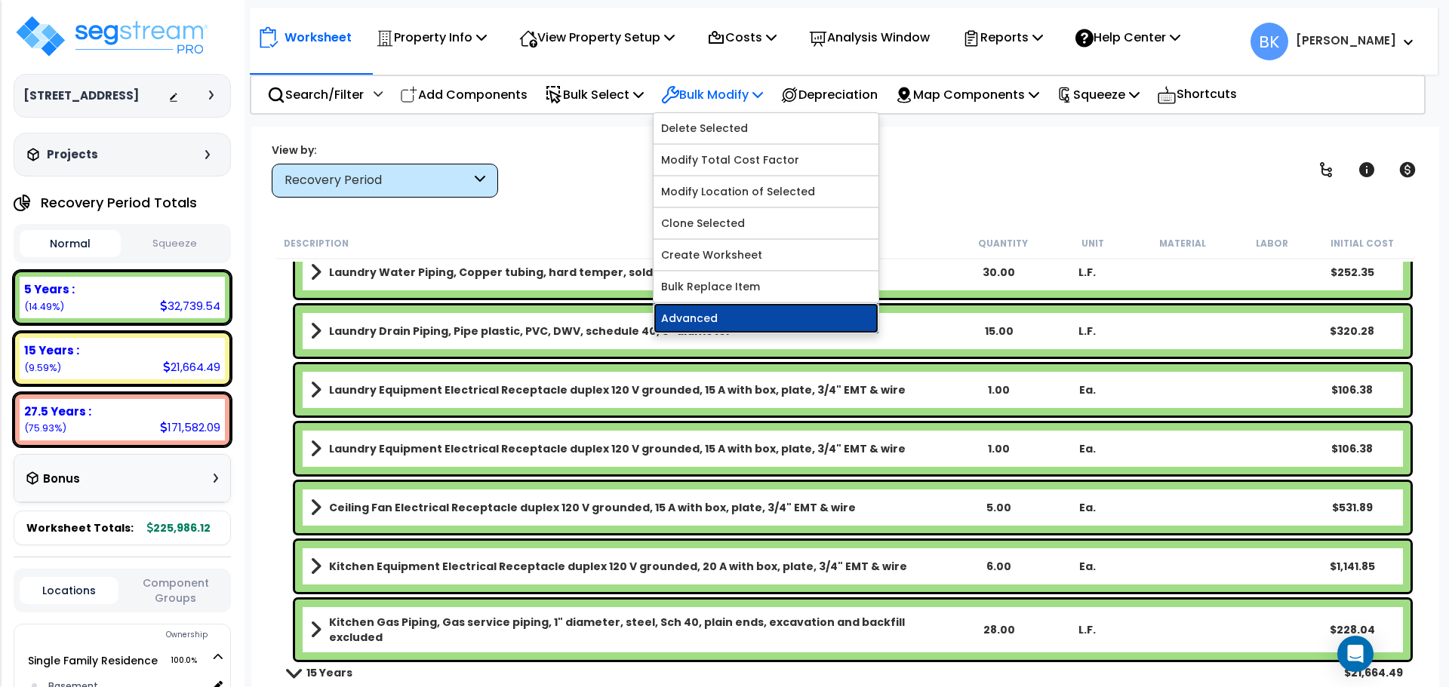
click at [727, 323] on link "Advanced" at bounding box center [765, 318] width 225 height 30
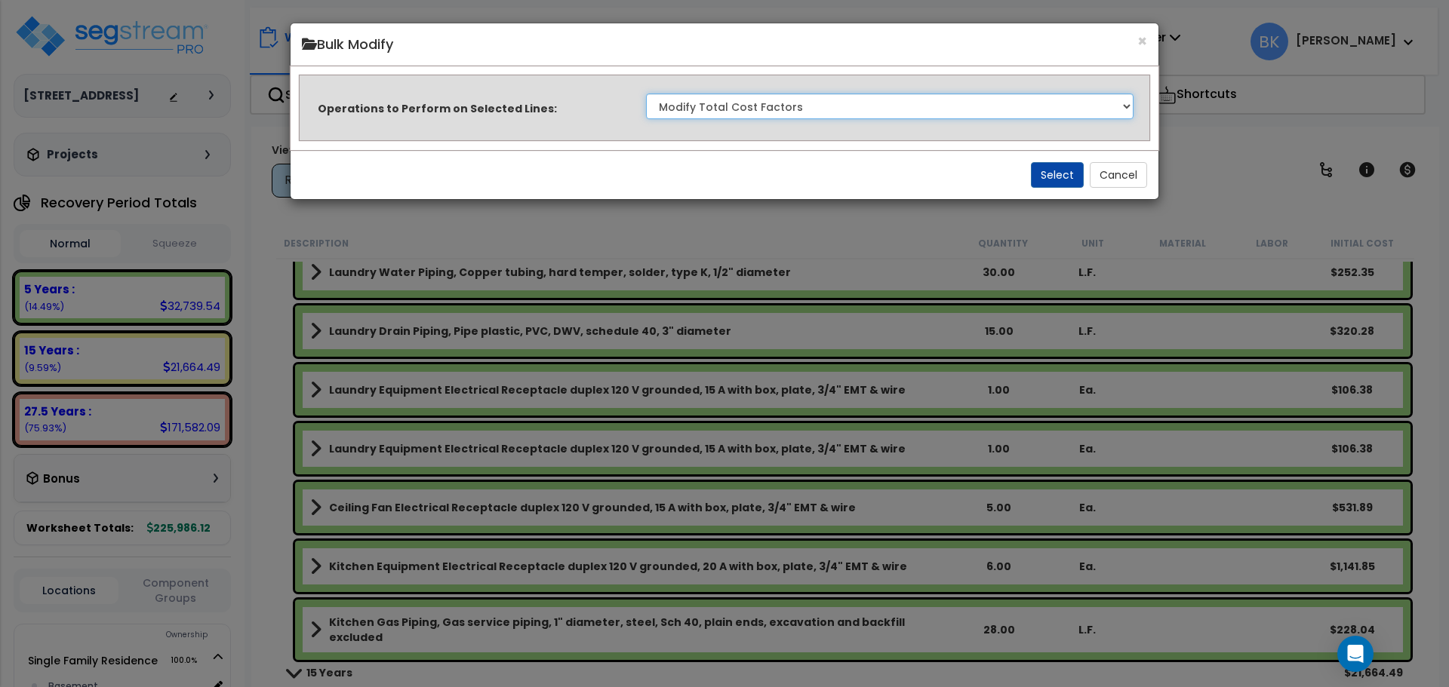
click at [759, 103] on select "Clone Delete Delete Zero Quantities Modify Component Group Modify Recovery Peri…" at bounding box center [889, 107] width 487 height 26
select select "modifyRecoveryPeriod"
click at [646, 94] on select "Clone Delete Delete Zero Quantities Modify Component Group Modify Recovery Peri…" at bounding box center [889, 107] width 487 height 26
click at [1053, 171] on button "Select" at bounding box center [1057, 175] width 53 height 26
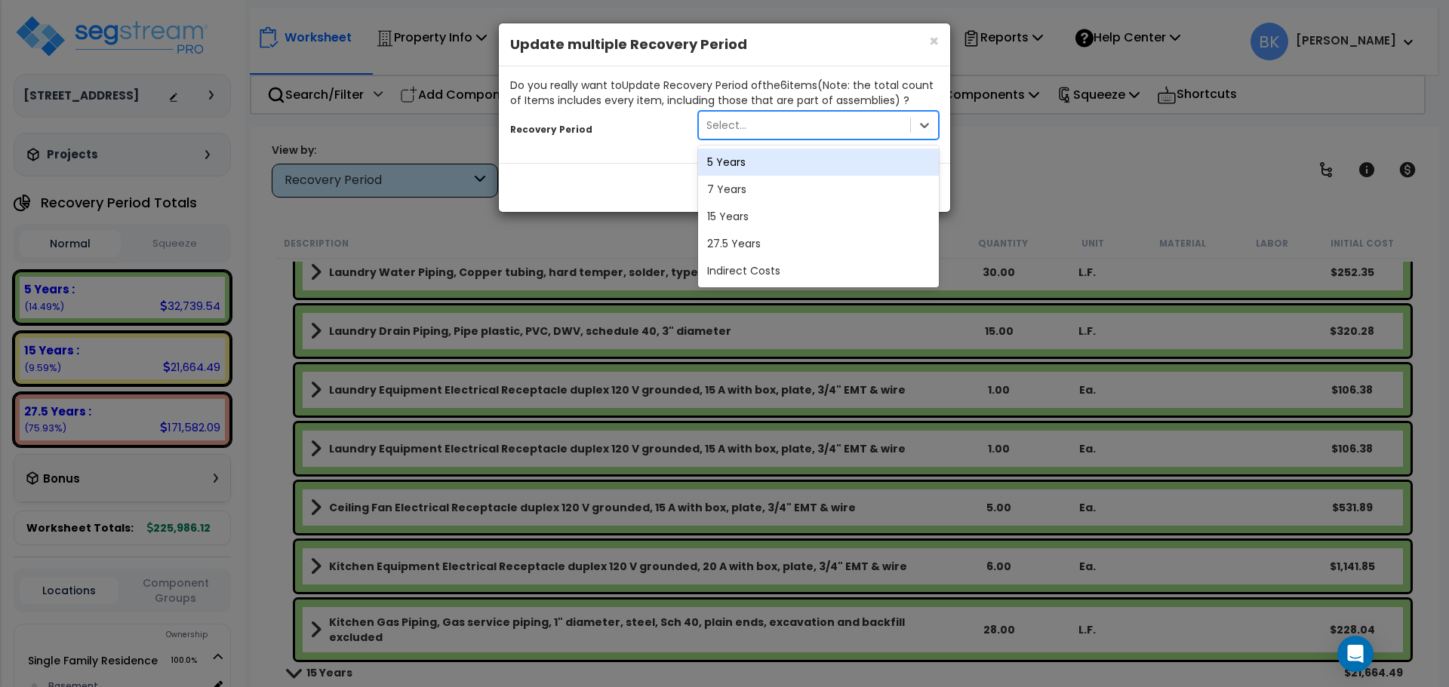
click at [735, 130] on div "Select..." at bounding box center [726, 125] width 40 height 15
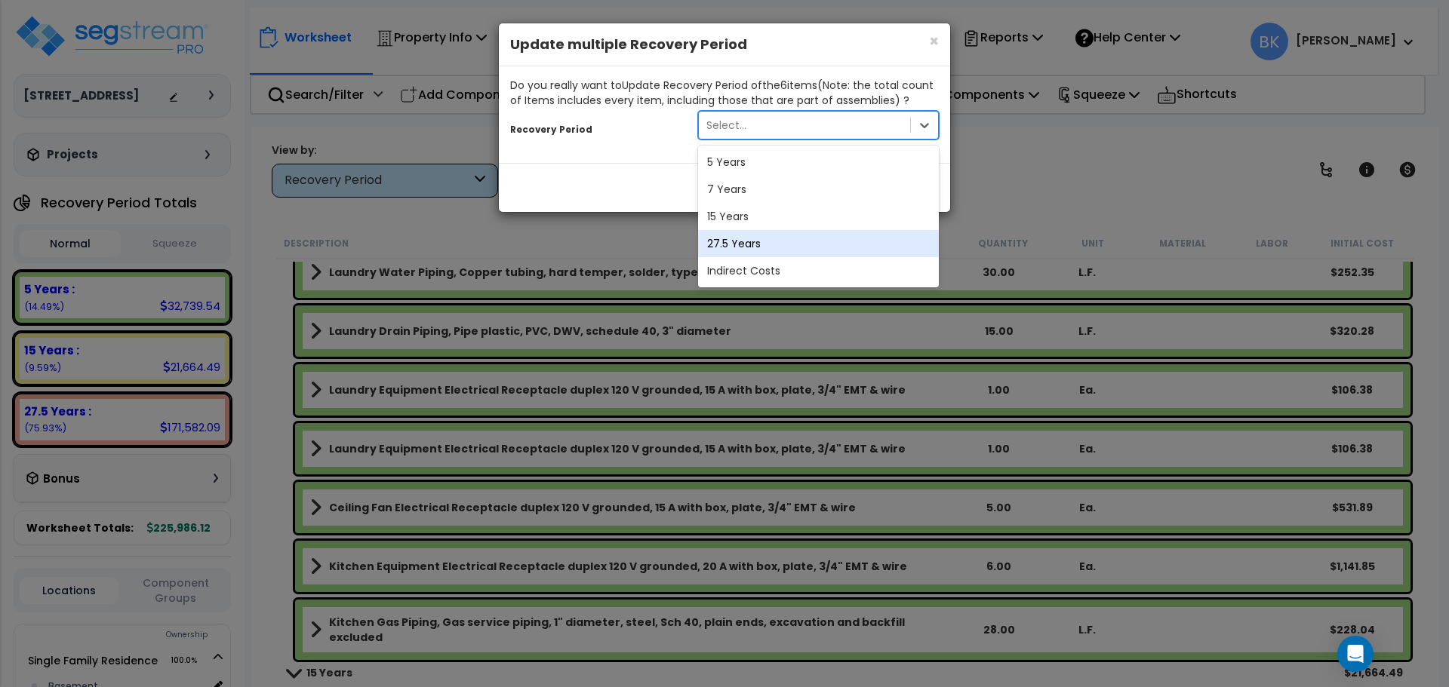
click at [745, 241] on div "27.5 Years" at bounding box center [818, 243] width 241 height 27
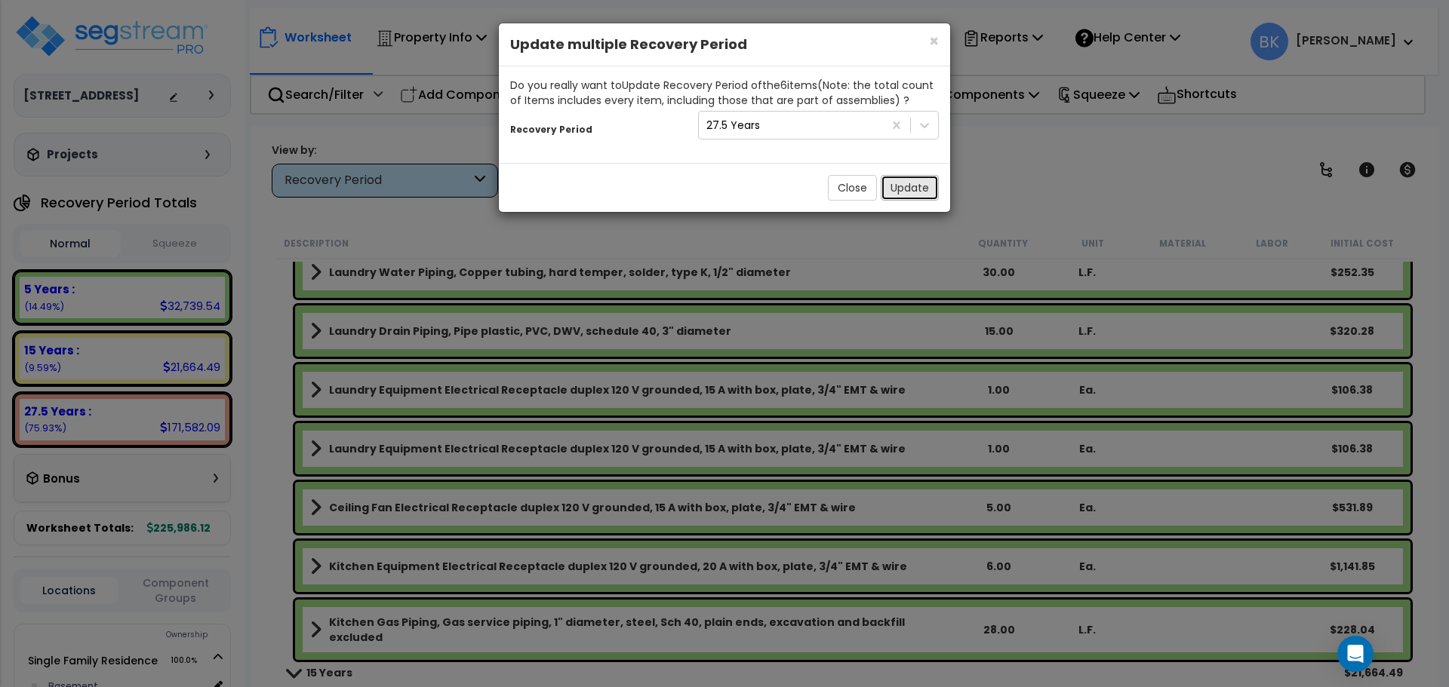
click at [921, 186] on button "Update" at bounding box center [910, 188] width 58 height 26
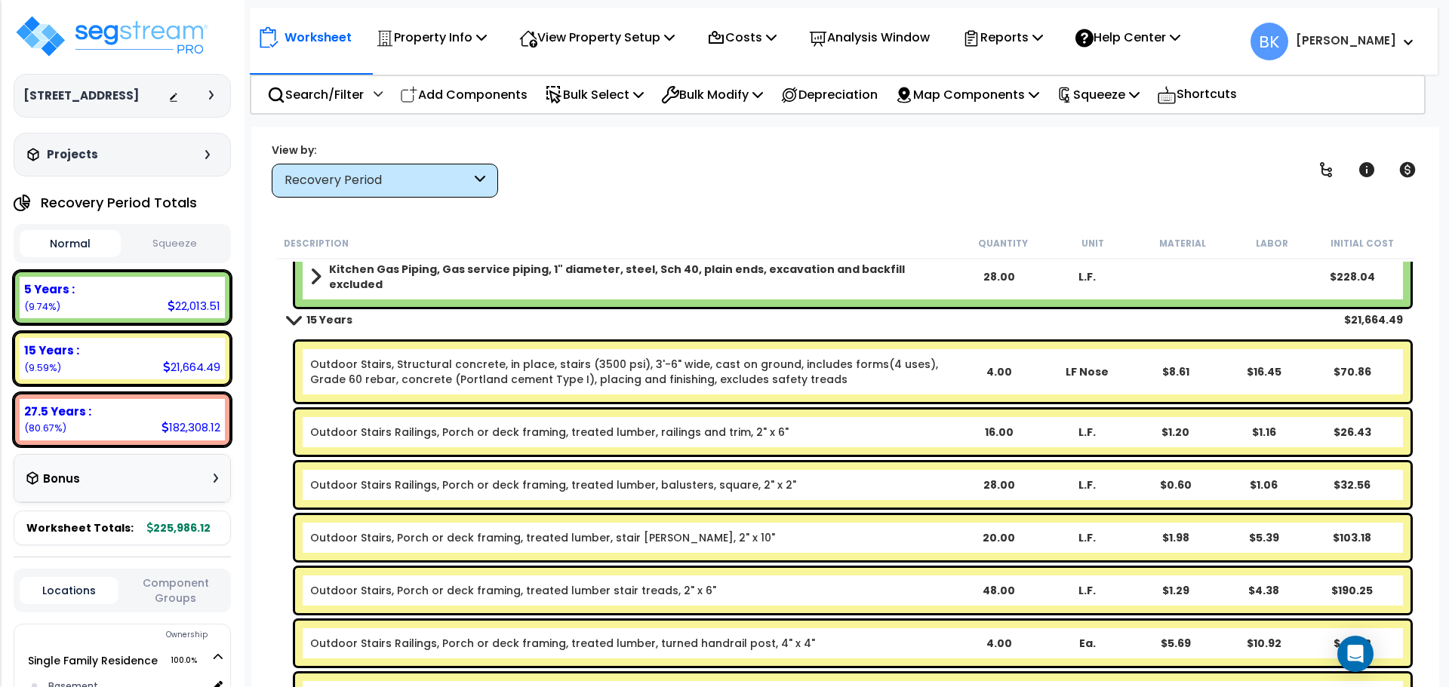
click at [298, 324] on span at bounding box center [293, 319] width 21 height 11
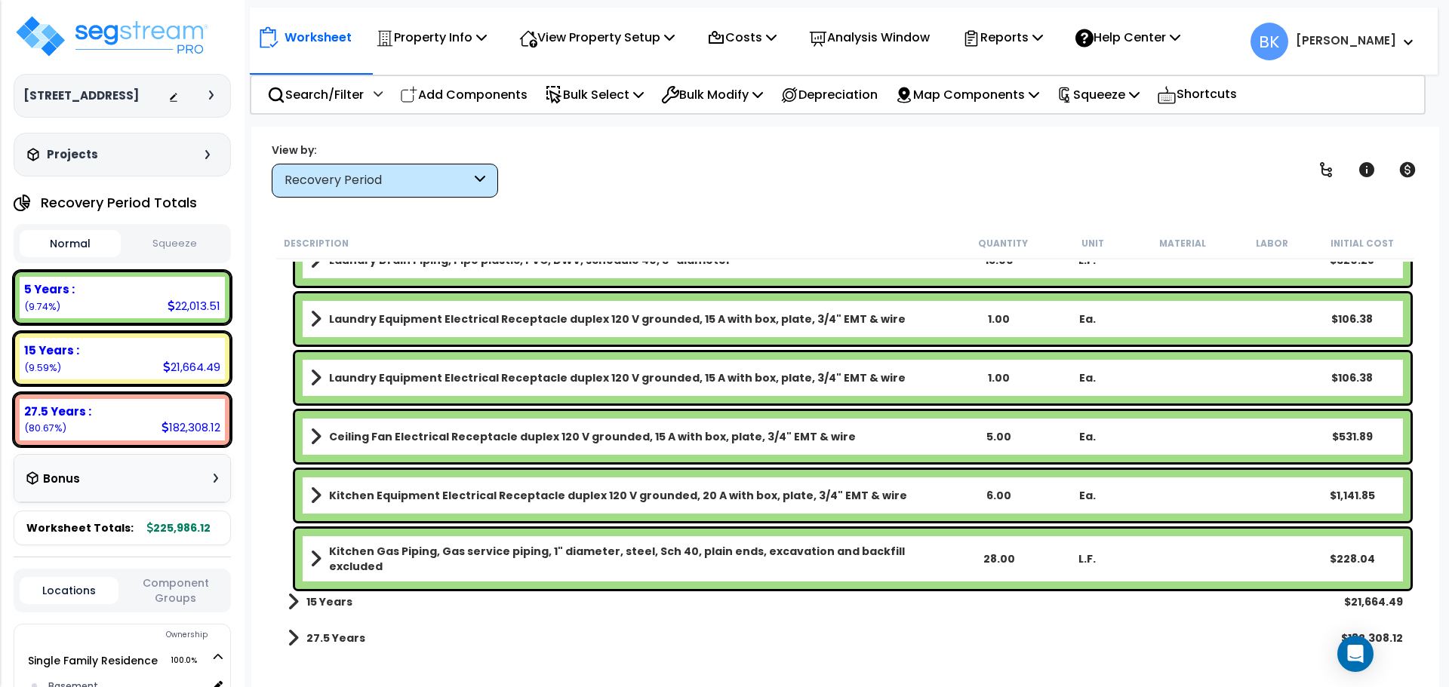
scroll to position [66, 0]
click at [301, 600] on link "15 Years" at bounding box center [319, 602] width 65 height 21
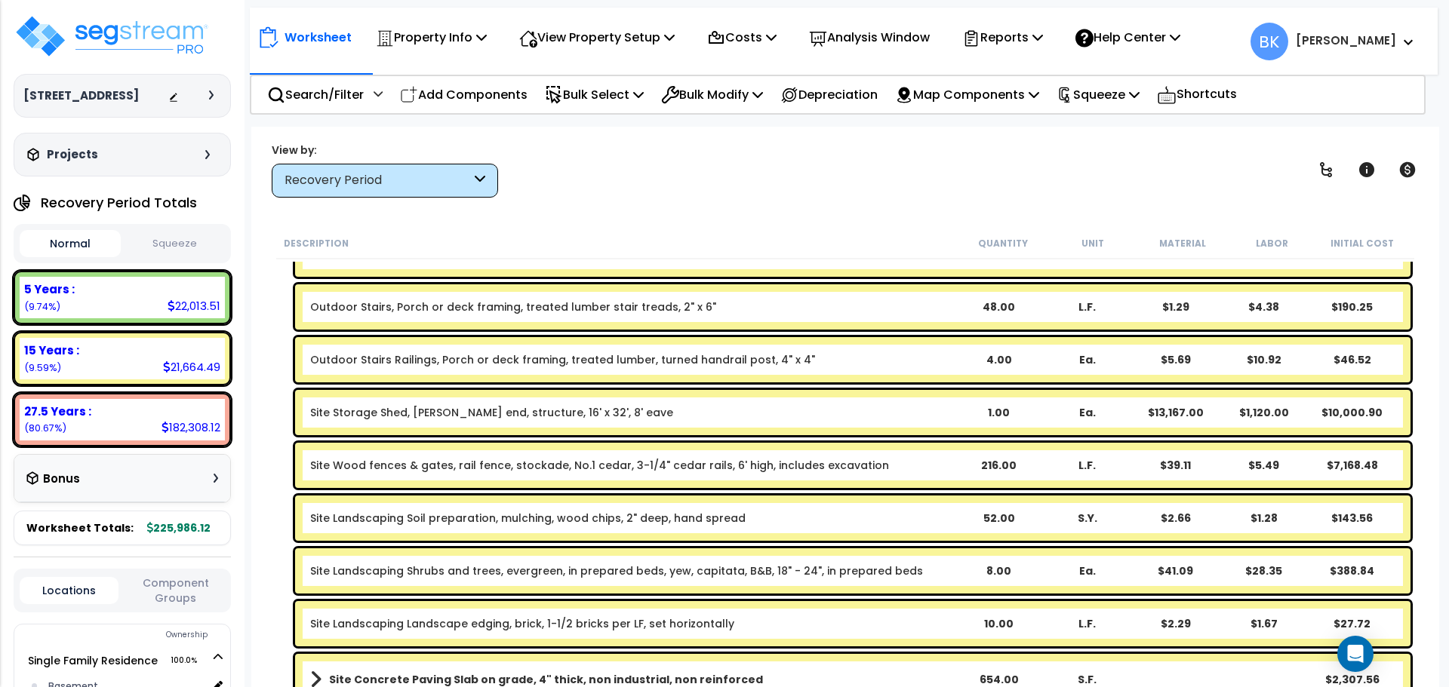
scroll to position [2359, 0]
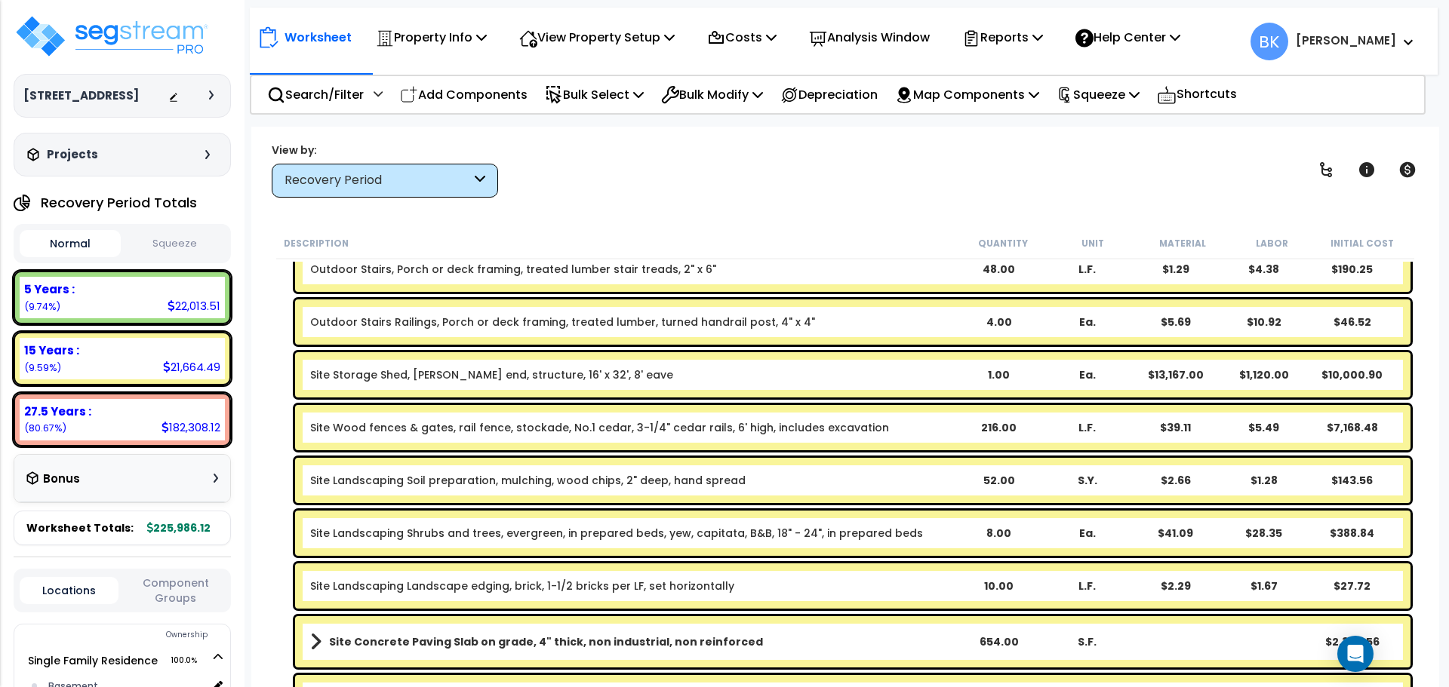
click at [498, 370] on link "Site Storage Shed, [PERSON_NAME] end, structure, 16' x 32', 8' eave" at bounding box center [491, 374] width 363 height 15
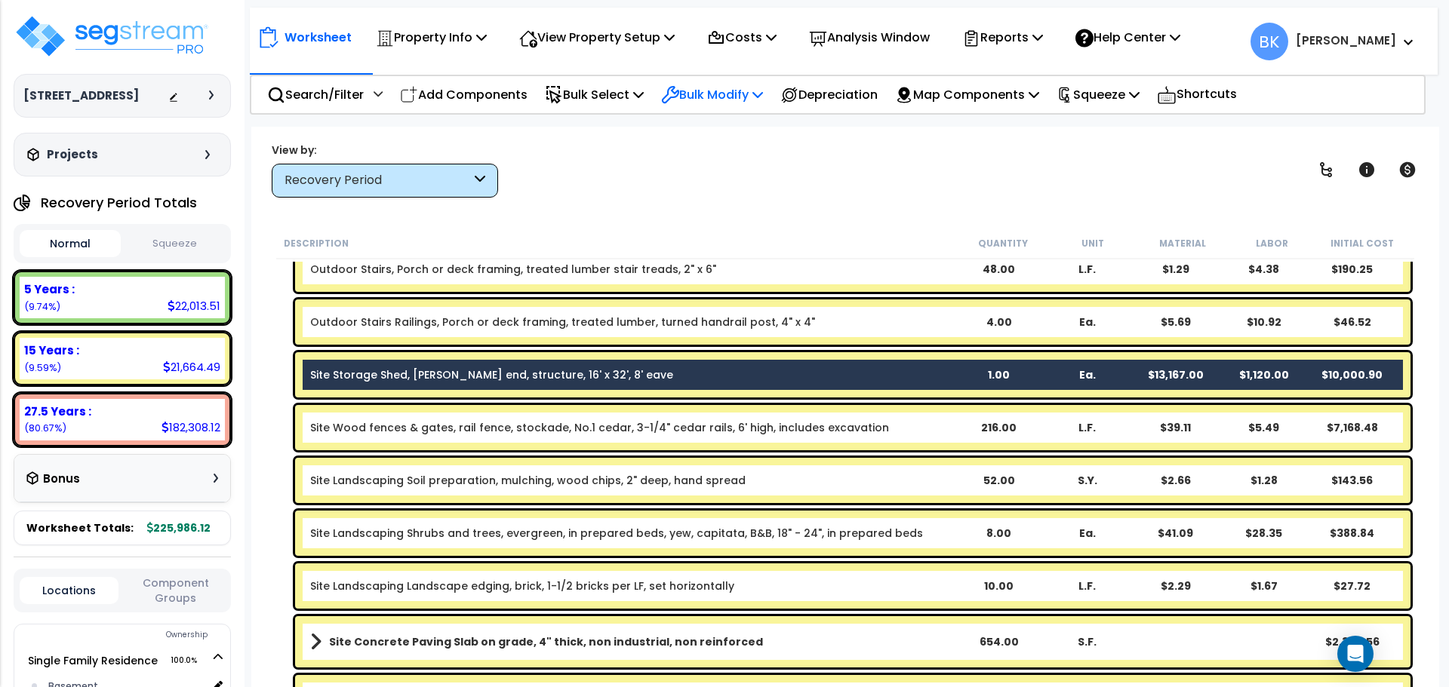
click at [720, 90] on p "Bulk Modify" at bounding box center [712, 95] width 102 height 20
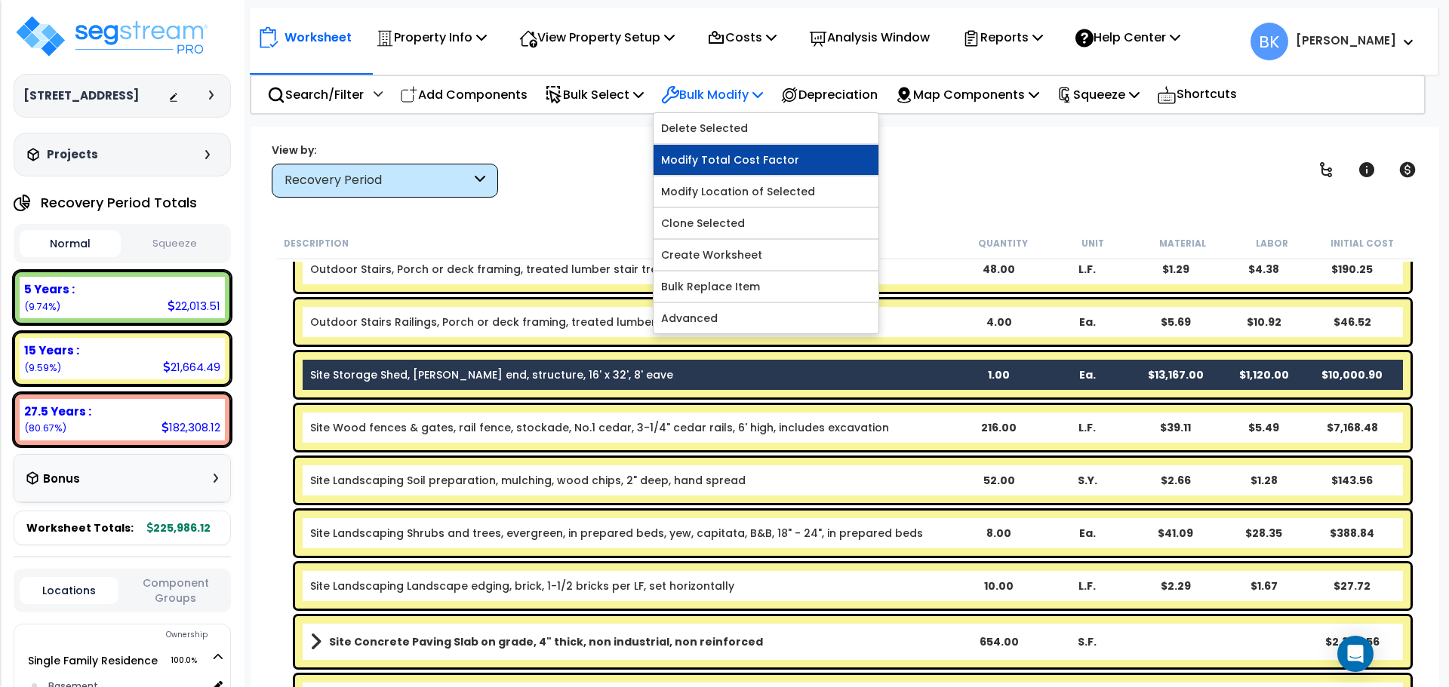
click at [729, 155] on link "Modify Total Cost Factor" at bounding box center [765, 160] width 225 height 30
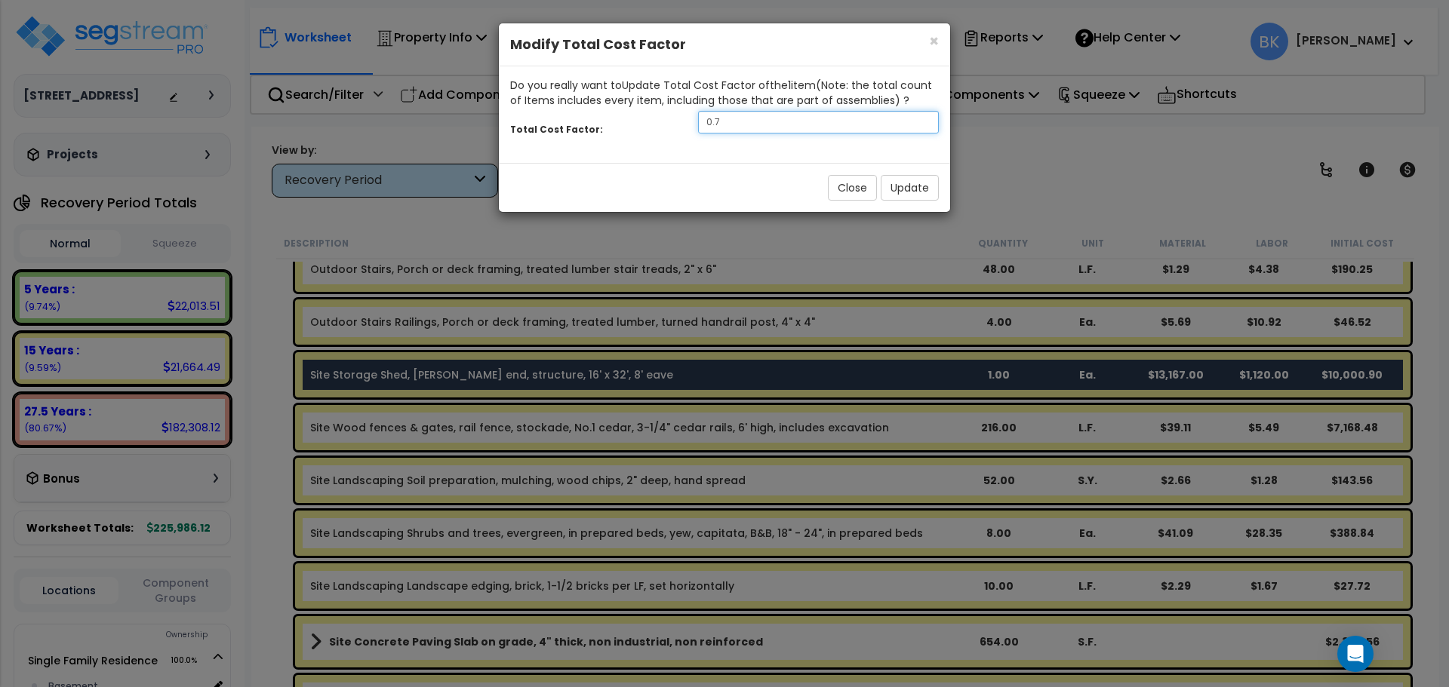
click at [761, 125] on input "0.7" at bounding box center [818, 122] width 241 height 23
type input "0.3"
click at [905, 183] on button "Update" at bounding box center [910, 188] width 58 height 26
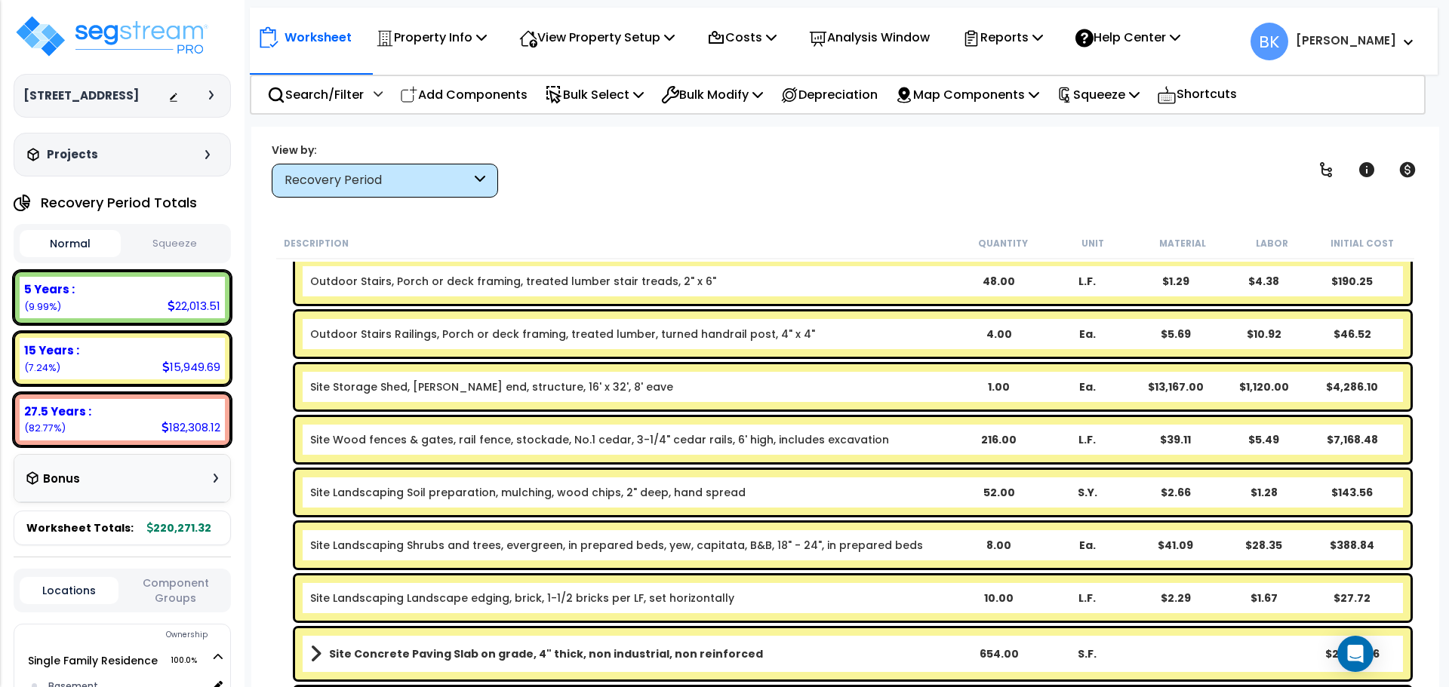
click at [447, 392] on link "Site Storage Shed, [PERSON_NAME] end, structure, 16' x 32', 8' eave" at bounding box center [491, 387] width 363 height 15
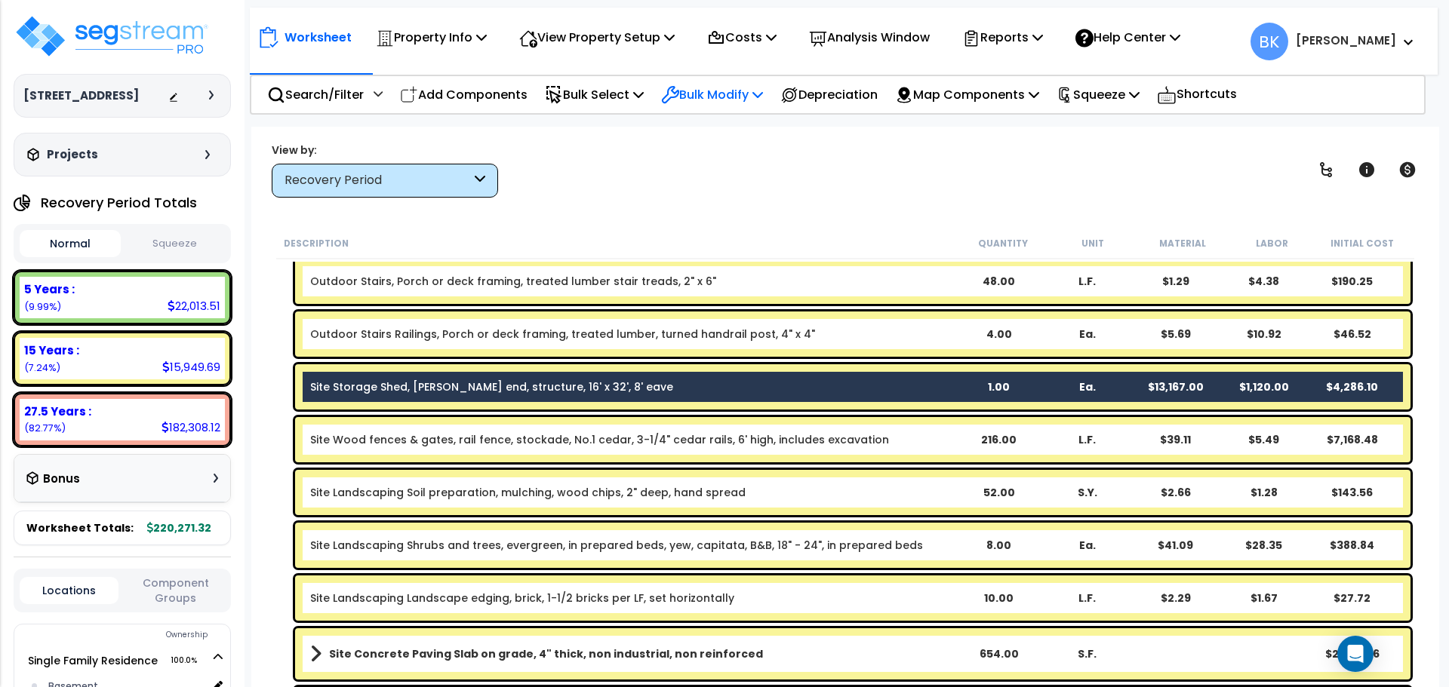
click at [717, 91] on p "Bulk Modify" at bounding box center [712, 95] width 102 height 20
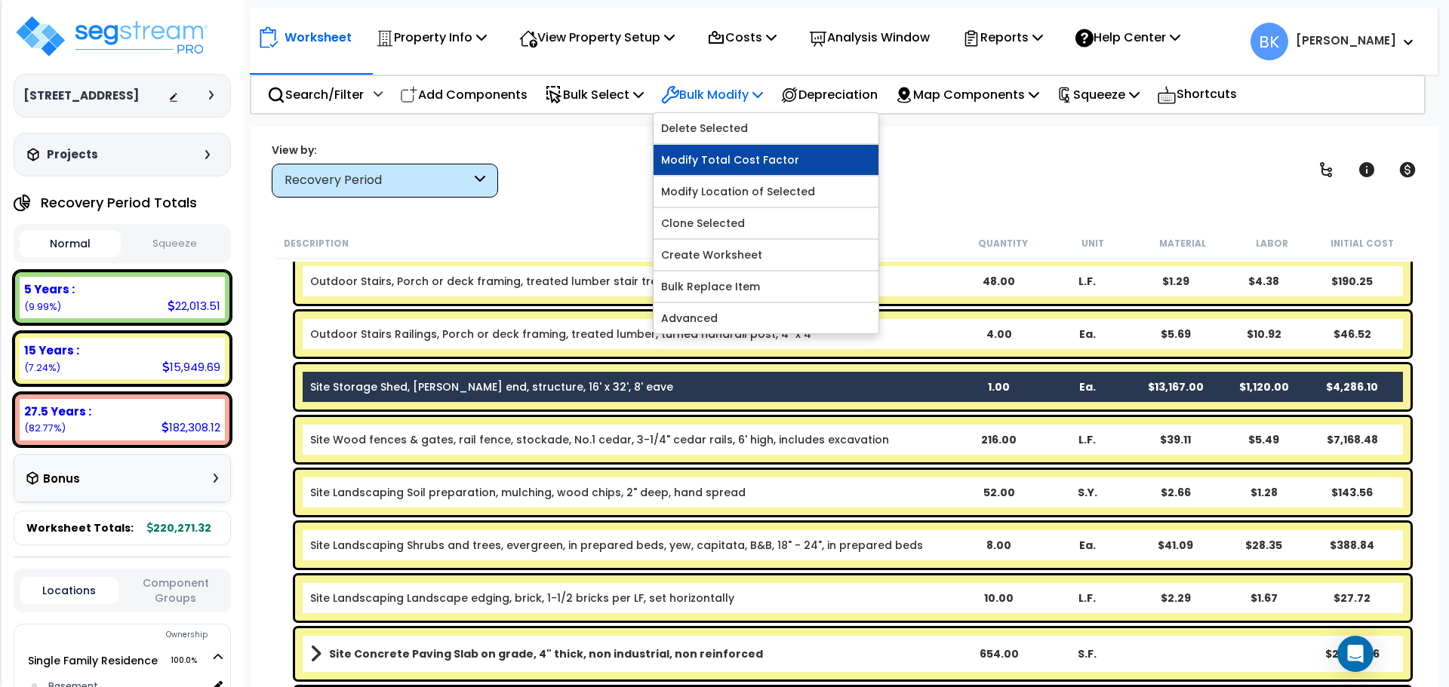
click at [726, 154] on link "Modify Total Cost Factor" at bounding box center [765, 160] width 225 height 30
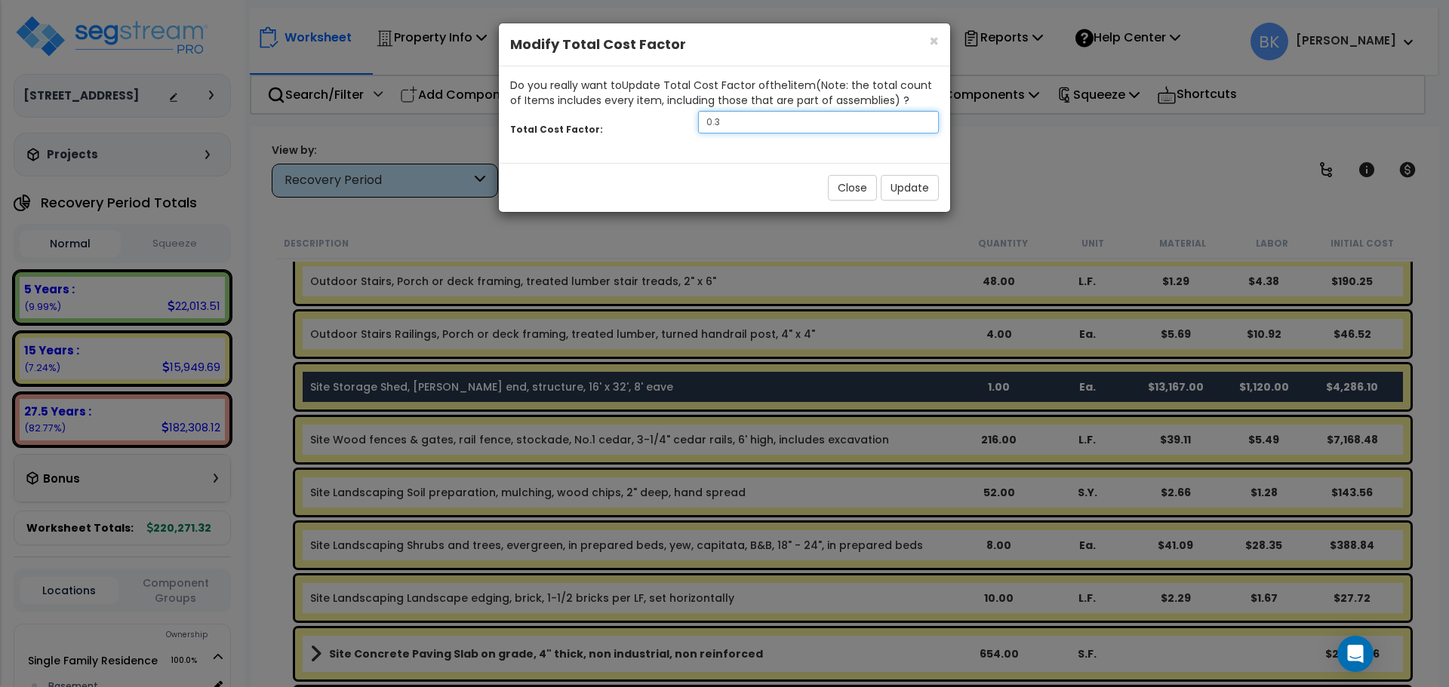
click at [742, 126] on input "0.3" at bounding box center [818, 122] width 241 height 23
type input "0.2"
click at [899, 188] on button "Update" at bounding box center [910, 188] width 58 height 26
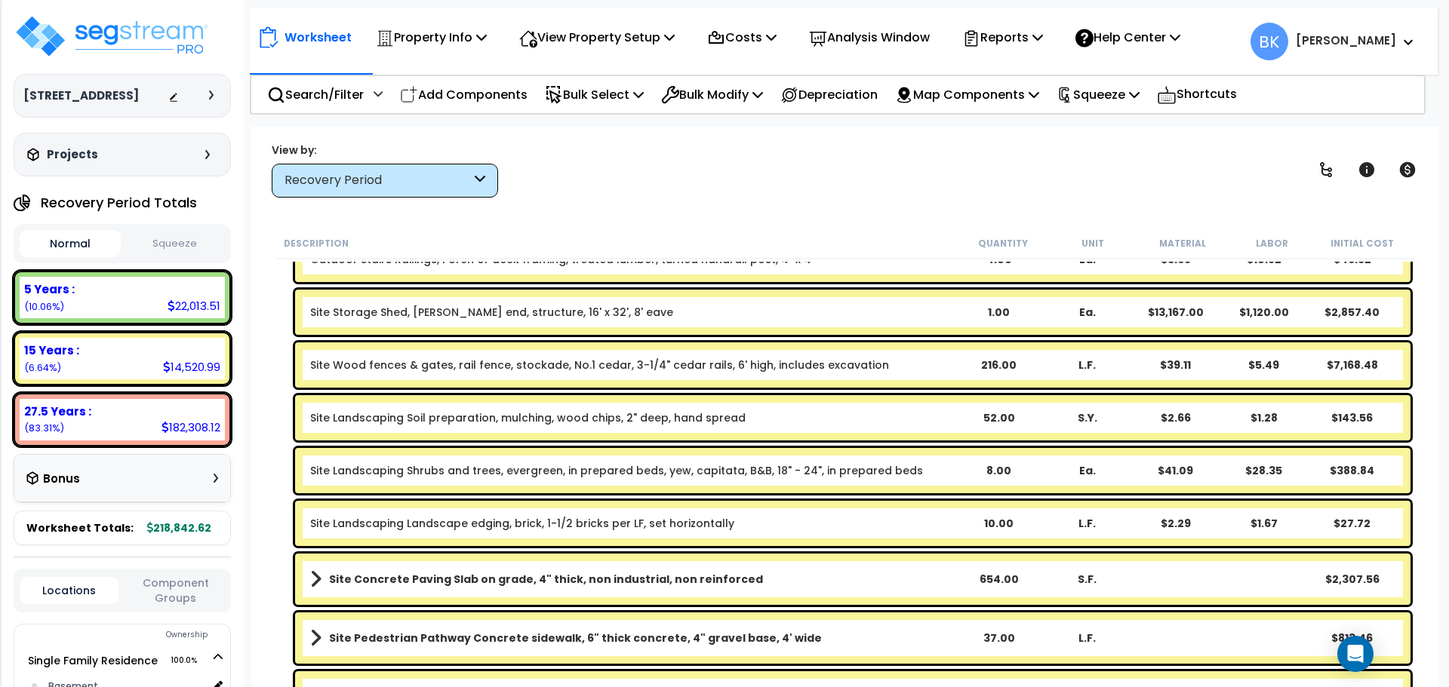
scroll to position [2434, 0]
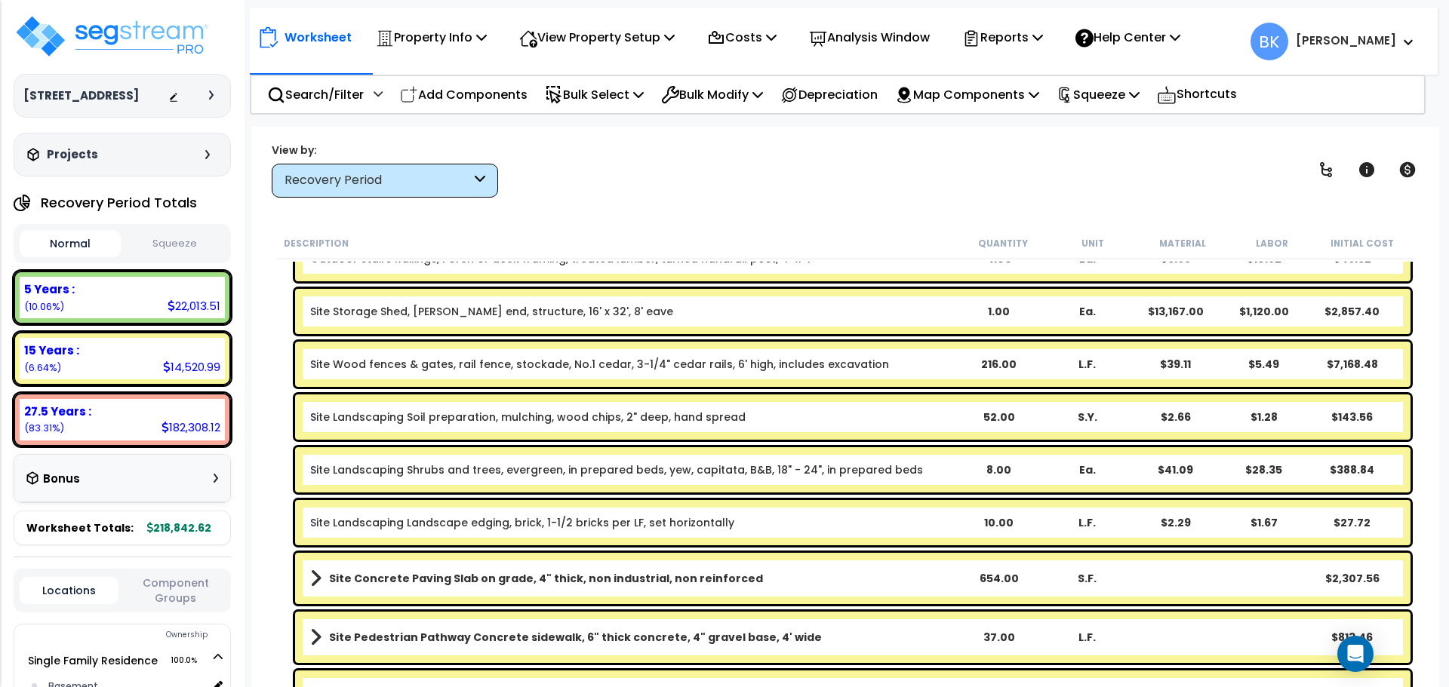
click at [705, 359] on link "Site Wood fences & gates, rail fence, stockade, No.1 cedar, 3-1/4" cedar rails,…" at bounding box center [599, 364] width 579 height 15
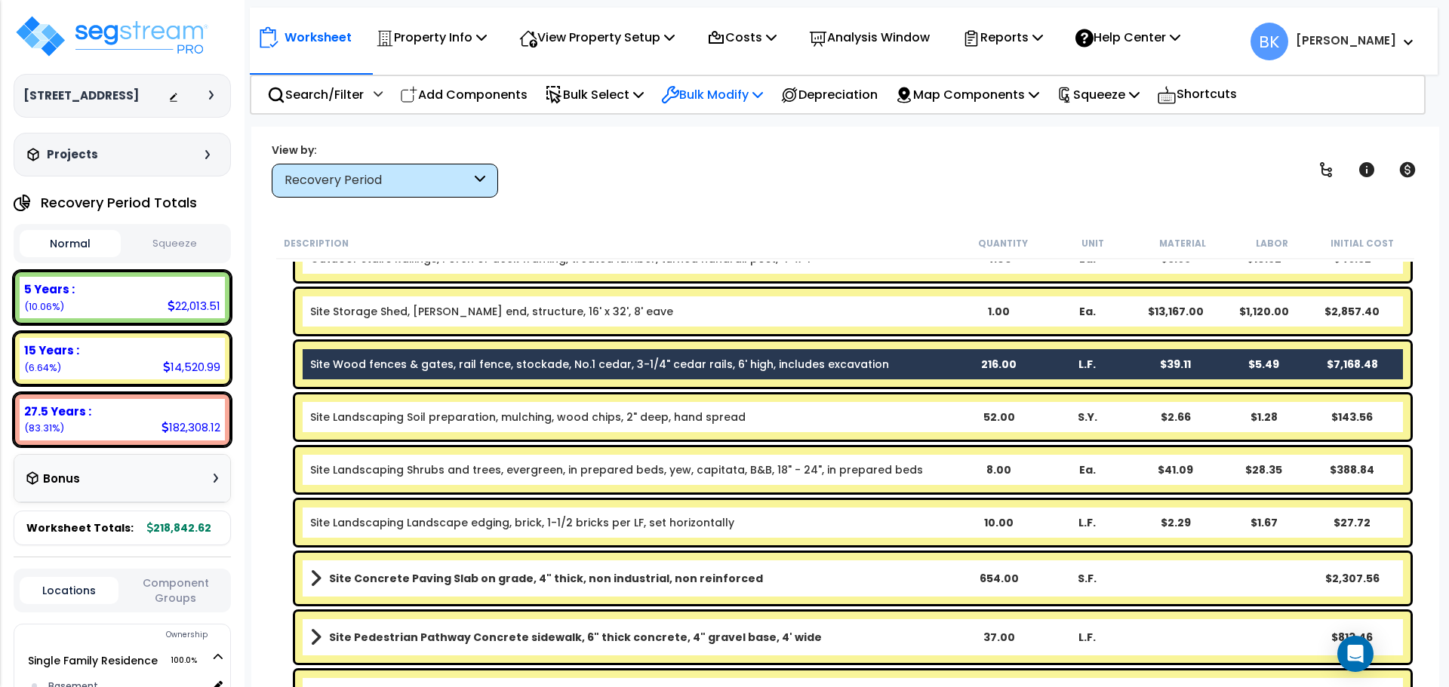
click at [711, 99] on p "Bulk Modify" at bounding box center [712, 95] width 102 height 20
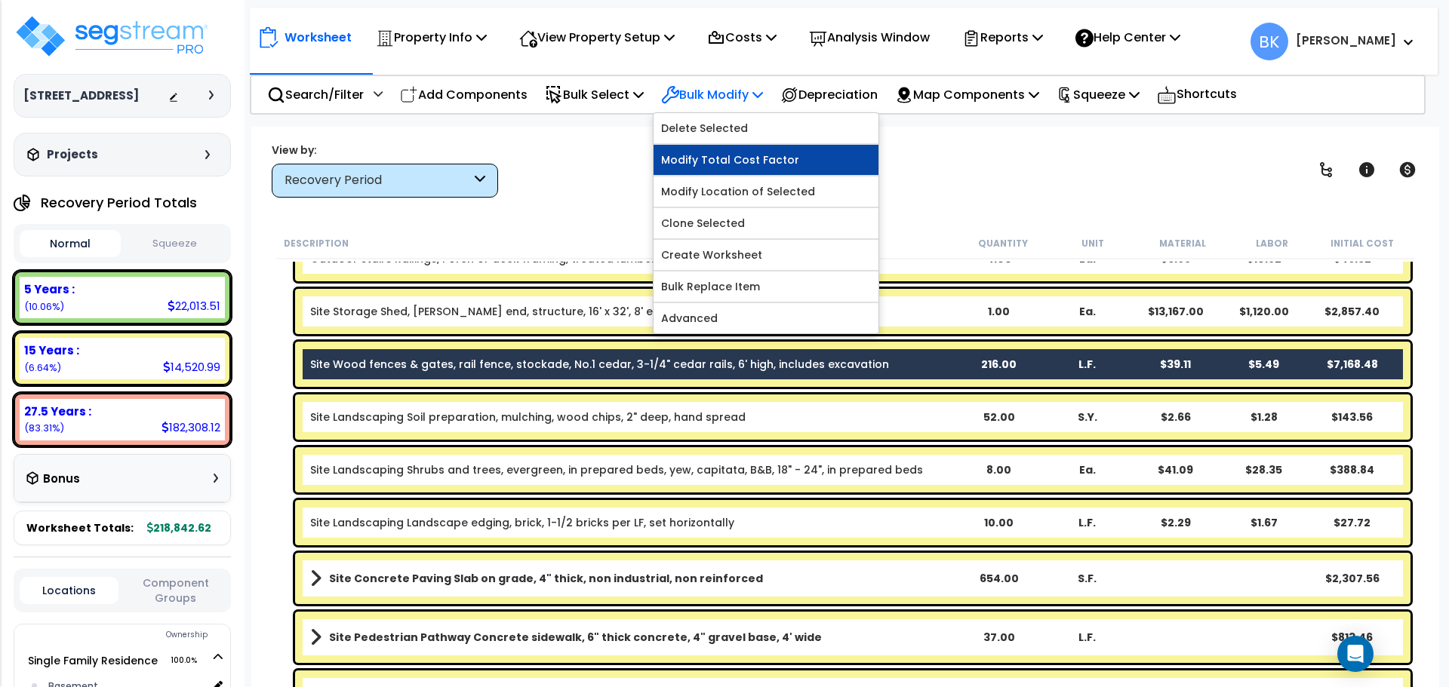
click at [722, 164] on link "Modify Total Cost Factor" at bounding box center [765, 160] width 225 height 30
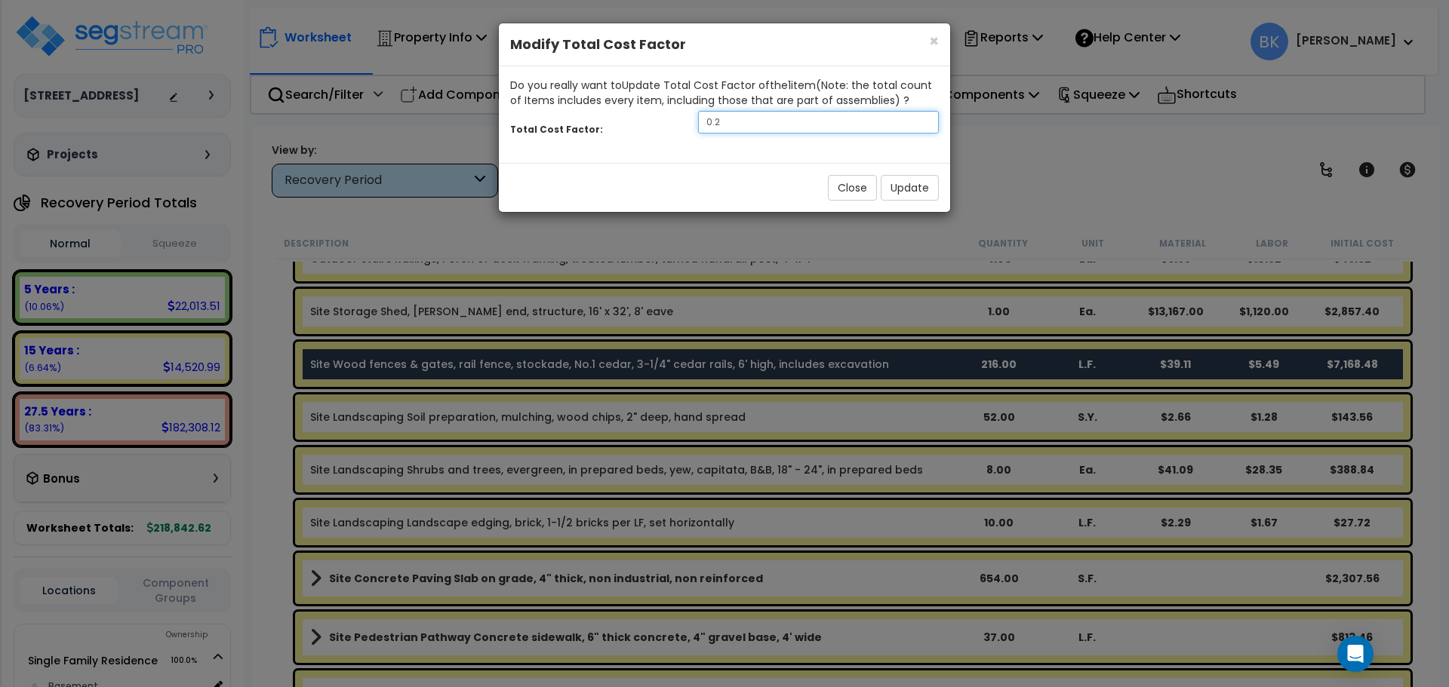
click at [764, 121] on input "0.2" at bounding box center [818, 122] width 241 height 23
type input "0.4"
click at [902, 187] on button "Update" at bounding box center [910, 188] width 58 height 26
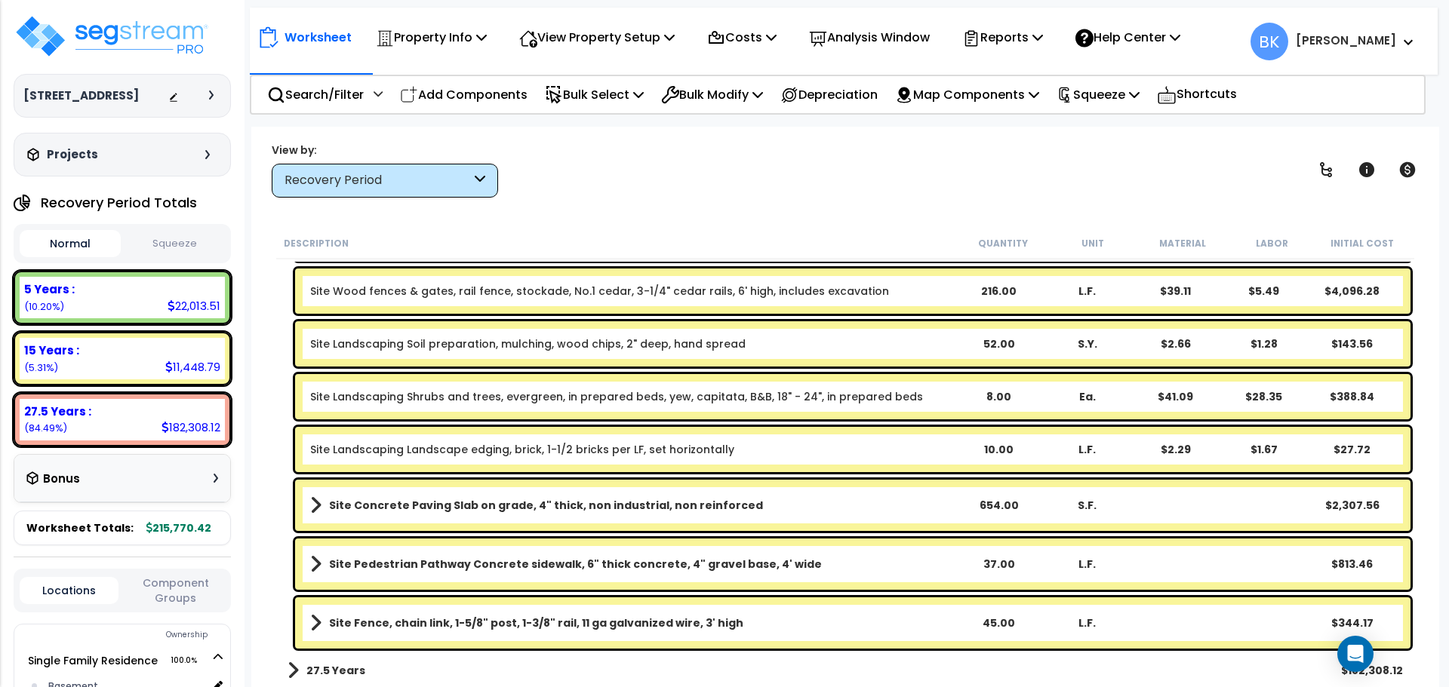
scroll to position [2508, 0]
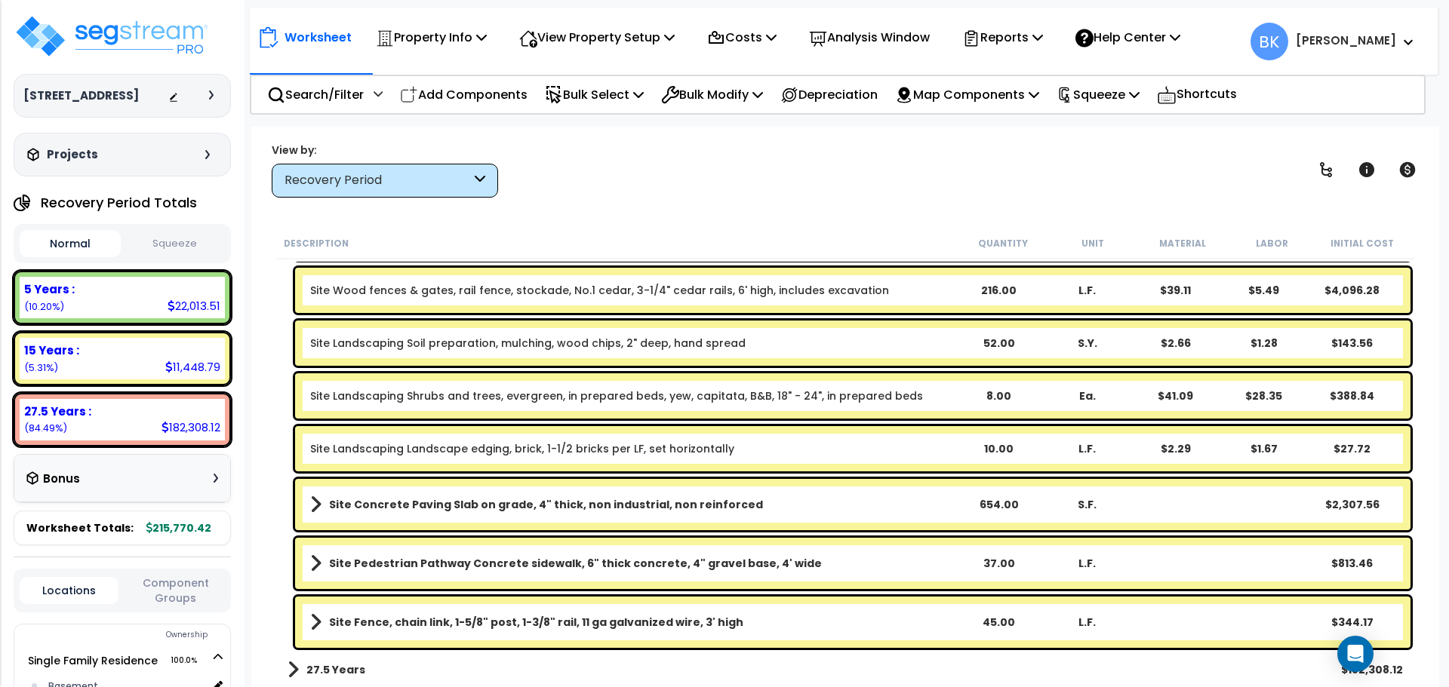
click at [580, 507] on b "Site Concrete Paving Slab on grade, 4" thick, non industrial, non reinforced" at bounding box center [546, 504] width 434 height 15
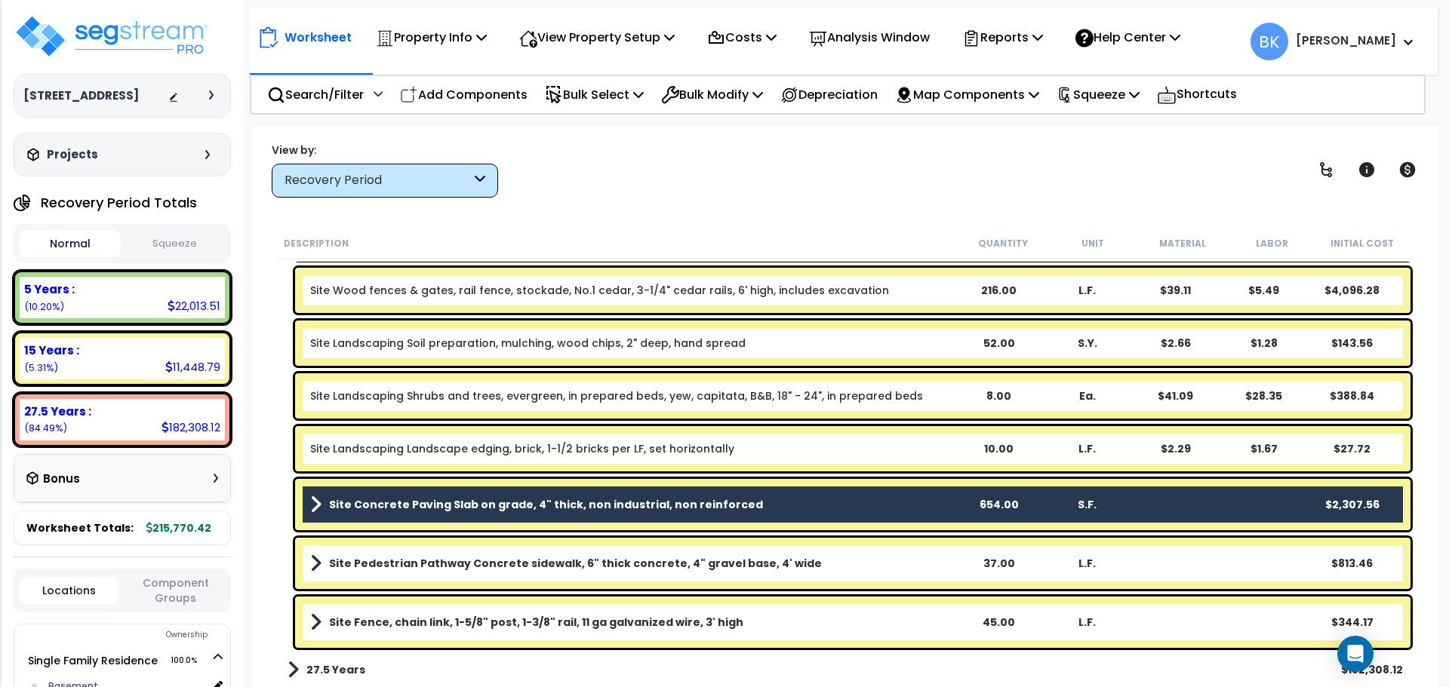
click at [510, 507] on b "Site Concrete Paving Slab on grade, 4" thick, non industrial, non reinforced" at bounding box center [546, 504] width 434 height 15
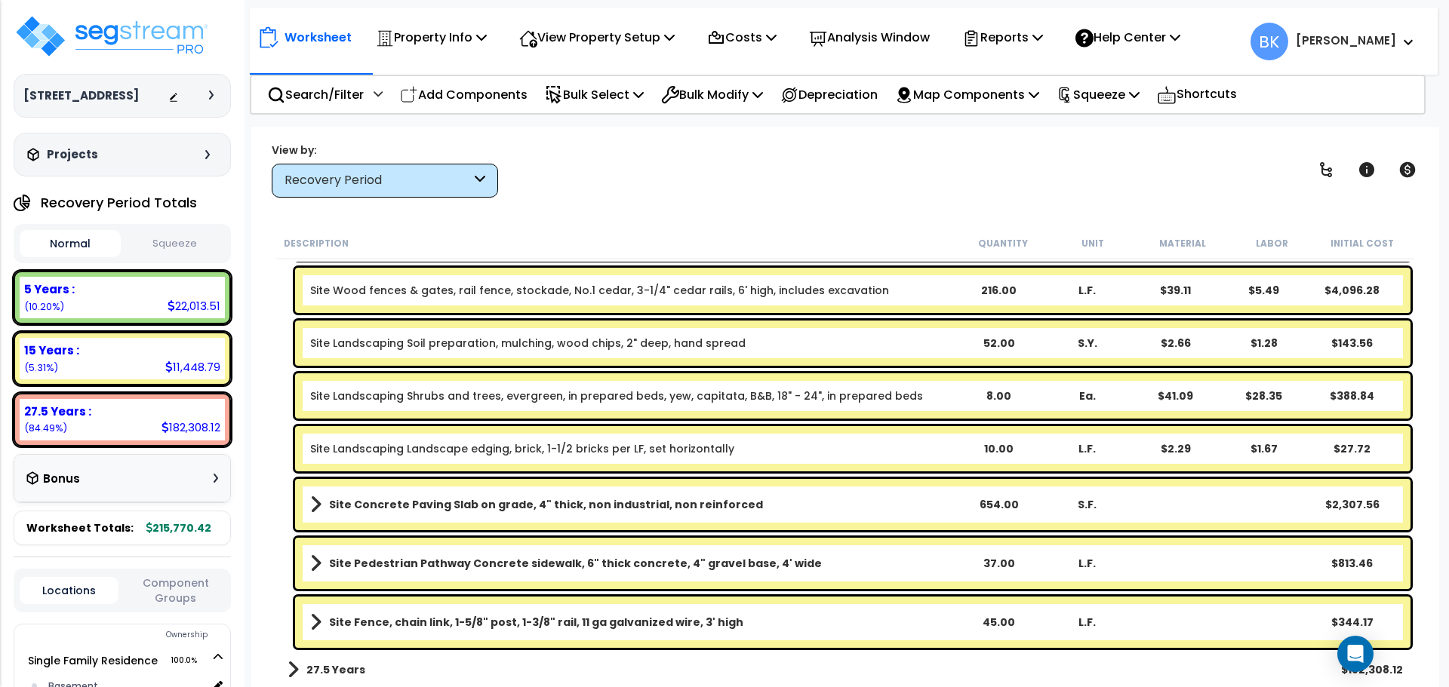
click at [493, 506] on b "Site Concrete Paving Slab on grade, 4" thick, non industrial, non reinforced" at bounding box center [546, 504] width 434 height 15
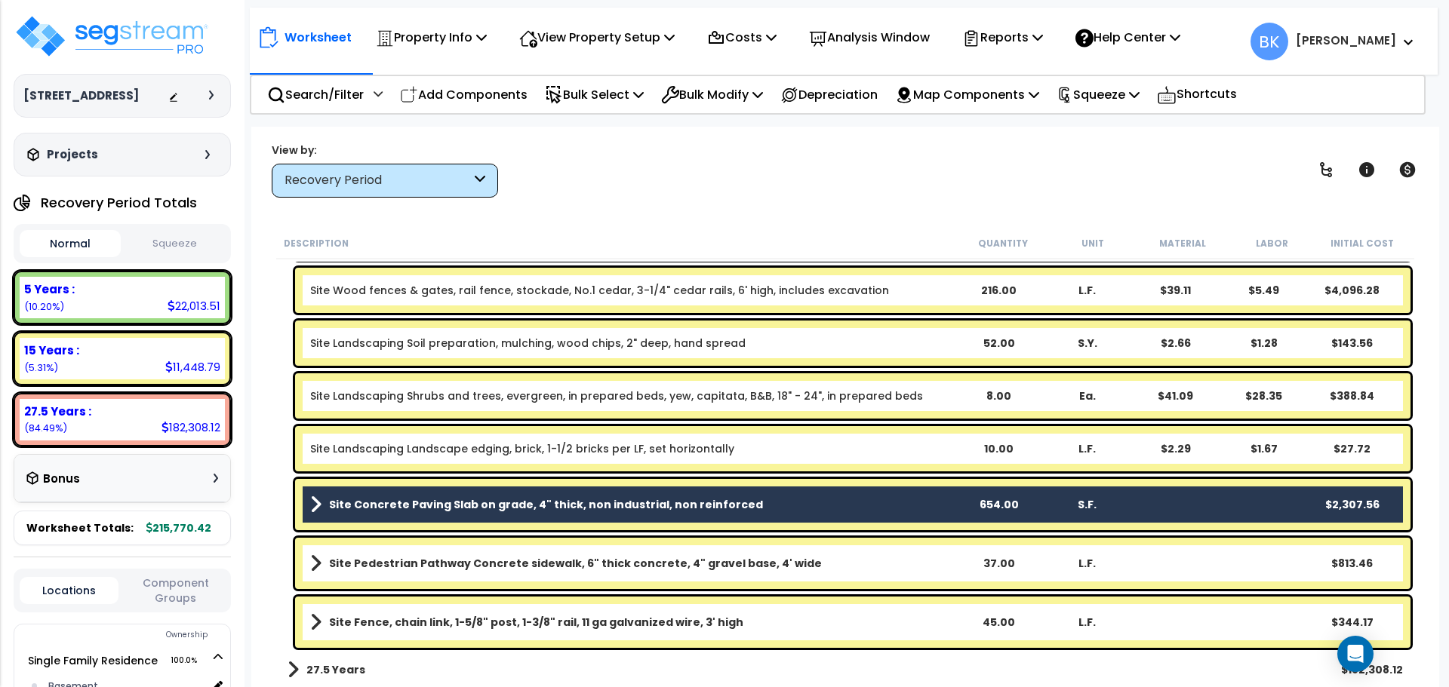
click at [284, 448] on div "Site Landscaping Landscape edging, brick, 1-1/2 bricks per LF, set horizontally…" at bounding box center [845, 449] width 1138 height 53
click at [286, 509] on div "Site Concrete Paving Slab on grade, 4" thick, non industrial, non reinforced 65…" at bounding box center [845, 504] width 1138 height 59
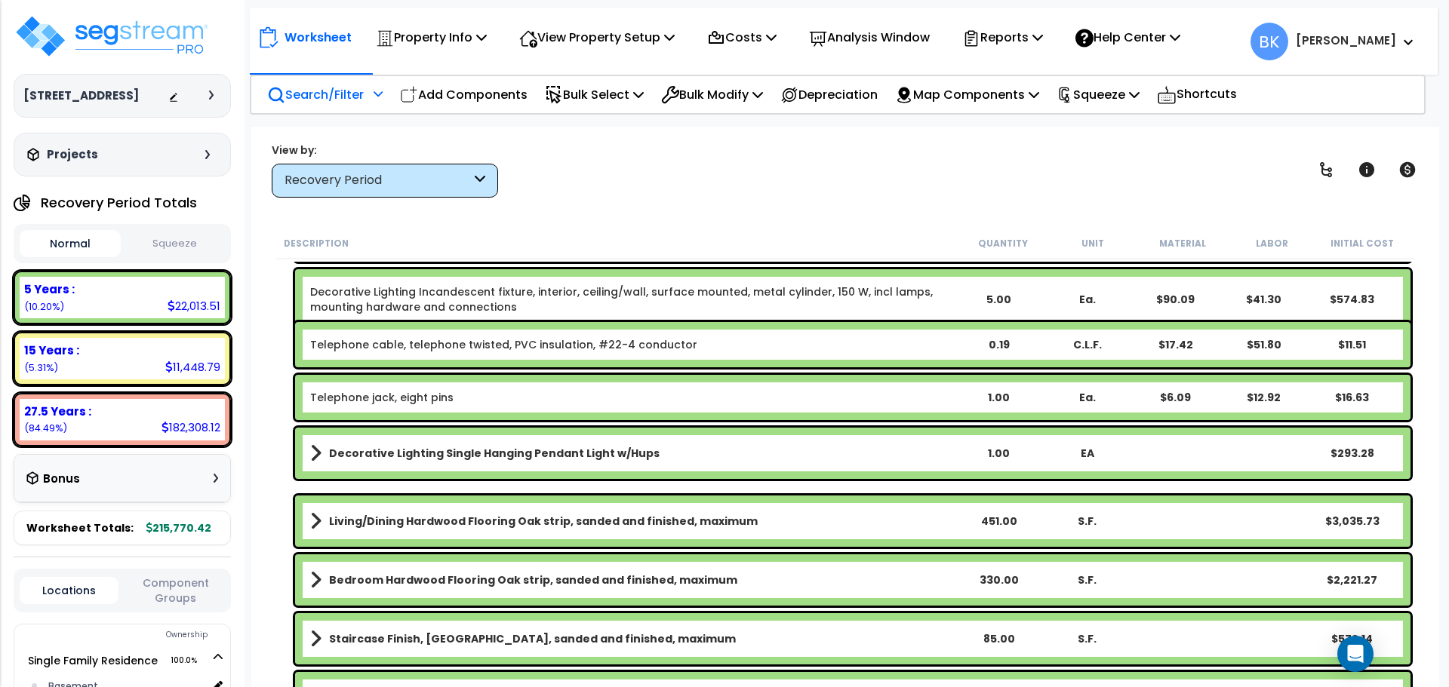
scroll to position [1150, 0]
